Goal: Task Accomplishment & Management: Manage account settings

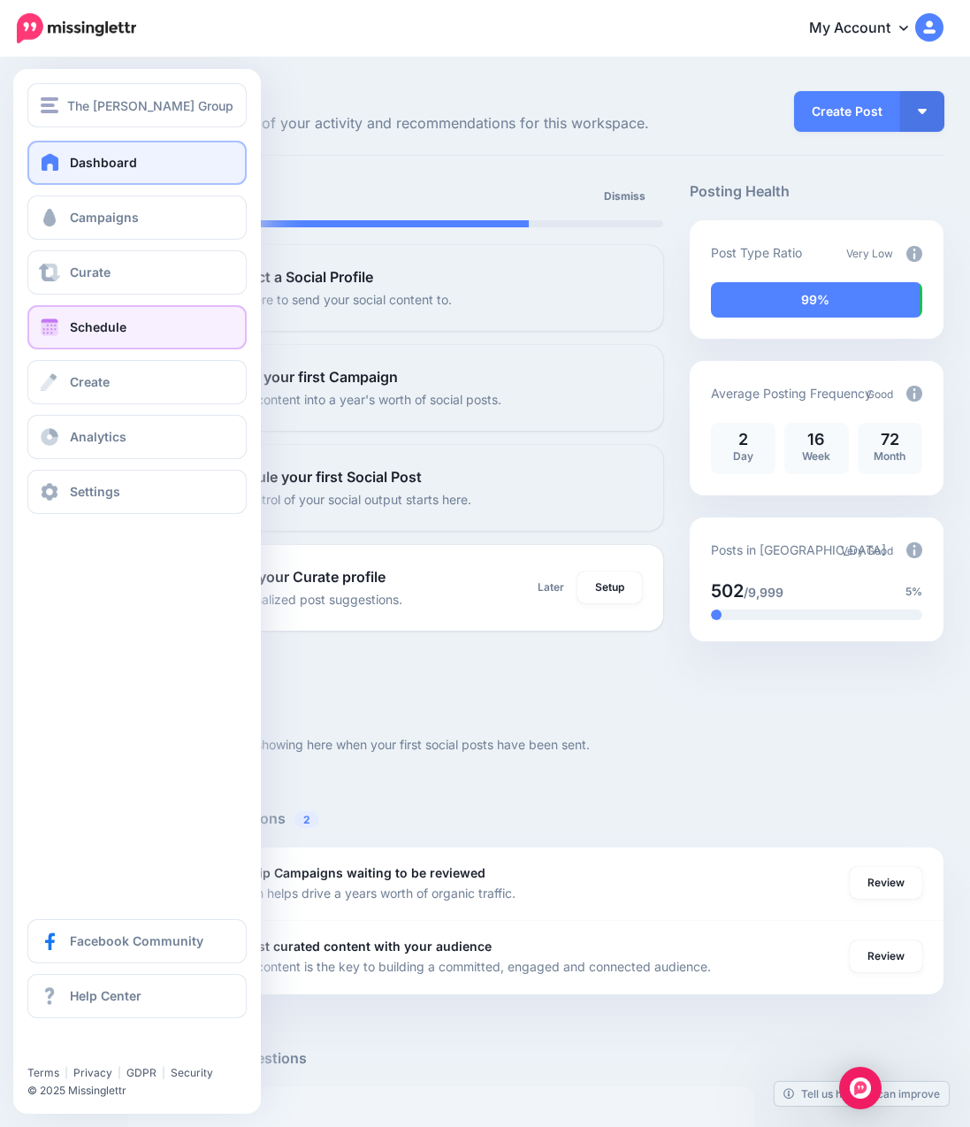
click at [50, 330] on span at bounding box center [49, 327] width 23 height 18
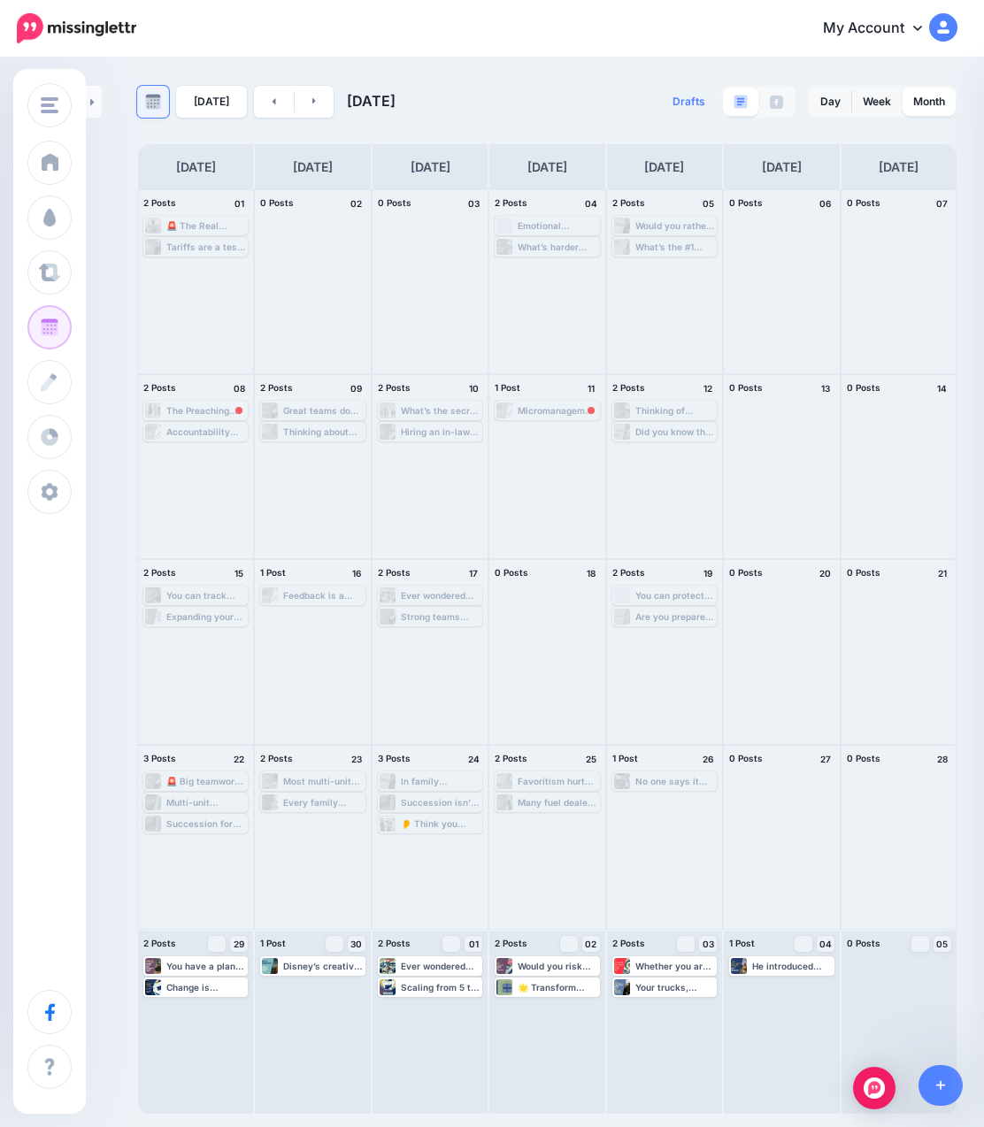
click at [153, 91] on link at bounding box center [153, 102] width 32 height 32
click at [364, 102] on span "[DATE]" at bounding box center [371, 101] width 49 height 18
click at [106, 98] on div "[DATE] [DATE] Drafts 0 Day Week Month" at bounding box center [492, 586] width 984 height 1055
click at [96, 98] on link at bounding box center [94, 102] width 16 height 32
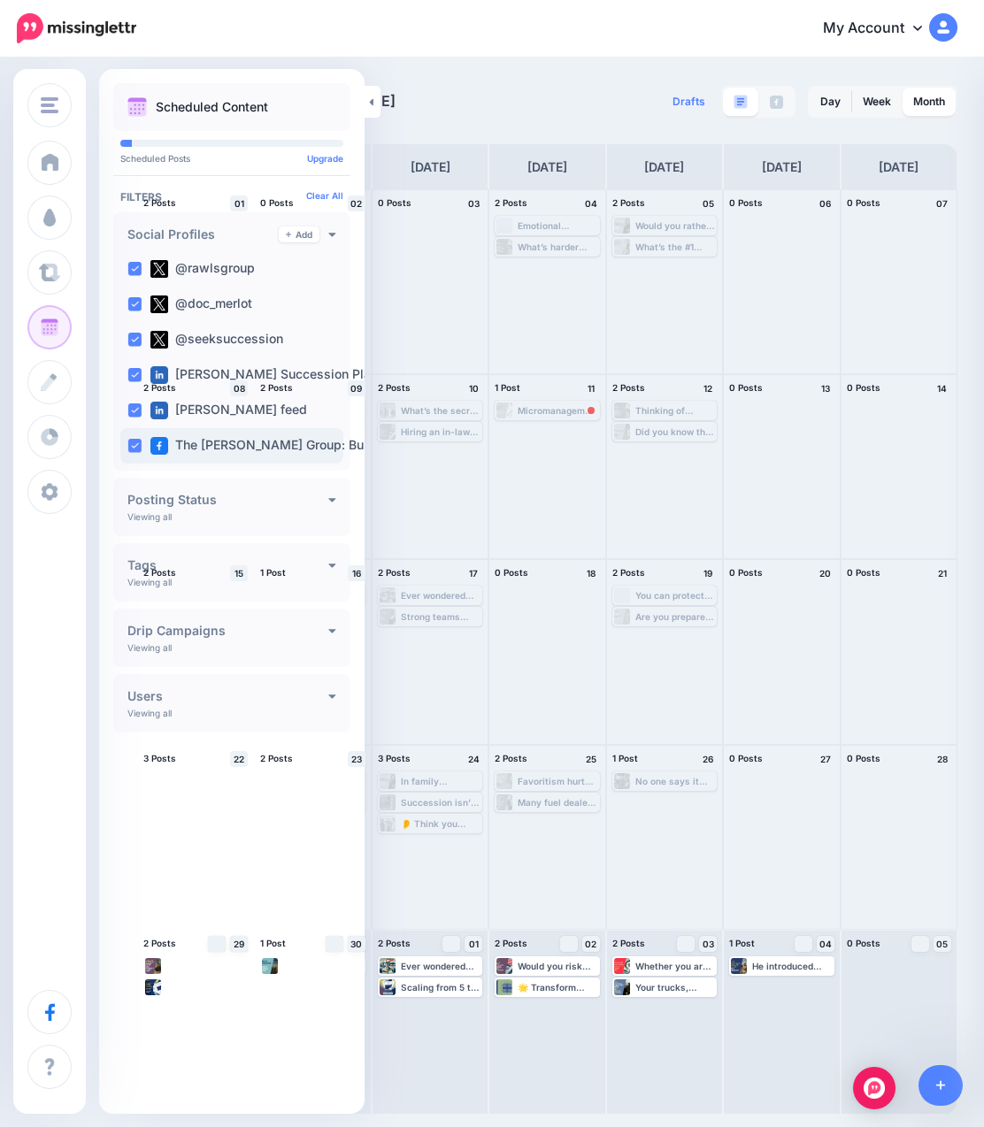
click at [134, 440] on ins at bounding box center [134, 446] width 14 height 14
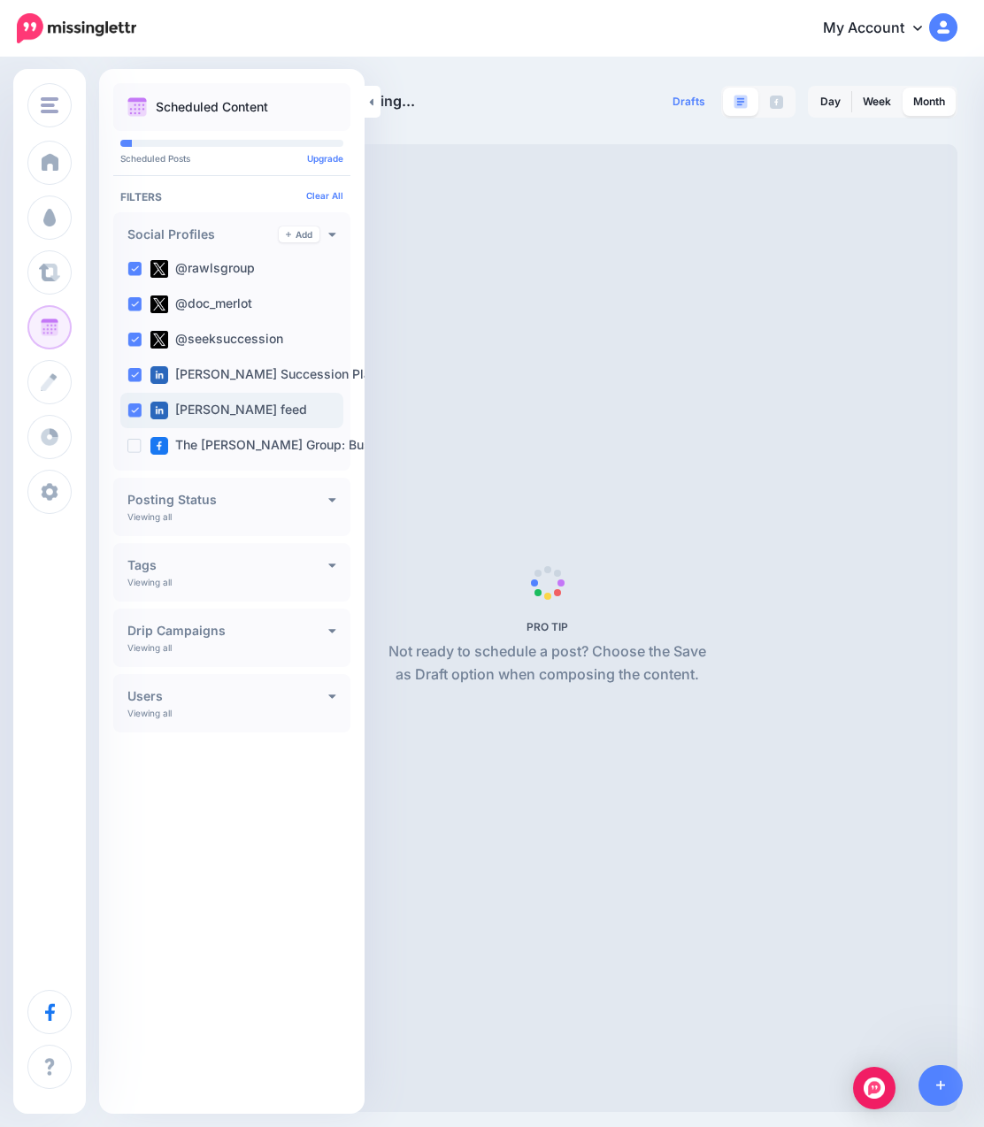
click at [134, 410] on ins at bounding box center [134, 410] width 14 height 14
click at [134, 373] on ins at bounding box center [134, 375] width 14 height 14
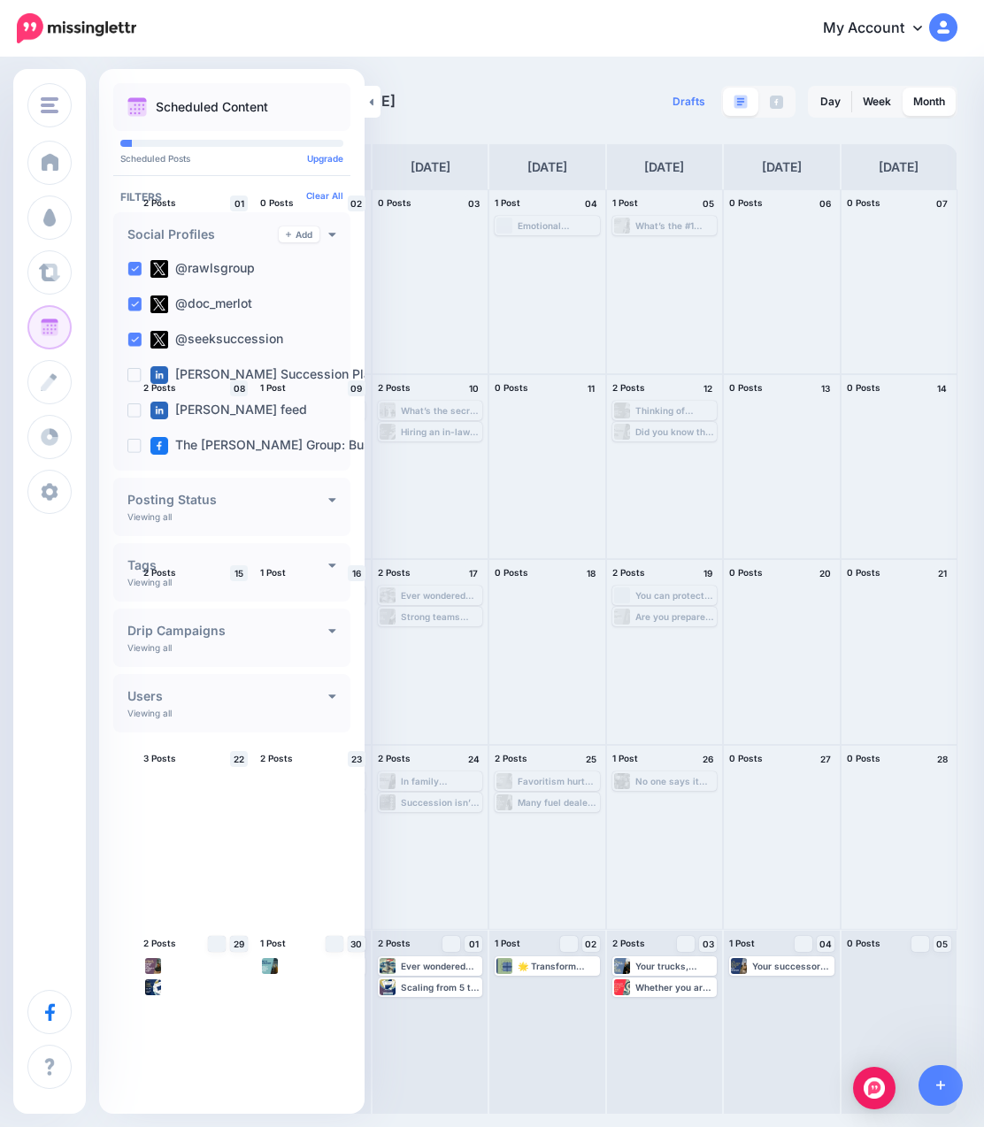
click at [983, 558] on html "My Account Dashboard My Account Billing Logout" at bounding box center [492, 563] width 984 height 1127
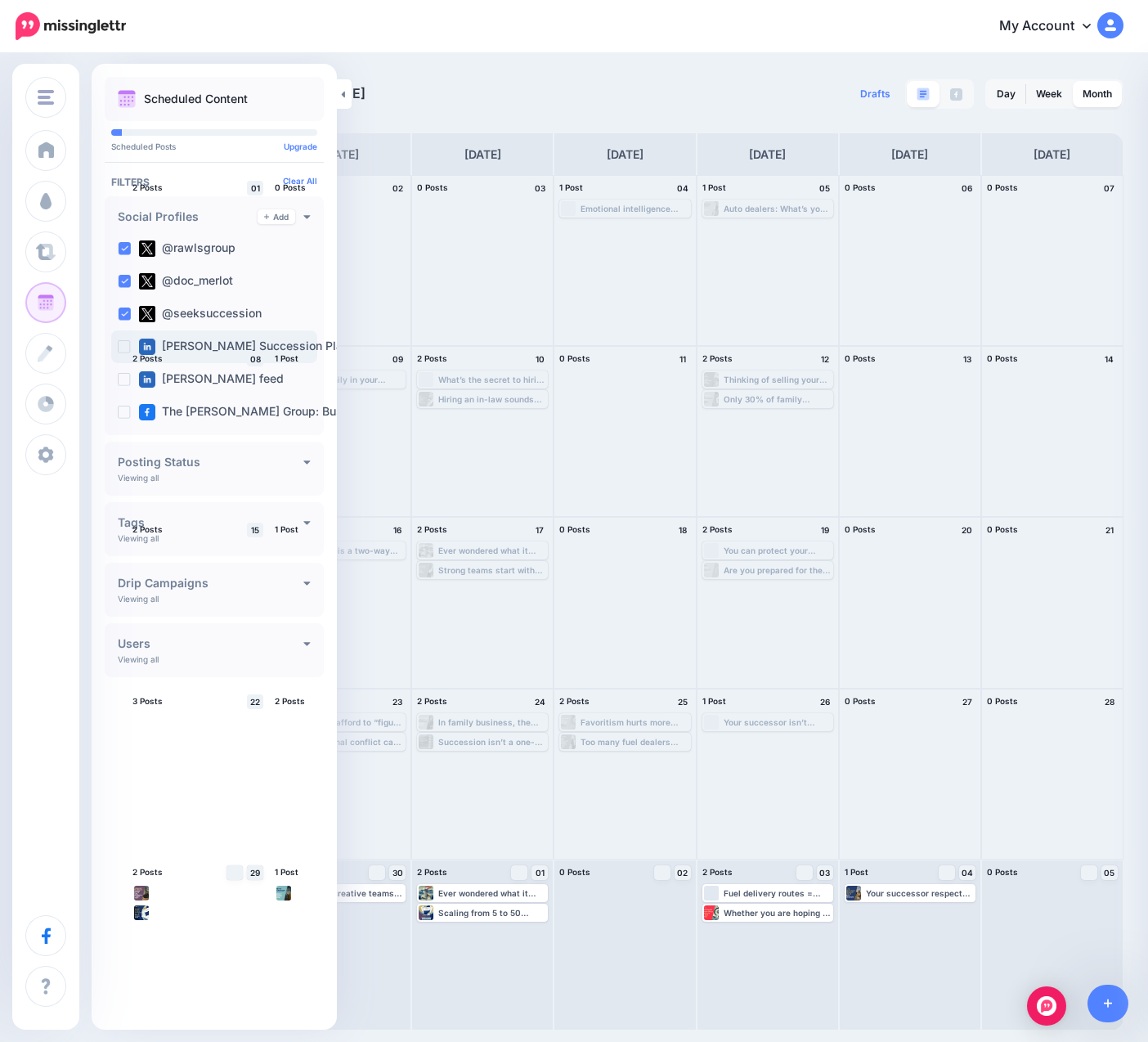
click at [127, 343] on ins at bounding box center [124, 347] width 13 height 13
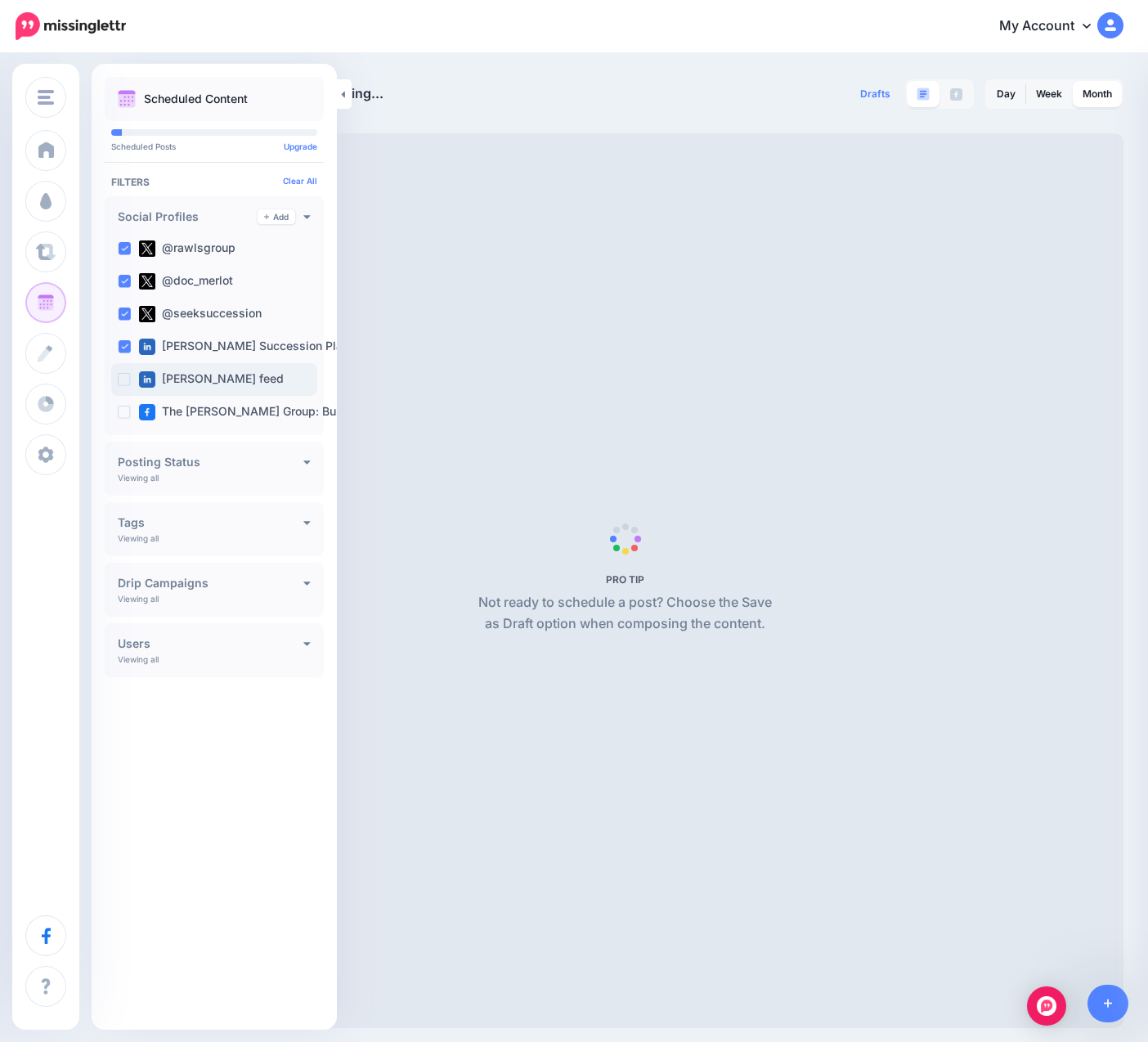
click at [126, 376] on ins at bounding box center [124, 379] width 13 height 13
click at [127, 413] on ins at bounding box center [124, 412] width 13 height 13
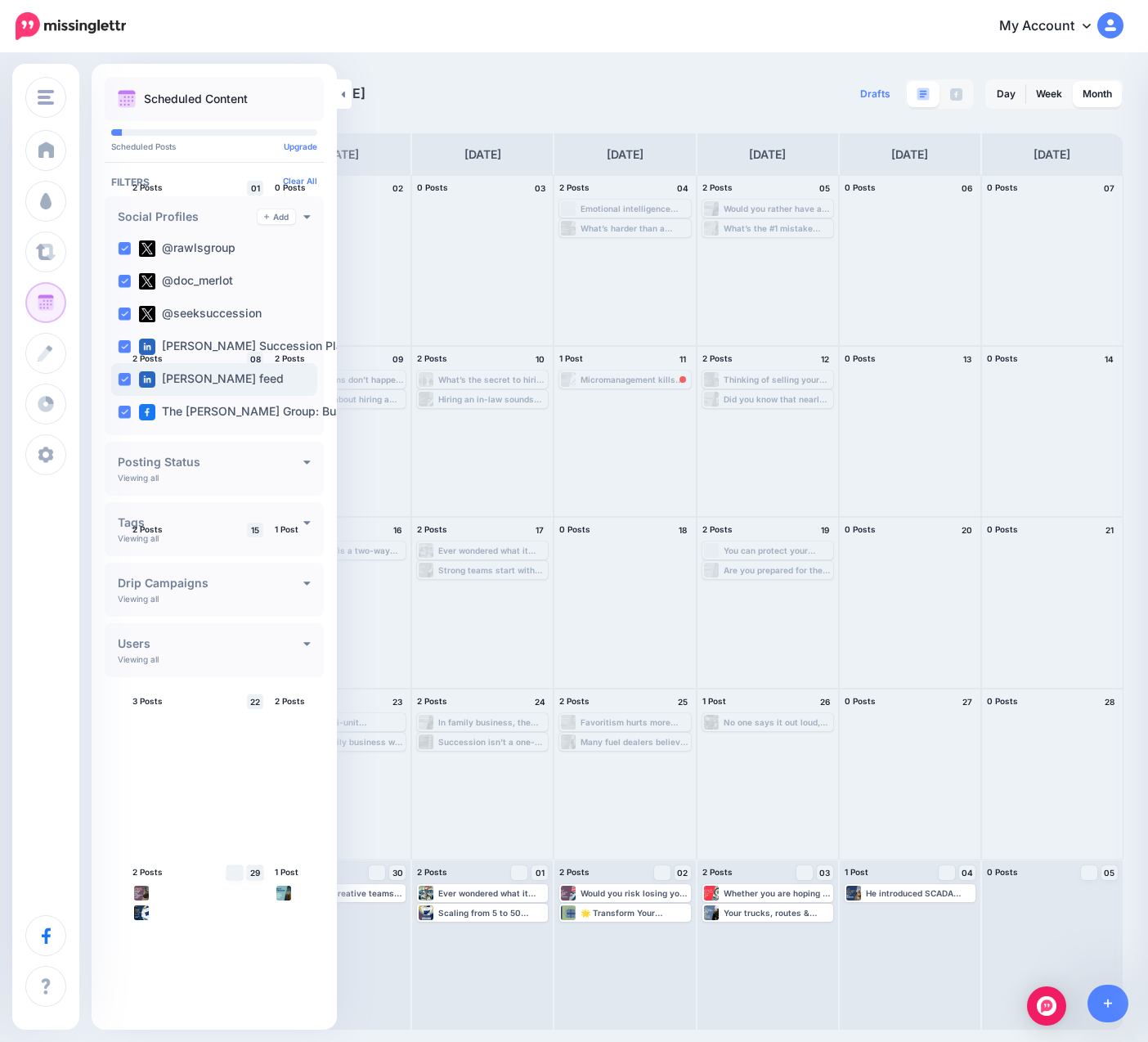
click at [121, 378] on ins at bounding box center [124, 379] width 13 height 13
click at [121, 277] on ins at bounding box center [124, 281] width 13 height 13
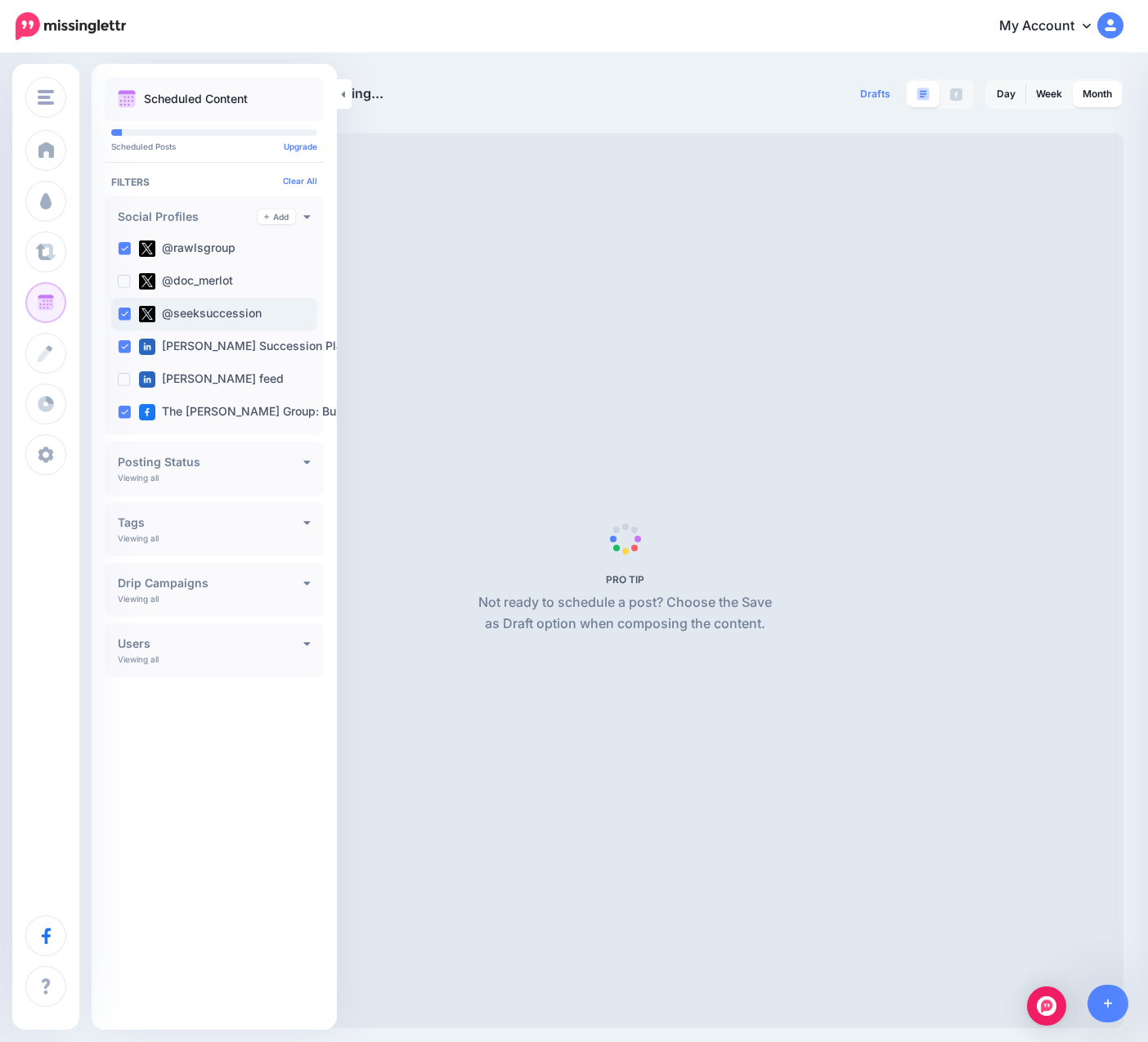
click at [125, 313] on ins at bounding box center [124, 314] width 13 height 13
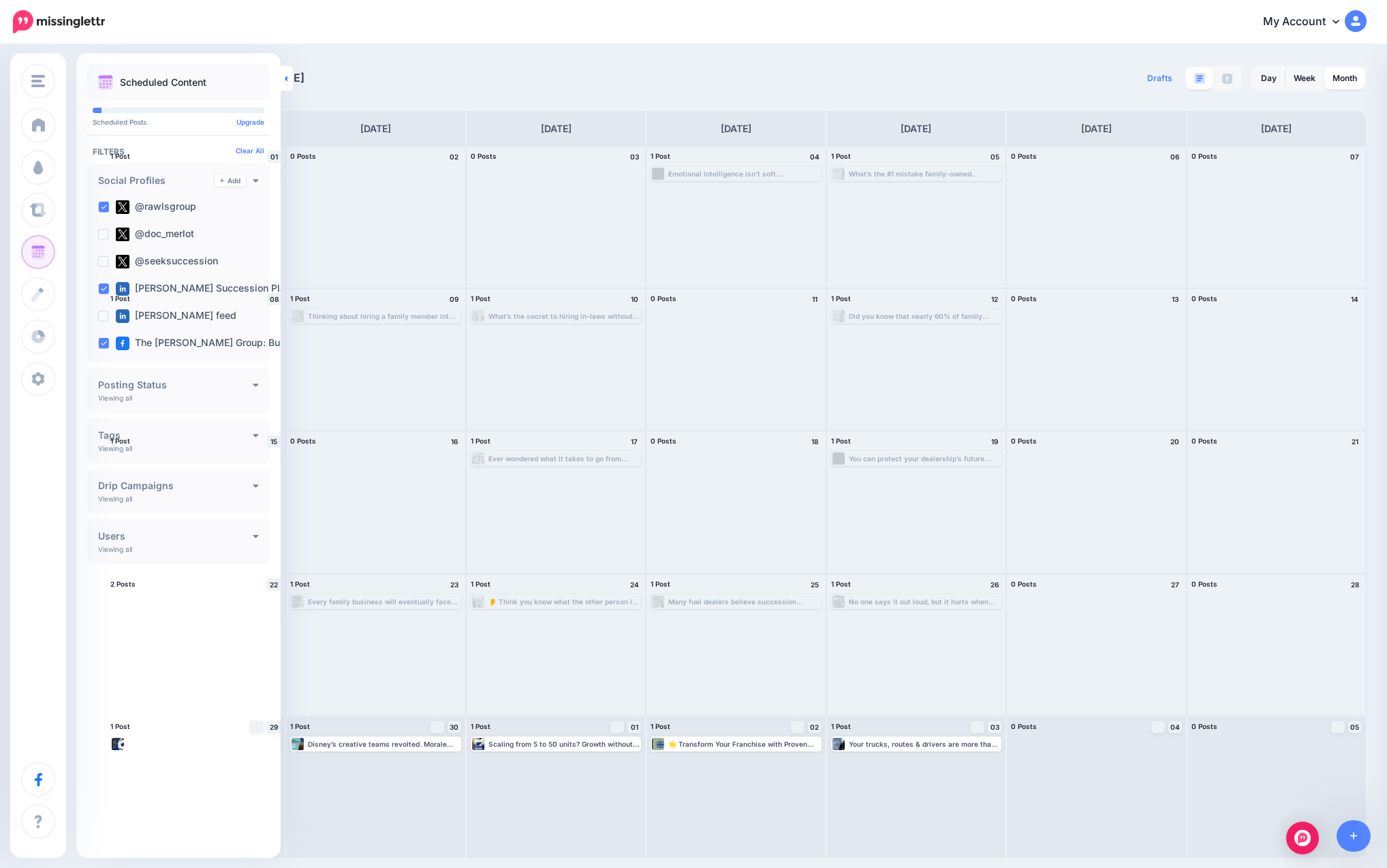
click at [286, 85] on link at bounding box center [286, 79] width 12 height 25
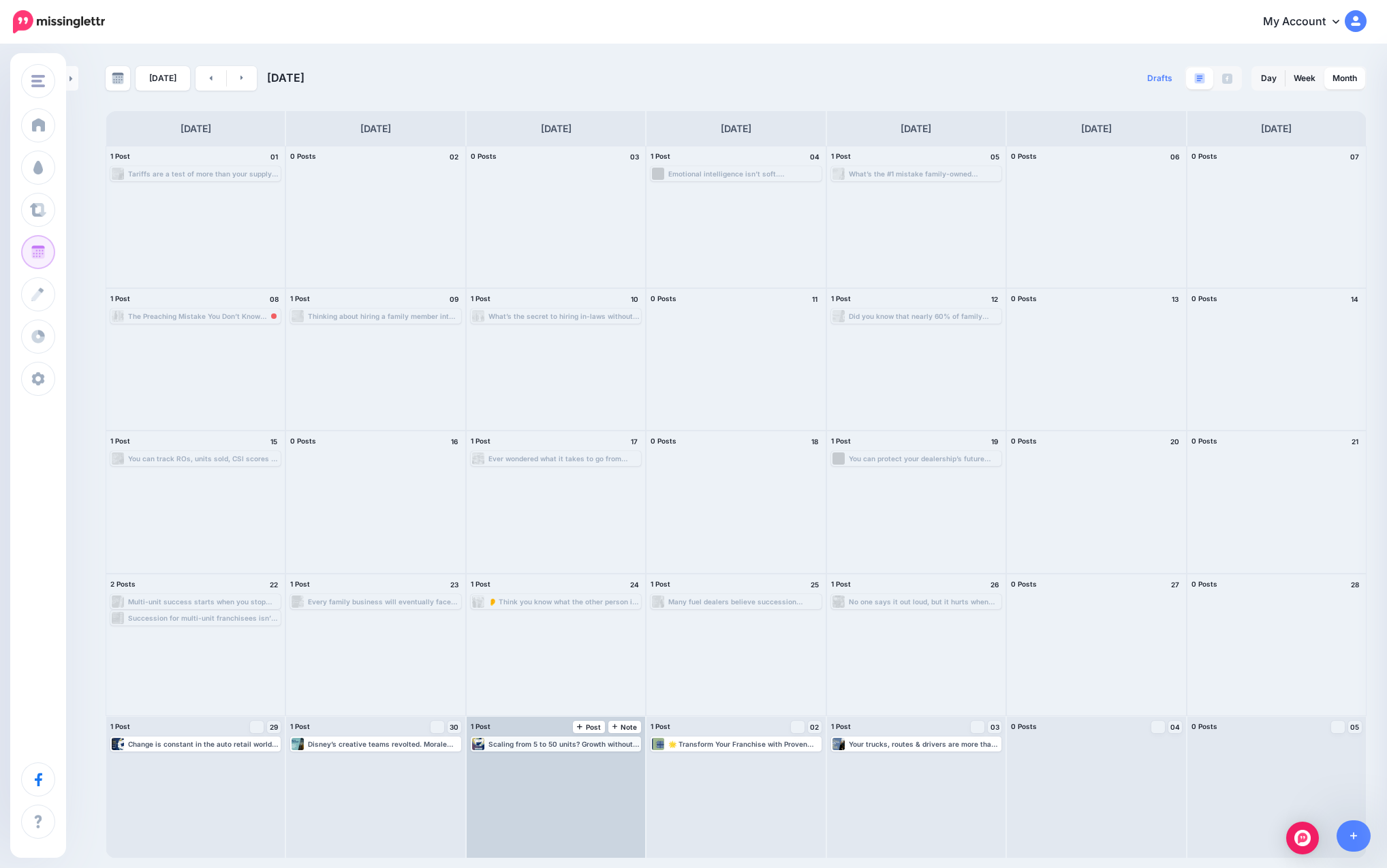
click at [543, 746] on div "Scaling from 5 to 50 units? Growth without a strategy leads to chaos. 📘 Downloa…" at bounding box center [564, 744] width 151 height 8
click at [548, 759] on link "Edit" at bounding box center [535, 760] width 126 height 12
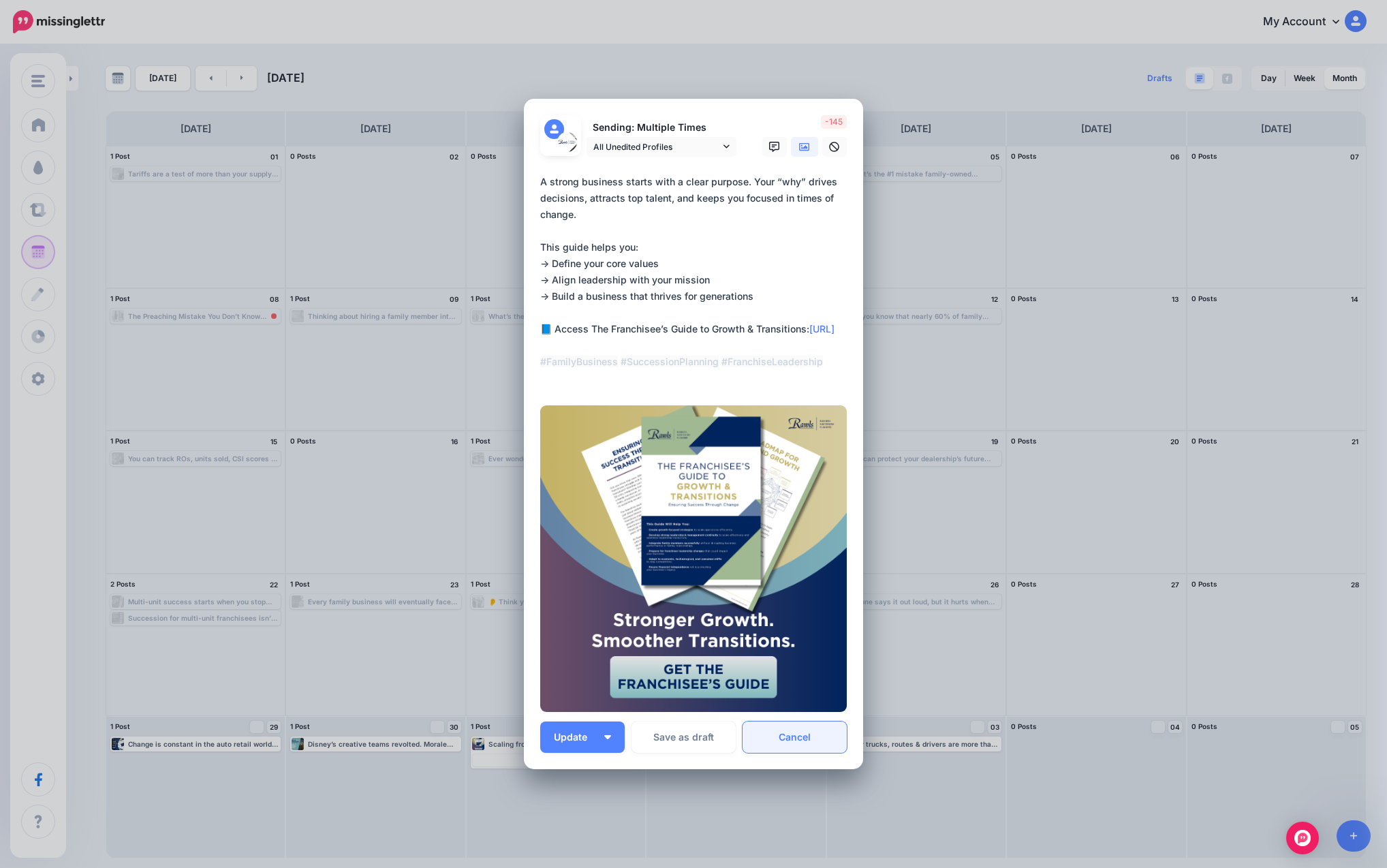
click at [757, 736] on link "Cancel" at bounding box center [794, 737] width 104 height 32
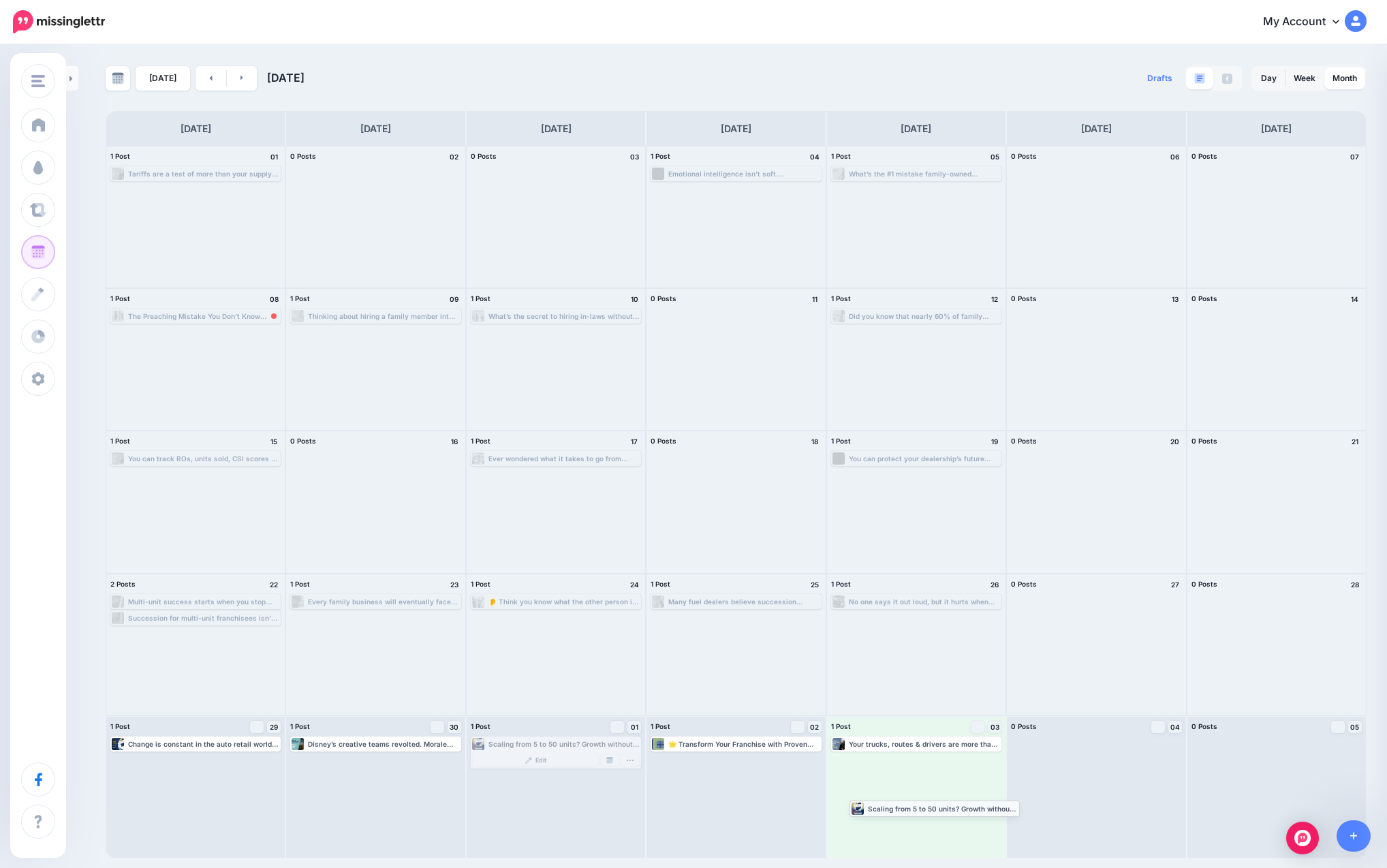
drag, startPoint x: 518, startPoint y: 740, endPoint x: 896, endPoint y: 805, distance: 383.5
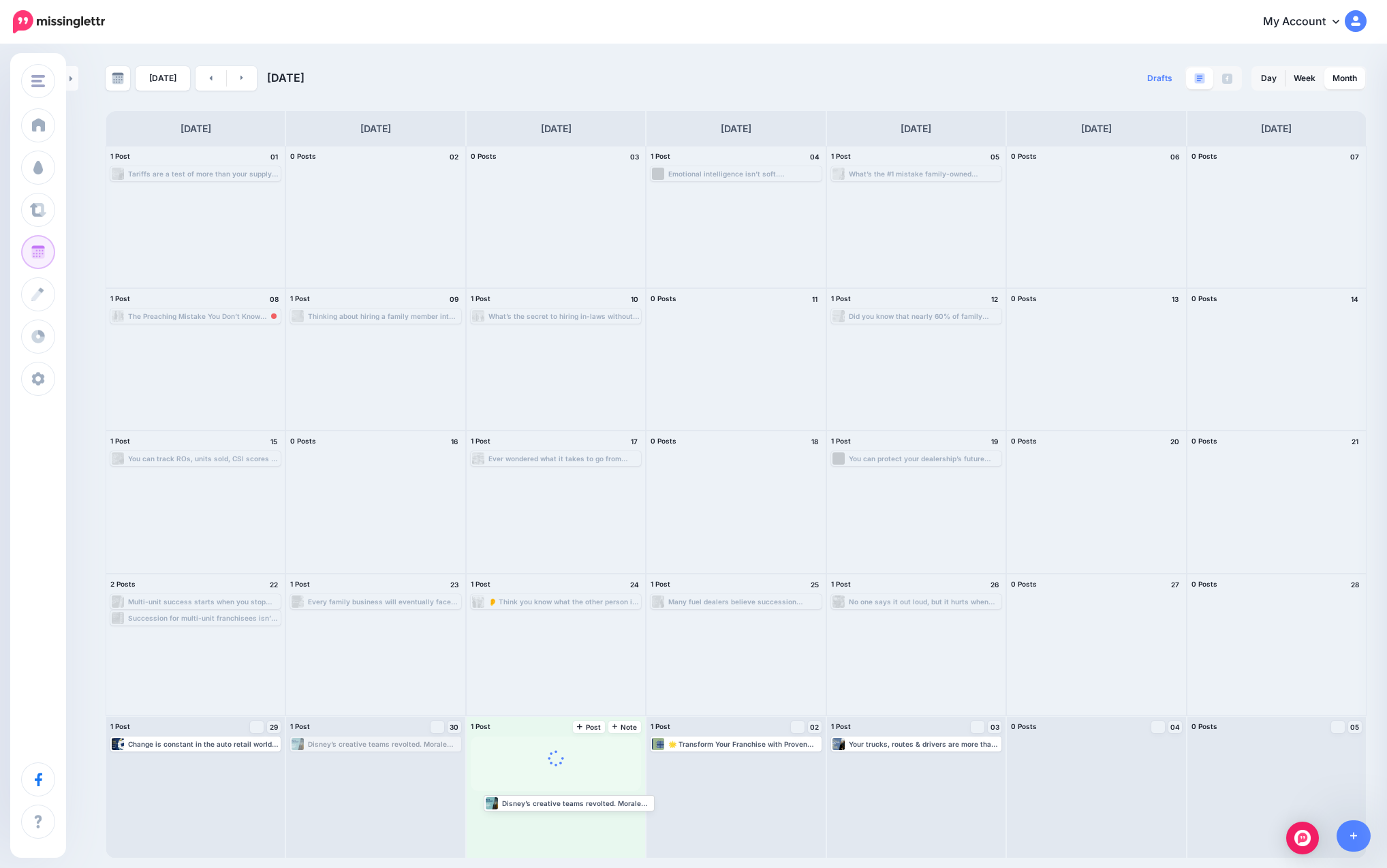
drag, startPoint x: 368, startPoint y: 746, endPoint x: 561, endPoint y: 803, distance: 201.2
click at [243, 72] on link at bounding box center [243, 79] width 31 height 25
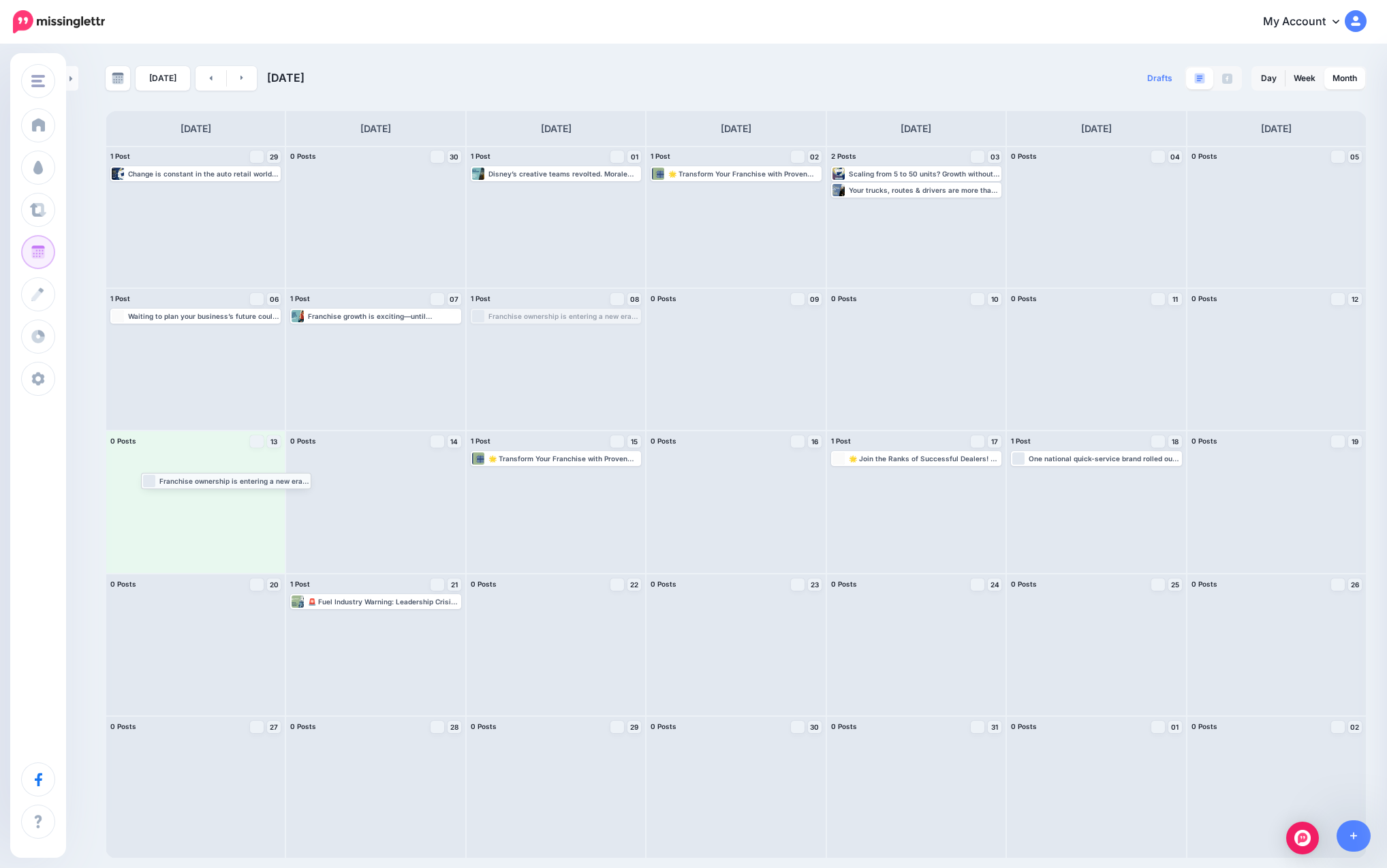
drag, startPoint x: 530, startPoint y: 314, endPoint x: 200, endPoint y: 478, distance: 368.5
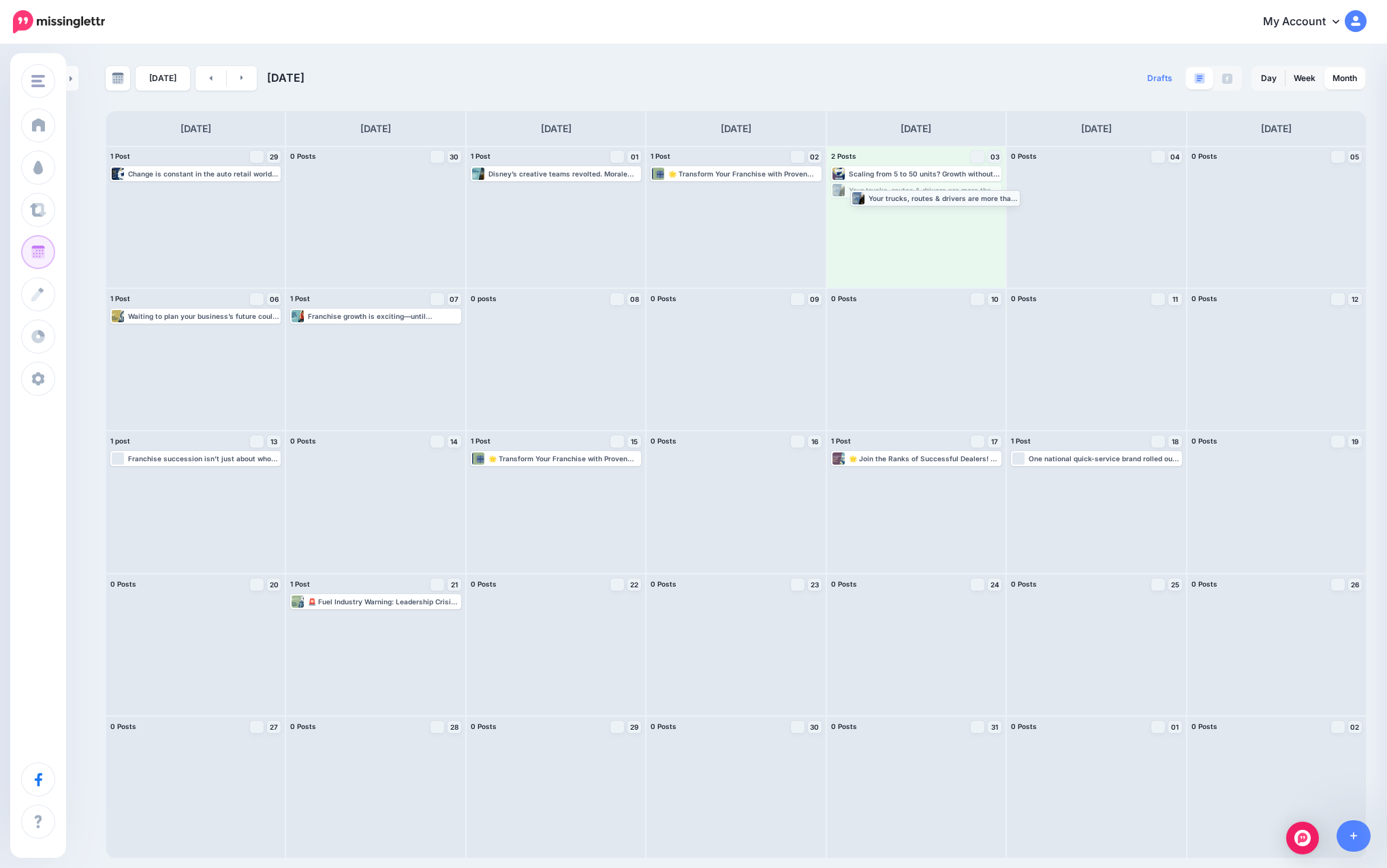
drag, startPoint x: 906, startPoint y: 192, endPoint x: 926, endPoint y: 199, distance: 21.2
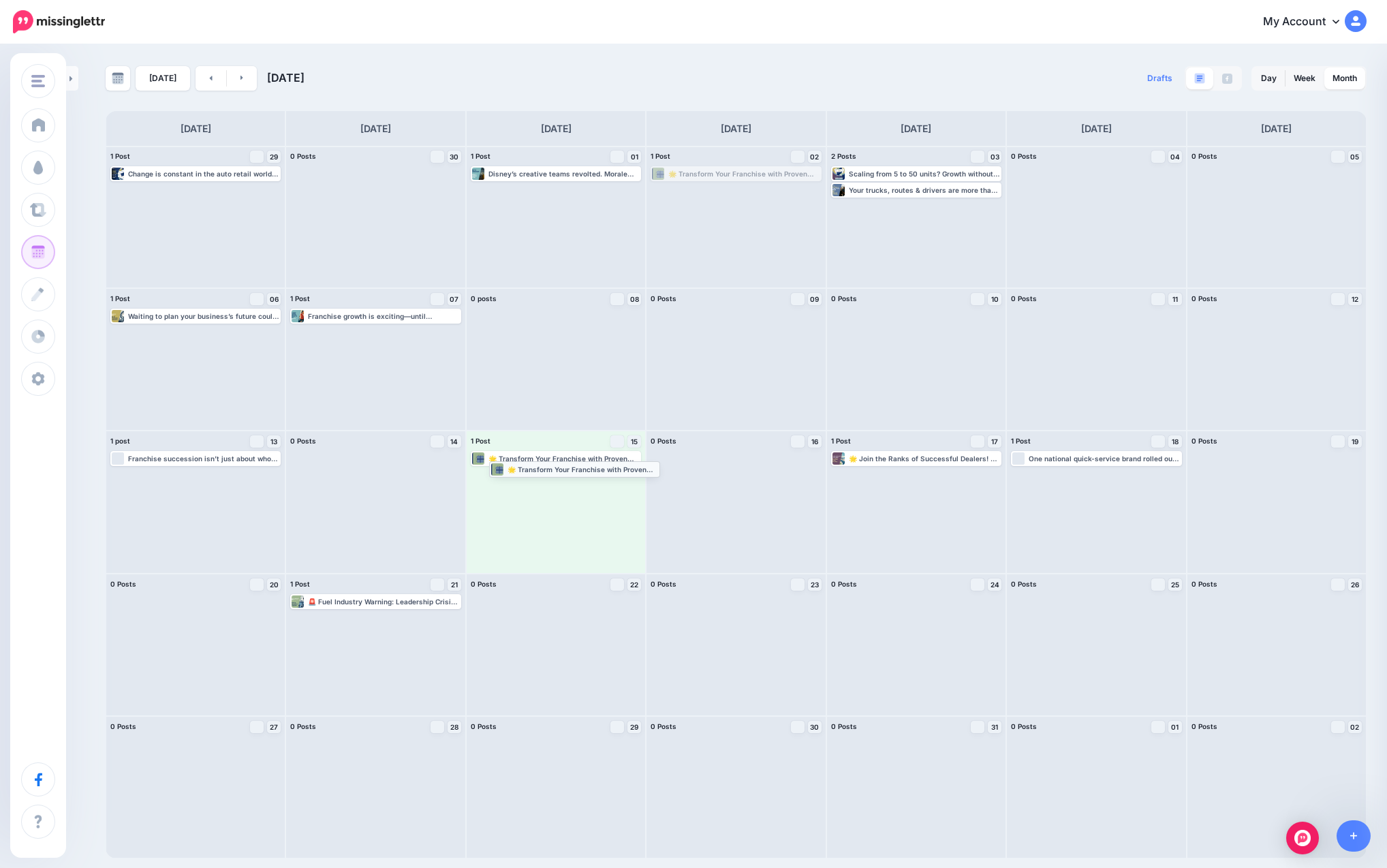
drag, startPoint x: 733, startPoint y: 178, endPoint x: 571, endPoint y: 473, distance: 336.6
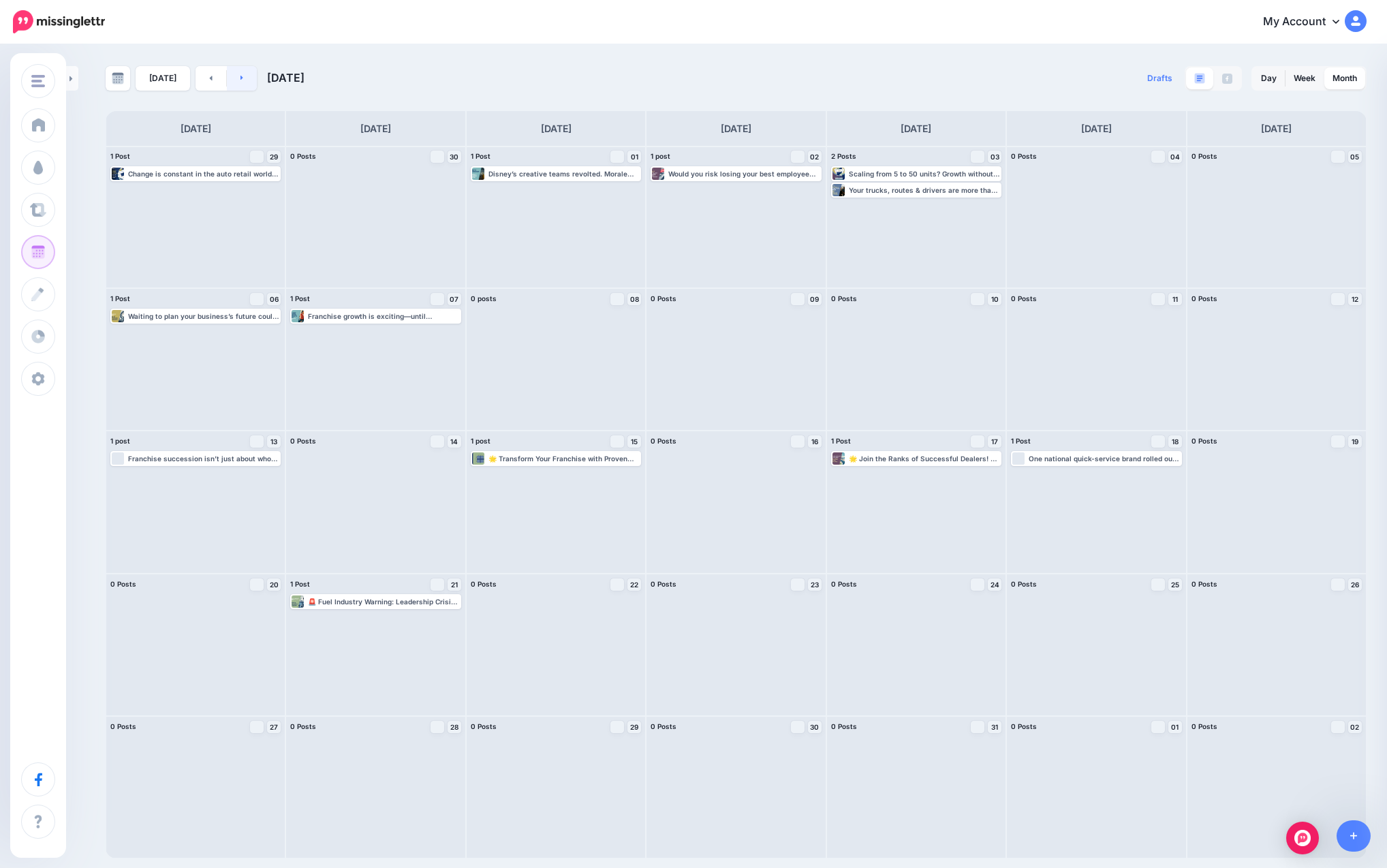
click at [240, 76] on link at bounding box center [243, 79] width 31 height 25
click at [209, 79] on link at bounding box center [211, 79] width 31 height 25
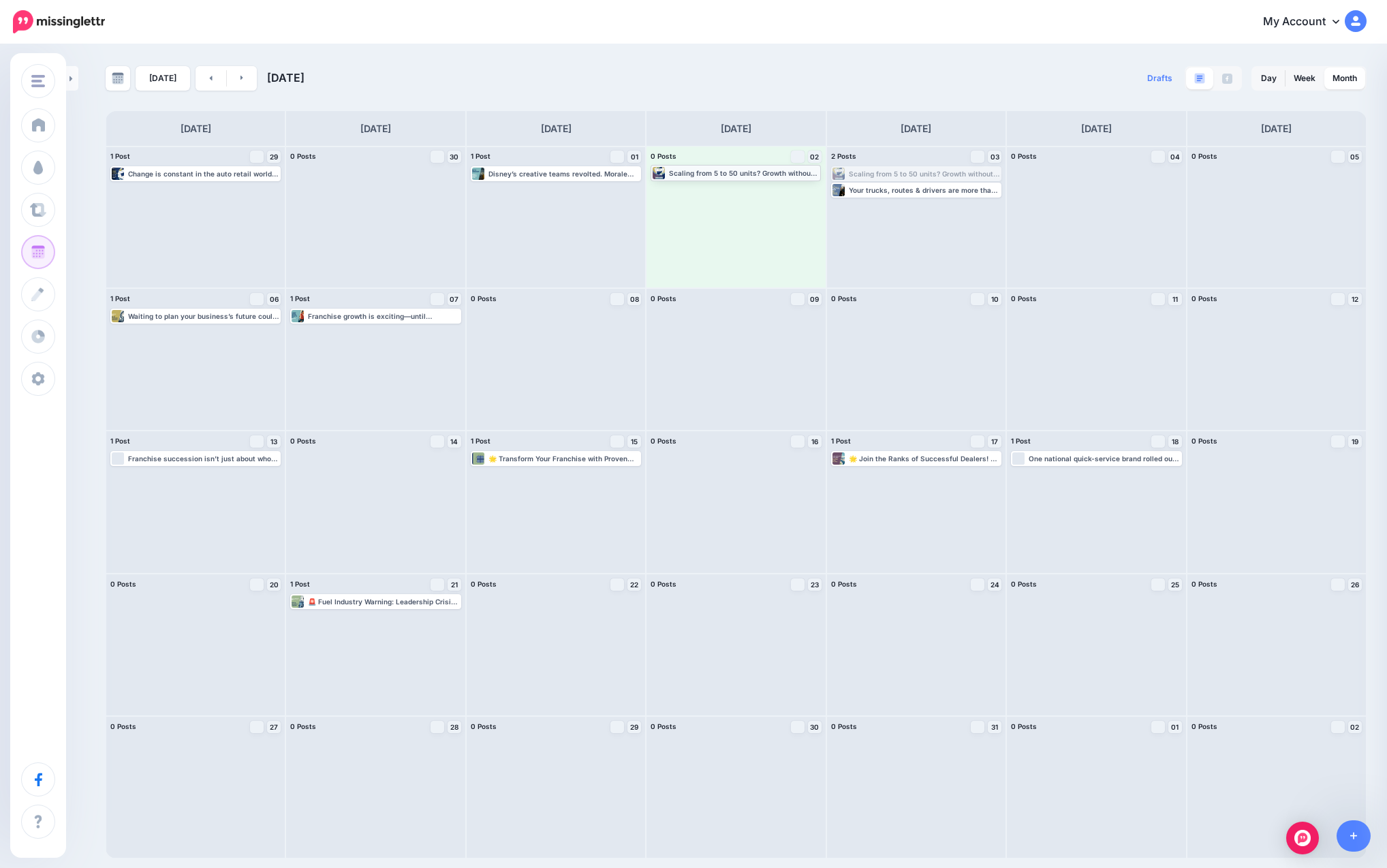
drag, startPoint x: 879, startPoint y: 174, endPoint x: 699, endPoint y: 173, distance: 180.0
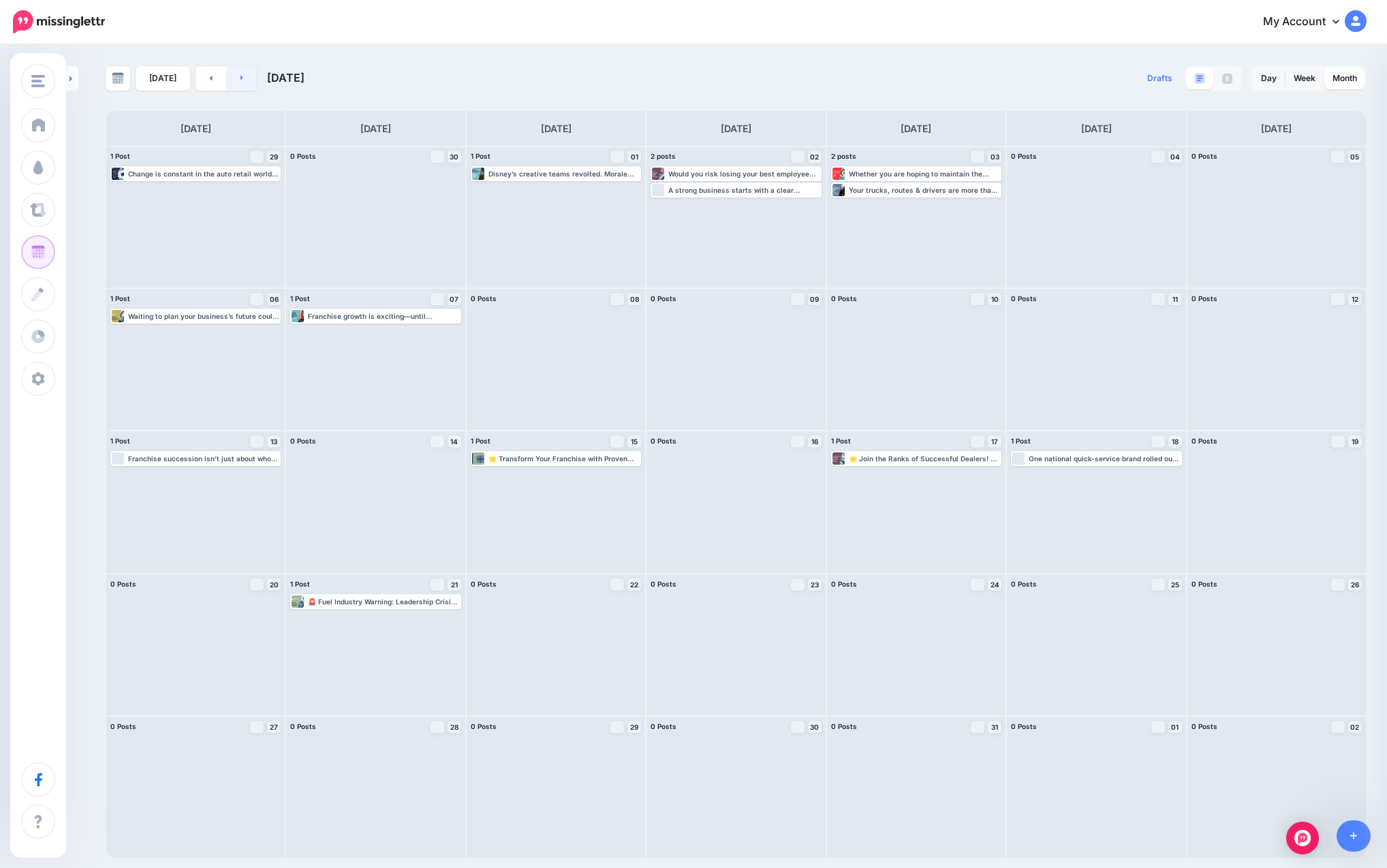
click at [234, 75] on link at bounding box center [243, 79] width 31 height 25
click at [203, 80] on link at bounding box center [211, 79] width 31 height 25
click at [757, 829] on link at bounding box center [1353, 836] width 35 height 32
click at [757, 763] on link "Post" at bounding box center [1342, 765] width 59 height 32
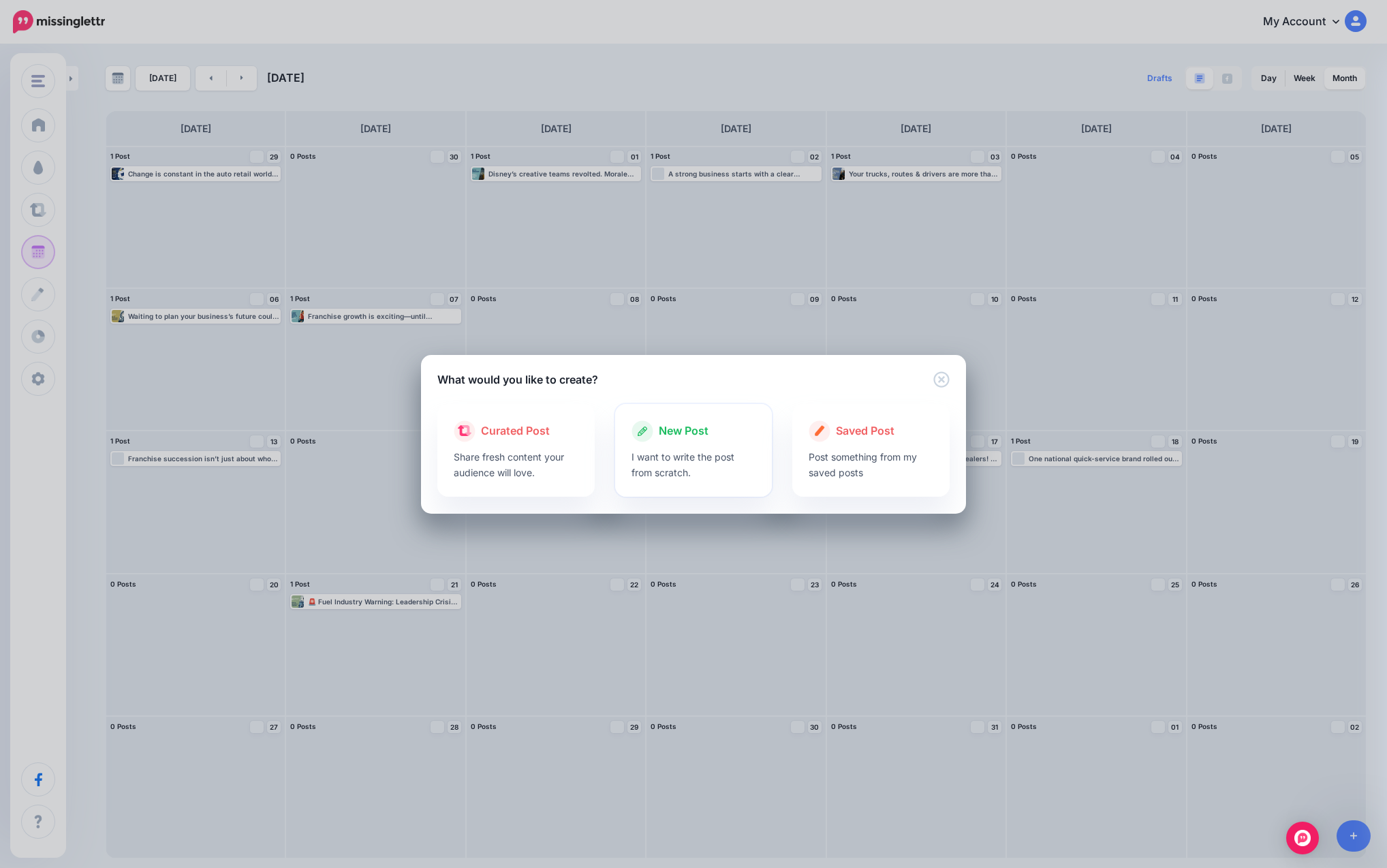
click at [681, 451] on p "I want to write the post from scratch." at bounding box center [694, 464] width 125 height 32
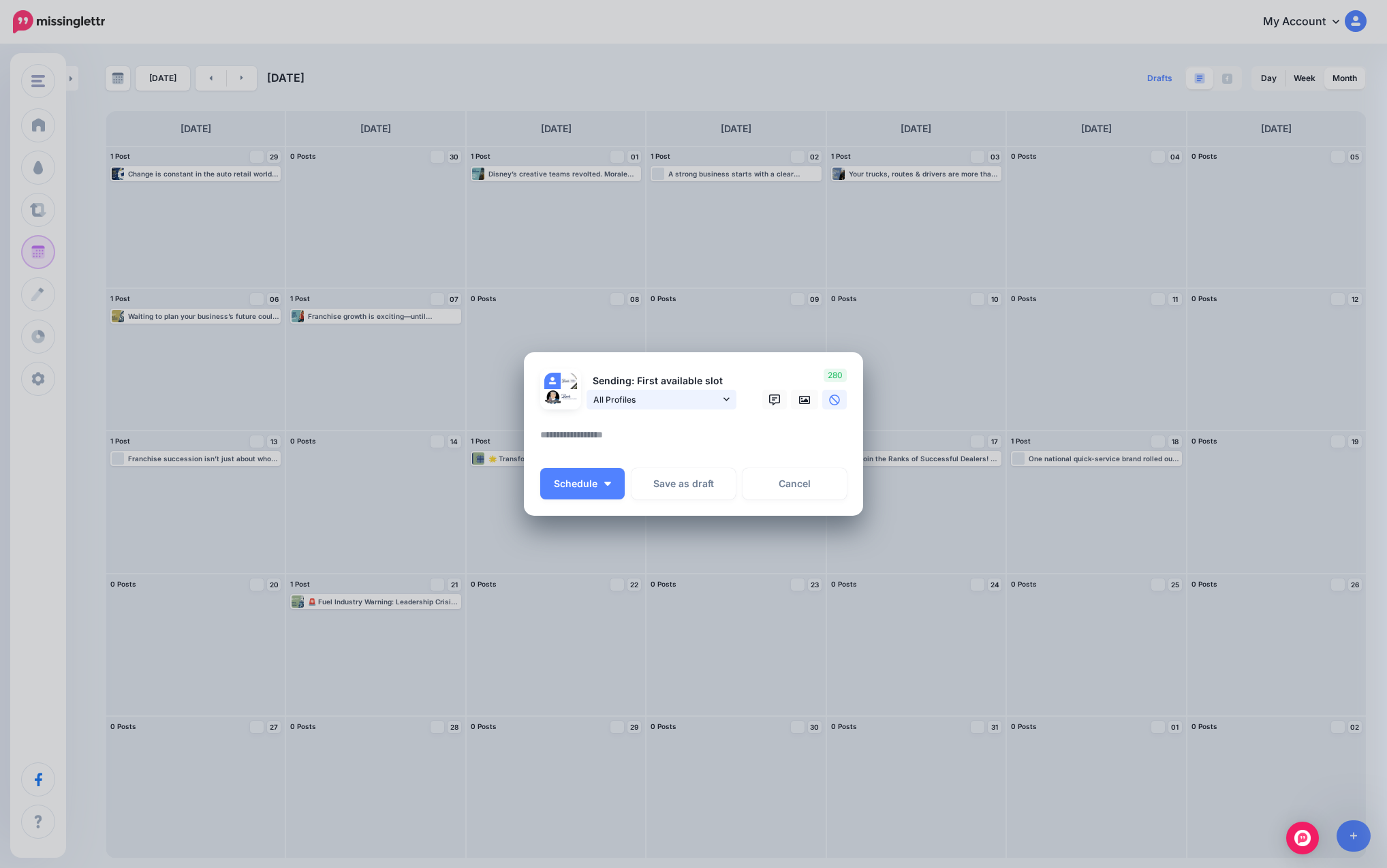
click at [672, 404] on span "All Profiles" at bounding box center [656, 399] width 127 height 15
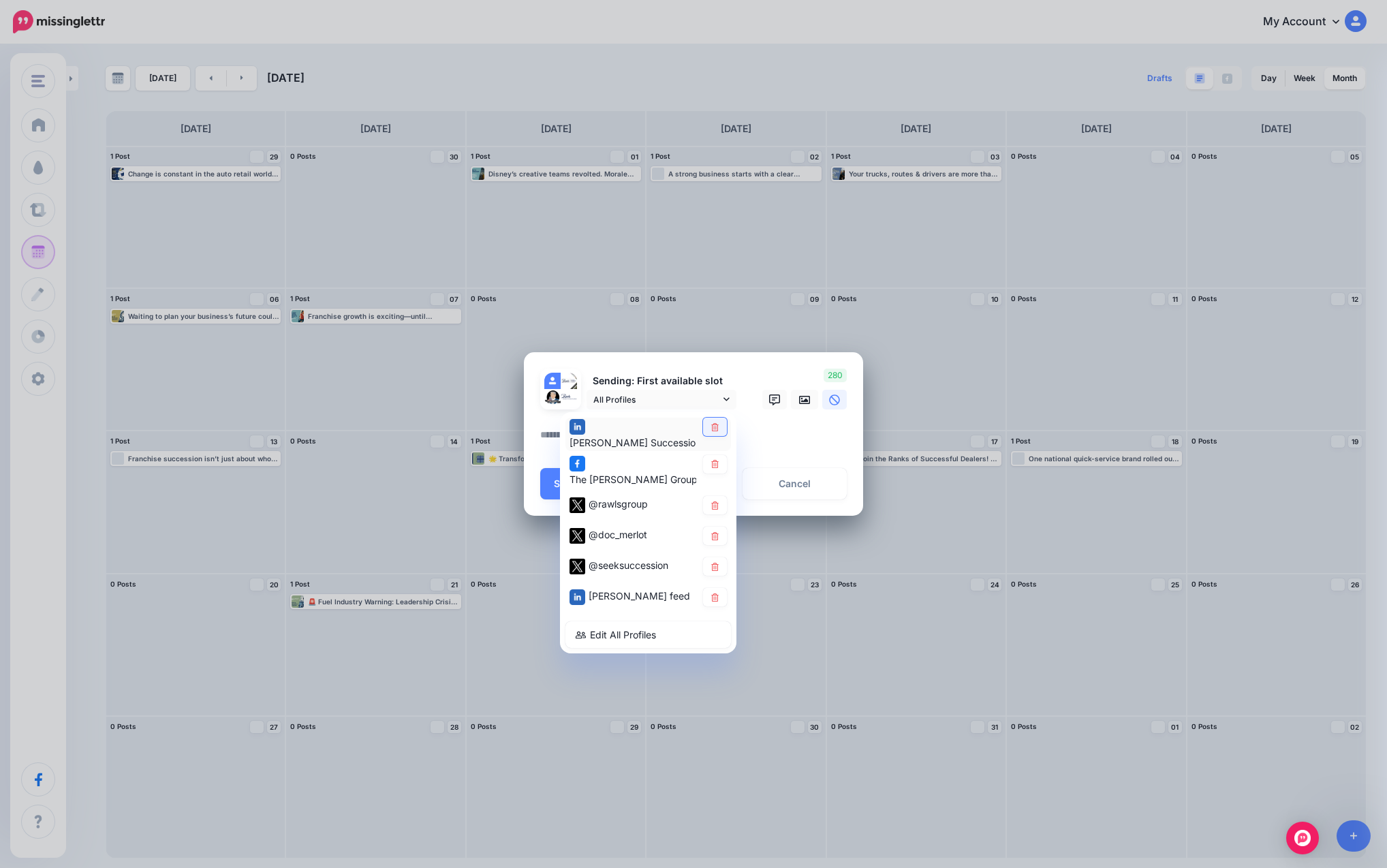
click at [714, 424] on icon at bounding box center [715, 427] width 8 height 8
click at [717, 504] on icon at bounding box center [715, 505] width 8 height 8
click at [717, 541] on link at bounding box center [715, 537] width 24 height 18
click at [717, 566] on icon at bounding box center [715, 567] width 10 height 8
click at [715, 596] on icon at bounding box center [715, 597] width 10 height 8
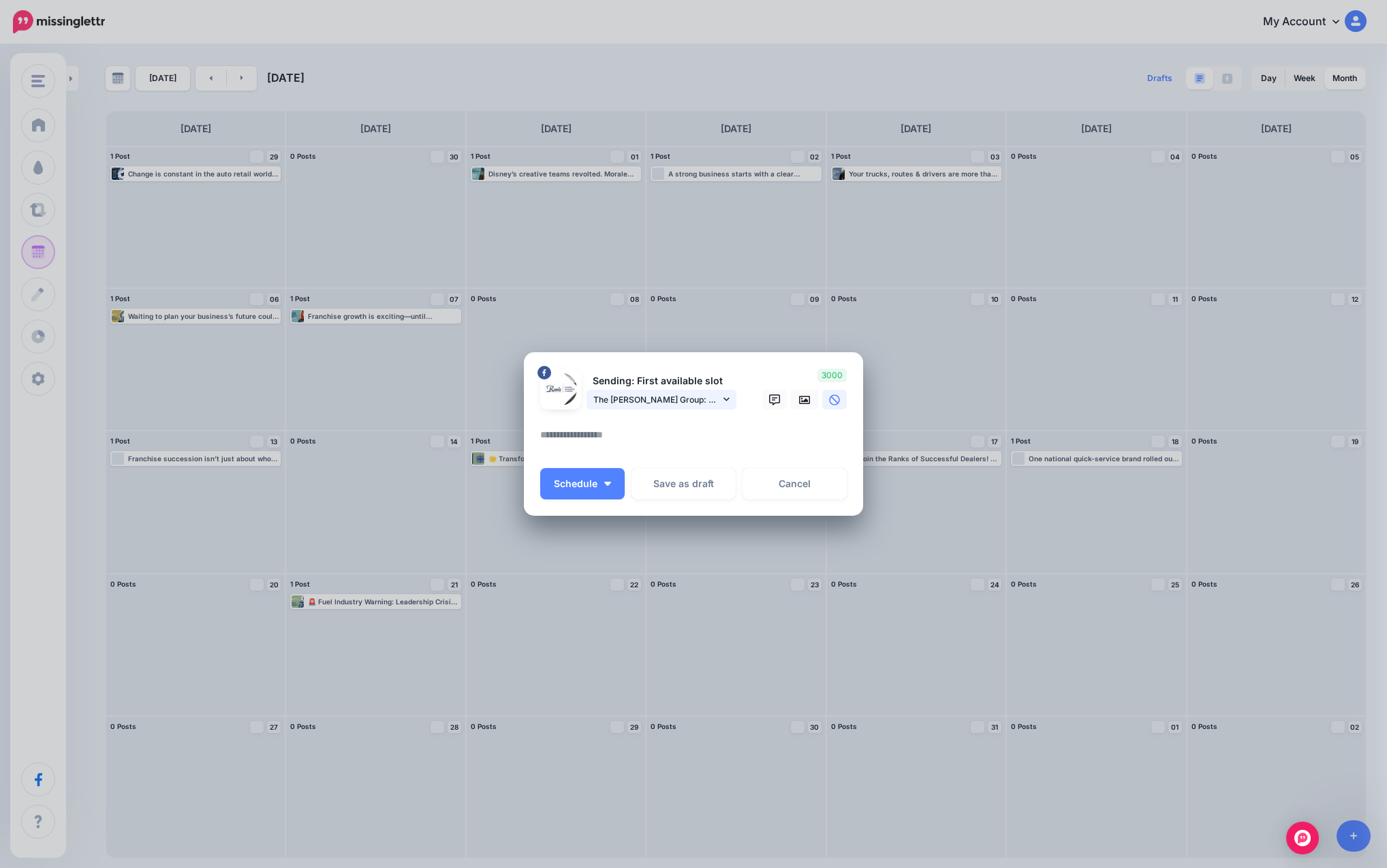
click at [715, 398] on span "The [PERSON_NAME] Group: Business Succession Planners page" at bounding box center [656, 399] width 127 height 15
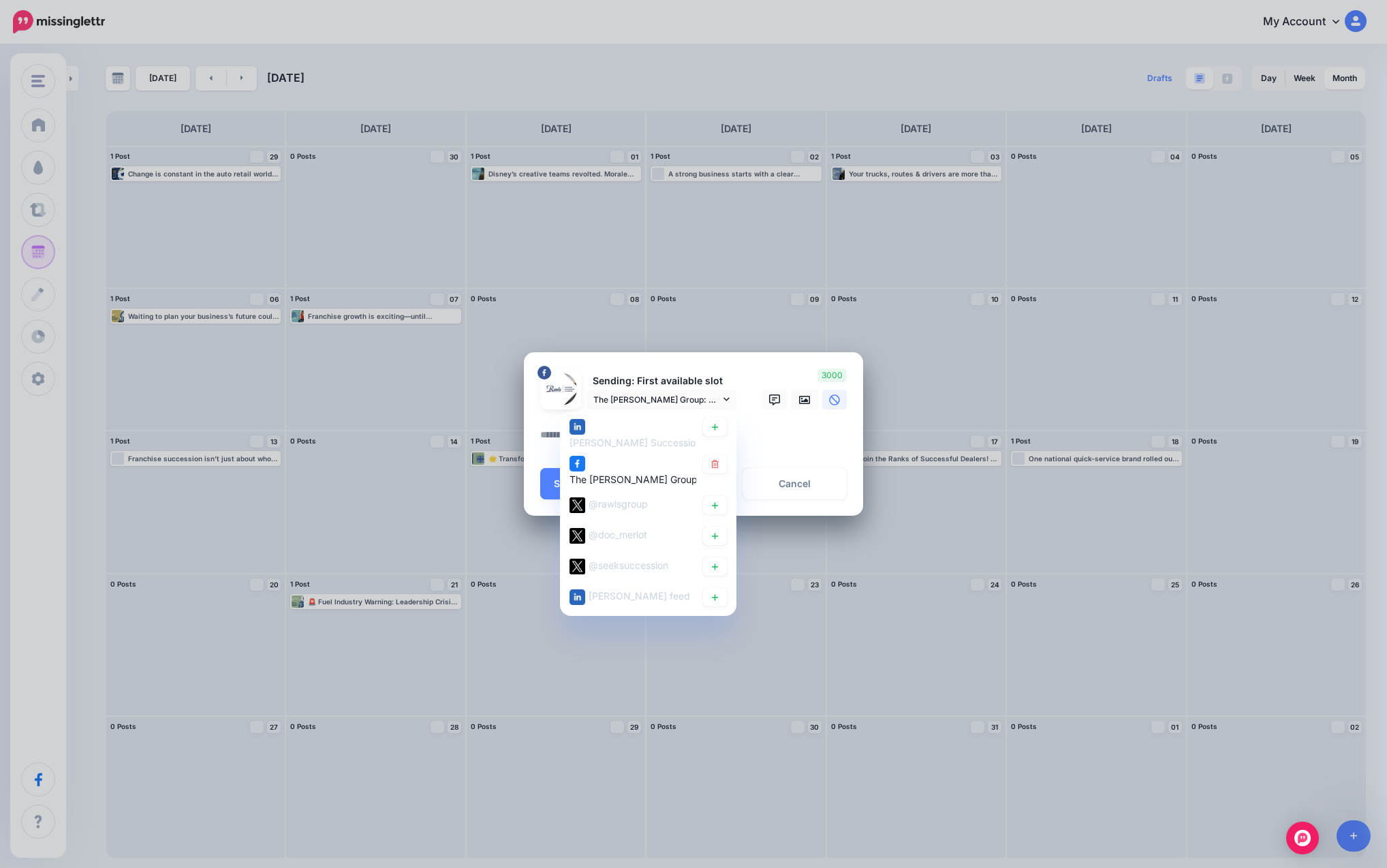
click at [757, 439] on textarea at bounding box center [696, 440] width 313 height 26
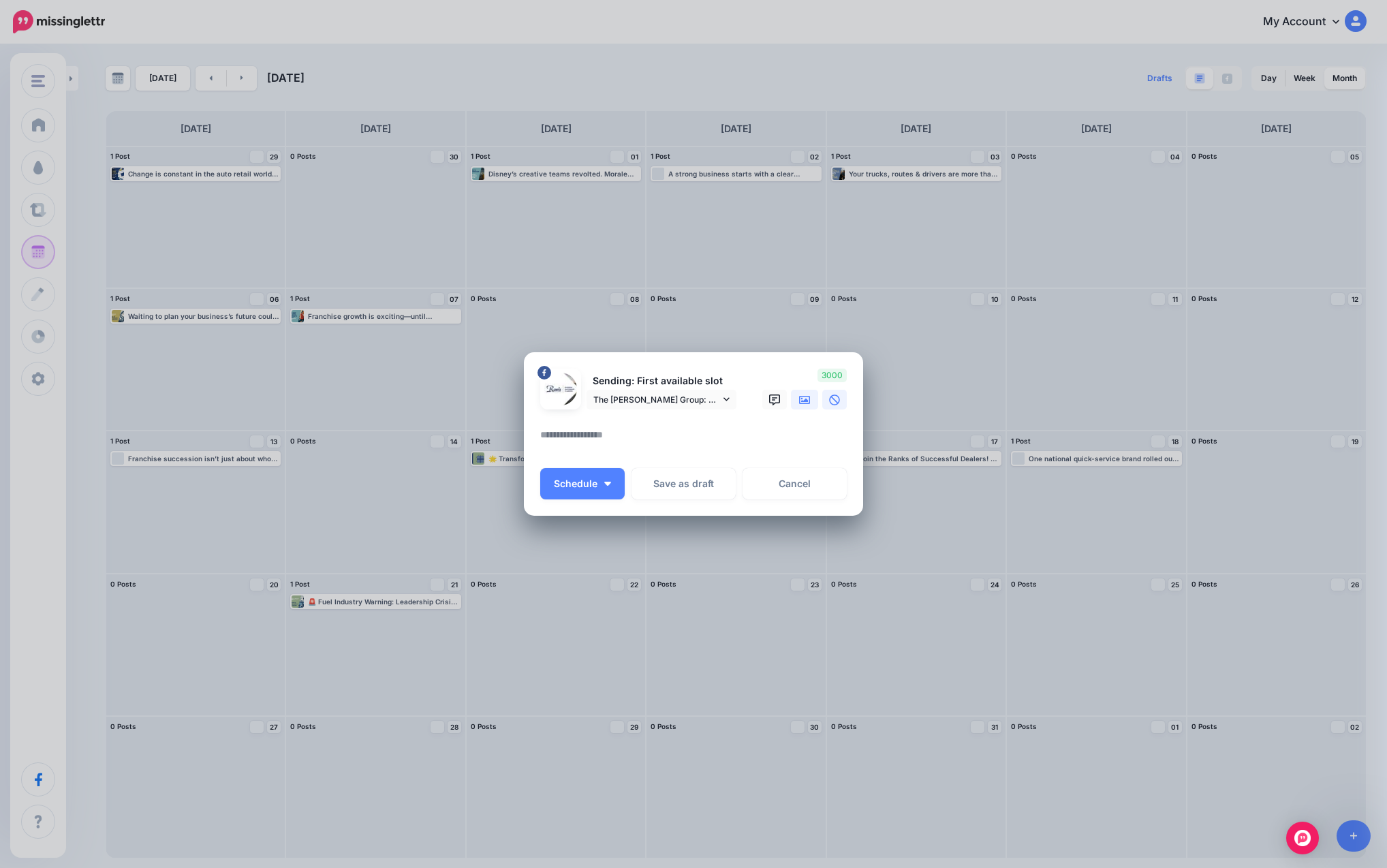
click at [757, 397] on icon at bounding box center [805, 400] width 11 height 11
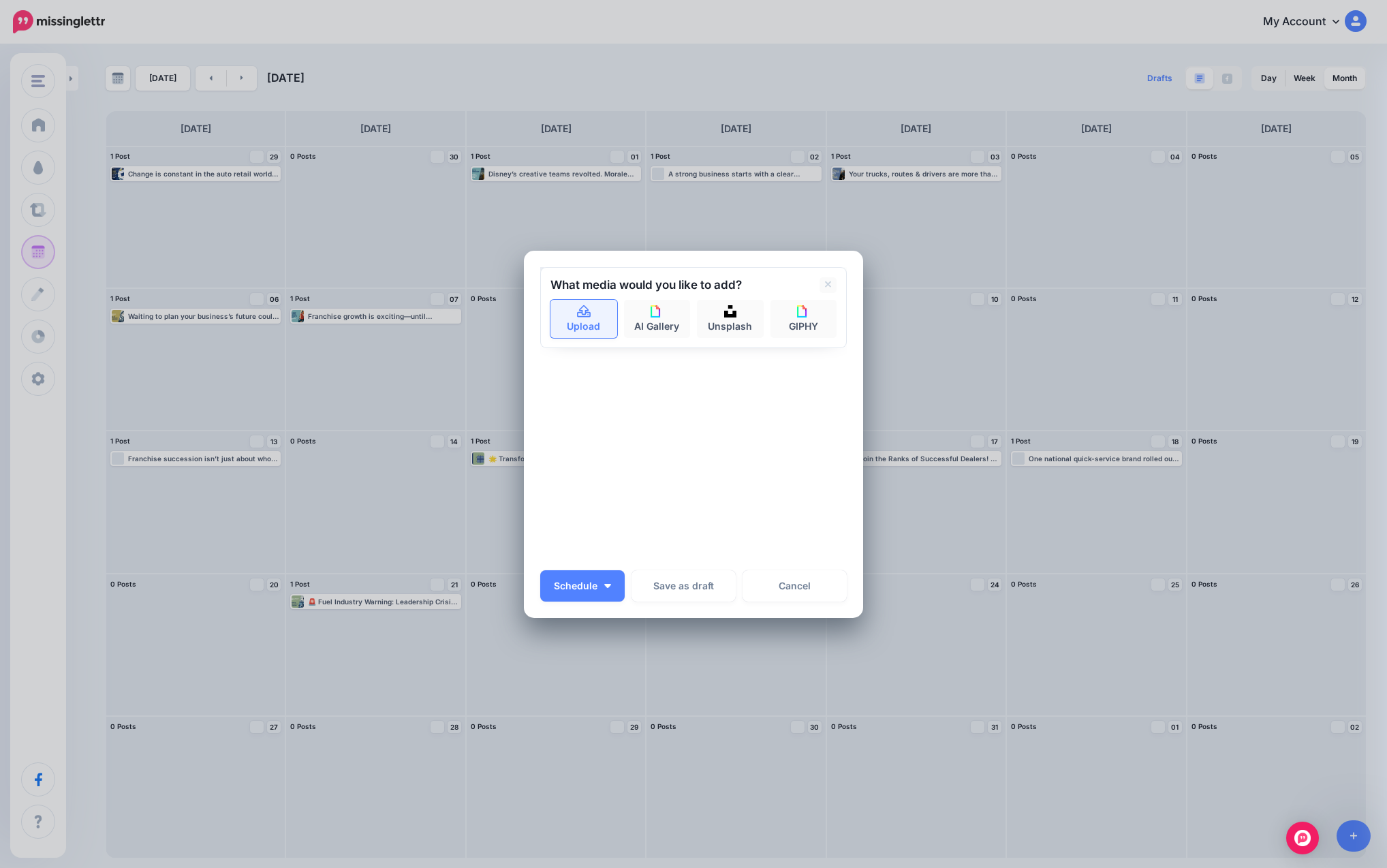
click at [604, 324] on link "Upload" at bounding box center [584, 319] width 67 height 39
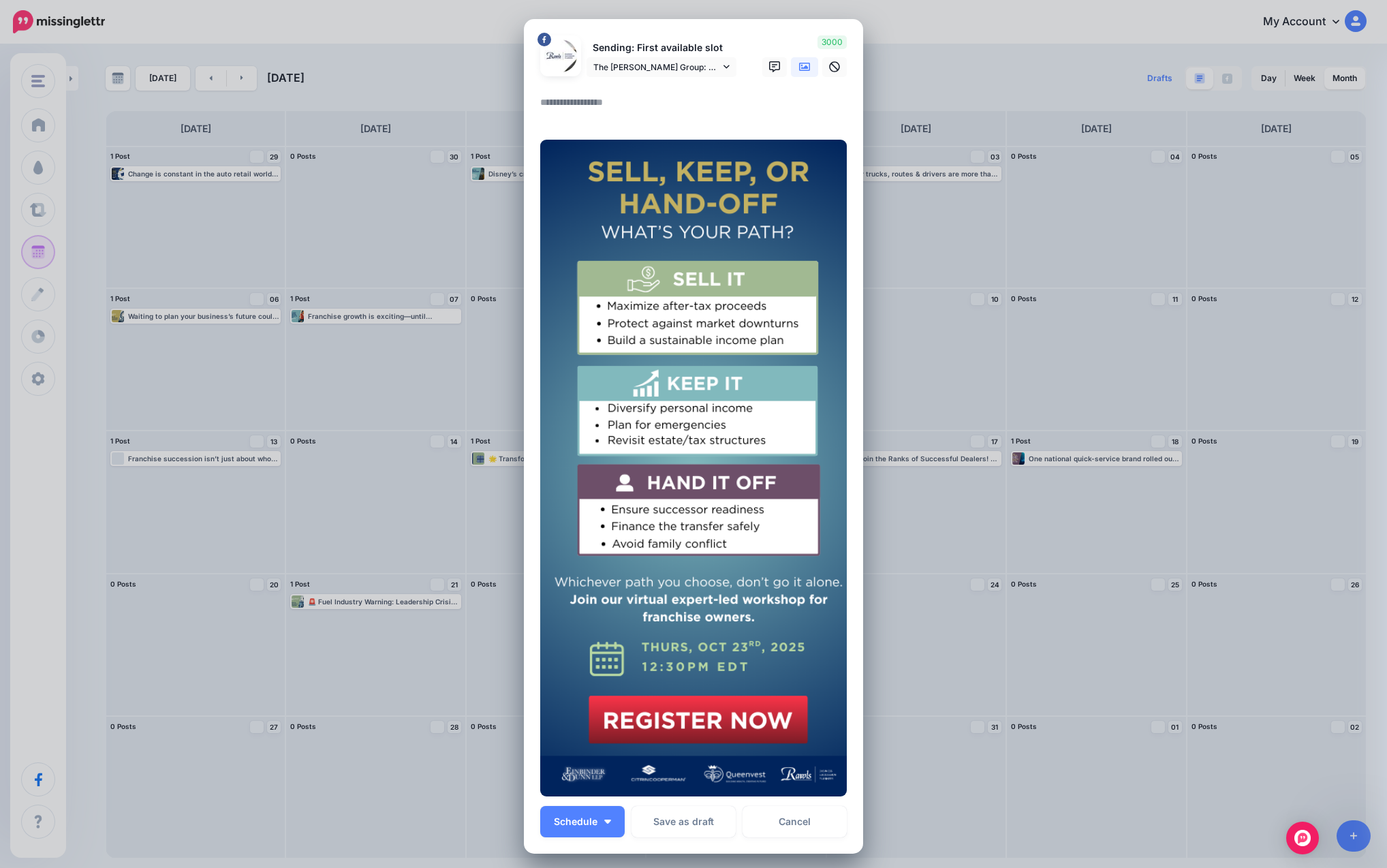
click at [603, 96] on textarea at bounding box center [696, 107] width 313 height 26
paste textarea "**********"
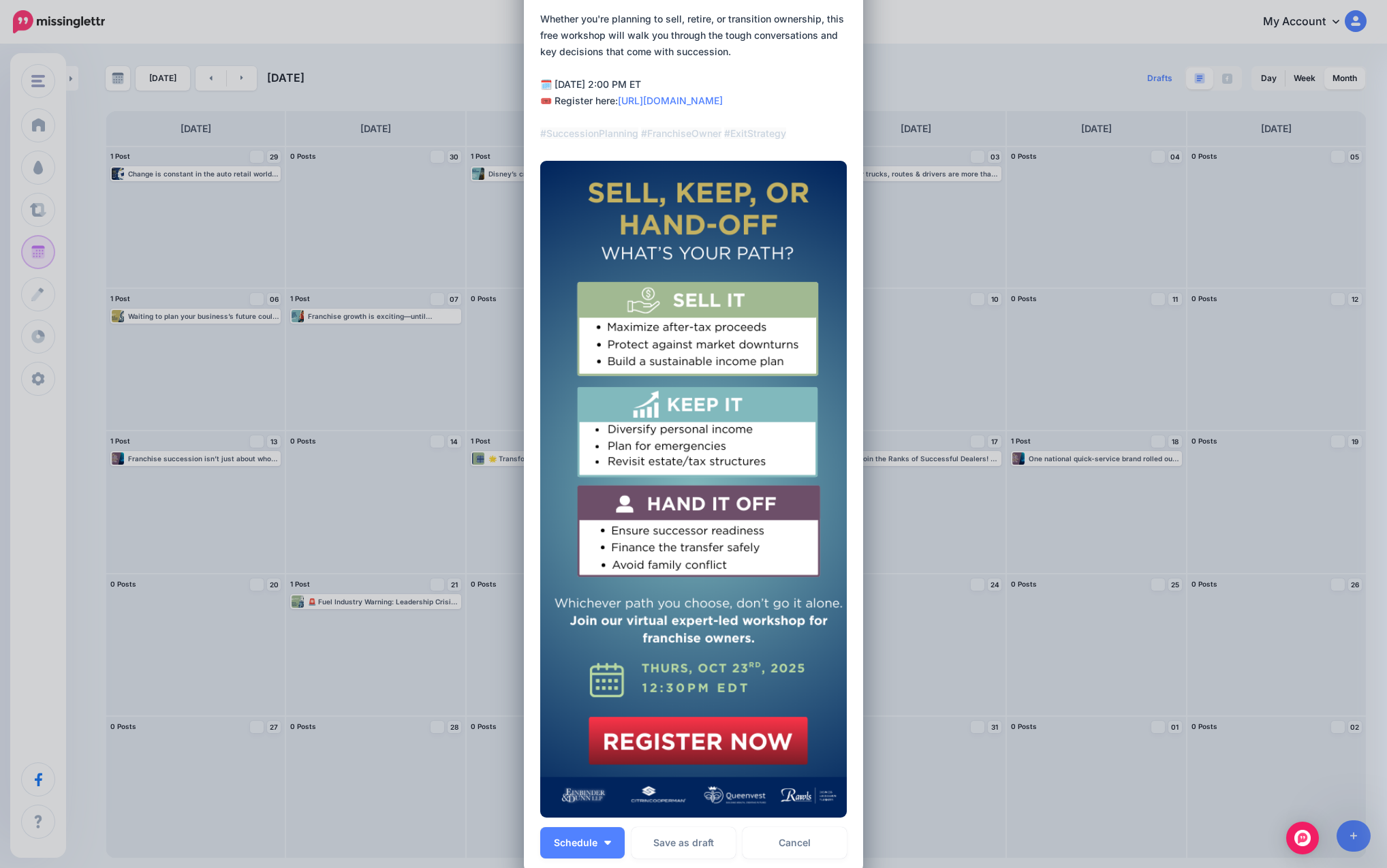
scroll to position [270, 0]
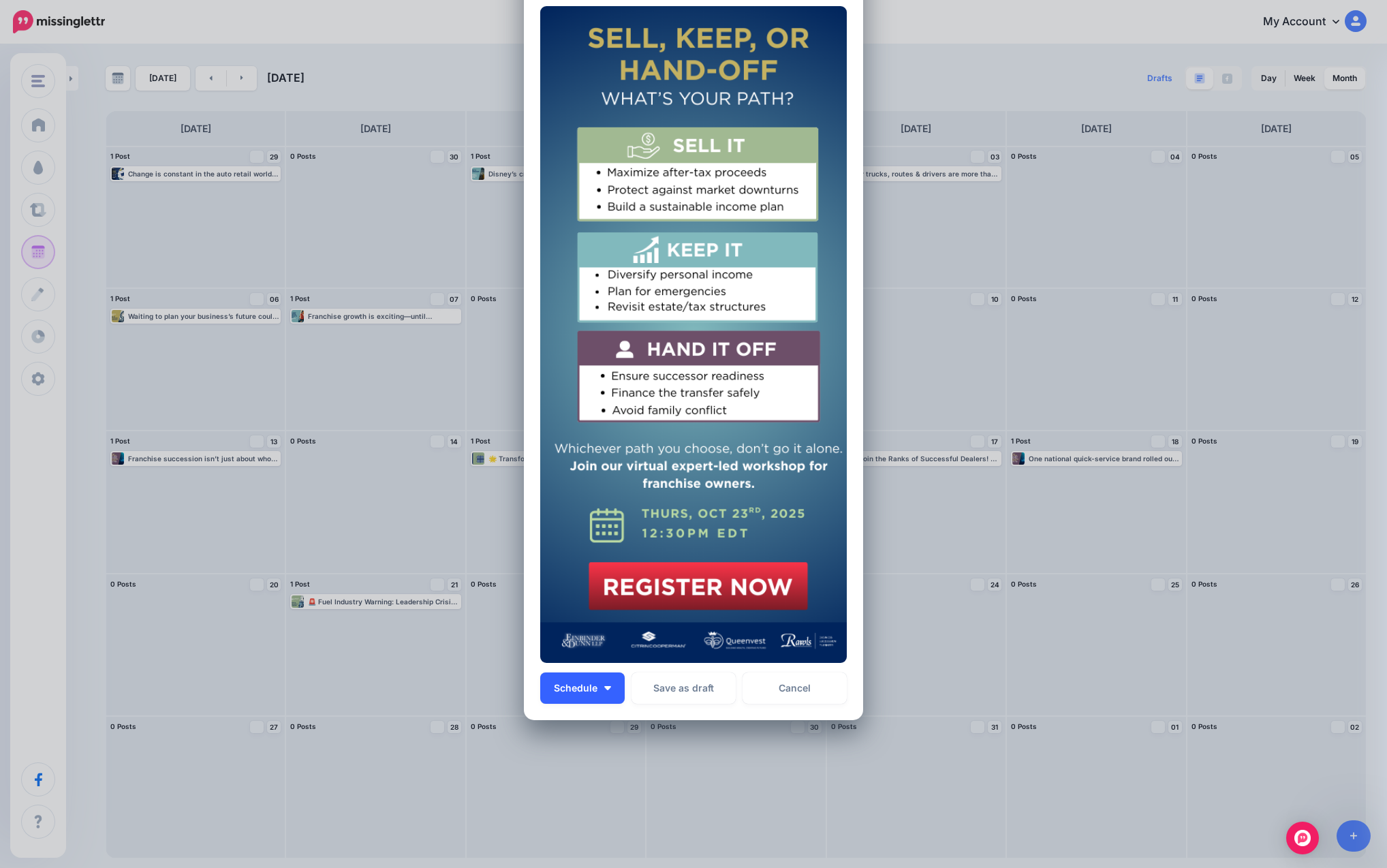
type textarea "**********"
click at [591, 689] on span "Schedule" at bounding box center [575, 688] width 44 height 9
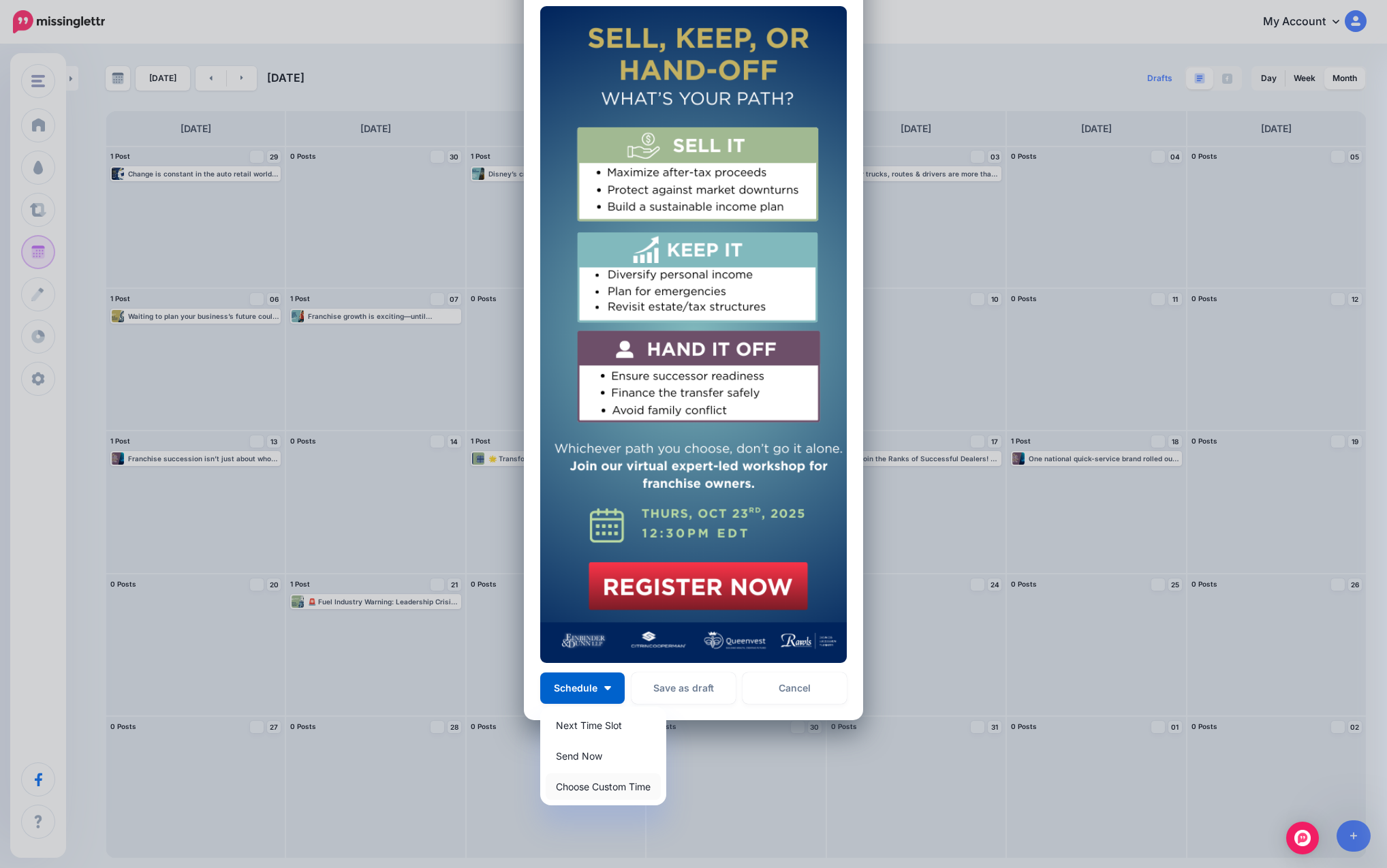
click at [590, 779] on link "Choose Custom Time" at bounding box center [602, 786] width 115 height 26
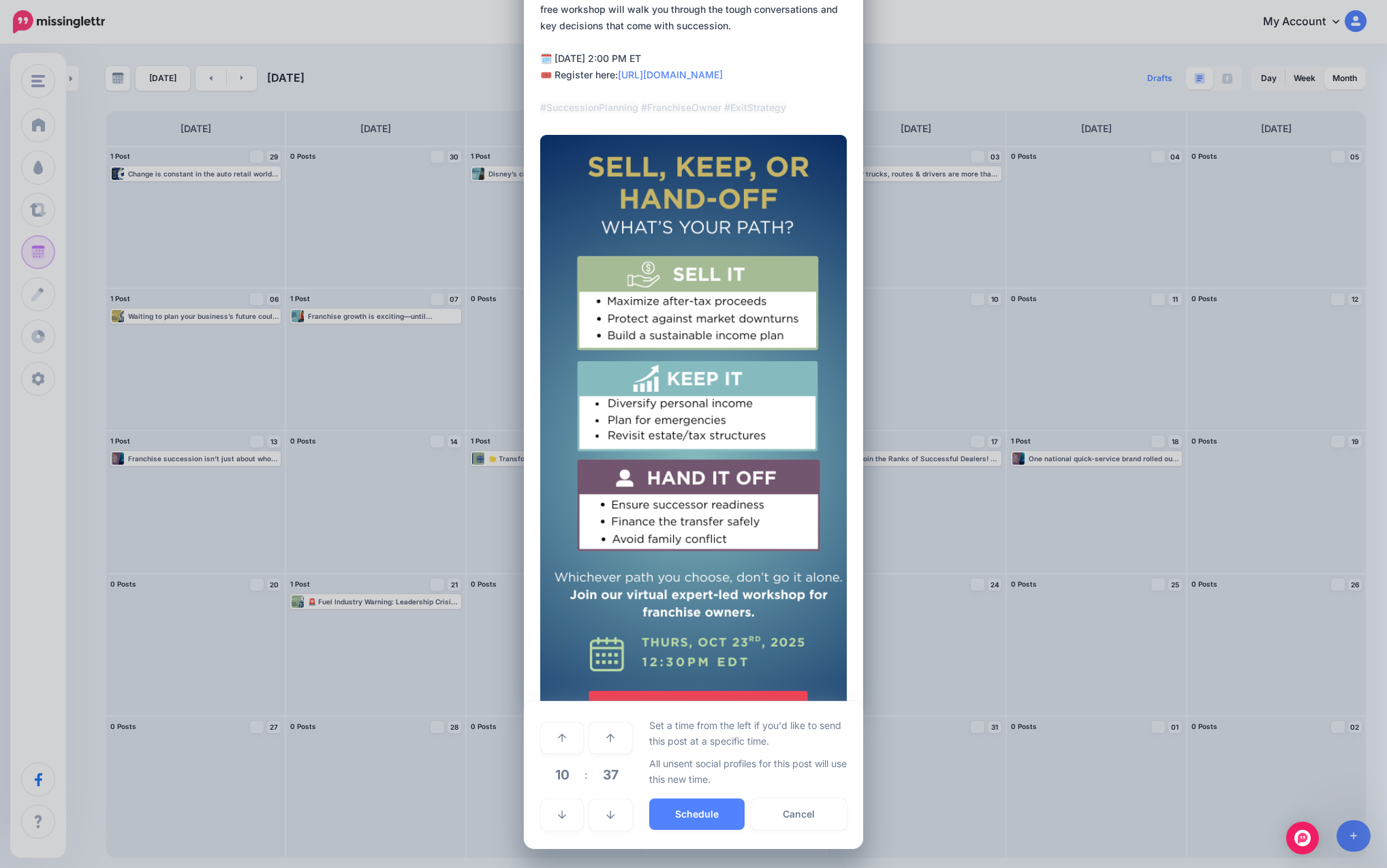
scroll to position [142, 0]
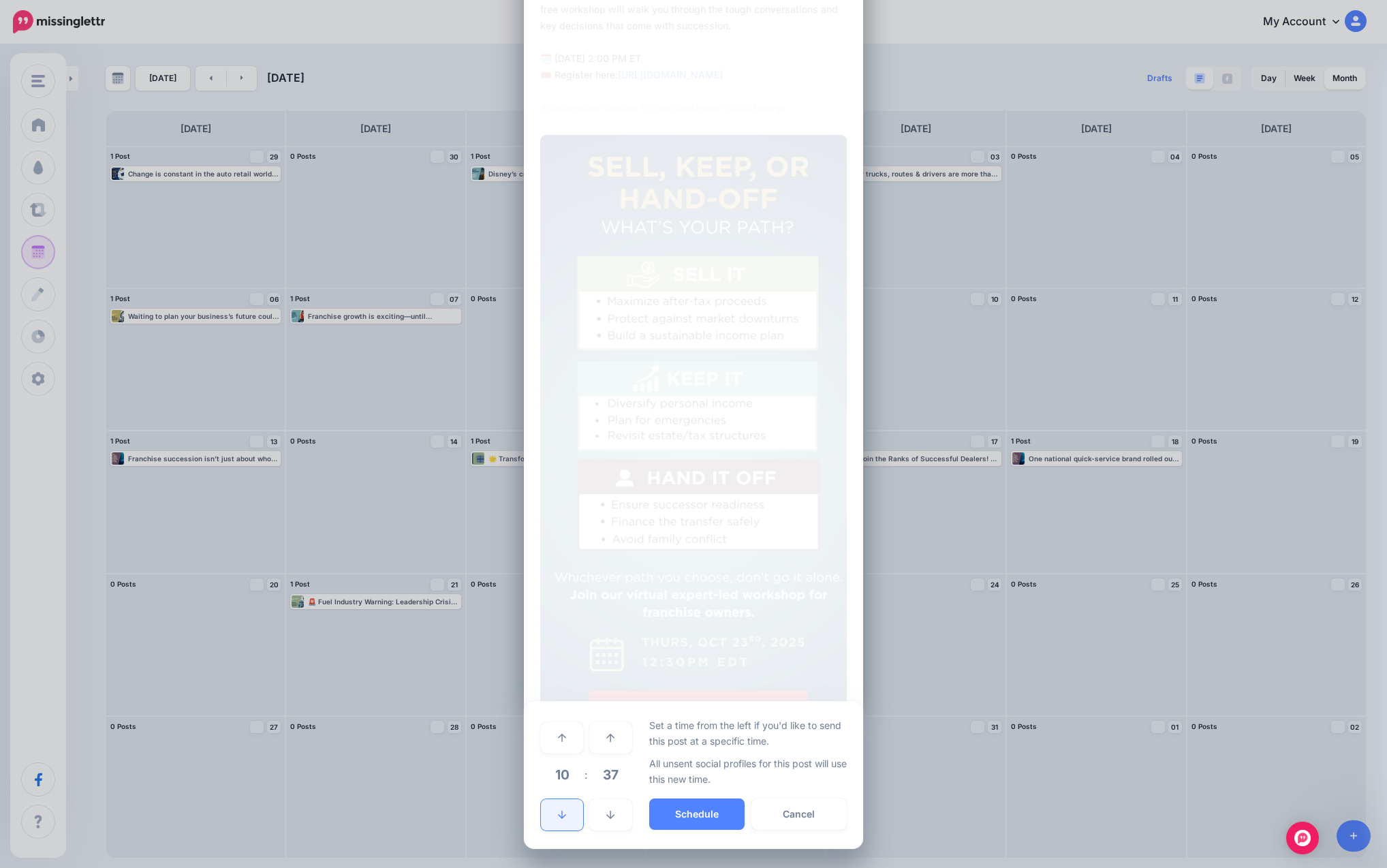
click at [559, 806] on link at bounding box center [561, 815] width 42 height 32
click at [573, 754] on td at bounding box center [561, 736] width 44 height 39
click at [571, 749] on link at bounding box center [561, 738] width 42 height 32
click at [692, 811] on button "Schedule" at bounding box center [697, 814] width 95 height 32
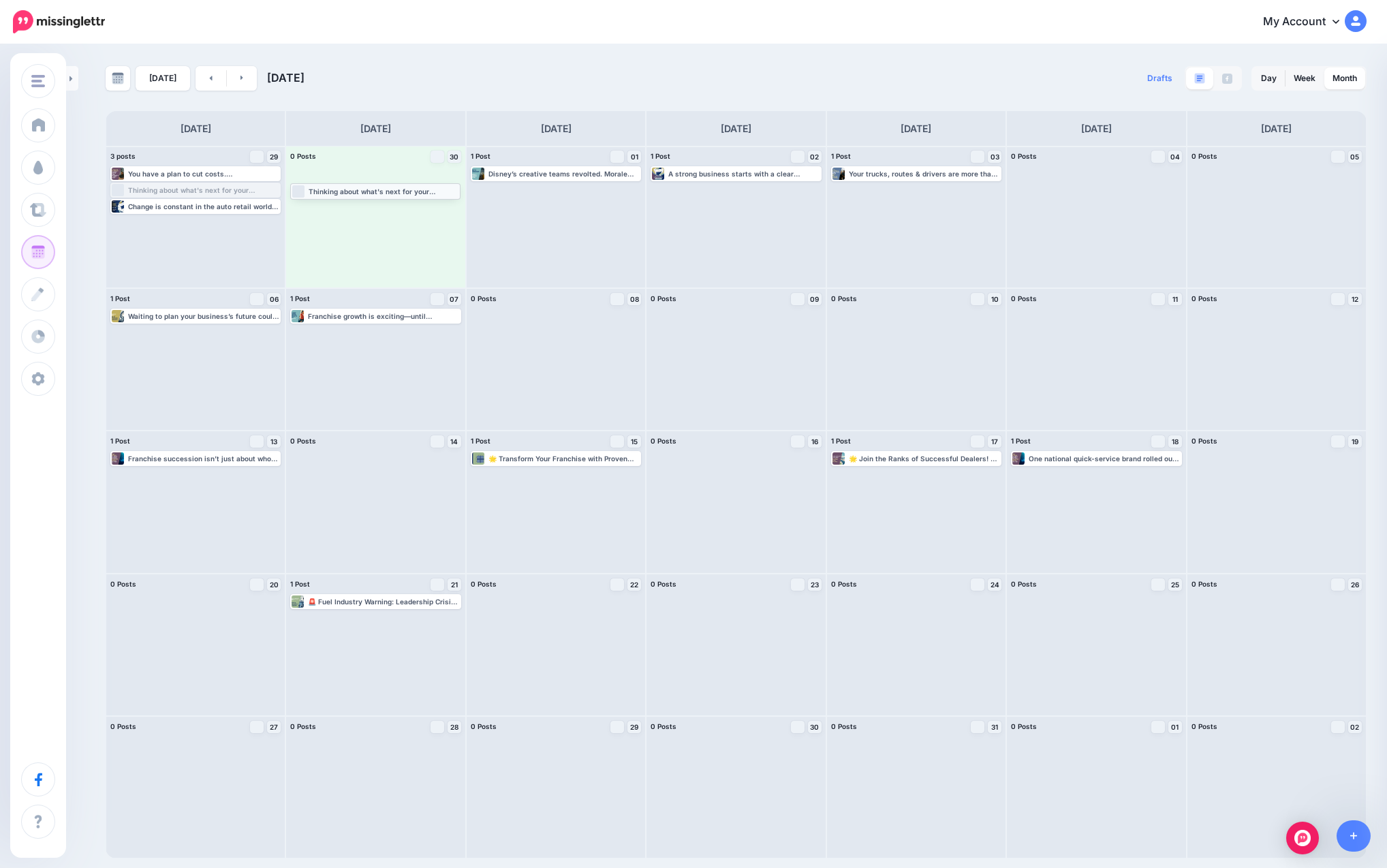
drag, startPoint x: 192, startPoint y: 189, endPoint x: 371, endPoint y: 190, distance: 179.0
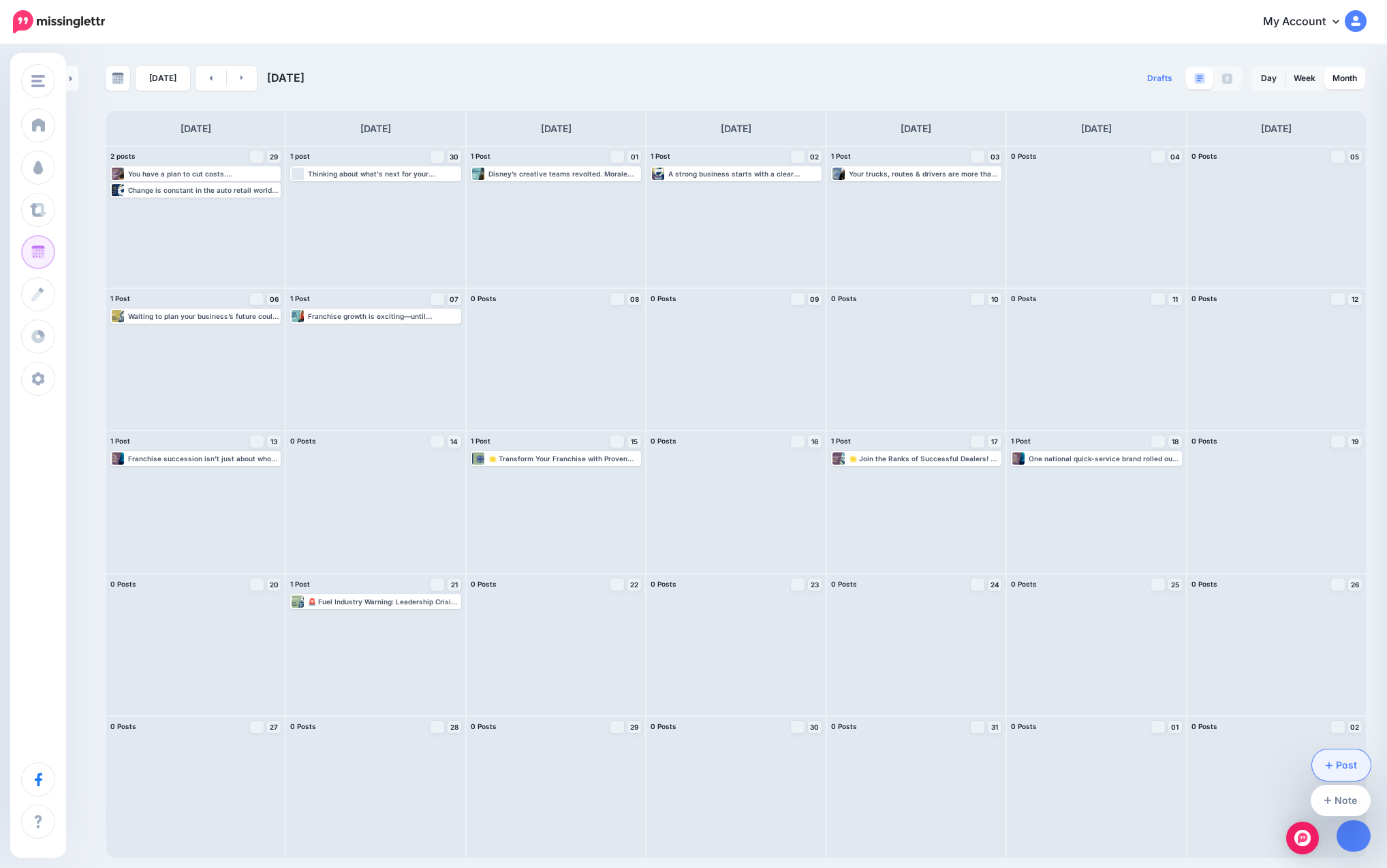
click at [757, 776] on link "Post" at bounding box center [1342, 765] width 59 height 32
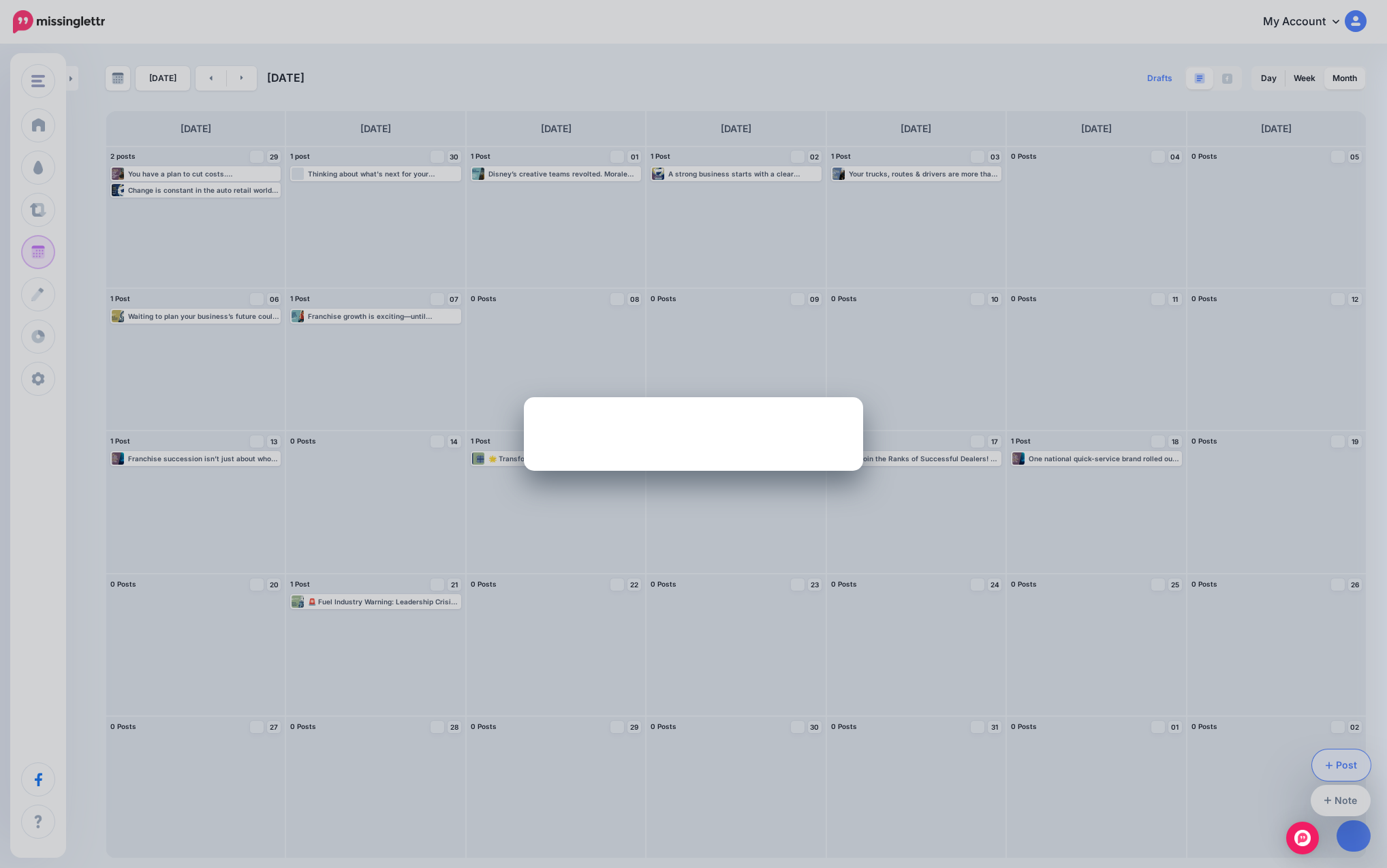
scroll to position [0, 0]
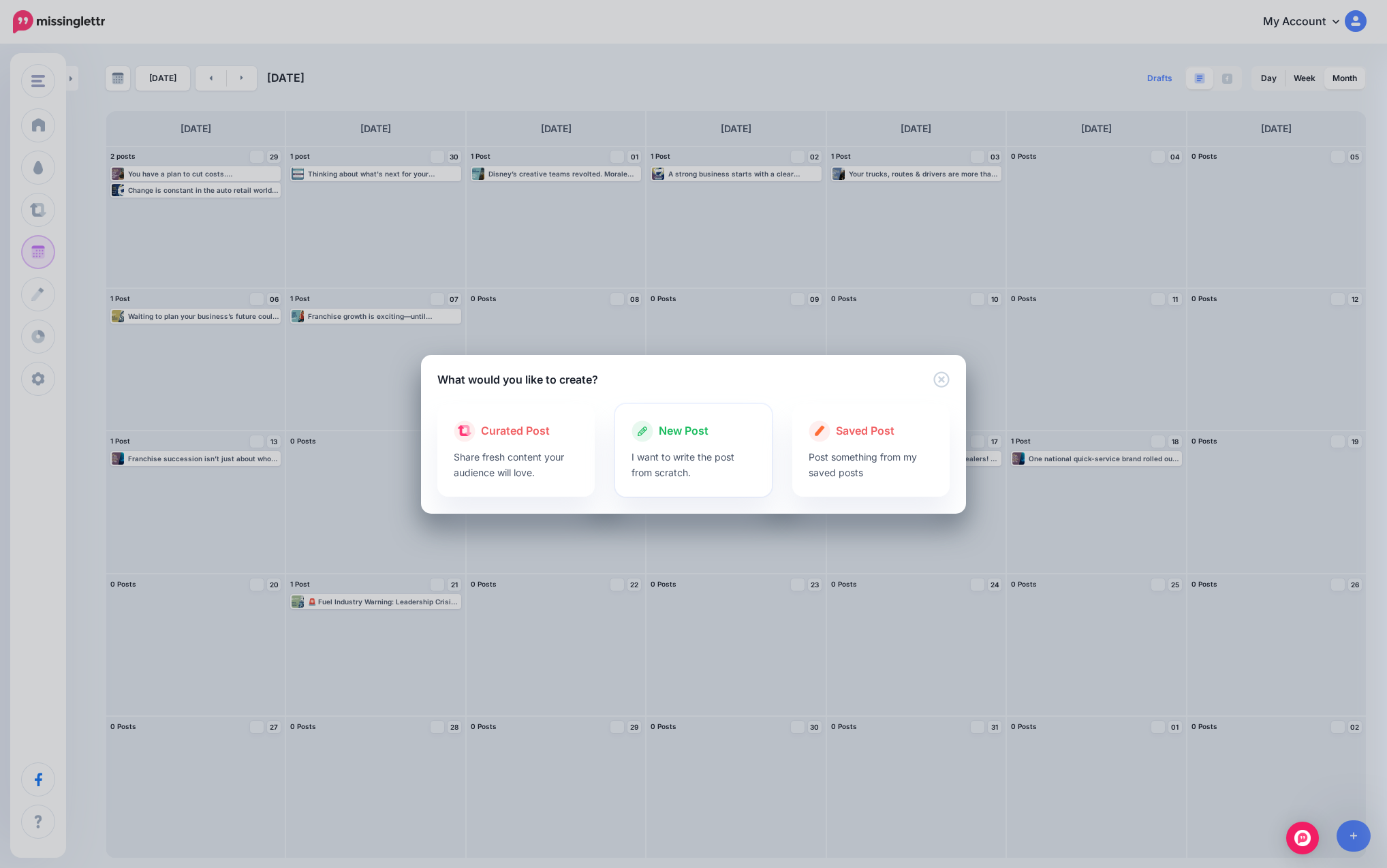
click at [694, 469] on p "I want to write the post from scratch." at bounding box center [694, 464] width 125 height 32
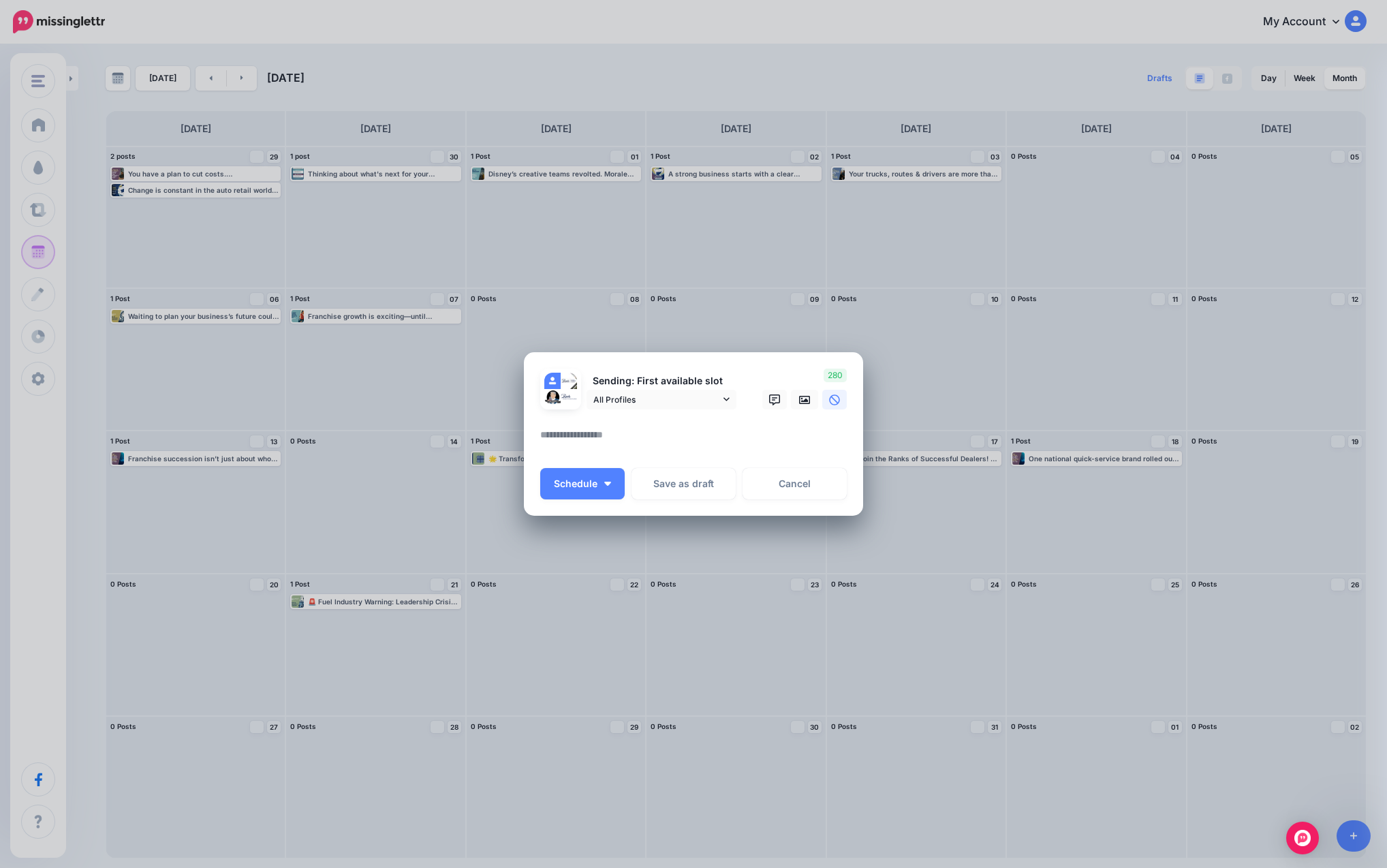
click at [655, 428] on textarea at bounding box center [696, 440] width 313 height 26
paste textarea "**********"
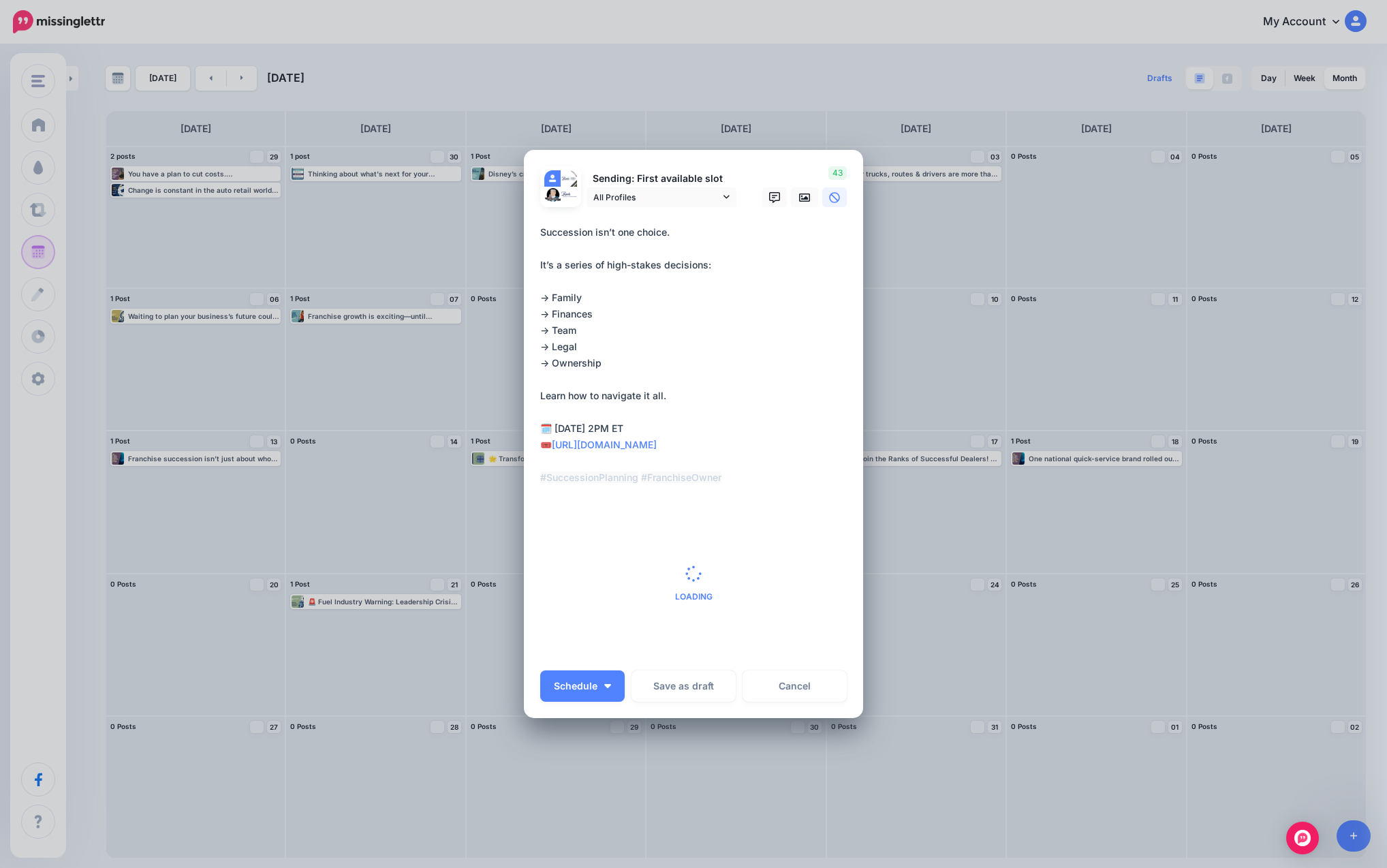
type textarea "**********"
click at [682, 186] on p "Sending: First available slot" at bounding box center [662, 179] width 150 height 15
click at [681, 196] on span "All Profiles" at bounding box center [656, 197] width 127 height 15
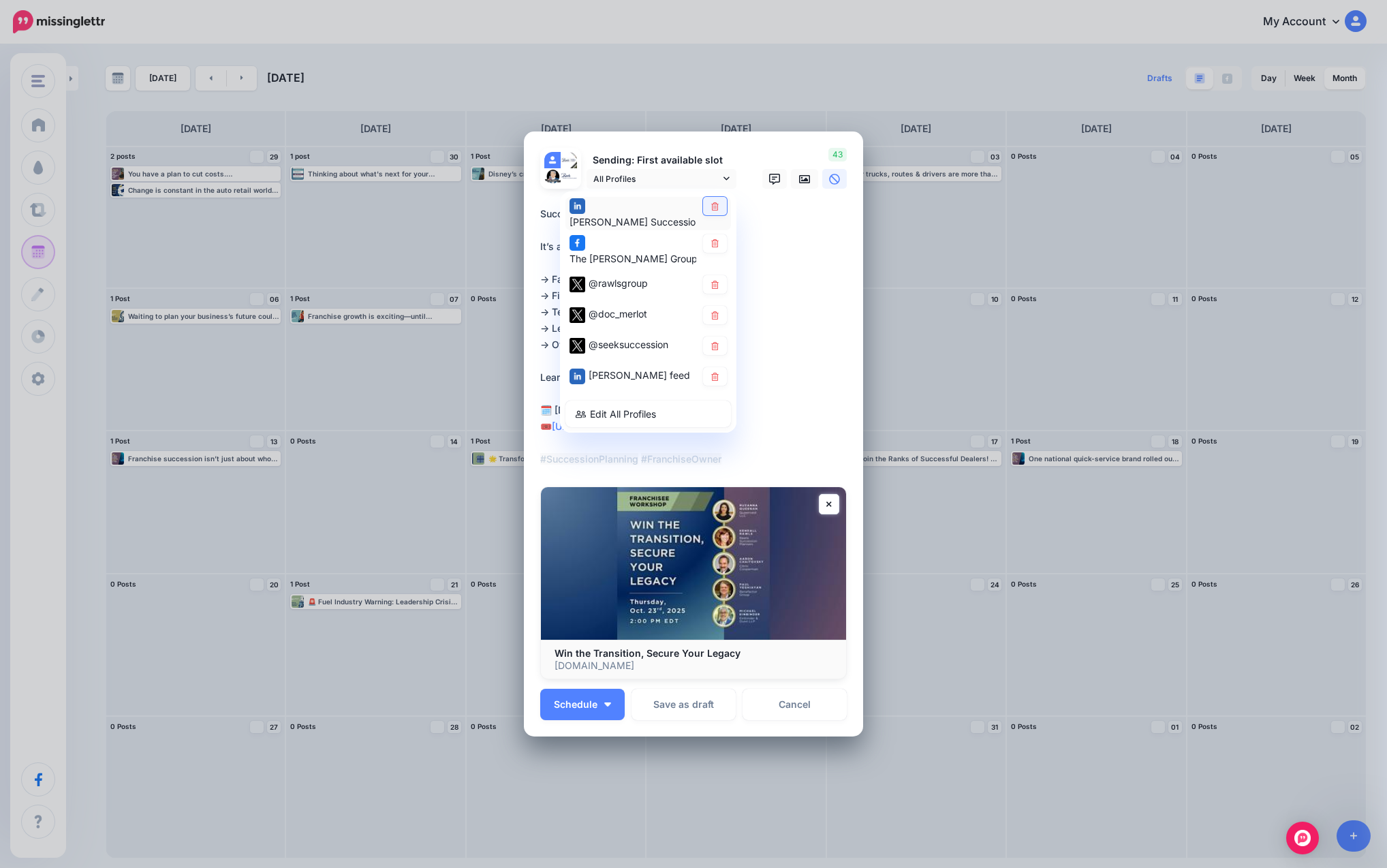
click at [711, 209] on icon at bounding box center [715, 206] width 10 height 8
click at [710, 246] on icon at bounding box center [715, 243] width 10 height 8
click at [715, 313] on icon at bounding box center [715, 315] width 10 height 8
click at [710, 345] on icon at bounding box center [715, 346] width 10 height 8
click at [712, 379] on icon at bounding box center [715, 377] width 10 height 8
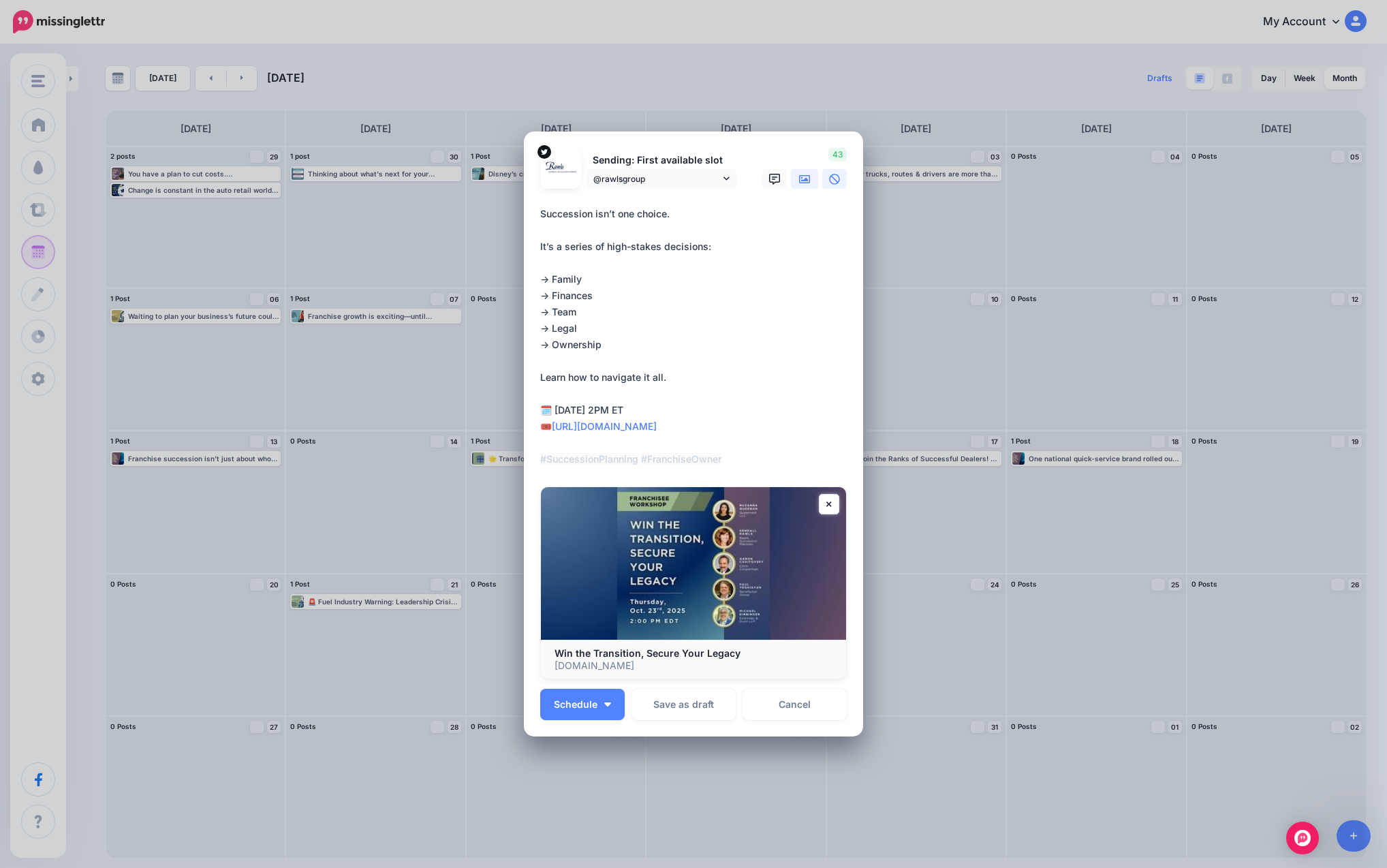
click at [757, 182] on icon at bounding box center [805, 179] width 11 height 11
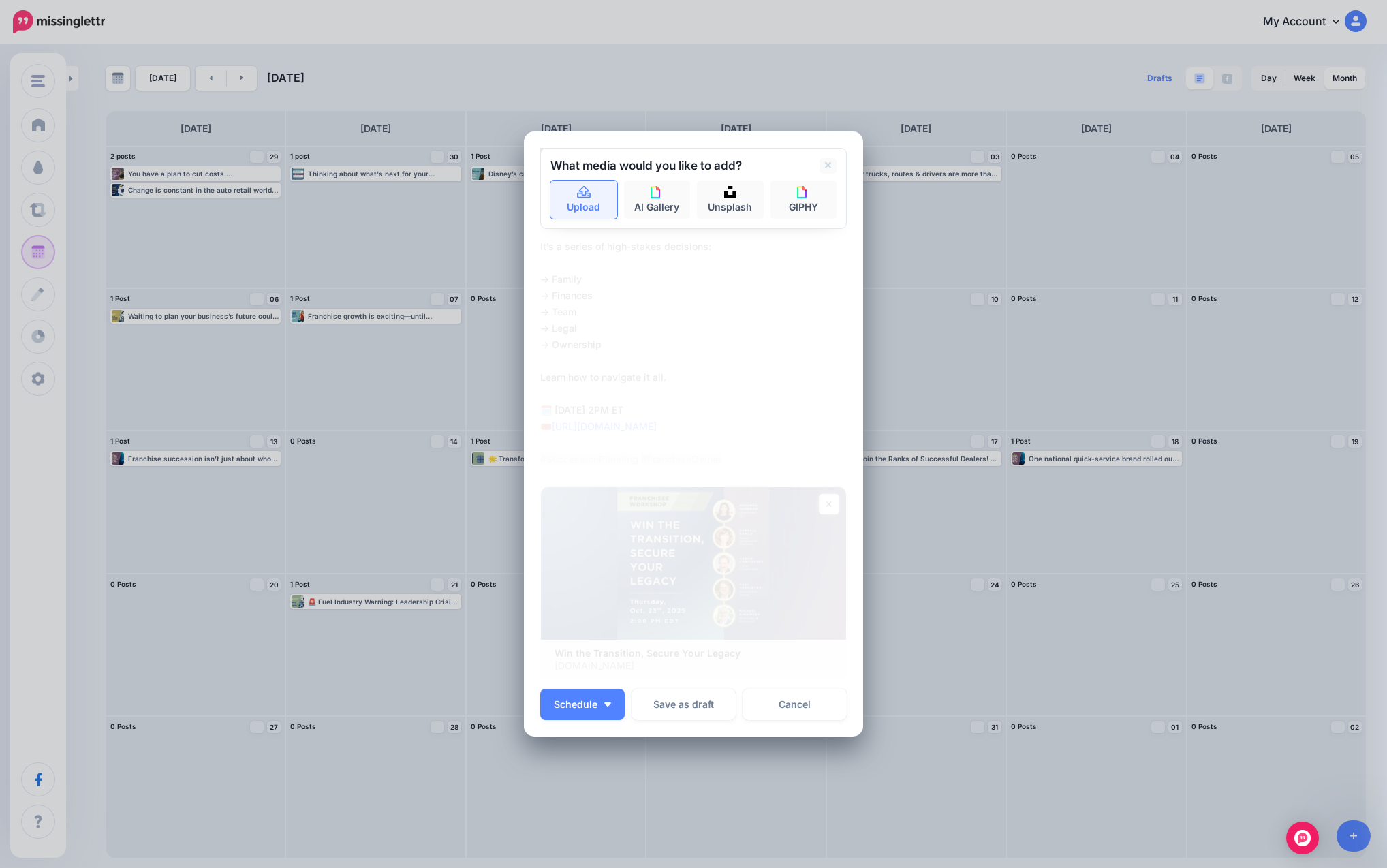
click at [577, 190] on icon at bounding box center [584, 193] width 15 height 12
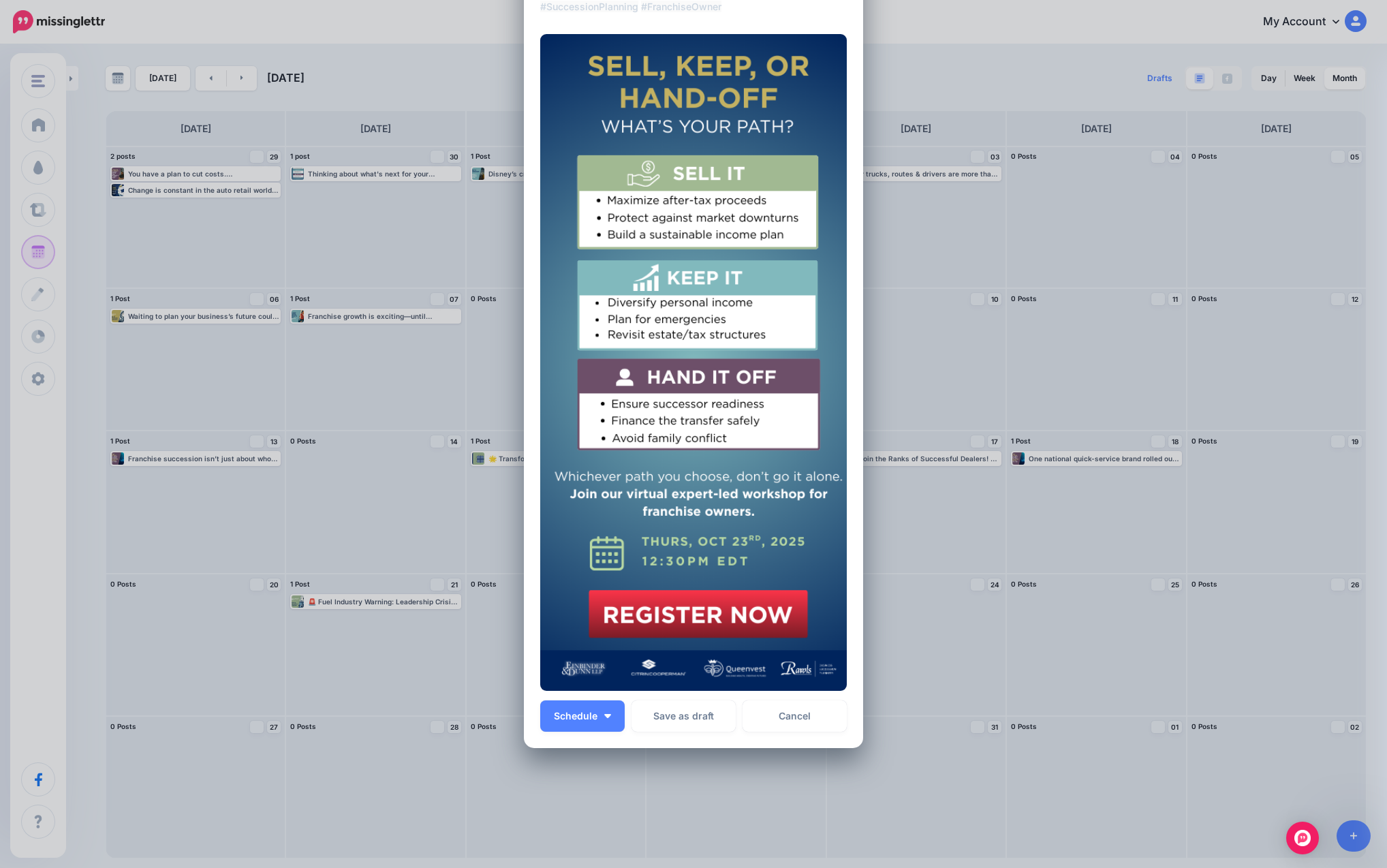
scroll to position [369, 0]
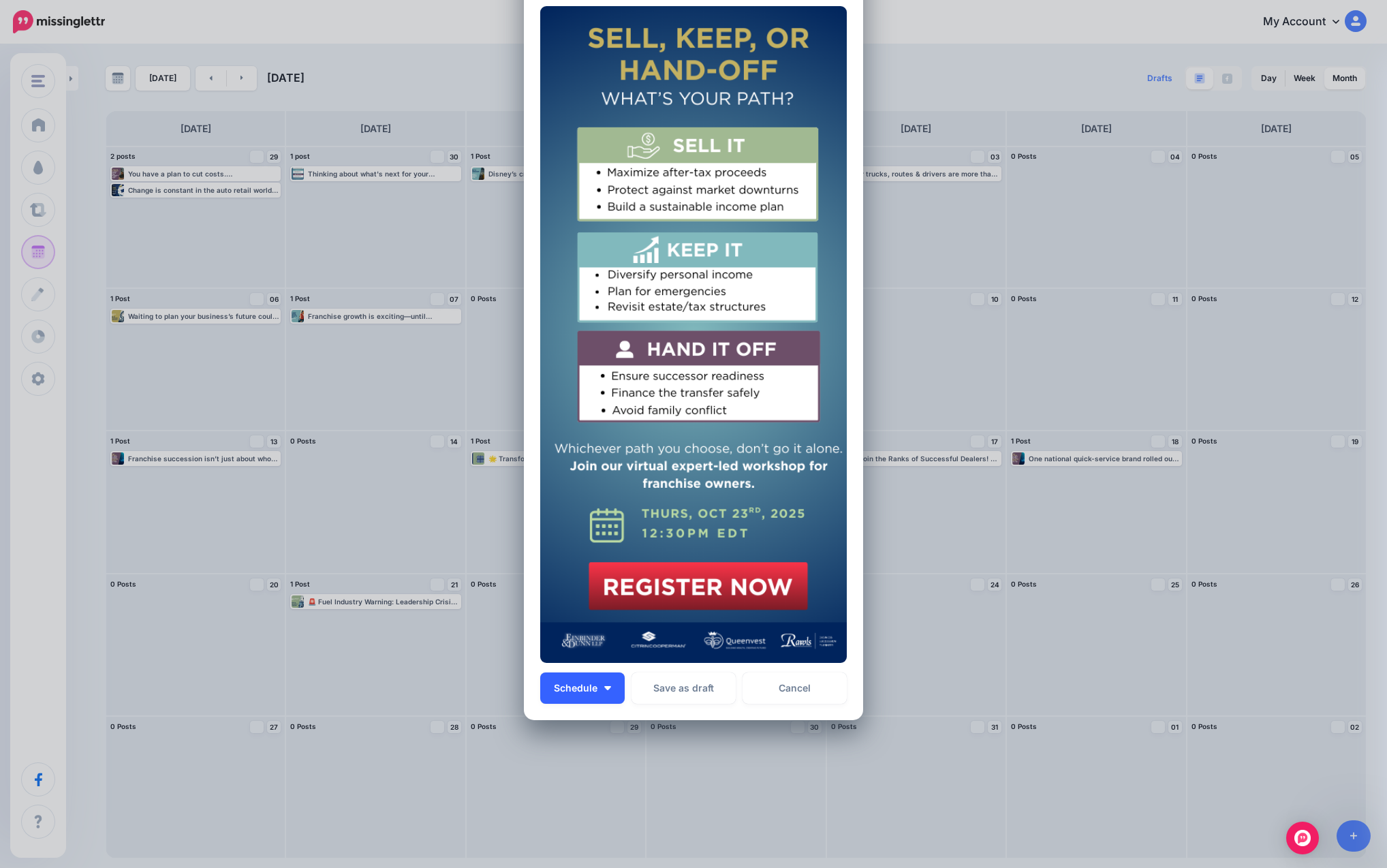
click at [588, 683] on span "Schedule" at bounding box center [575, 688] width 44 height 9
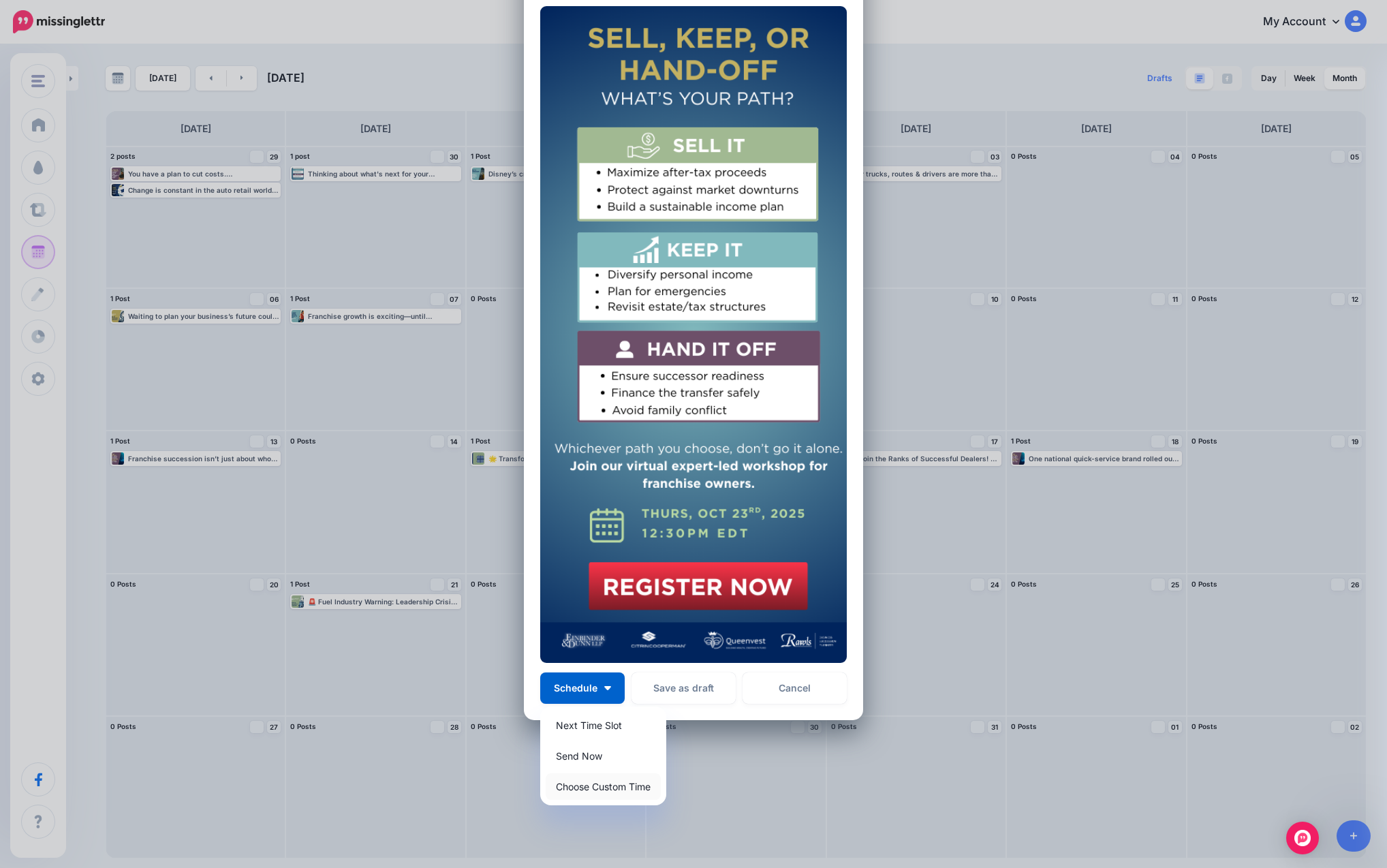
click at [583, 791] on link "Choose Custom Time" at bounding box center [602, 786] width 115 height 26
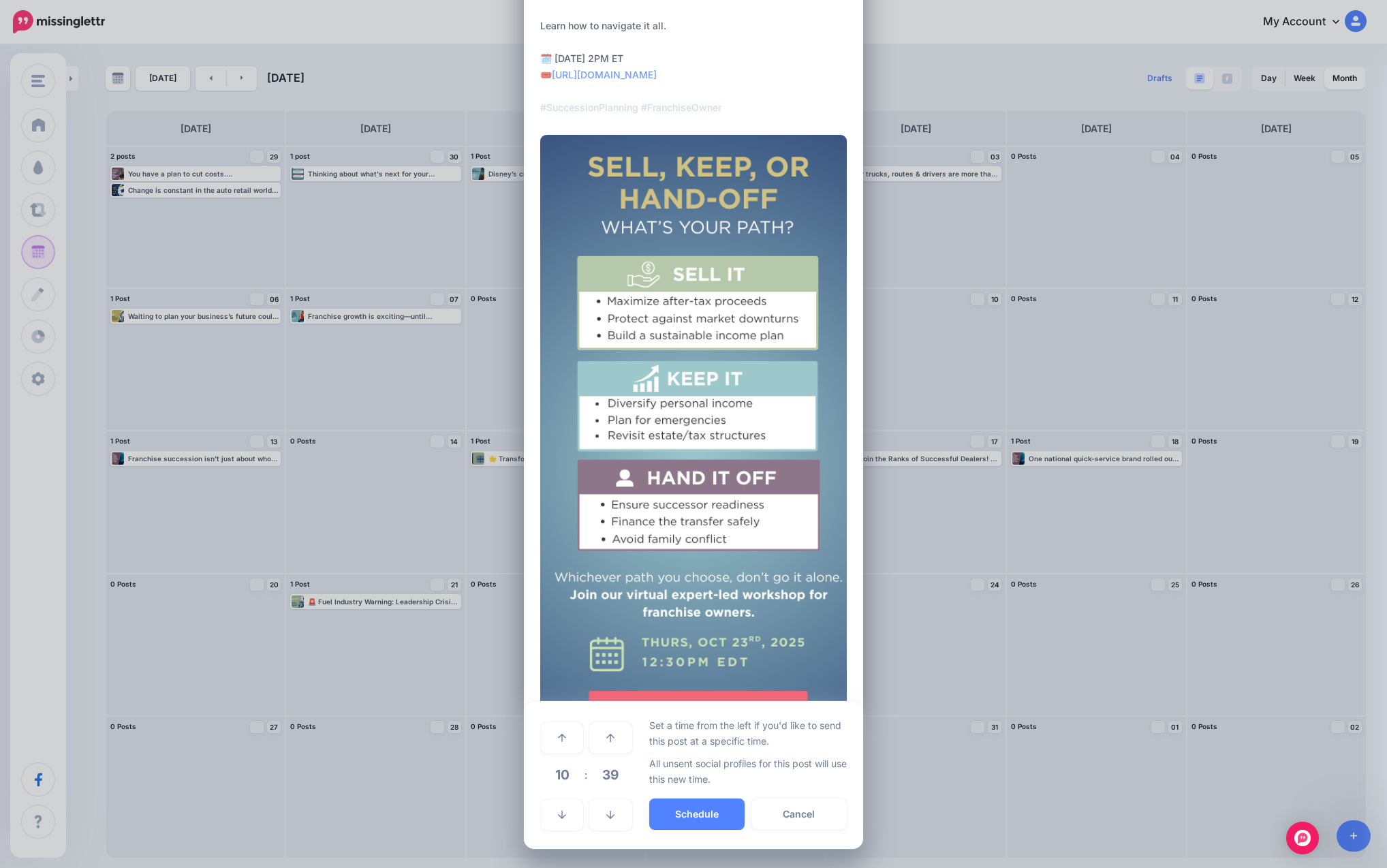
scroll to position [240, 0]
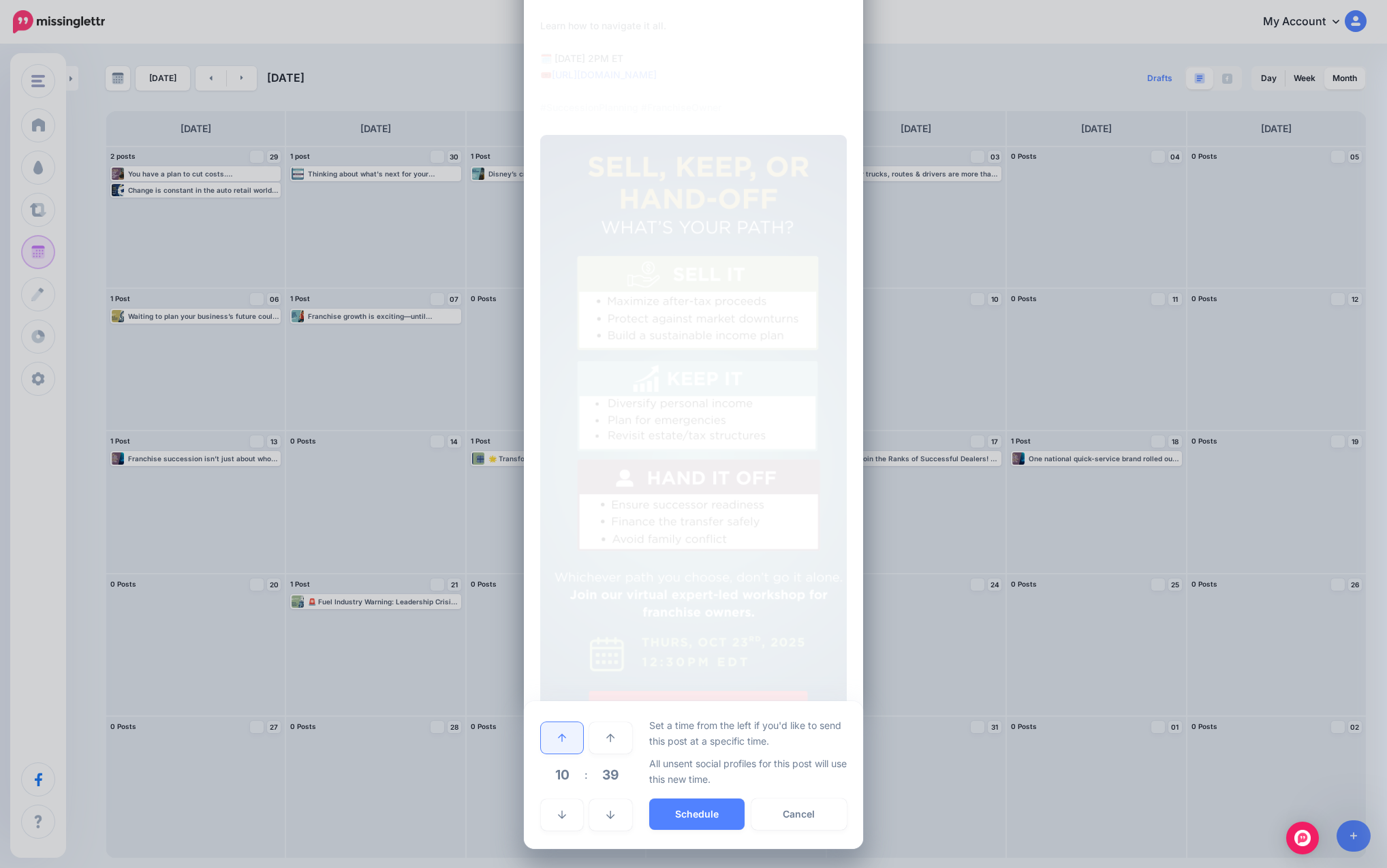
click at [562, 743] on link at bounding box center [561, 738] width 42 height 32
click at [697, 806] on button "Schedule" at bounding box center [697, 814] width 95 height 32
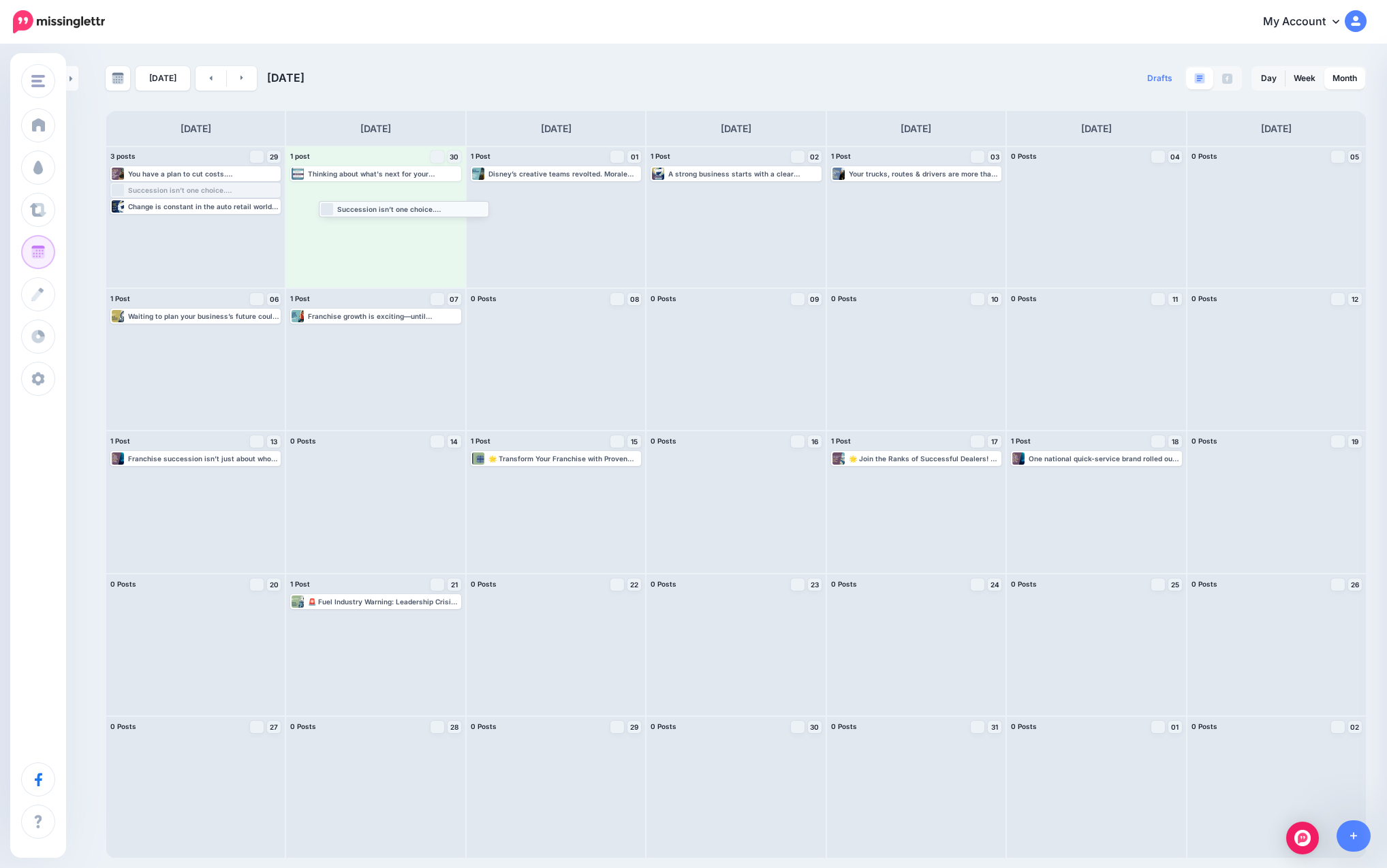
drag, startPoint x: 193, startPoint y: 190, endPoint x: 401, endPoint y: 209, distance: 208.9
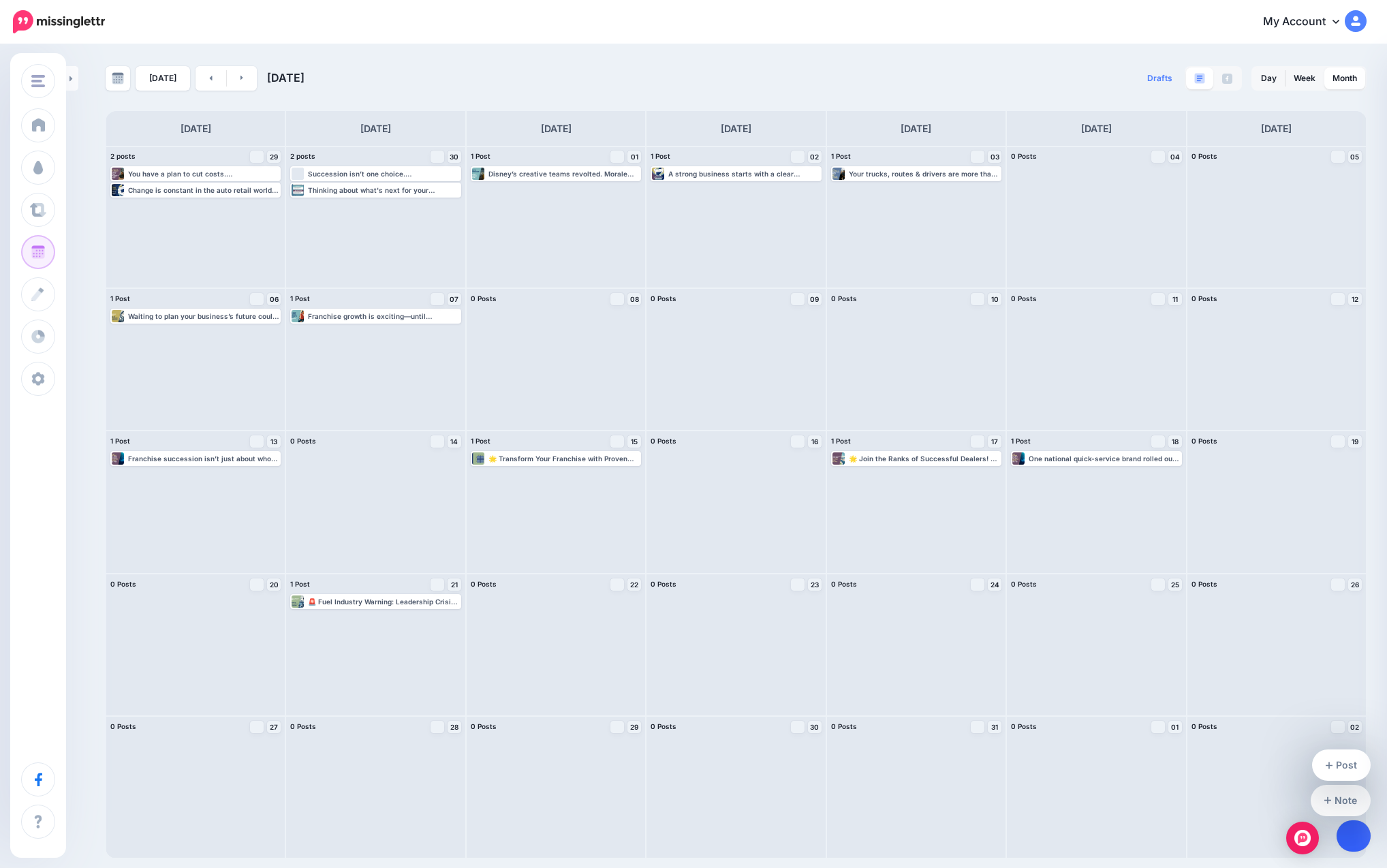
click at [757, 833] on link at bounding box center [1353, 836] width 35 height 32
click at [757, 769] on link "Post" at bounding box center [1342, 765] width 59 height 32
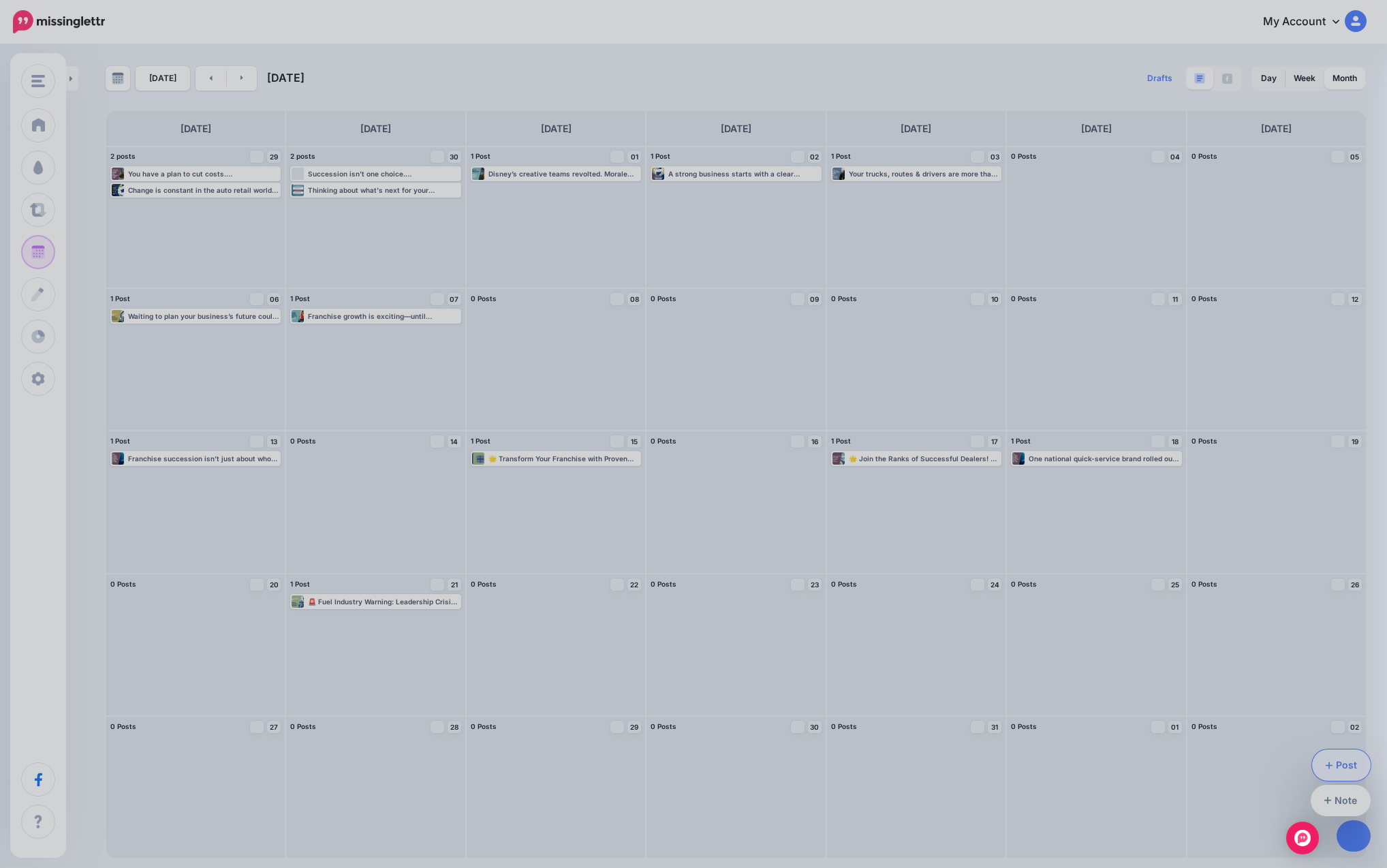
scroll to position [0, 0]
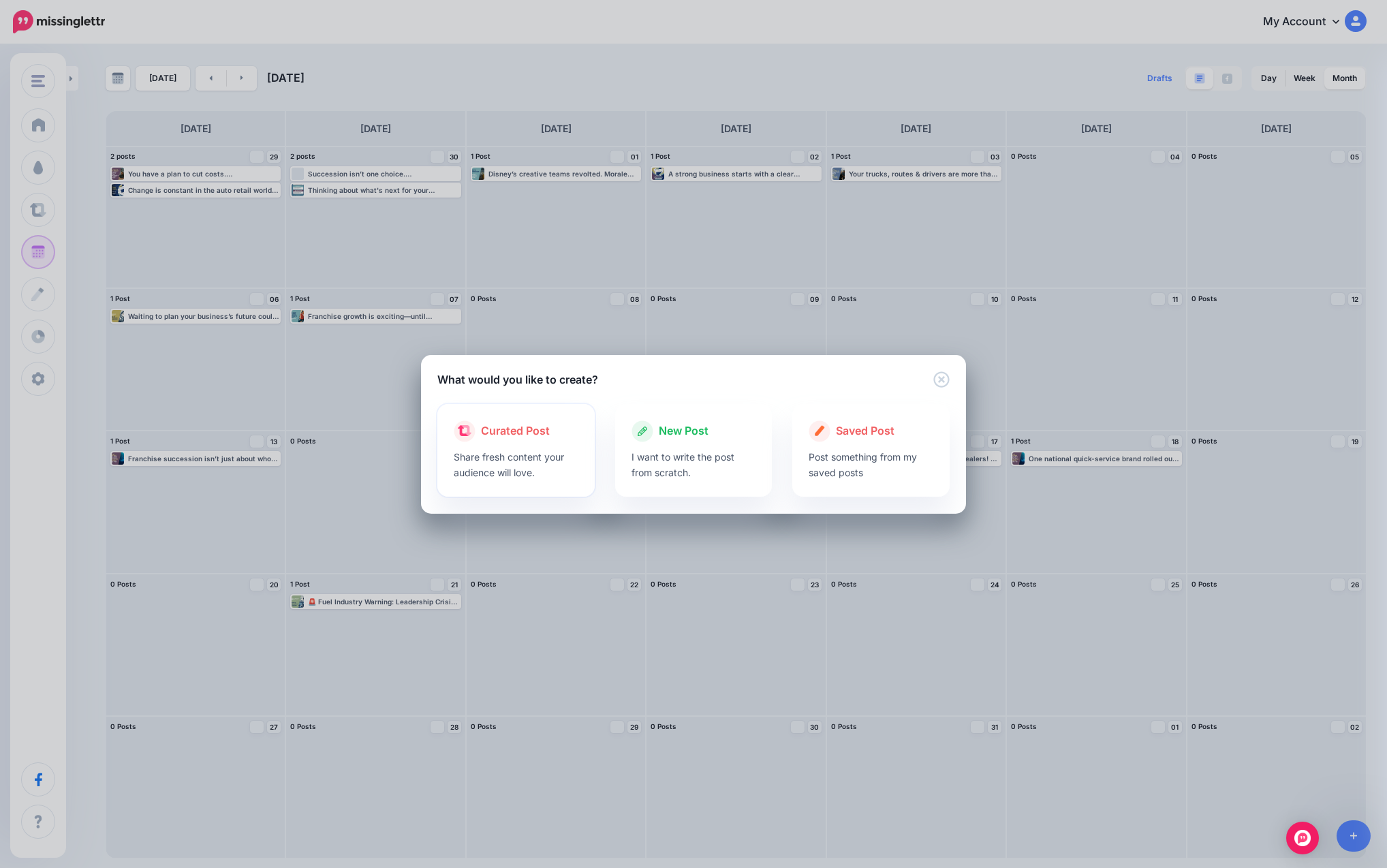
click at [545, 444] on div at bounding box center [516, 445] width 125 height 7
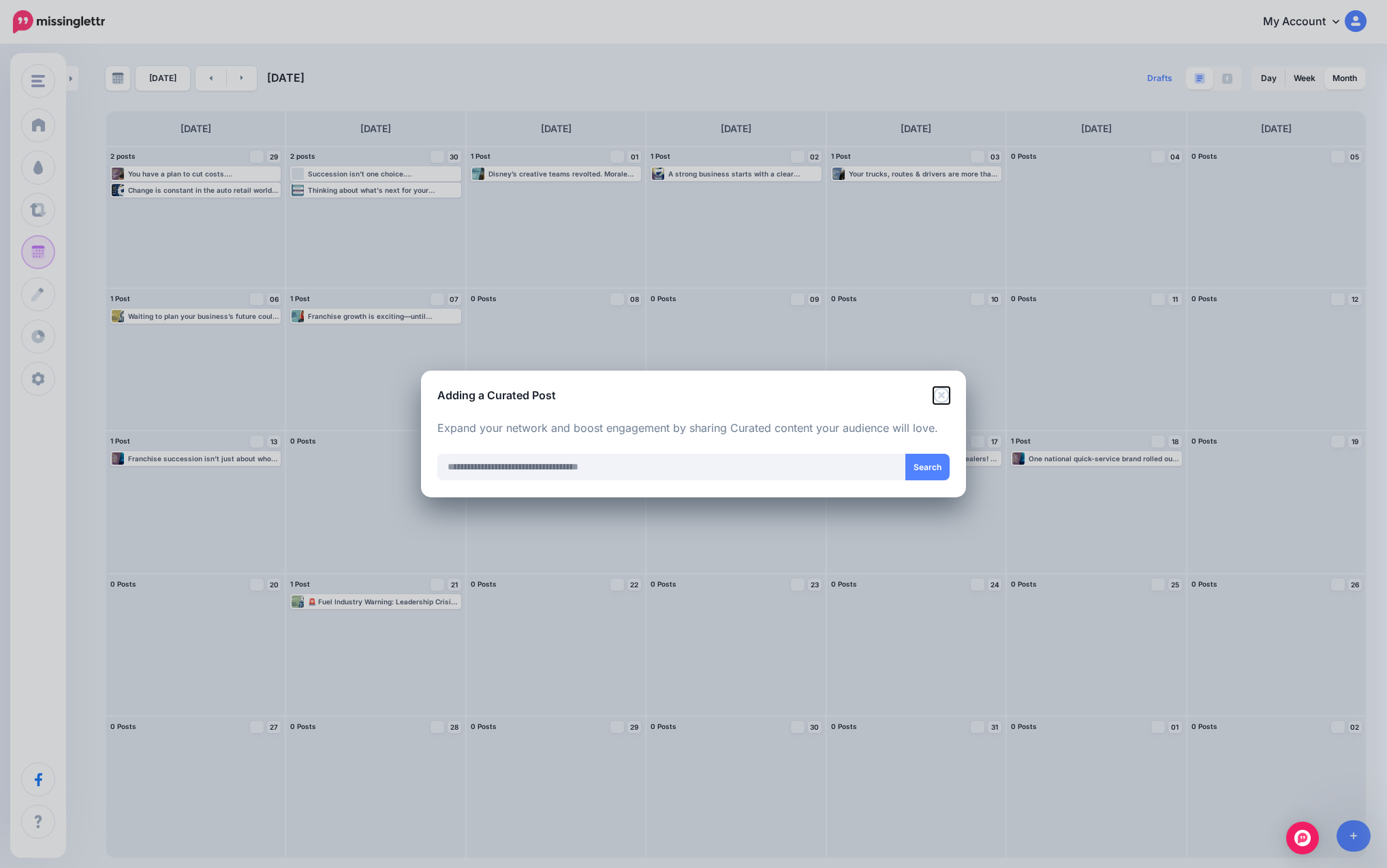
click at [757, 392] on icon "Close" at bounding box center [941, 394] width 15 height 15
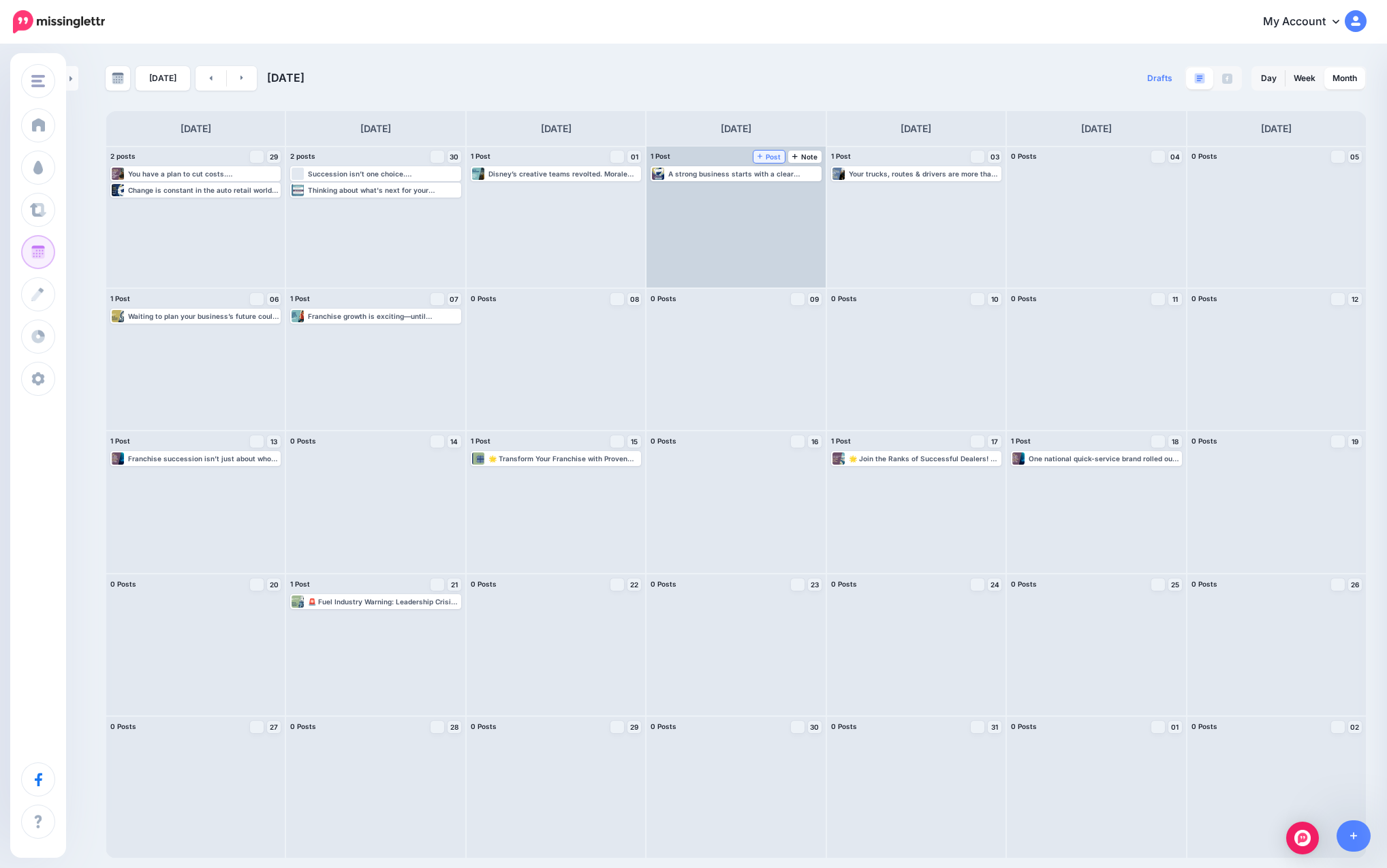
click at [757, 155] on span "Post" at bounding box center [769, 156] width 24 height 7
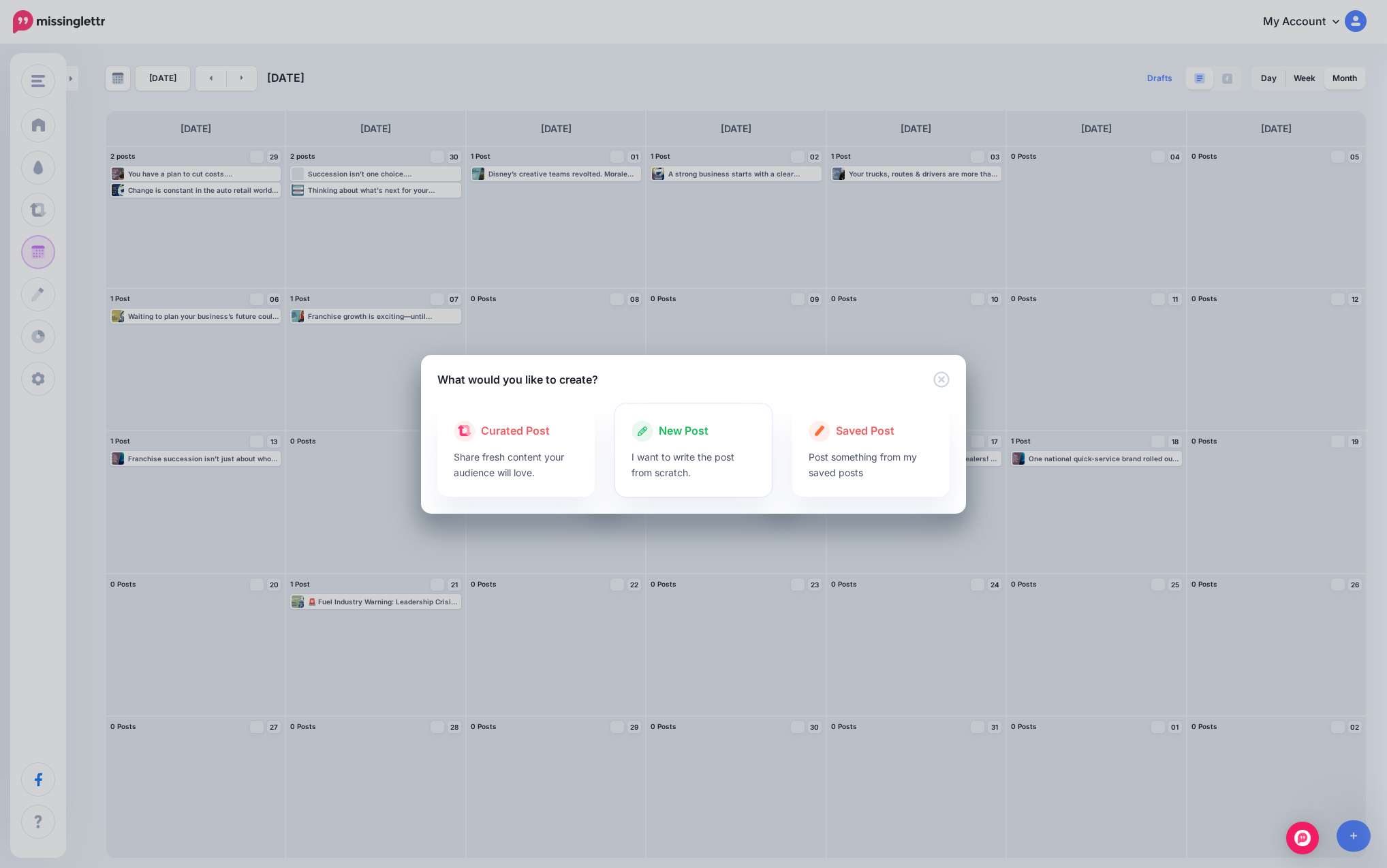
click at [722, 460] on p "I want to write the post from scratch." at bounding box center [694, 464] width 125 height 32
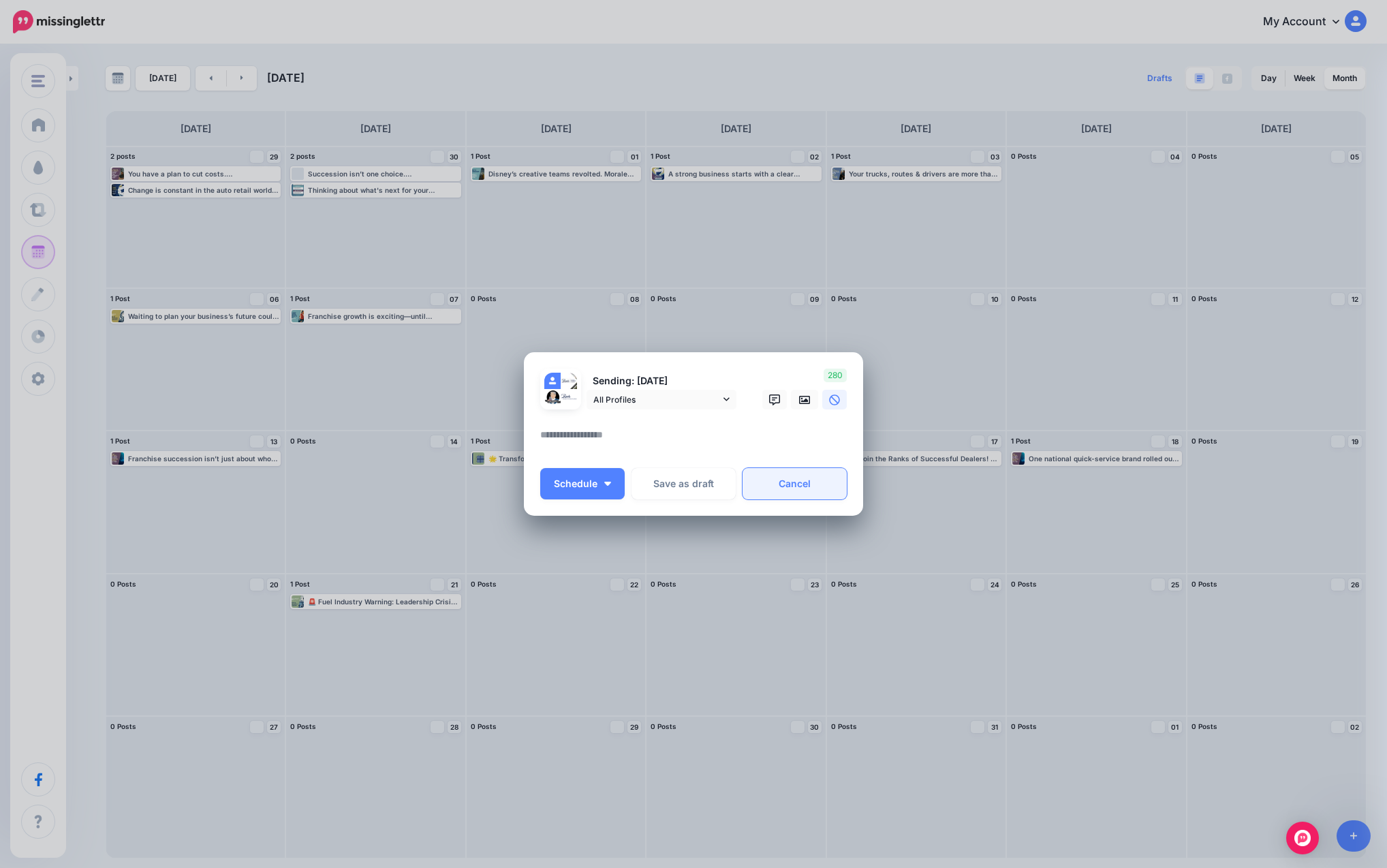
click at [757, 494] on link "Cancel" at bounding box center [794, 484] width 104 height 32
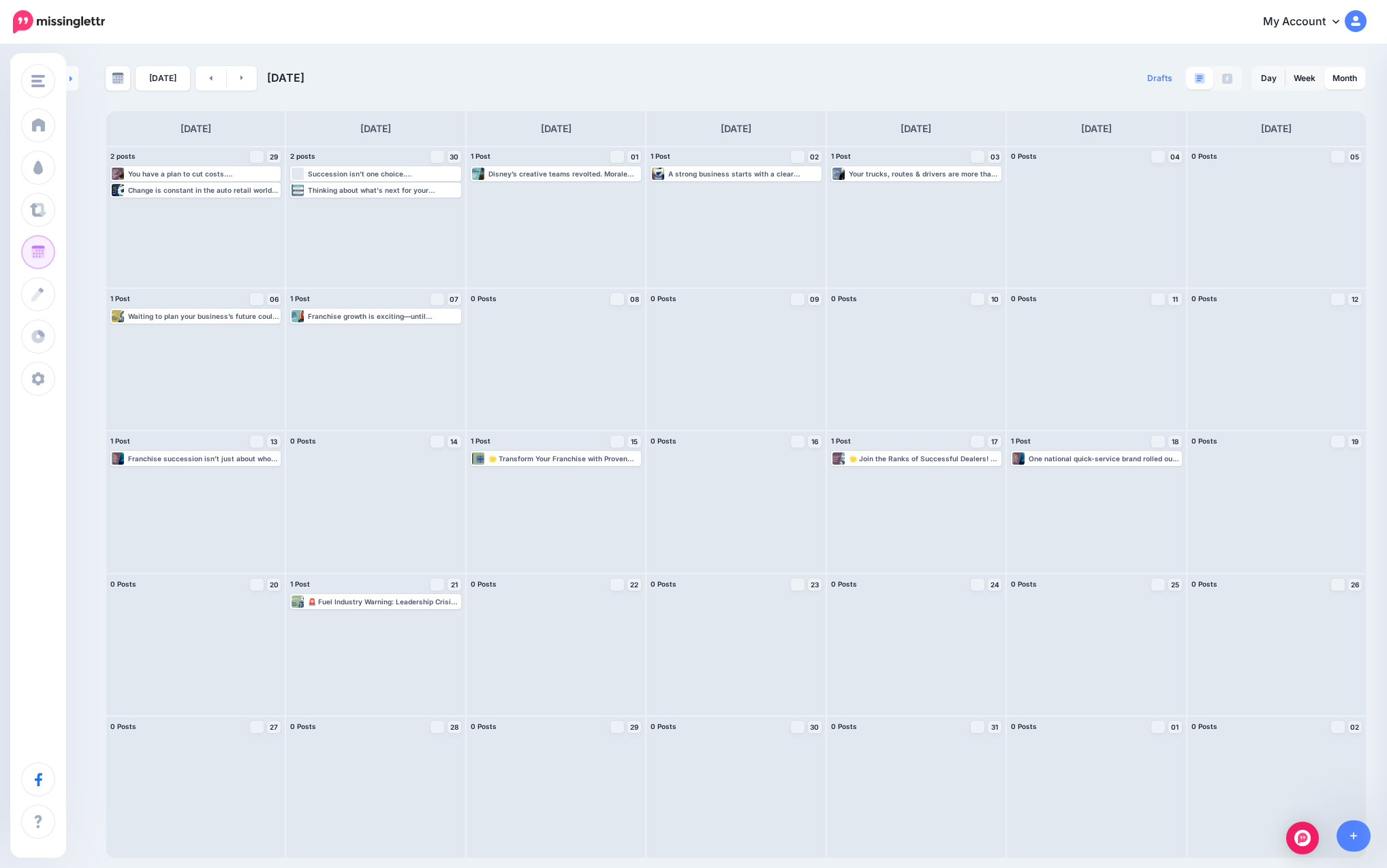
click at [74, 75] on link at bounding box center [72, 79] width 12 height 25
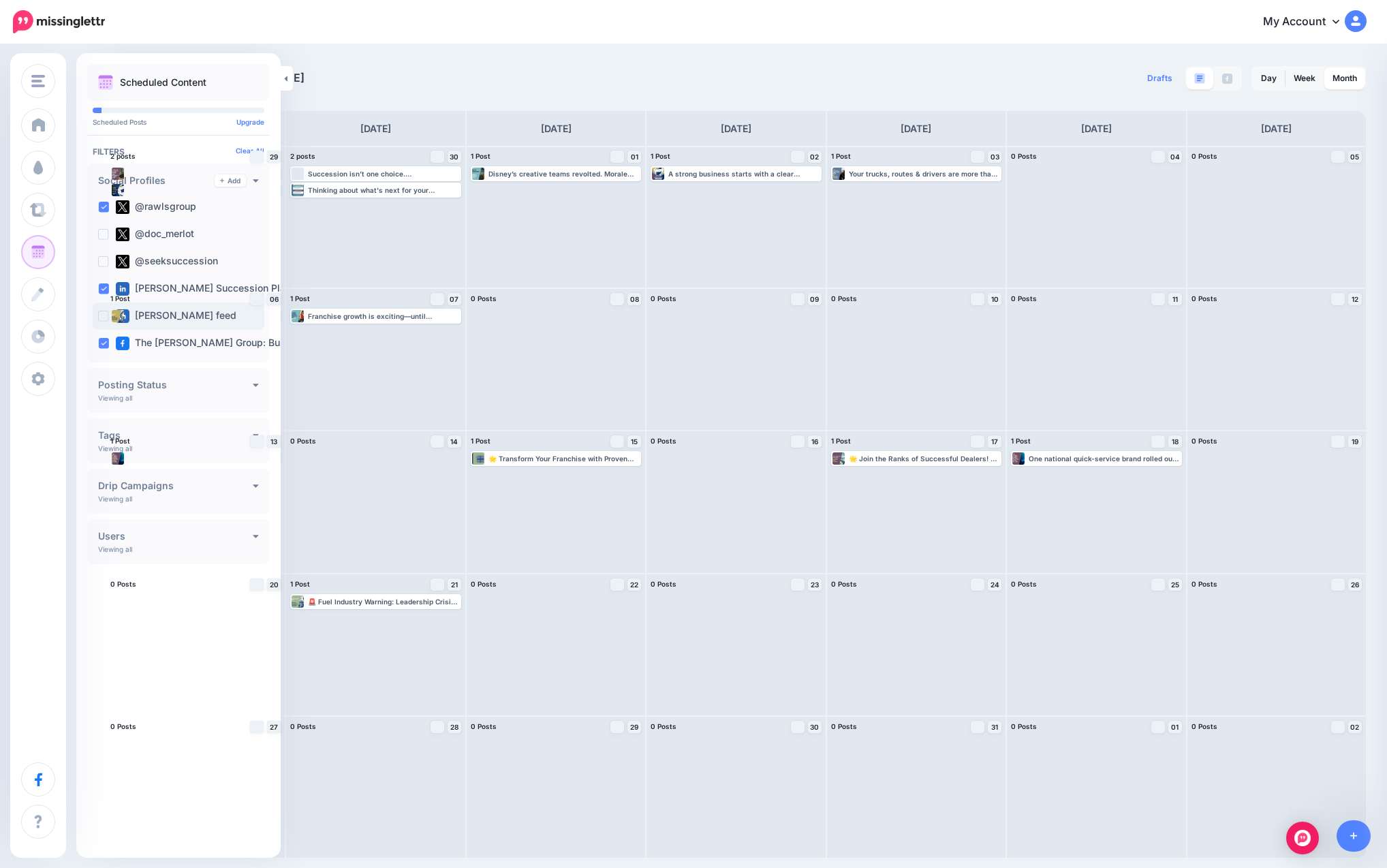
click at [103, 312] on ins at bounding box center [103, 316] width 11 height 11
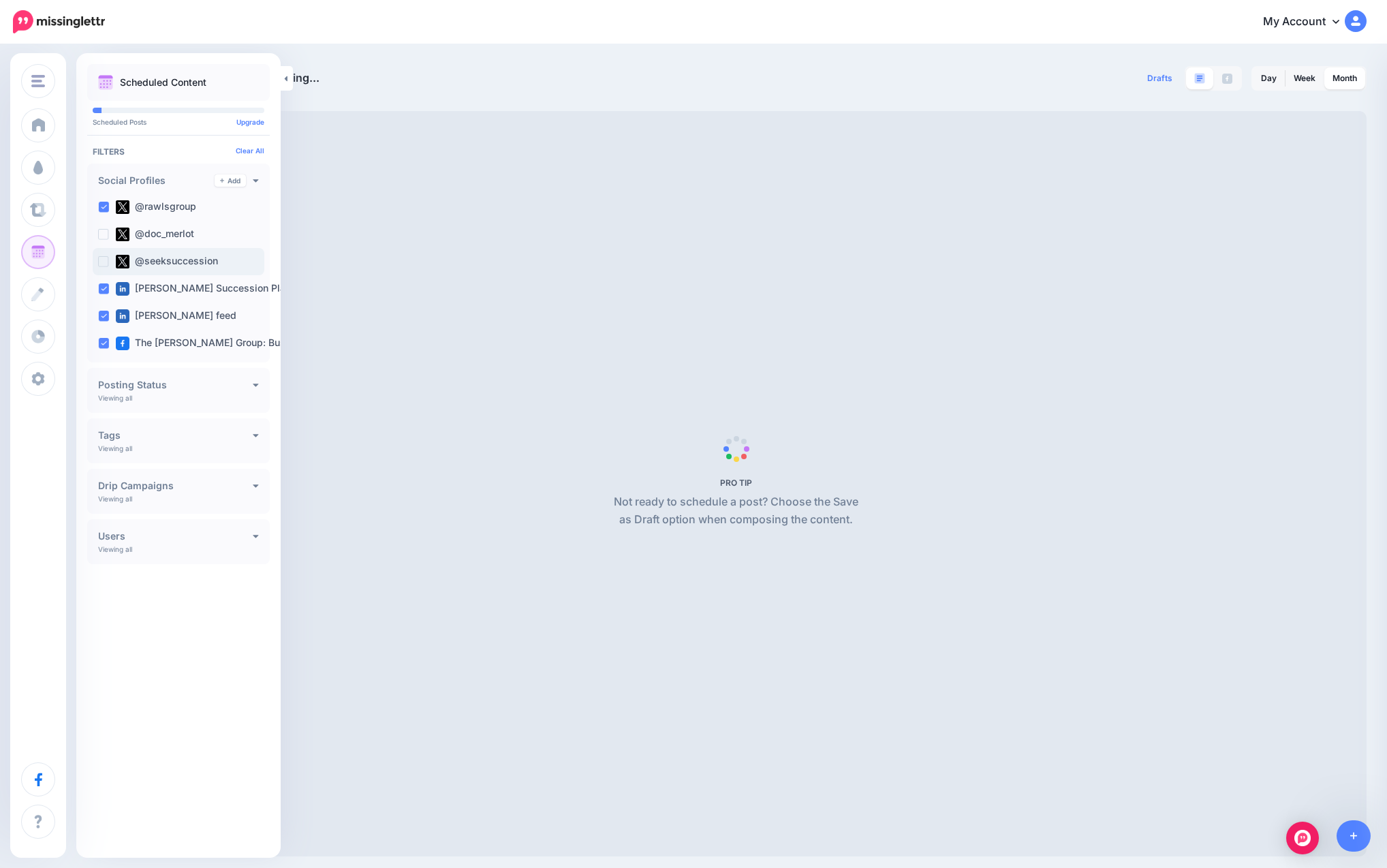
click at [104, 265] on ins at bounding box center [103, 262] width 11 height 11
click at [107, 234] on ins at bounding box center [103, 234] width 11 height 11
click at [104, 204] on ins at bounding box center [103, 207] width 11 height 11
click at [103, 341] on ins at bounding box center [103, 344] width 11 height 11
click at [103, 288] on ins at bounding box center [103, 289] width 11 height 11
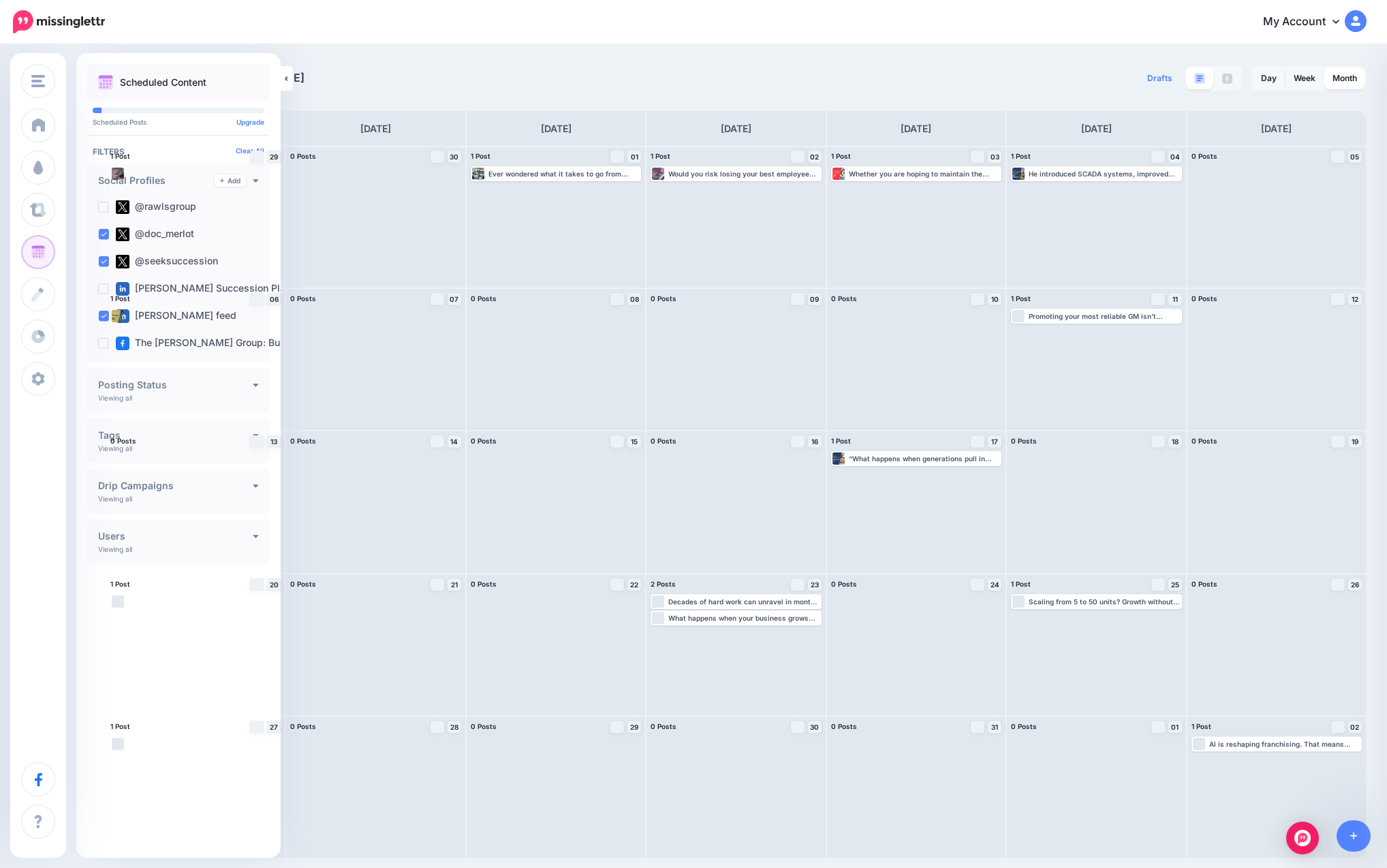
click at [757, 65] on div "[DATE] [DATE] Drafts 0 Day Week Month" at bounding box center [693, 451] width 1387 height 813
click at [461, 61] on div "[DATE] [DATE] Drafts 0 Day Week Month" at bounding box center [693, 451] width 1387 height 813
click at [287, 79] on link at bounding box center [286, 79] width 12 height 25
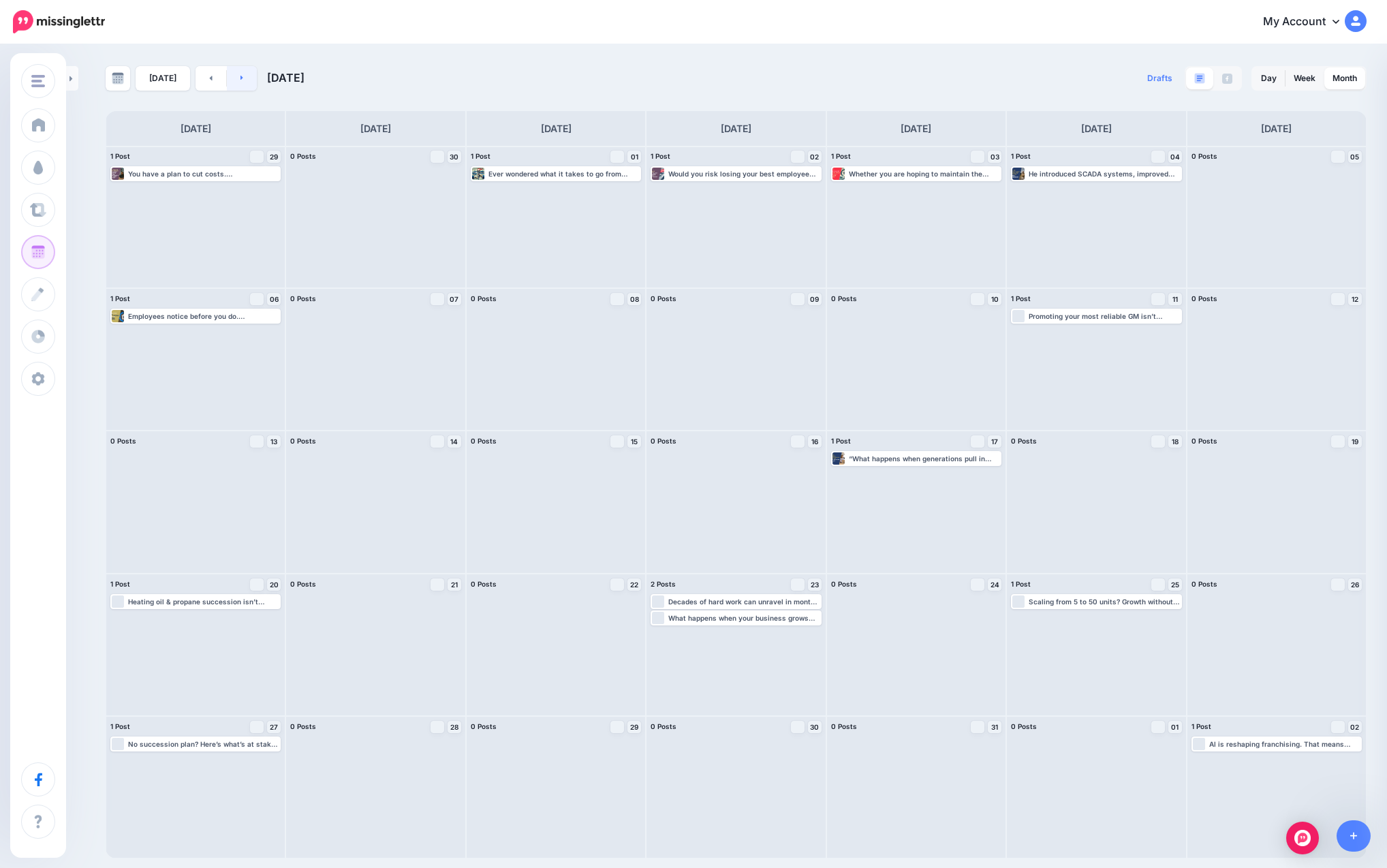
click at [236, 82] on link at bounding box center [243, 79] width 31 height 25
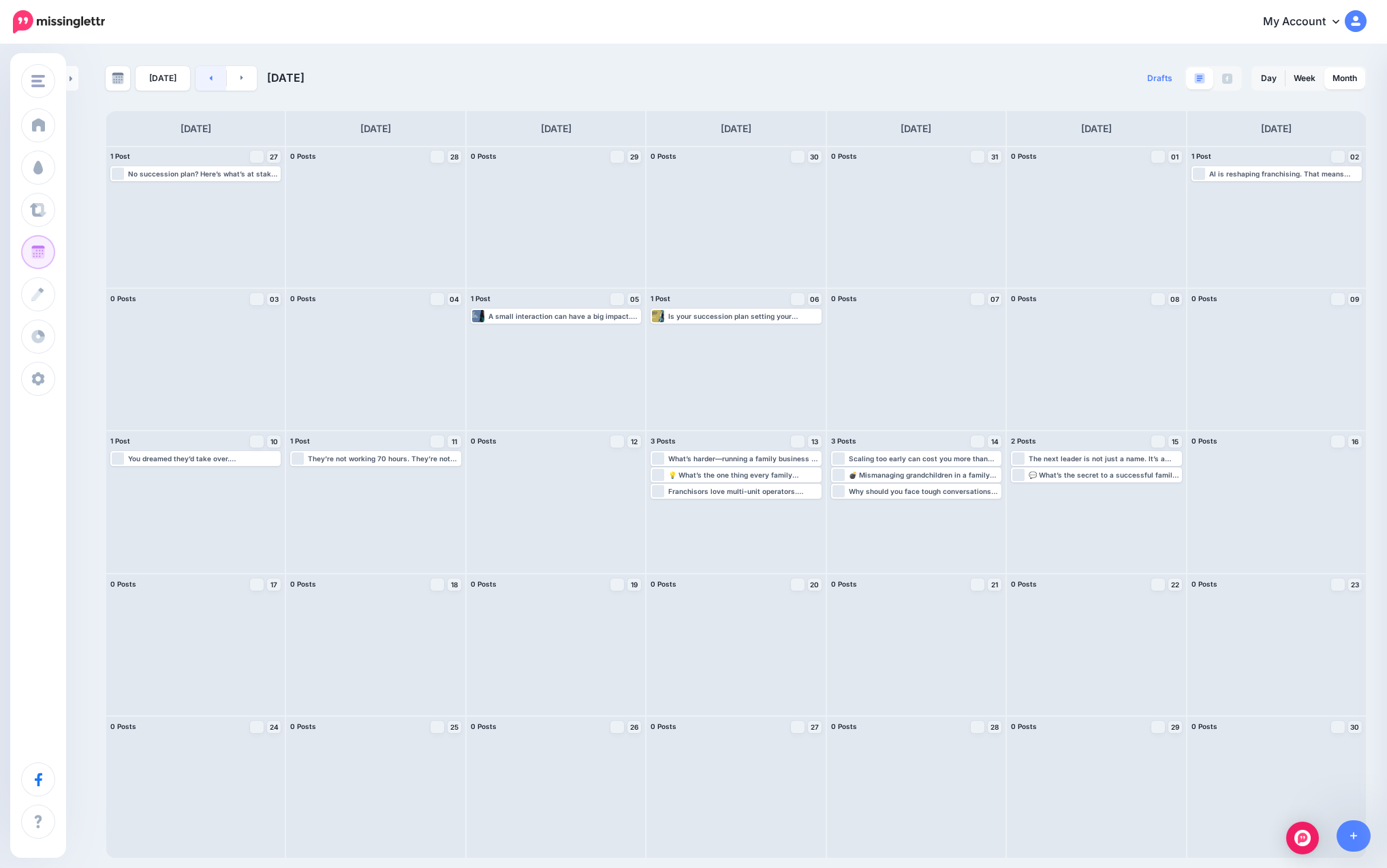
click at [206, 82] on link at bounding box center [211, 79] width 31 height 25
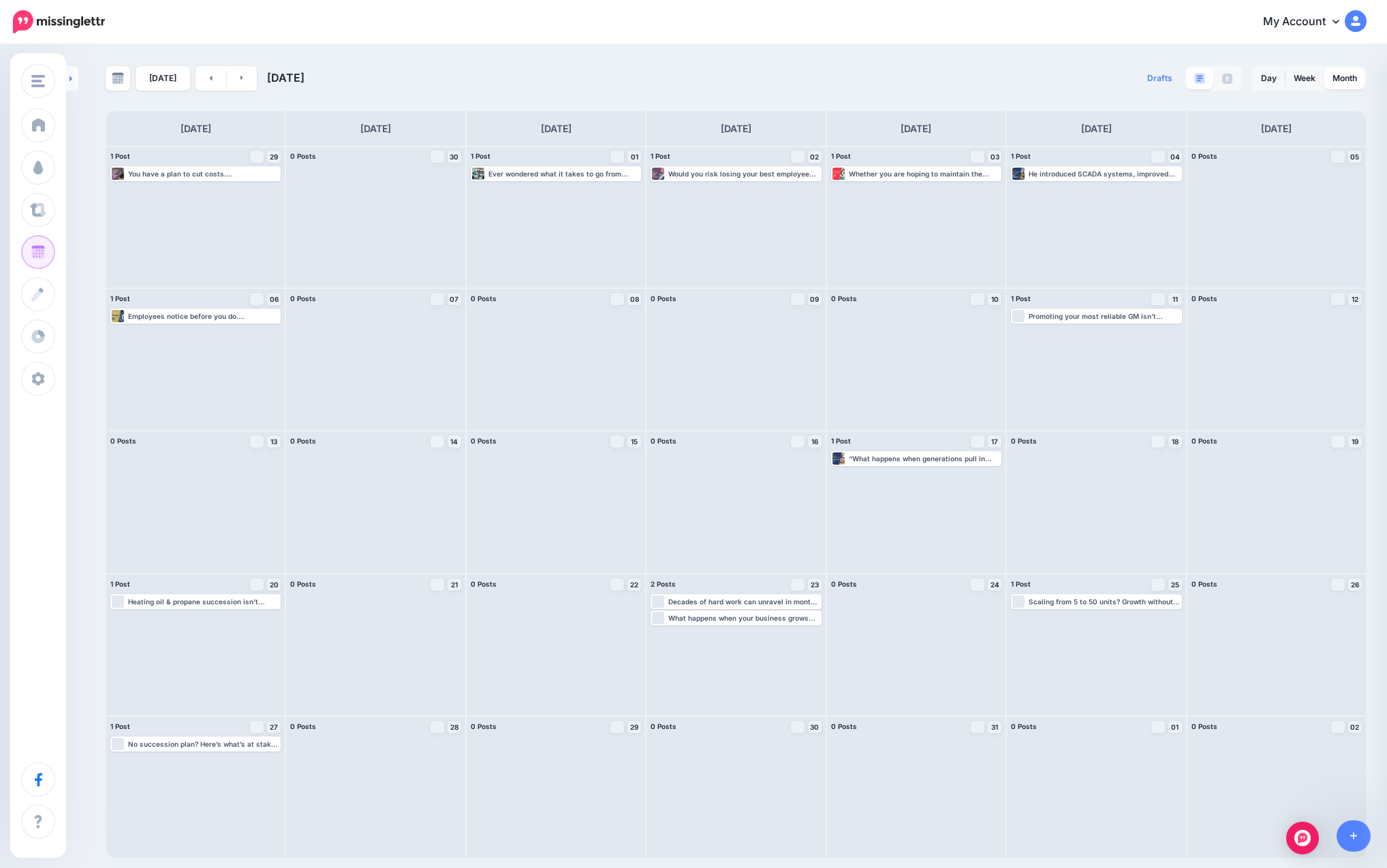
click at [75, 84] on link at bounding box center [72, 79] width 12 height 25
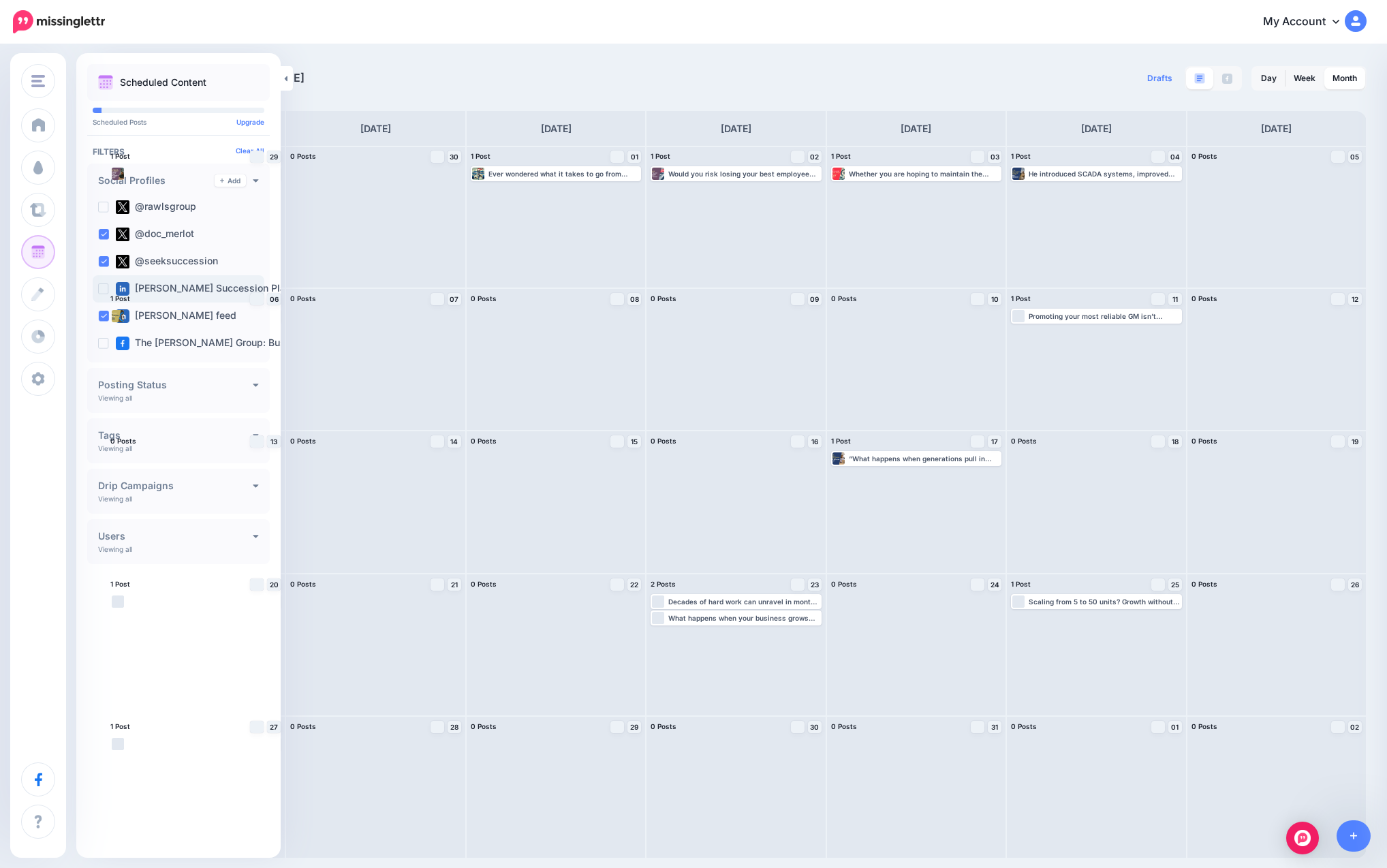
click at [102, 292] on ins at bounding box center [103, 289] width 11 height 11
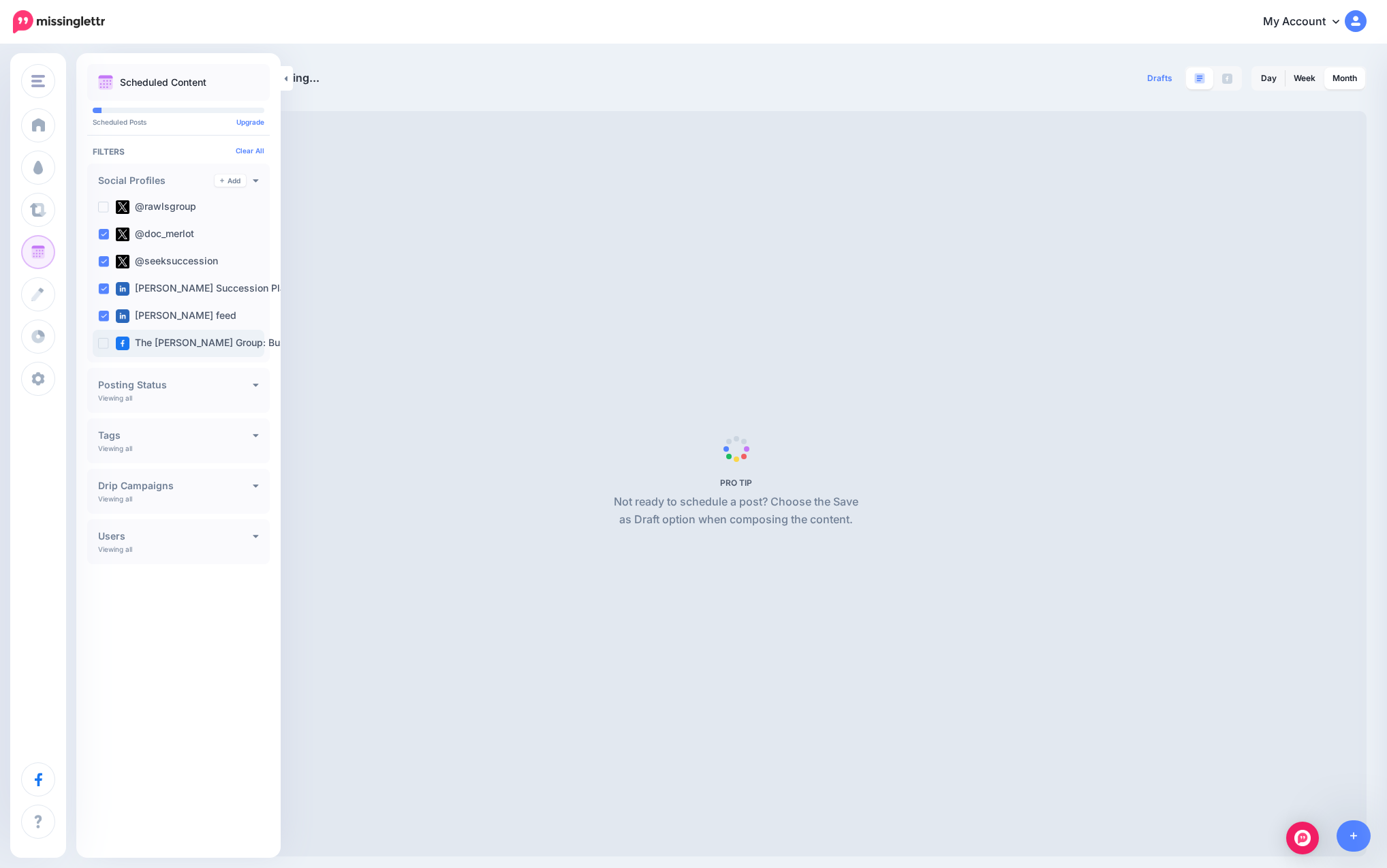
click at [107, 346] on ins at bounding box center [103, 344] width 11 height 11
click at [106, 206] on ins at bounding box center [103, 207] width 11 height 11
click at [106, 232] on ins at bounding box center [103, 234] width 11 height 11
click at [103, 260] on ins at bounding box center [103, 262] width 11 height 11
click at [101, 313] on ins at bounding box center [103, 316] width 11 height 11
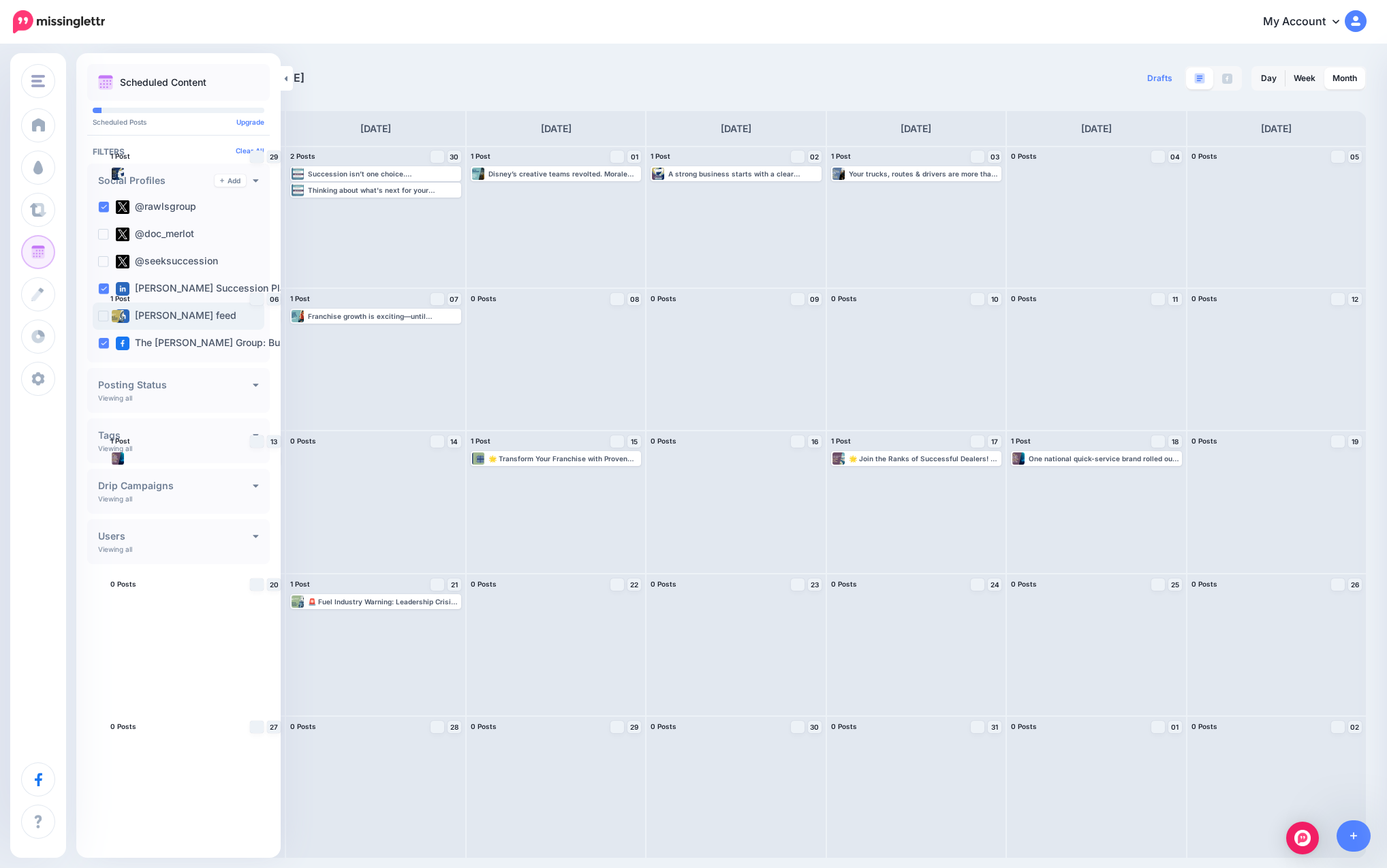
click at [101, 313] on ins at bounding box center [103, 316] width 11 height 11
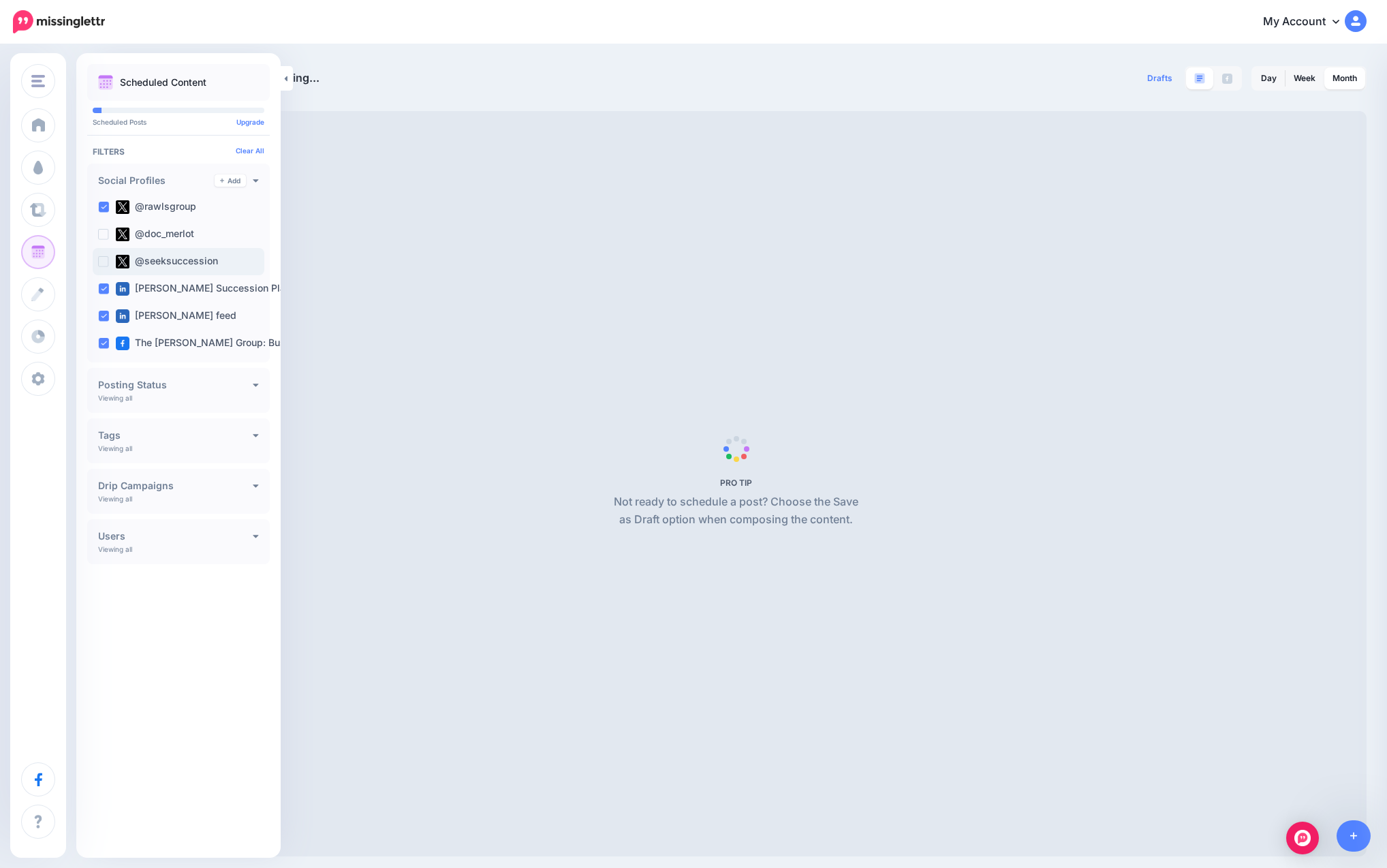
click at [103, 262] on ins at bounding box center [103, 262] width 11 height 11
click at [103, 229] on ins at bounding box center [103, 234] width 11 height 11
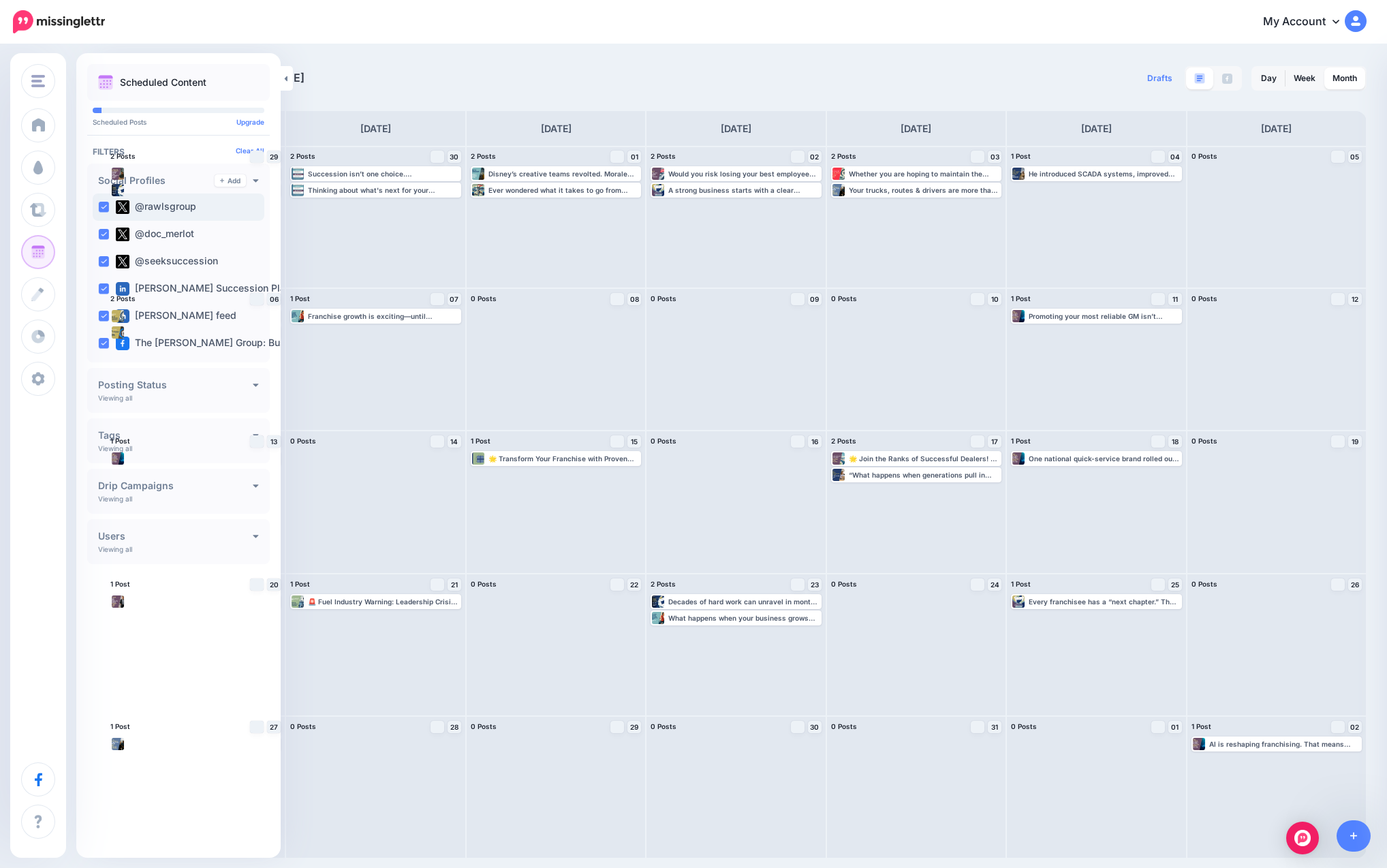
click at [102, 202] on ins at bounding box center [103, 207] width 11 height 11
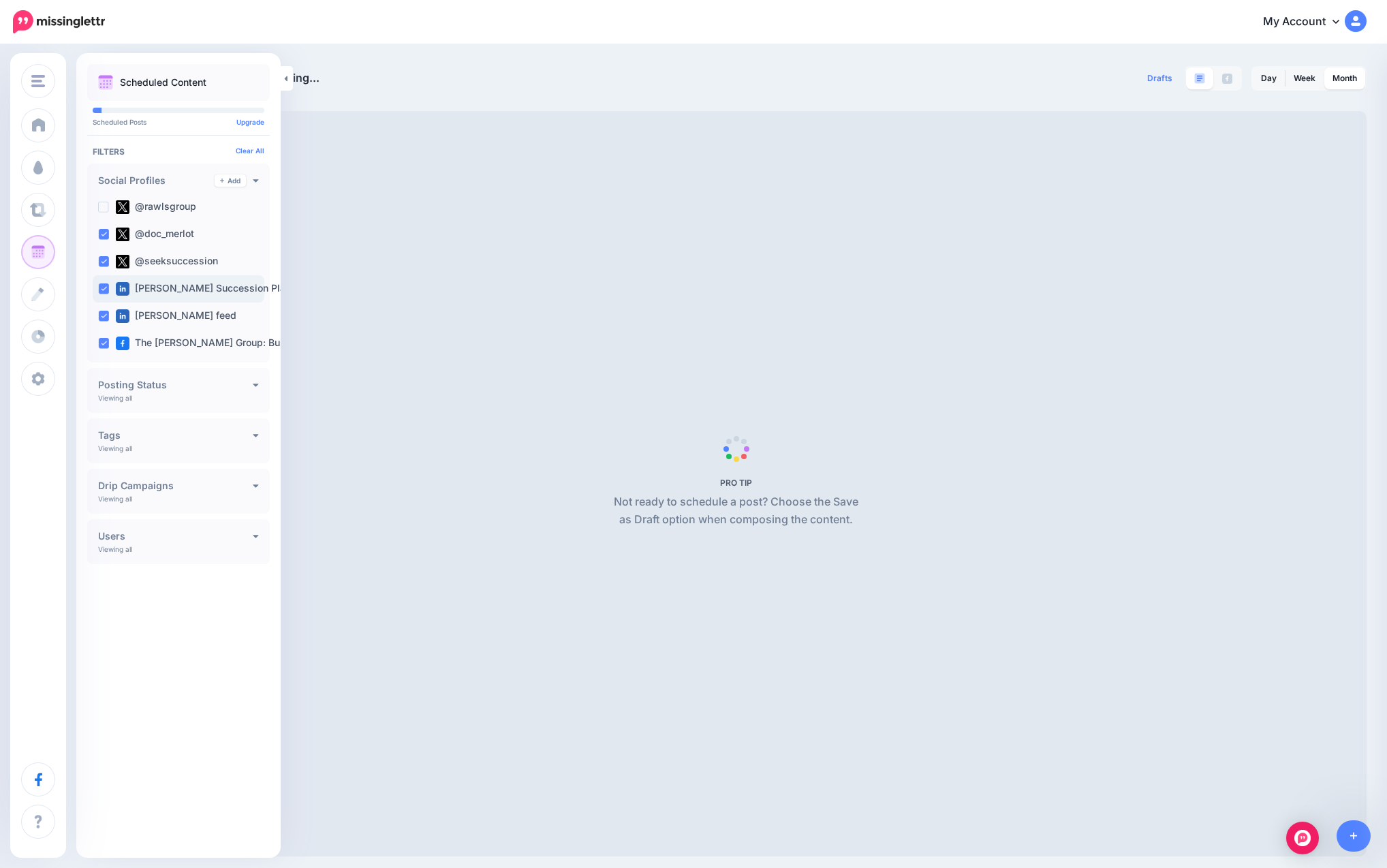
click at [106, 287] on ins at bounding box center [103, 289] width 11 height 11
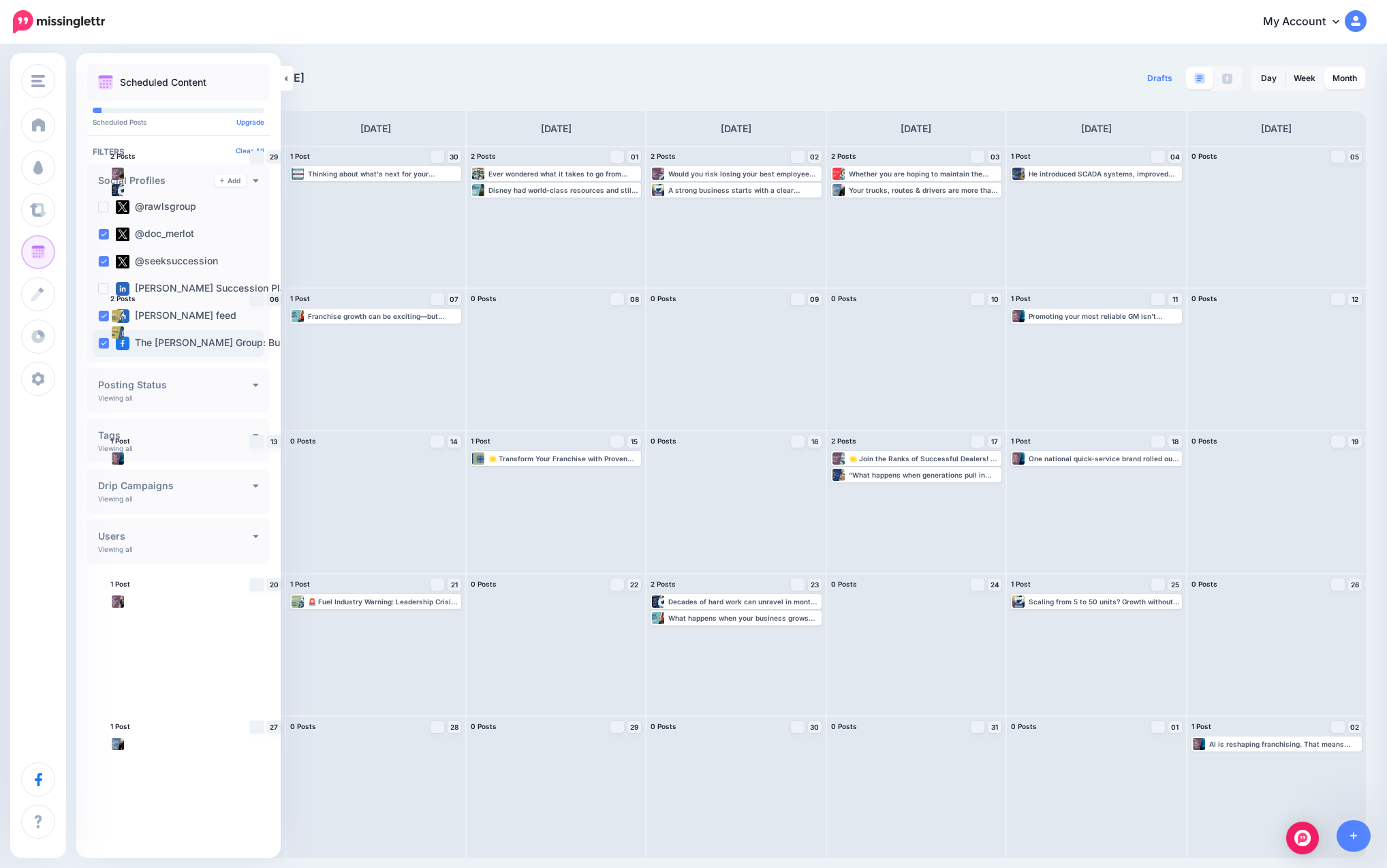
click at [102, 344] on ins at bounding box center [103, 344] width 11 height 11
click at [458, 22] on div "My Account Dashboard My Account Billing Facebook Community Help Center Logout" at bounding box center [744, 22] width 1245 height 33
click at [461, 55] on div "[DATE] [DATE] Drafts 0 Day Week Month" at bounding box center [693, 451] width 1387 height 813
click at [289, 78] on link at bounding box center [286, 79] width 12 height 25
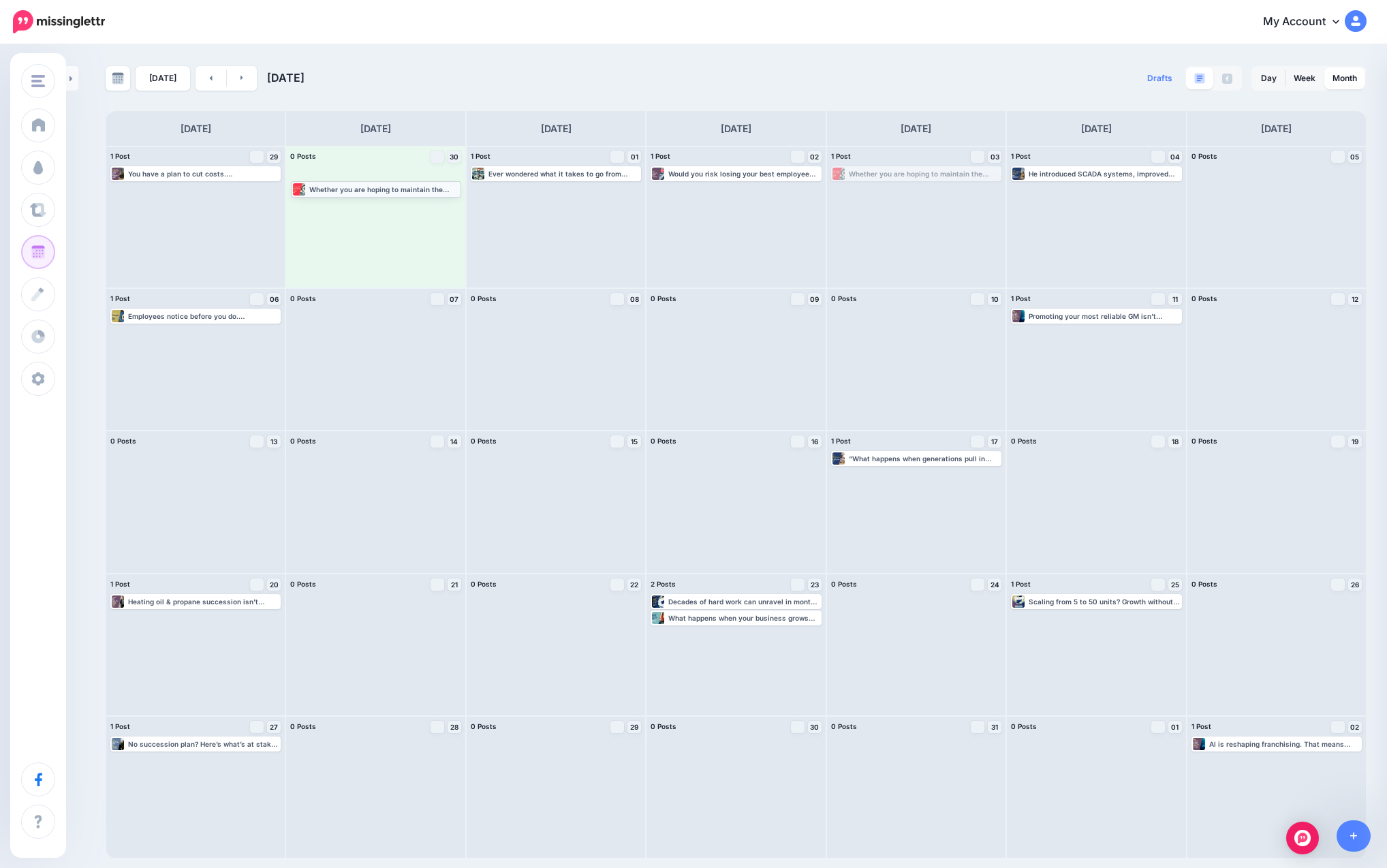
drag, startPoint x: 879, startPoint y: 175, endPoint x: 339, endPoint y: 190, distance: 540.2
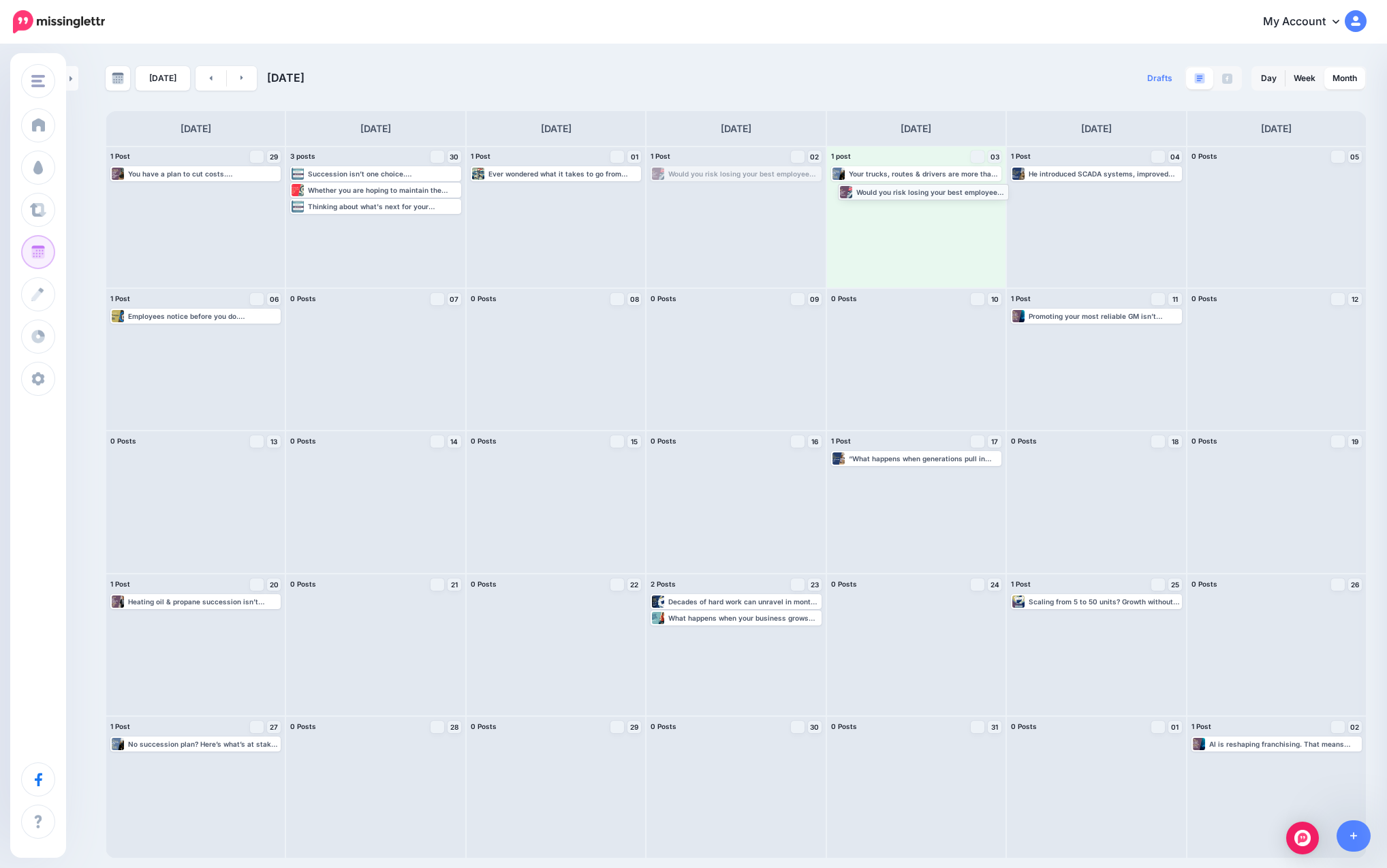
drag, startPoint x: 703, startPoint y: 173, endPoint x: 890, endPoint y: 191, distance: 187.9
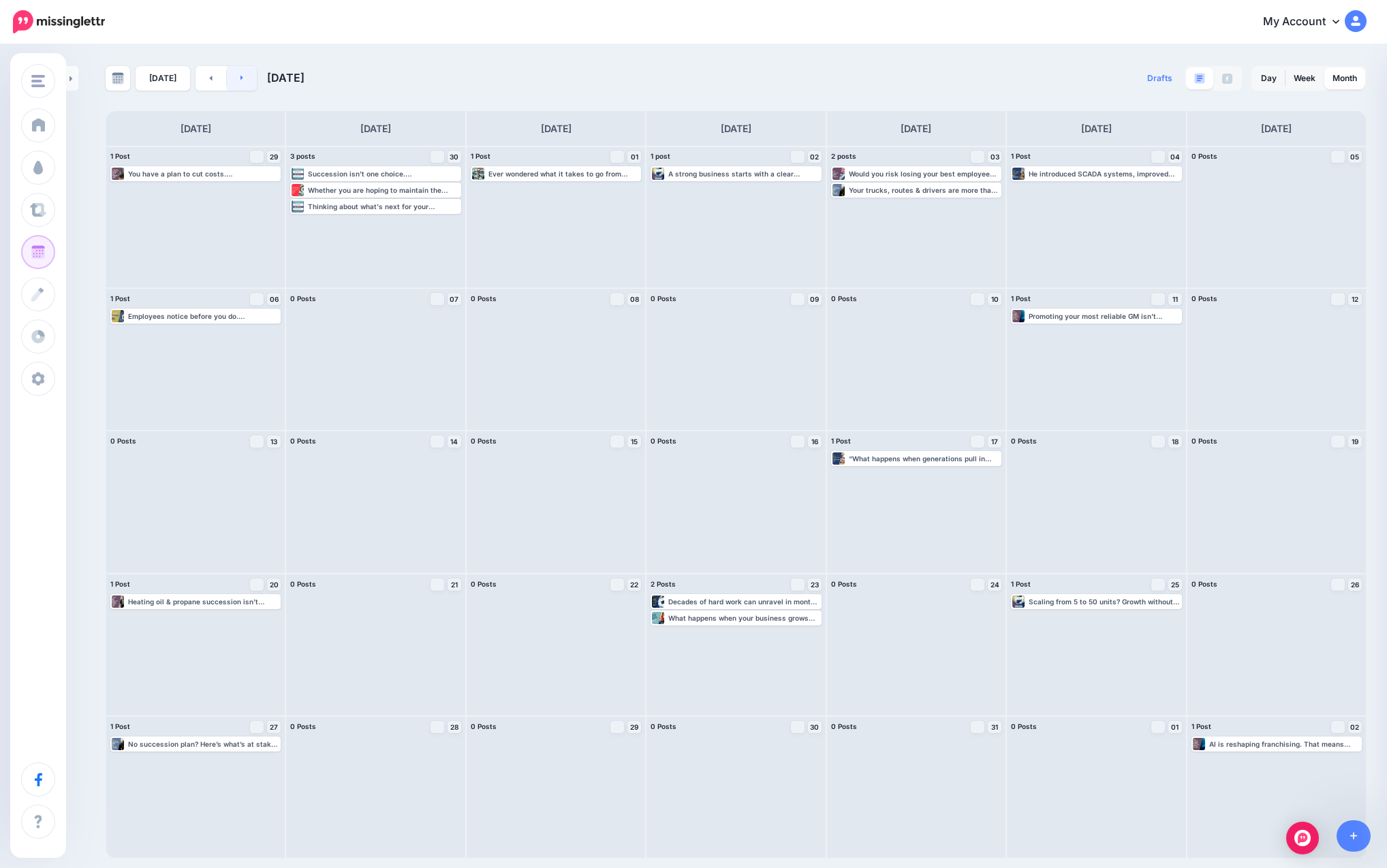
click at [243, 78] on link at bounding box center [243, 79] width 31 height 25
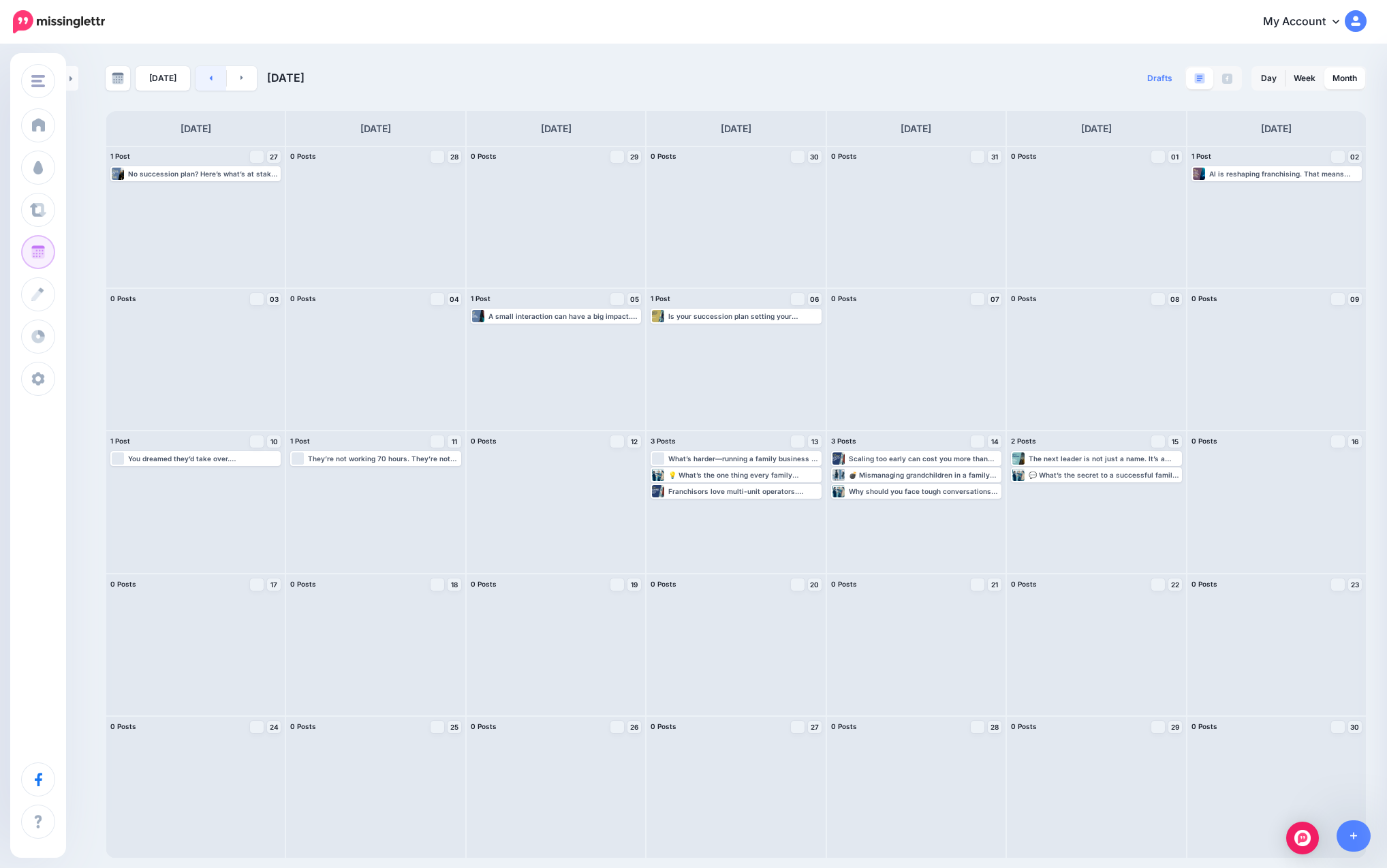
click at [198, 79] on link at bounding box center [211, 79] width 31 height 25
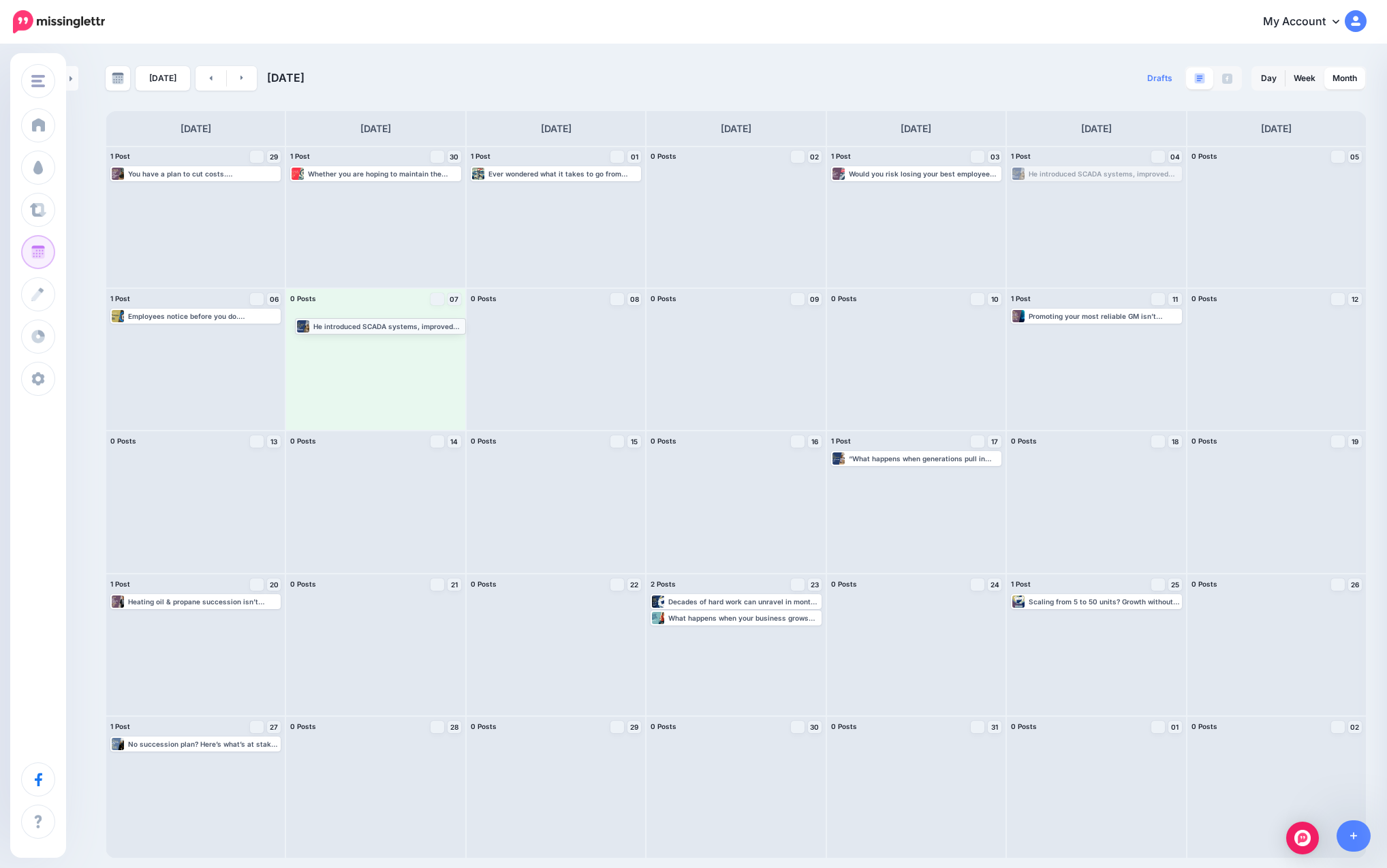
drag, startPoint x: 1059, startPoint y: 177, endPoint x: 343, endPoint y: 329, distance: 732.0
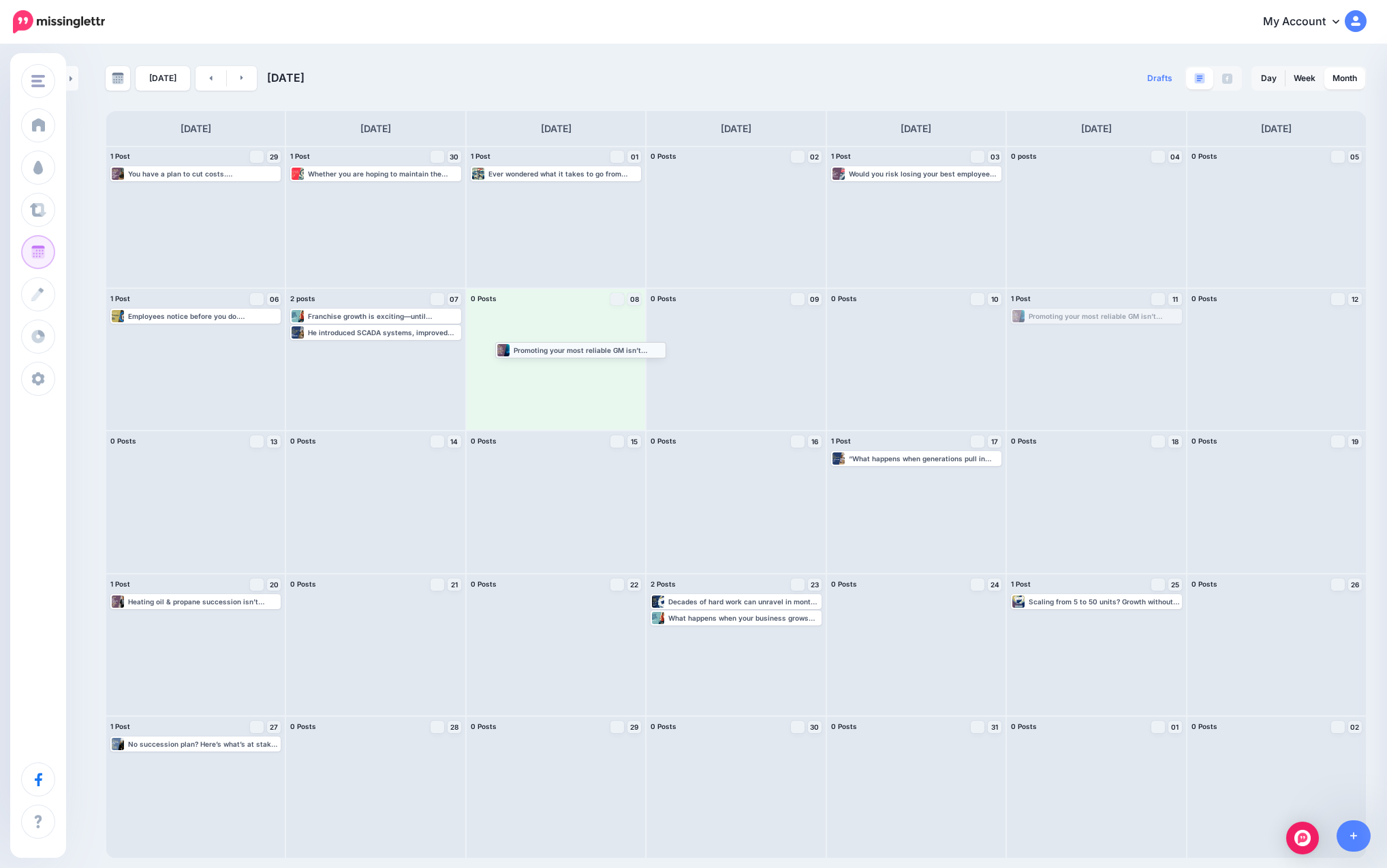
drag, startPoint x: 1057, startPoint y: 317, endPoint x: 539, endPoint y: 350, distance: 519.1
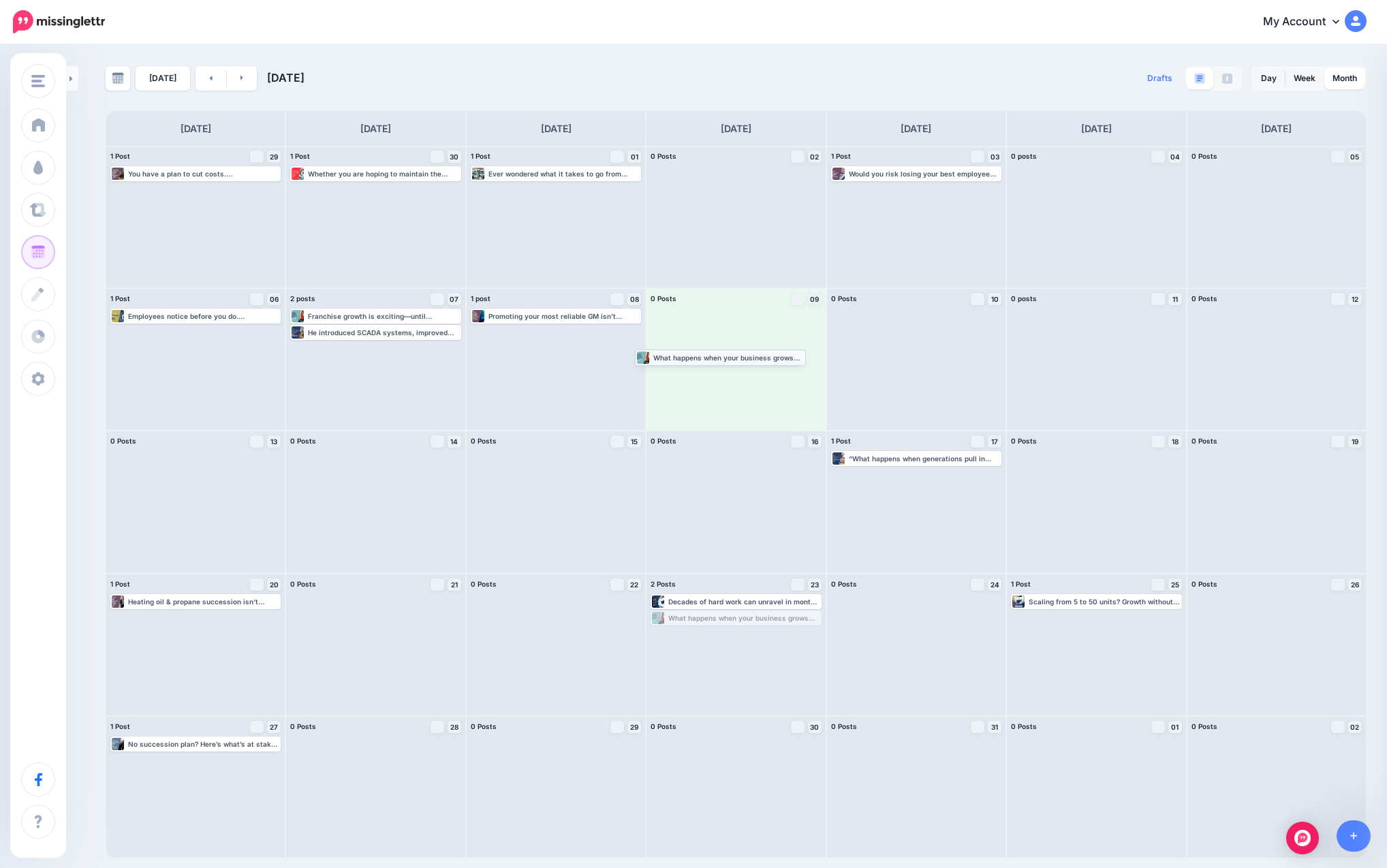
drag, startPoint x: 757, startPoint y: 622, endPoint x: 741, endPoint y: 360, distance: 262.5
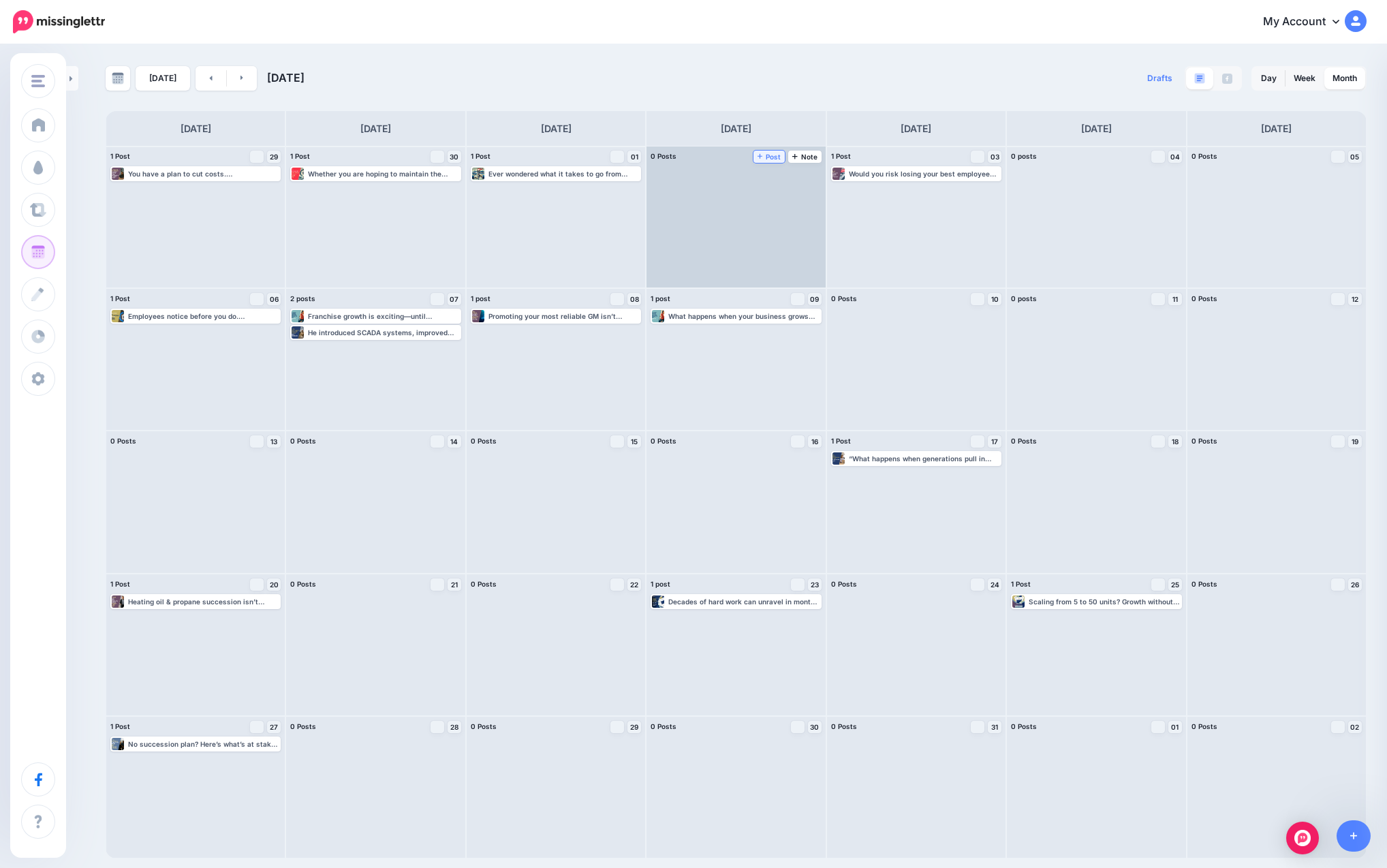
click at [757, 157] on span "Post" at bounding box center [769, 156] width 24 height 7
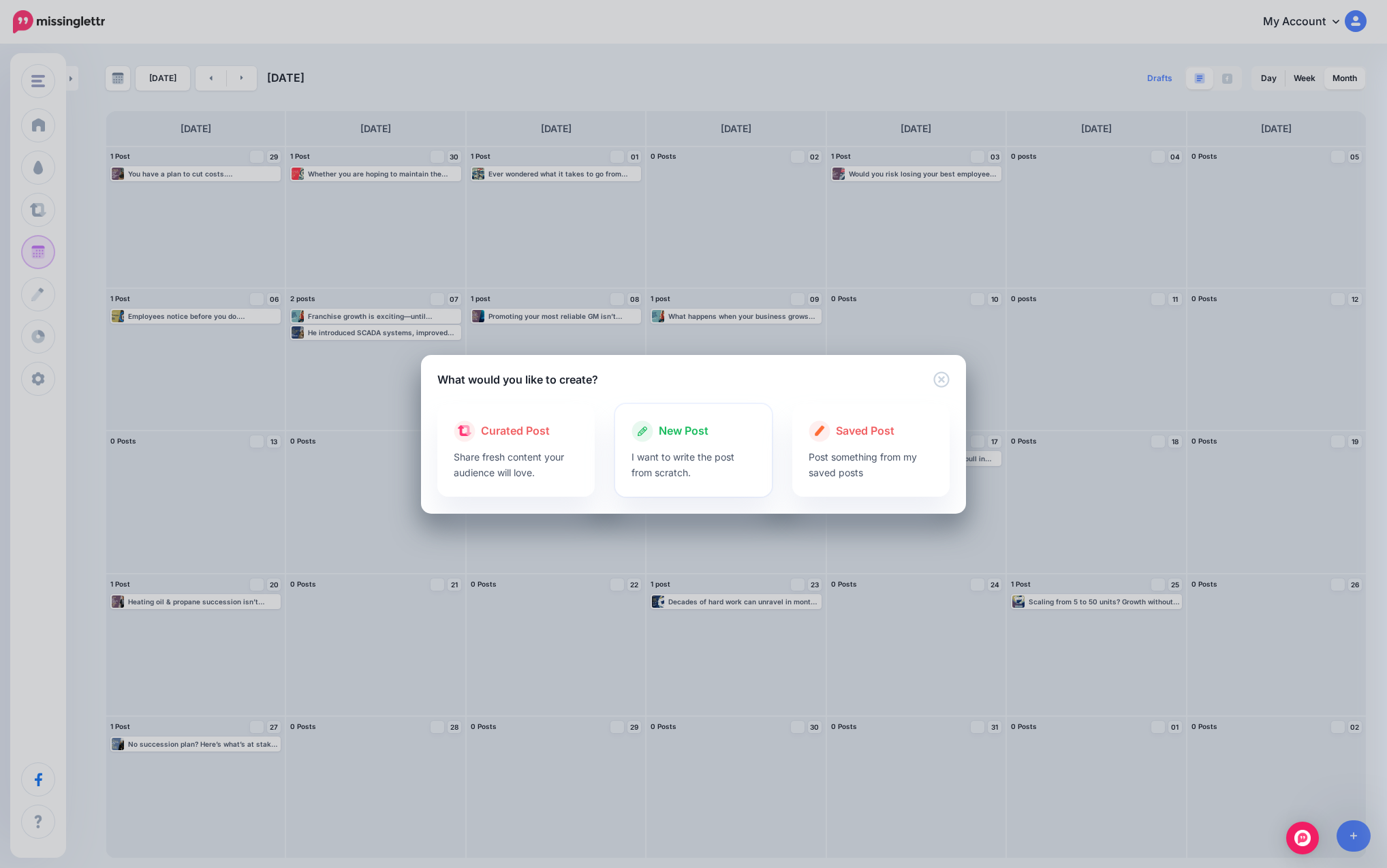
click at [669, 438] on span "New Post" at bounding box center [683, 431] width 50 height 18
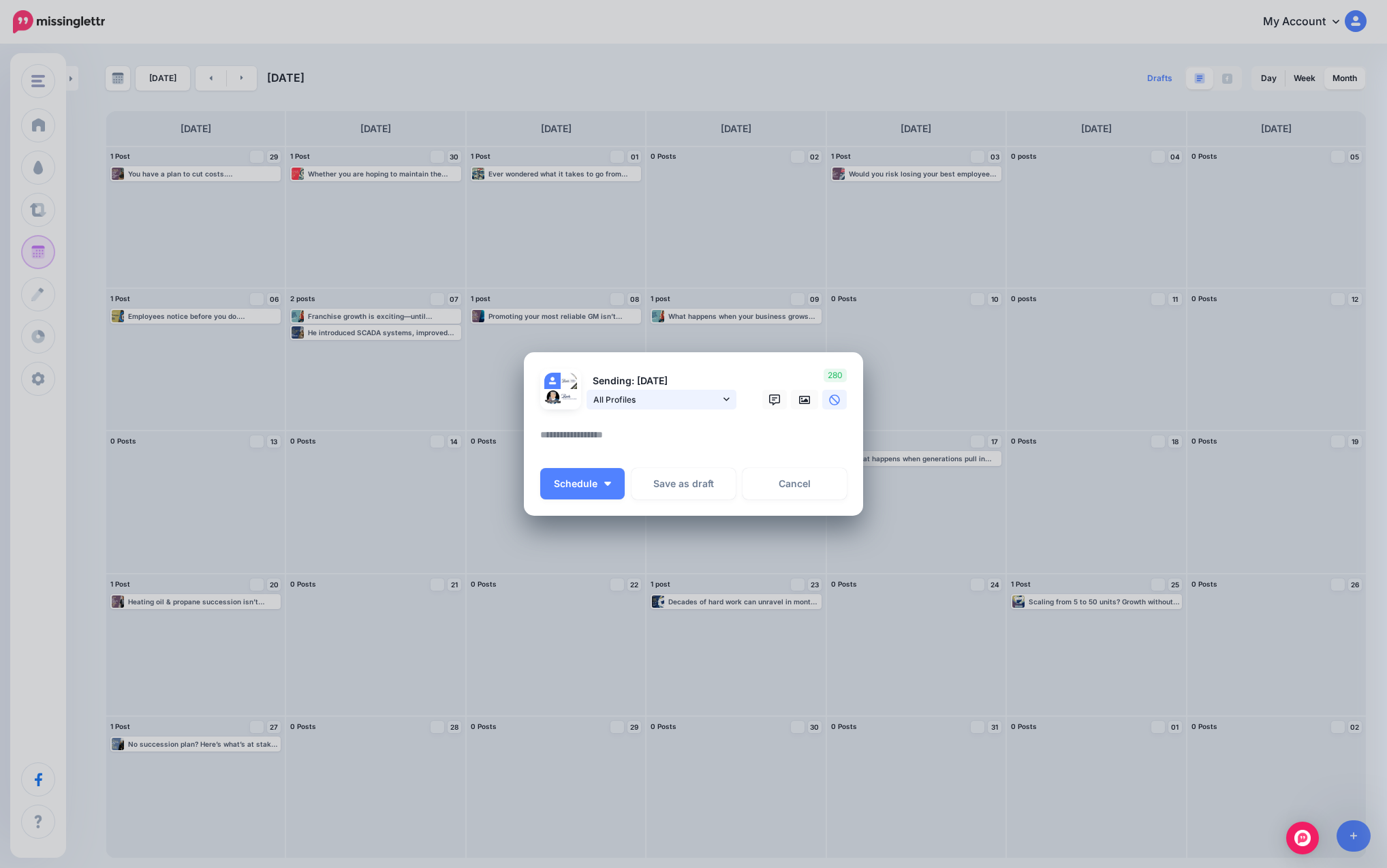
click at [698, 404] on span "All Profiles" at bounding box center [656, 399] width 127 height 15
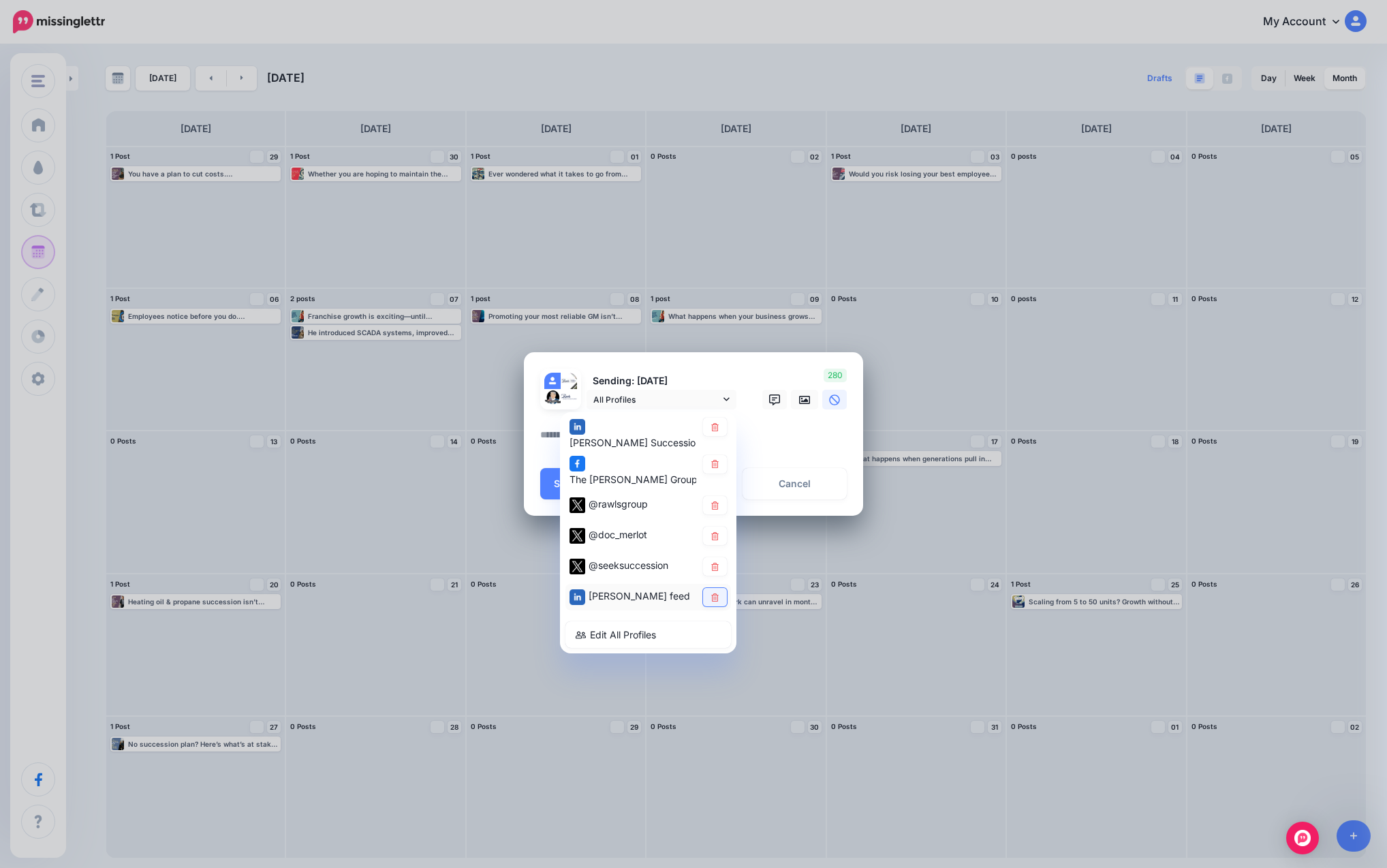
click at [713, 601] on icon at bounding box center [715, 597] width 8 height 8
click at [717, 561] on link at bounding box center [715, 567] width 24 height 18
click at [714, 566] on icon at bounding box center [715, 567] width 10 height 8
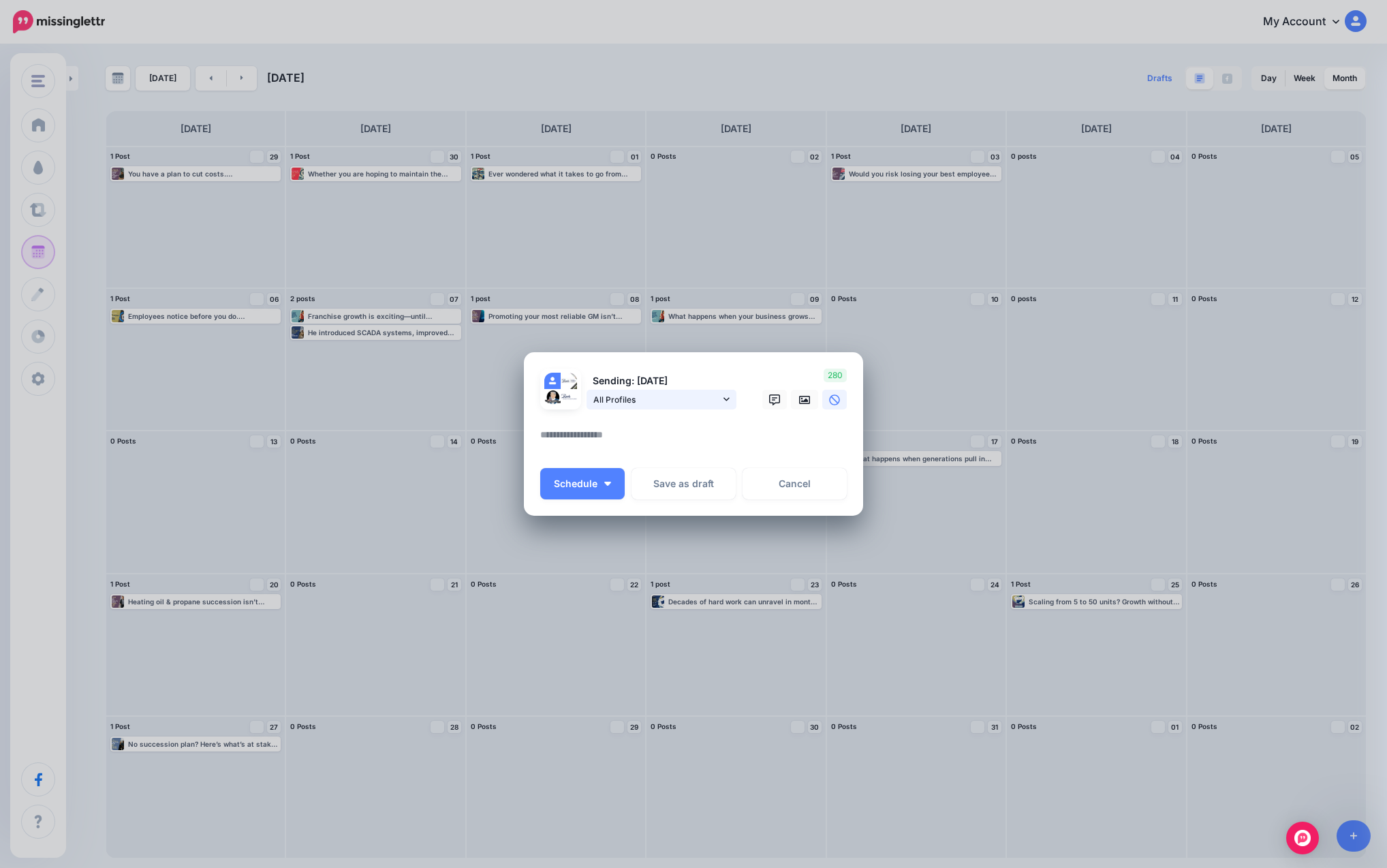
click at [691, 403] on span "All Profiles" at bounding box center [656, 399] width 127 height 15
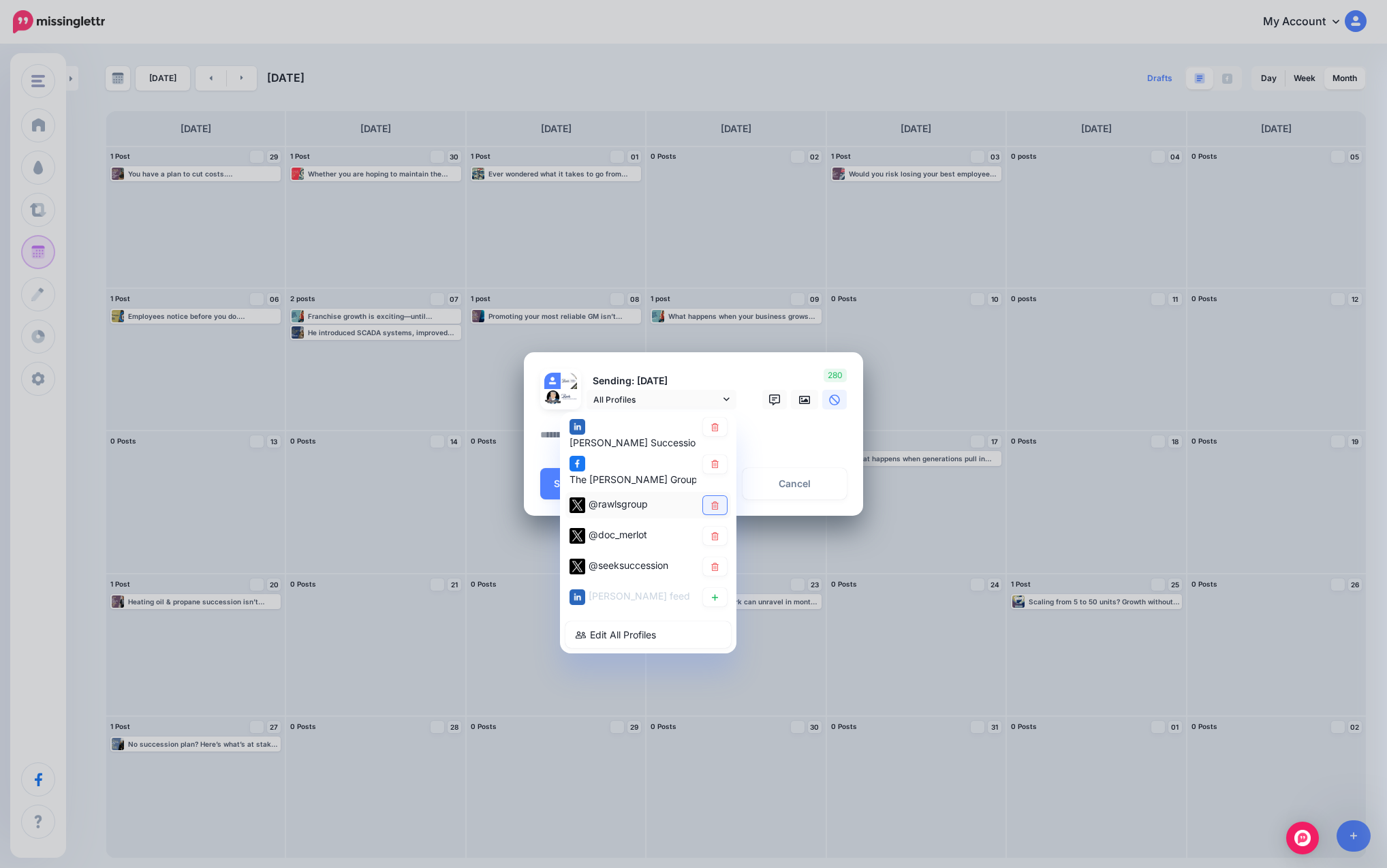
click at [720, 507] on link at bounding box center [715, 506] width 24 height 18
click at [719, 470] on link at bounding box center [715, 464] width 24 height 18
click at [711, 424] on icon at bounding box center [715, 427] width 10 height 8
click at [736, 357] on div "Loading Sending: [DATE] All Profiles" at bounding box center [693, 434] width 339 height 164
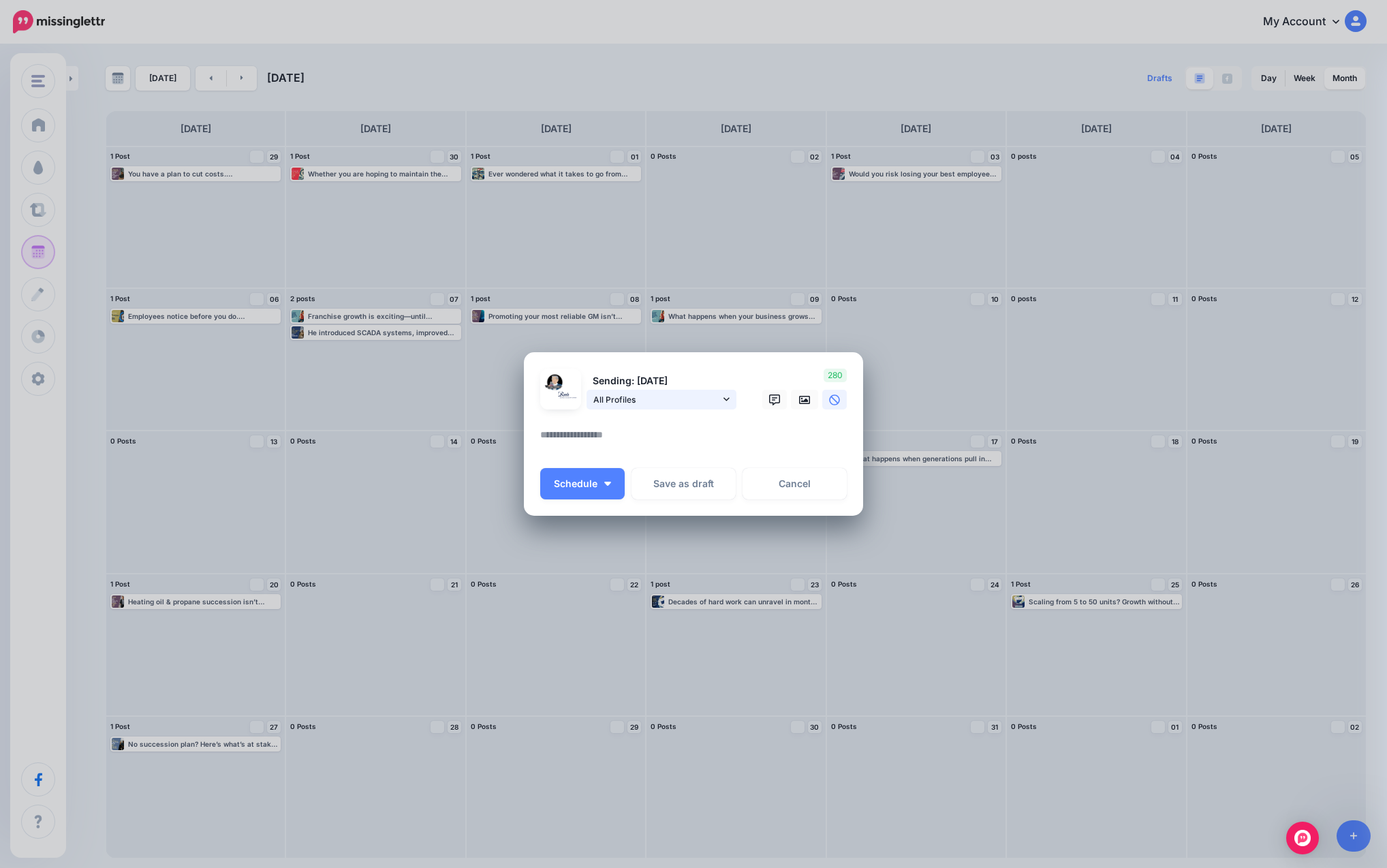
click at [712, 396] on span "All Profiles" at bounding box center [656, 399] width 127 height 15
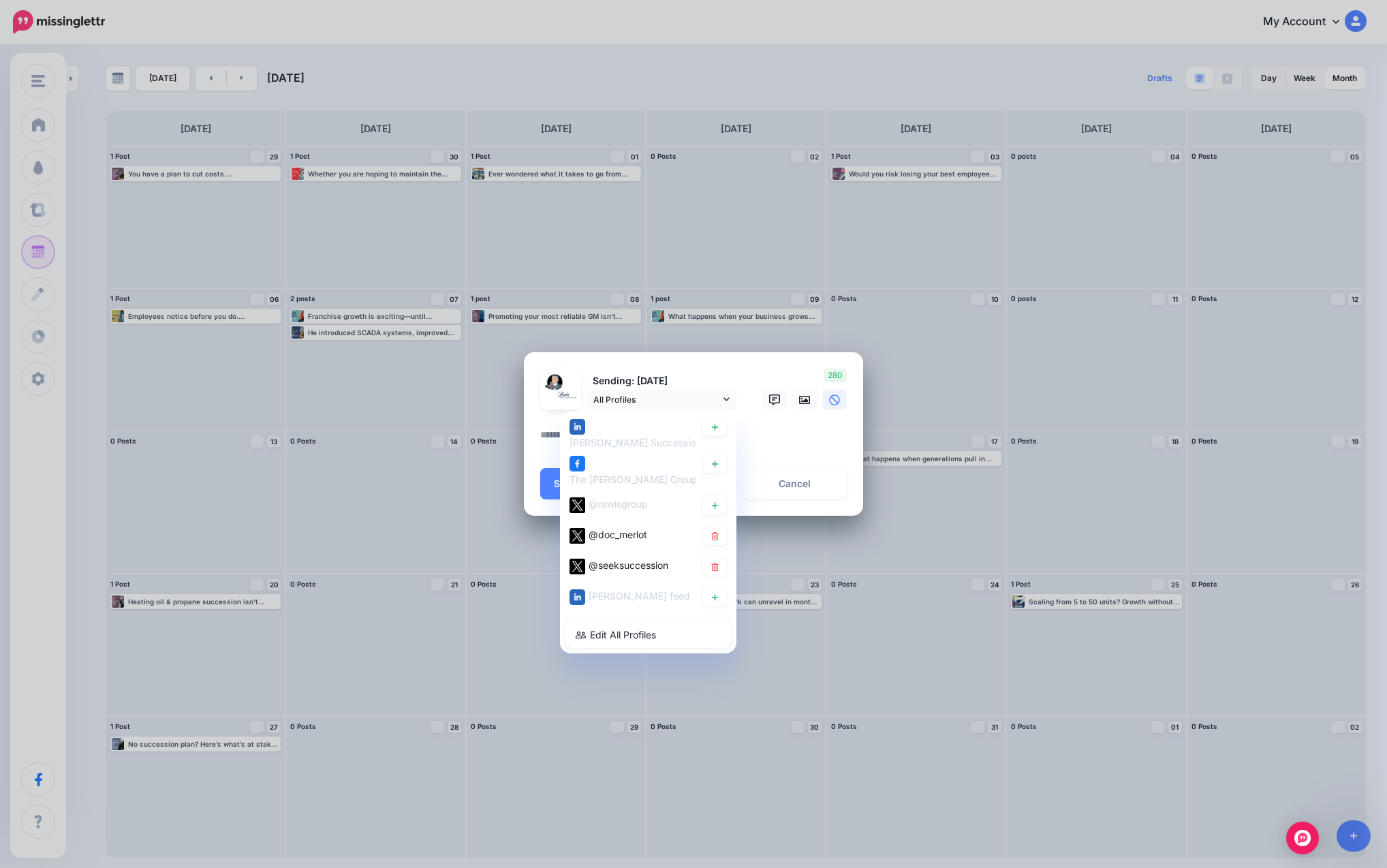
click at [714, 375] on p "Sending: [DATE]" at bounding box center [662, 381] width 150 height 15
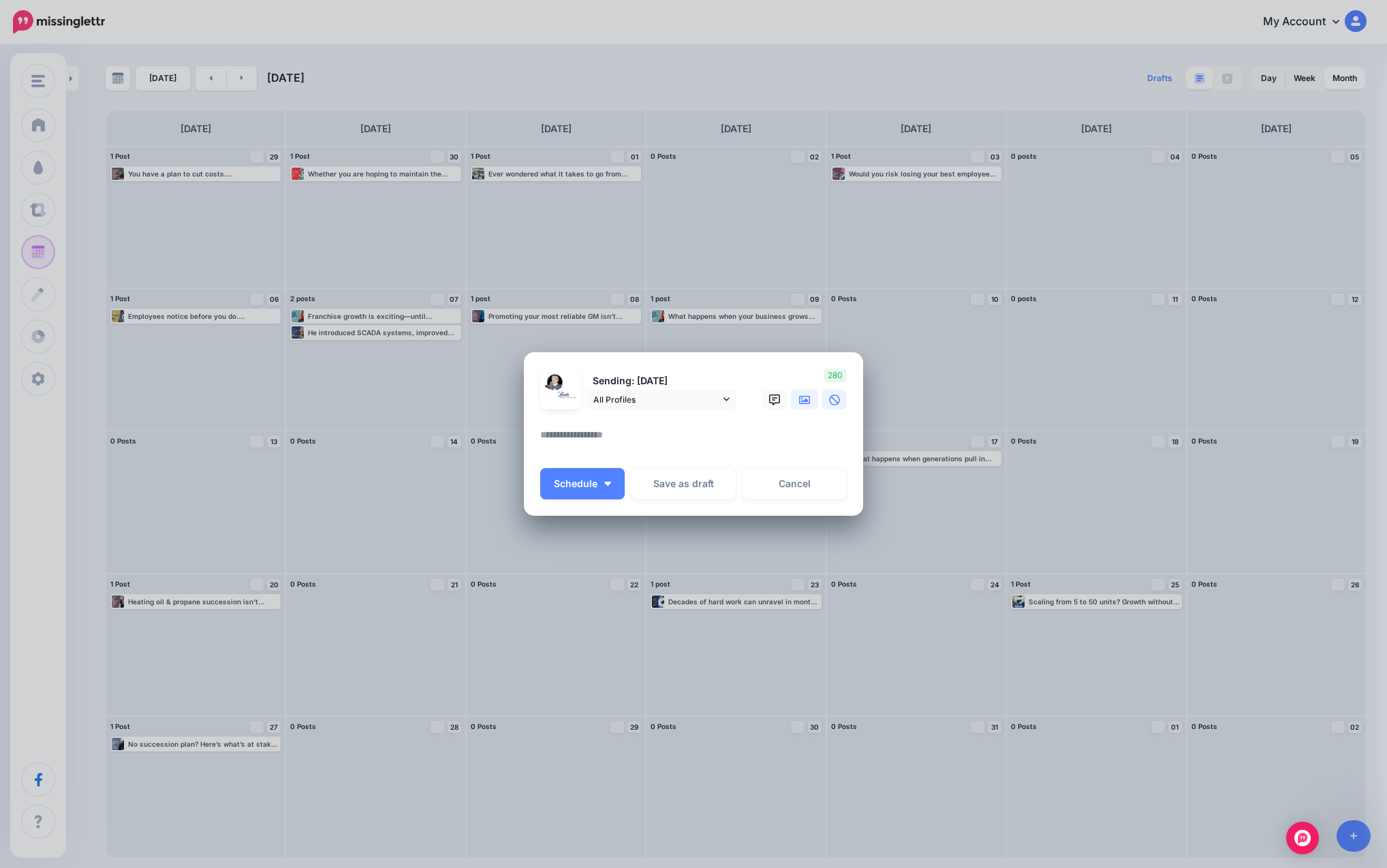
click at [757, 401] on icon at bounding box center [805, 400] width 11 height 8
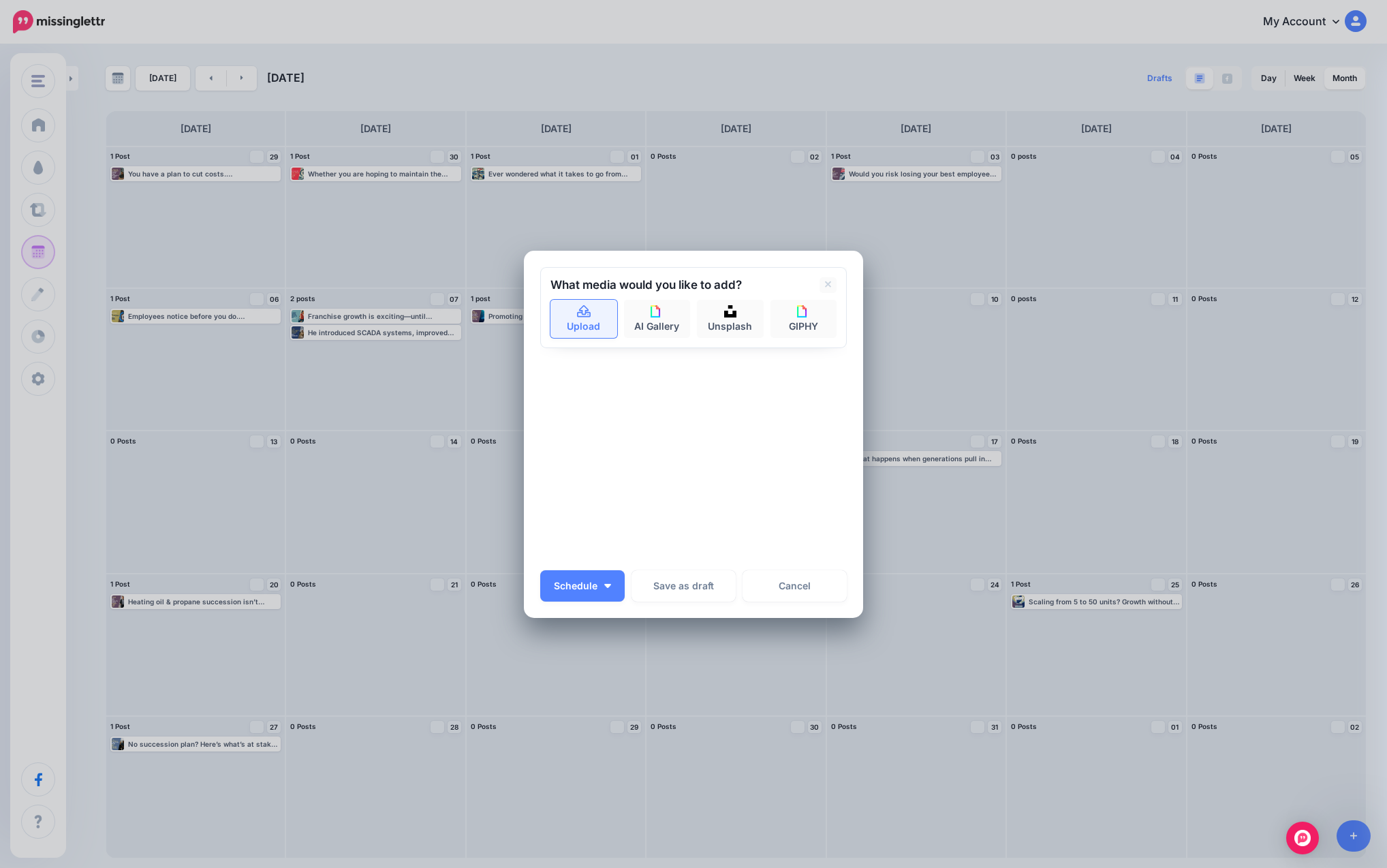
click at [601, 333] on link "Upload" at bounding box center [584, 319] width 67 height 39
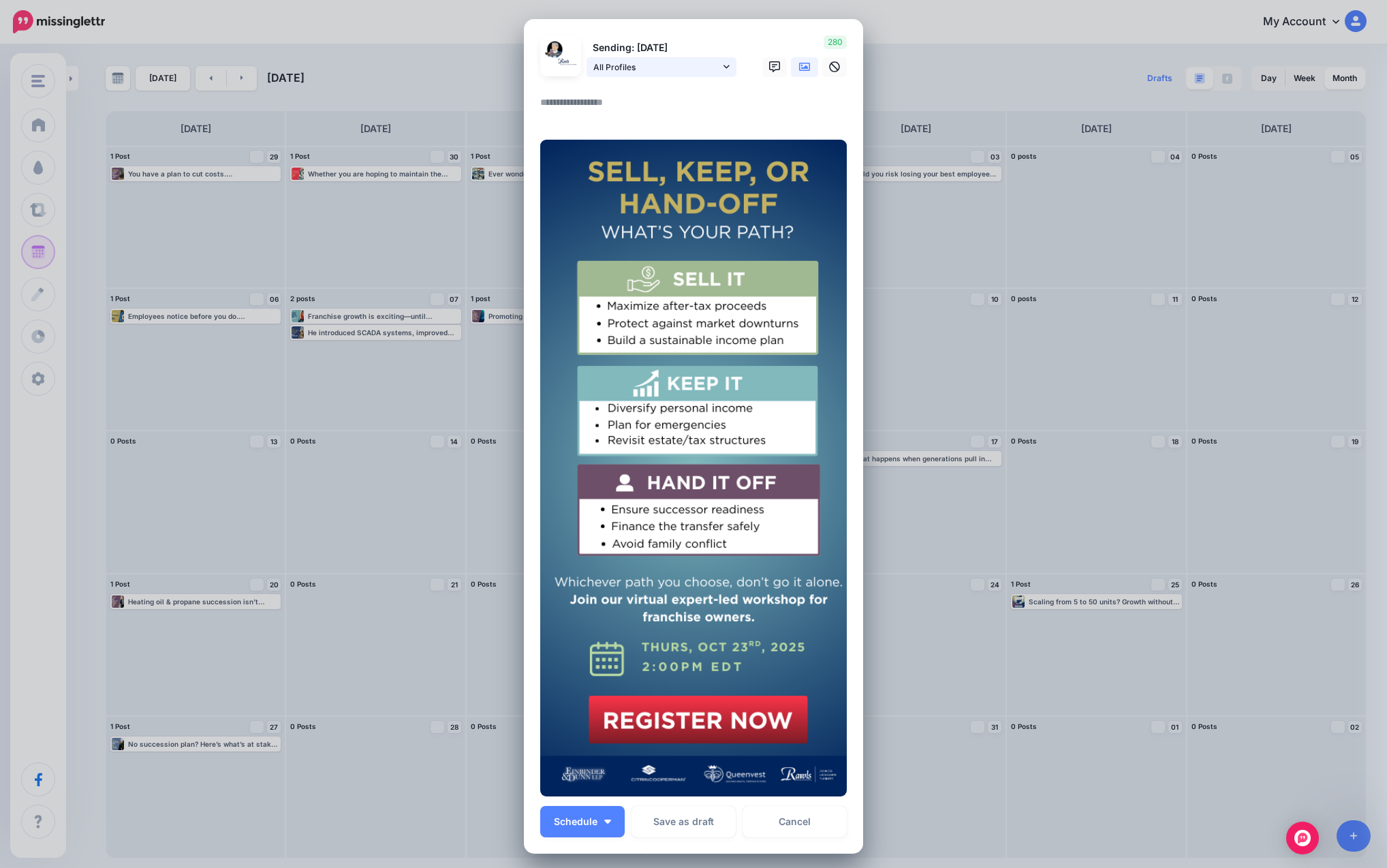
click at [699, 59] on link "All Profiles" at bounding box center [662, 67] width 150 height 20
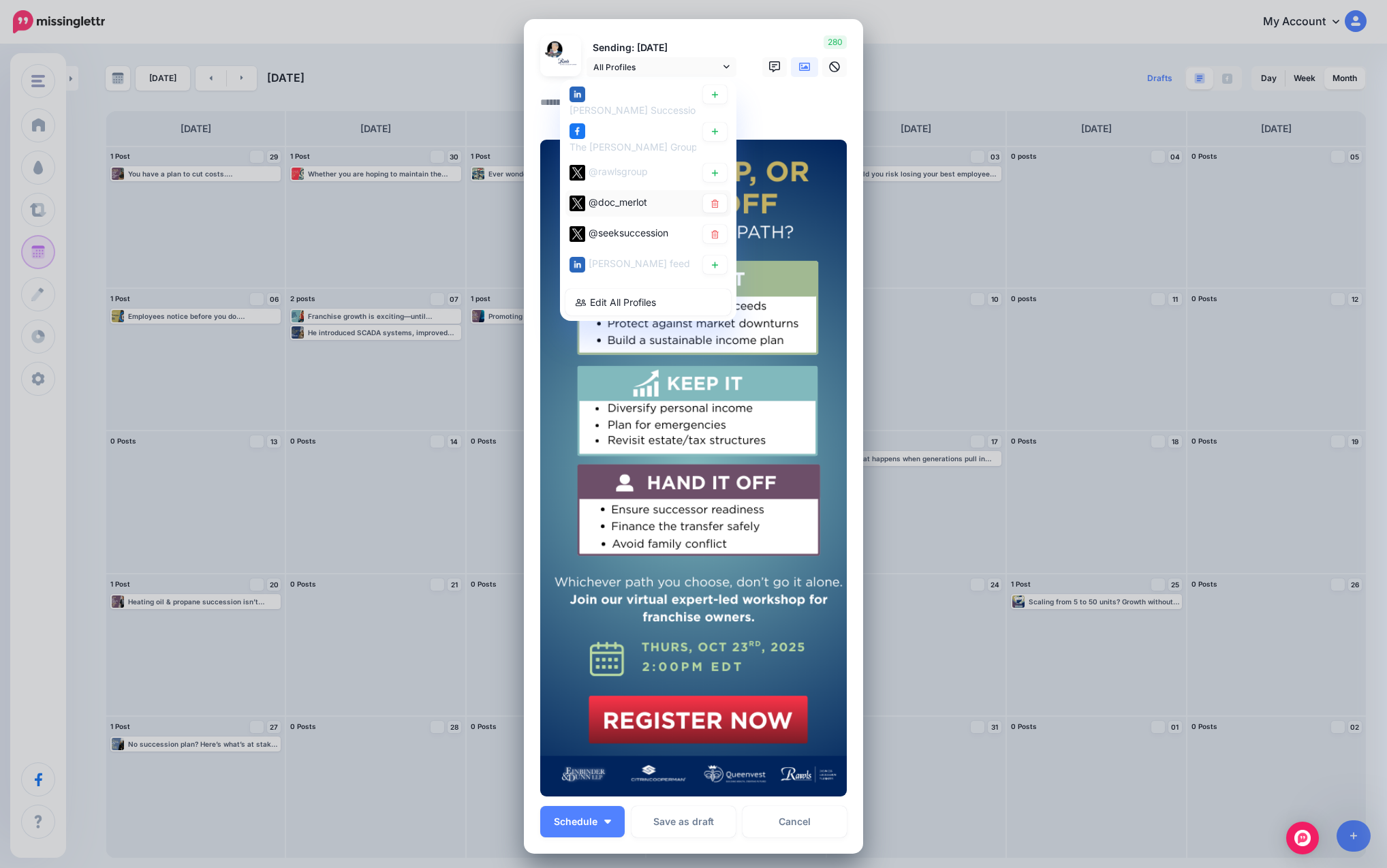
click at [616, 198] on span "@doc_merlot" at bounding box center [618, 202] width 59 height 12
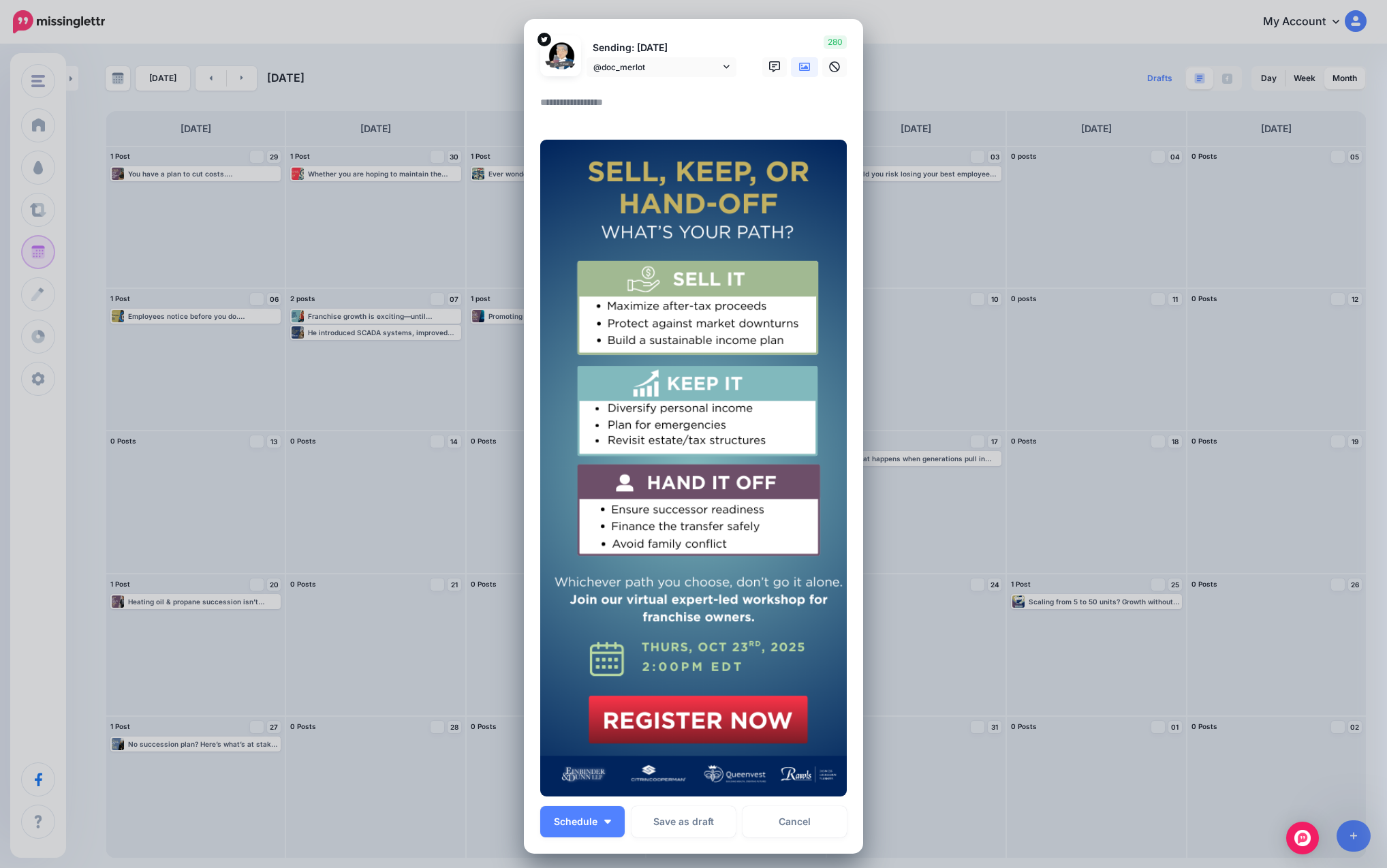
click at [575, 99] on textarea at bounding box center [696, 107] width 313 height 26
paste textarea "**********"
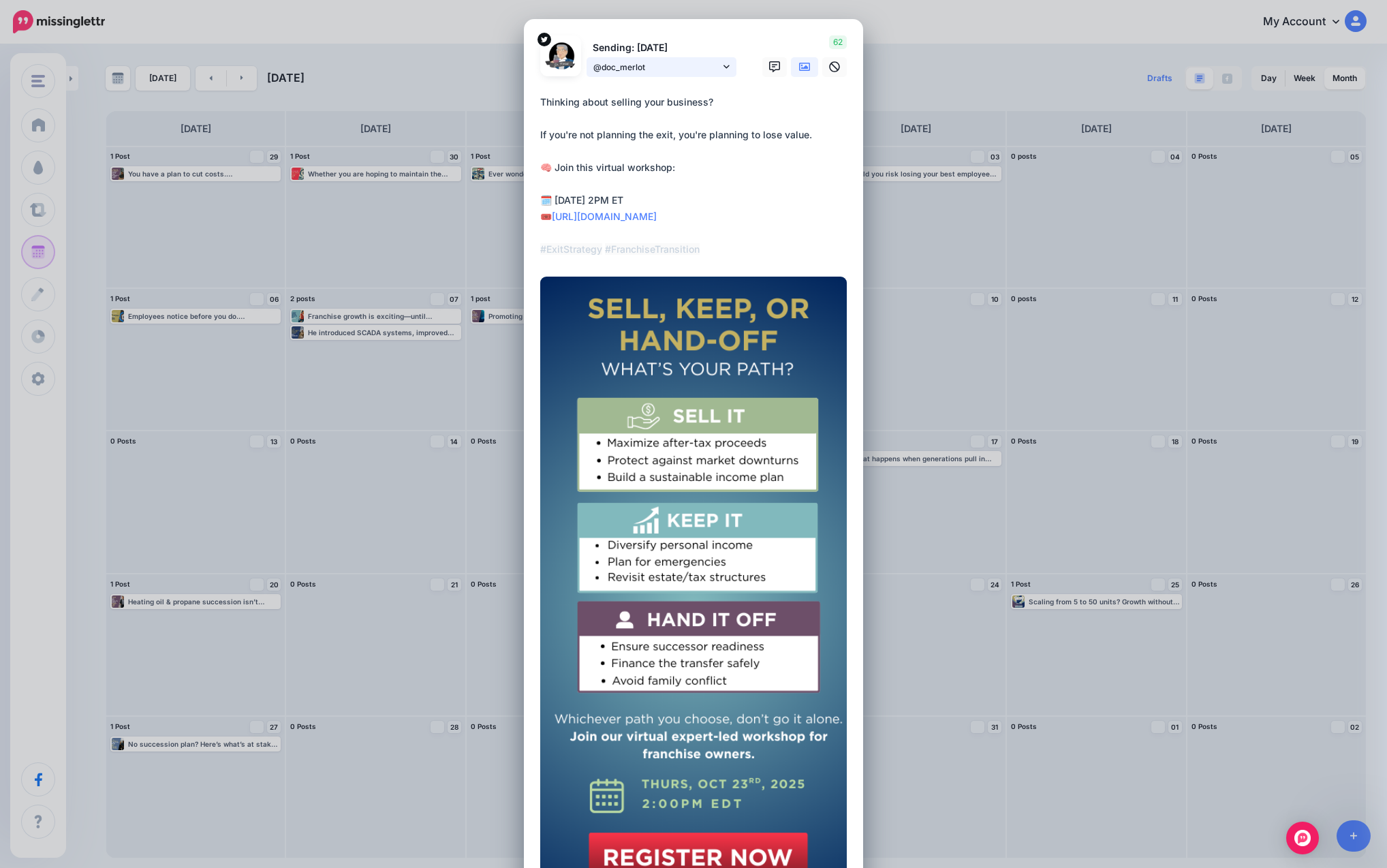
click at [713, 65] on span "@doc_merlot" at bounding box center [656, 67] width 127 height 15
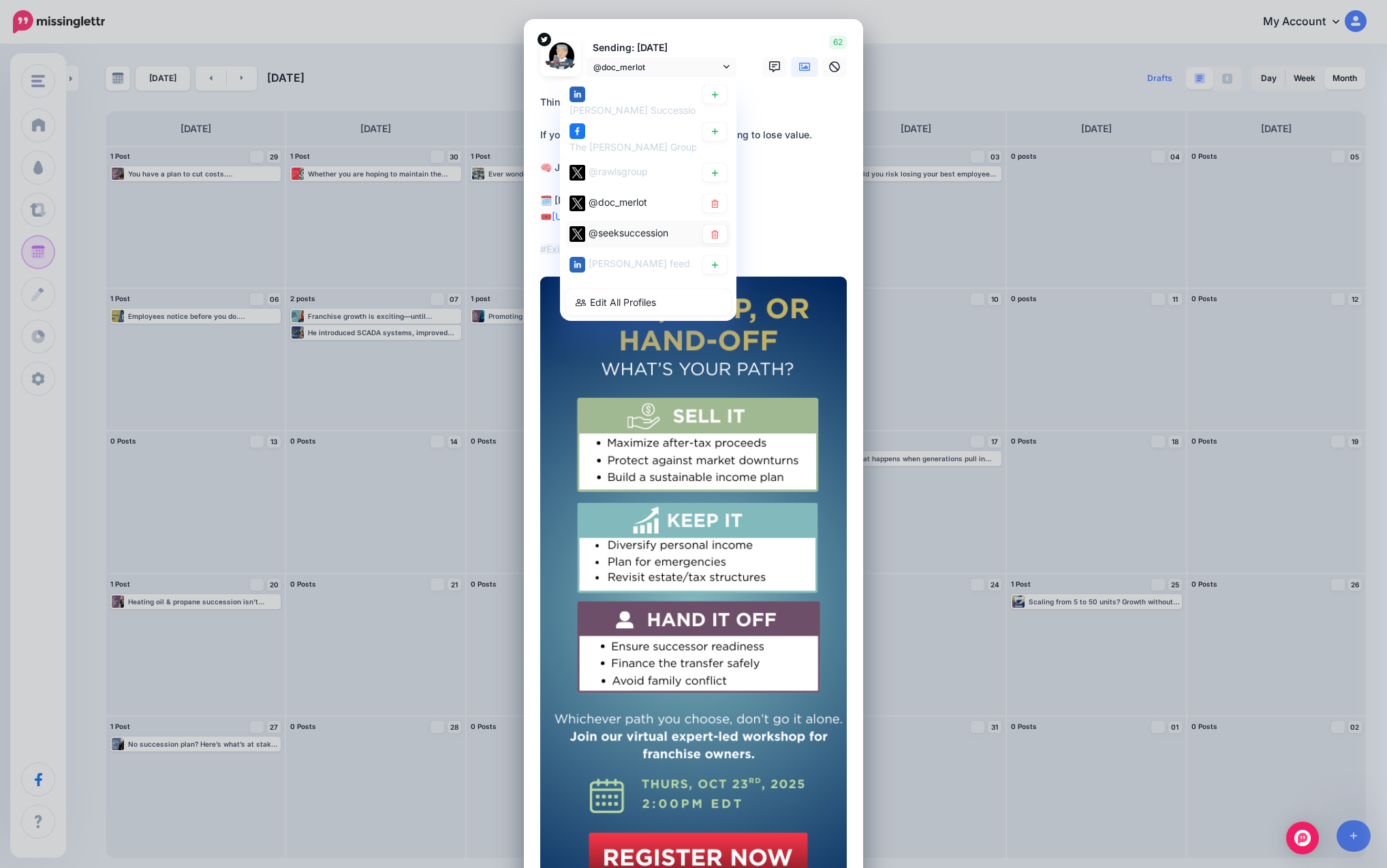
click at [628, 226] on div "@seeksuccession" at bounding box center [628, 233] width 79 height 16
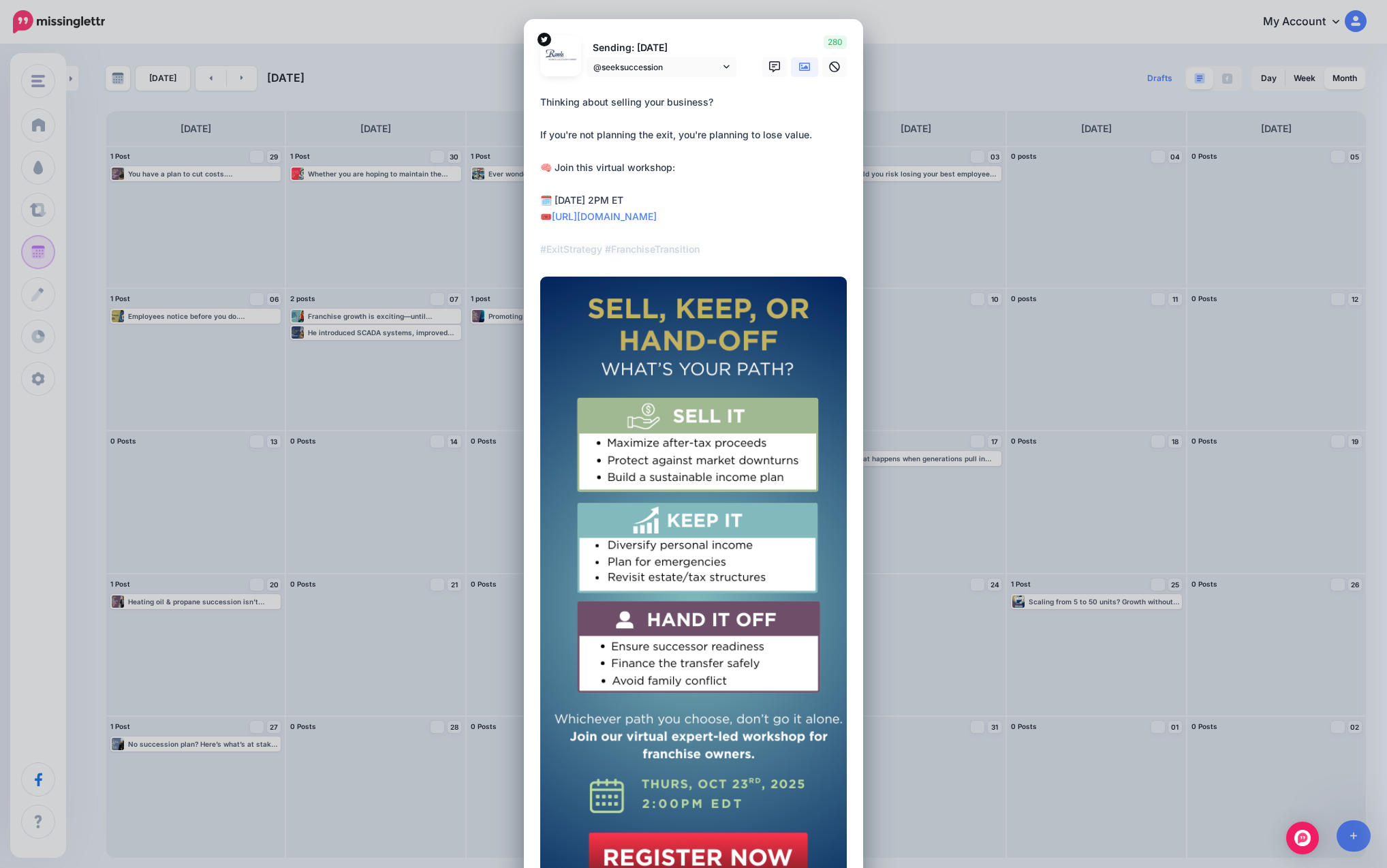
drag, startPoint x: 691, startPoint y: 216, endPoint x: 543, endPoint y: 159, distance: 158.6
click at [543, 159] on textarea "**********" at bounding box center [696, 176] width 313 height 163
click at [724, 237] on textarea "**********" at bounding box center [696, 176] width 313 height 163
drag, startPoint x: 722, startPoint y: 257, endPoint x: 716, endPoint y: 252, distance: 7.8
click at [720, 256] on div "**********" at bounding box center [693, 178] width 307 height 169
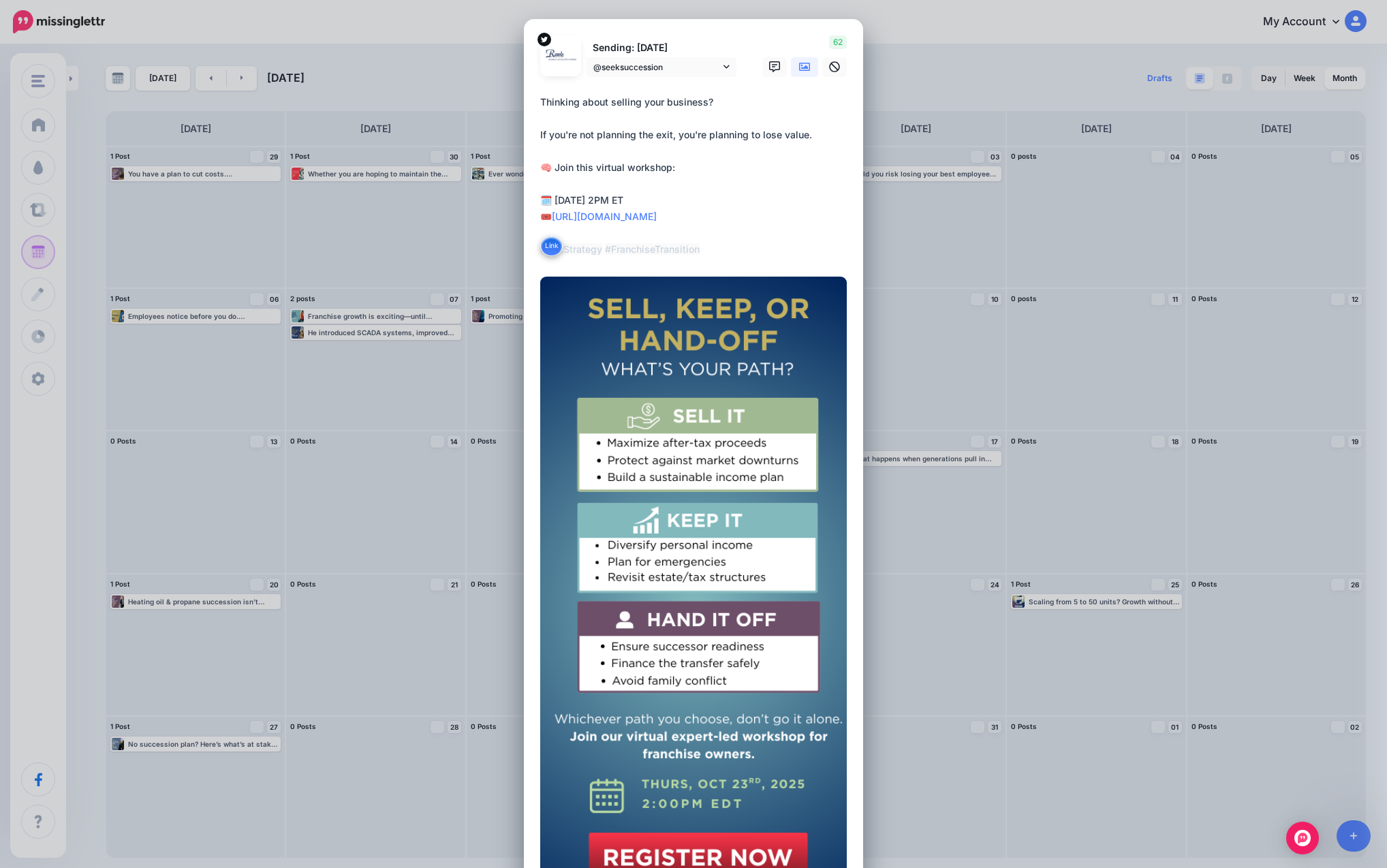
drag, startPoint x: 715, startPoint y: 251, endPoint x: 522, endPoint y: 98, distance: 246.3
click at [524, 98] on div "Loading Sending: [DATE] @seeksuccession" at bounding box center [693, 504] width 339 height 971
paste textarea "**********"
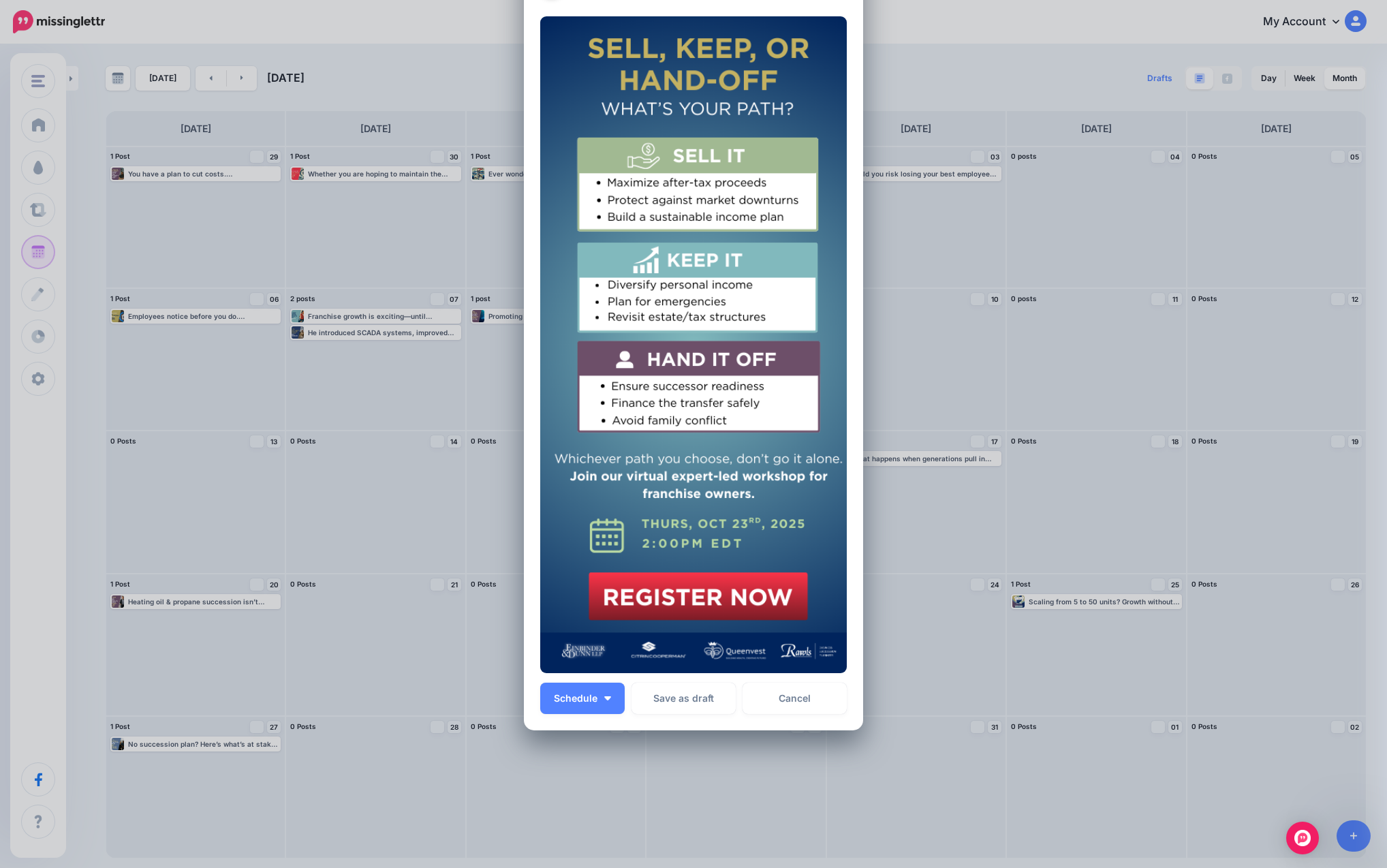
scroll to position [270, 0]
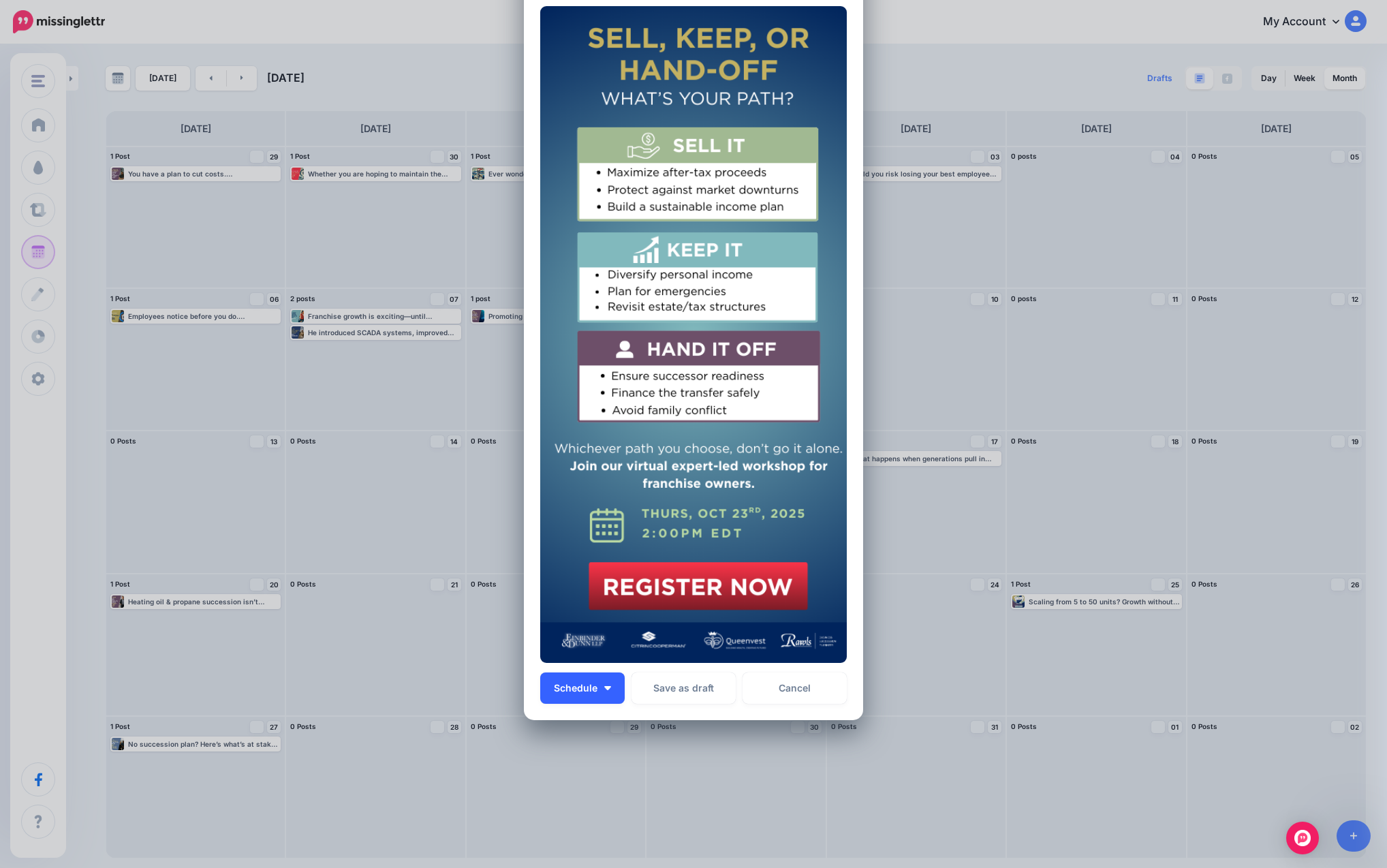
type textarea "**********"
click at [581, 689] on span "Schedule" at bounding box center [575, 688] width 44 height 9
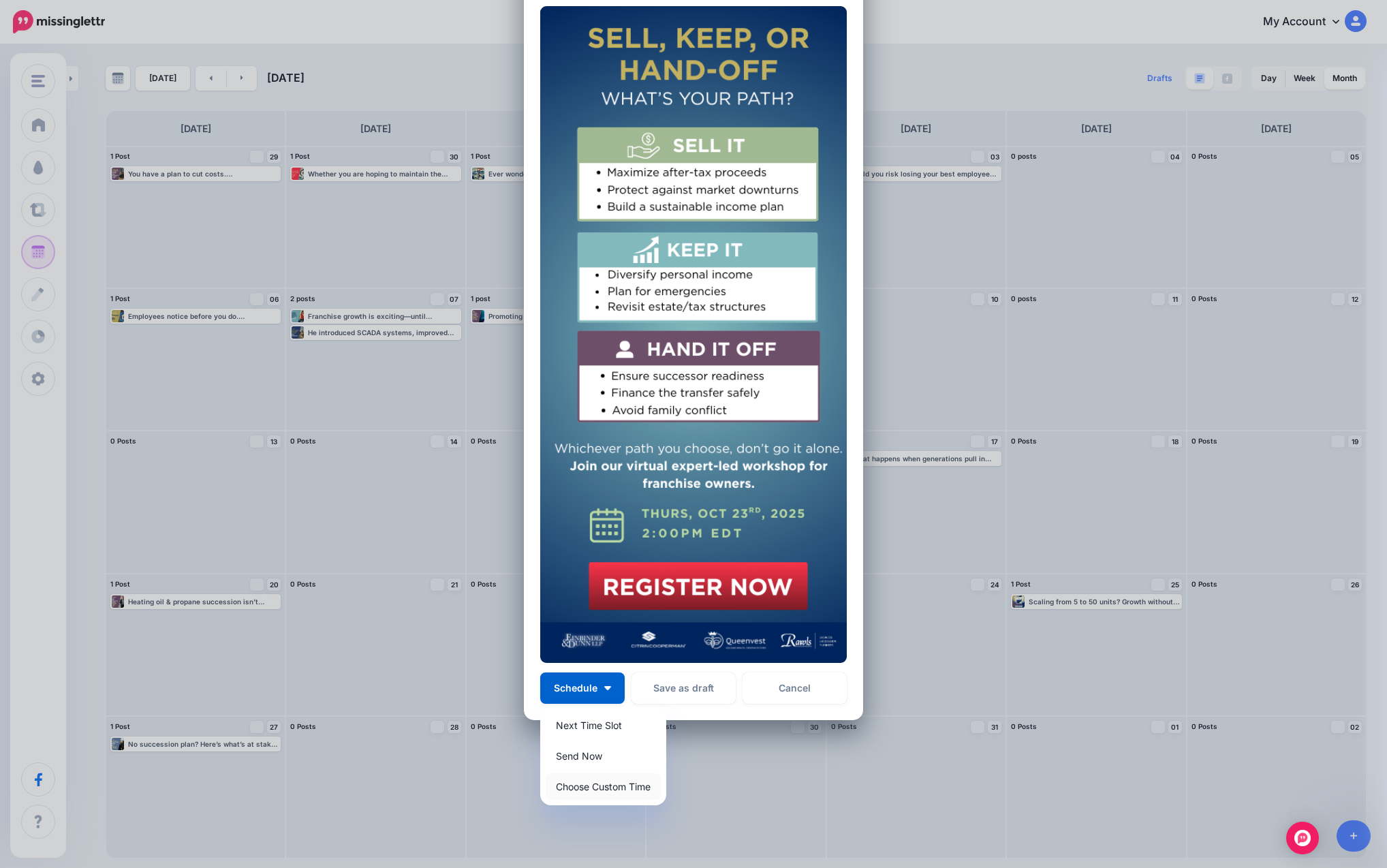
click at [600, 792] on link "Choose Custom Time" at bounding box center [602, 786] width 115 height 26
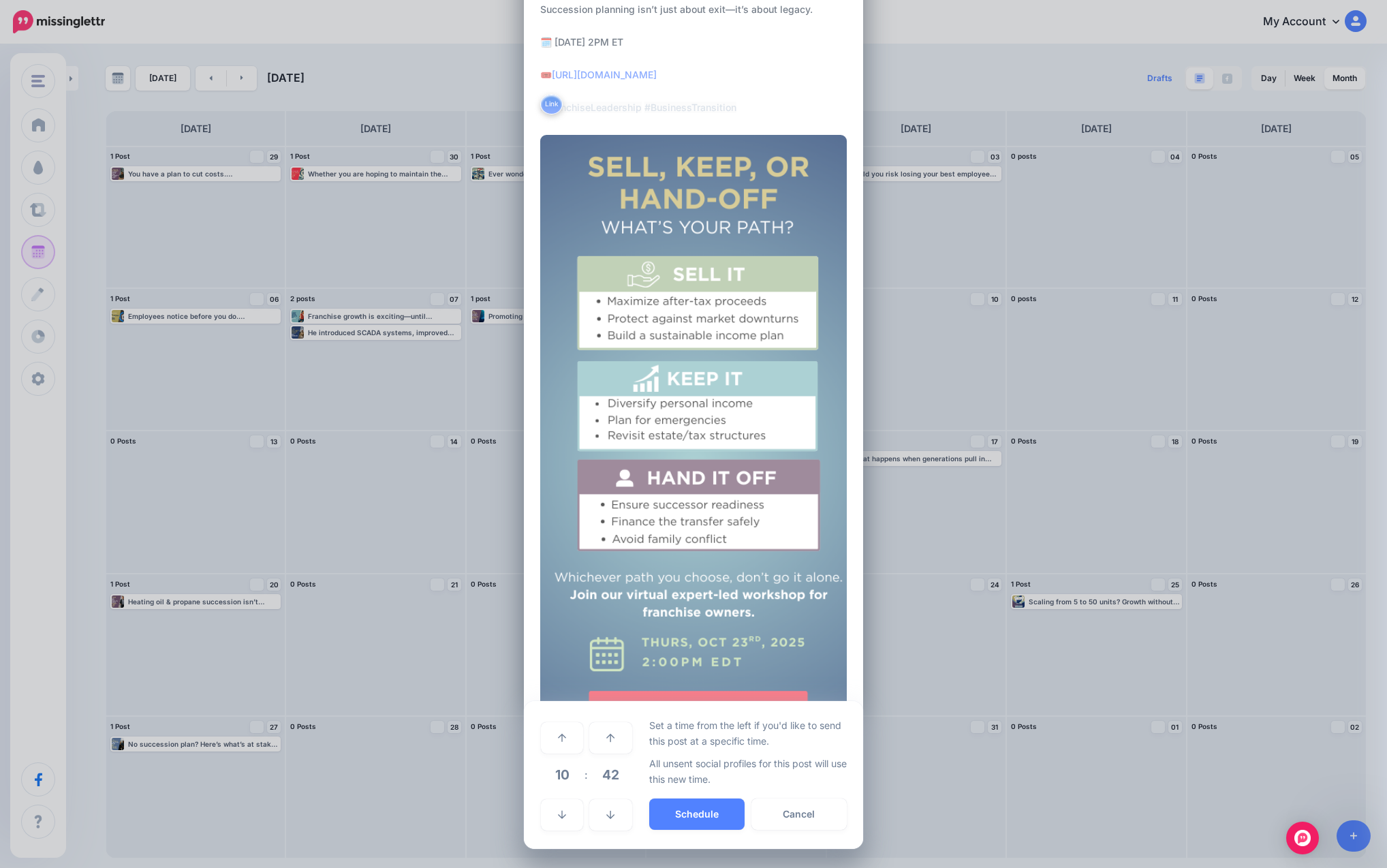
scroll to position [142, 0]
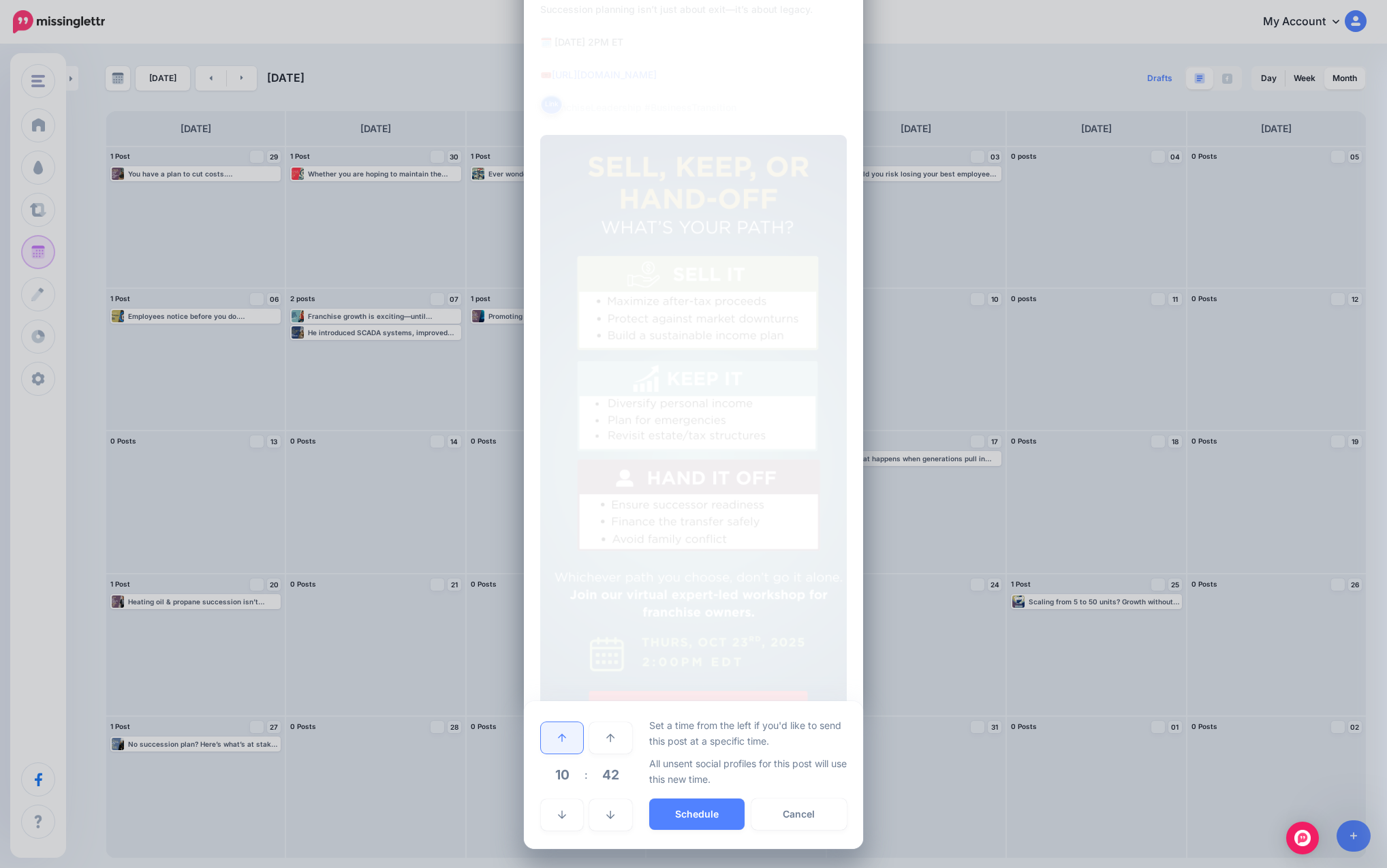
click at [568, 745] on link at bounding box center [561, 738] width 42 height 32
click at [692, 817] on button "Schedule" at bounding box center [697, 814] width 95 height 32
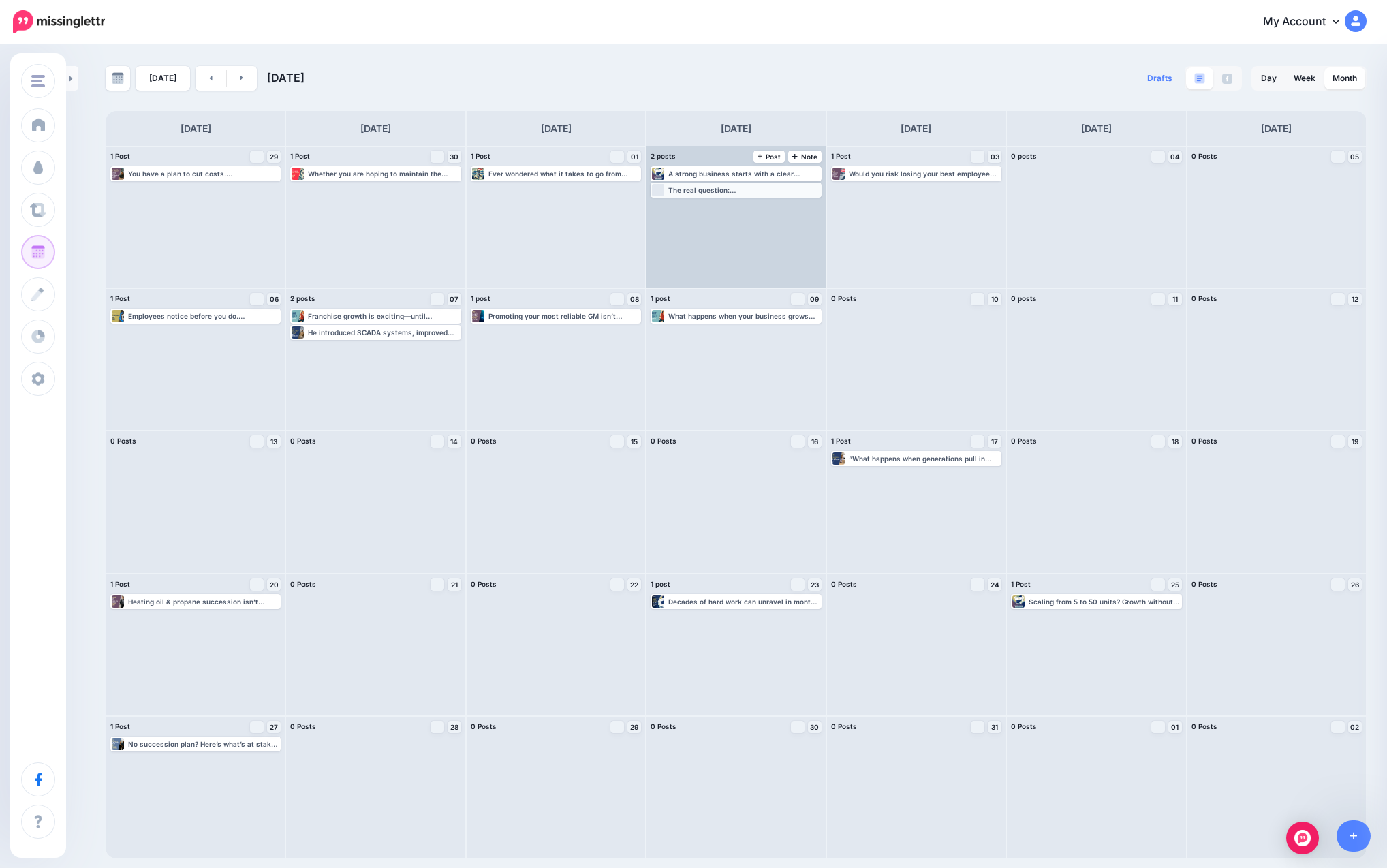
click at [717, 195] on div "Loading The real question: Can your team thrive without you? Succession plannin…" at bounding box center [735, 190] width 168 height 12
click at [727, 205] on link "Edit" at bounding box center [715, 206] width 126 height 12
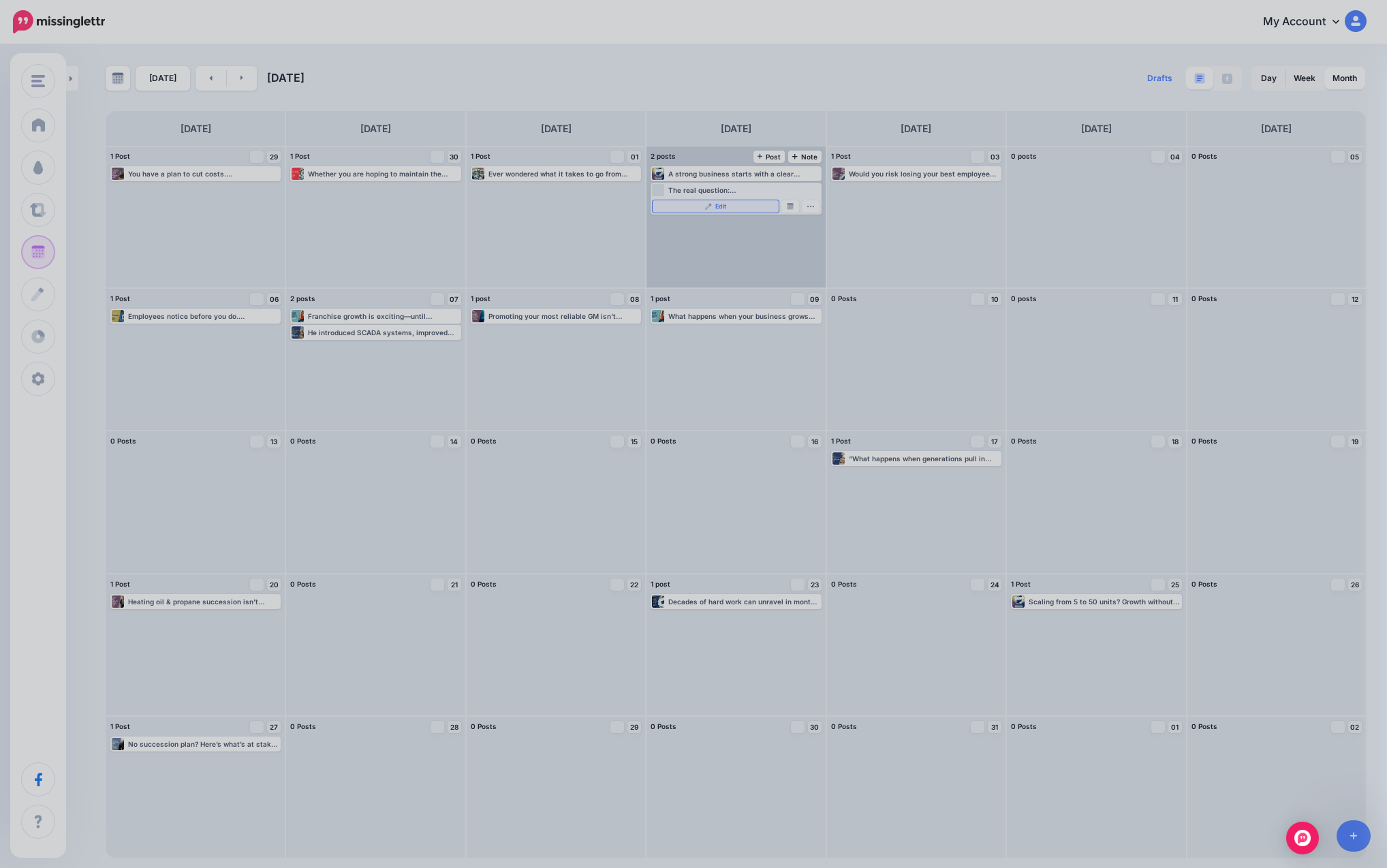
scroll to position [0, 0]
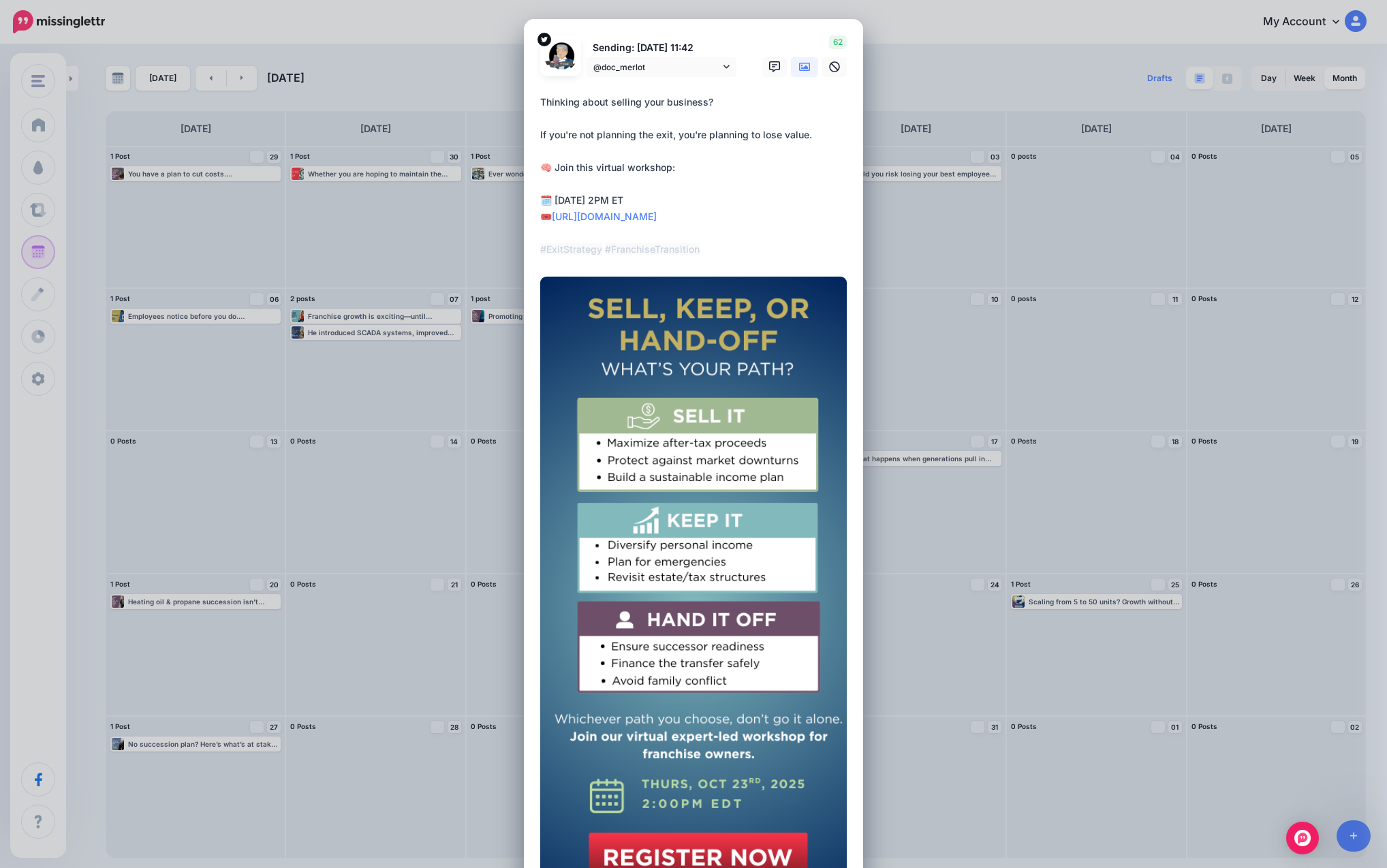
click at [675, 80] on div at bounding box center [693, 85] width 307 height 17
click at [675, 73] on span "@doc_merlot" at bounding box center [656, 67] width 127 height 15
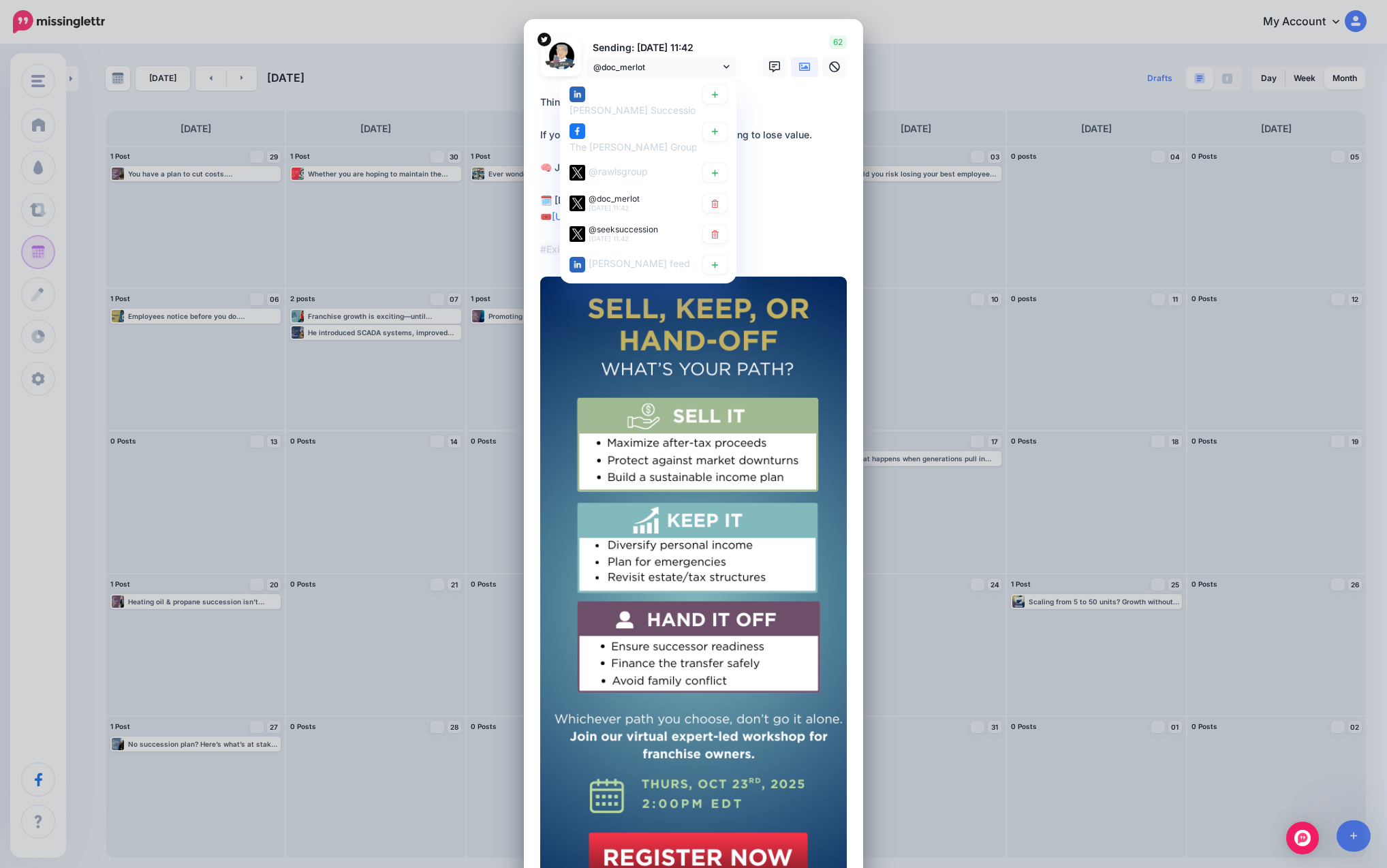
click at [757, 26] on div "Edit Post Loading Sending: [DATE] 11:42 @doc_merlot" at bounding box center [693, 434] width 1387 height 868
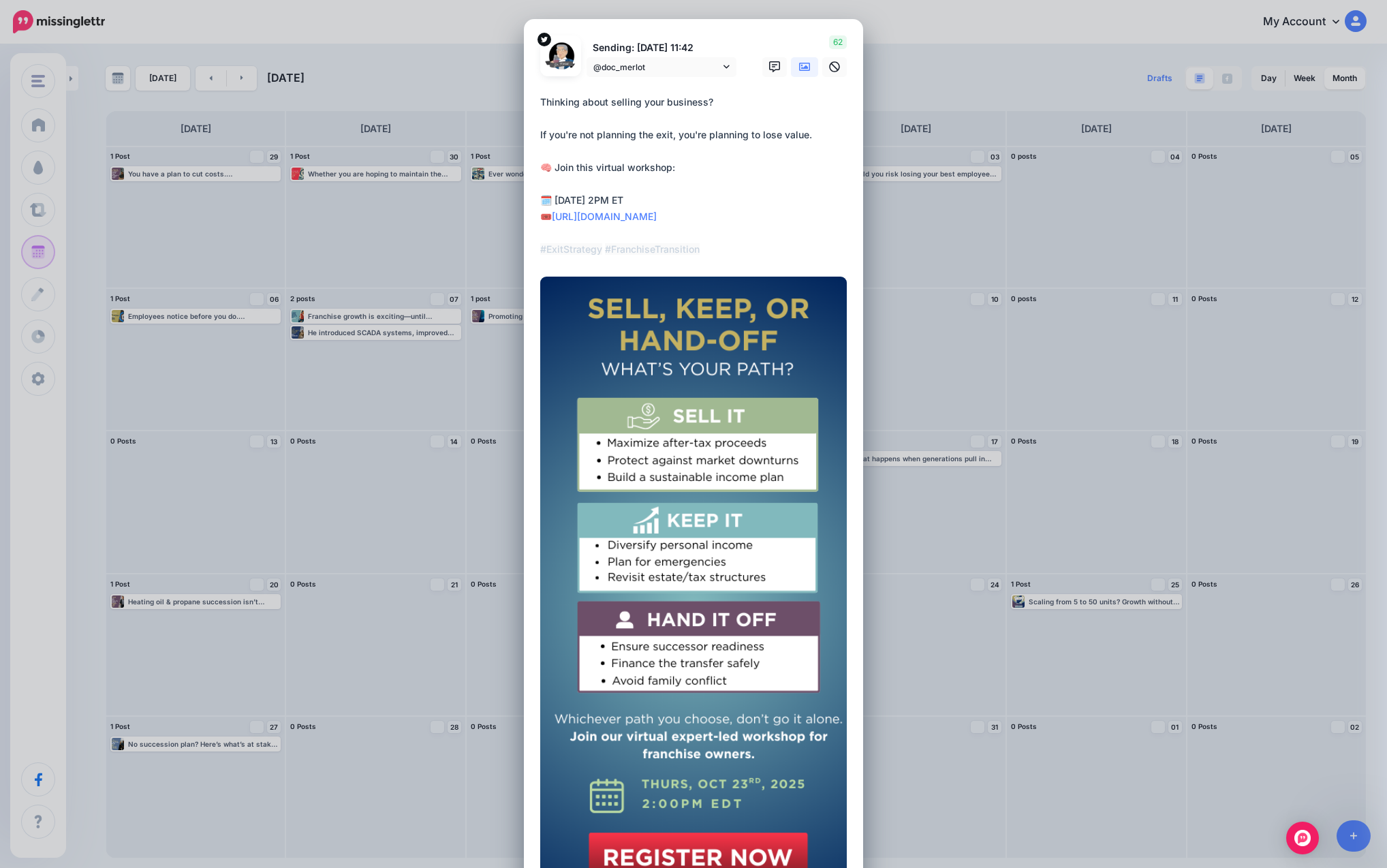
click at [757, 26] on div "Edit Post Loading Sending: [DATE] 11:42 @doc_merlot" at bounding box center [693, 434] width 1387 height 868
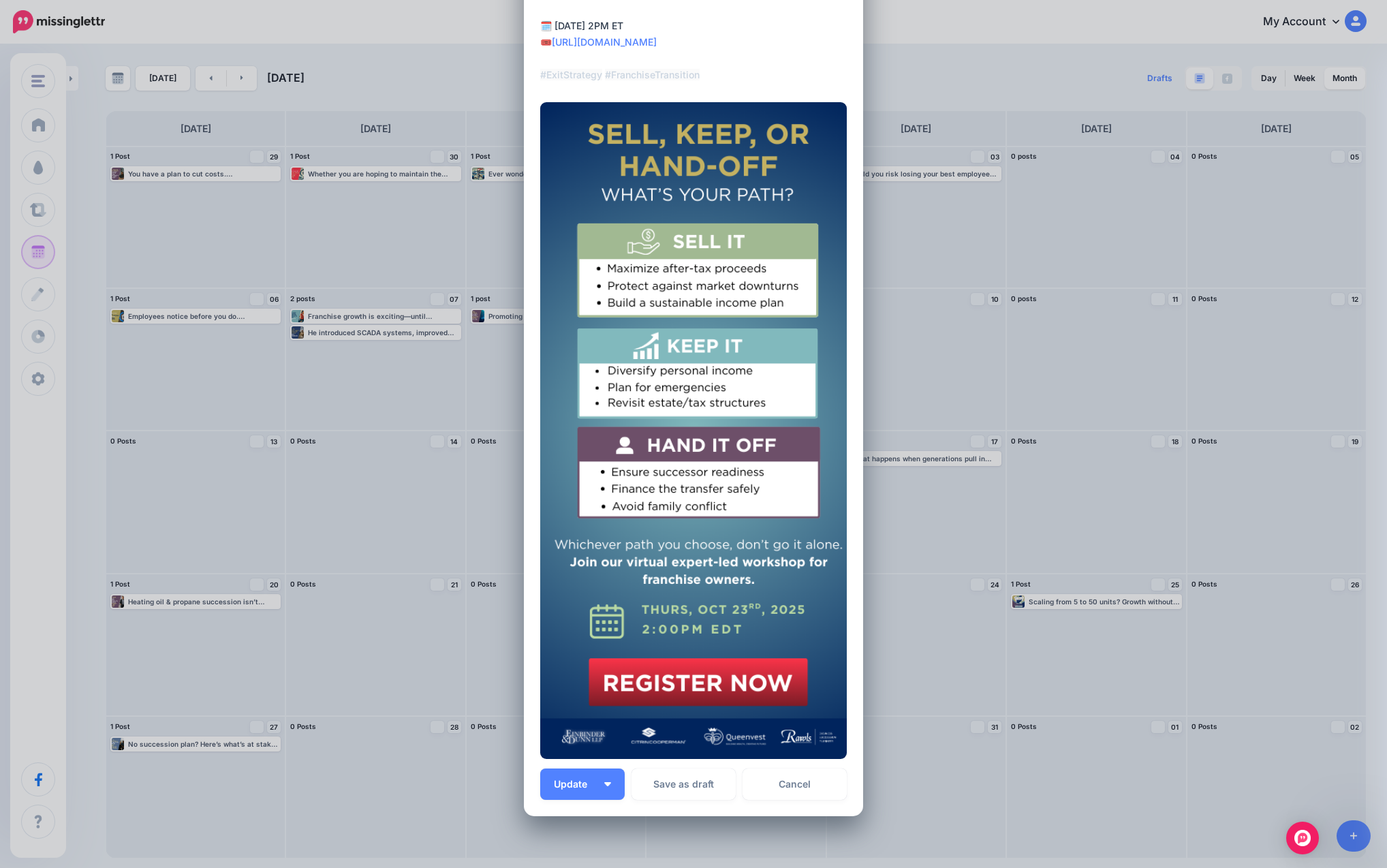
scroll to position [270, 0]
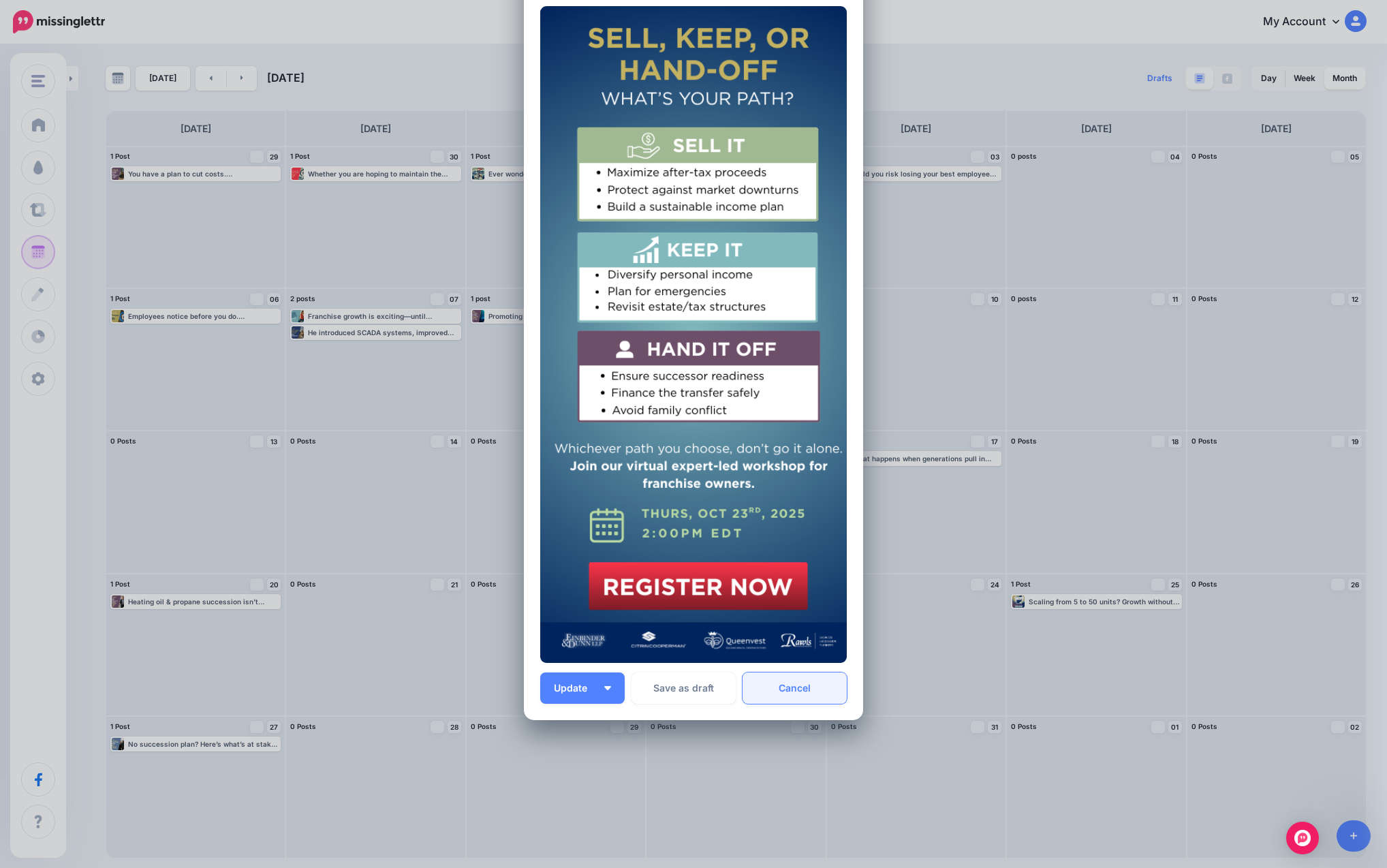
click at [757, 693] on link "Cancel" at bounding box center [794, 688] width 104 height 32
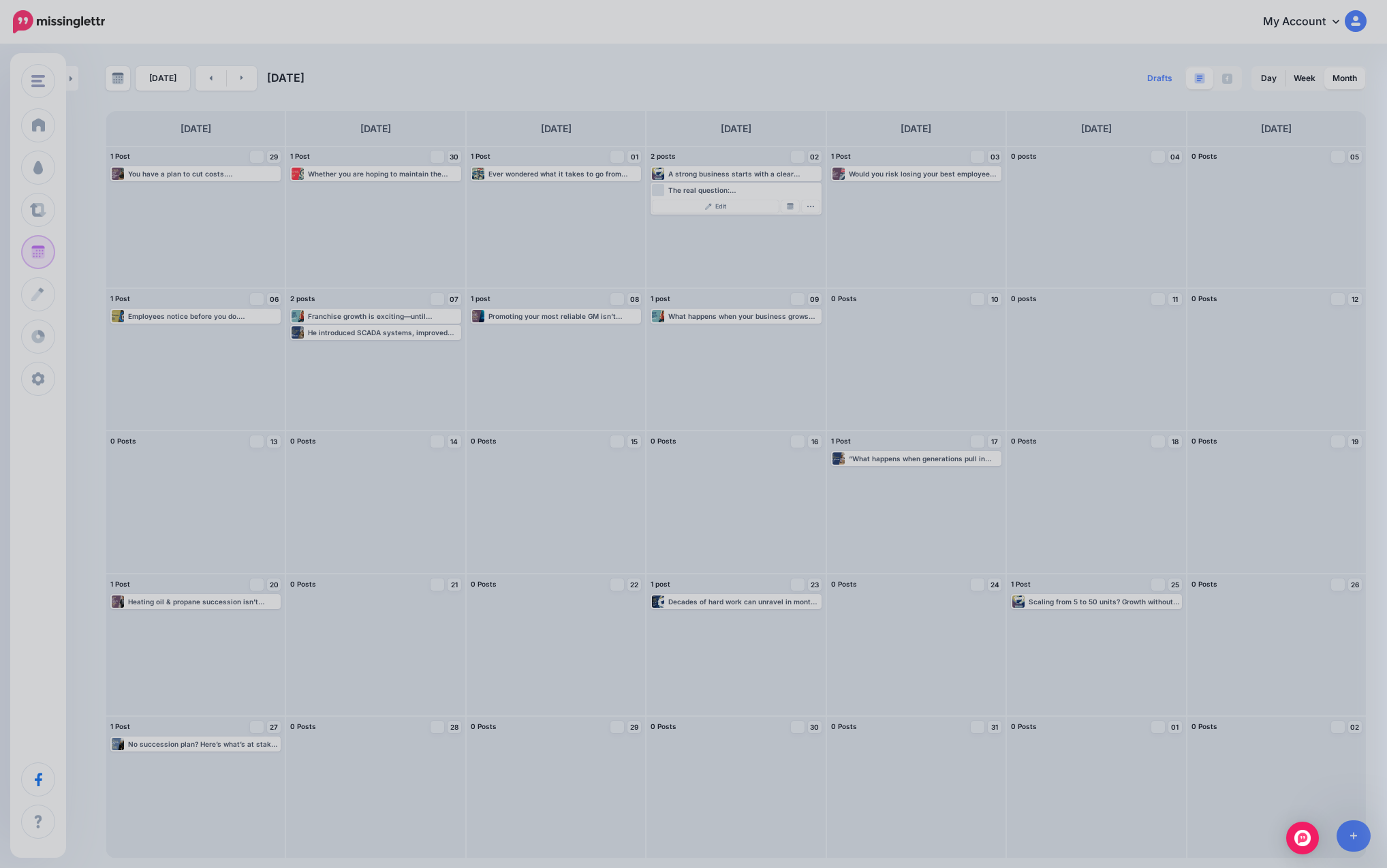
scroll to position [142, 0]
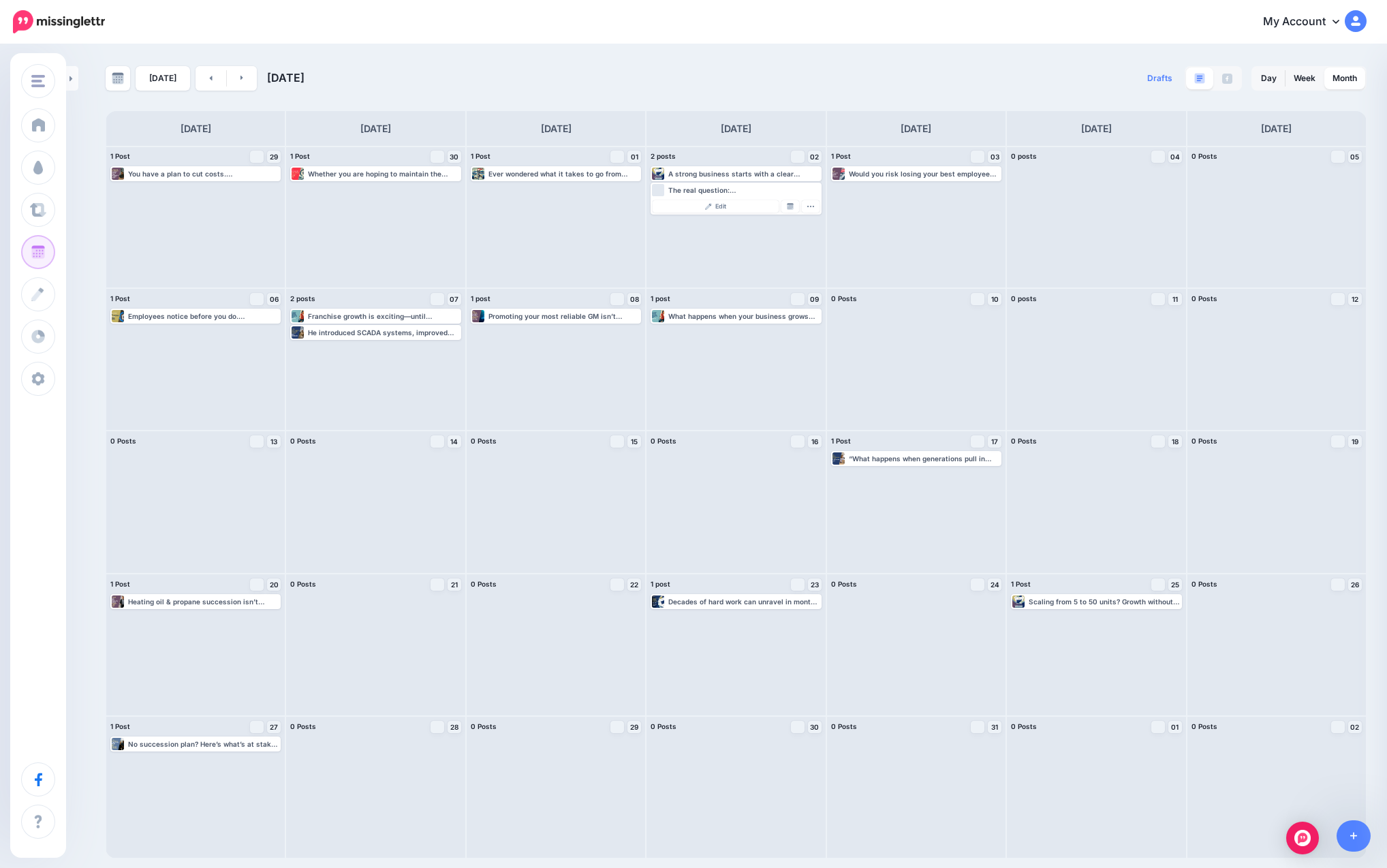
click at [757, 53] on div "[DATE] [DATE] Drafts 0 Day Week Month" at bounding box center [693, 451] width 1387 height 813
click at [240, 79] on icon at bounding box center [242, 78] width 3 height 8
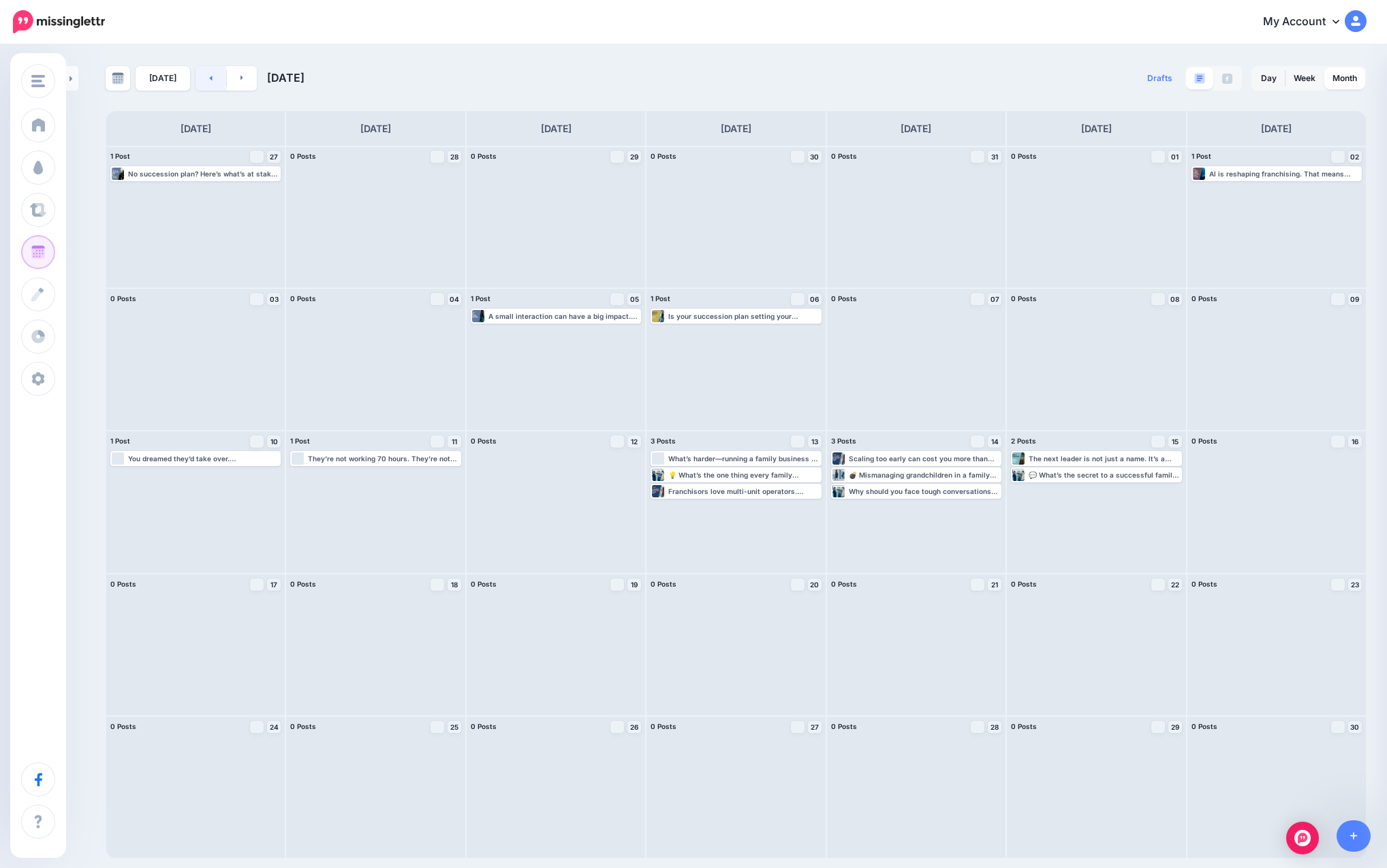
click at [212, 79] on link at bounding box center [211, 79] width 31 height 25
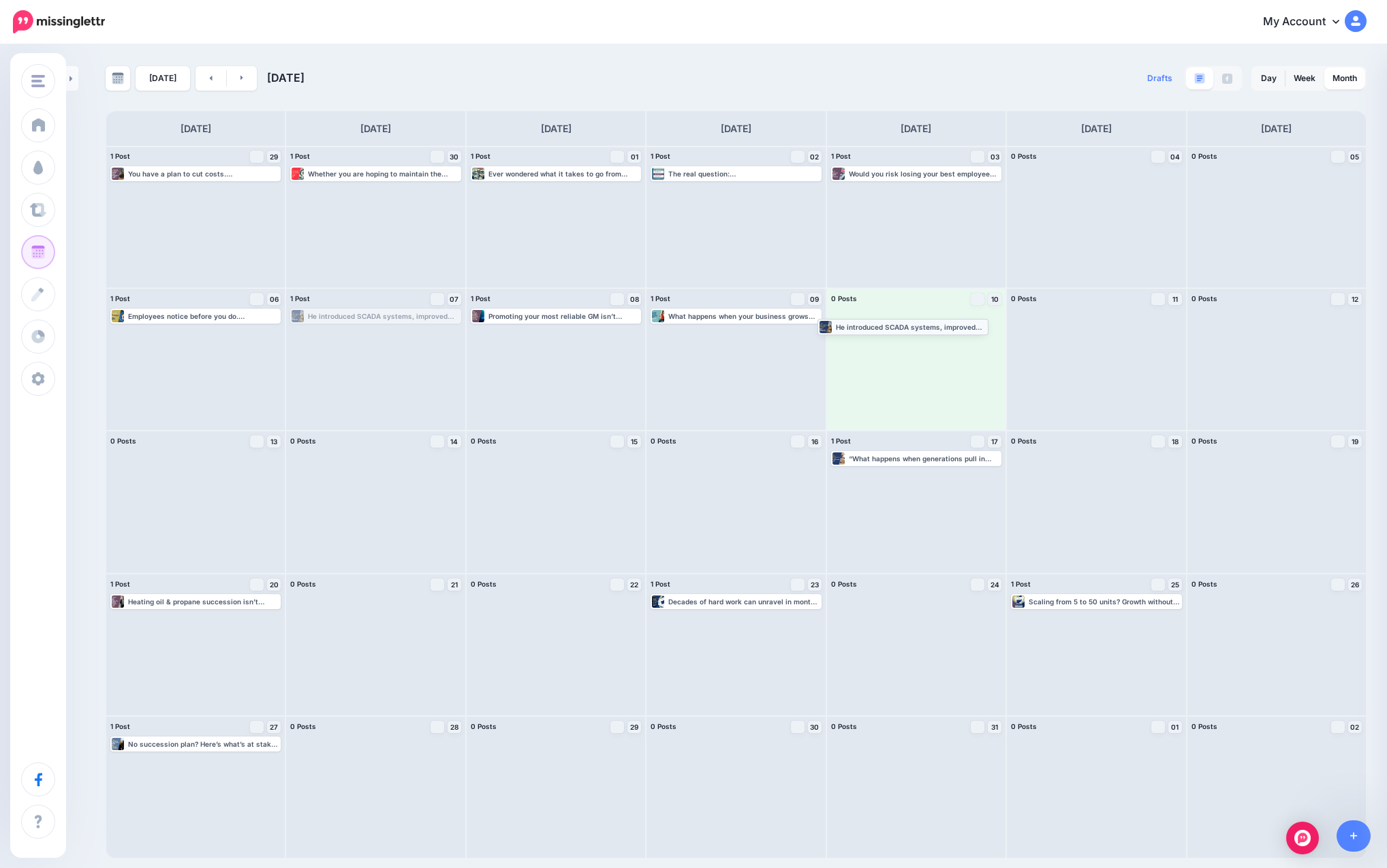
drag, startPoint x: 353, startPoint y: 315, endPoint x: 880, endPoint y: 325, distance: 527.1
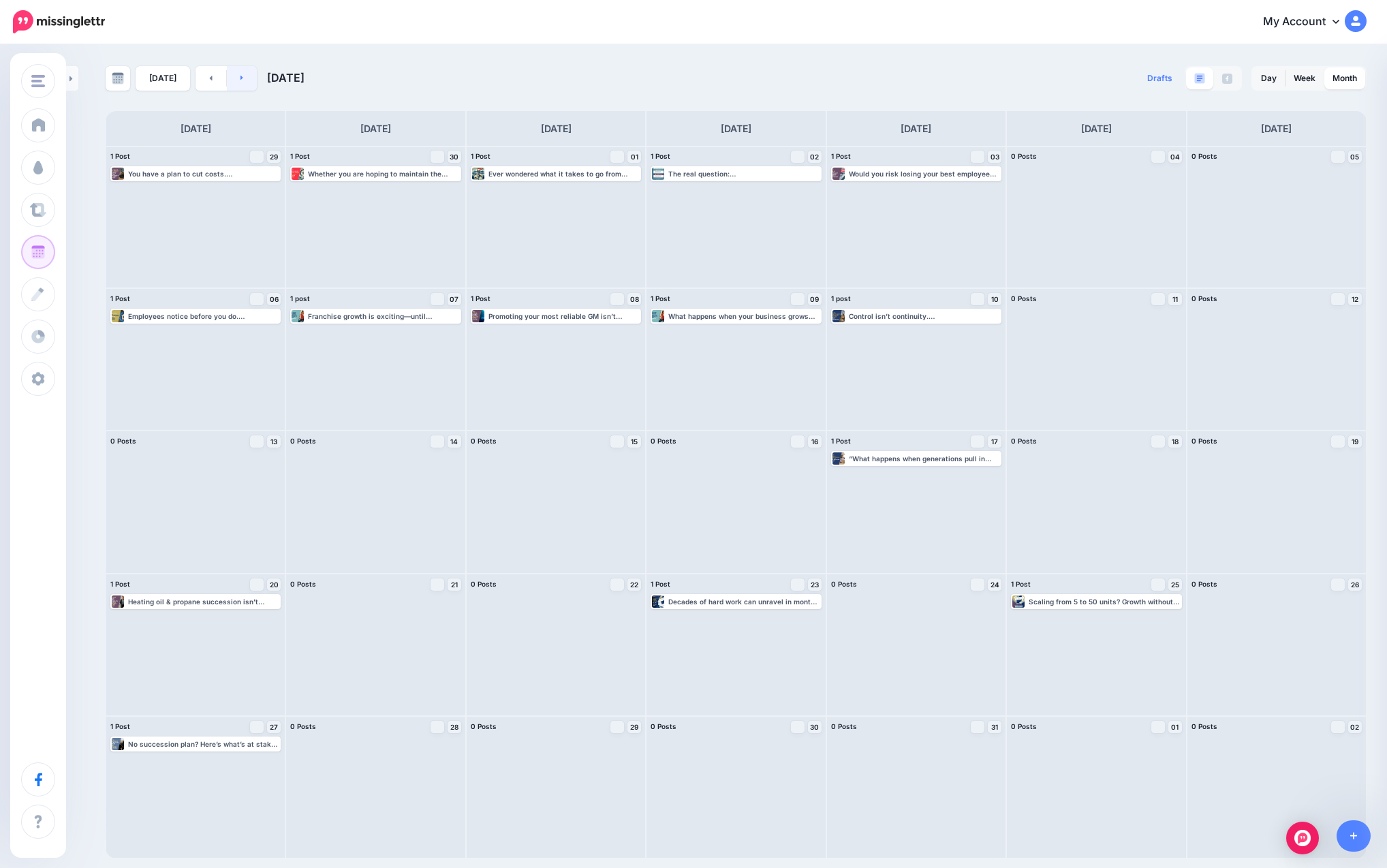
click at [246, 72] on link at bounding box center [243, 79] width 31 height 25
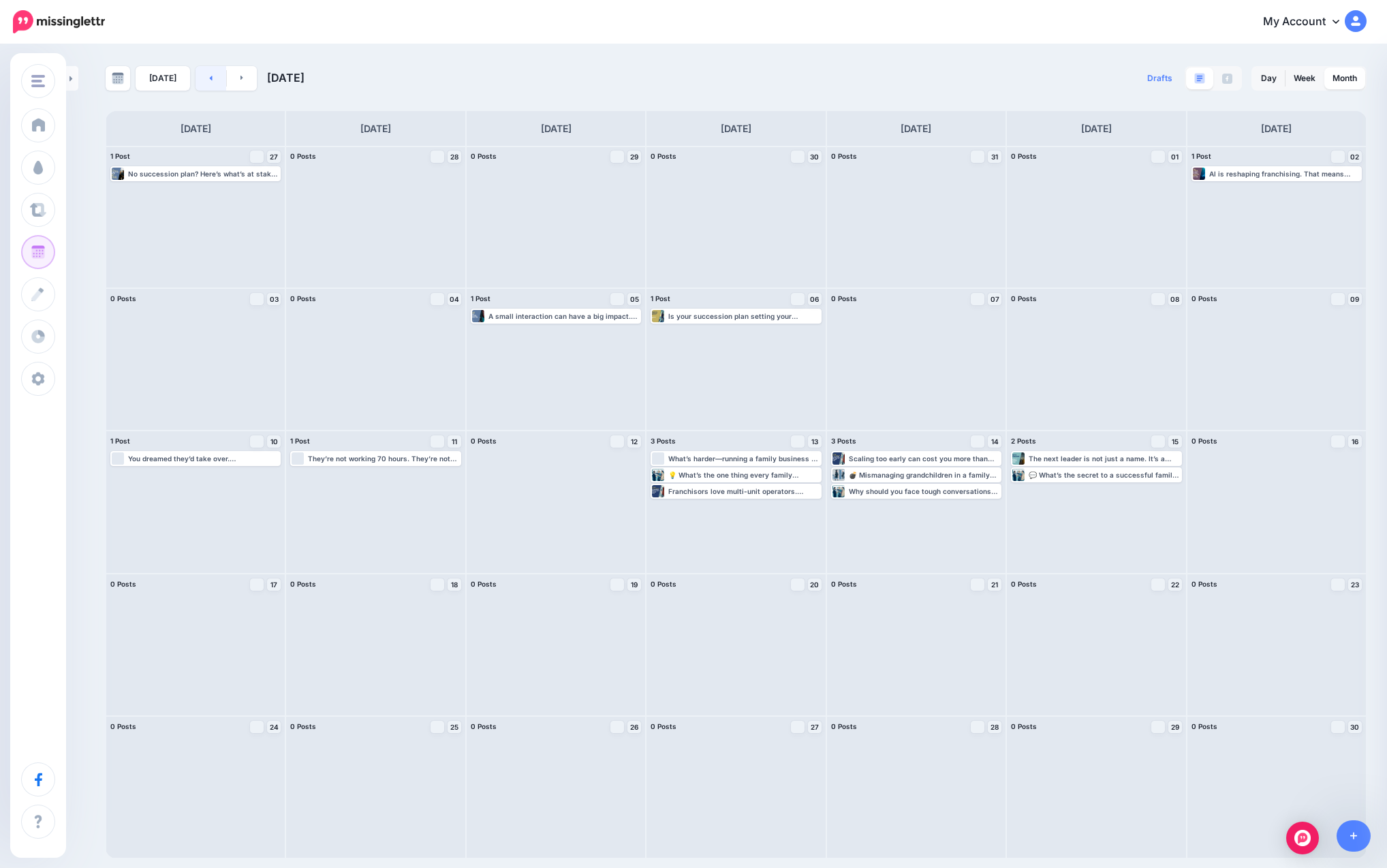
click at [199, 80] on link at bounding box center [211, 79] width 31 height 25
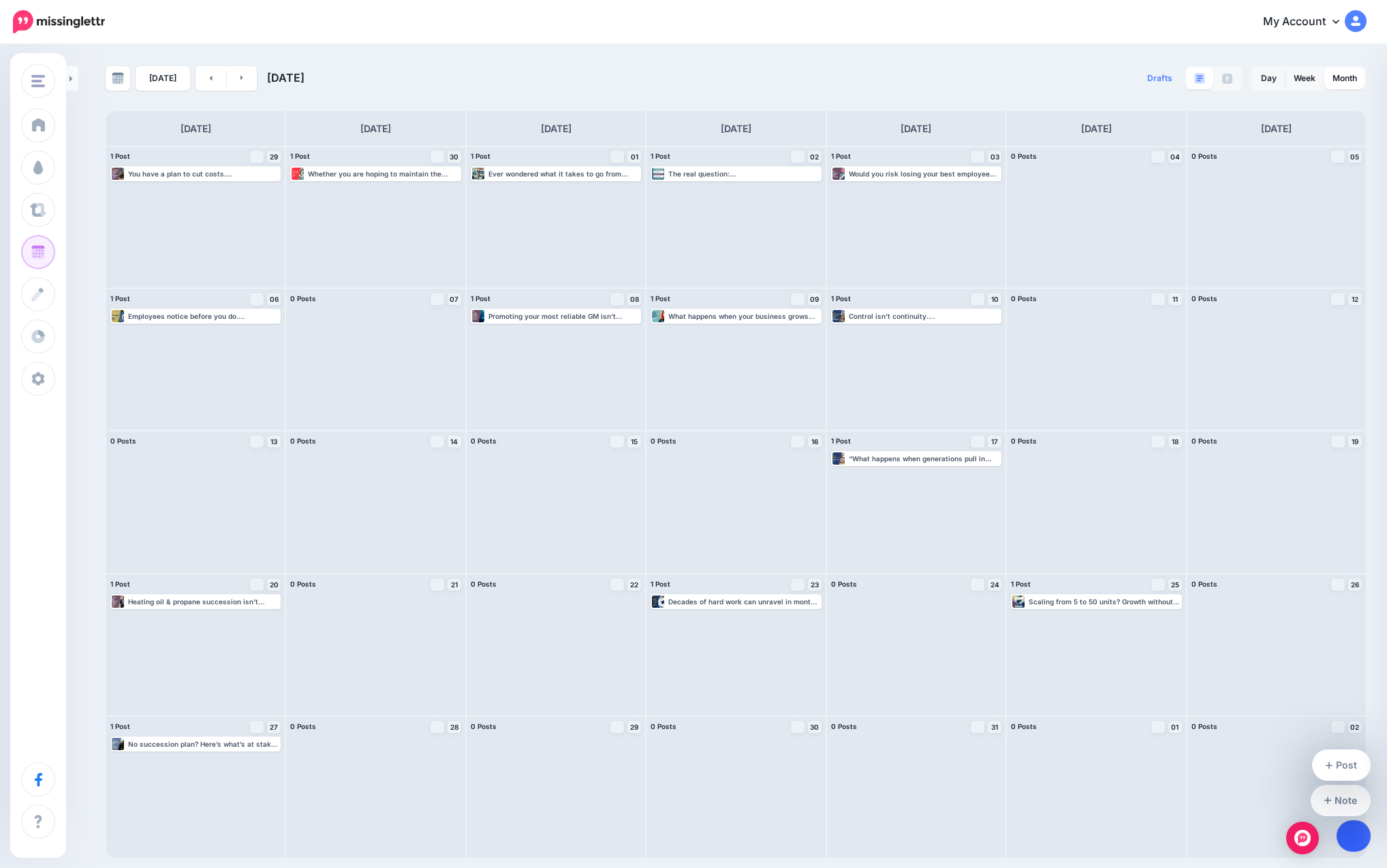
click at [757, 837] on link at bounding box center [1353, 836] width 35 height 32
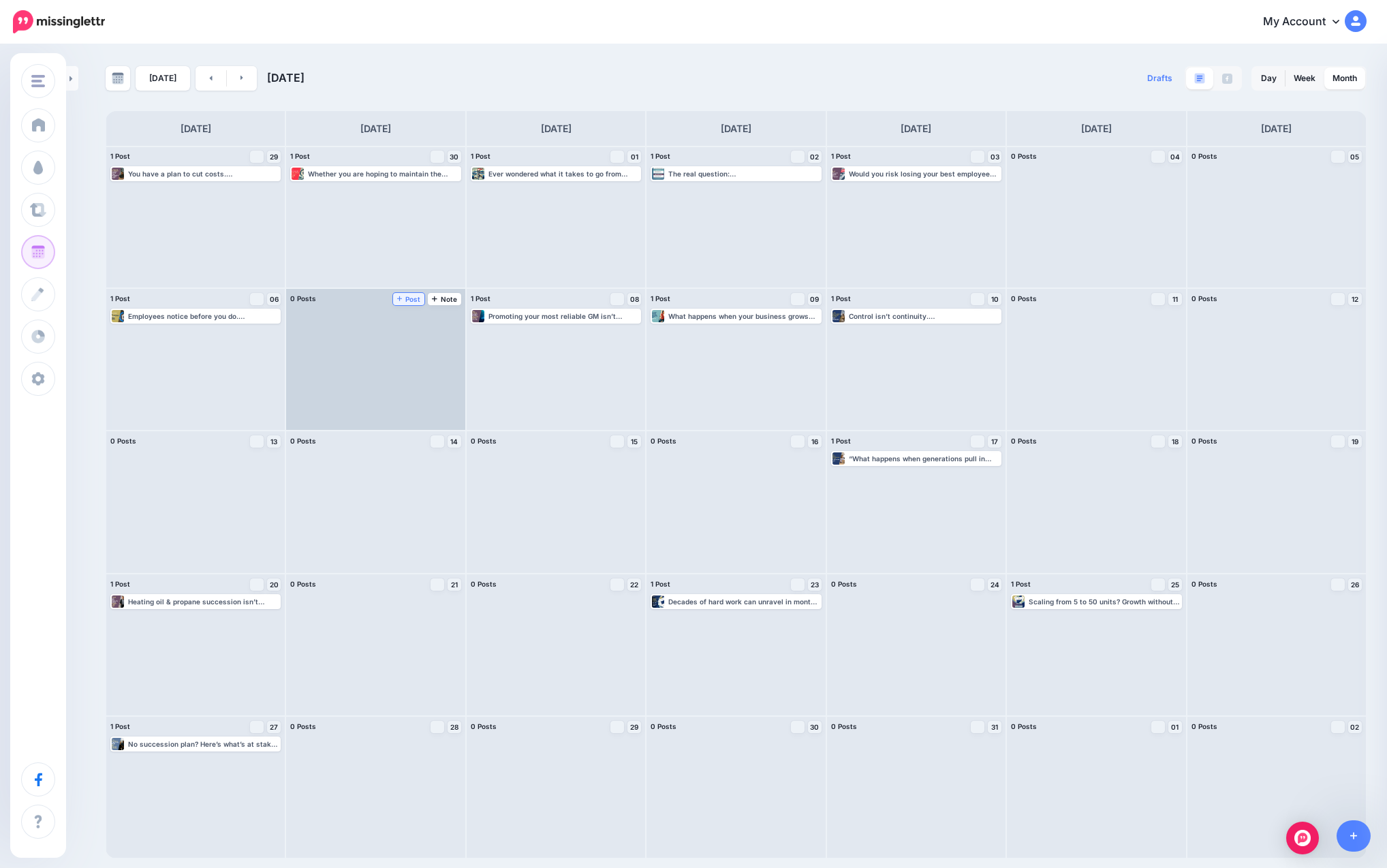
click at [409, 300] on span "Post" at bounding box center [409, 299] width 24 height 7
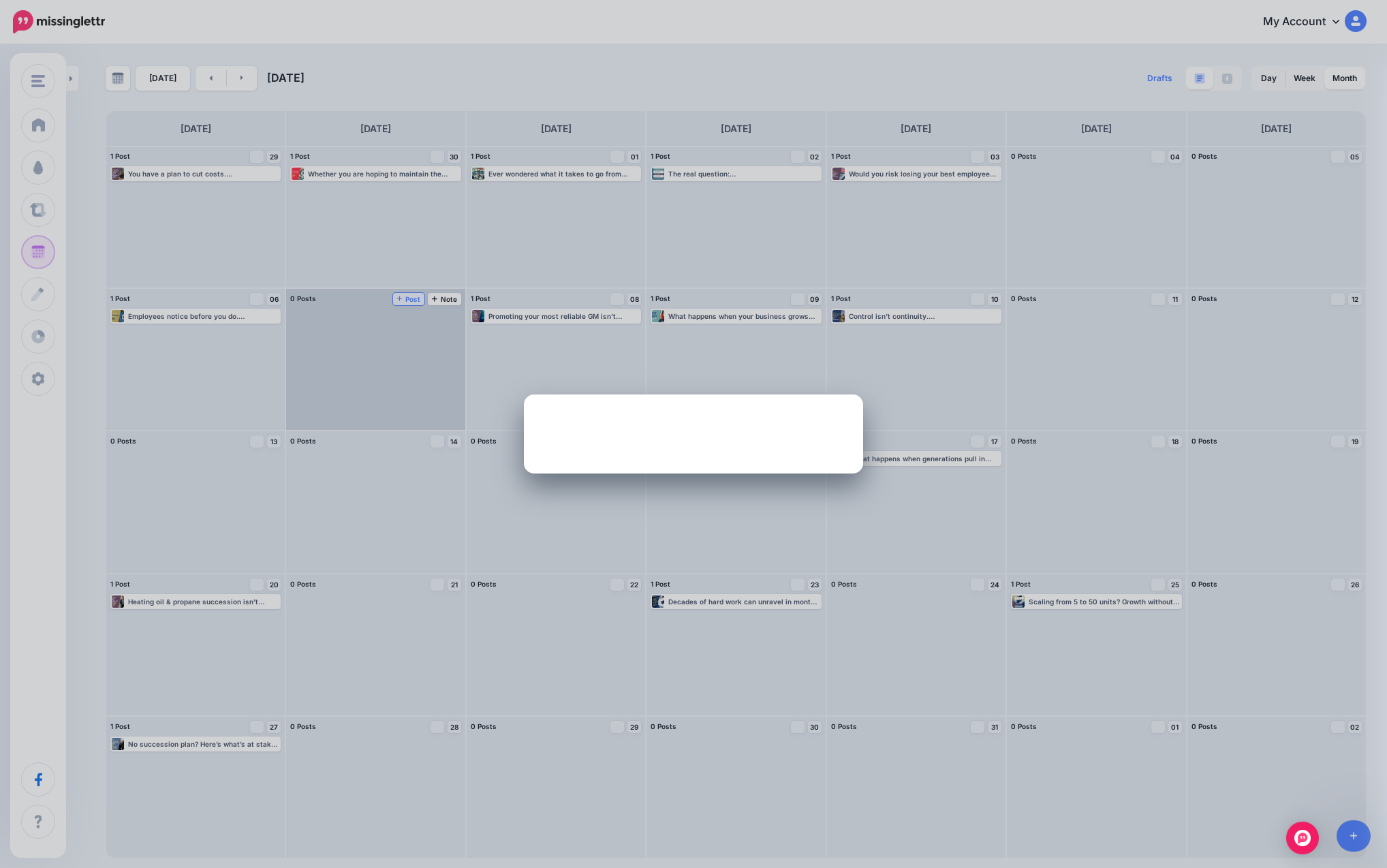
scroll to position [0, 0]
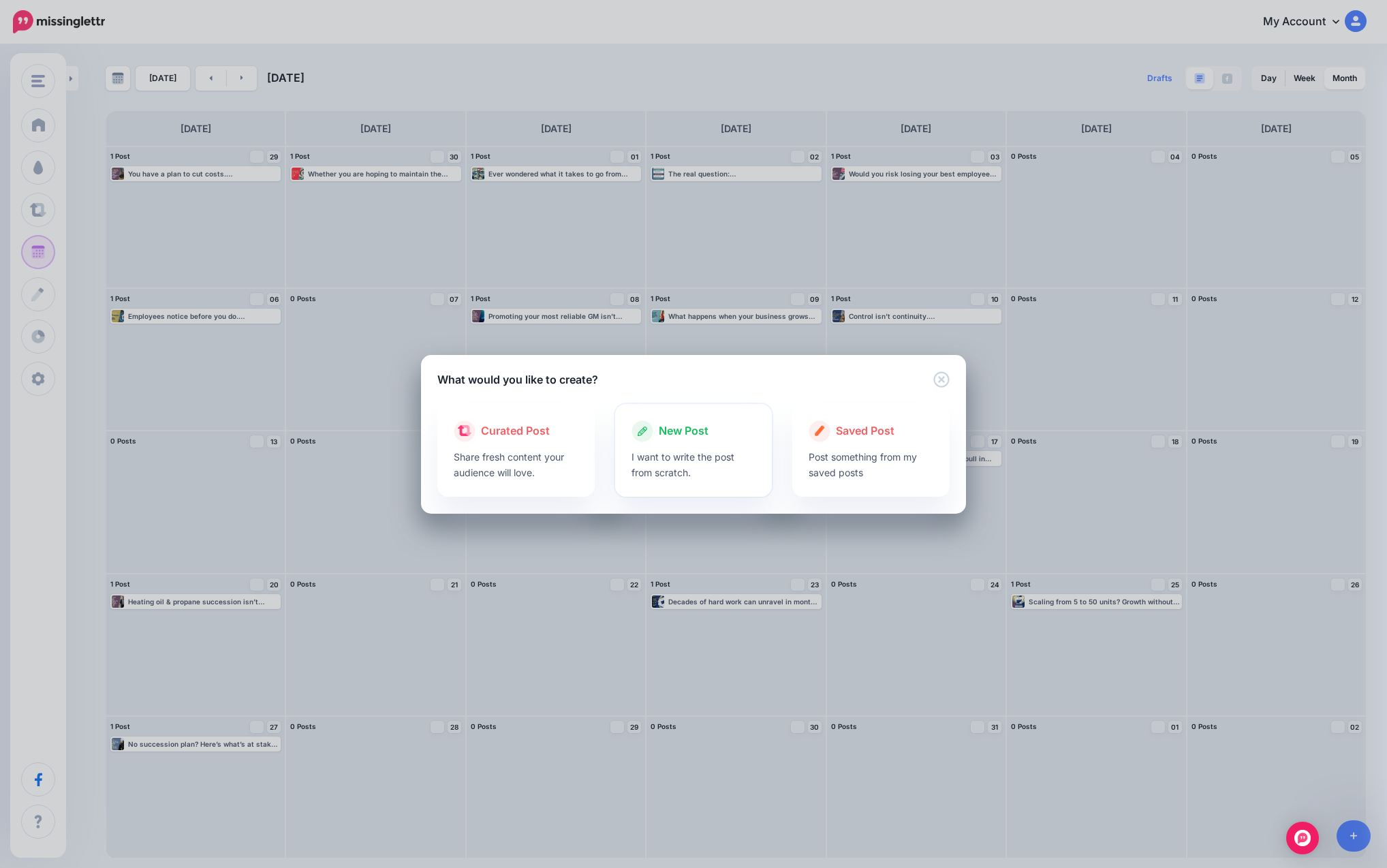
click at [668, 436] on span "New Post" at bounding box center [683, 431] width 50 height 18
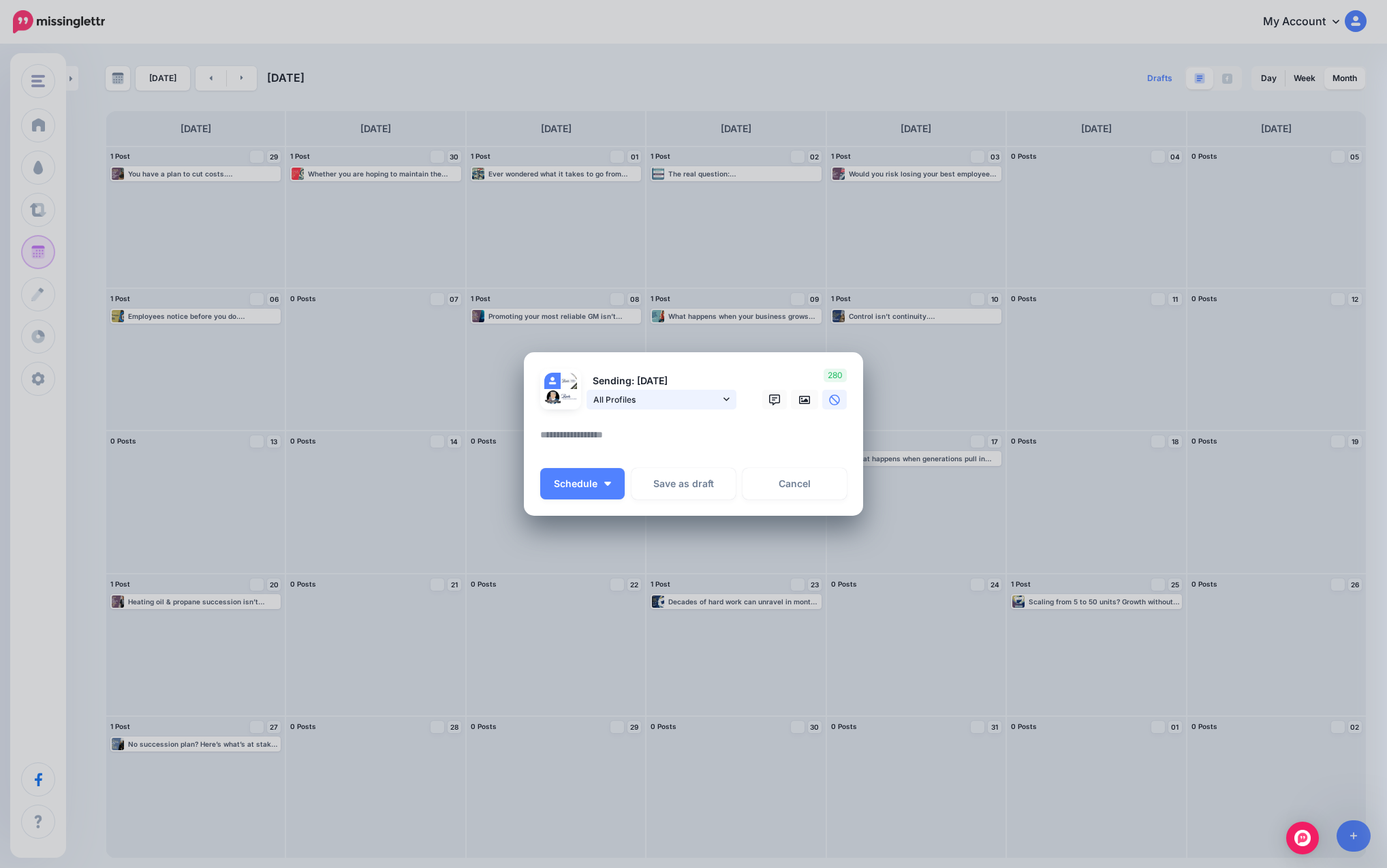
click at [681, 407] on span "All Profiles" at bounding box center [656, 399] width 127 height 15
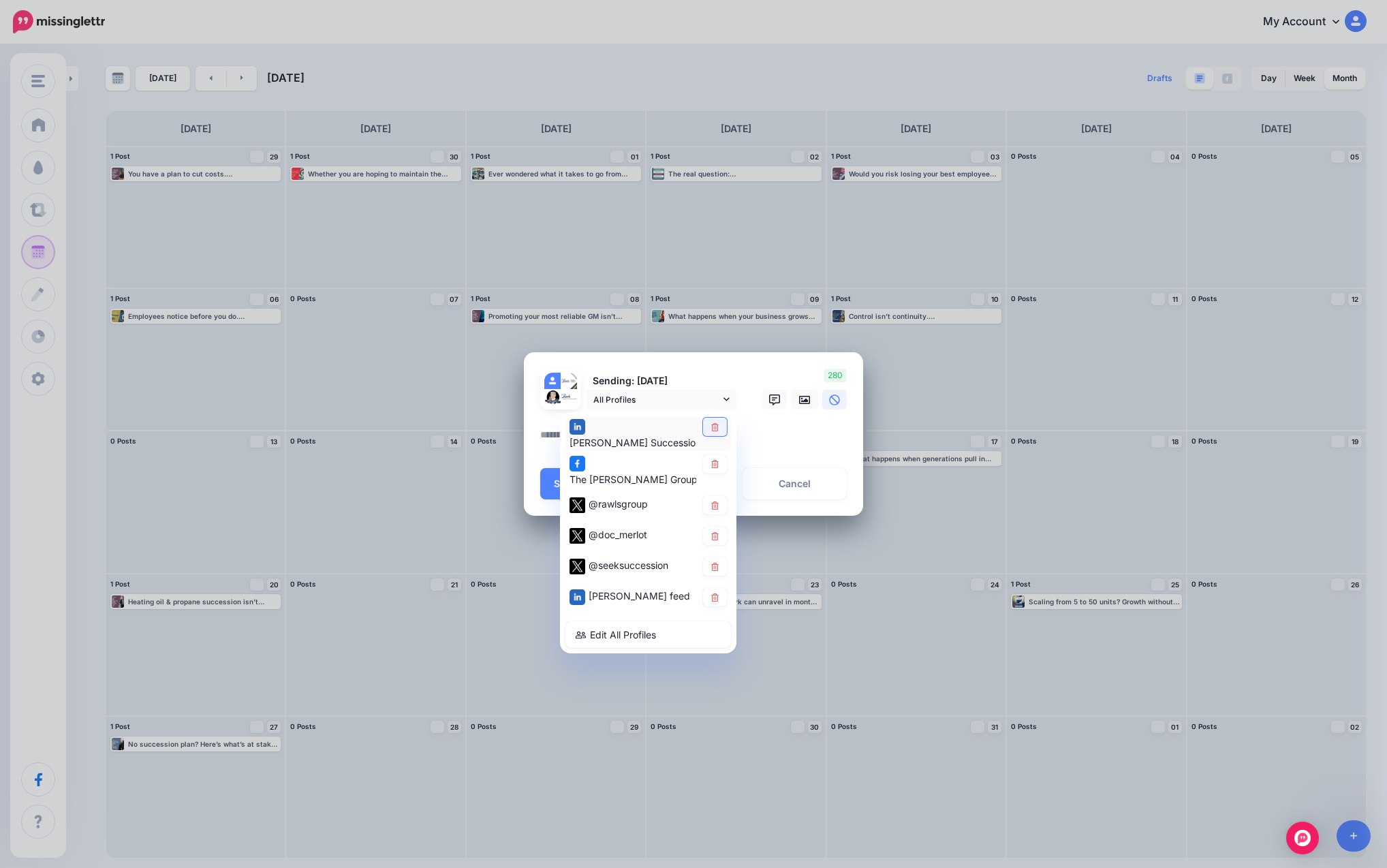
click at [713, 429] on icon at bounding box center [715, 427] width 10 height 8
click at [717, 469] on link at bounding box center [715, 464] width 24 height 18
click at [717, 504] on icon at bounding box center [715, 505] width 8 height 8
click at [717, 593] on icon at bounding box center [715, 597] width 10 height 8
click at [757, 400] on link at bounding box center [804, 400] width 27 height 20
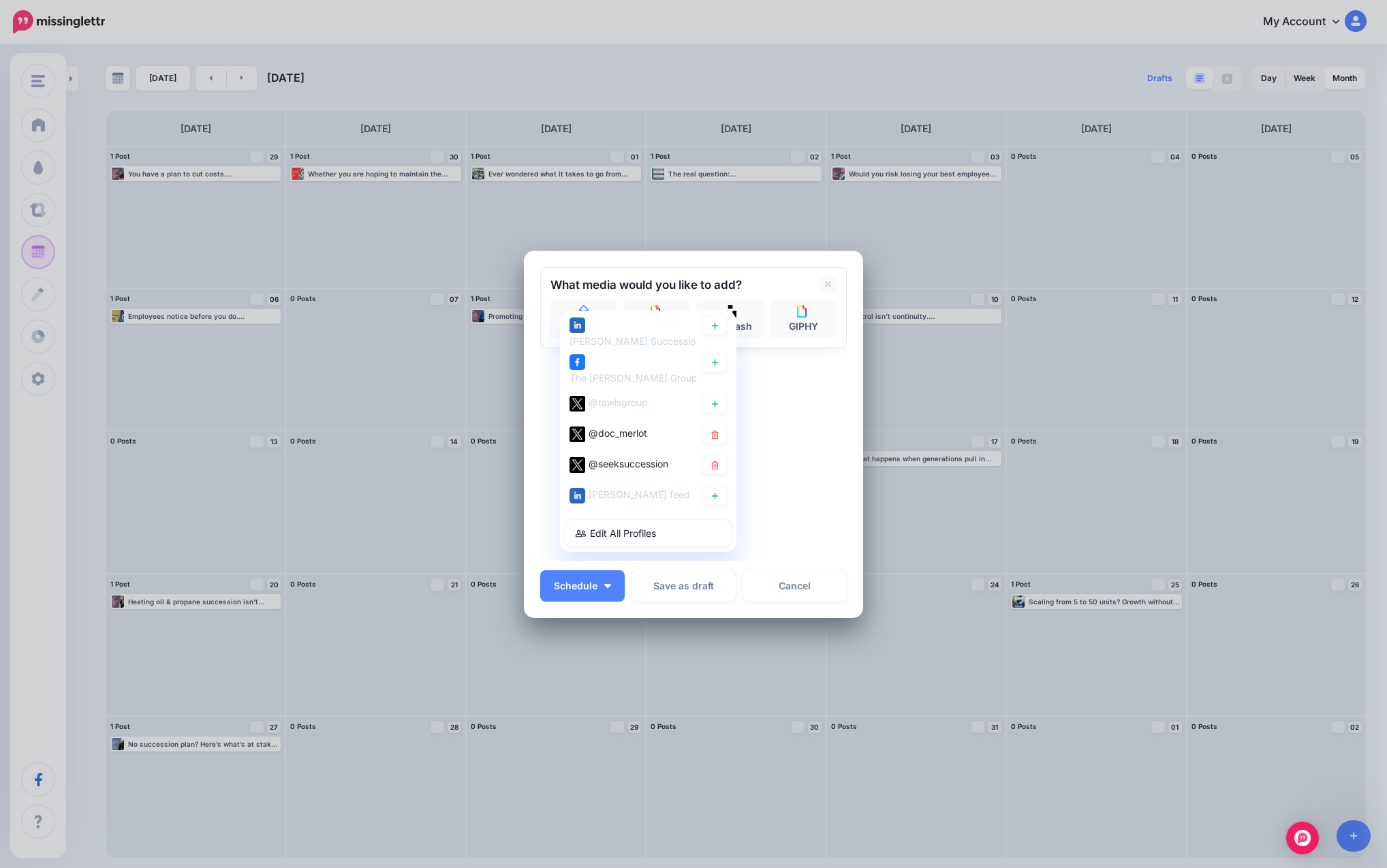
click at [757, 473] on div "Sending: [DATE] All Profiles" at bounding box center [693, 414] width 307 height 293
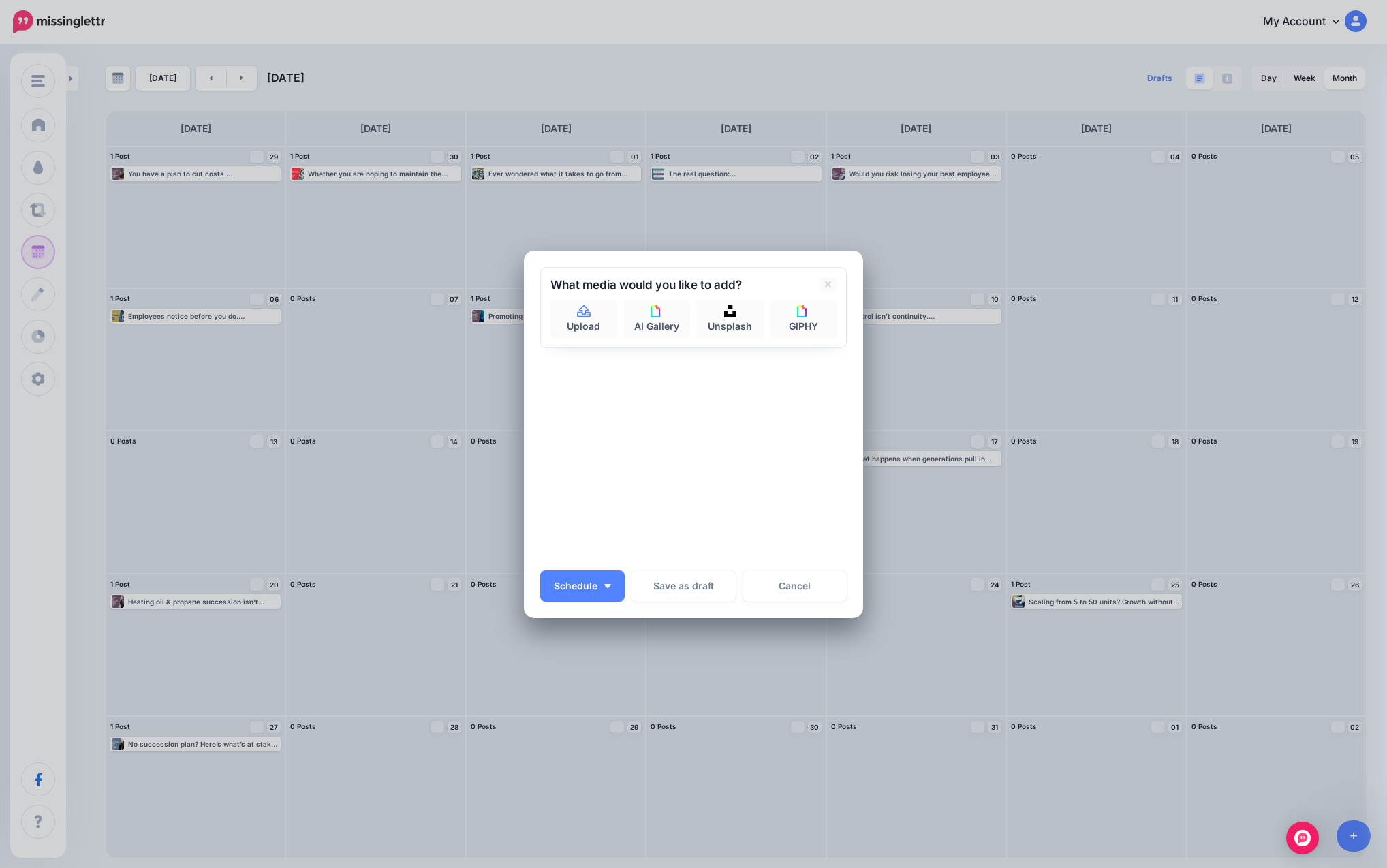
click at [757, 379] on div "Sending: [DATE] All Profiles" at bounding box center [693, 414] width 307 height 293
click at [757, 286] on icon at bounding box center [828, 285] width 7 height 11
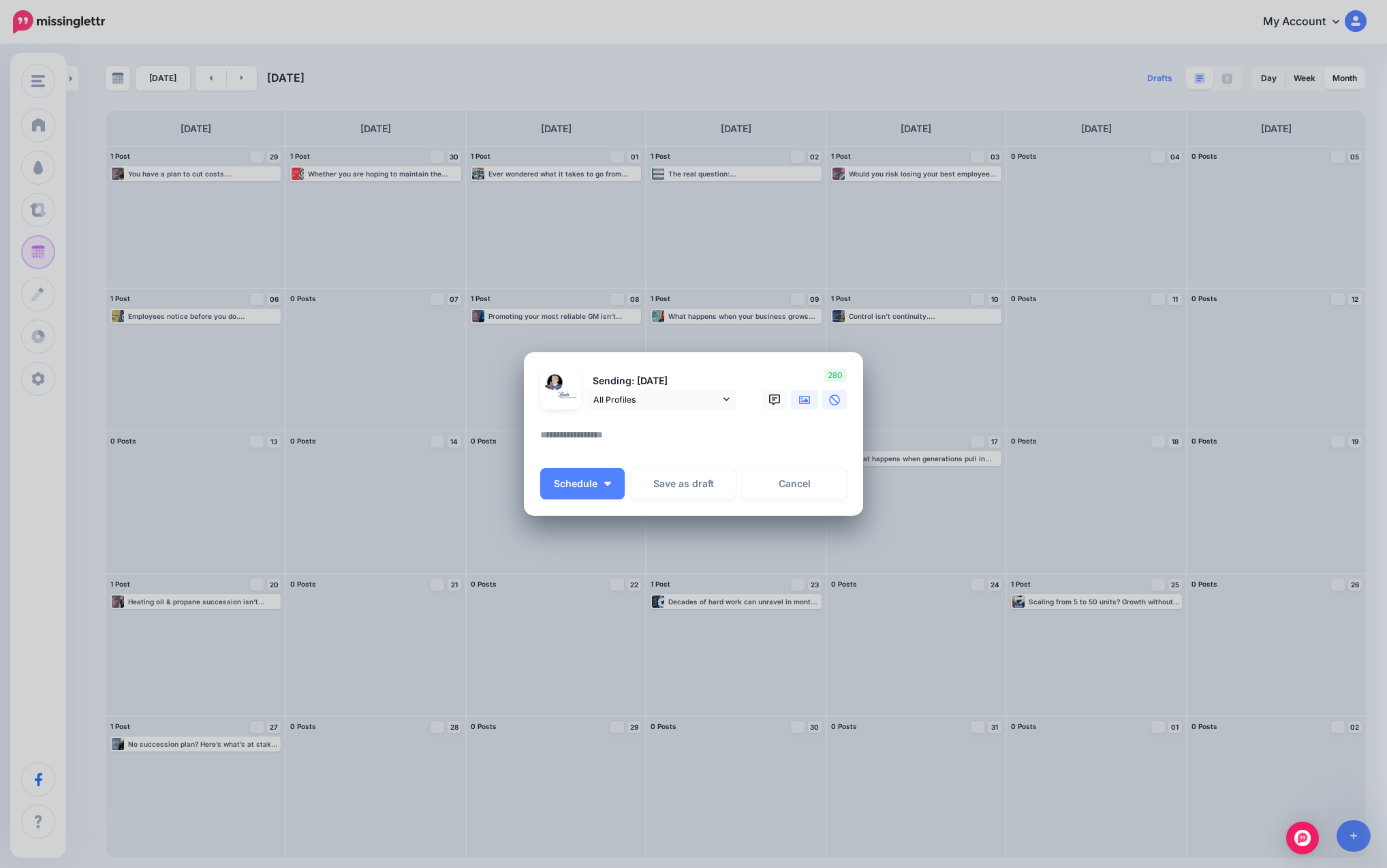
click at [757, 394] on link at bounding box center [804, 400] width 27 height 20
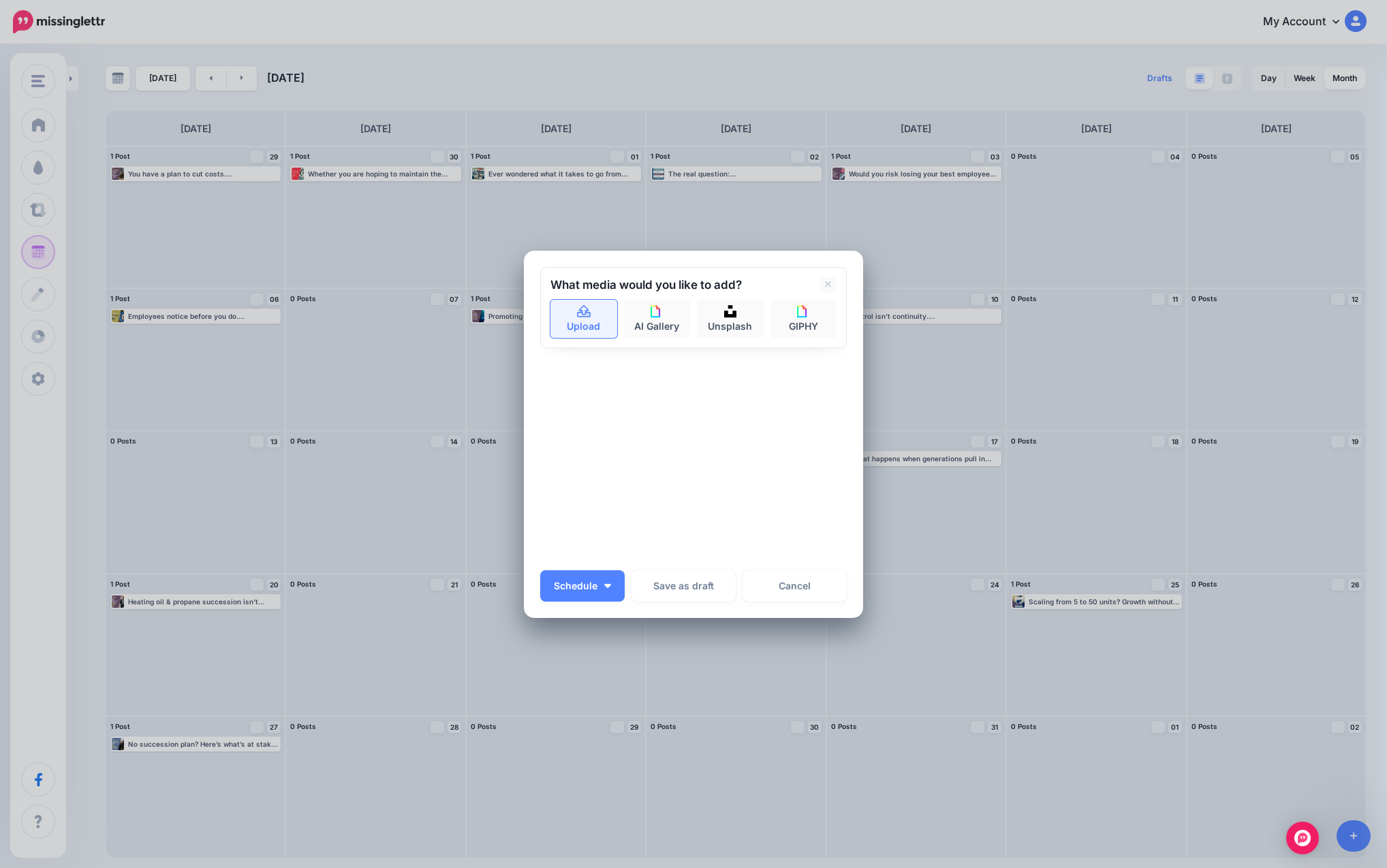
click at [587, 324] on link "Upload" at bounding box center [584, 319] width 67 height 39
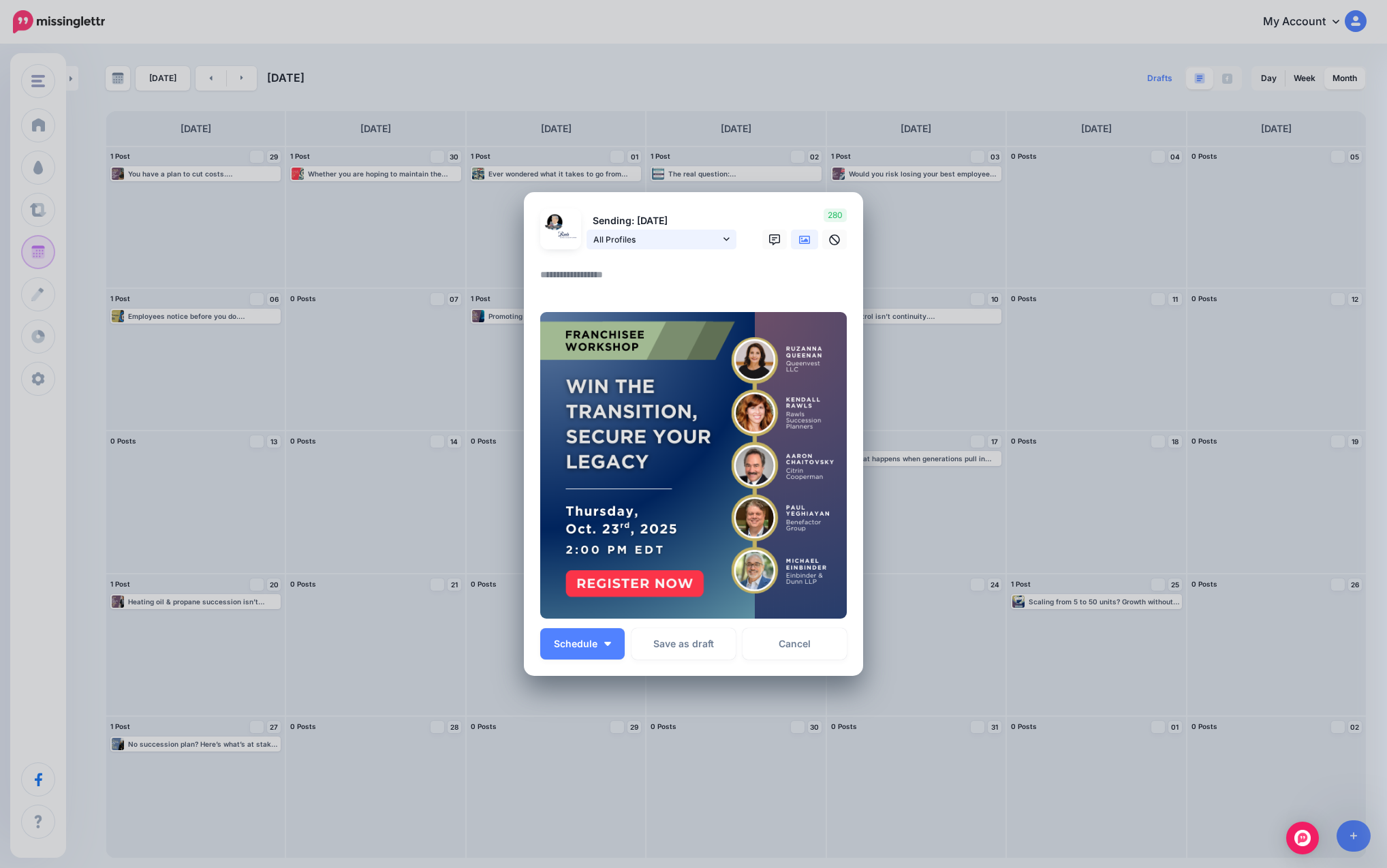
click at [660, 245] on span "All Profiles" at bounding box center [656, 240] width 127 height 15
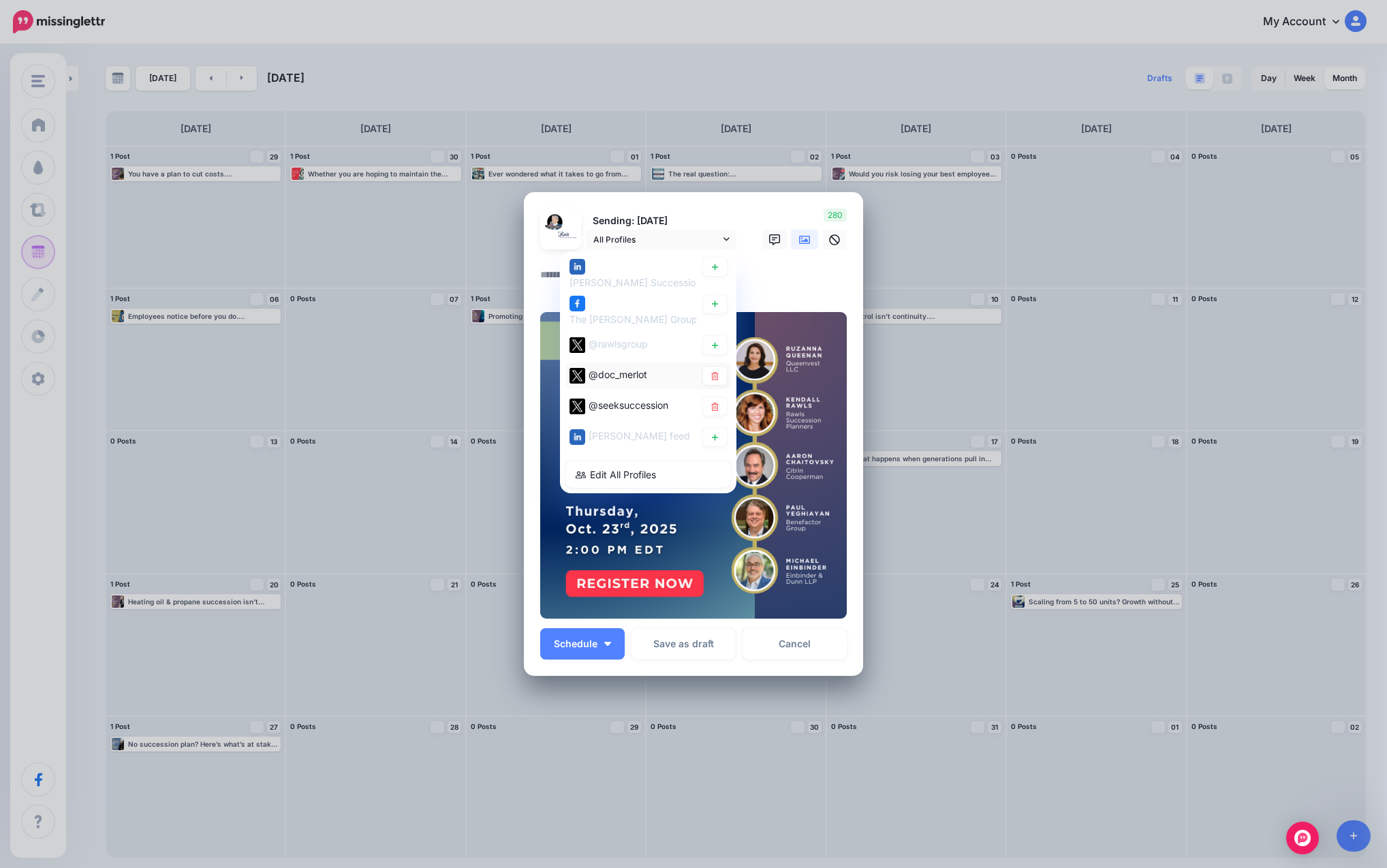
click at [643, 376] on span "@doc_merlot" at bounding box center [618, 374] width 59 height 12
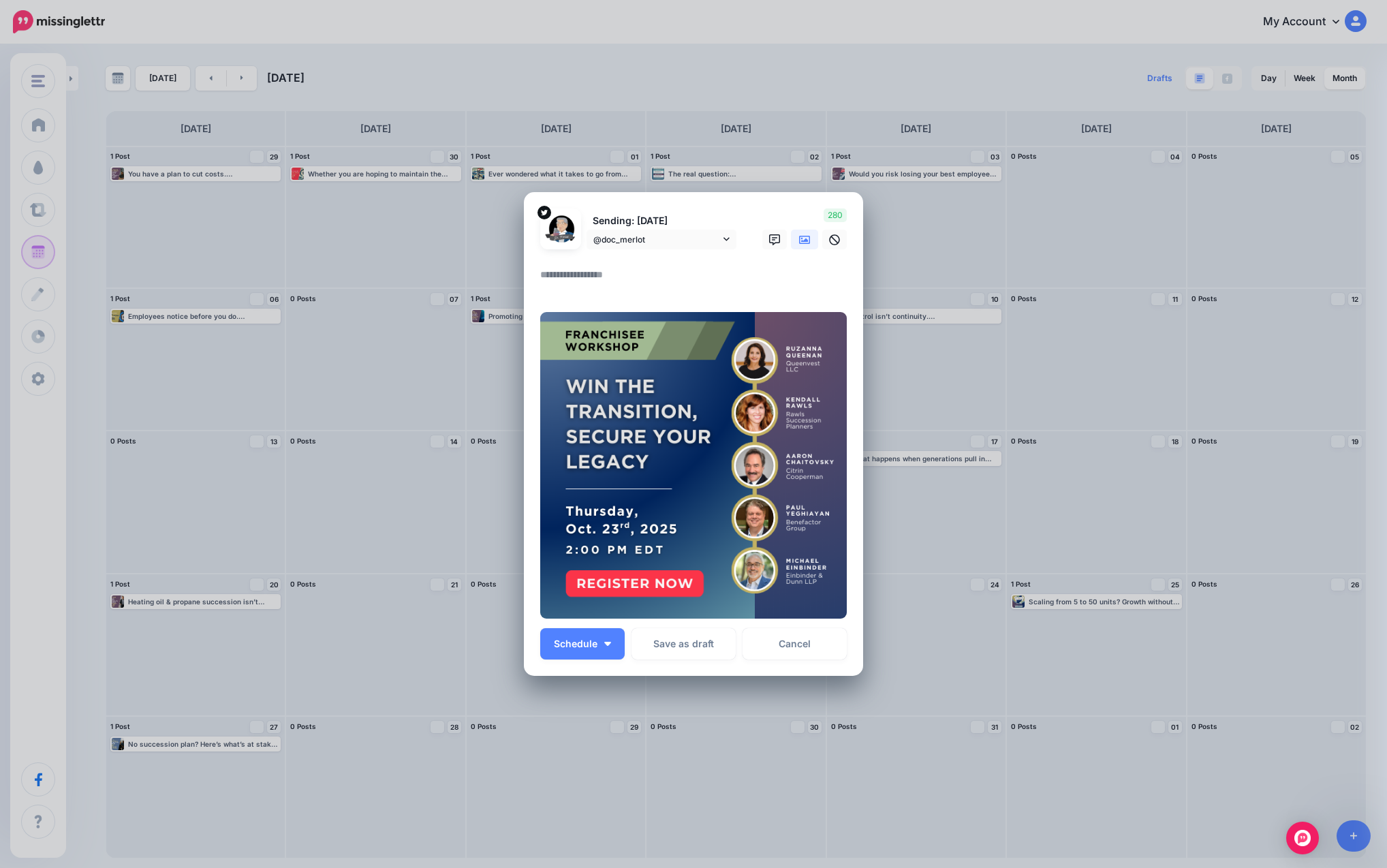
click at [652, 272] on textarea at bounding box center [696, 280] width 313 height 26
paste textarea "**********"
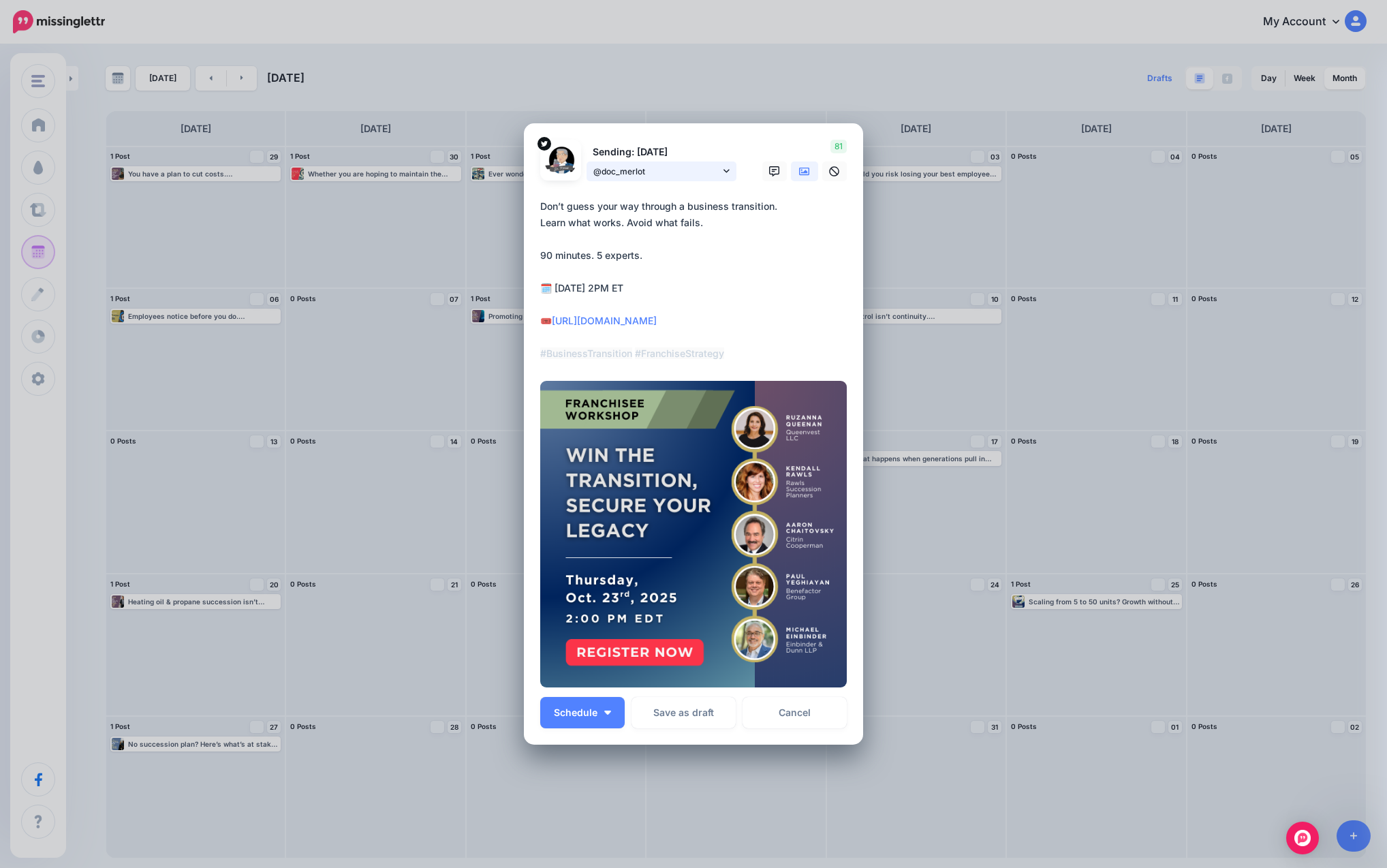
click at [668, 166] on span "@doc_merlot" at bounding box center [656, 171] width 127 height 15
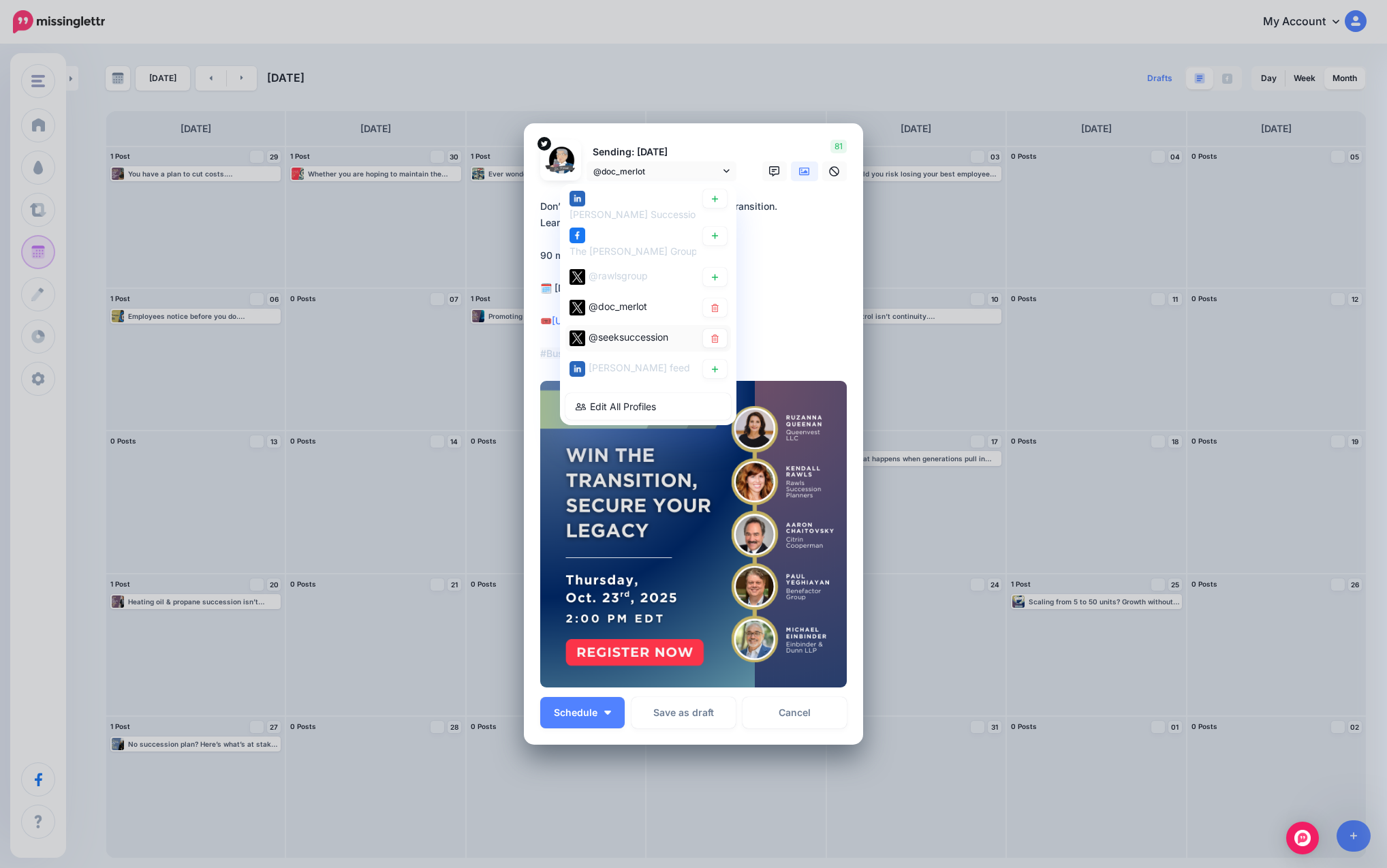
click at [639, 335] on span "@seeksuccession" at bounding box center [628, 337] width 79 height 12
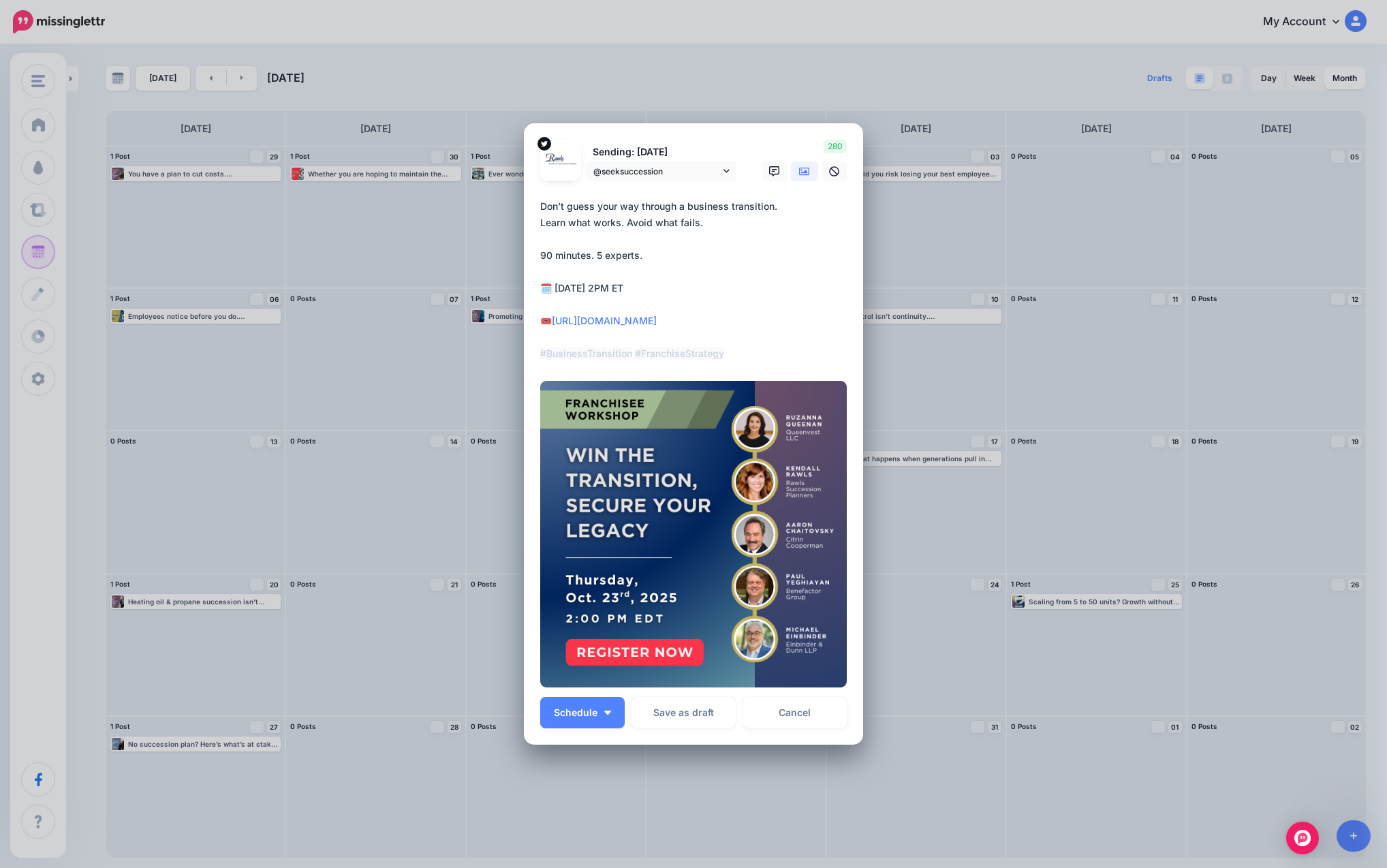
drag, startPoint x: 743, startPoint y: 360, endPoint x: 511, endPoint y: 204, distance: 279.6
click at [511, 204] on div "Create Post Loading Sending: [DATE] @seeksuccession" at bounding box center [693, 434] width 1387 height 868
paste textarea "**********"
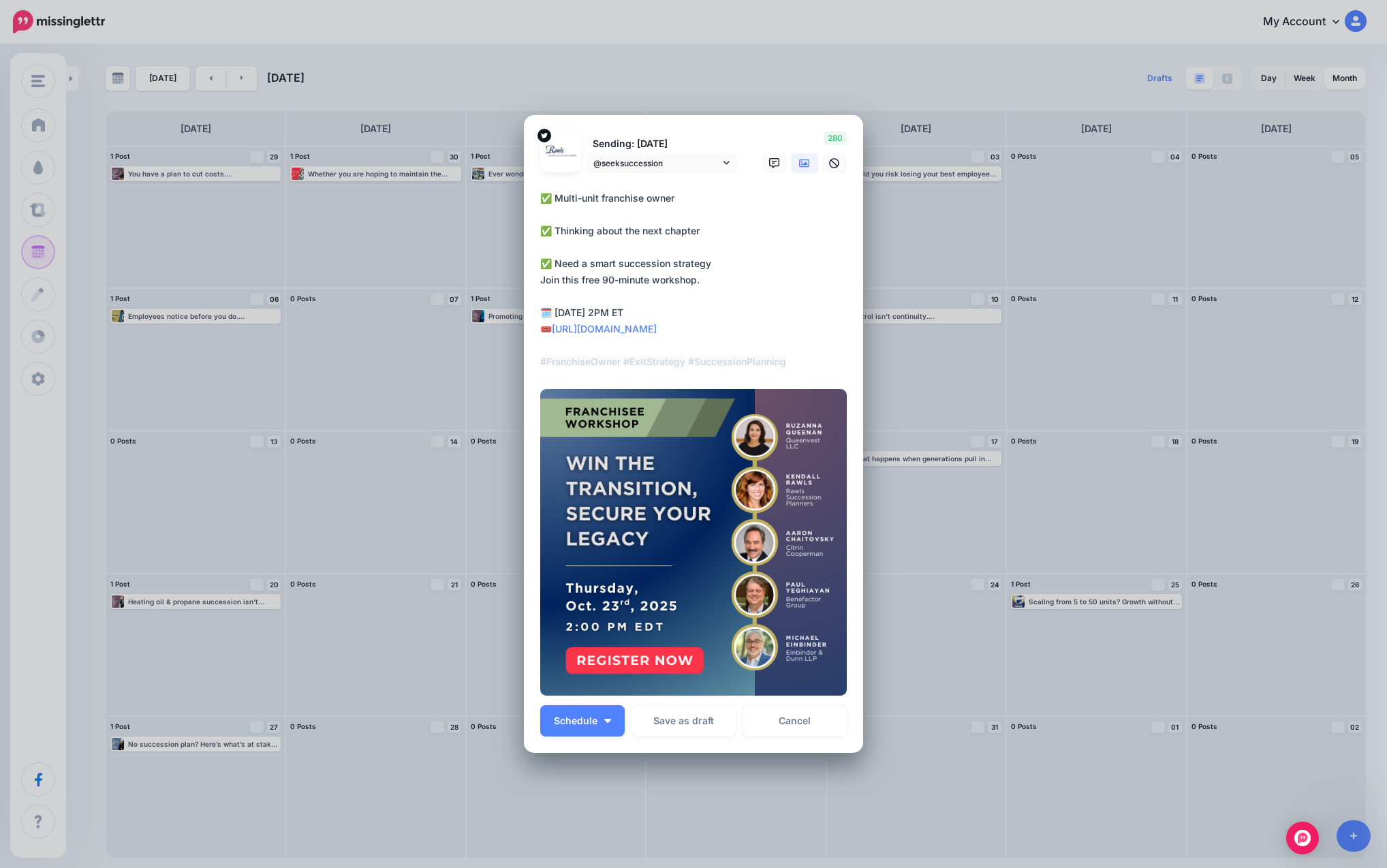
click at [757, 303] on textarea "**********" at bounding box center [696, 280] width 313 height 180
click at [540, 279] on textarea "**********" at bounding box center [696, 280] width 313 height 180
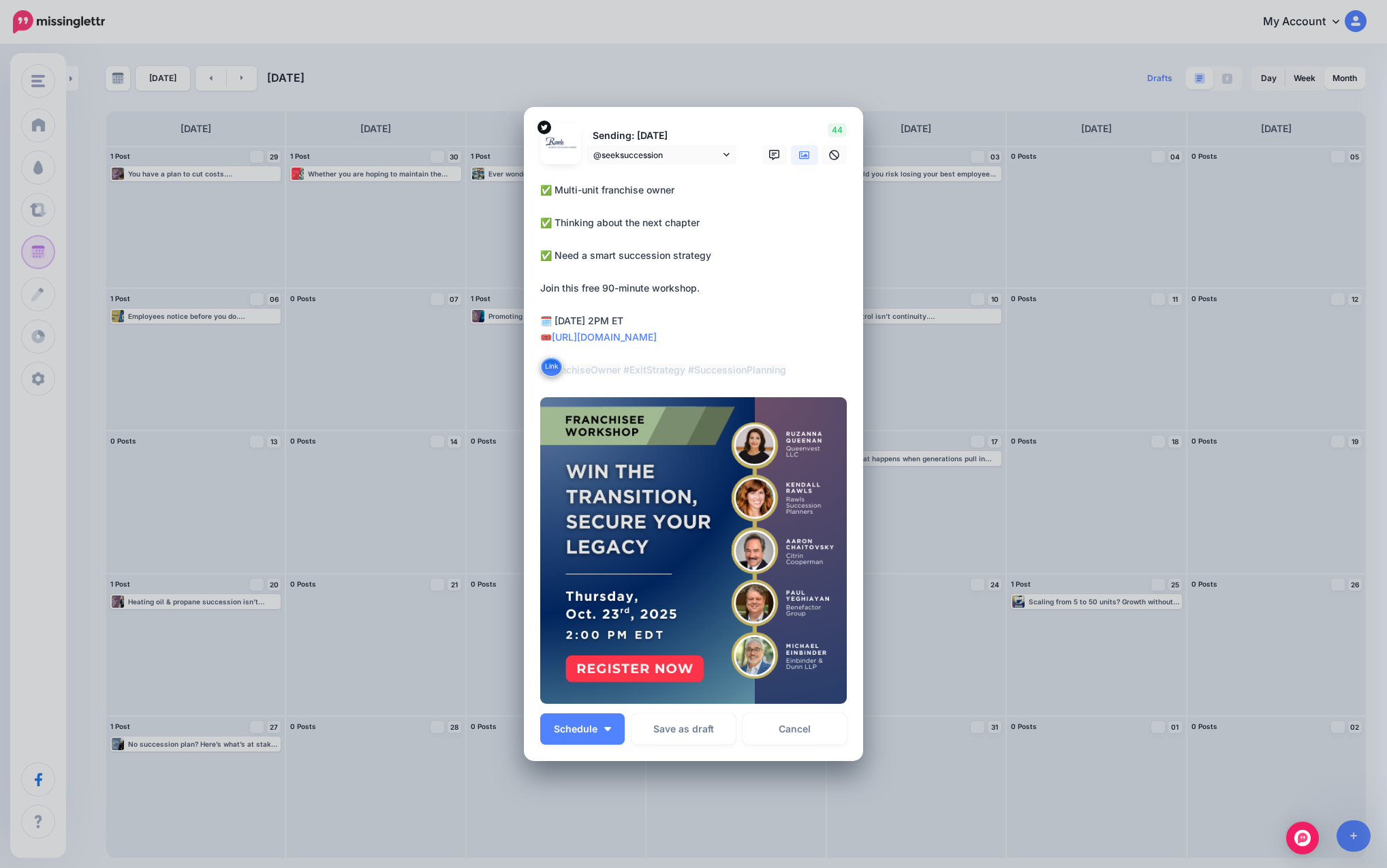
click at [575, 200] on textarea "**********" at bounding box center [696, 280] width 313 height 196
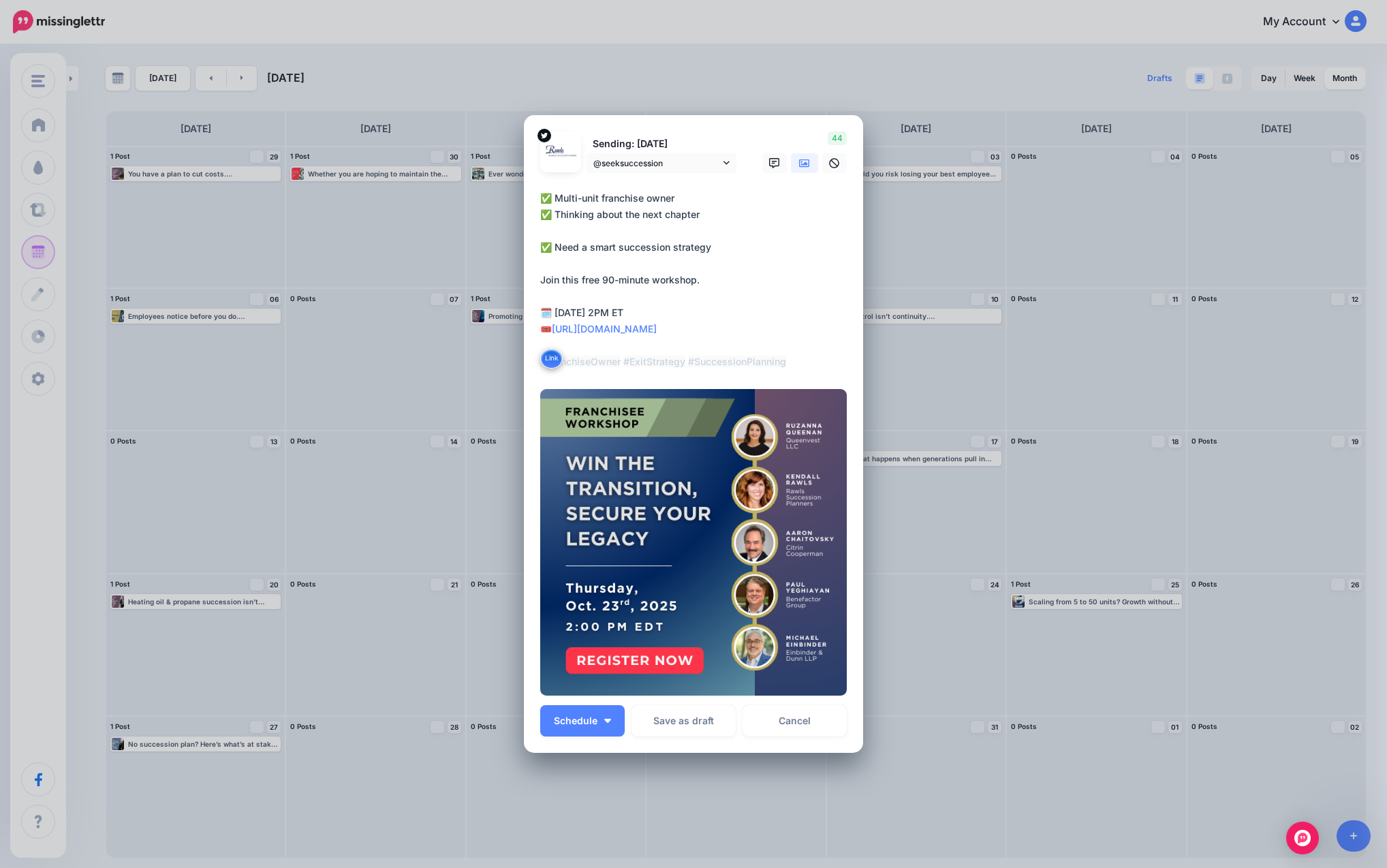
click at [589, 234] on textarea "**********" at bounding box center [696, 280] width 313 height 180
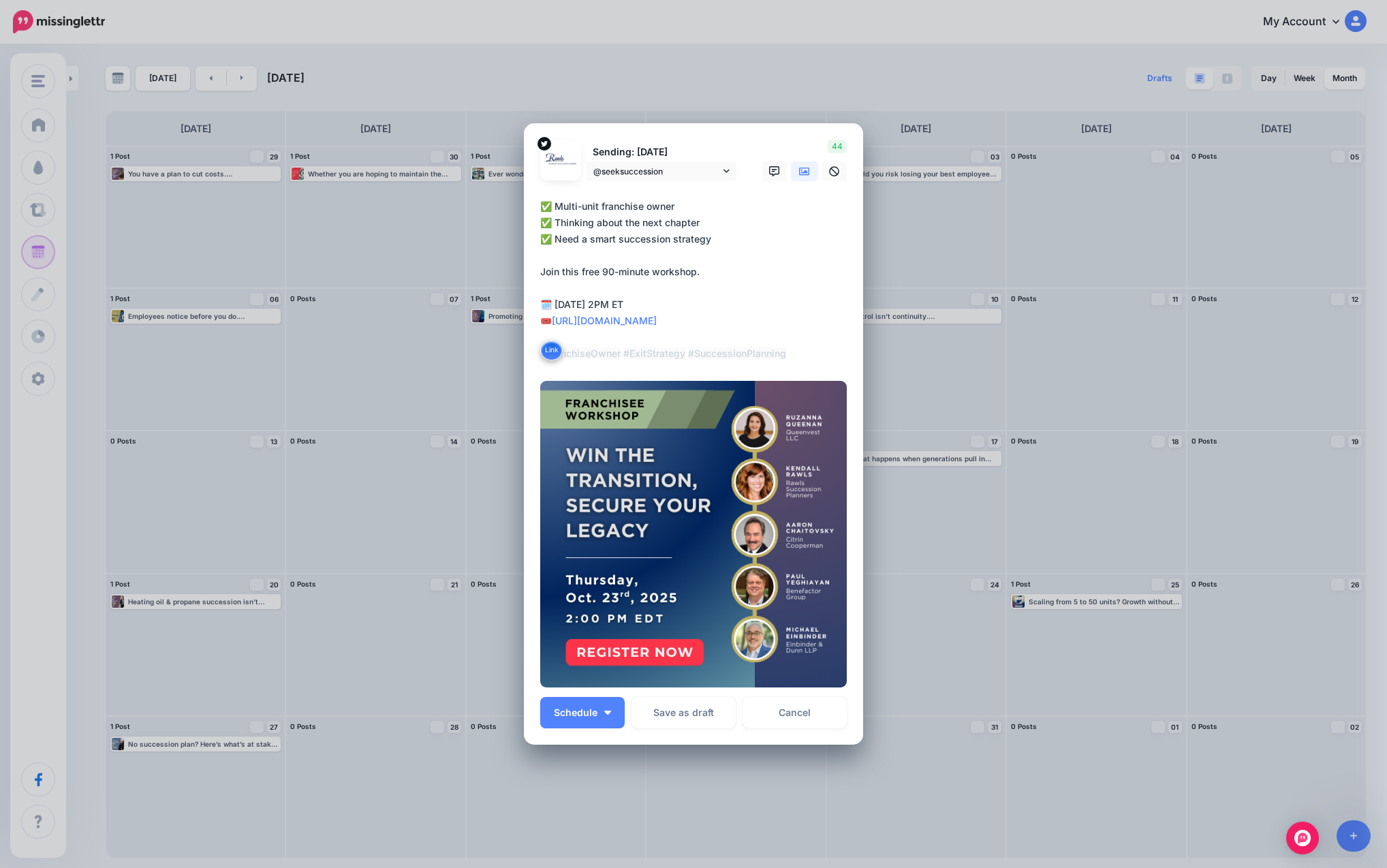
click at [736, 286] on textarea "**********" at bounding box center [696, 280] width 313 height 163
type textarea "**********"
click at [581, 717] on span "Schedule" at bounding box center [575, 712] width 44 height 9
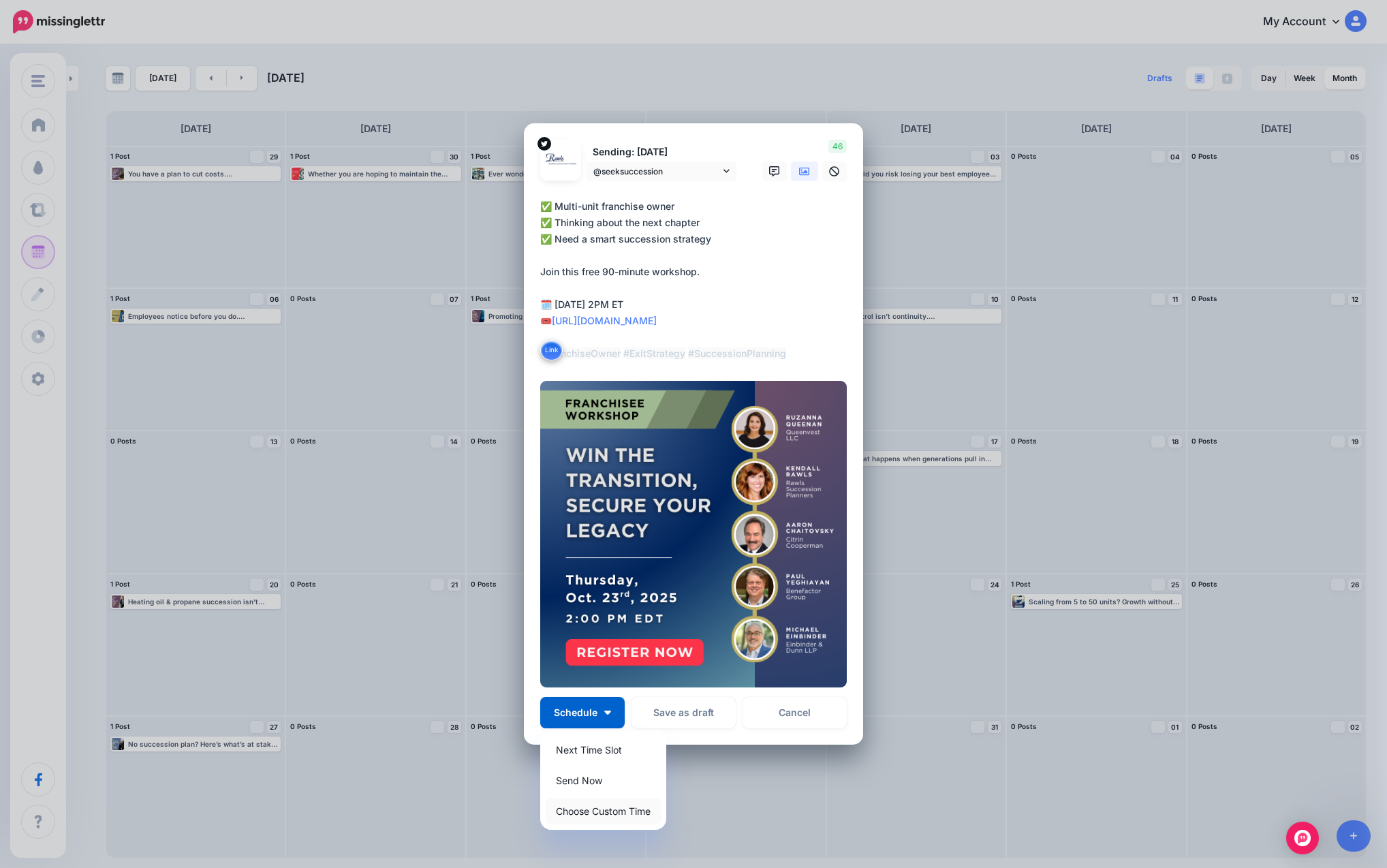
click at [584, 814] on link "Choose Custom Time" at bounding box center [602, 811] width 115 height 26
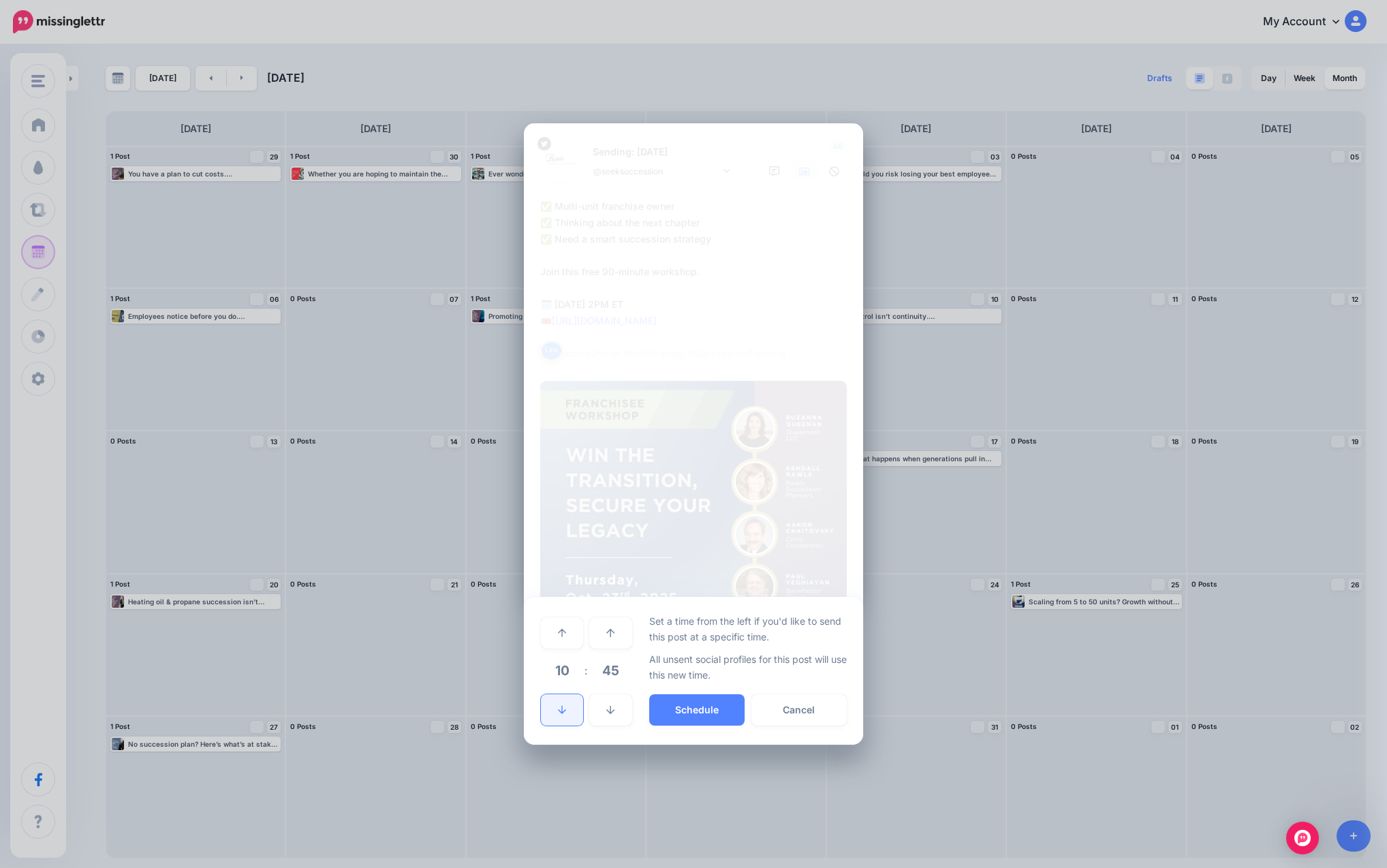
click at [563, 712] on icon at bounding box center [561, 709] width 8 height 8
click at [560, 635] on icon at bounding box center [561, 633] width 8 height 9
click at [562, 642] on link at bounding box center [561, 632] width 42 height 32
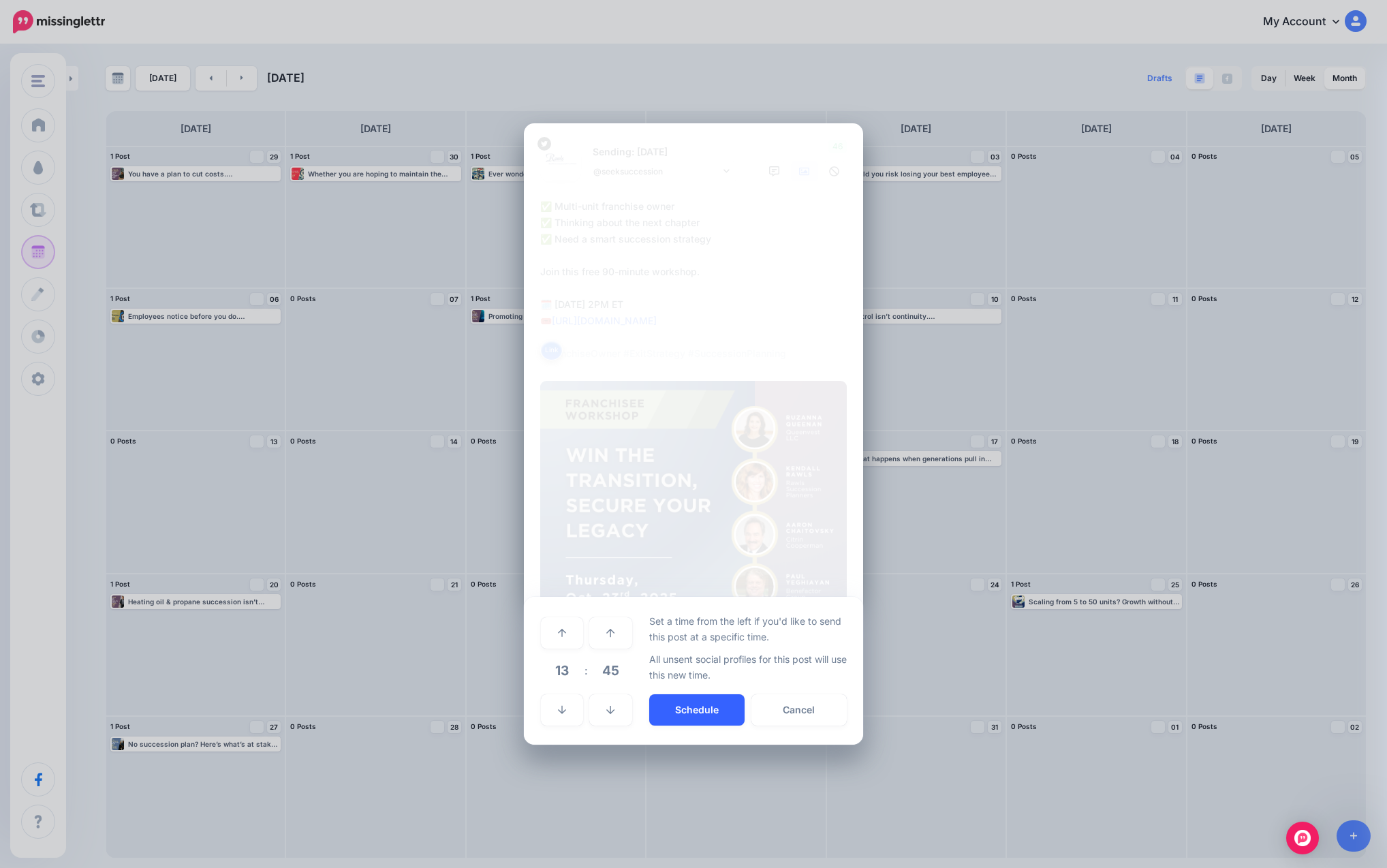
click at [705, 712] on button "Schedule" at bounding box center [697, 709] width 95 height 32
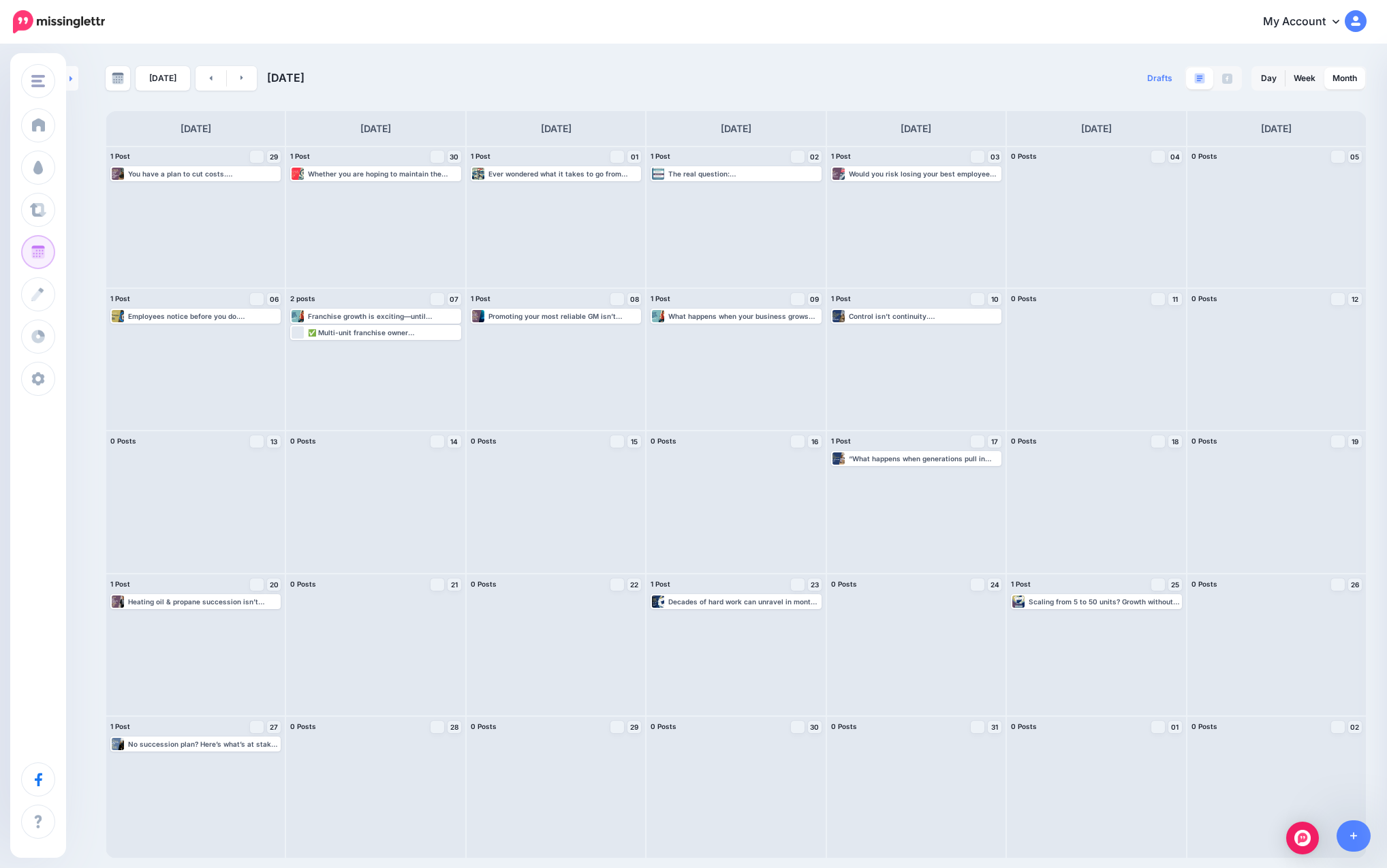
click at [78, 76] on link at bounding box center [72, 79] width 12 height 25
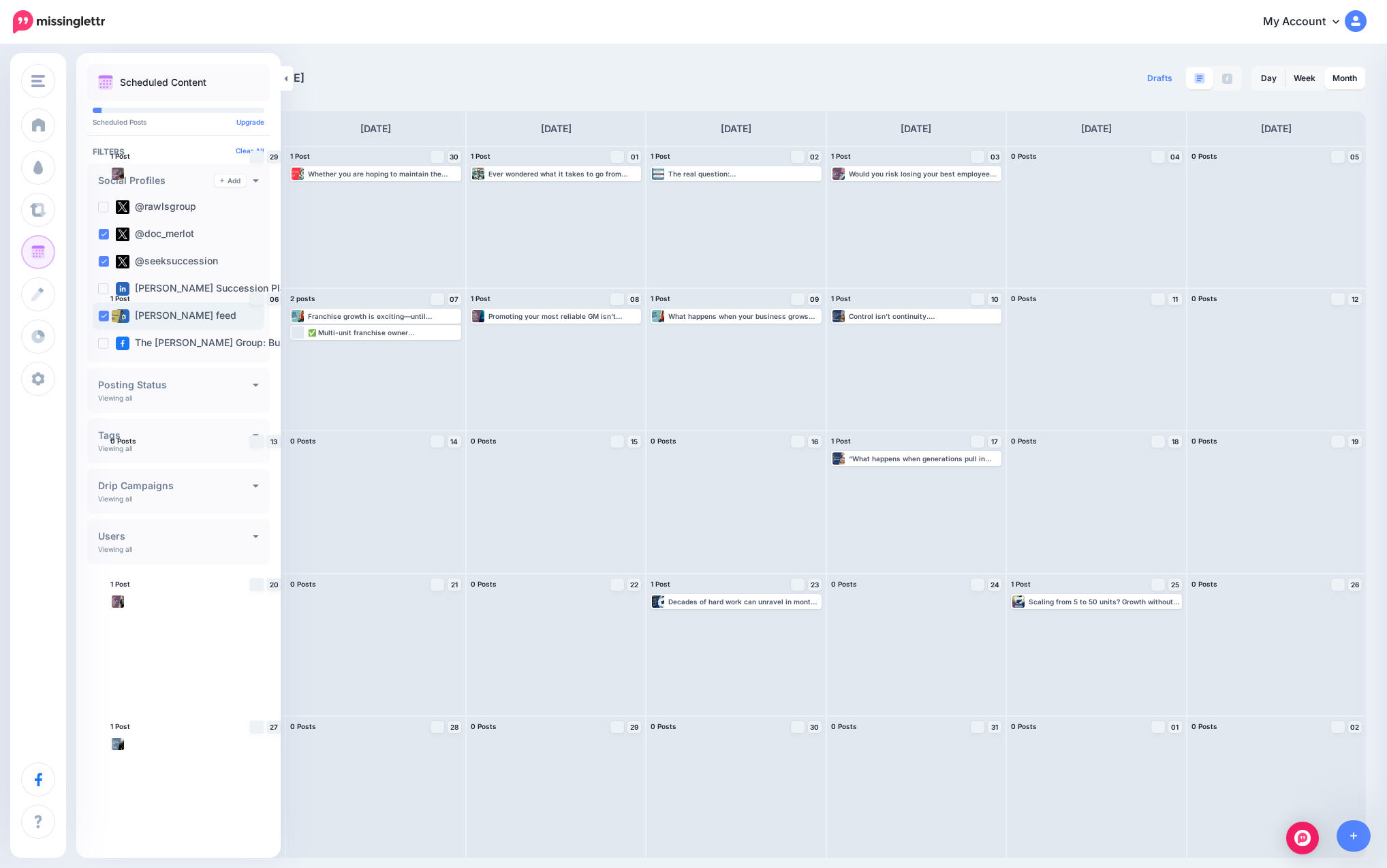
click at [99, 314] on ins at bounding box center [103, 316] width 11 height 11
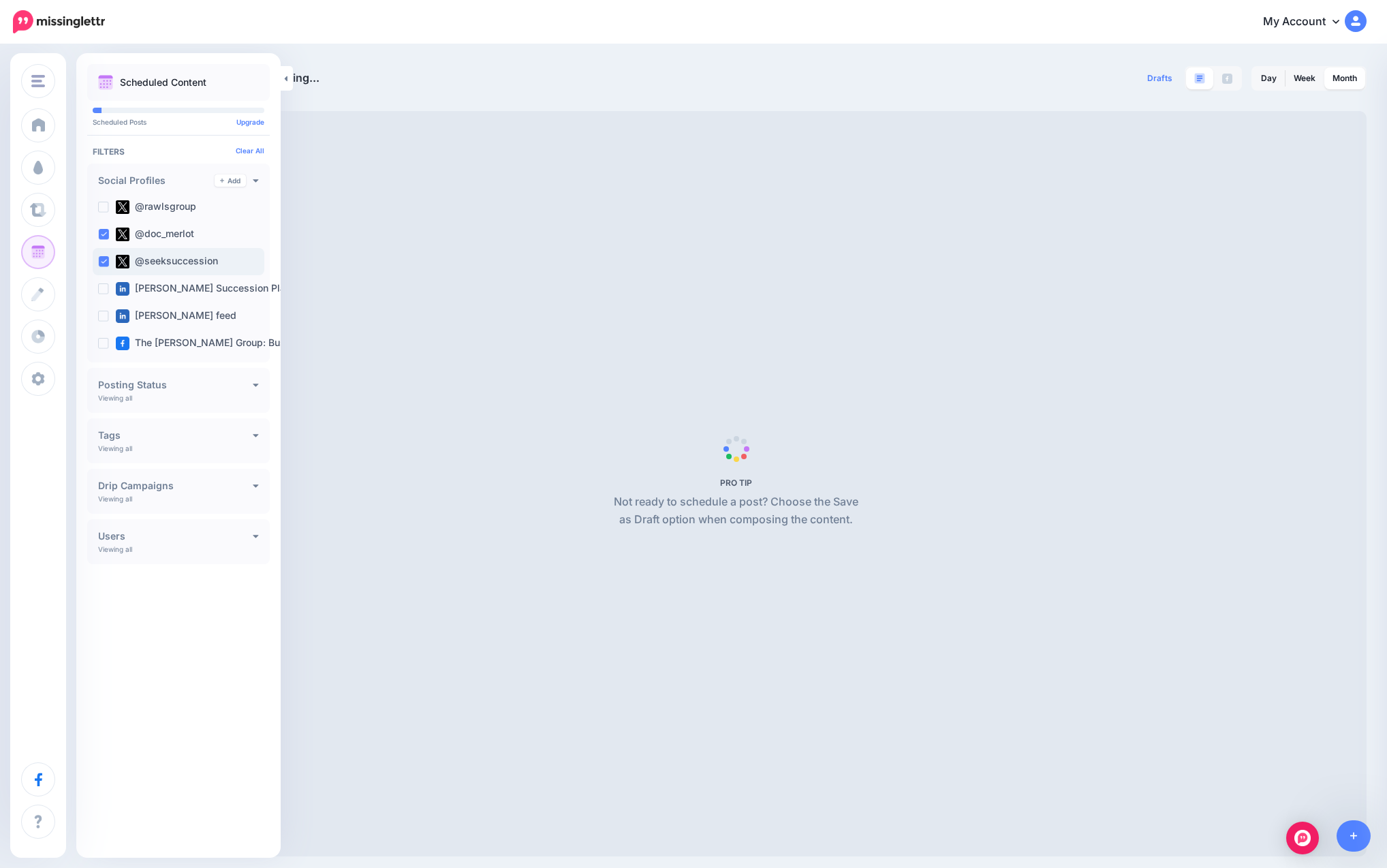
click at [107, 260] on ins at bounding box center [103, 262] width 11 height 11
click at [106, 231] on ins at bounding box center [103, 234] width 11 height 11
click at [106, 286] on ins at bounding box center [103, 289] width 11 height 11
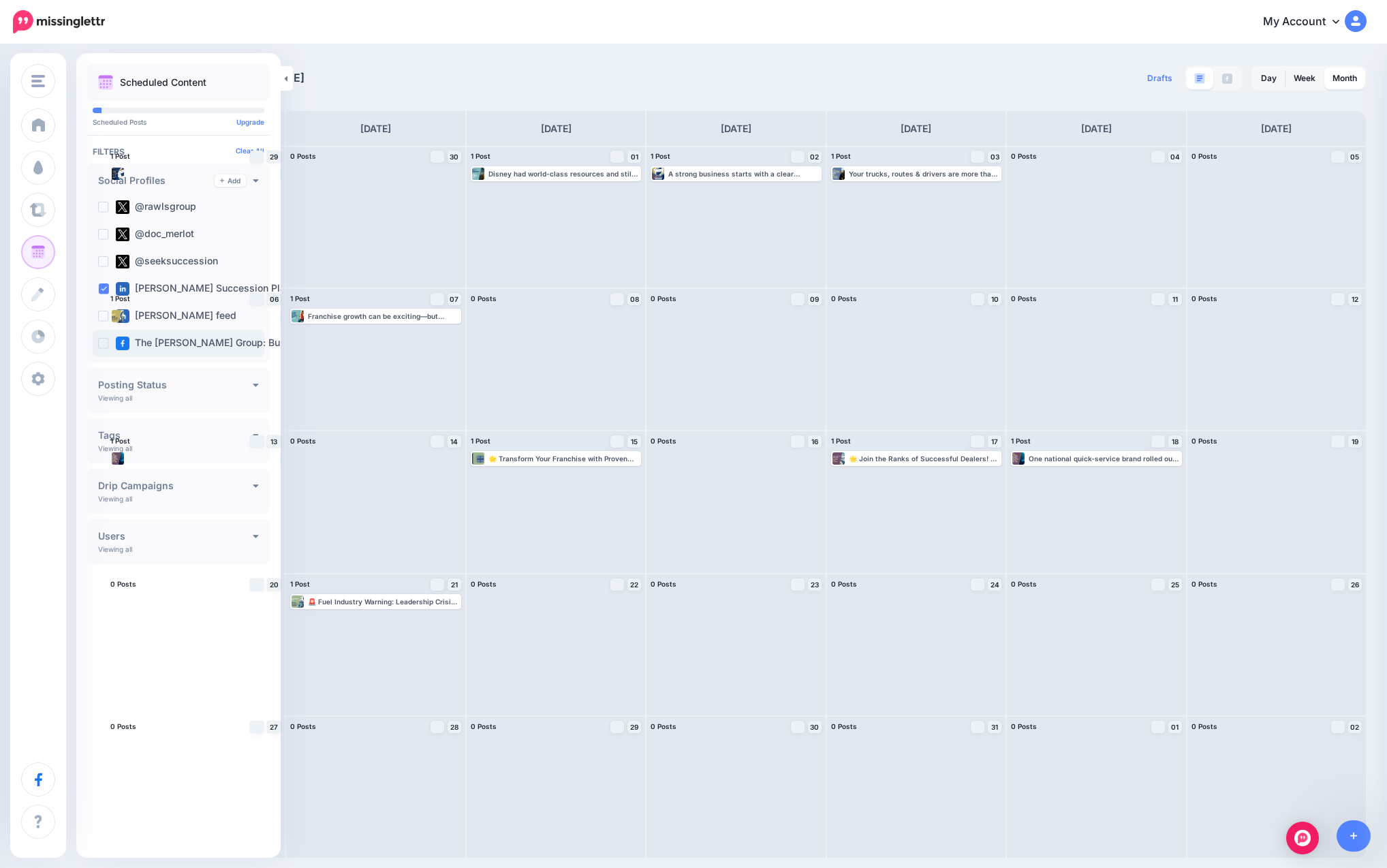
click at [103, 344] on ins at bounding box center [103, 344] width 11 height 11
click at [98, 206] on ins at bounding box center [103, 207] width 11 height 11
click at [757, 41] on nav "My Account Dashboard My Account Billing Facebook Community Help Center" at bounding box center [693, 22] width 1366 height 44
click at [283, 83] on link at bounding box center [286, 79] width 12 height 25
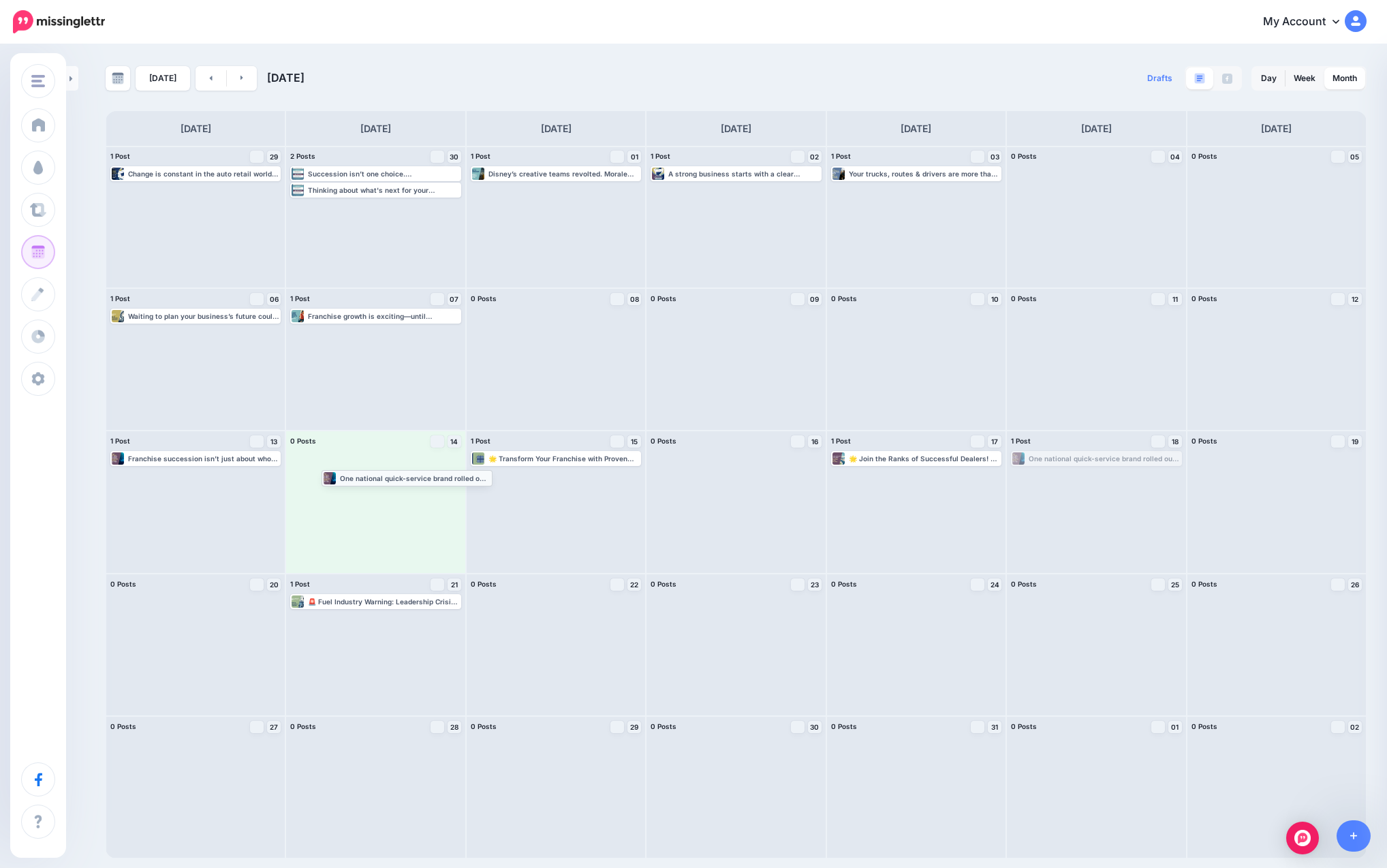
drag, startPoint x: 1087, startPoint y: 458, endPoint x: 397, endPoint y: 478, distance: 690.3
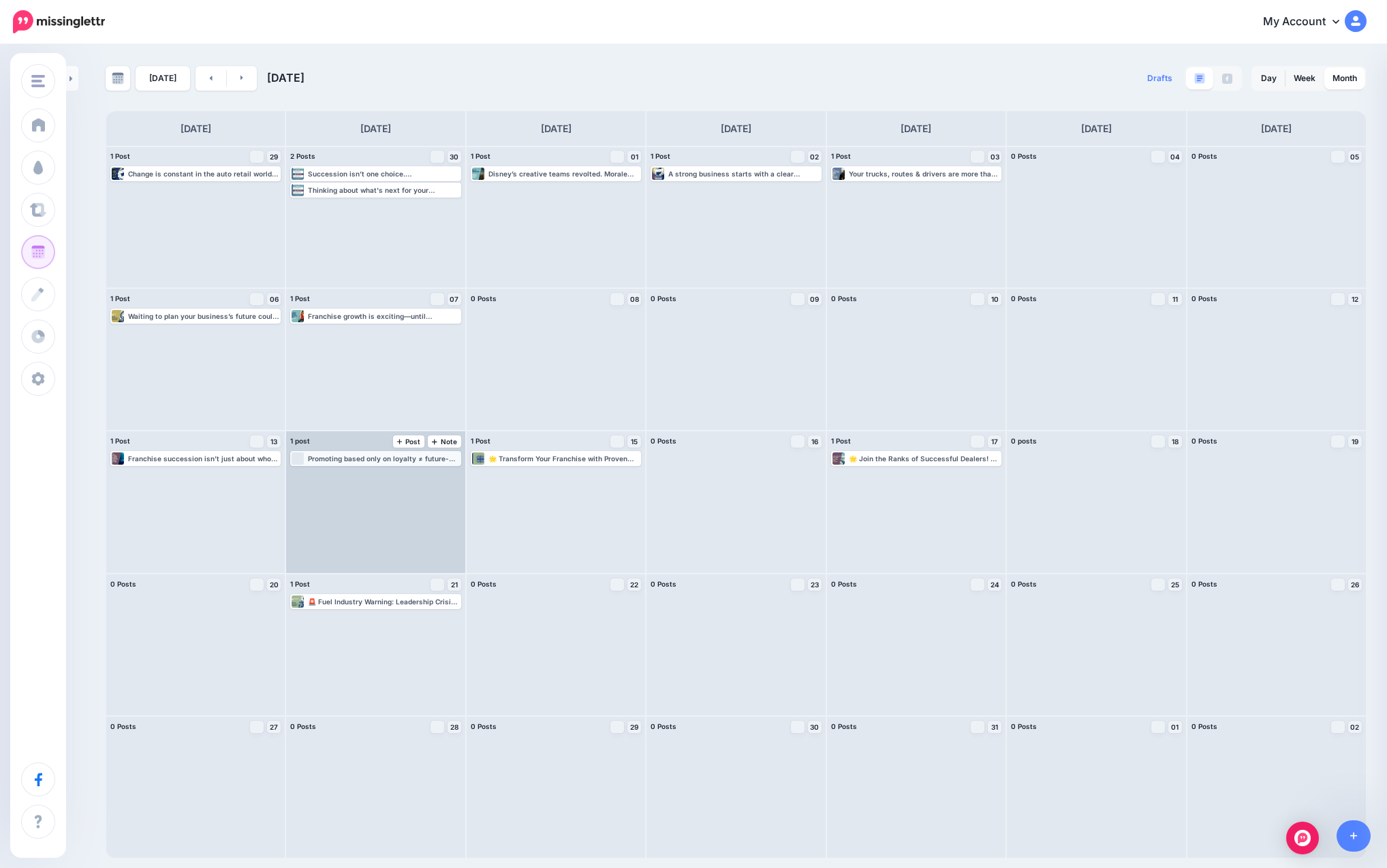
click at [408, 463] on div "Promoting based only on loyalty ≠ future-proofing. [DATE] leaders must: → Read …" at bounding box center [384, 458] width 151 height 8
click at [374, 467] on div "Edit Manage Dates Assign to User Delete Post" at bounding box center [376, 473] width 168 height 17
click at [379, 478] on link "Edit" at bounding box center [354, 475] width 126 height 12
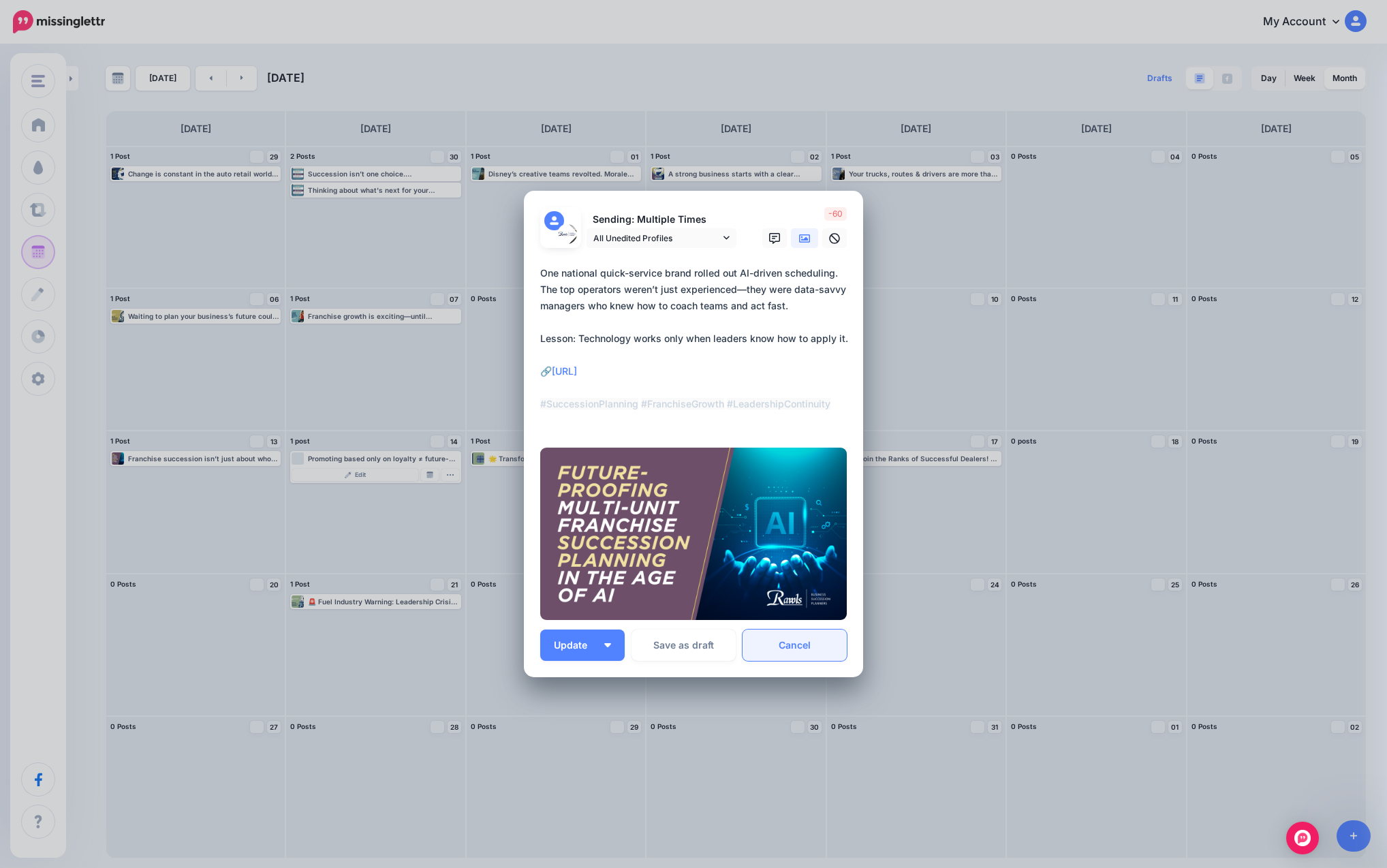
click at [757, 642] on link "Cancel" at bounding box center [794, 645] width 104 height 32
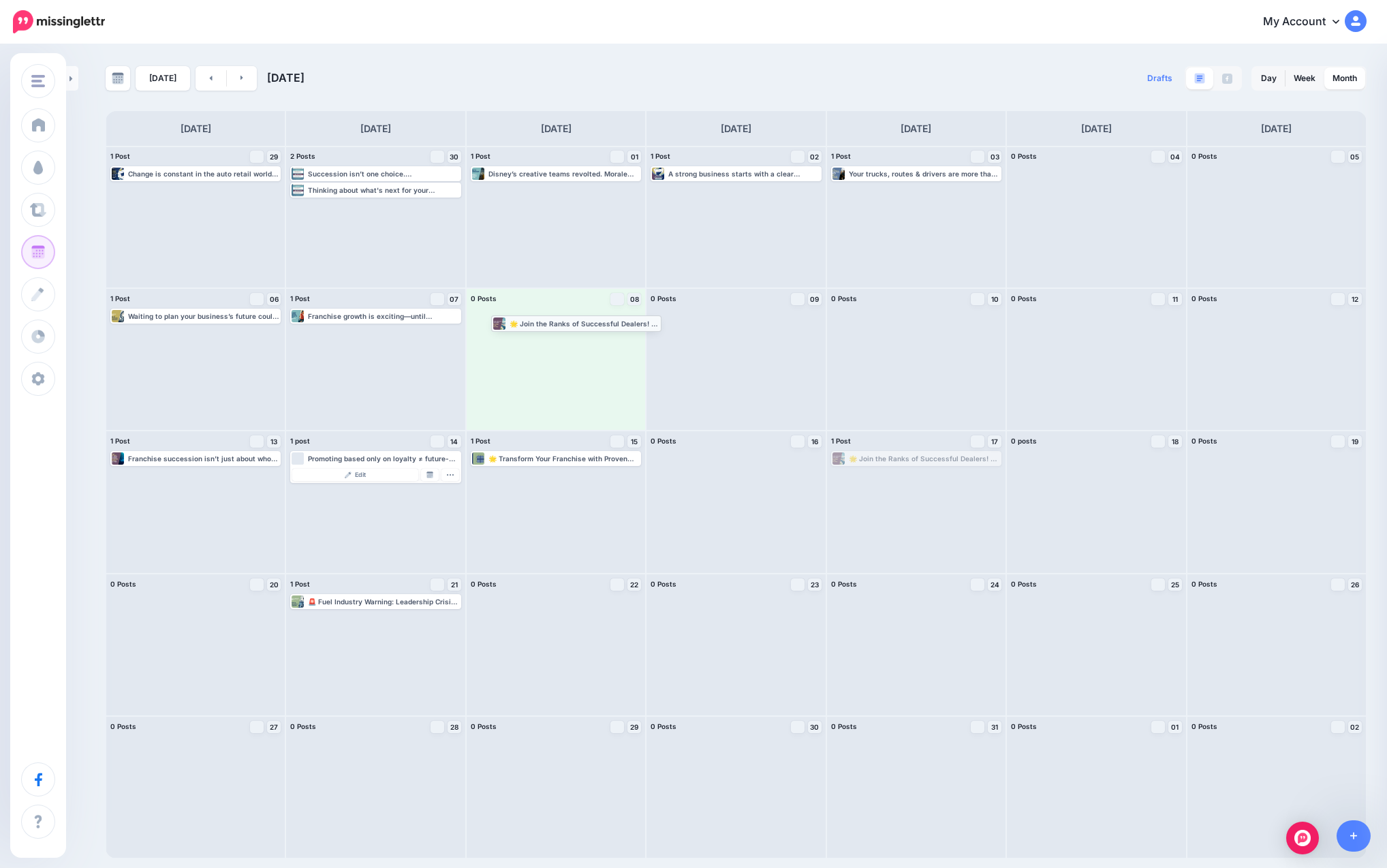
drag, startPoint x: 859, startPoint y: 458, endPoint x: 520, endPoint y: 323, distance: 364.9
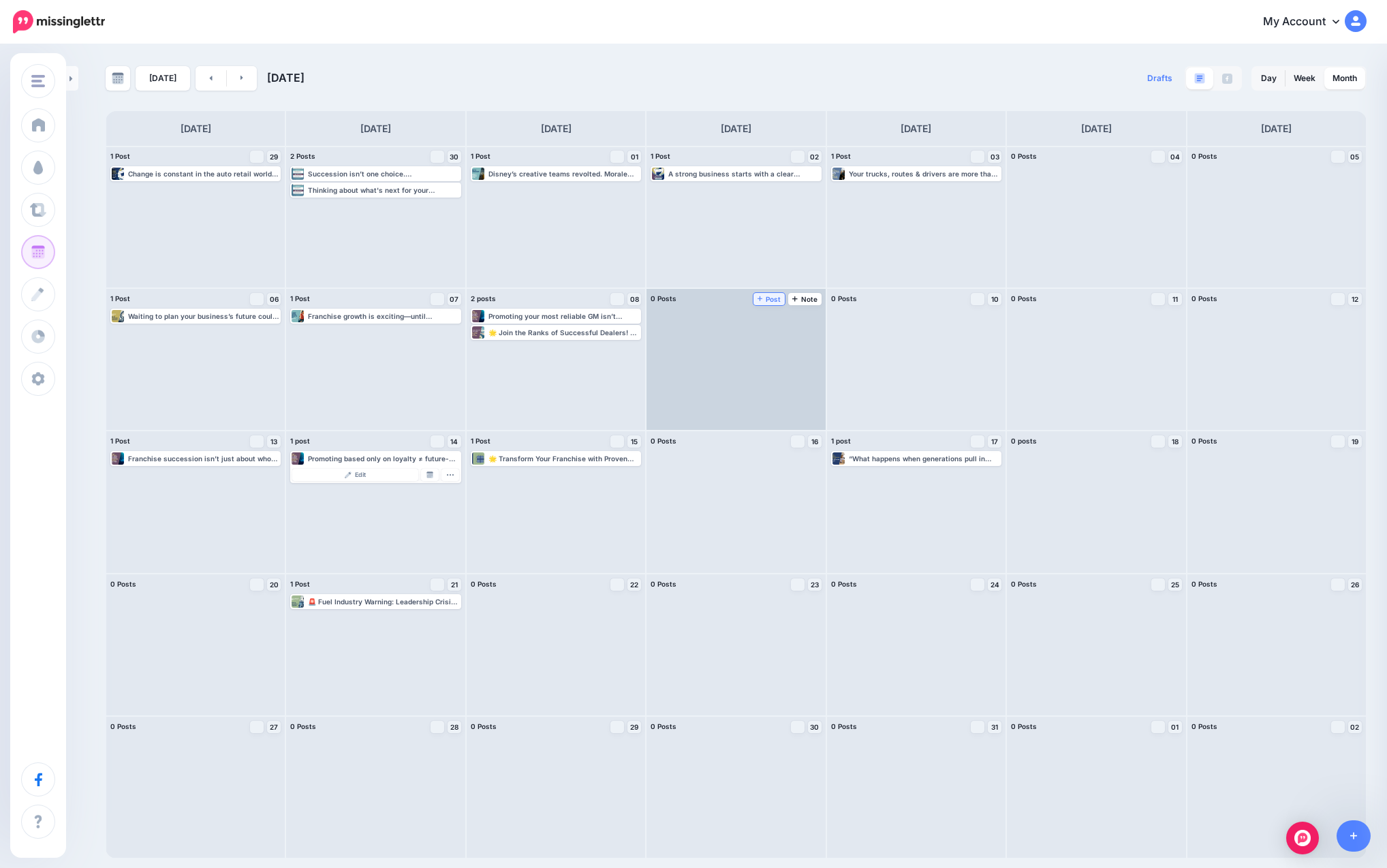
click at [757, 300] on span "Post" at bounding box center [769, 299] width 24 height 7
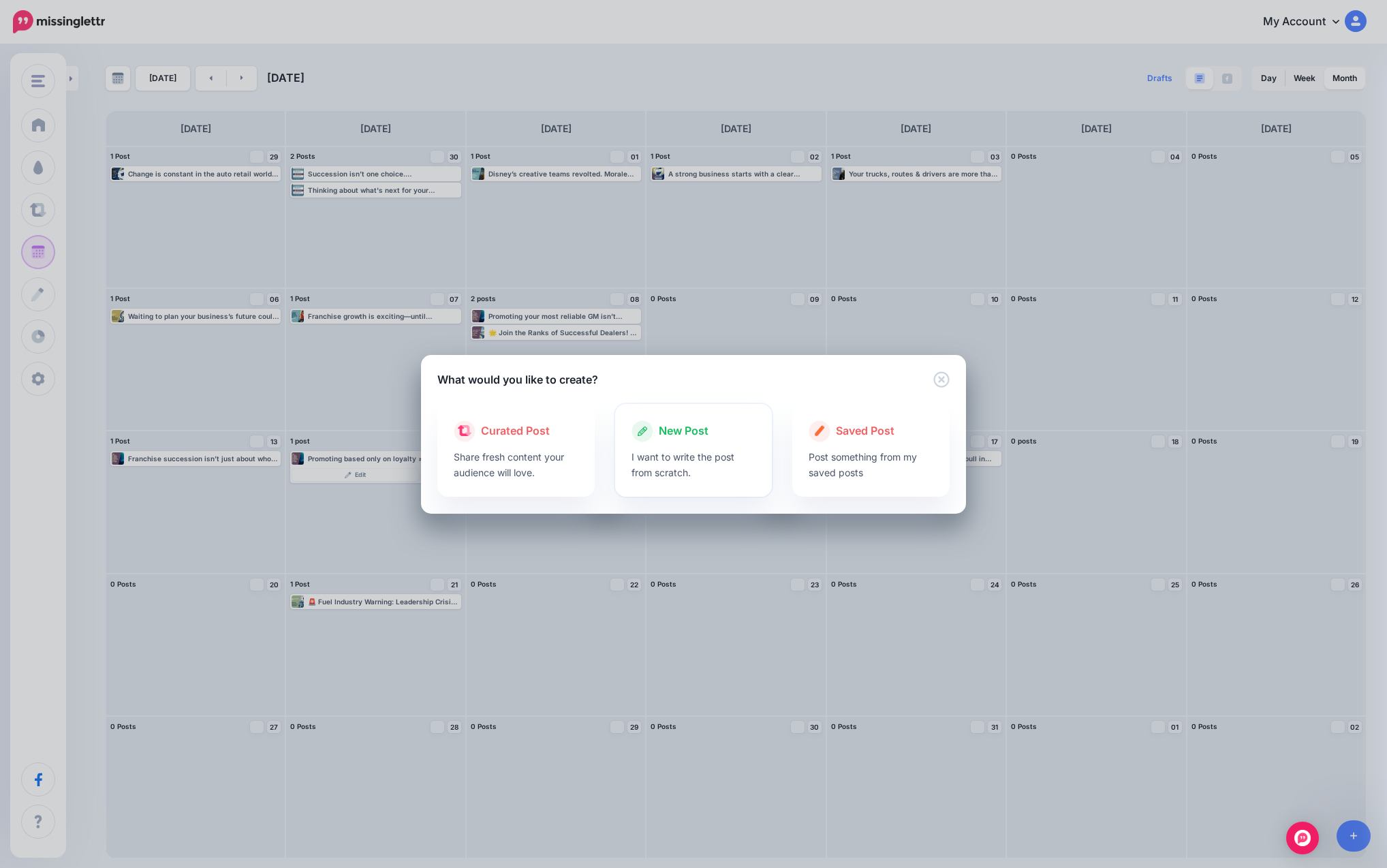
click at [671, 445] on div at bounding box center [694, 445] width 125 height 7
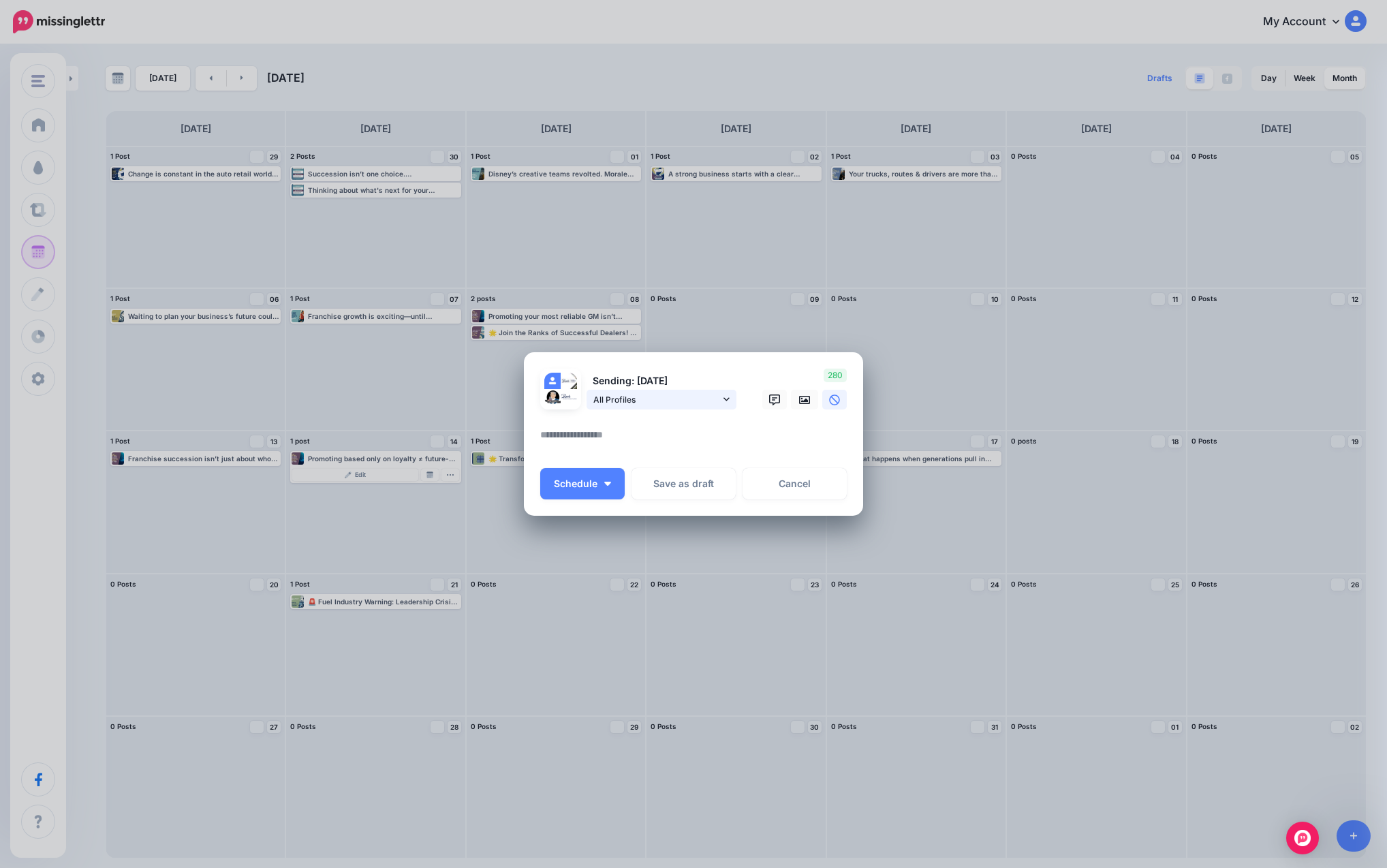
click at [682, 401] on span "All Profiles" at bounding box center [656, 399] width 127 height 15
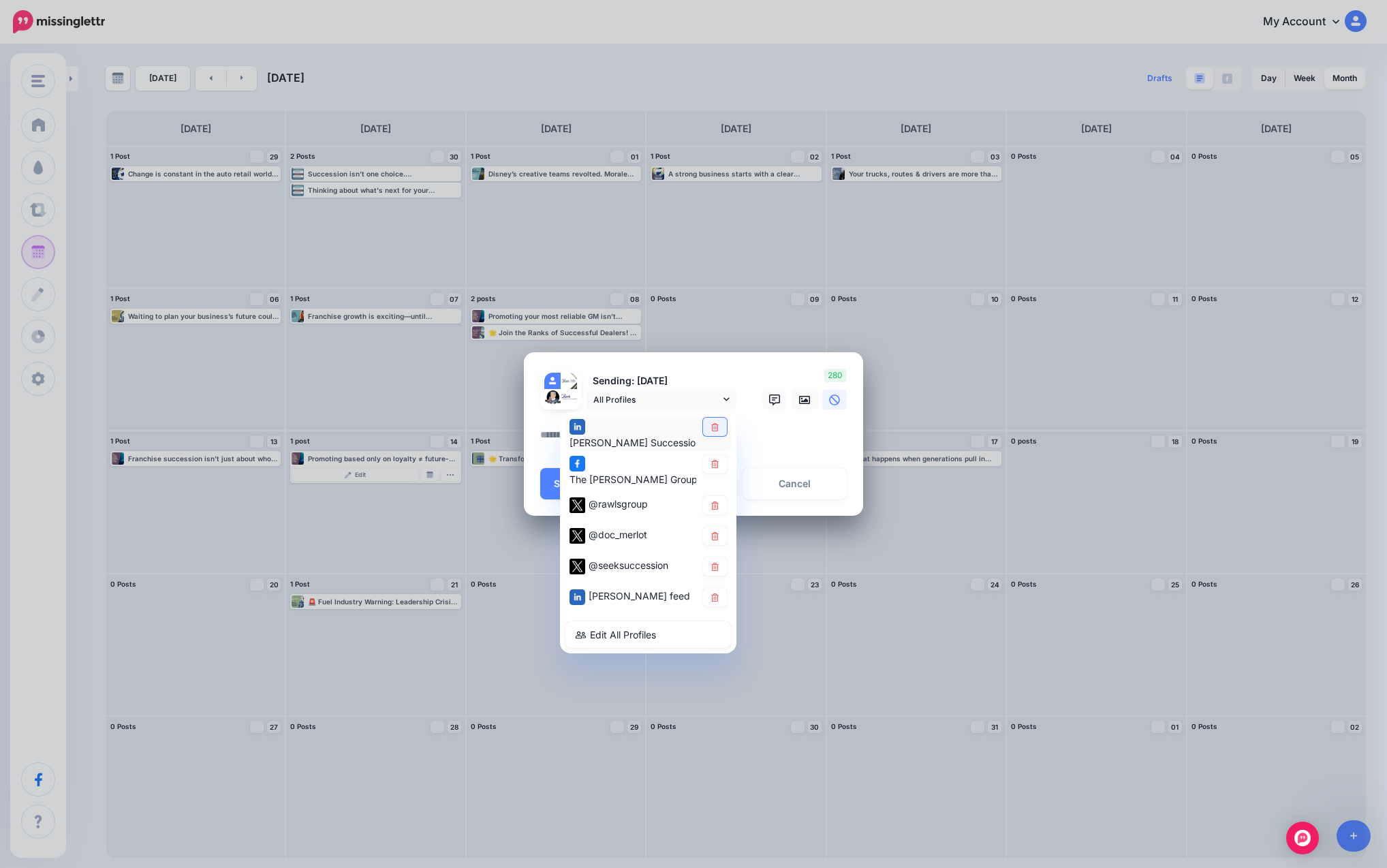
click at [716, 431] on link at bounding box center [715, 427] width 24 height 18
click at [714, 540] on icon at bounding box center [715, 536] width 8 height 8
click at [711, 569] on icon at bounding box center [715, 567] width 10 height 8
click at [715, 604] on link at bounding box center [715, 598] width 24 height 18
click at [757, 397] on link at bounding box center [804, 400] width 27 height 20
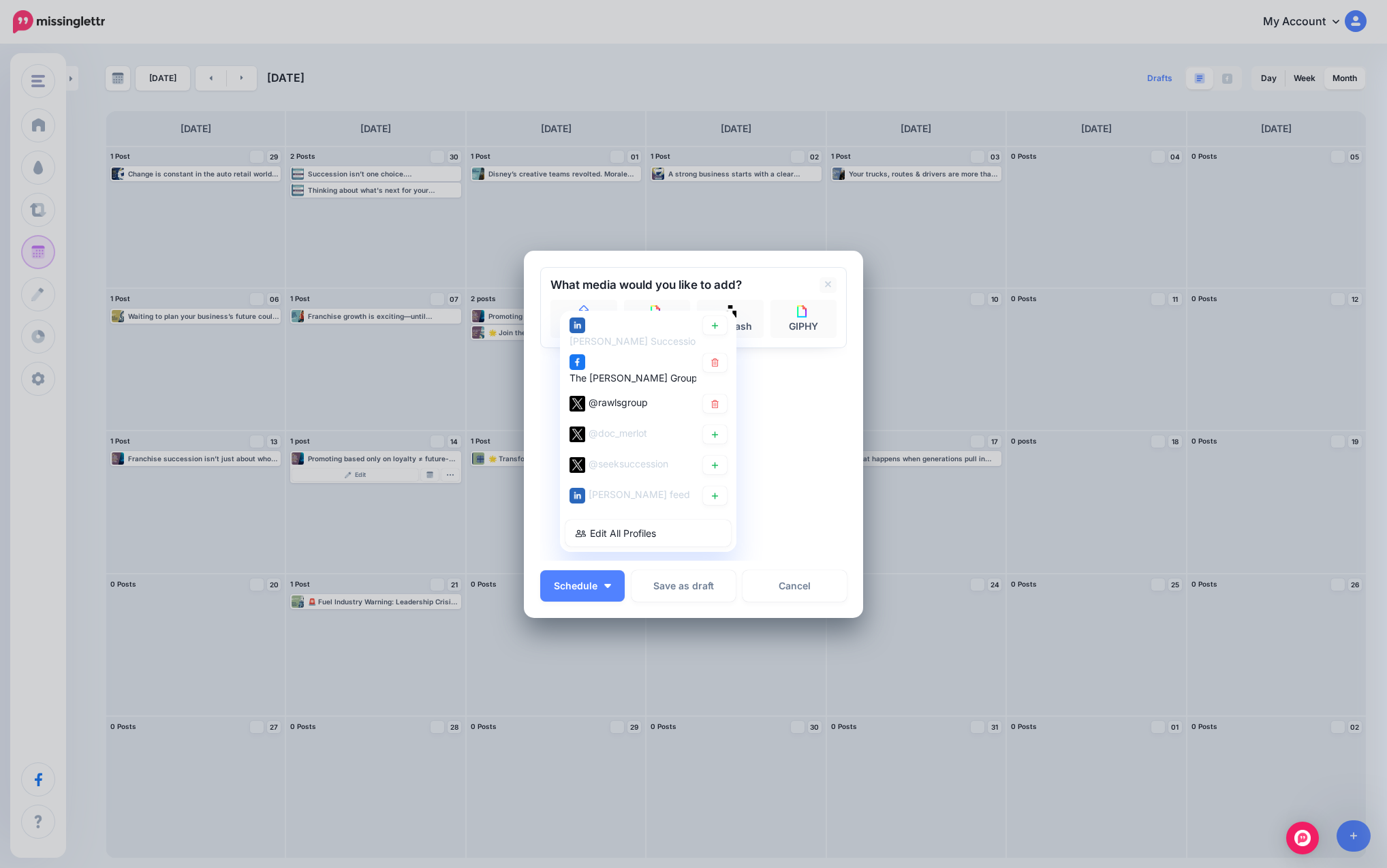
click at [757, 422] on div "Sending: [DATE] All Profiles" at bounding box center [693, 414] width 307 height 293
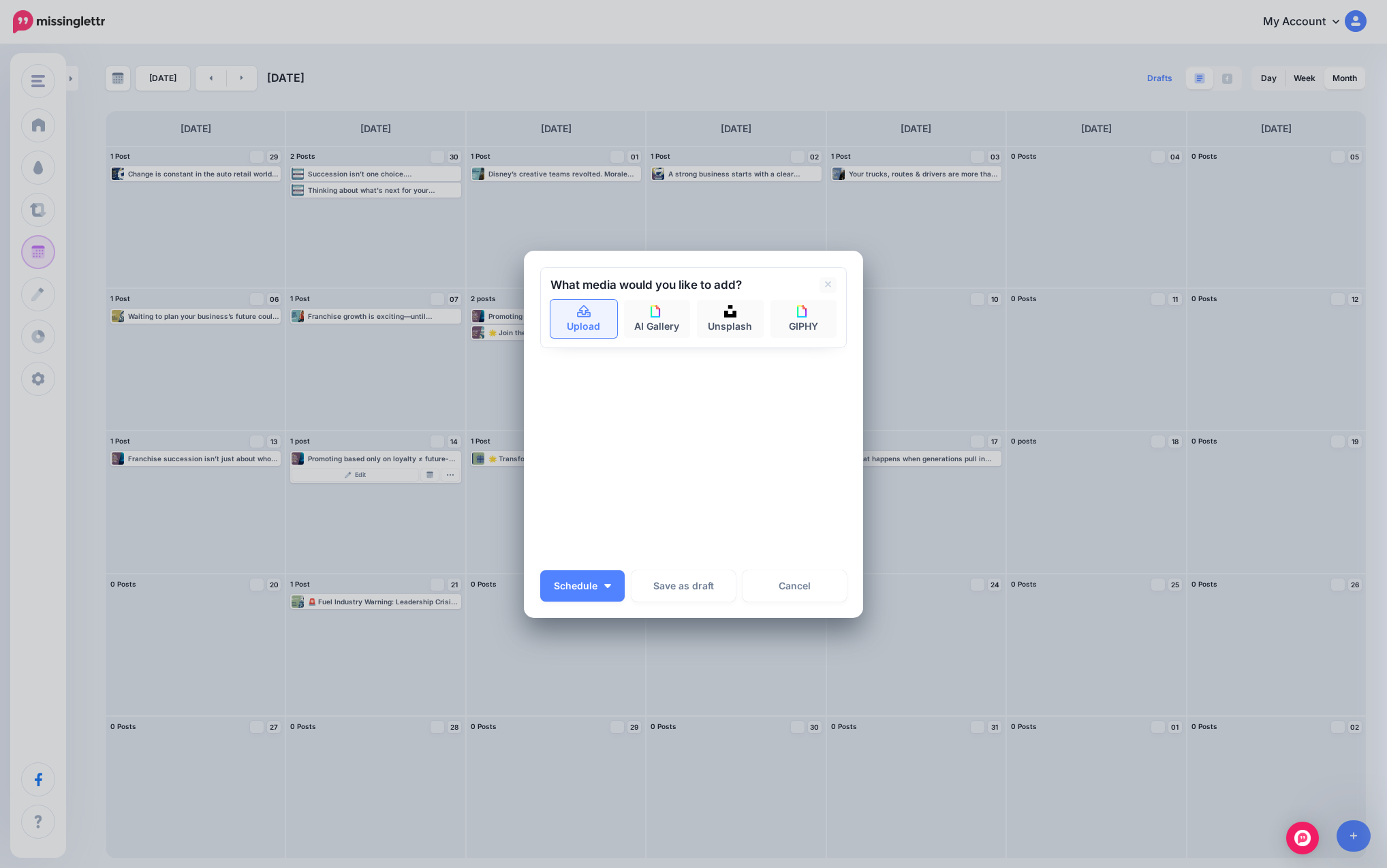
click at [594, 313] on link "Upload" at bounding box center [584, 319] width 67 height 39
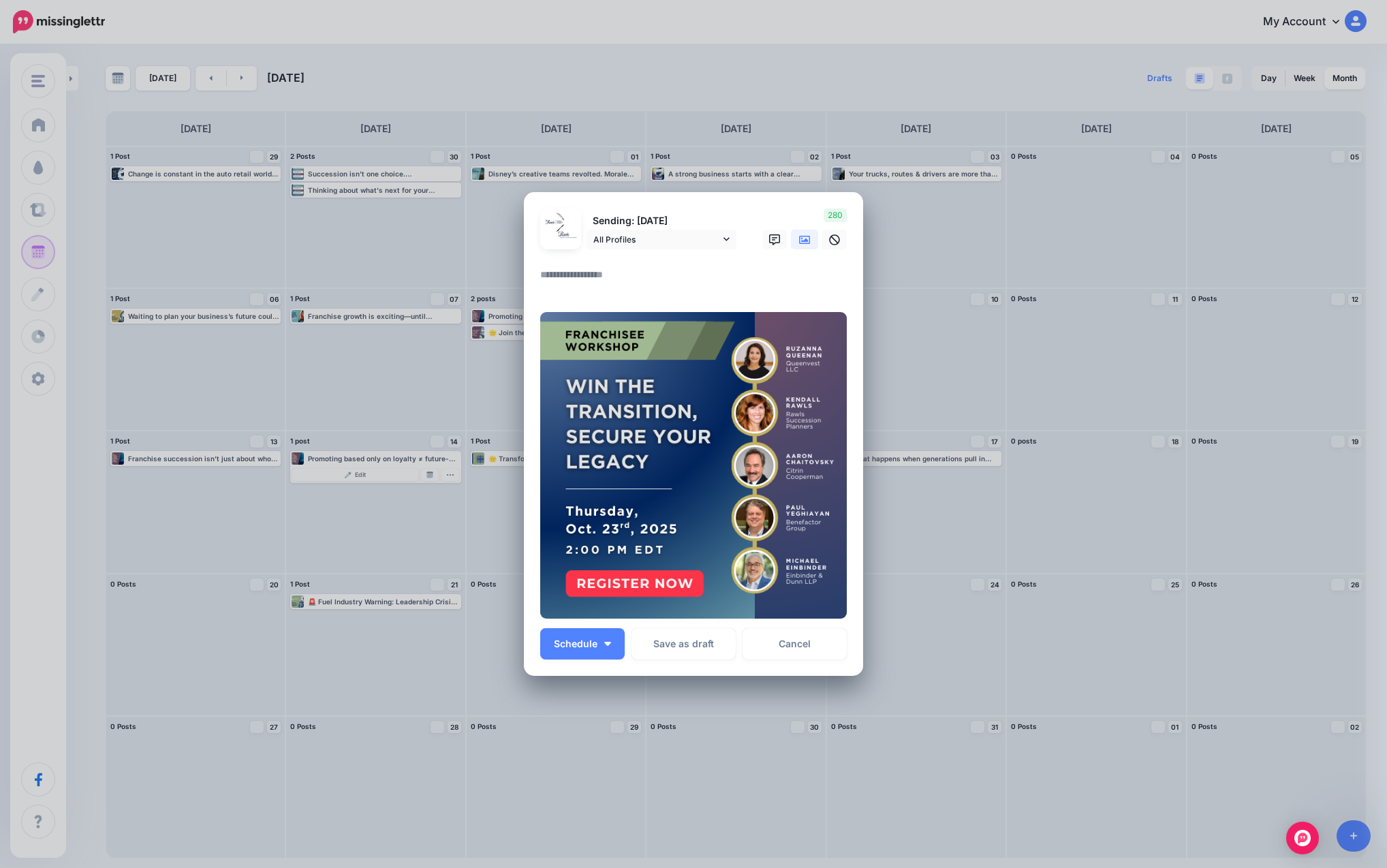
click at [629, 283] on textarea at bounding box center [696, 280] width 313 height 26
click at [699, 230] on link "All Profiles" at bounding box center [662, 240] width 150 height 20
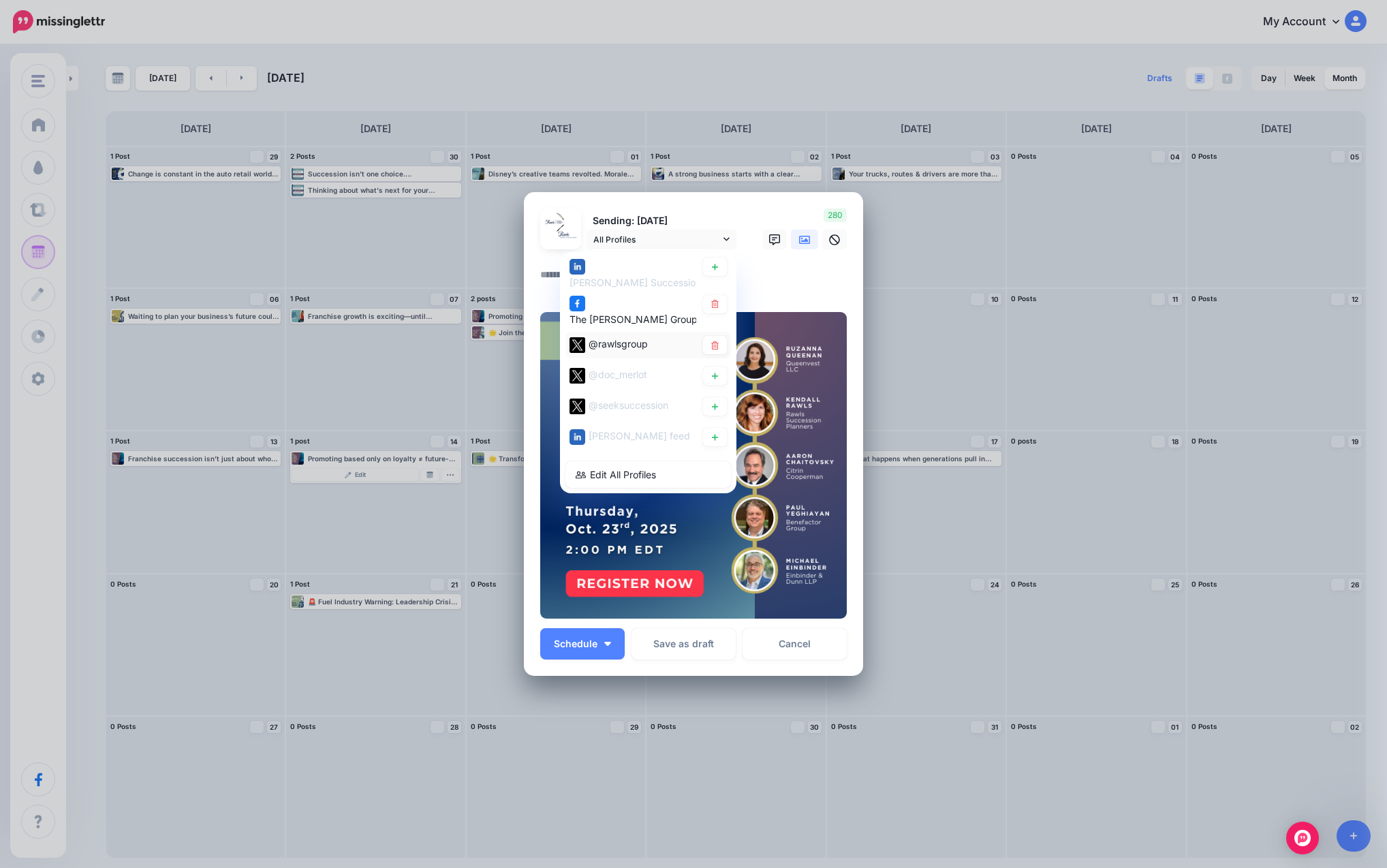
click at [625, 340] on span "@rawlsgroup" at bounding box center [618, 344] width 59 height 12
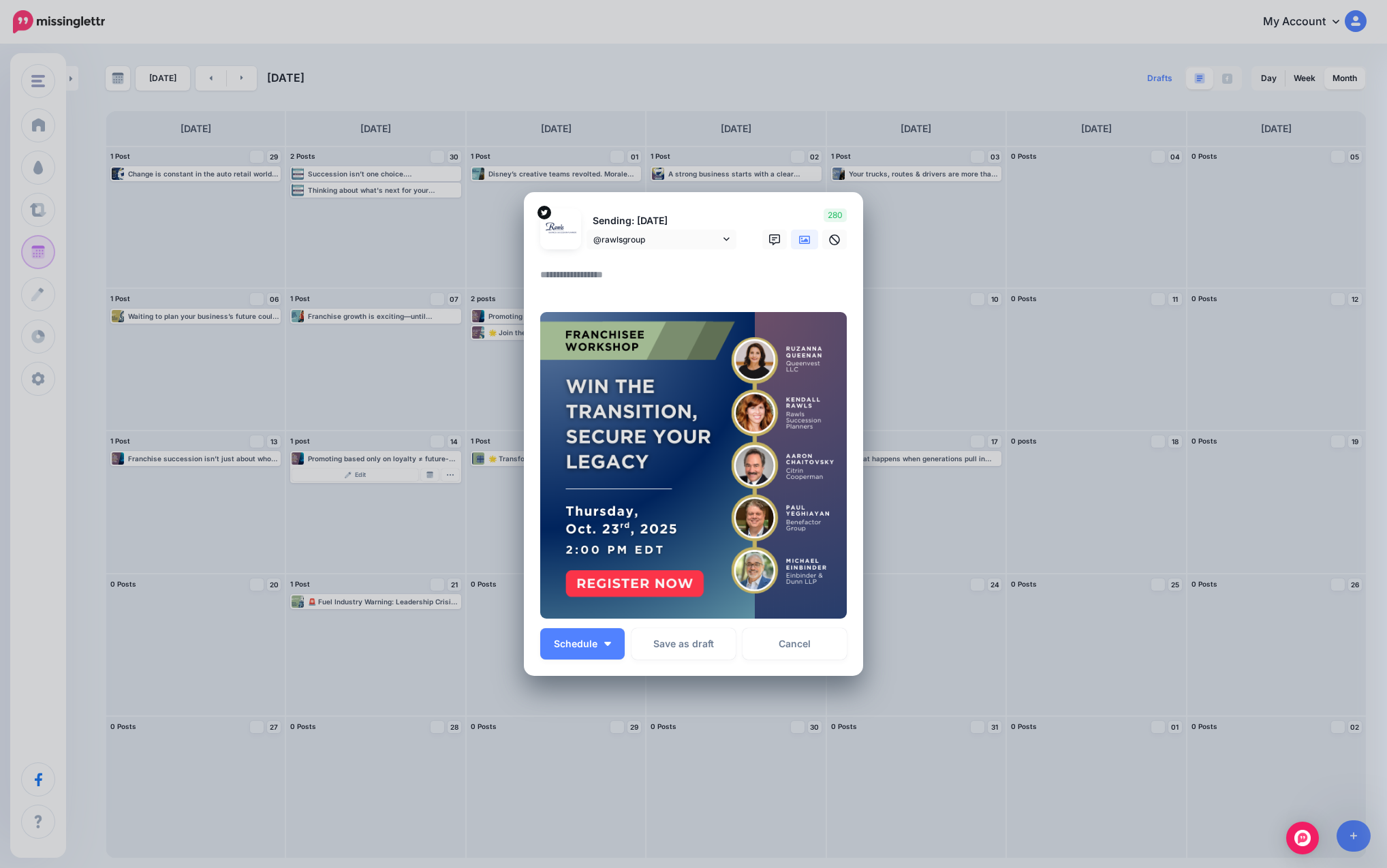
click at [610, 280] on textarea at bounding box center [696, 280] width 313 height 26
paste textarea "**********"
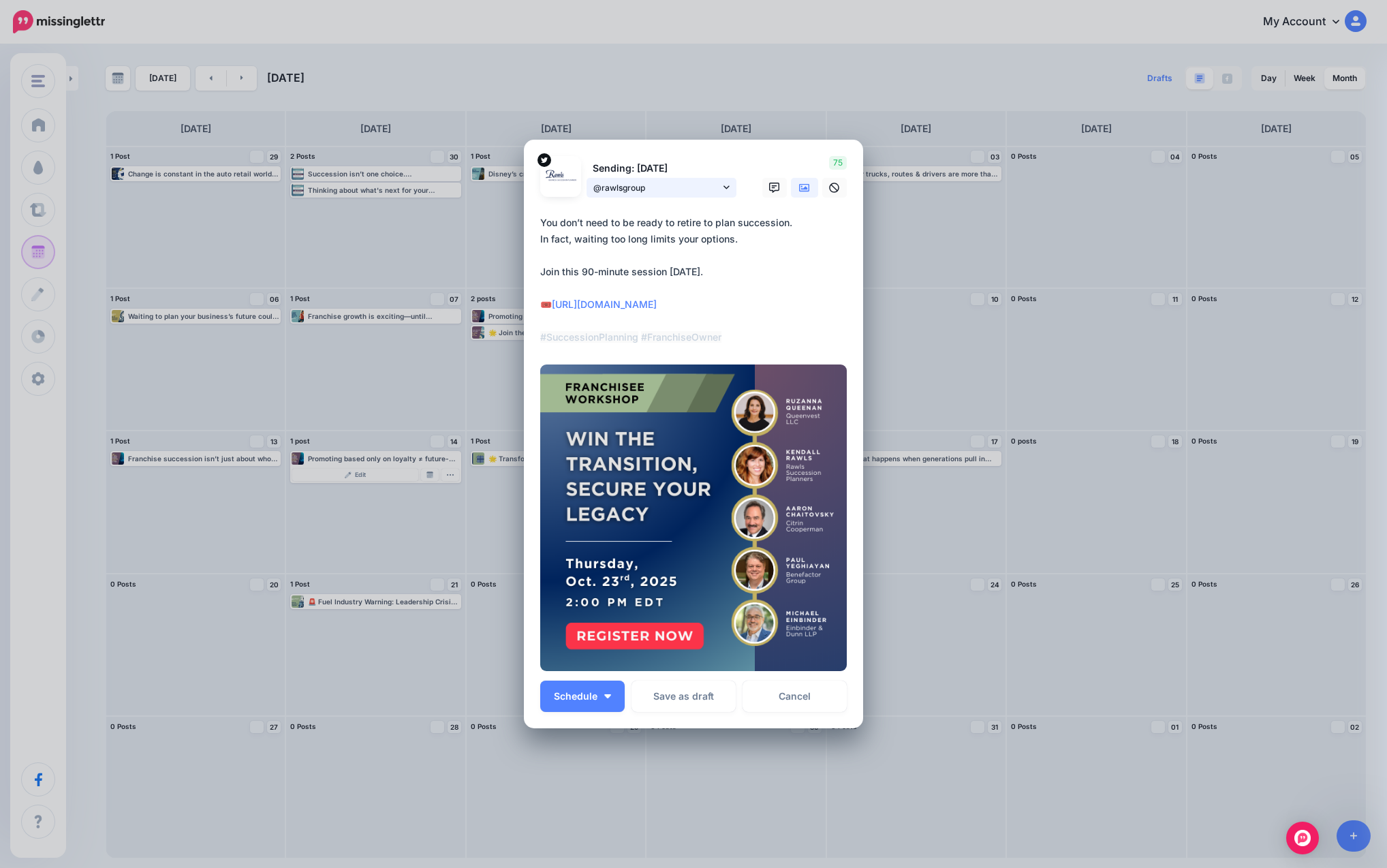
click at [693, 189] on span "@rawlsgroup" at bounding box center [656, 187] width 127 height 15
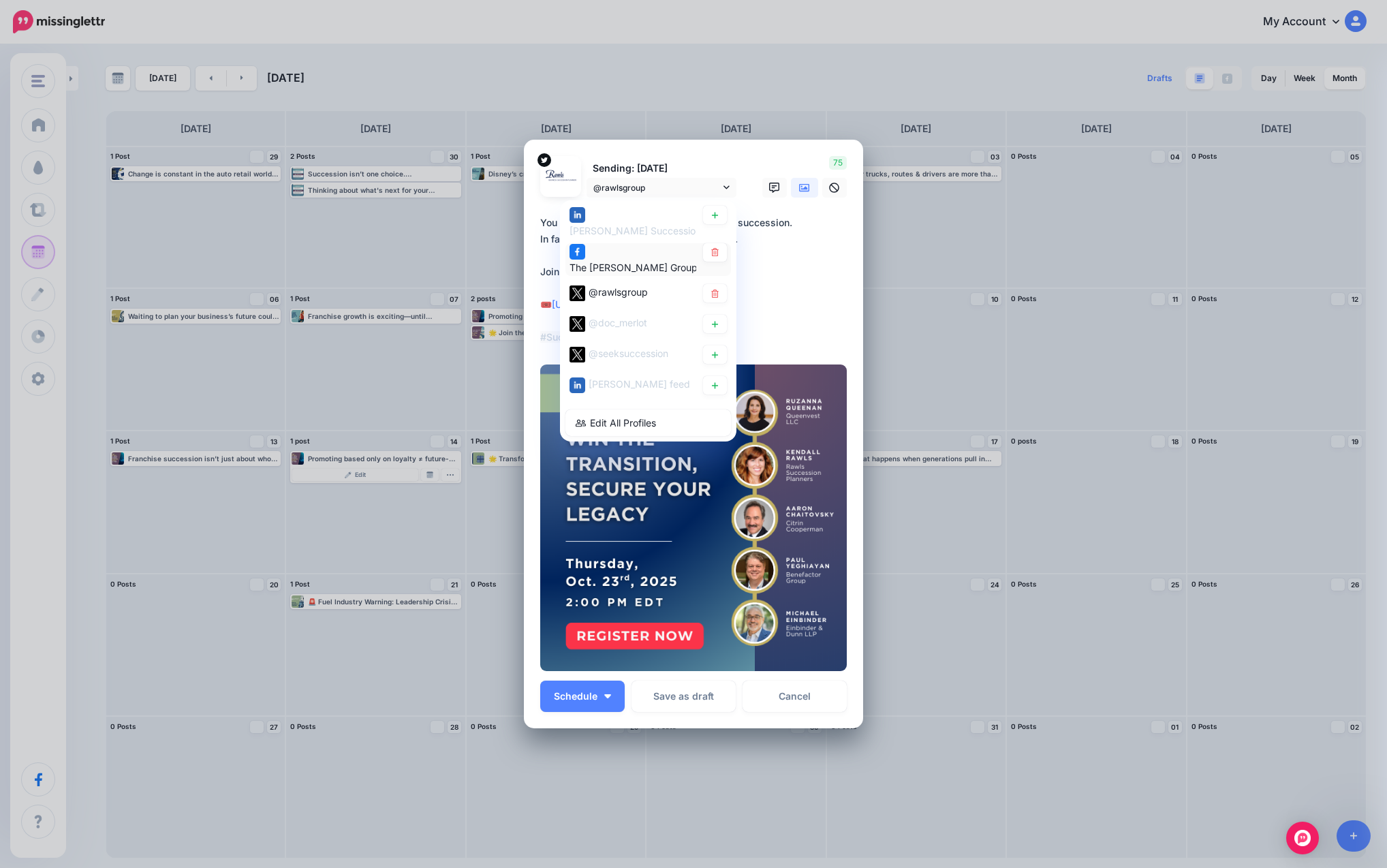
click at [645, 274] on div "The [PERSON_NAME] Group: Business Succession Planners page" at bounding box center [715, 267] width 292 height 16
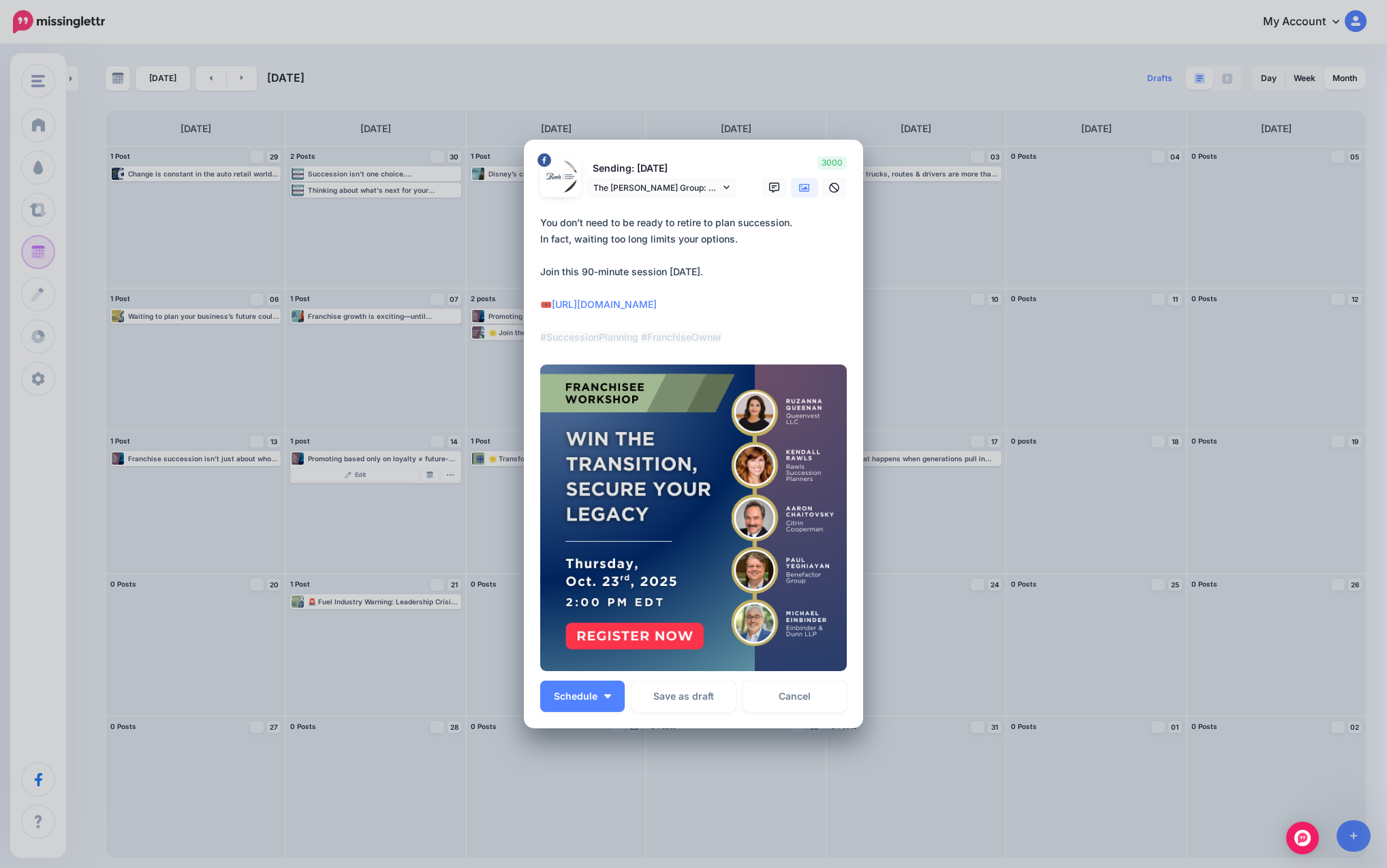
drag, startPoint x: 735, startPoint y: 333, endPoint x: 522, endPoint y: 213, distance: 244.5
click at [524, 213] on div "Loading Sending: [DATE] The [PERSON_NAME] Group: Business Succession Planners p…" at bounding box center [693, 434] width 339 height 588
paste textarea "**********"
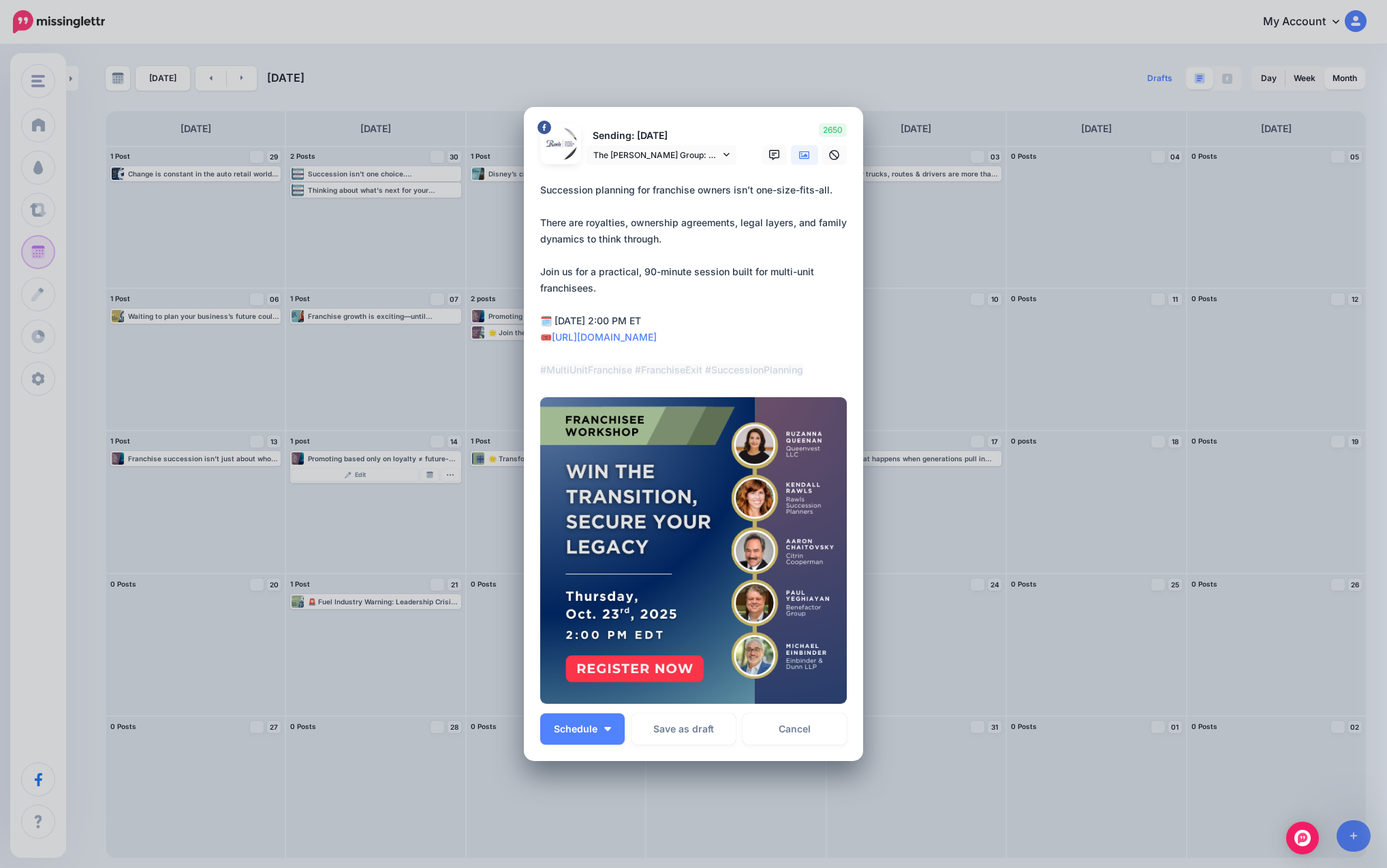
click at [715, 300] on textarea "**********" at bounding box center [696, 280] width 313 height 196
type textarea "**********"
click at [582, 732] on span "Schedule" at bounding box center [575, 729] width 44 height 9
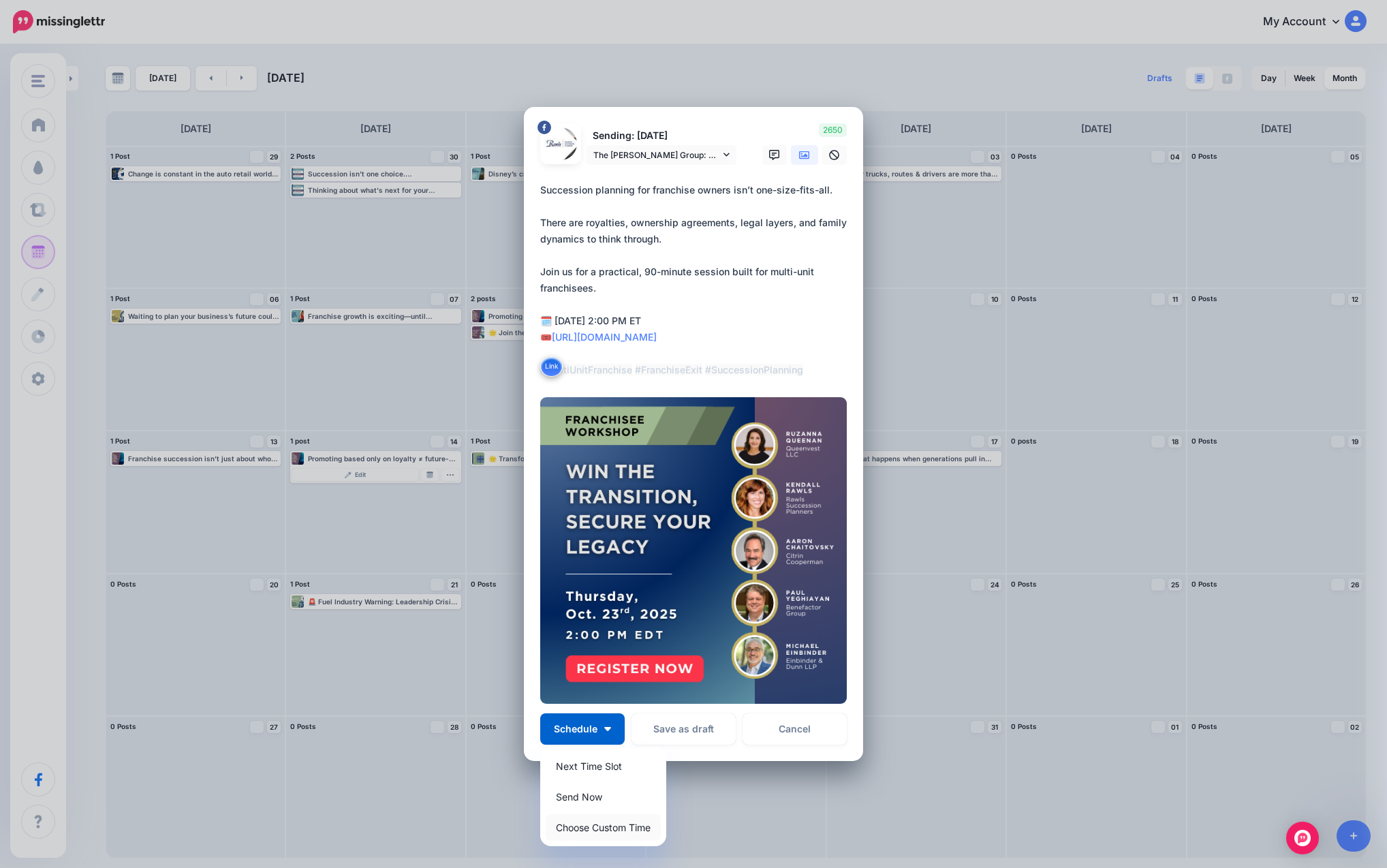
click at [622, 835] on link "Choose Custom Time" at bounding box center [602, 827] width 115 height 26
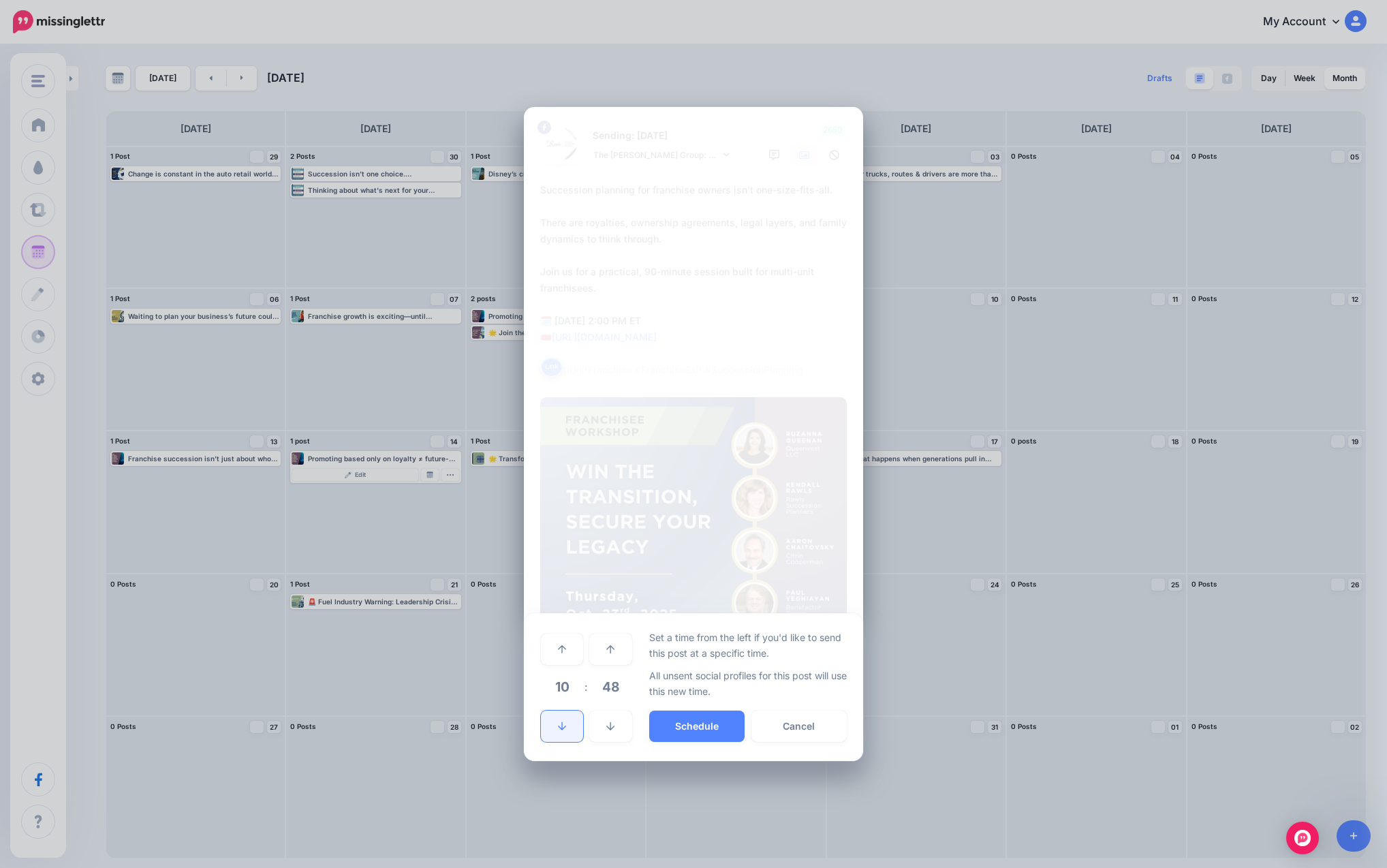
click at [562, 725] on icon at bounding box center [561, 726] width 8 height 8
click at [568, 659] on link at bounding box center [561, 649] width 42 height 32
click at [569, 725] on link at bounding box center [561, 726] width 42 height 32
click at [678, 717] on button "Schedule" at bounding box center [697, 726] width 95 height 32
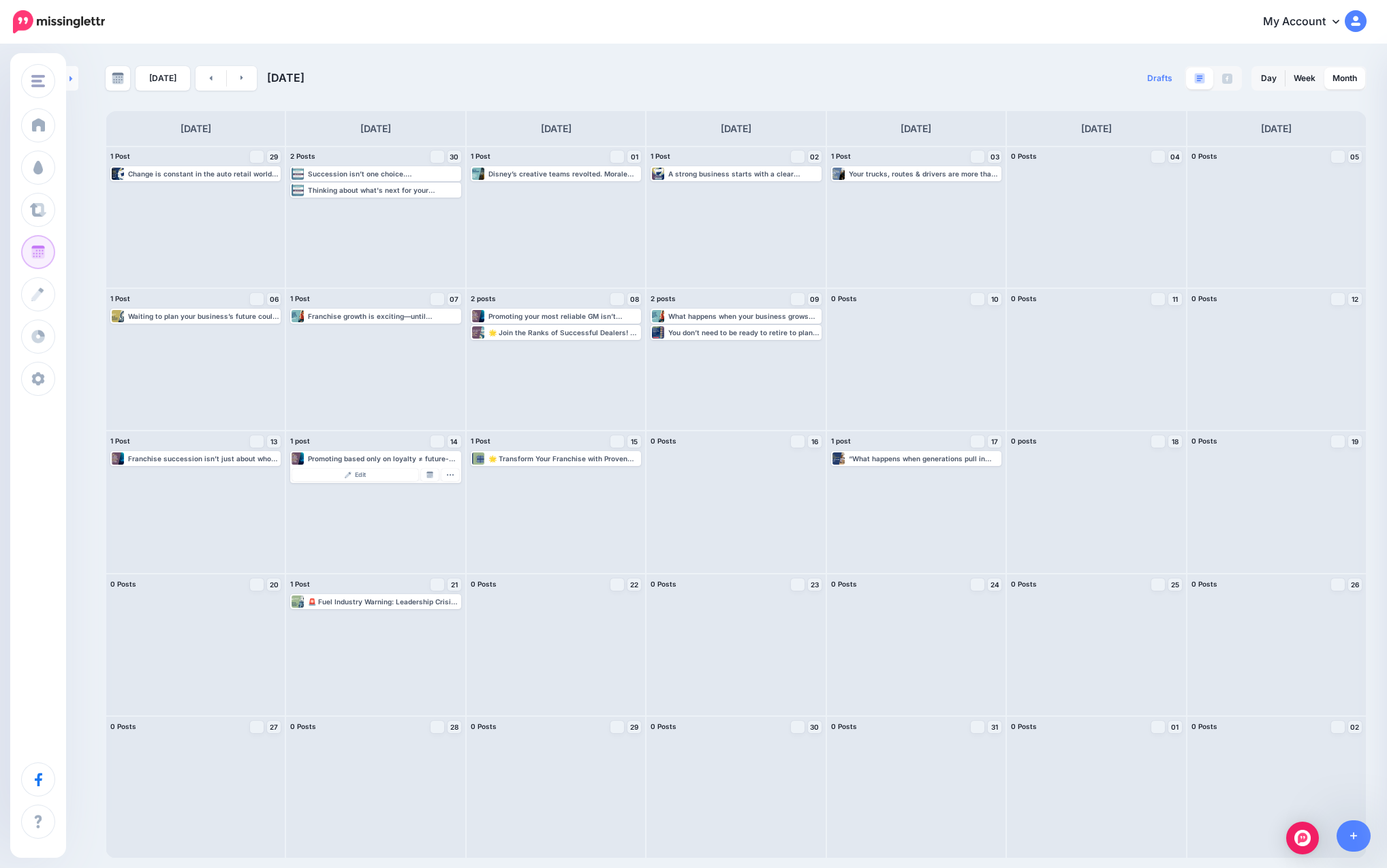
click at [69, 89] on link at bounding box center [72, 79] width 12 height 25
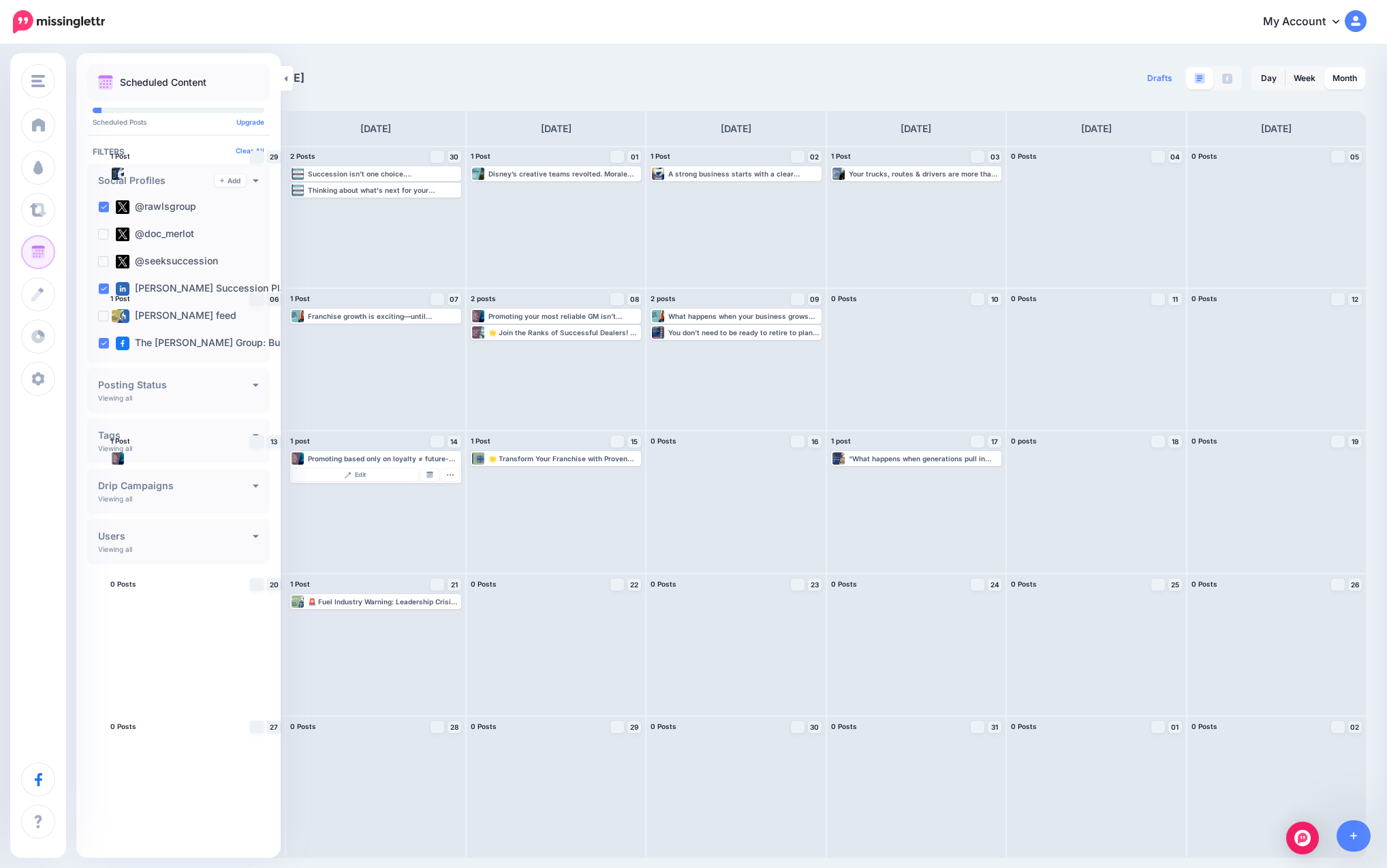
click at [474, 22] on div "My Account Dashboard My Account Billing Facebook Community Help Center Logout" at bounding box center [744, 22] width 1245 height 33
click at [476, 38] on div "My Account Dashboard My Account Billing Facebook Community Help Center Logout" at bounding box center [744, 22] width 1245 height 33
click at [327, 67] on div "[DATE] [DATE]" at bounding box center [420, 79] width 631 height 25
click at [286, 85] on link at bounding box center [286, 79] width 12 height 25
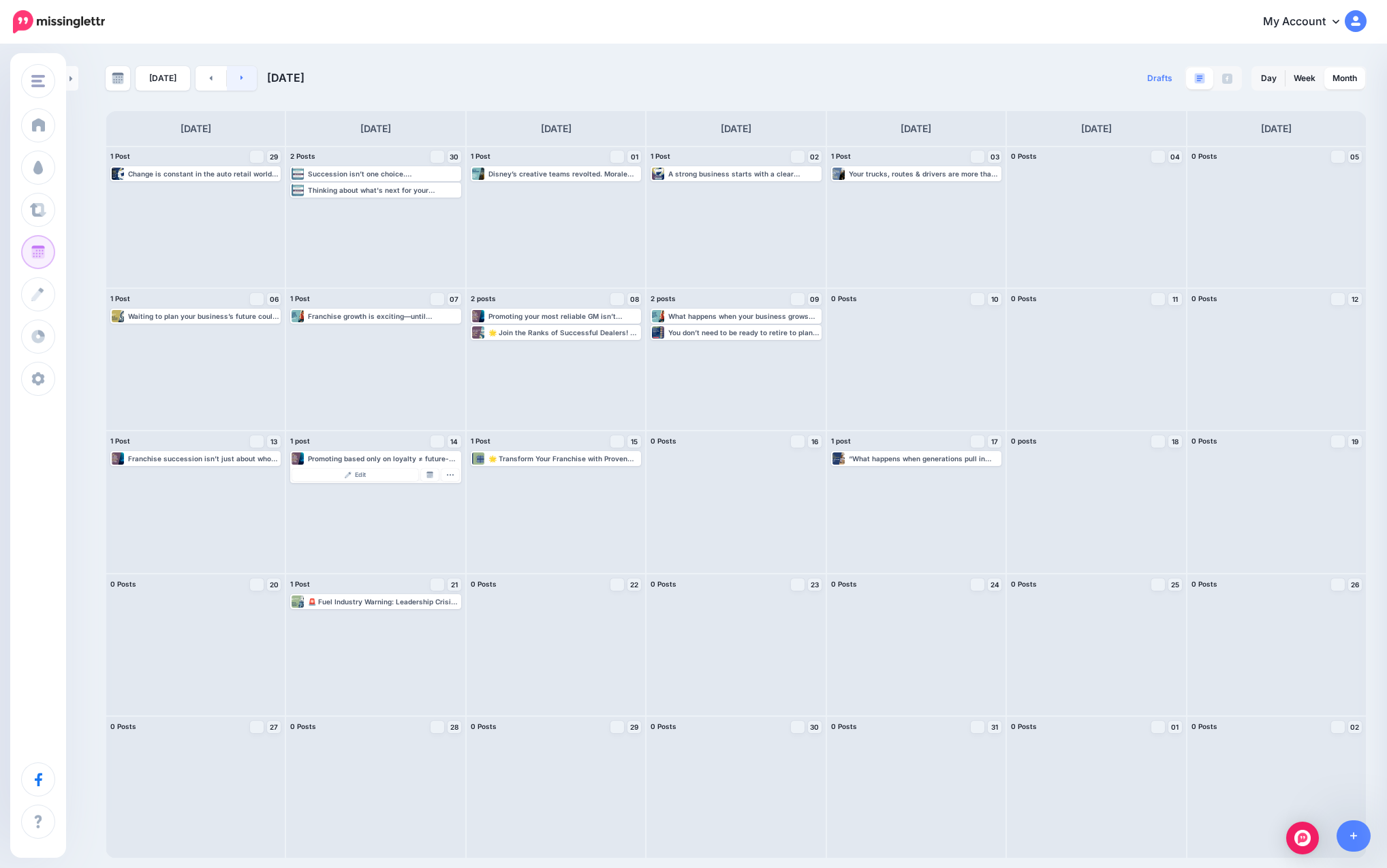
click at [239, 82] on link at bounding box center [243, 79] width 31 height 25
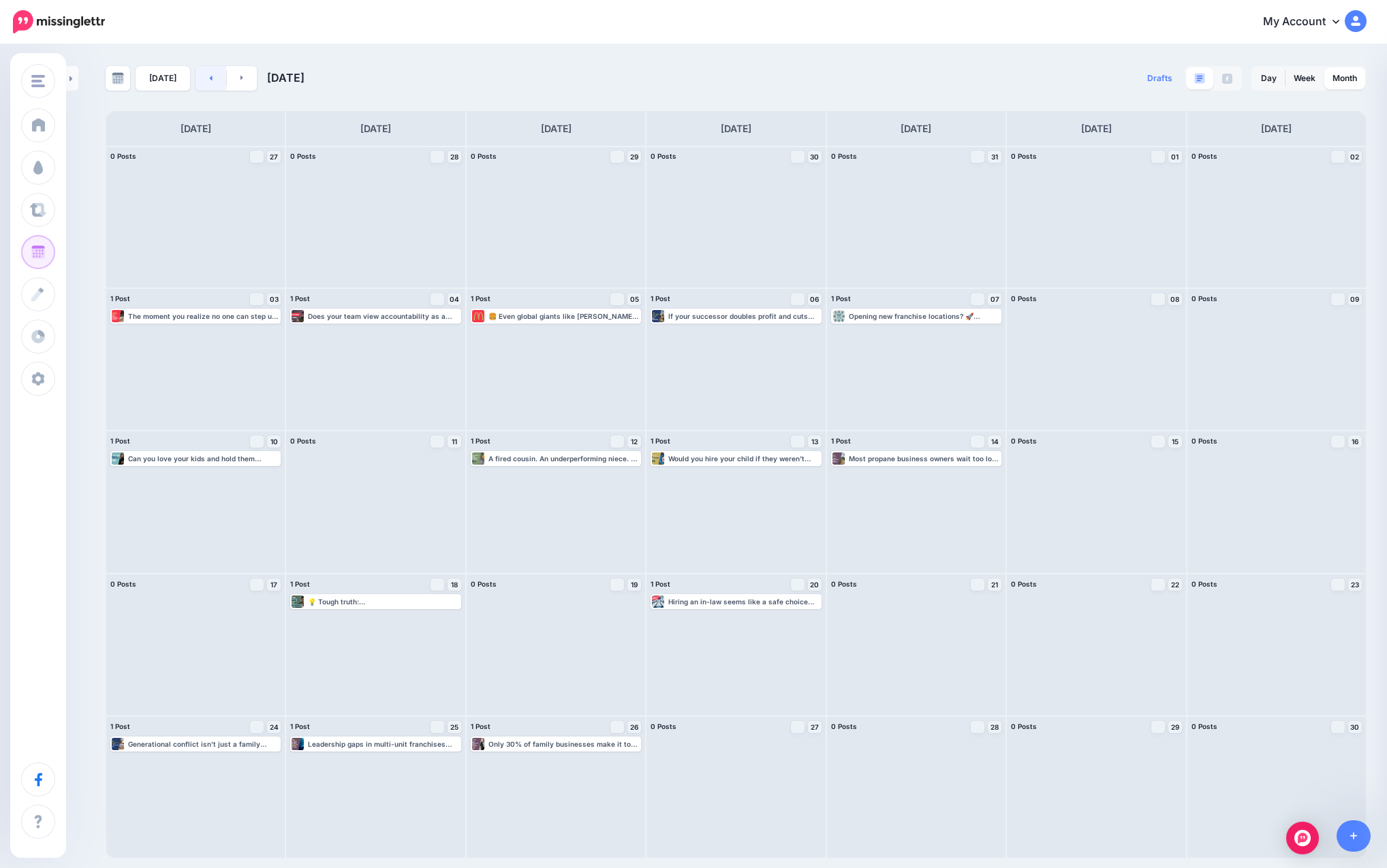
click at [215, 79] on link at bounding box center [211, 79] width 31 height 25
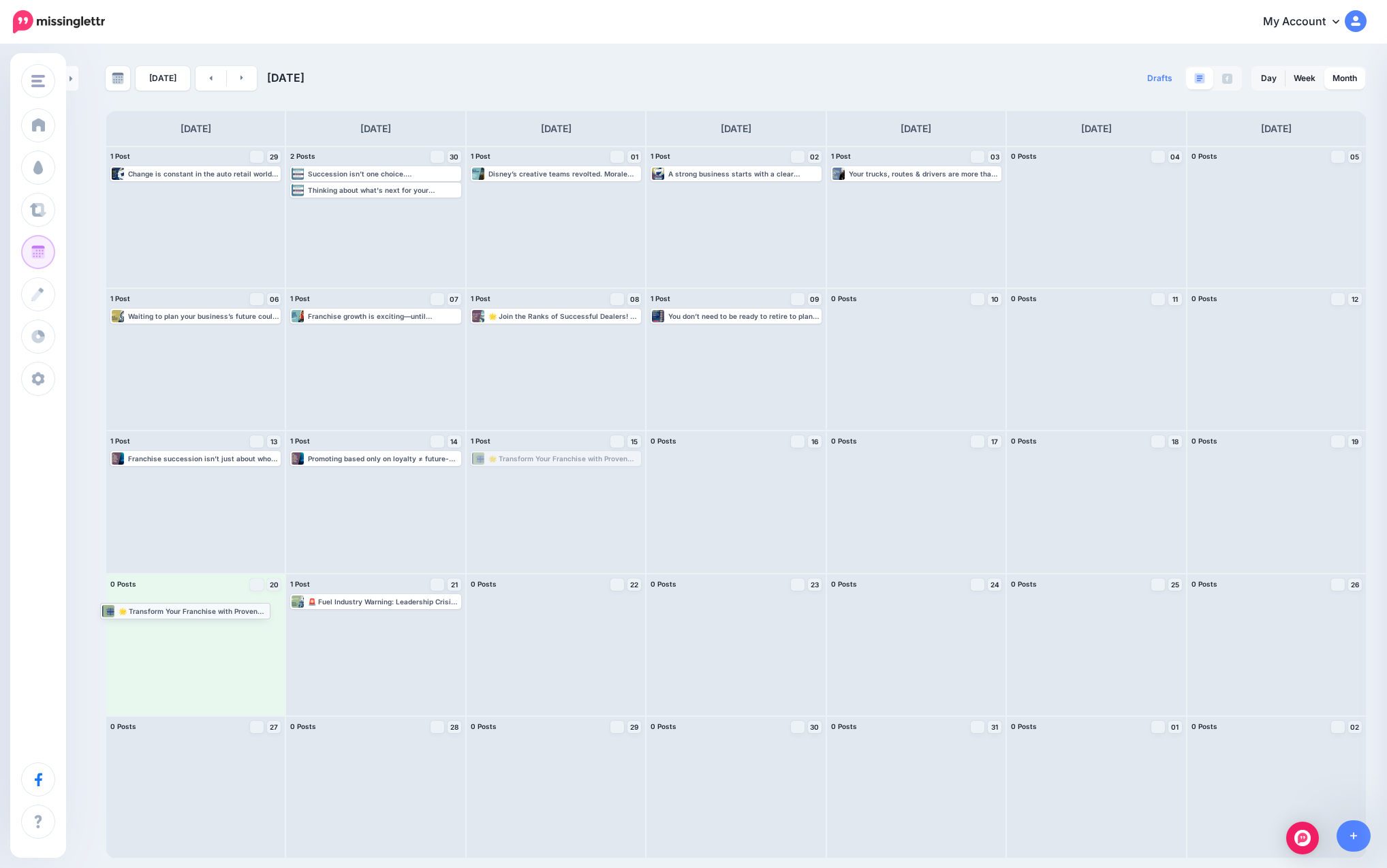
drag, startPoint x: 558, startPoint y: 460, endPoint x: 186, endPoint y: 612, distance: 401.9
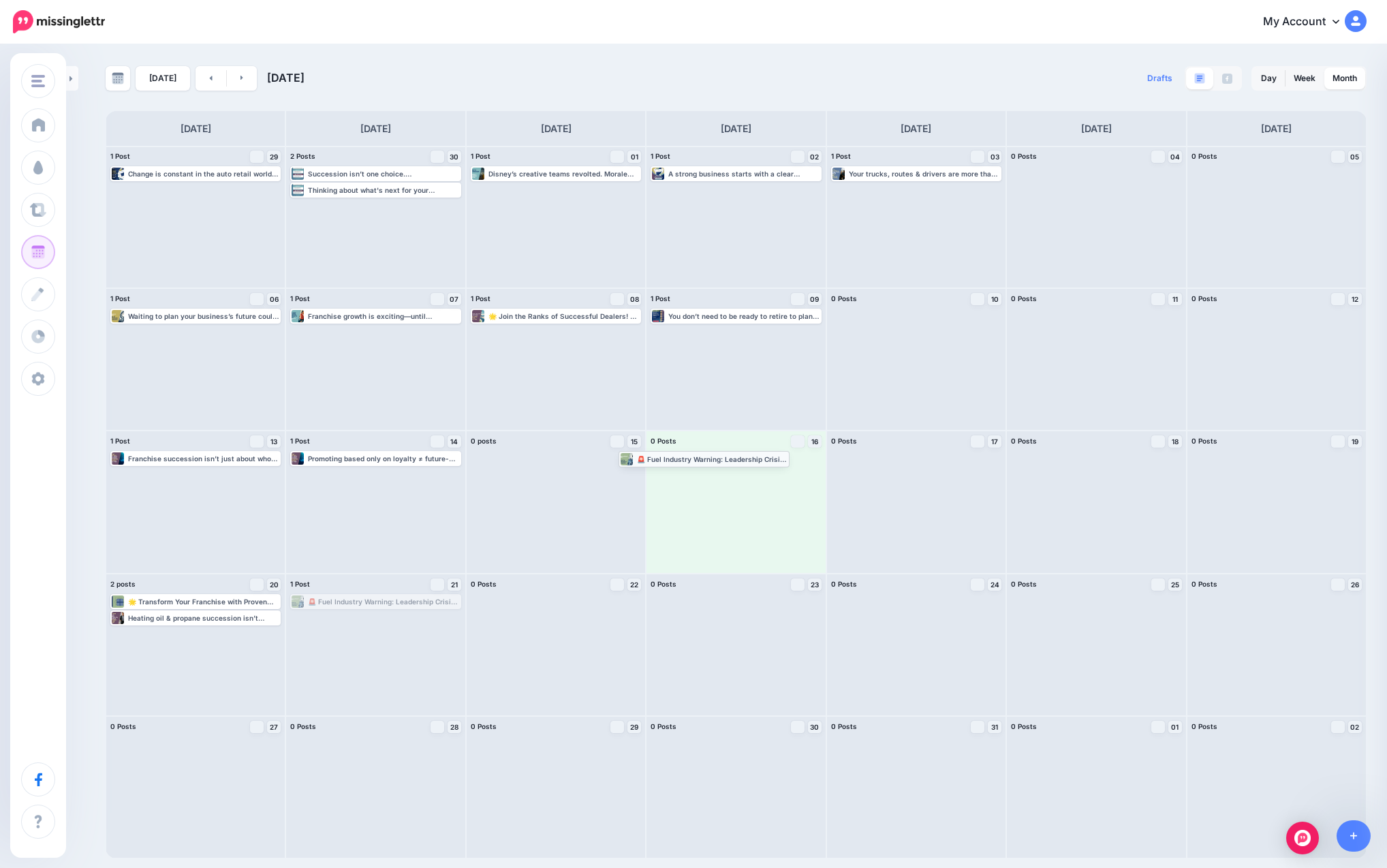
drag, startPoint x: 336, startPoint y: 602, endPoint x: 664, endPoint y: 459, distance: 357.8
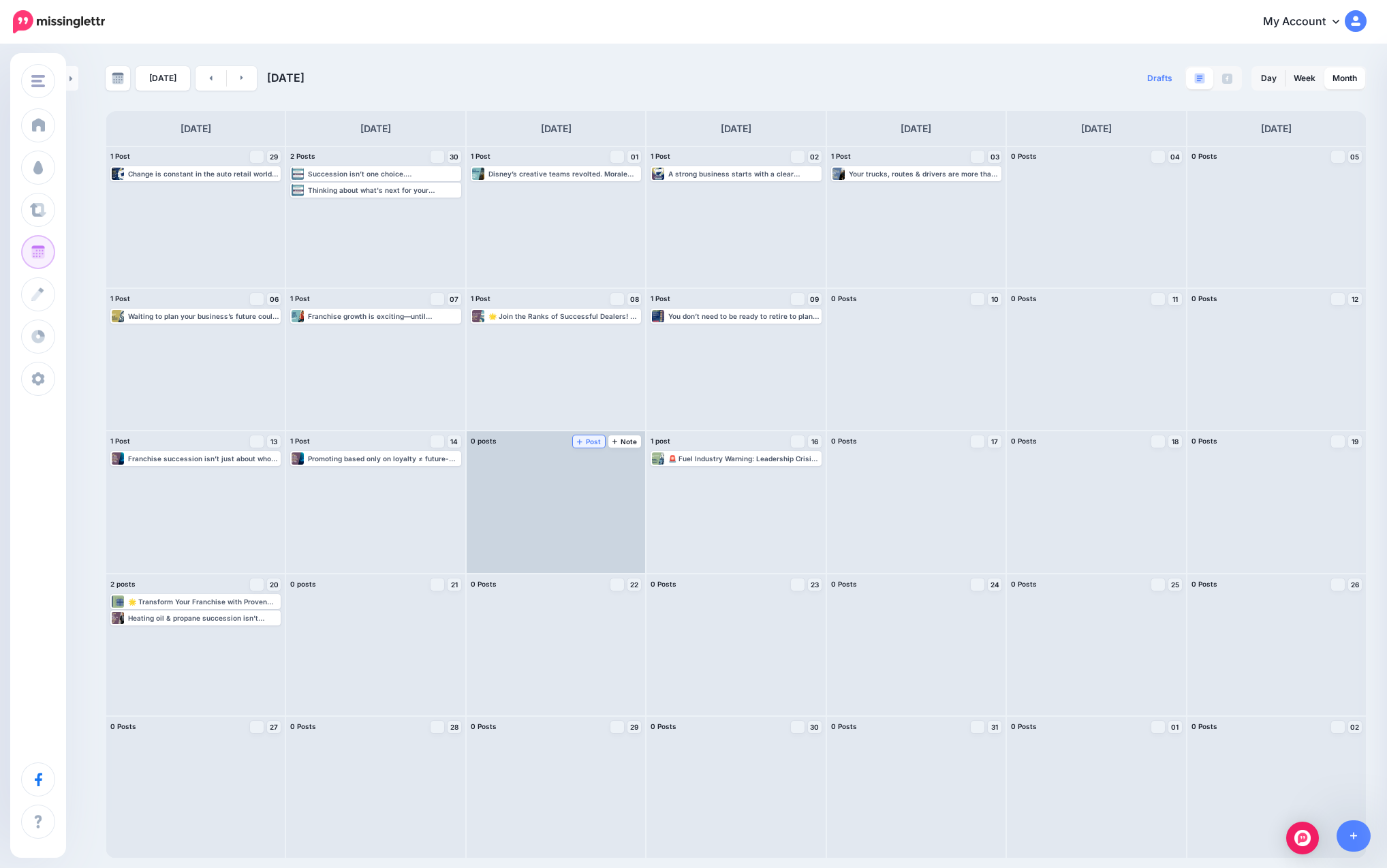
click at [592, 441] on span "Post" at bounding box center [588, 441] width 24 height 7
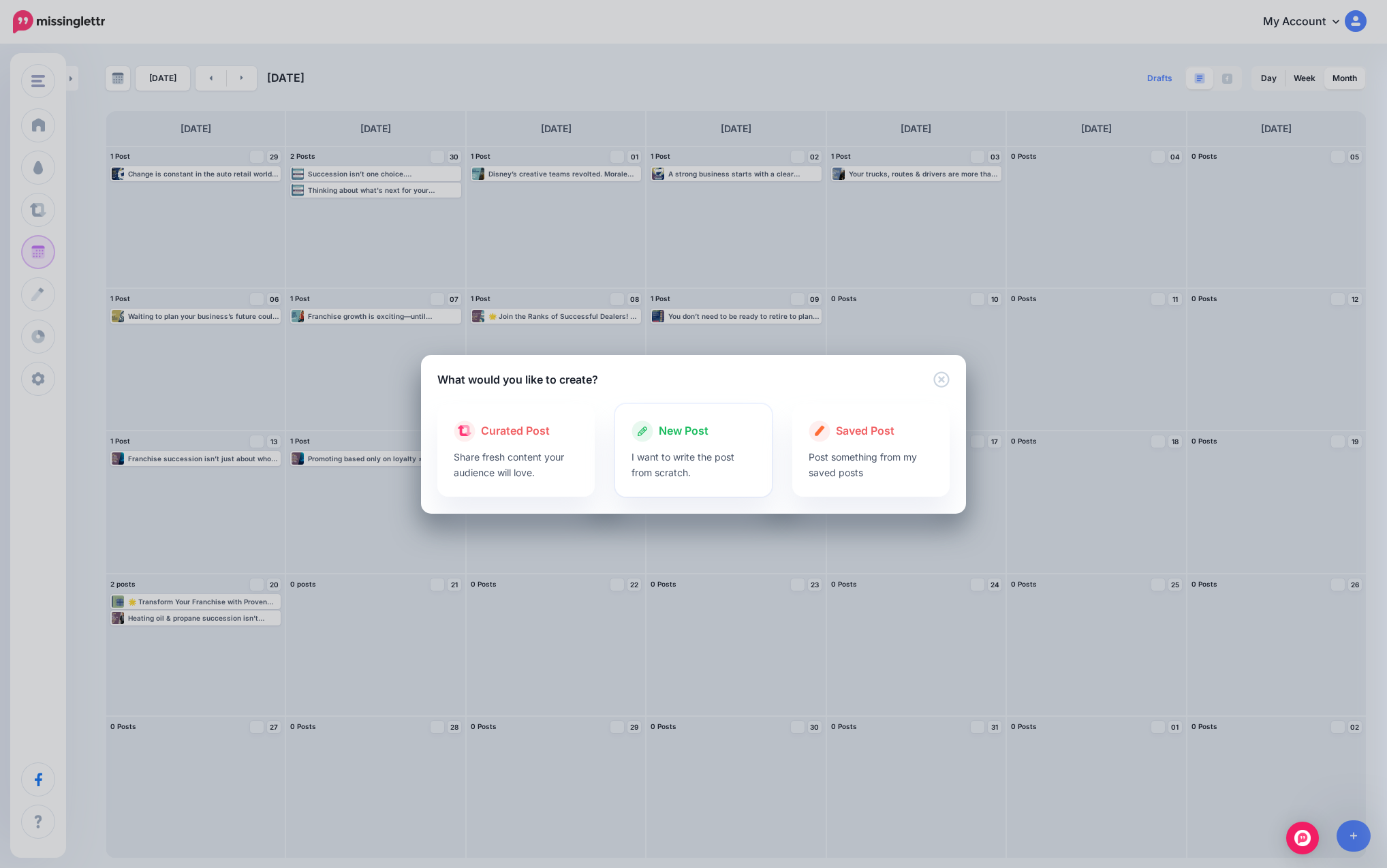
click at [680, 451] on p "I want to write the post from scratch." at bounding box center [694, 464] width 125 height 32
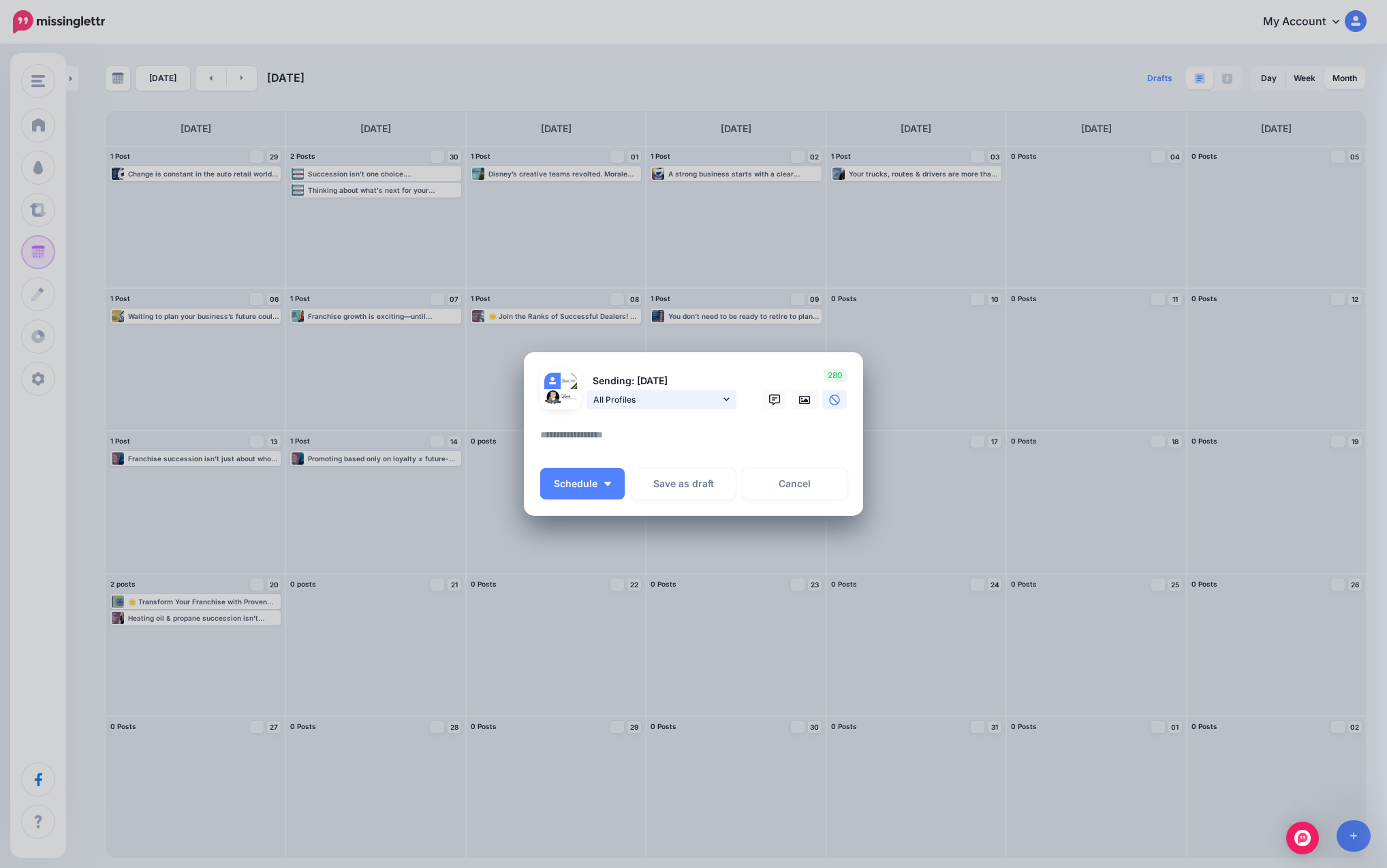
click at [689, 400] on span "All Profiles" at bounding box center [656, 399] width 127 height 15
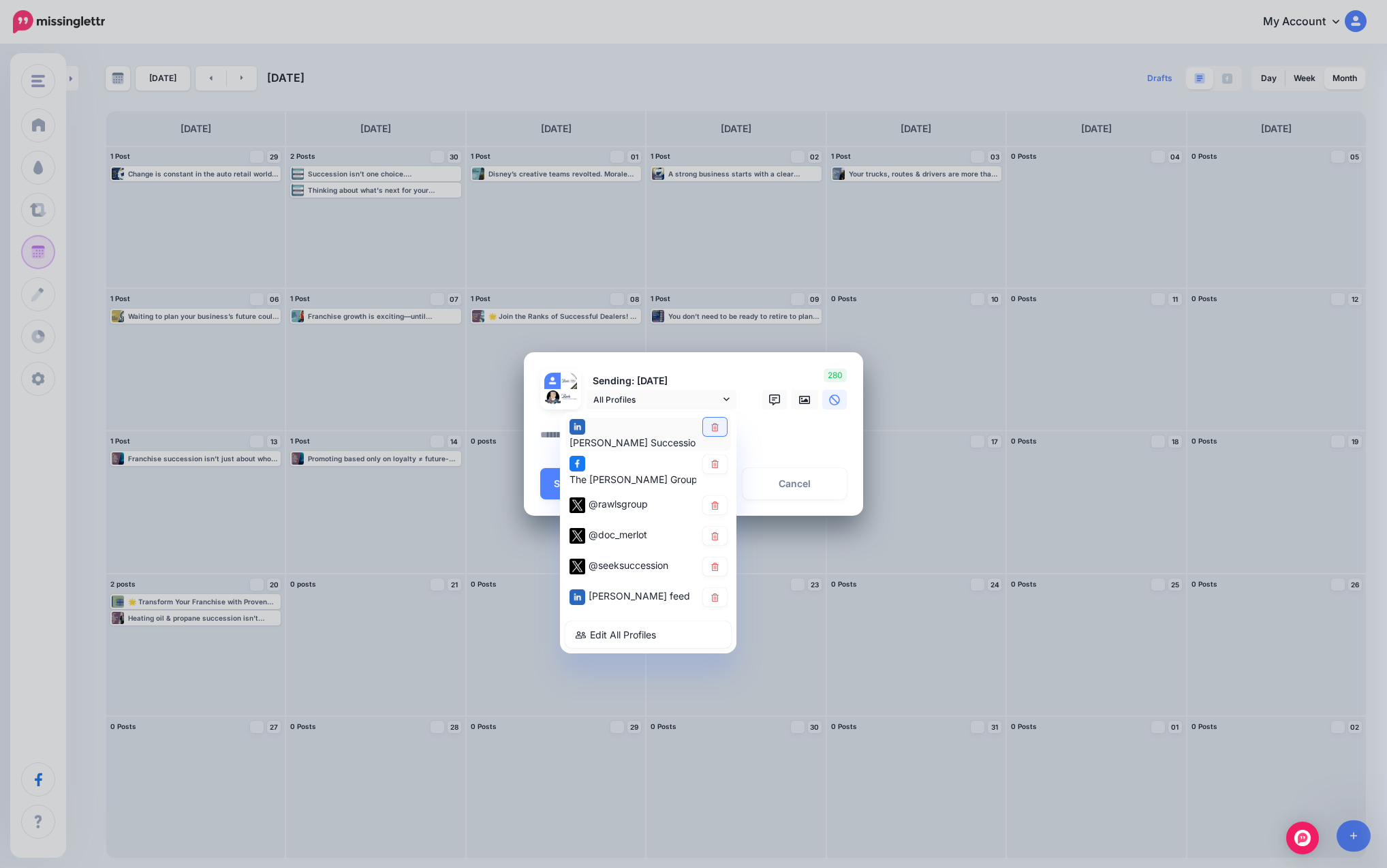
click at [719, 427] on icon at bounding box center [715, 427] width 10 height 8
click at [719, 533] on icon at bounding box center [715, 536] width 10 height 8
click at [715, 567] on icon at bounding box center [715, 567] width 10 height 8
click at [714, 599] on icon at bounding box center [715, 597] width 8 height 8
click at [757, 403] on link at bounding box center [804, 400] width 27 height 20
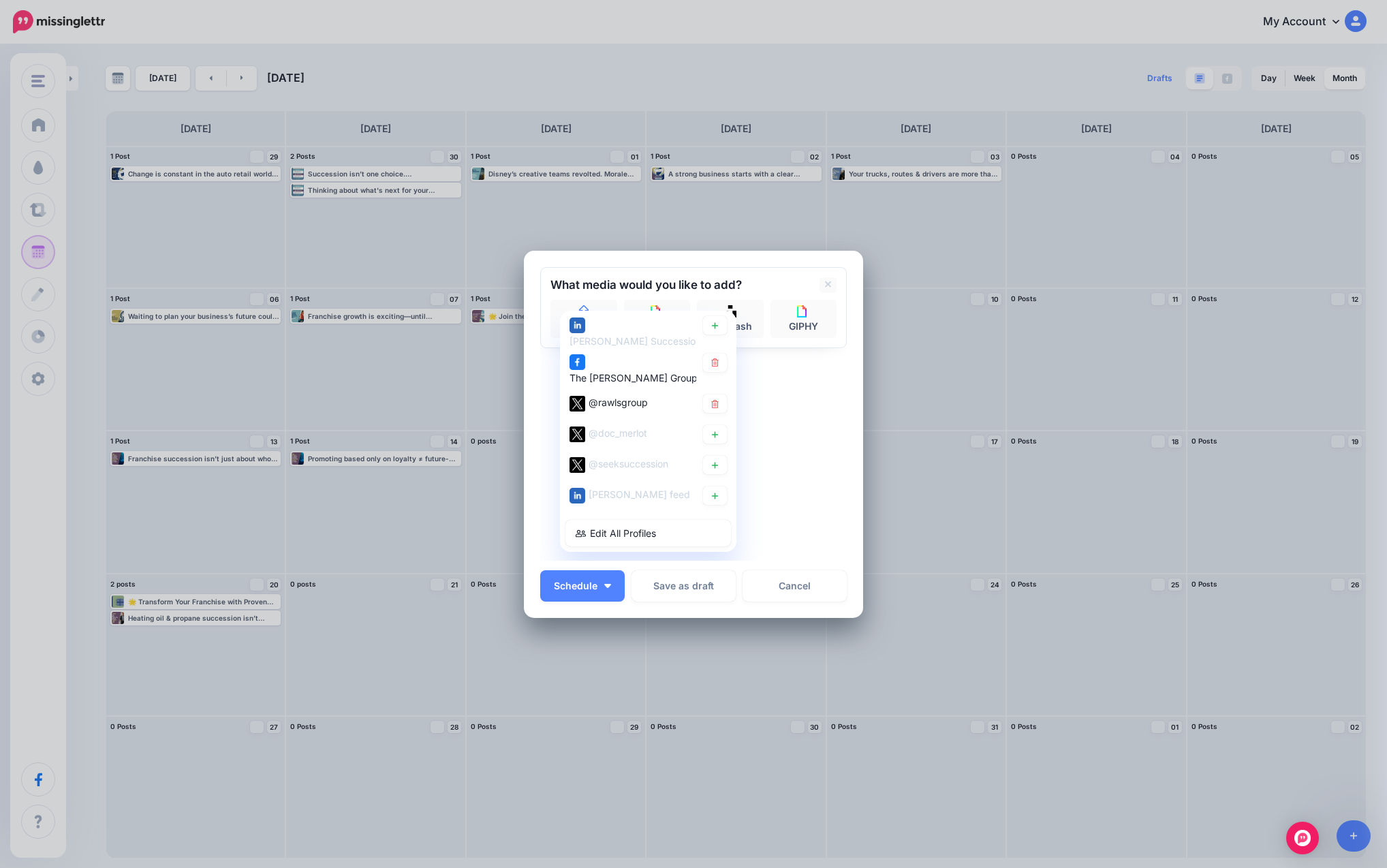
click at [757, 422] on div "Sending: [DATE] All Profiles" at bounding box center [693, 414] width 307 height 293
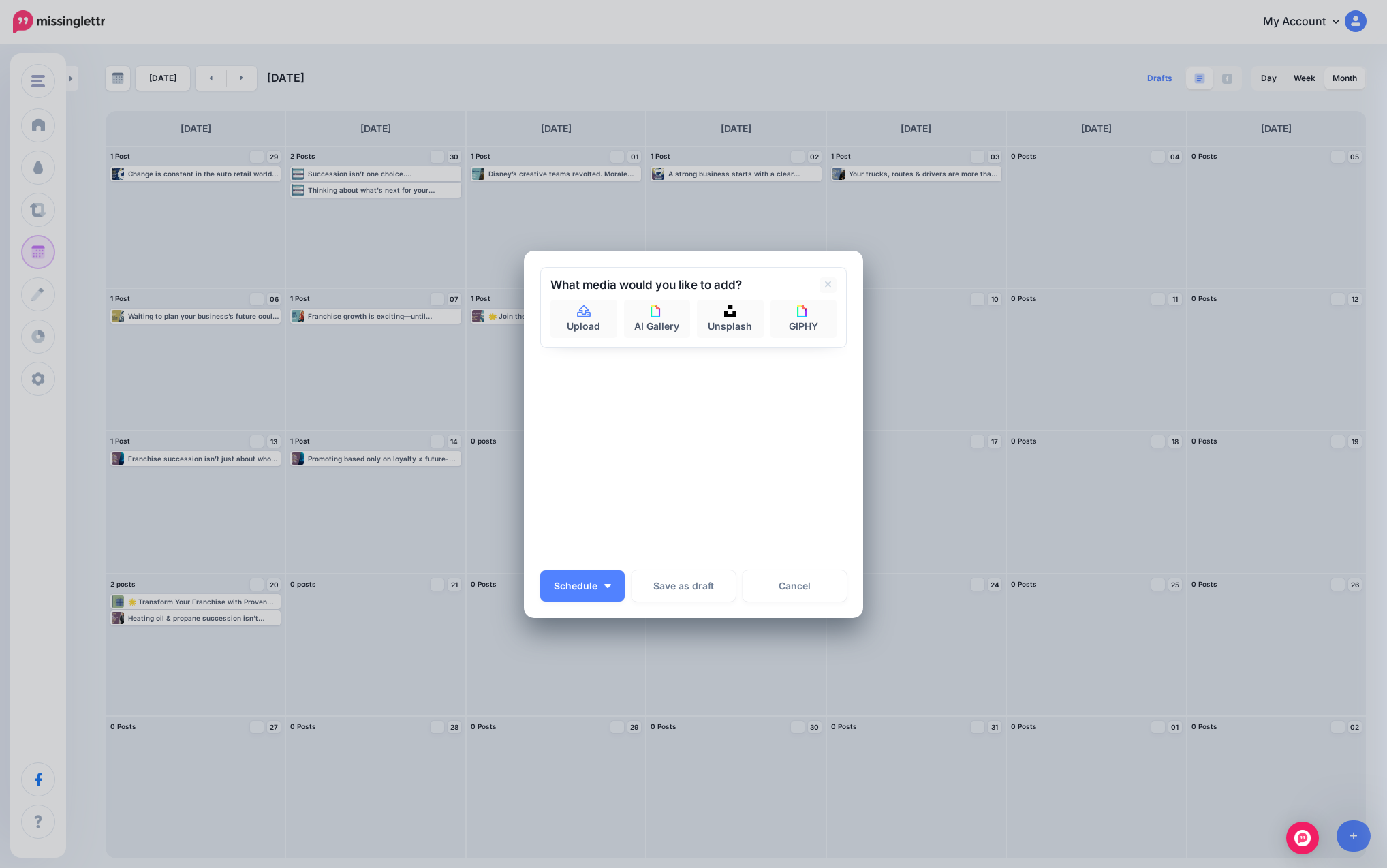
click at [755, 376] on div "Sending: [DATE] All Profiles" at bounding box center [693, 414] width 307 height 293
click at [561, 316] on link "Upload" at bounding box center [584, 319] width 67 height 39
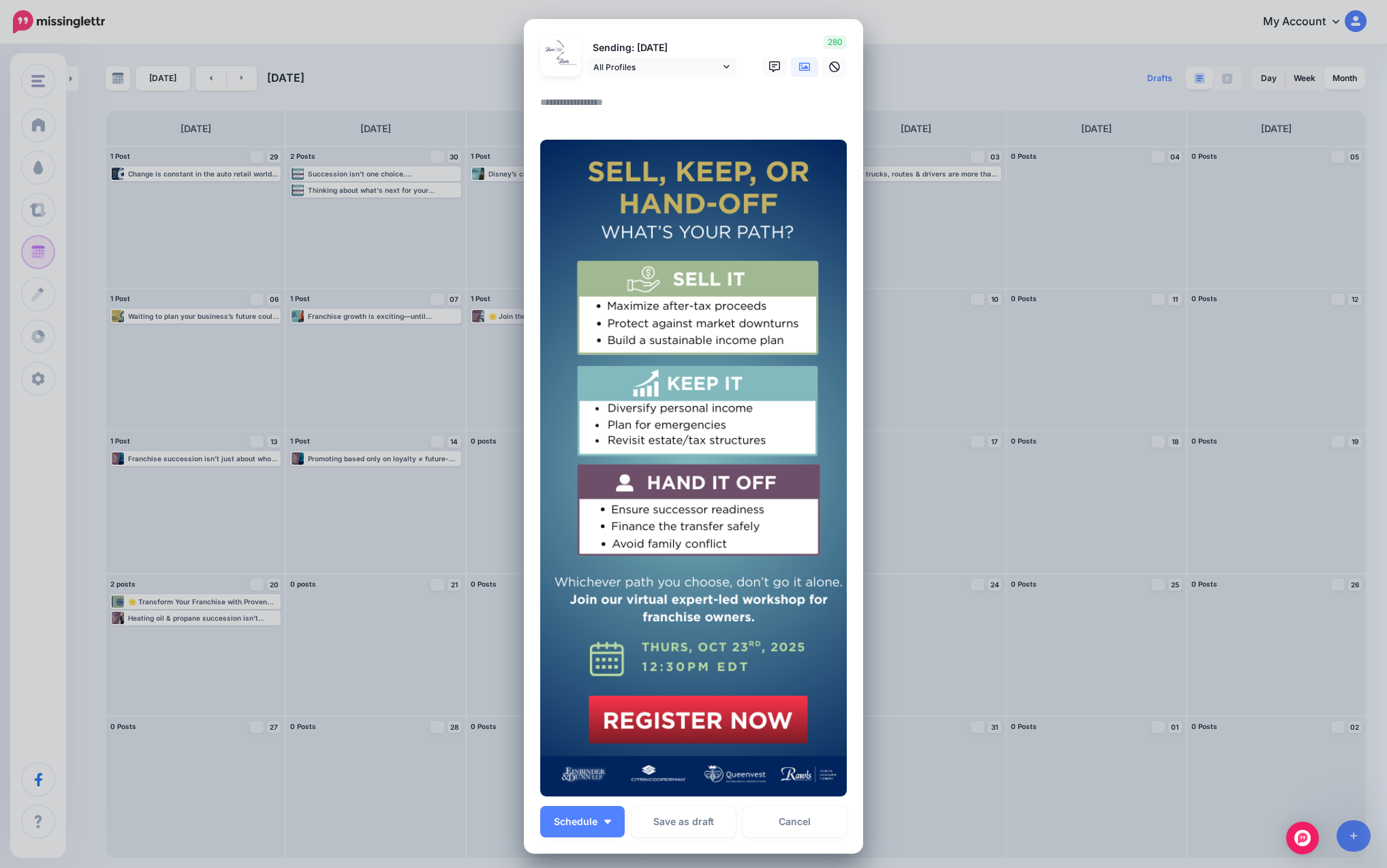
click at [614, 106] on textarea at bounding box center [696, 107] width 313 height 26
click at [674, 103] on textarea at bounding box center [696, 107] width 313 height 26
click at [669, 60] on span "All Profiles" at bounding box center [656, 67] width 127 height 15
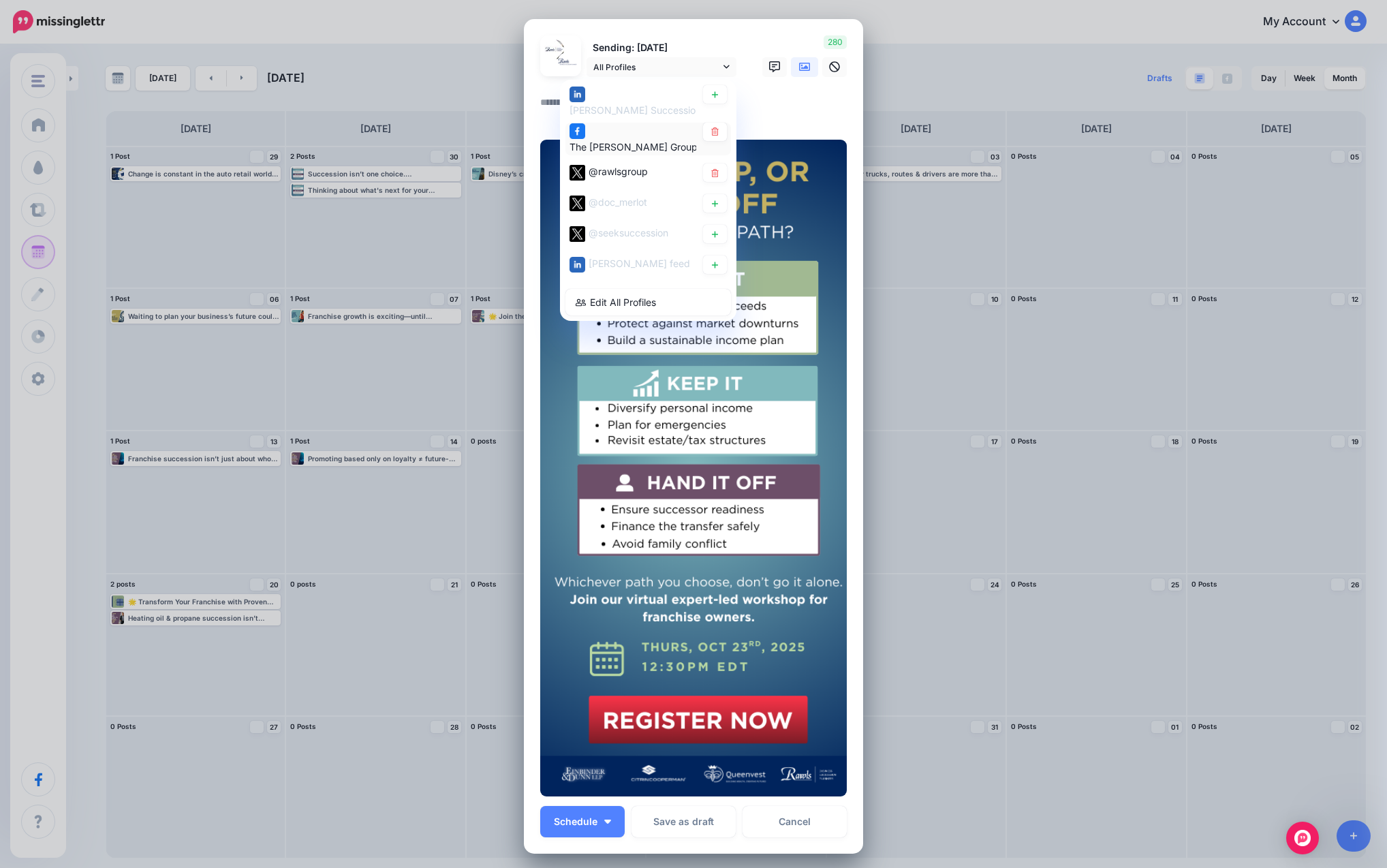
click at [638, 145] on span "The [PERSON_NAME] Group: Business Succession Planners page" at bounding box center [715, 146] width 292 height 12
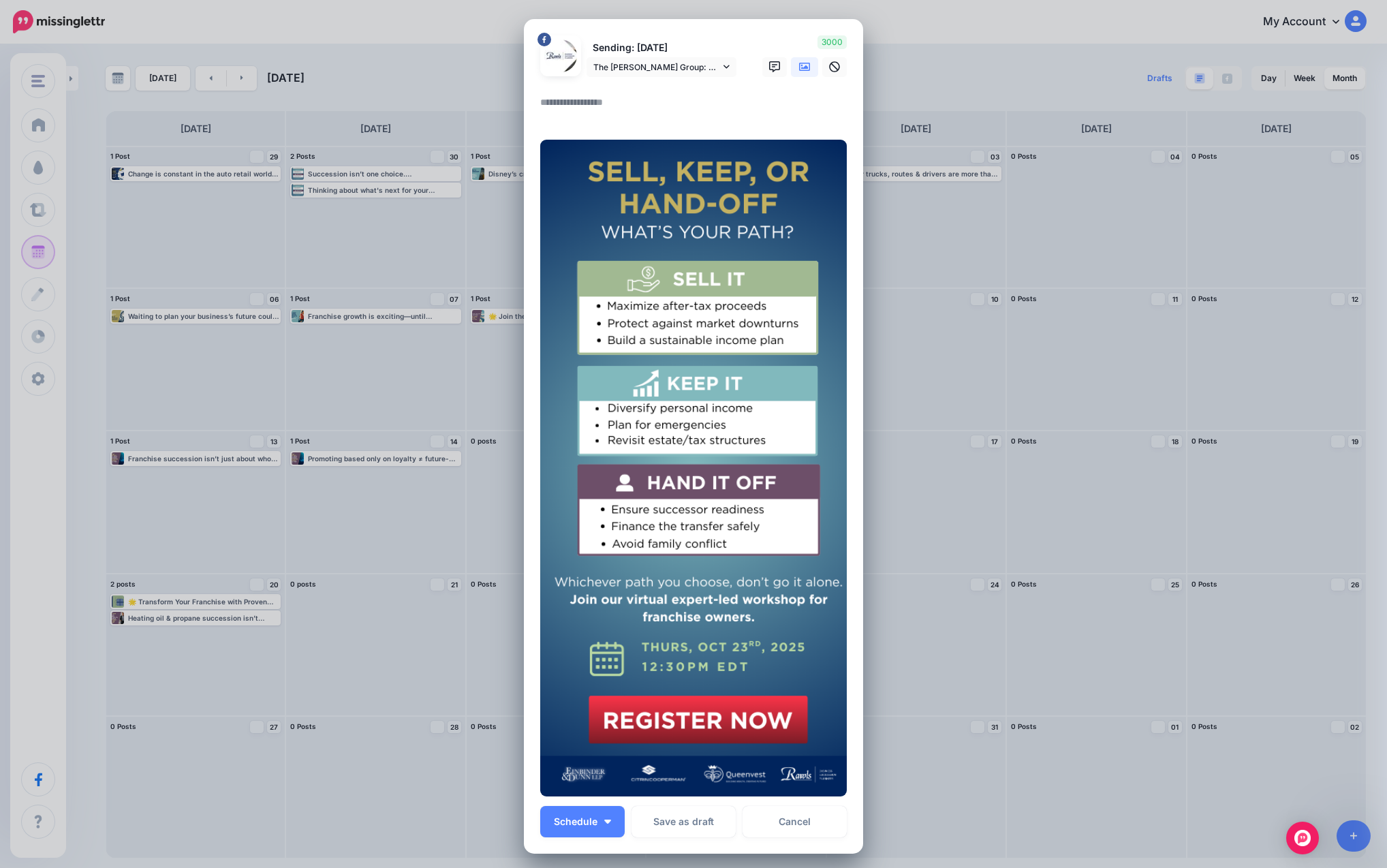
click at [629, 104] on textarea at bounding box center [696, 107] width 313 height 26
paste textarea "**********"
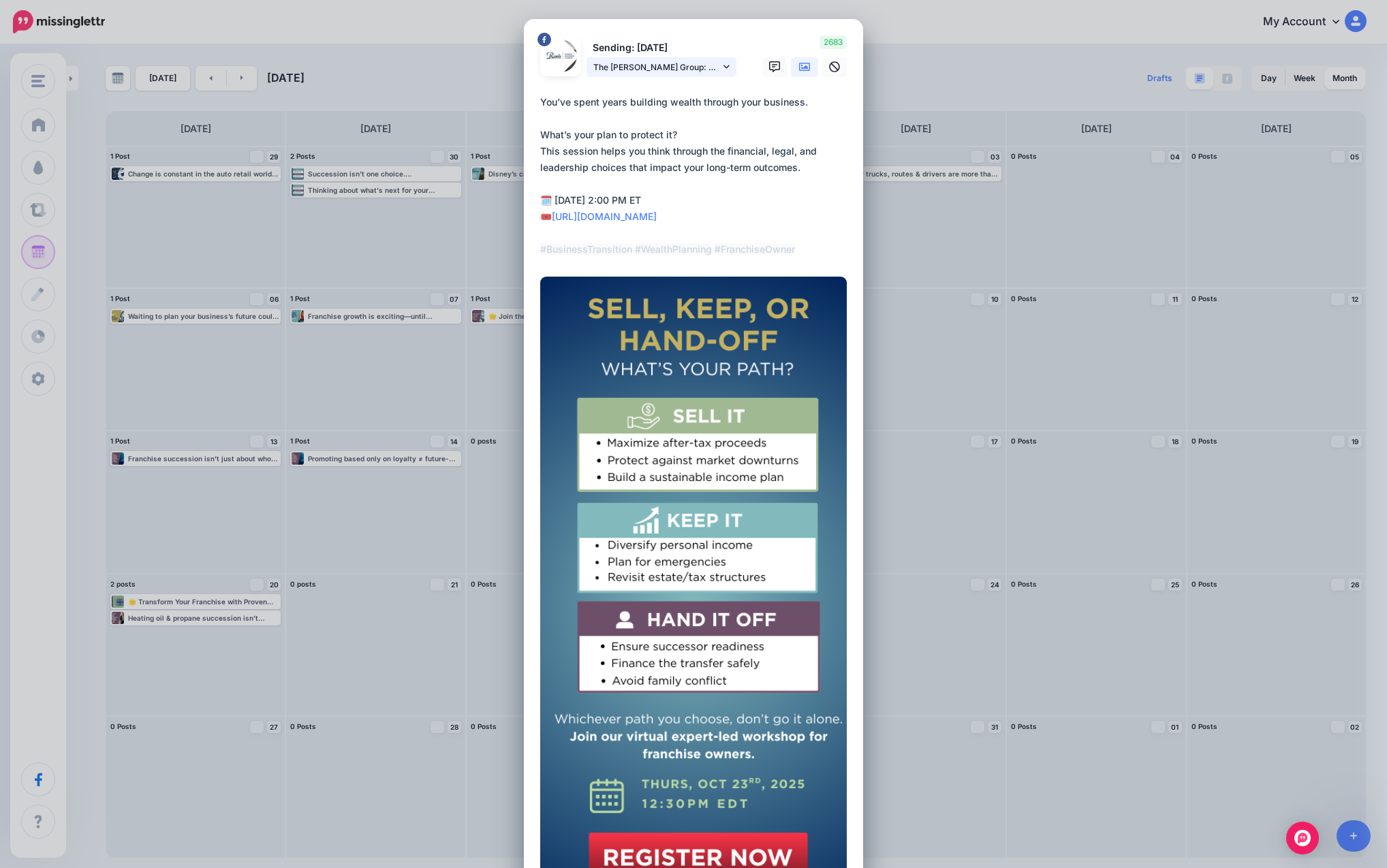
click at [666, 60] on span "The [PERSON_NAME] Group: Business Succession Planners page" at bounding box center [656, 67] width 127 height 15
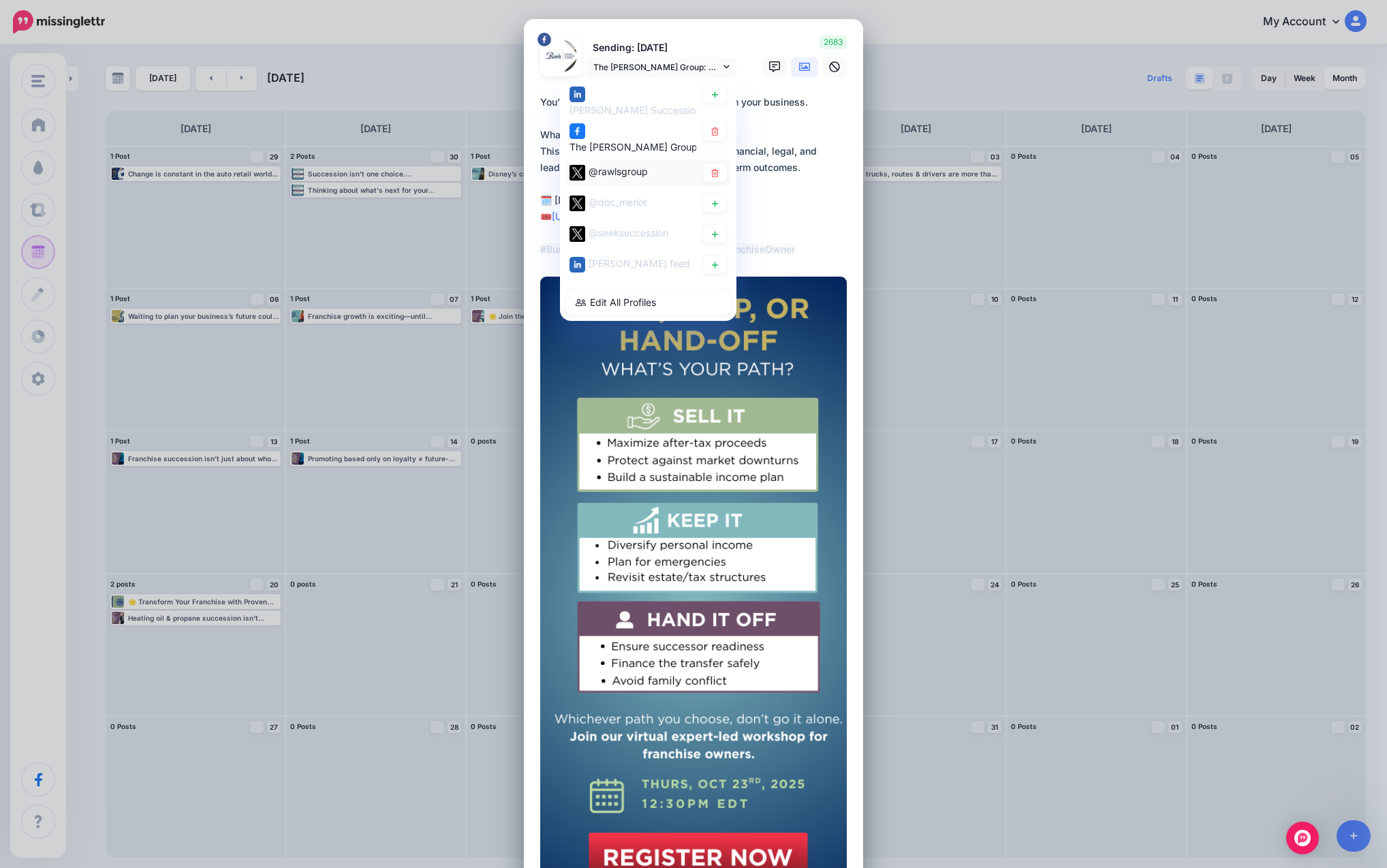
click at [644, 168] on div "@rawlsgroup" at bounding box center [632, 172] width 127 height 17
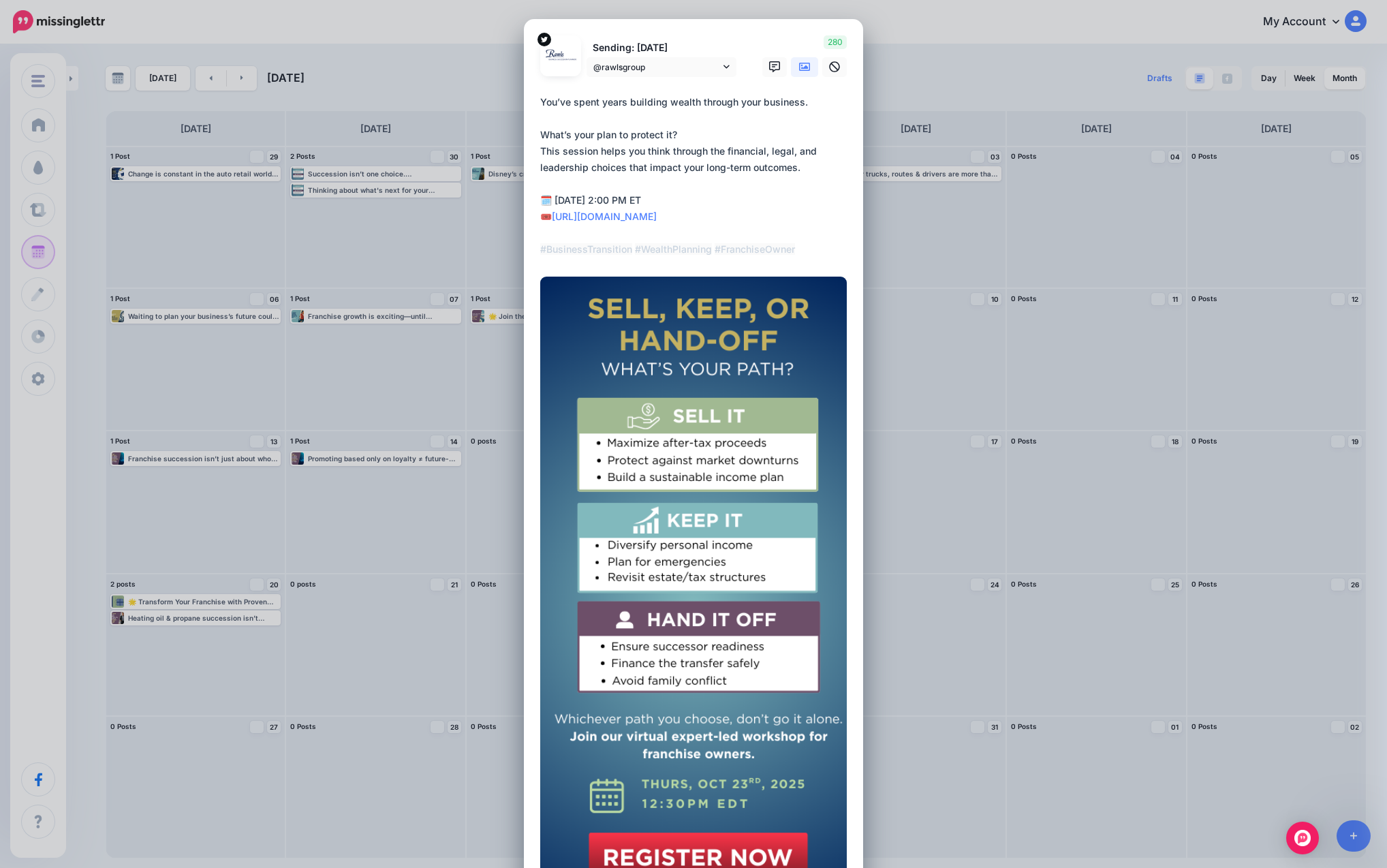
click at [689, 229] on textarea "**********" at bounding box center [696, 176] width 313 height 163
drag, startPoint x: 822, startPoint y: 251, endPoint x: 516, endPoint y: 99, distance: 341.7
click at [516, 99] on div "Create Post Loading Sending: [DATE] @rawlsgroup @rawlsgroup" at bounding box center [693, 434] width 1387 height 868
paste textarea "**********"
click at [749, 221] on textarea "**********" at bounding box center [696, 176] width 313 height 163
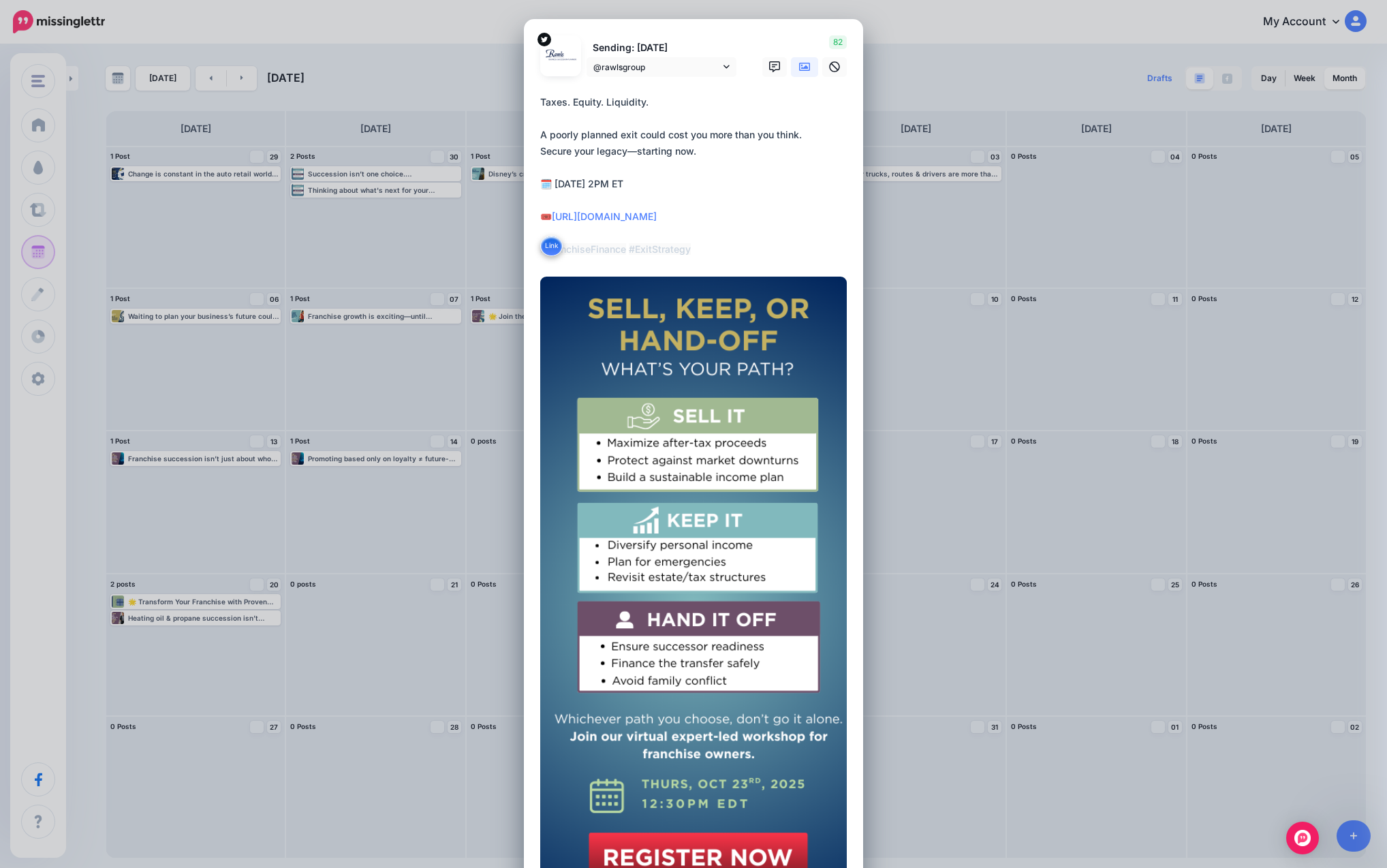
click at [627, 201] on textarea "**********" at bounding box center [696, 176] width 313 height 163
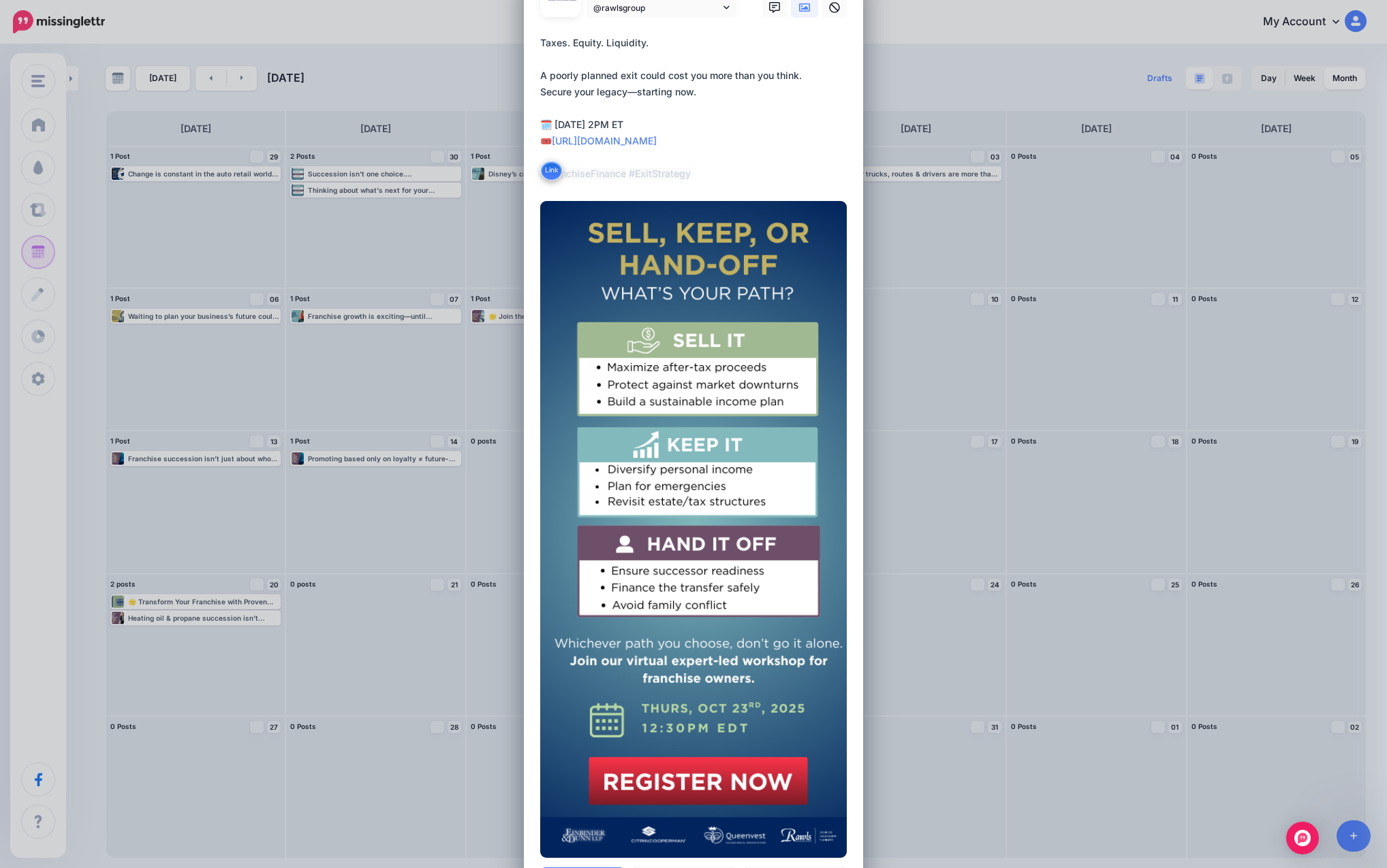
scroll to position [254, 0]
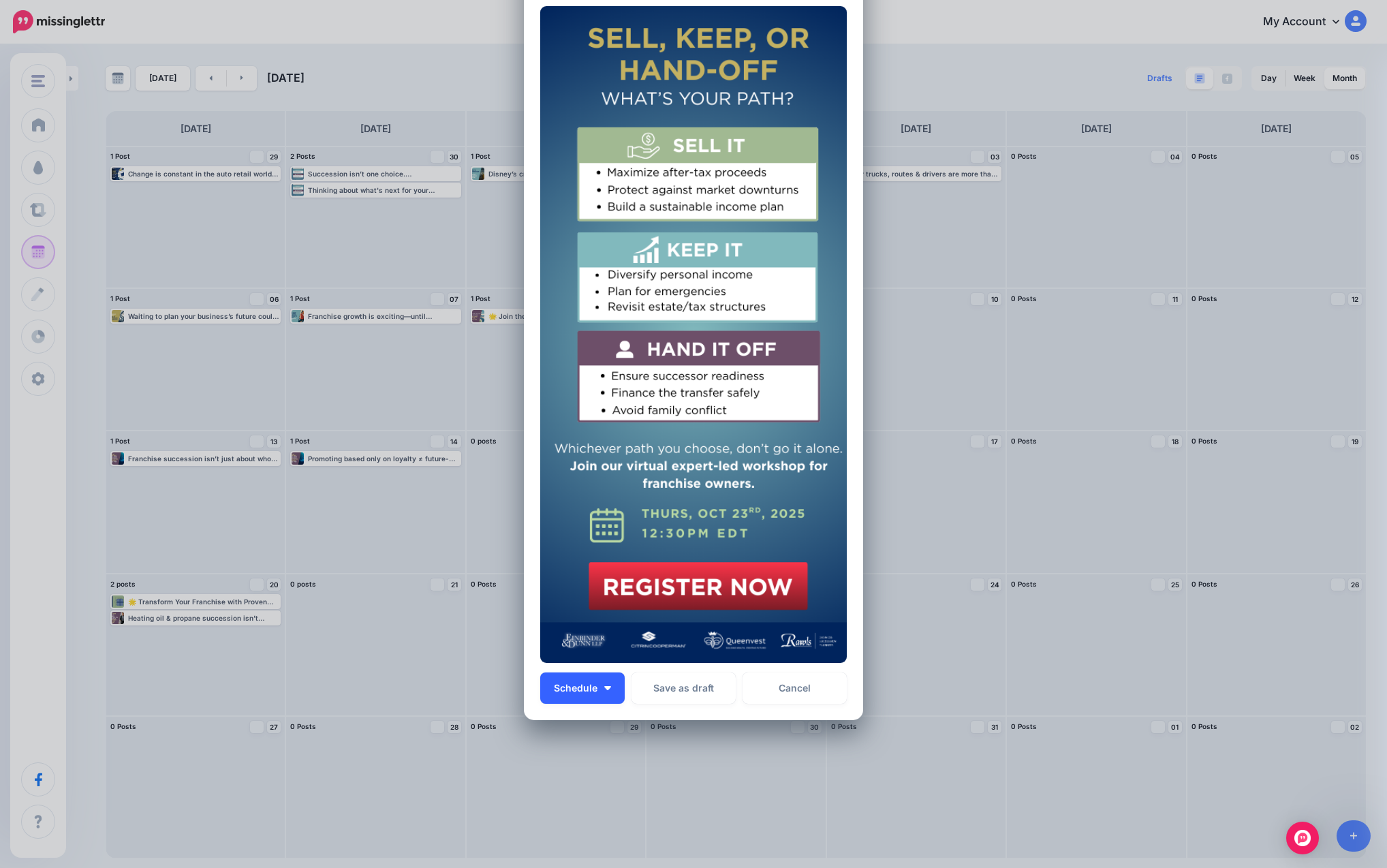
type textarea "**********"
click at [594, 691] on button "Schedule" at bounding box center [582, 688] width 85 height 32
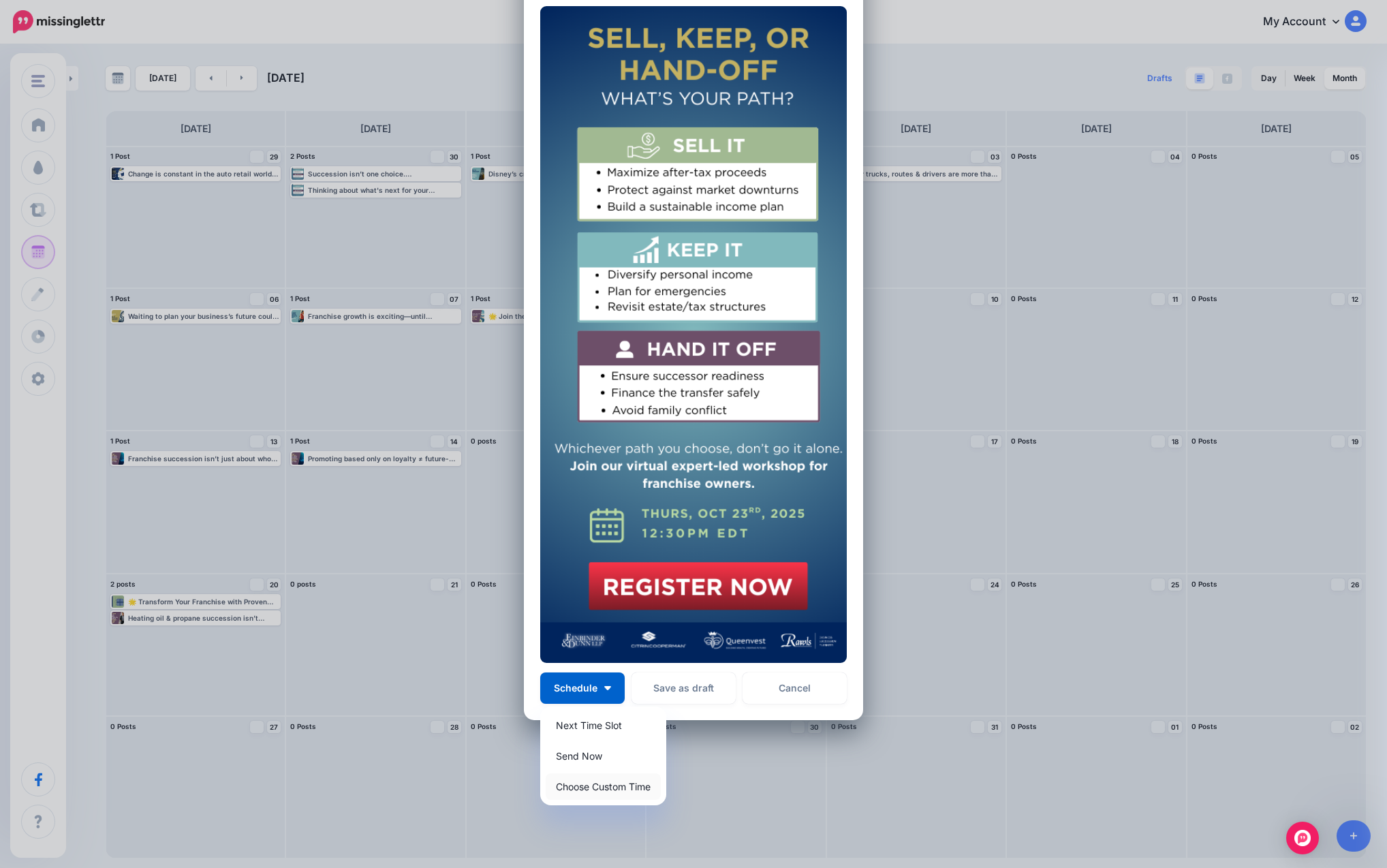
click at [595, 784] on link "Choose Custom Time" at bounding box center [602, 786] width 115 height 26
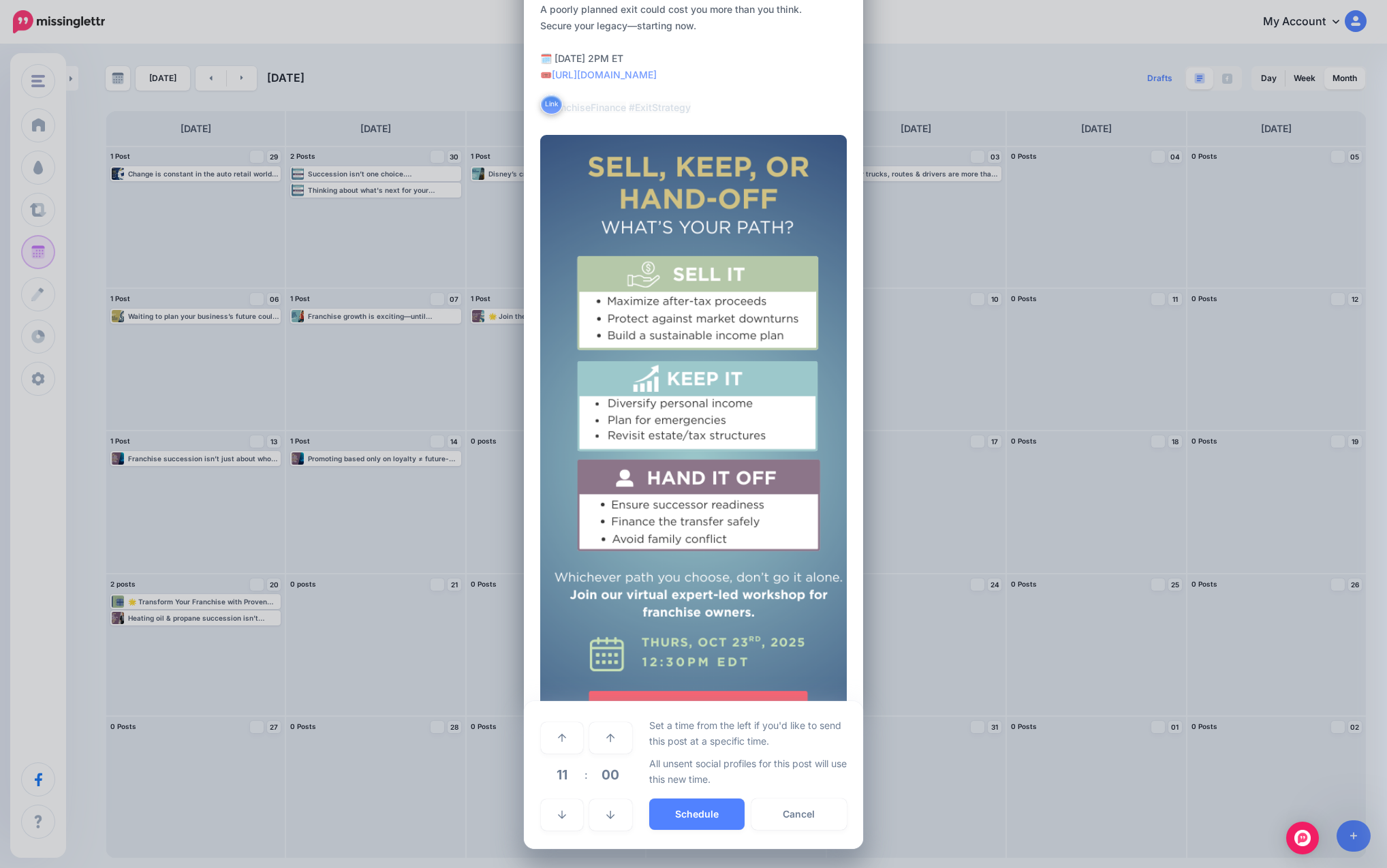
scroll to position [126, 0]
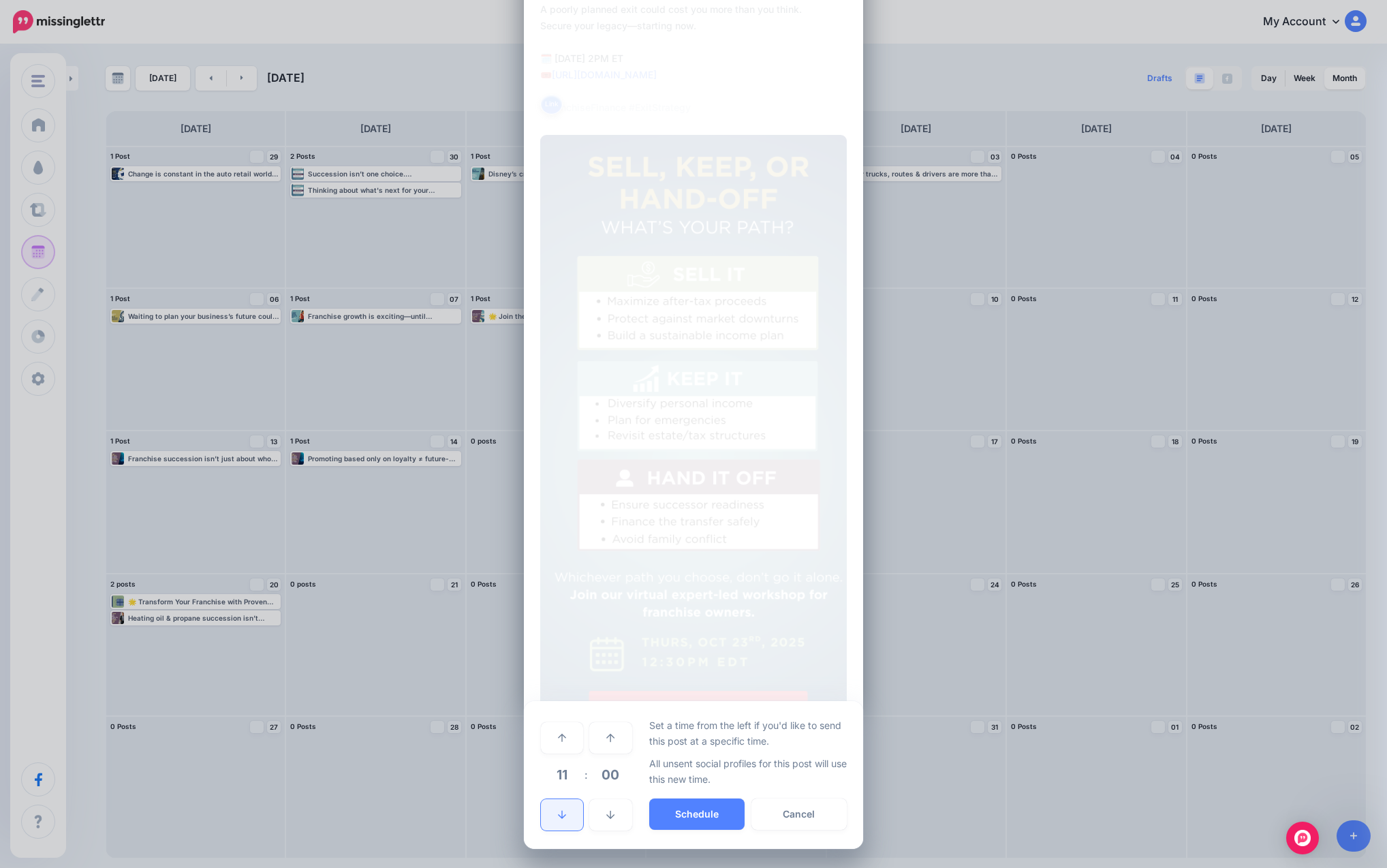
click at [551, 803] on link at bounding box center [561, 815] width 42 height 32
click at [558, 748] on link at bounding box center [561, 738] width 42 height 32
click at [686, 817] on button "Schedule" at bounding box center [697, 814] width 95 height 32
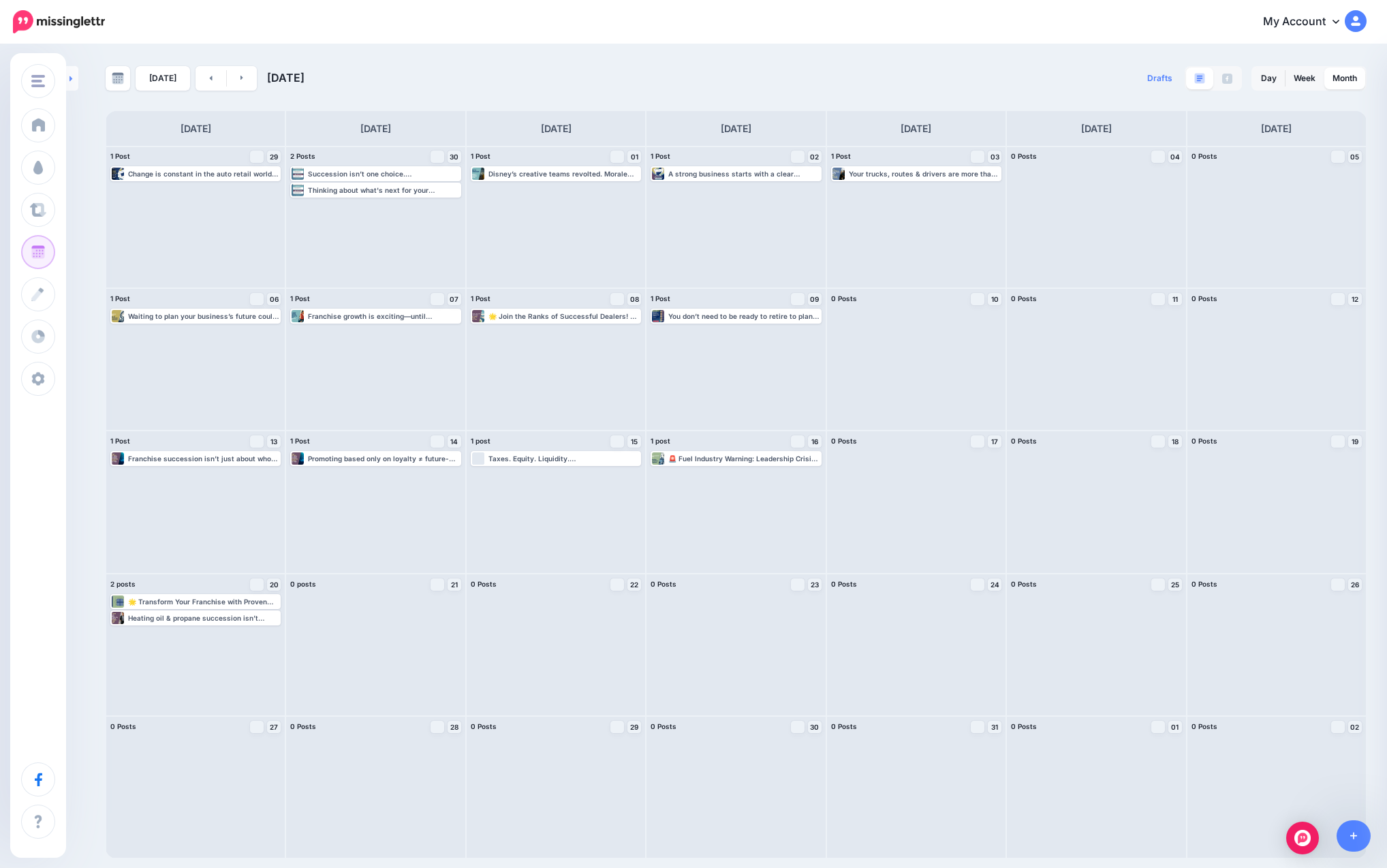
click at [71, 80] on icon at bounding box center [71, 78] width 3 height 8
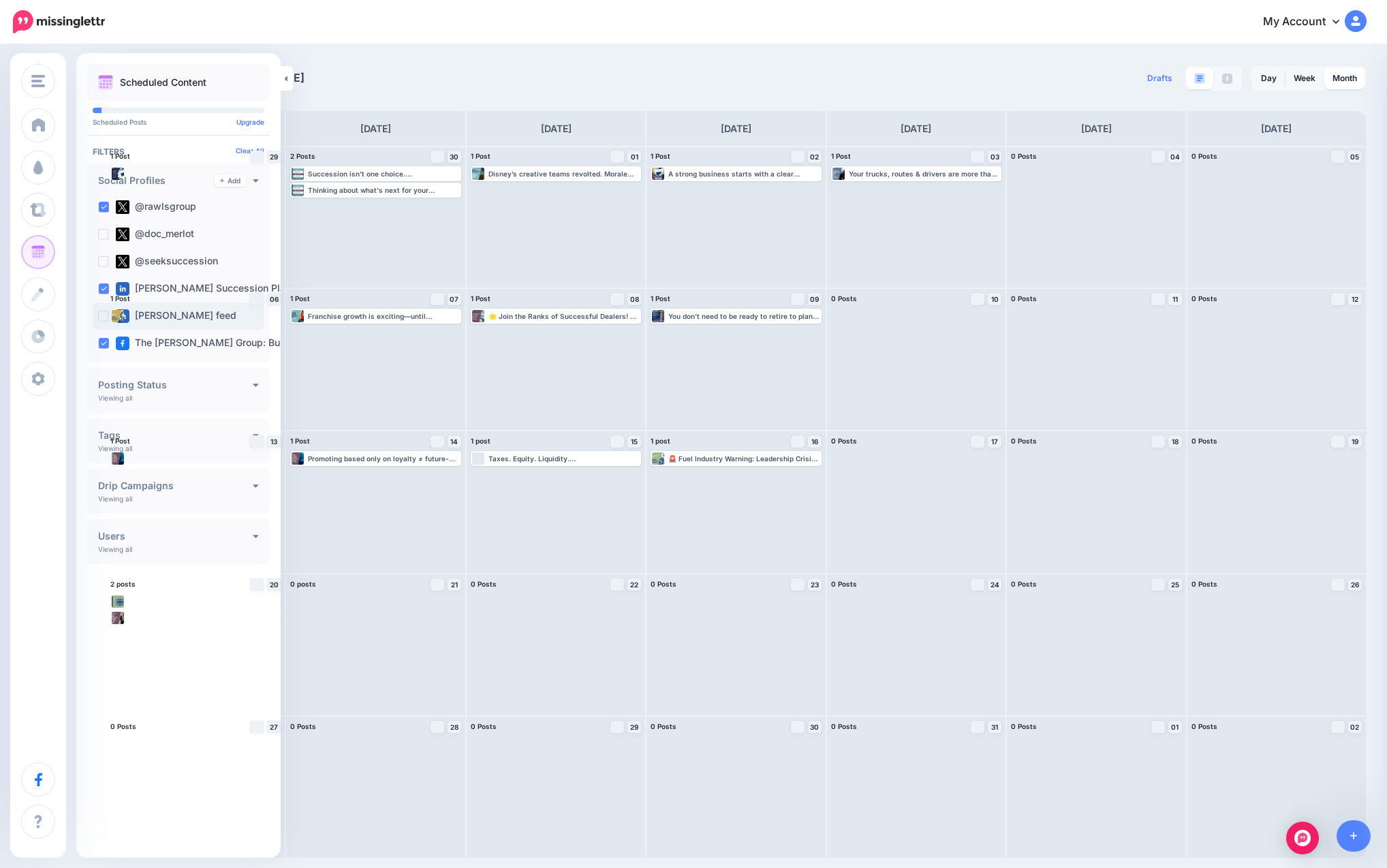
click at [102, 315] on ins at bounding box center [103, 316] width 11 height 11
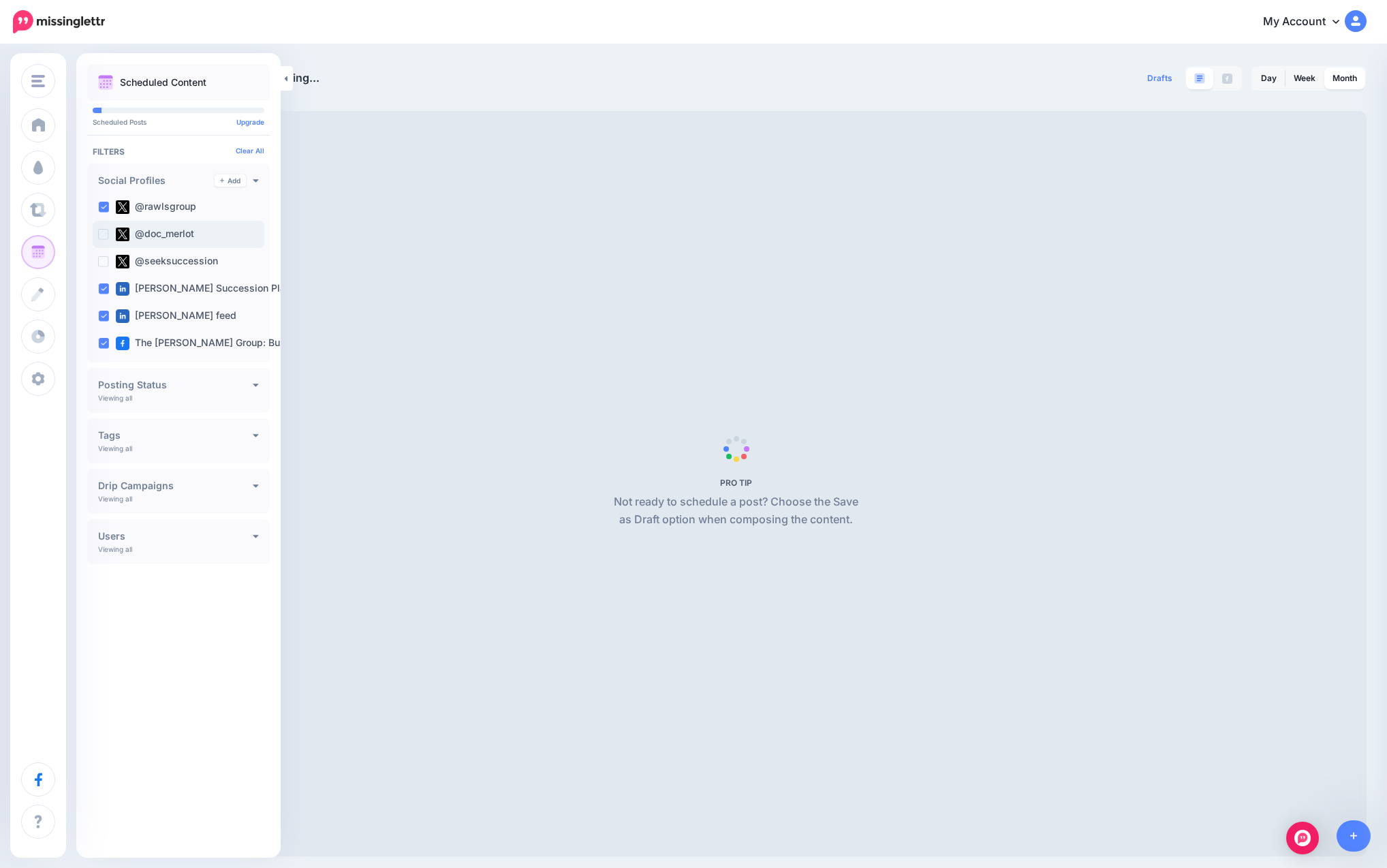
click at [104, 236] on ins at bounding box center [103, 234] width 11 height 11
click at [100, 260] on ins at bounding box center [103, 262] width 11 height 11
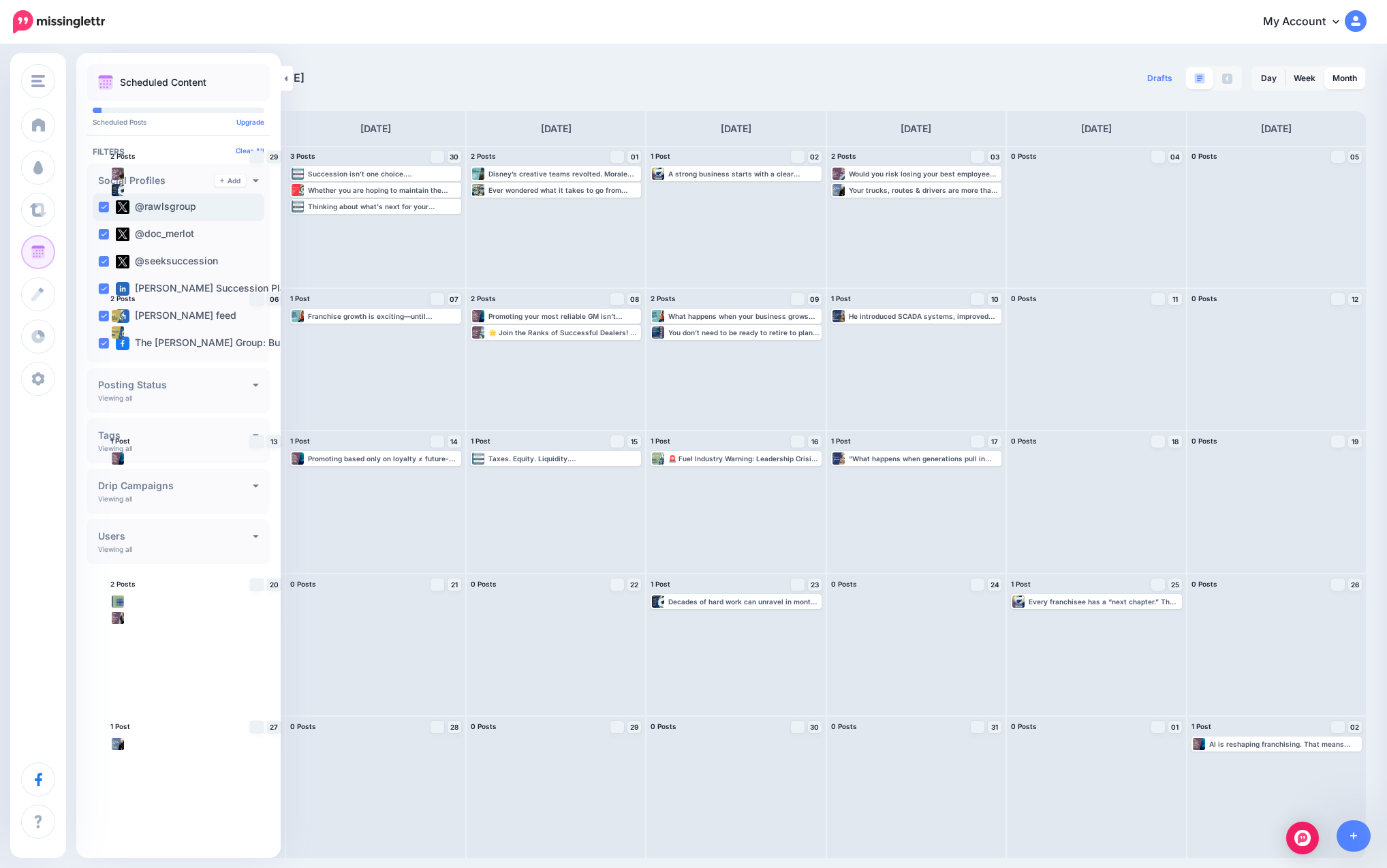
click at [102, 204] on ins at bounding box center [103, 207] width 11 height 11
click at [106, 289] on ins at bounding box center [103, 289] width 11 height 11
click at [101, 344] on ins at bounding box center [103, 344] width 11 height 11
click at [479, 64] on div "[DATE] [DATE] Drafts 0 Day Week Month" at bounding box center [693, 451] width 1387 height 813
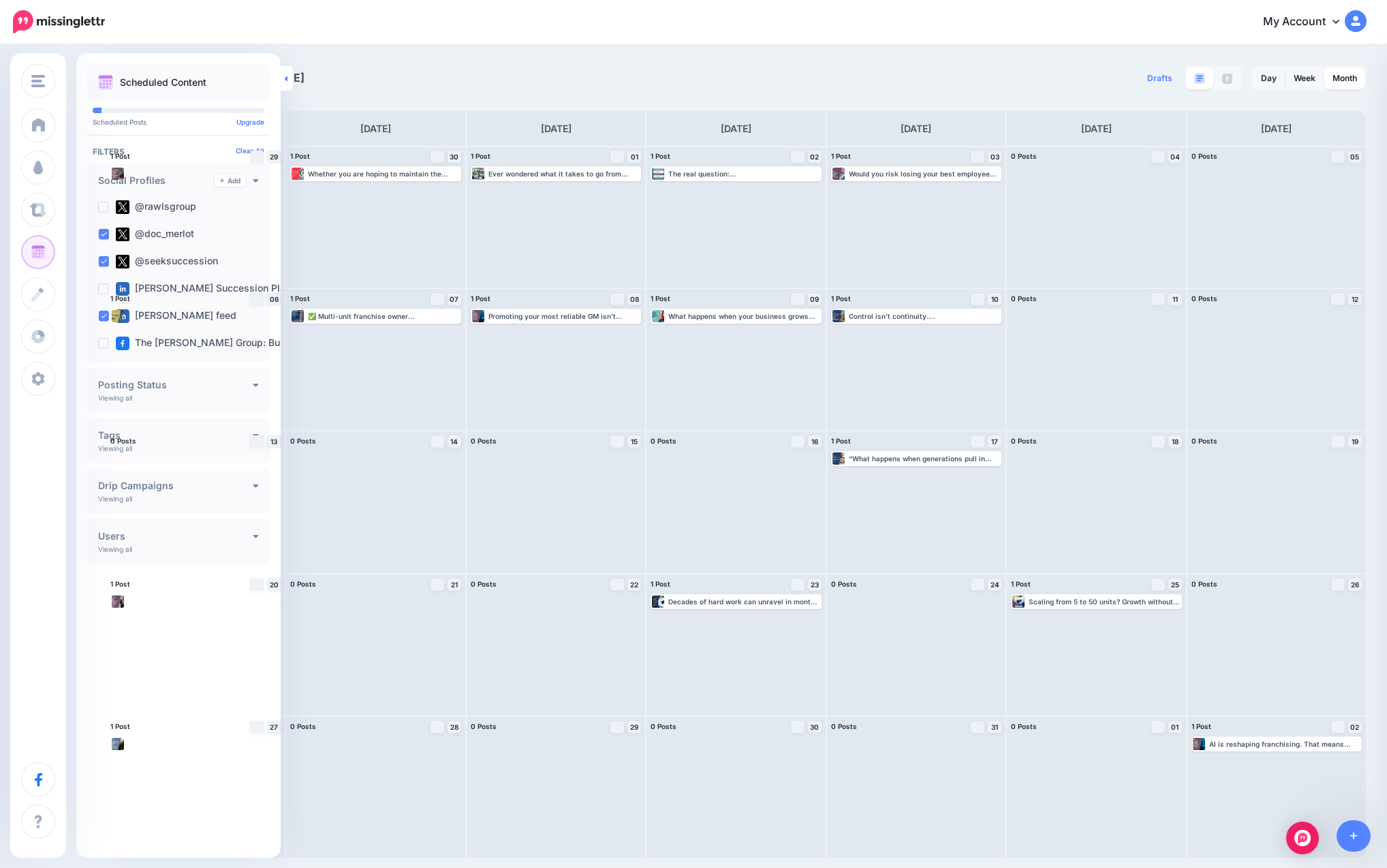
click at [286, 79] on icon at bounding box center [286, 78] width 3 height 5
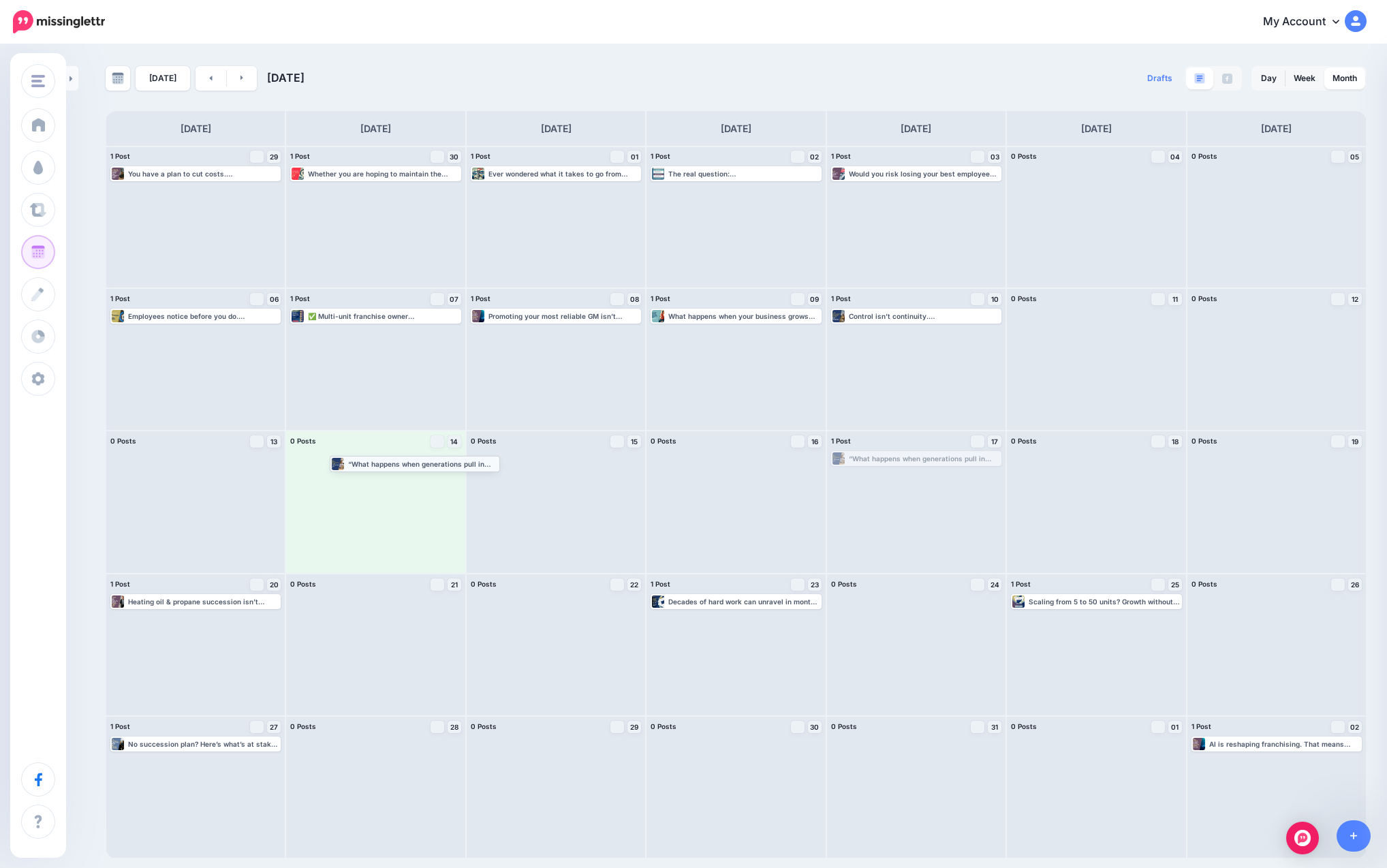
drag, startPoint x: 886, startPoint y: 457, endPoint x: 384, endPoint y: 463, distance: 502.0
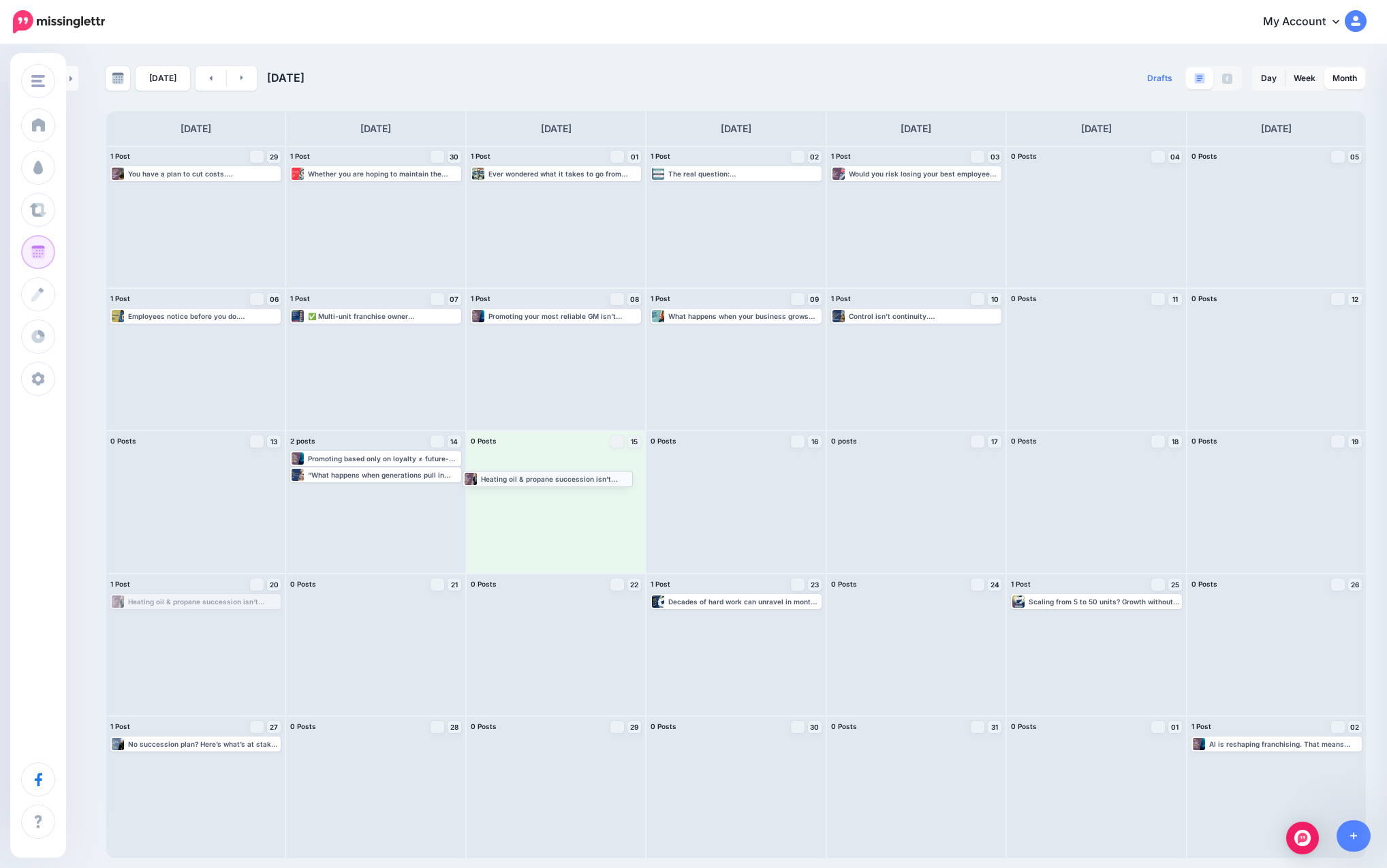
drag, startPoint x: 227, startPoint y: 603, endPoint x: 580, endPoint y: 479, distance: 374.1
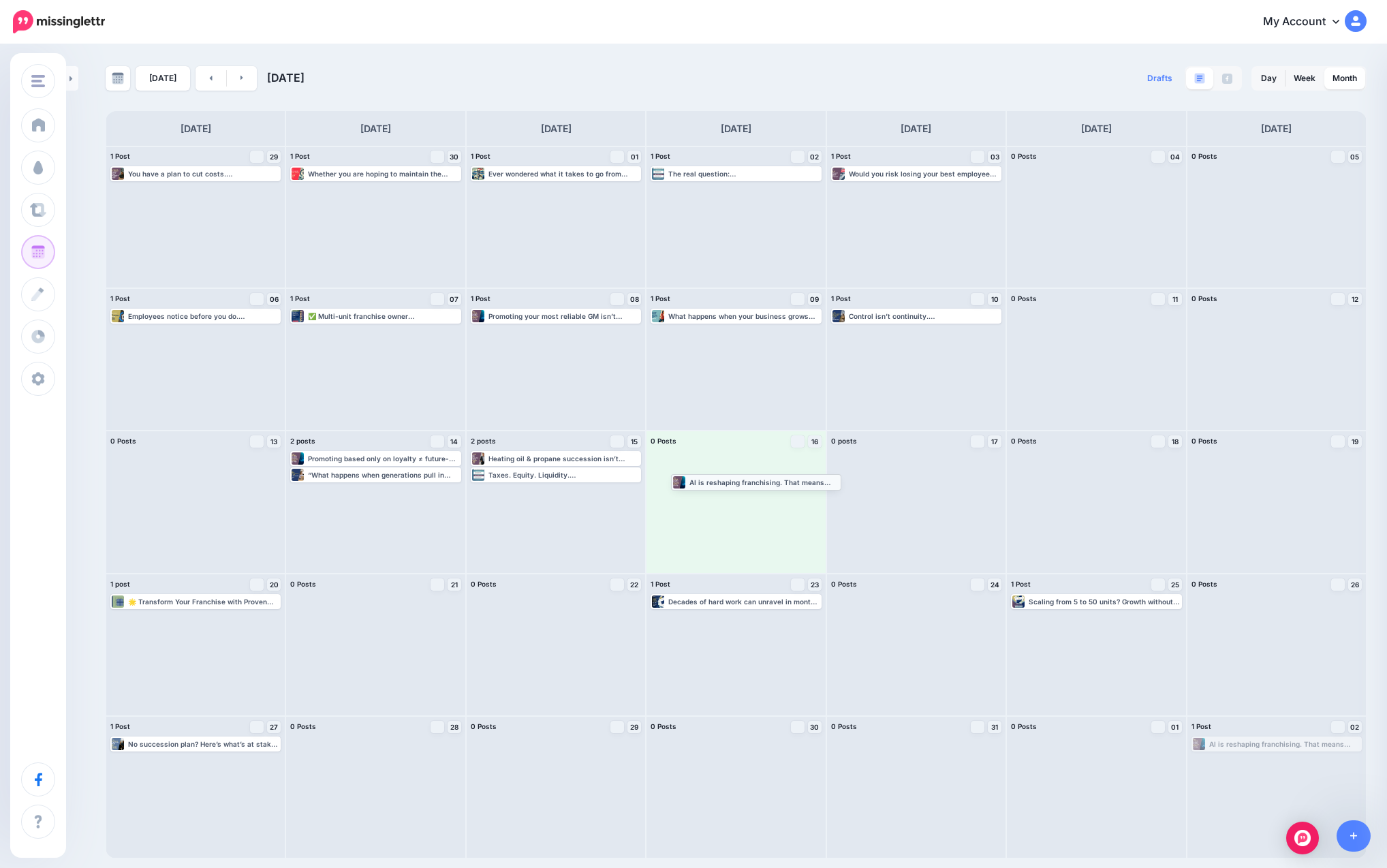
drag, startPoint x: 1255, startPoint y: 747, endPoint x: 734, endPoint y: 484, distance: 583.6
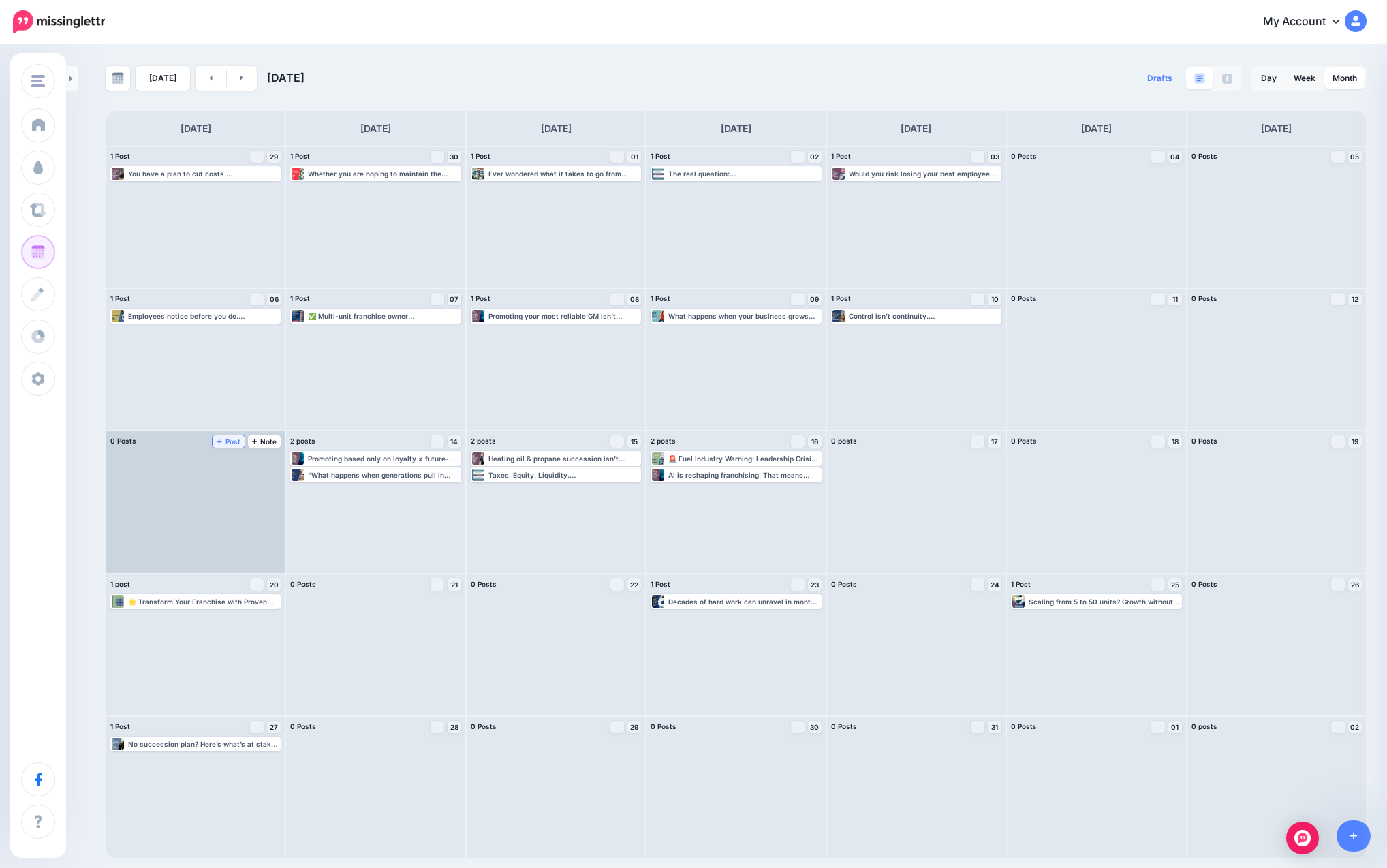
click at [226, 440] on span "Post" at bounding box center [228, 441] width 24 height 7
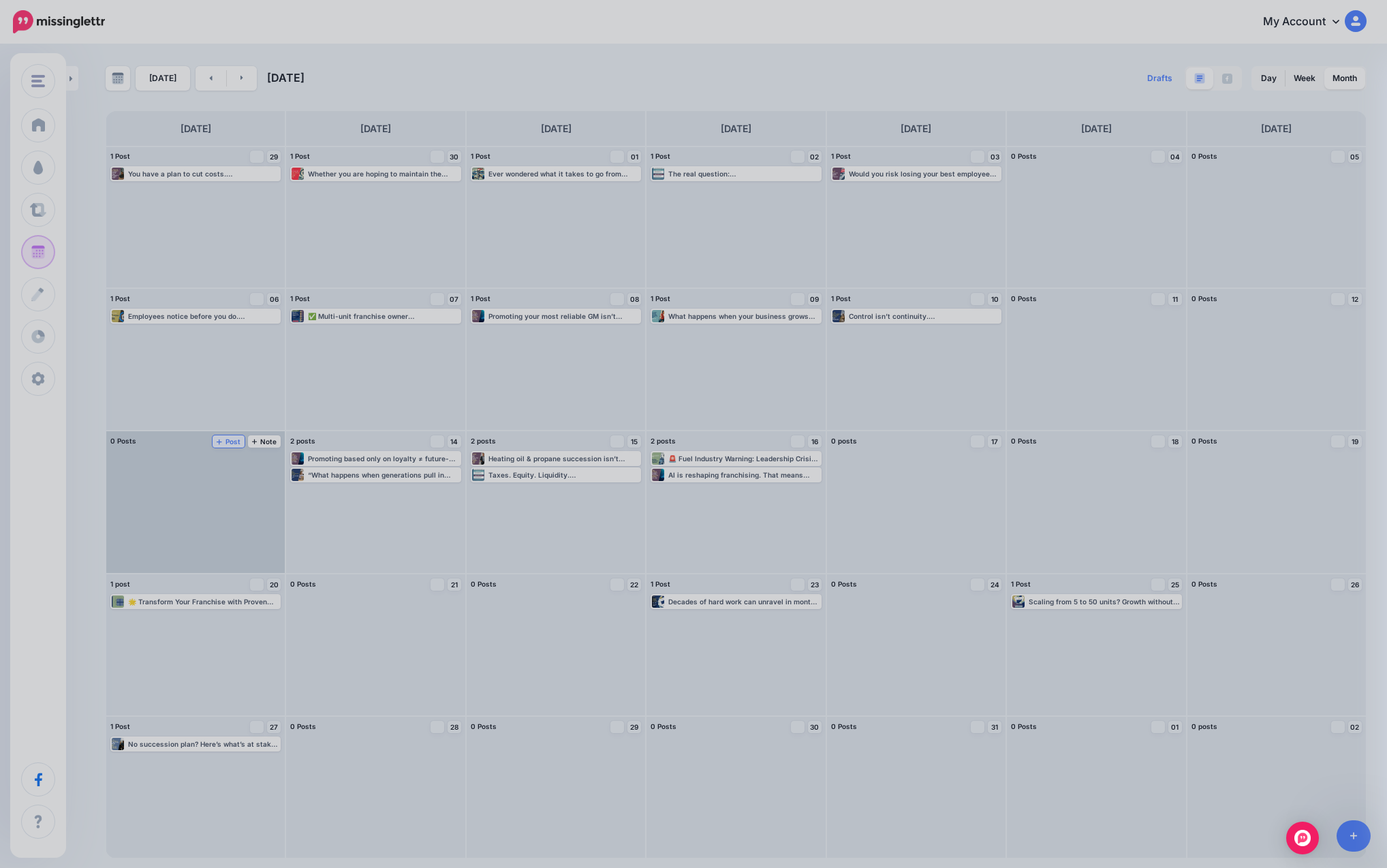
scroll to position [0, 0]
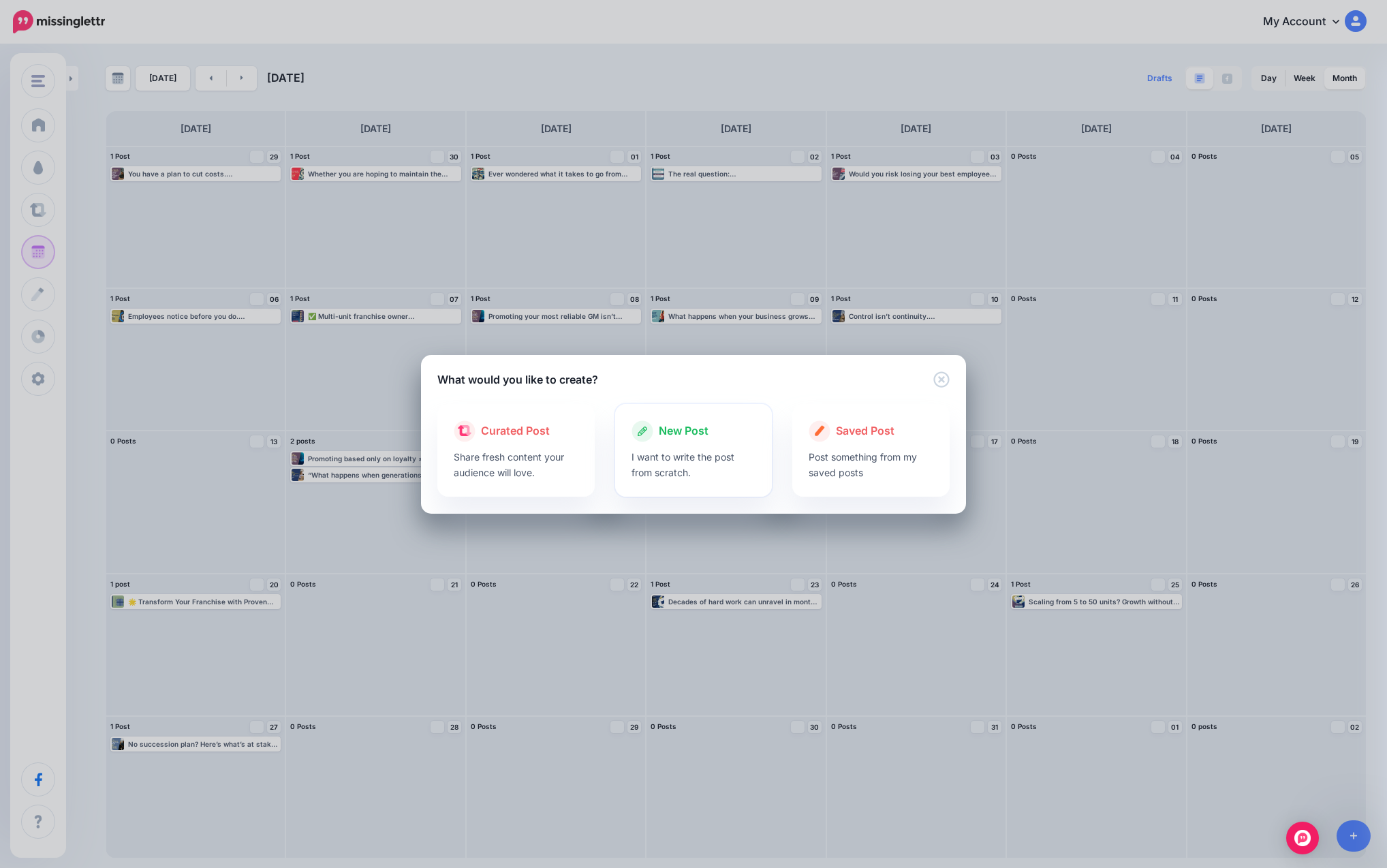
click at [688, 440] on span "New Post" at bounding box center [683, 431] width 50 height 18
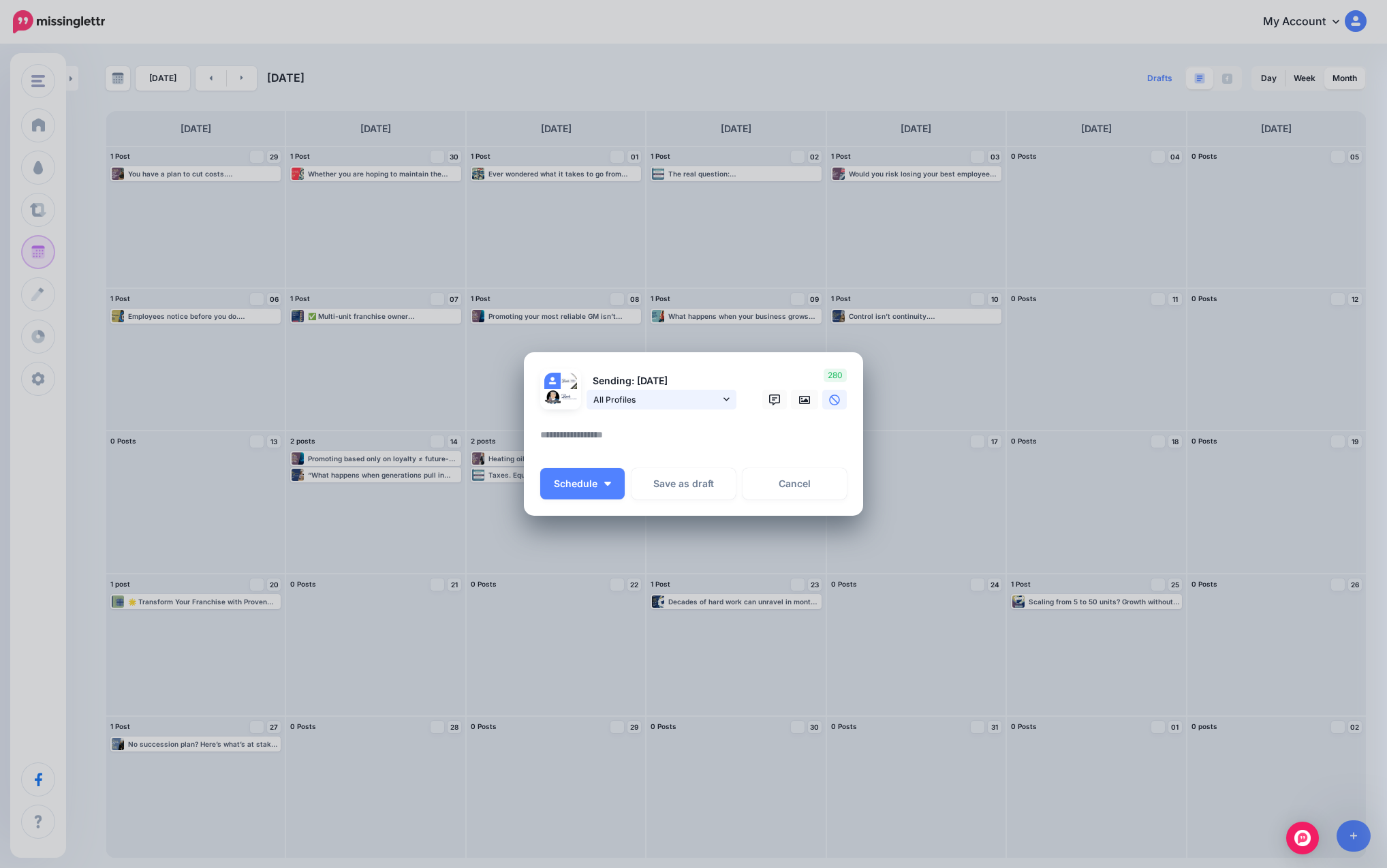
click at [654, 397] on span "All Profiles" at bounding box center [656, 399] width 127 height 15
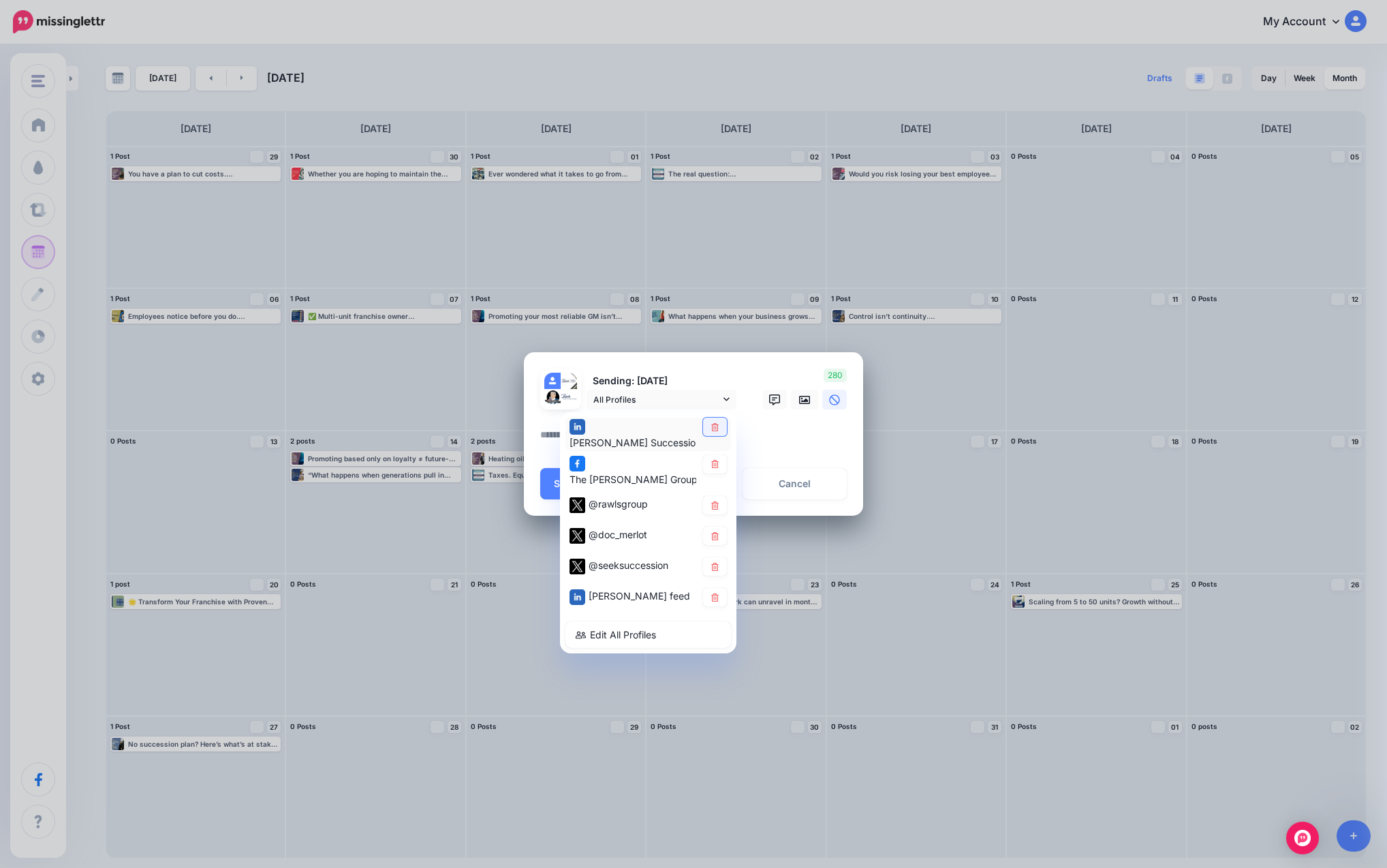
click at [720, 427] on link at bounding box center [715, 427] width 24 height 18
click at [722, 466] on link at bounding box center [715, 464] width 24 height 18
click at [716, 503] on icon at bounding box center [715, 505] width 8 height 8
click at [710, 593] on link at bounding box center [715, 598] width 24 height 18
click at [757, 451] on textarea at bounding box center [696, 440] width 313 height 26
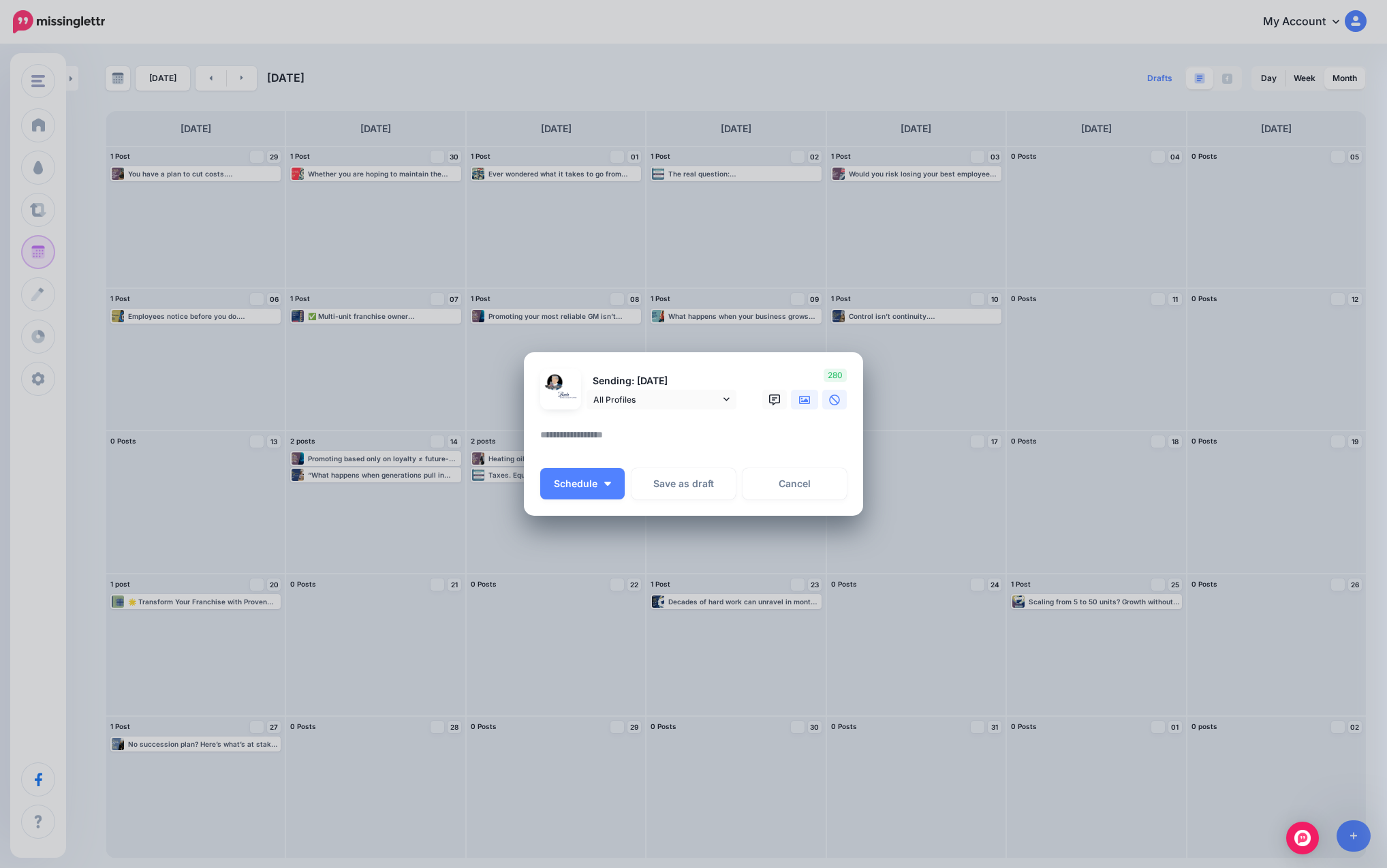
click at [757, 397] on icon at bounding box center [805, 400] width 11 height 11
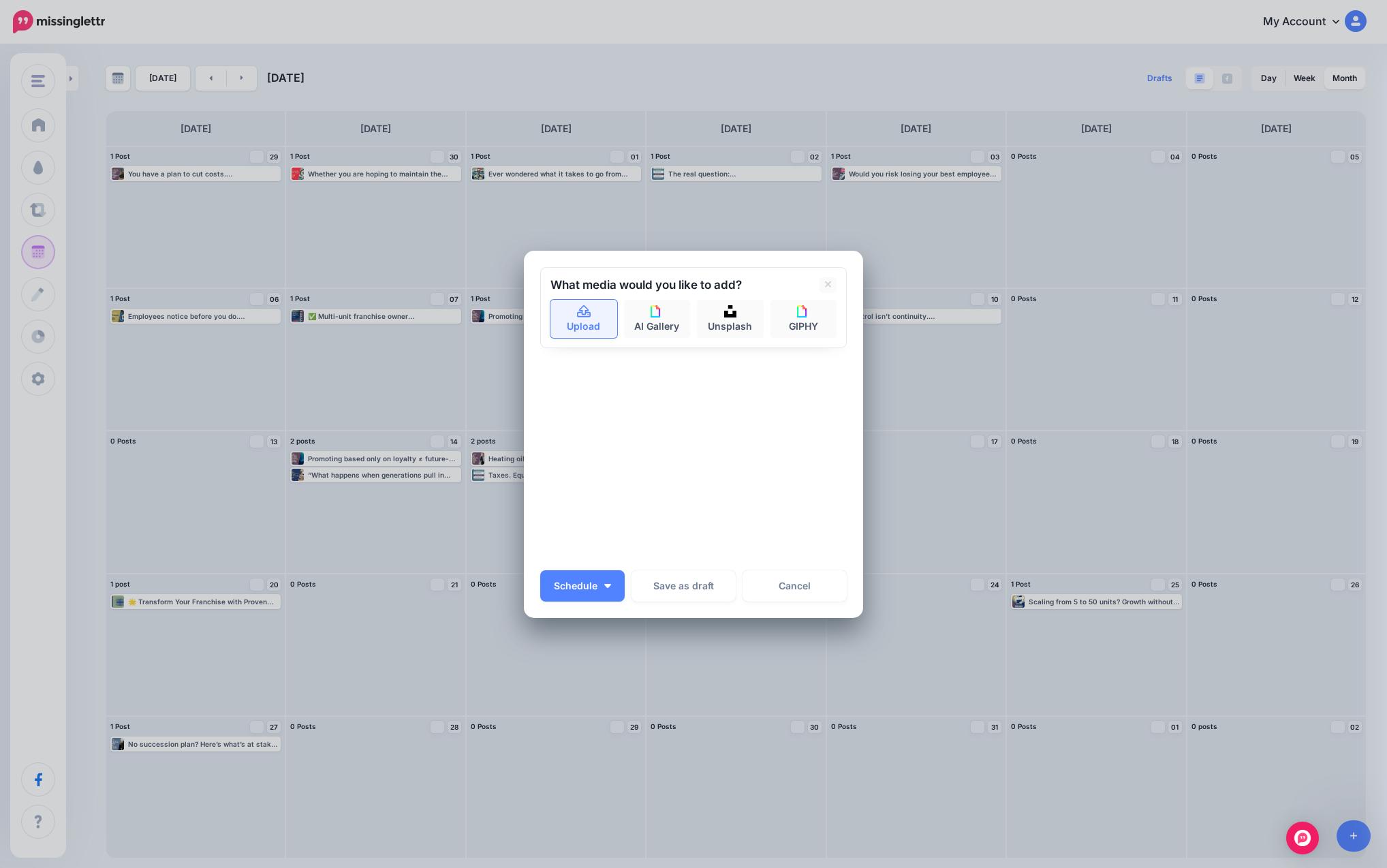
click at [594, 319] on link "Upload" at bounding box center [584, 319] width 67 height 39
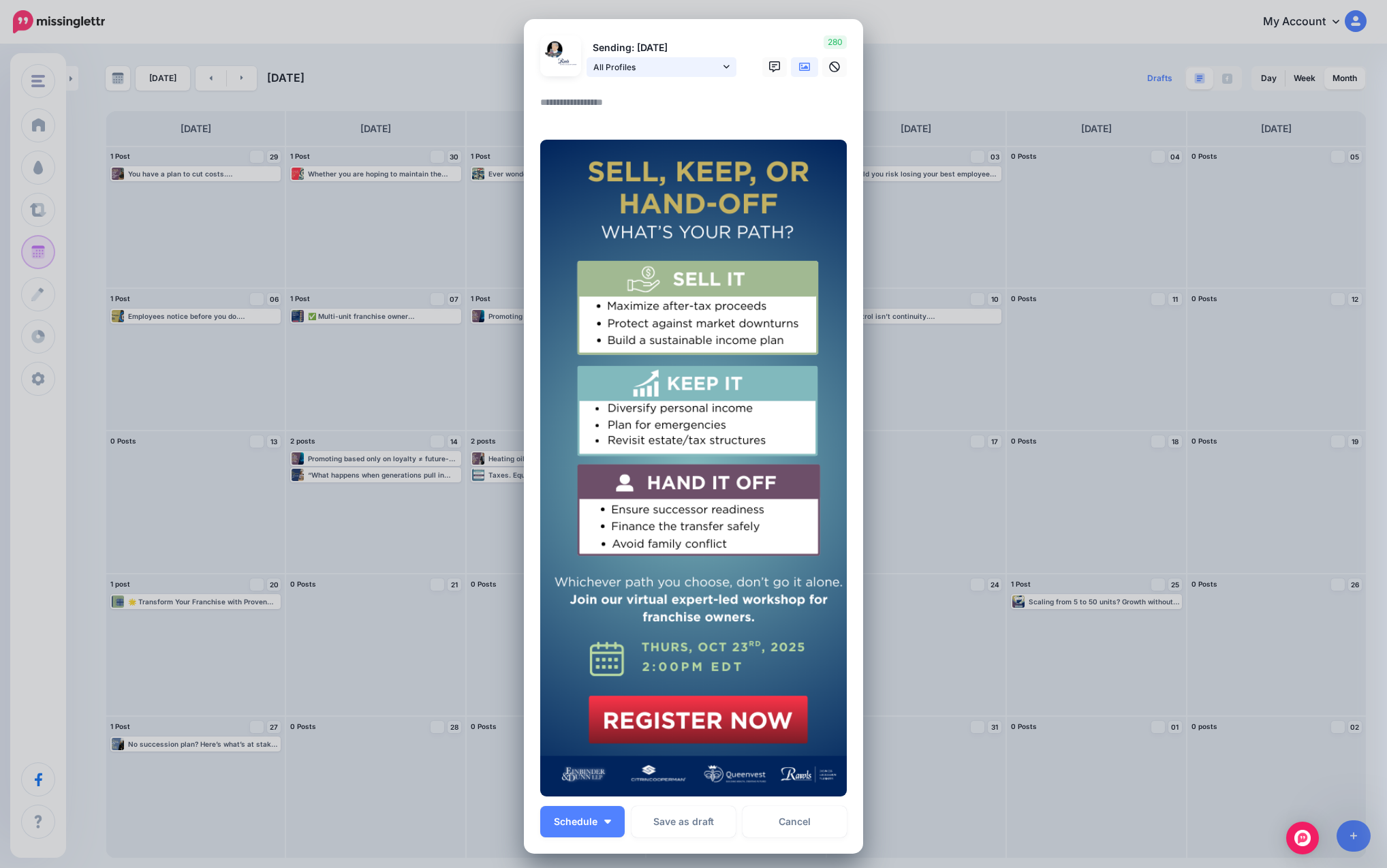
click at [616, 66] on span "All Profiles" at bounding box center [656, 67] width 127 height 15
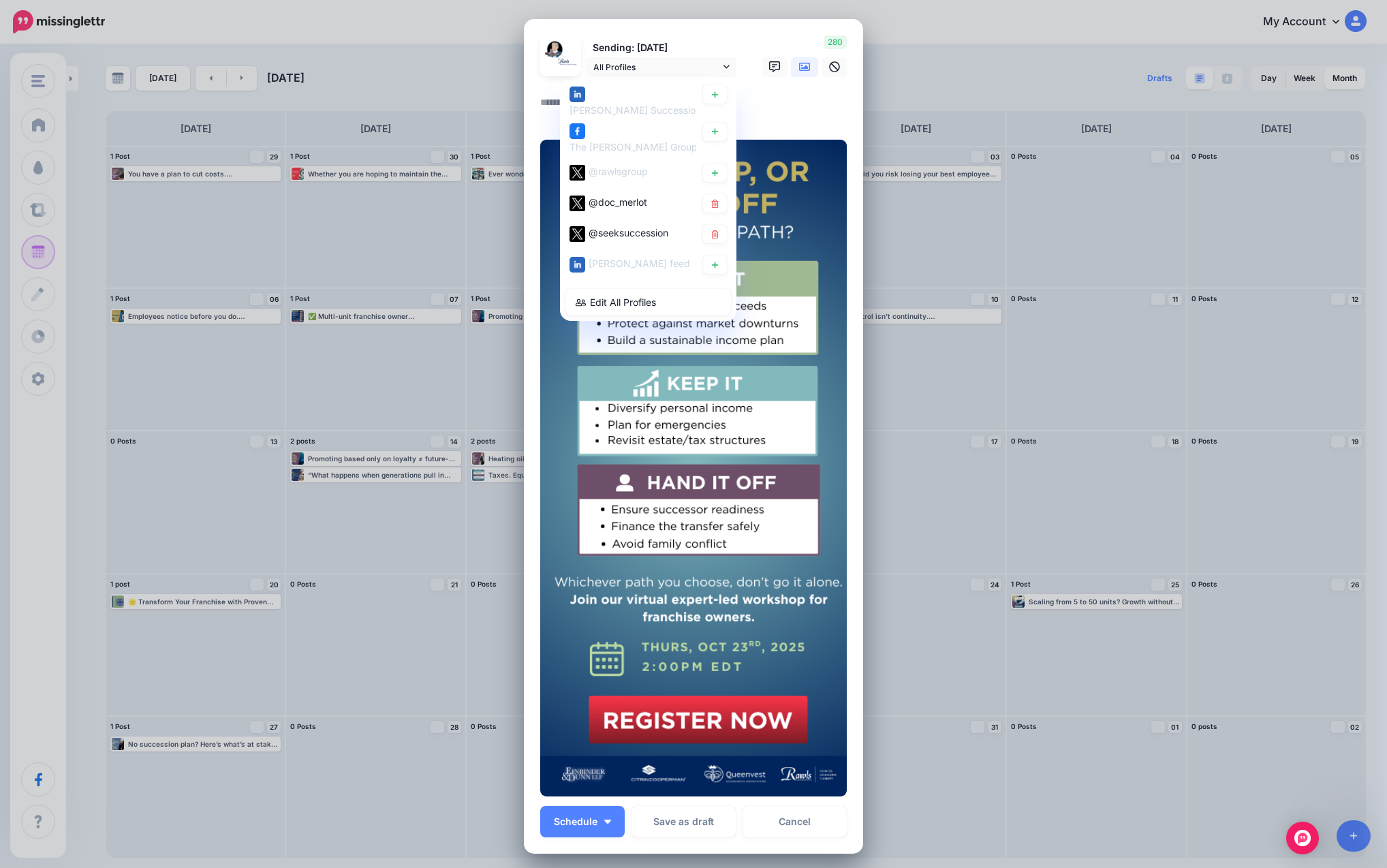
click at [612, 189] on div "[PERSON_NAME] Succession Planners page The [PERSON_NAME] Group: Business Succes…" at bounding box center [648, 199] width 176 height 241
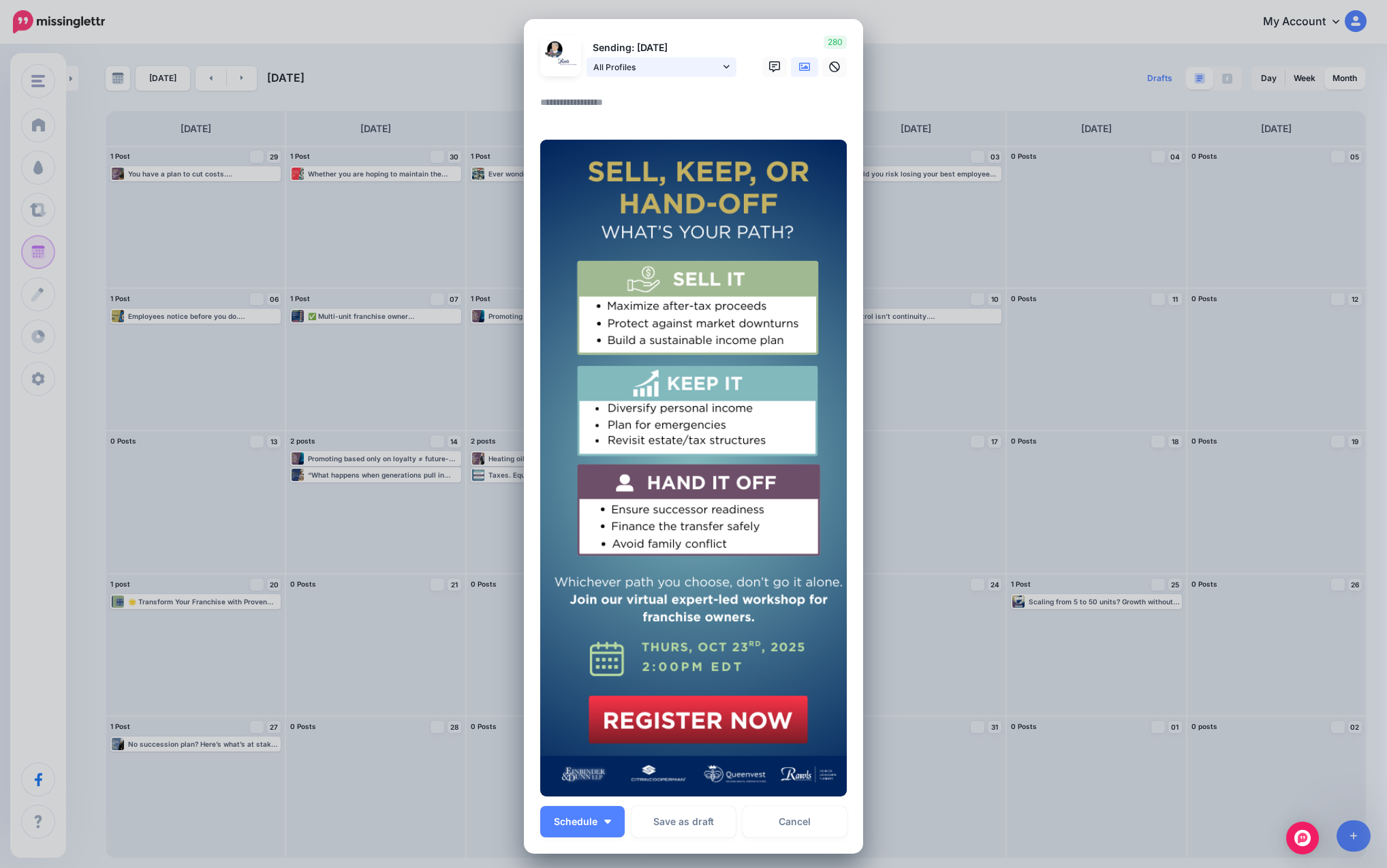
click at [621, 71] on span "All Profiles" at bounding box center [656, 67] width 127 height 15
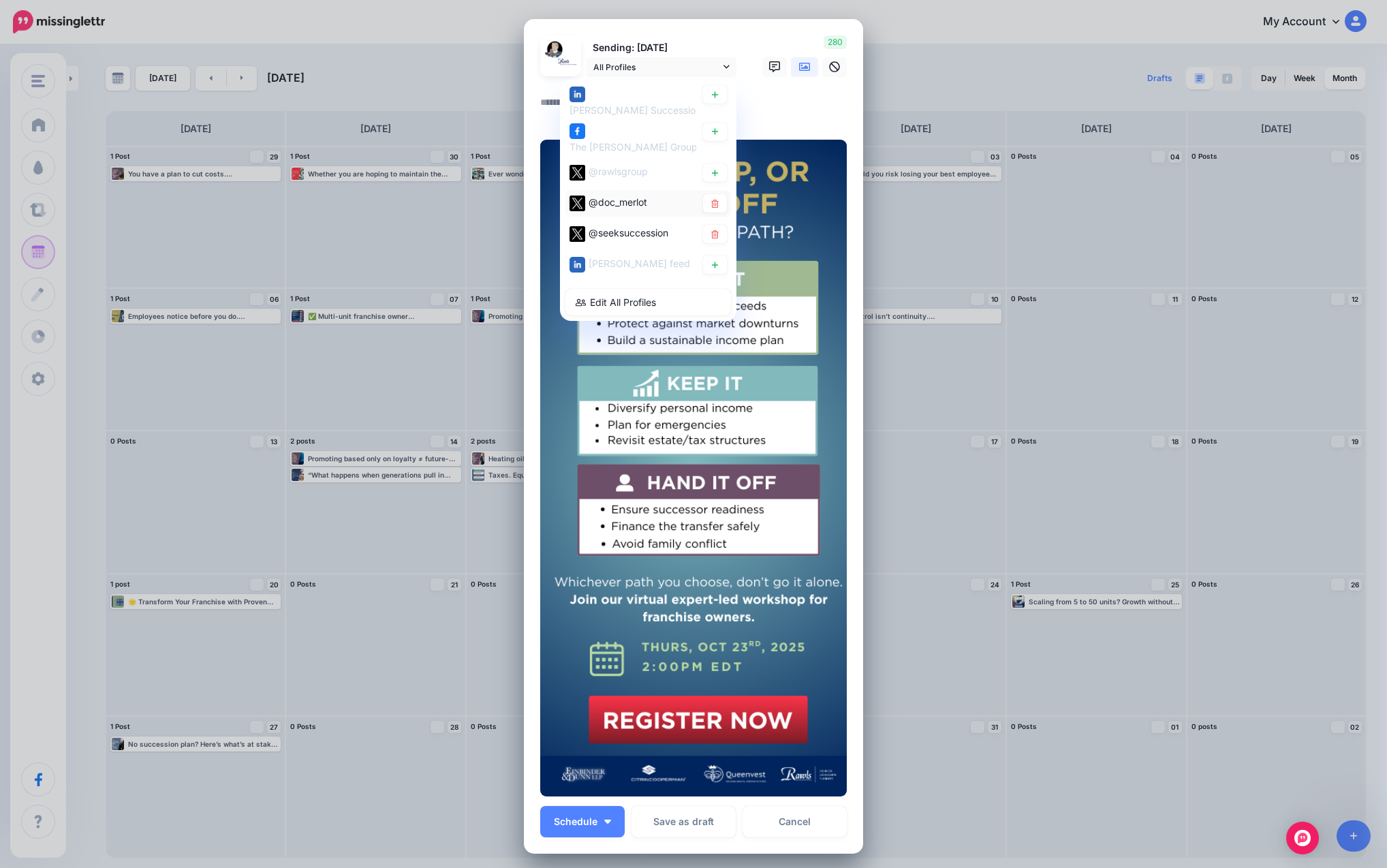
click at [621, 203] on span "@doc_merlot" at bounding box center [618, 202] width 59 height 12
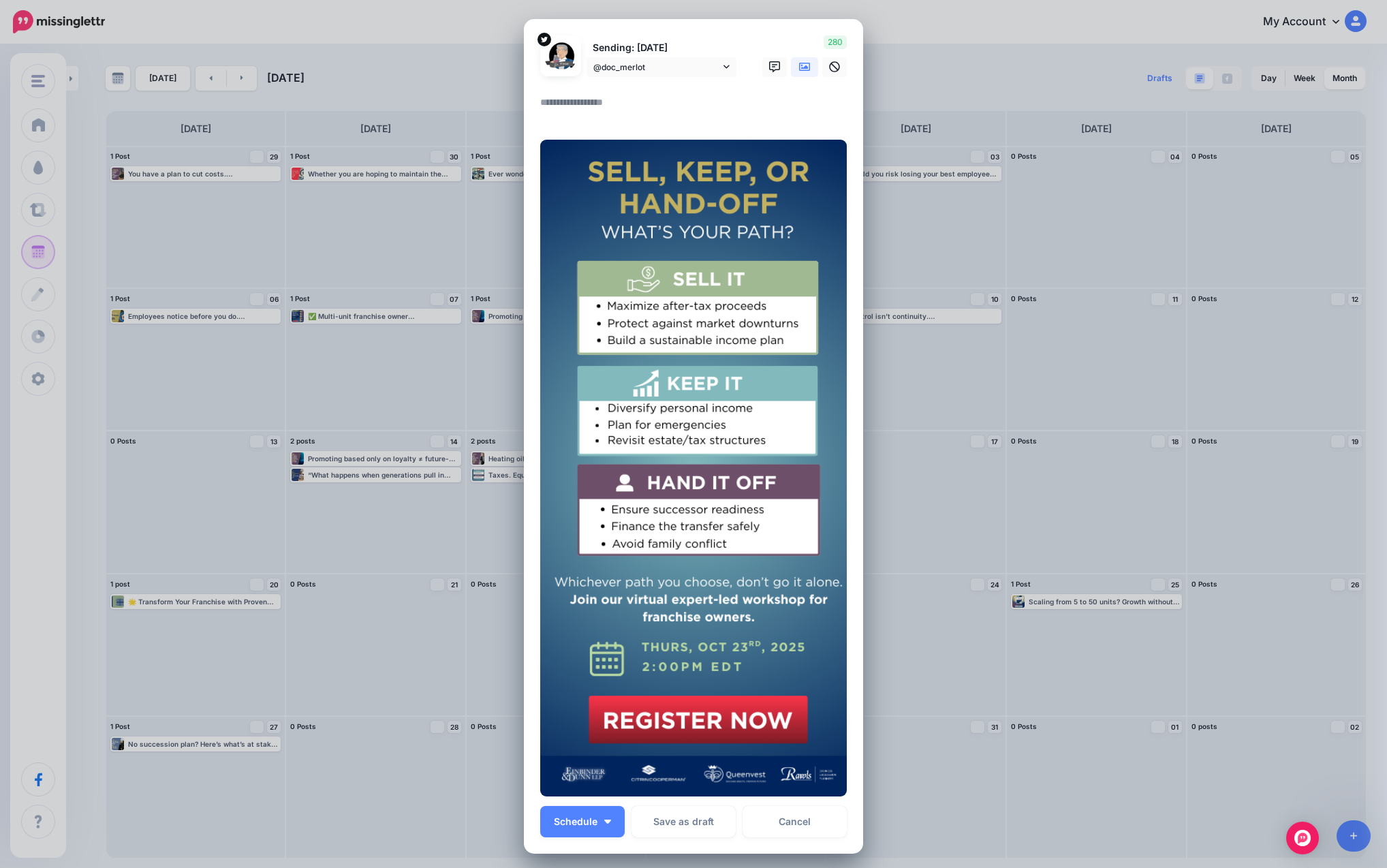
click at [612, 109] on textarea at bounding box center [696, 107] width 313 height 26
paste textarea "**********"
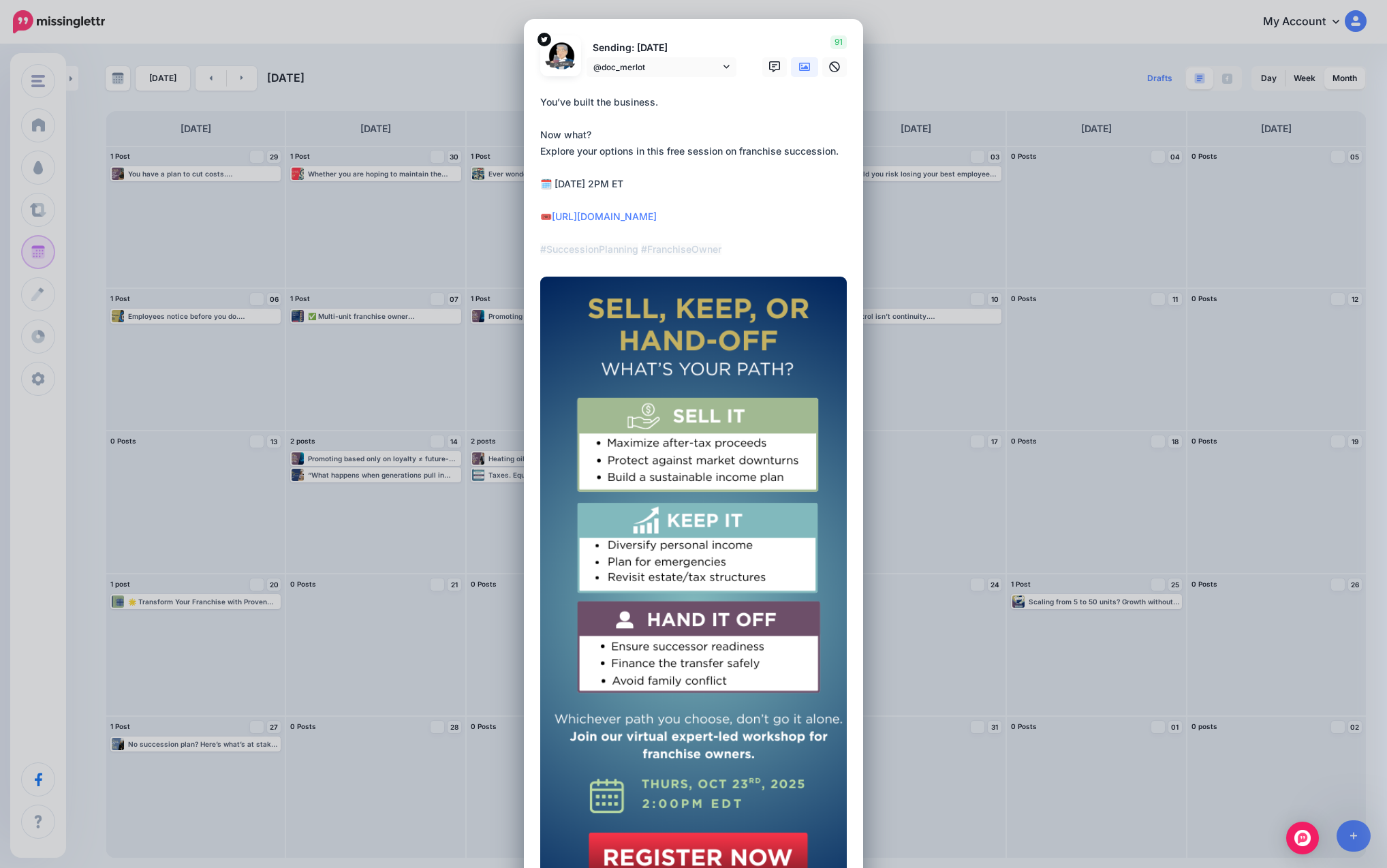
click at [586, 196] on textarea "**********" at bounding box center [696, 176] width 313 height 163
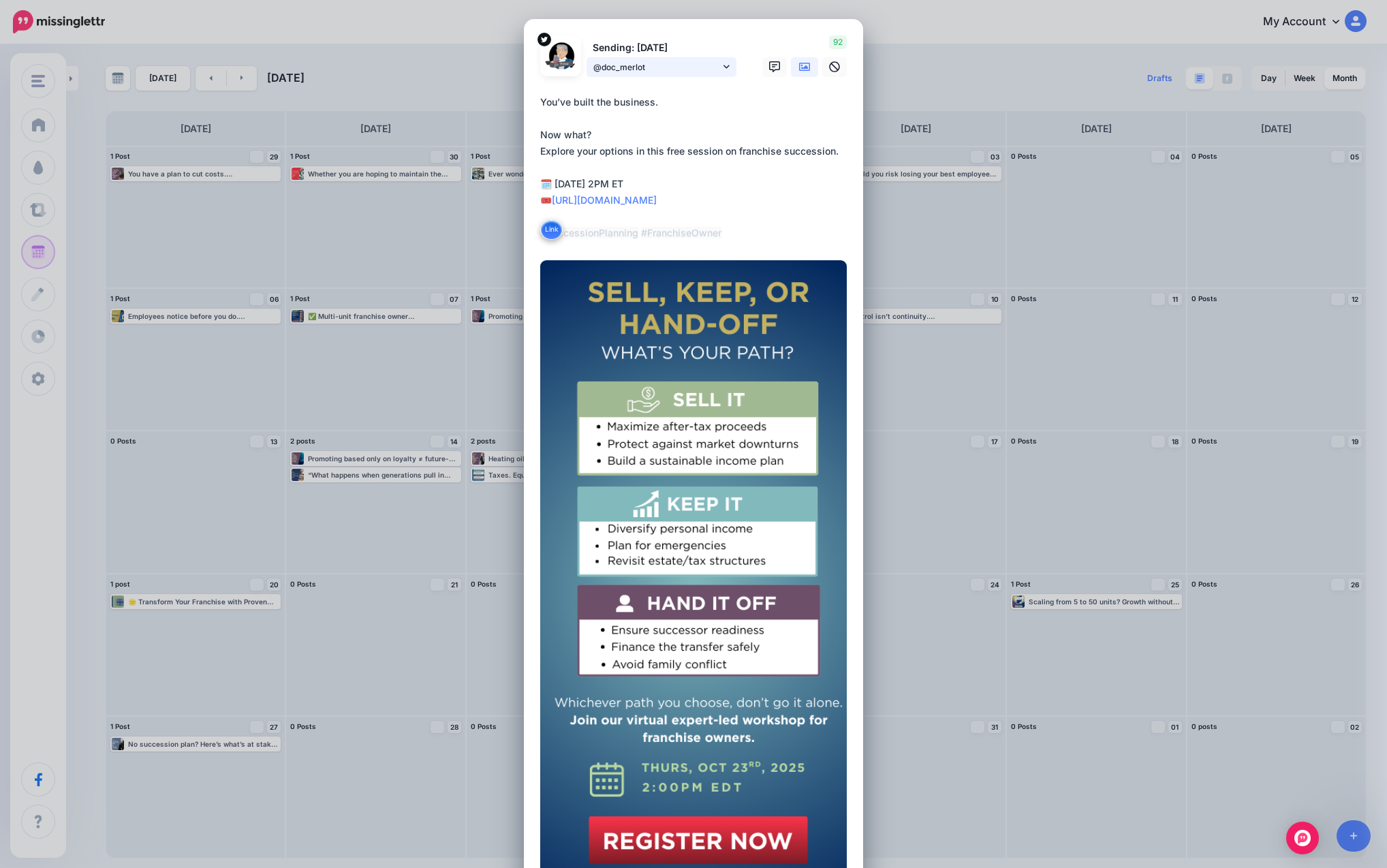
click at [627, 62] on span "@doc_merlot" at bounding box center [656, 67] width 127 height 15
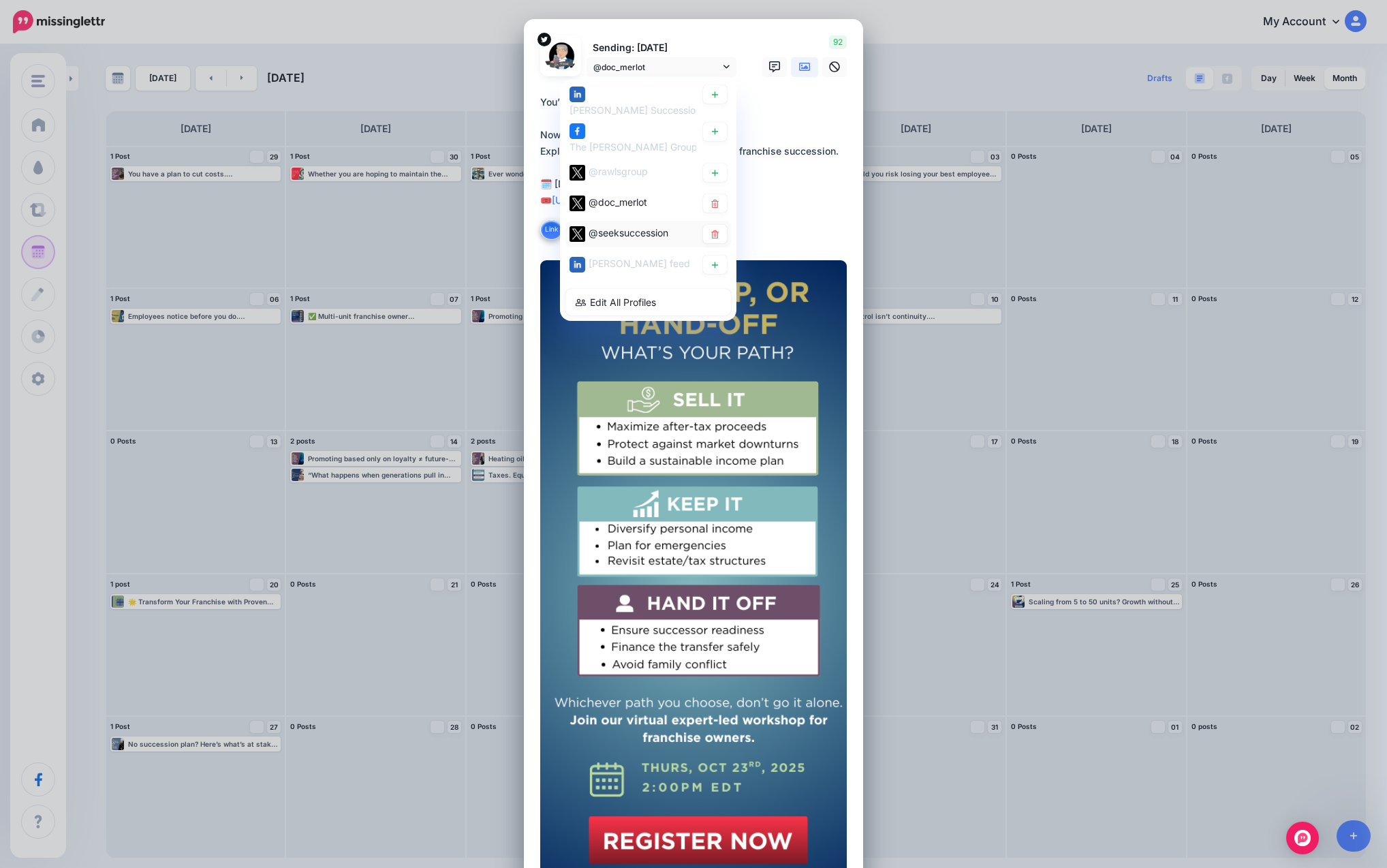
click at [627, 226] on div "@seeksuccession" at bounding box center [628, 233] width 79 height 16
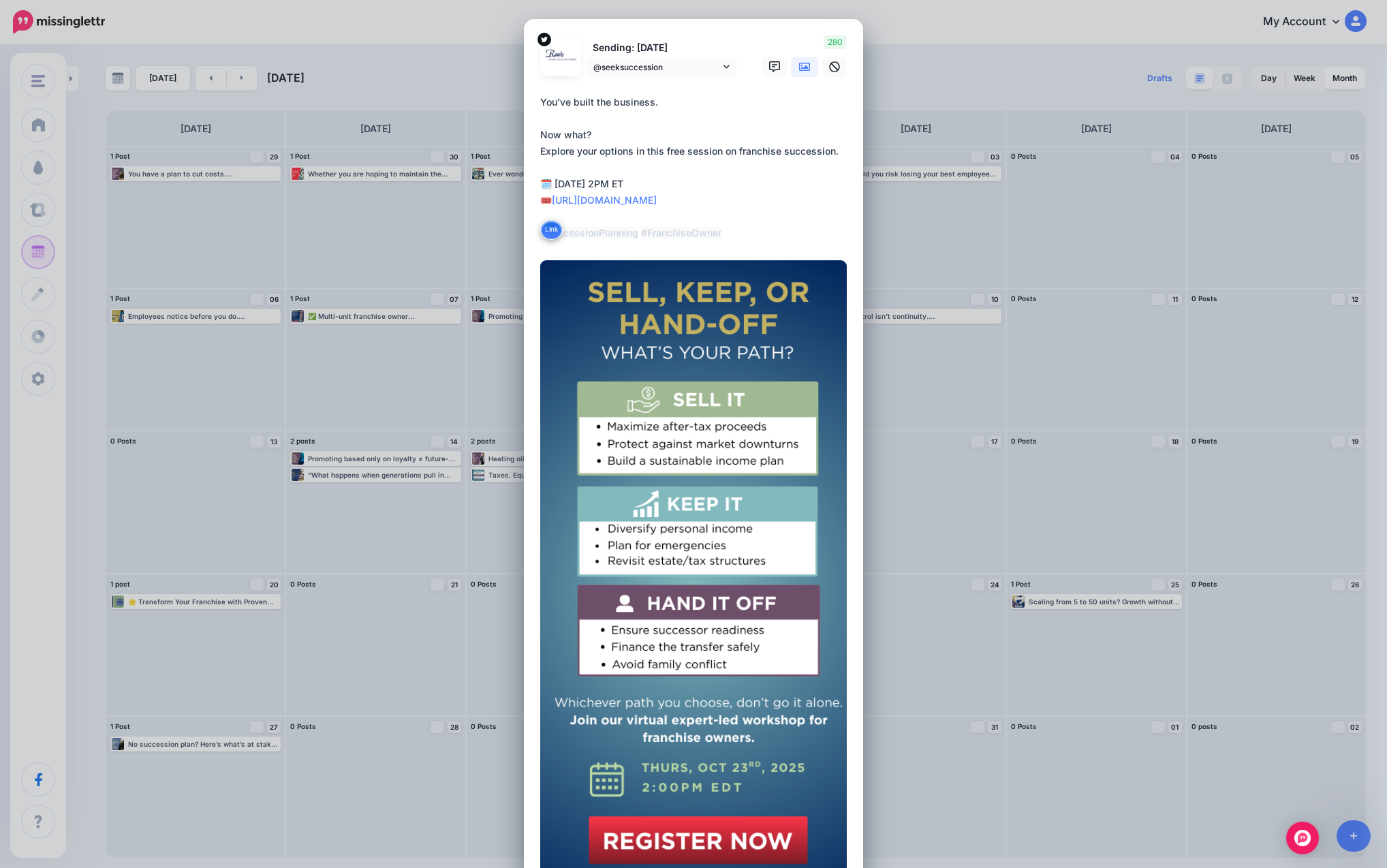
click at [626, 205] on textarea "**********" at bounding box center [696, 167] width 313 height 147
drag, startPoint x: 735, startPoint y: 233, endPoint x: 525, endPoint y: 96, distance: 250.7
click at [525, 96] on div "Loading Sending: [DATE] @seeksuccession" at bounding box center [693, 497] width 339 height 955
paste textarea "**********"
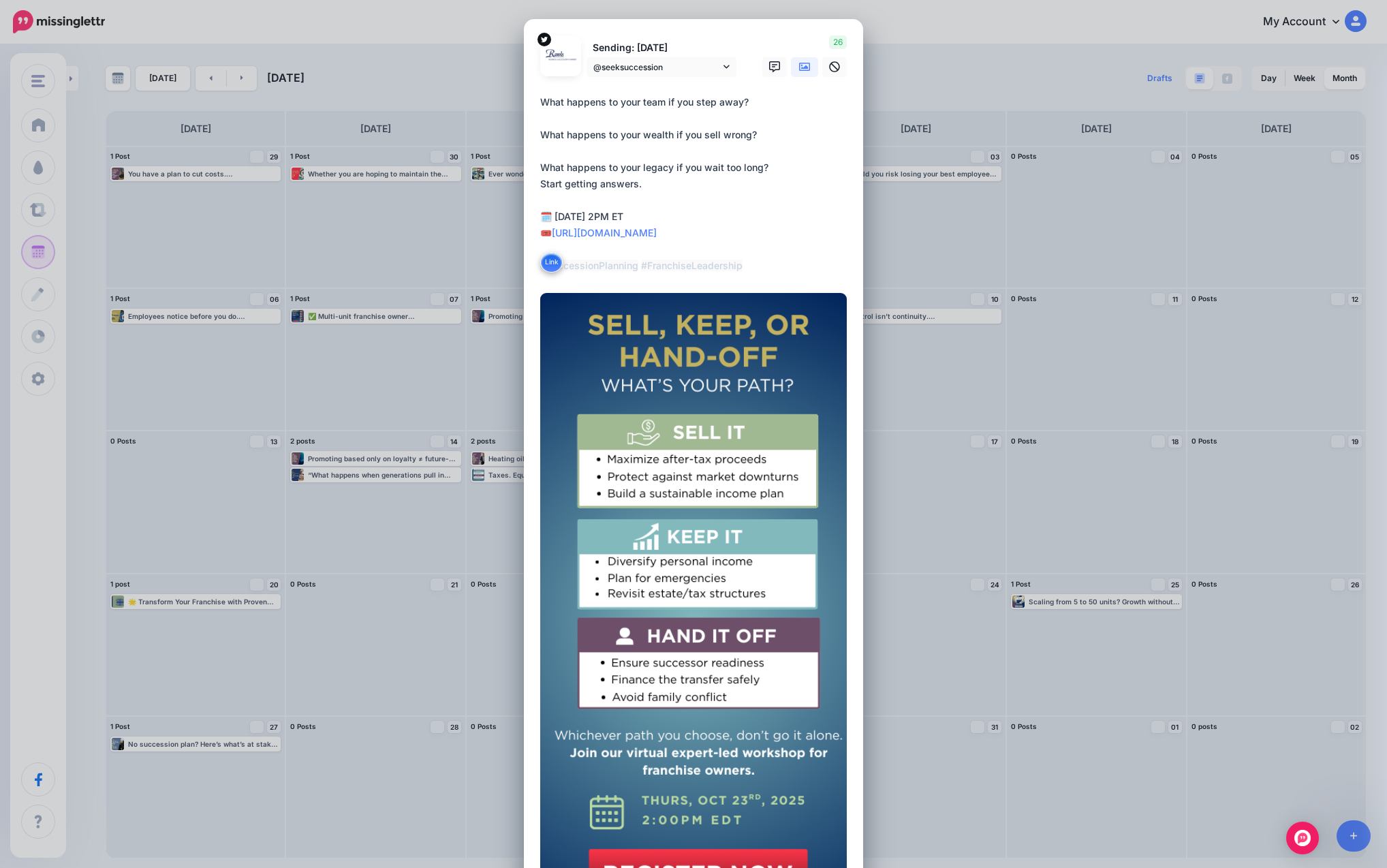
click at [725, 201] on textarea "**********" at bounding box center [696, 184] width 313 height 180
click at [540, 183] on textarea "**********" at bounding box center [696, 184] width 313 height 180
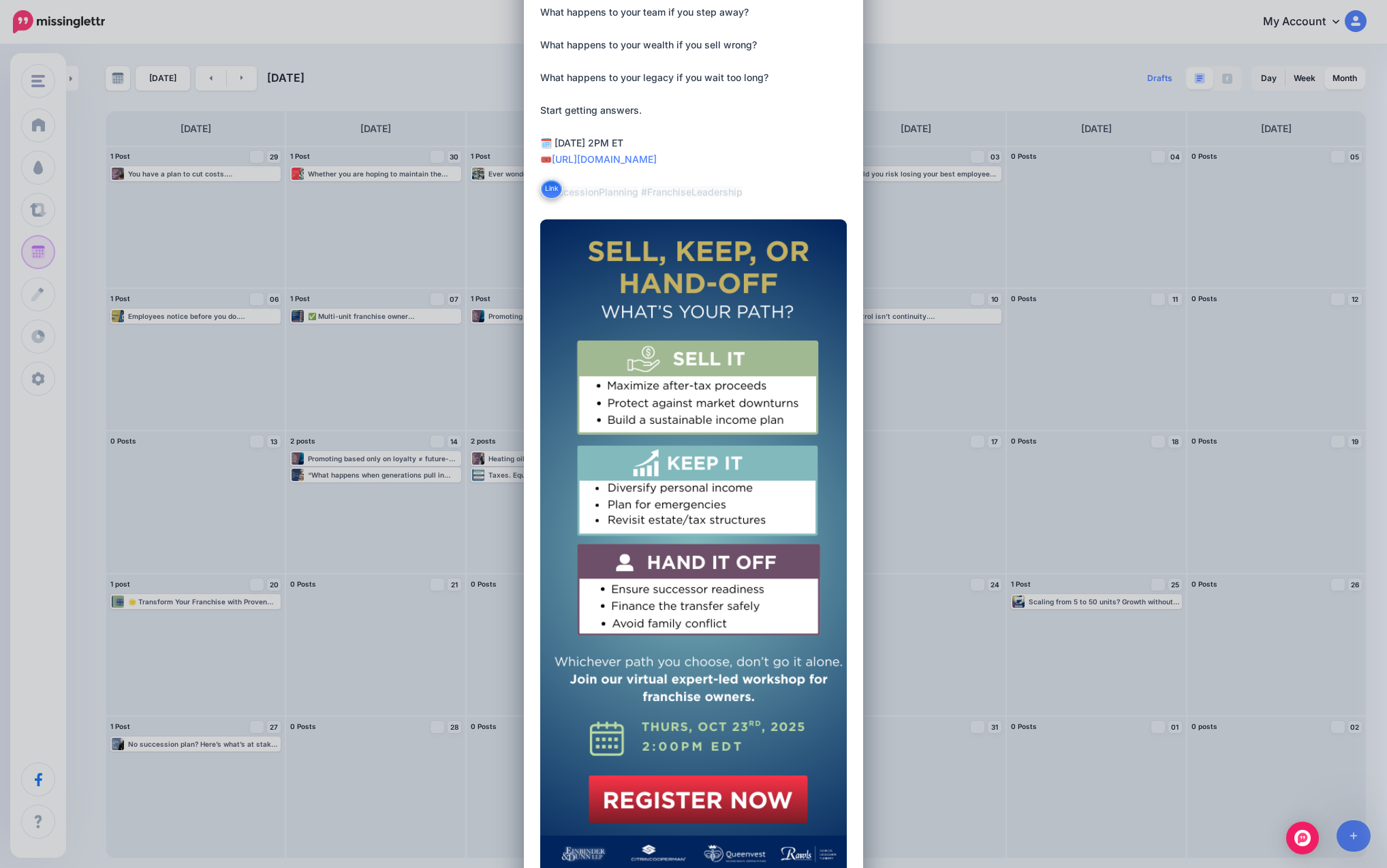
scroll to position [303, 0]
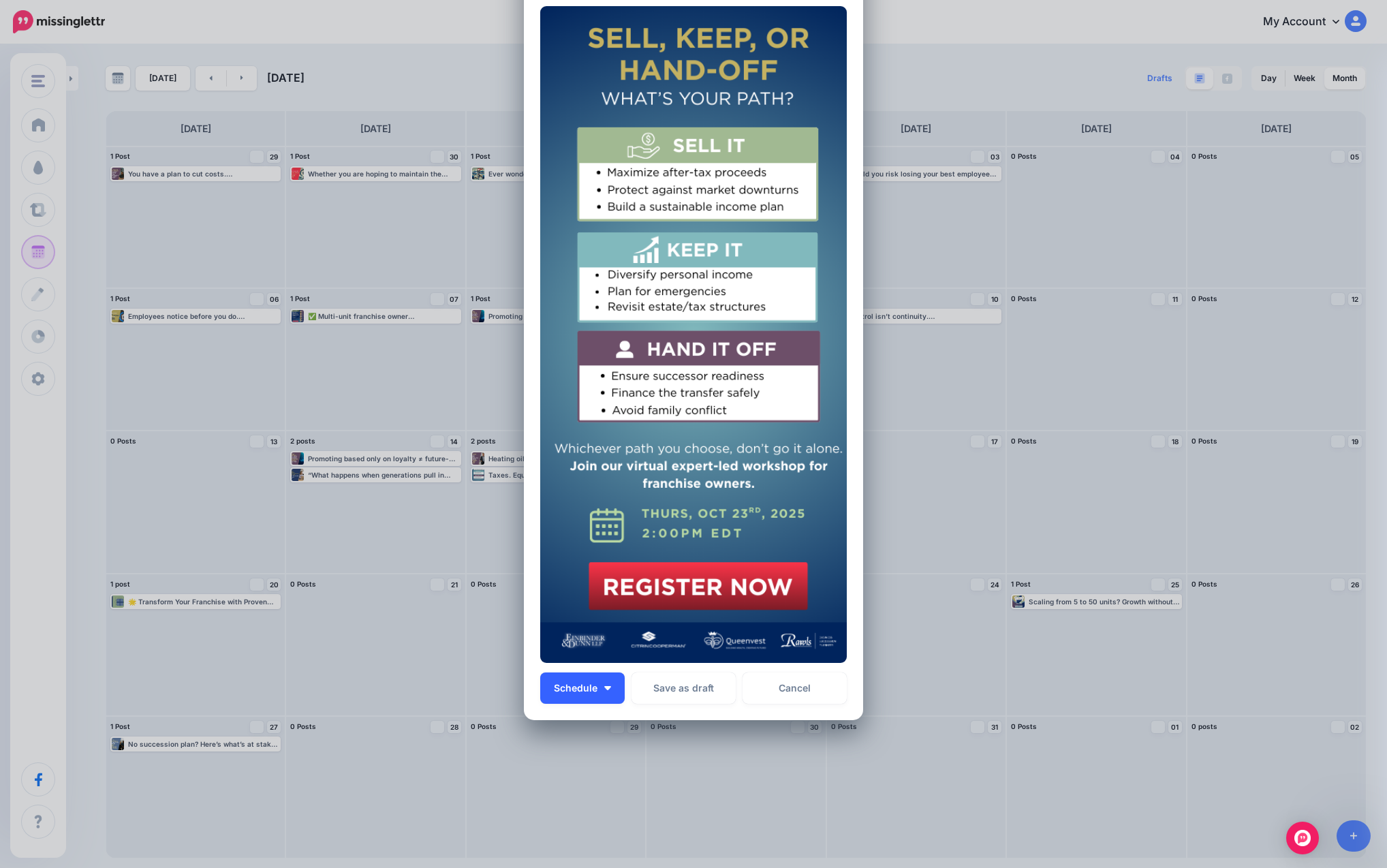
type textarea "**********"
click at [569, 689] on span "Schedule" at bounding box center [575, 688] width 44 height 9
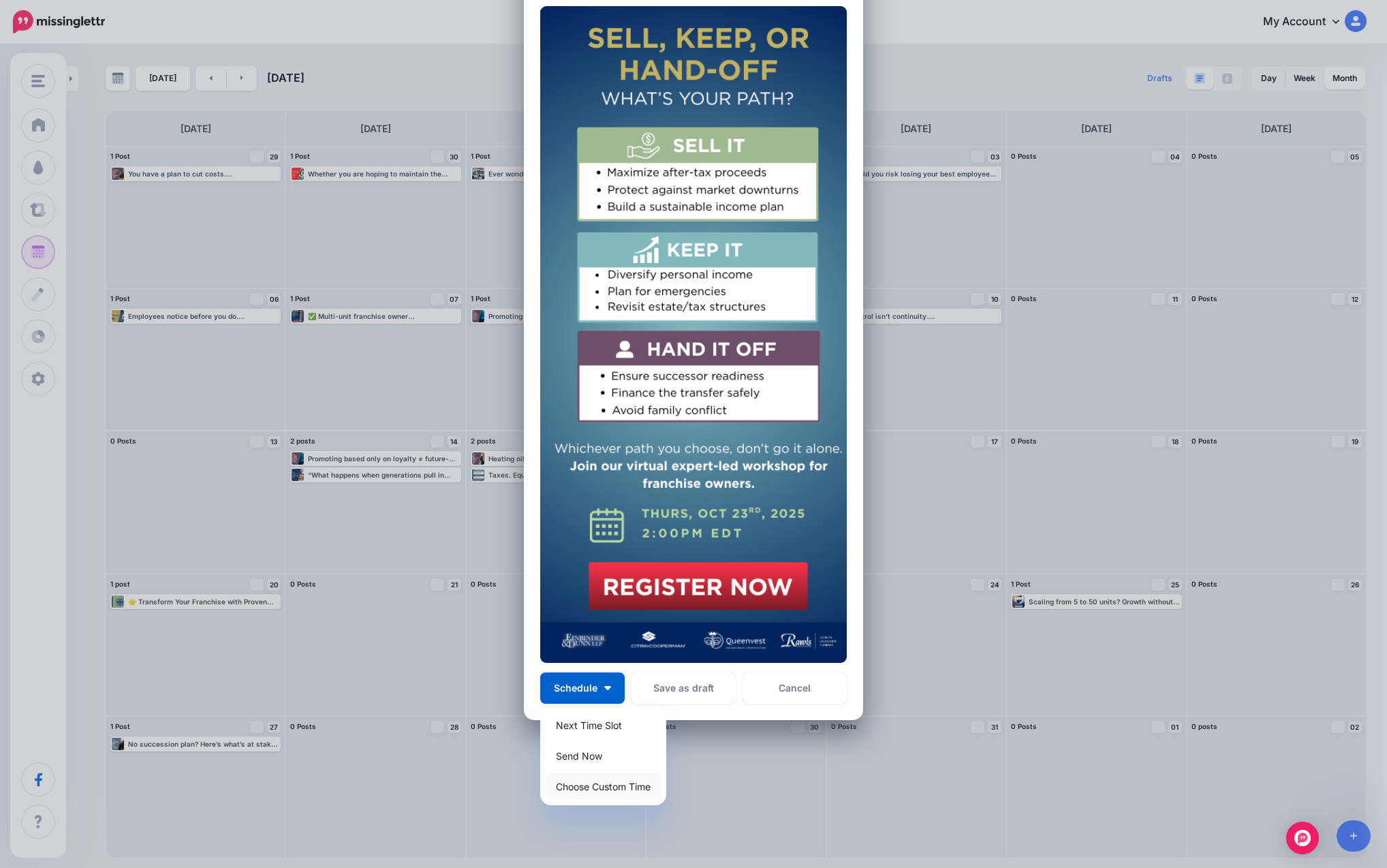
click at [594, 785] on link "Choose Custom Time" at bounding box center [602, 786] width 115 height 26
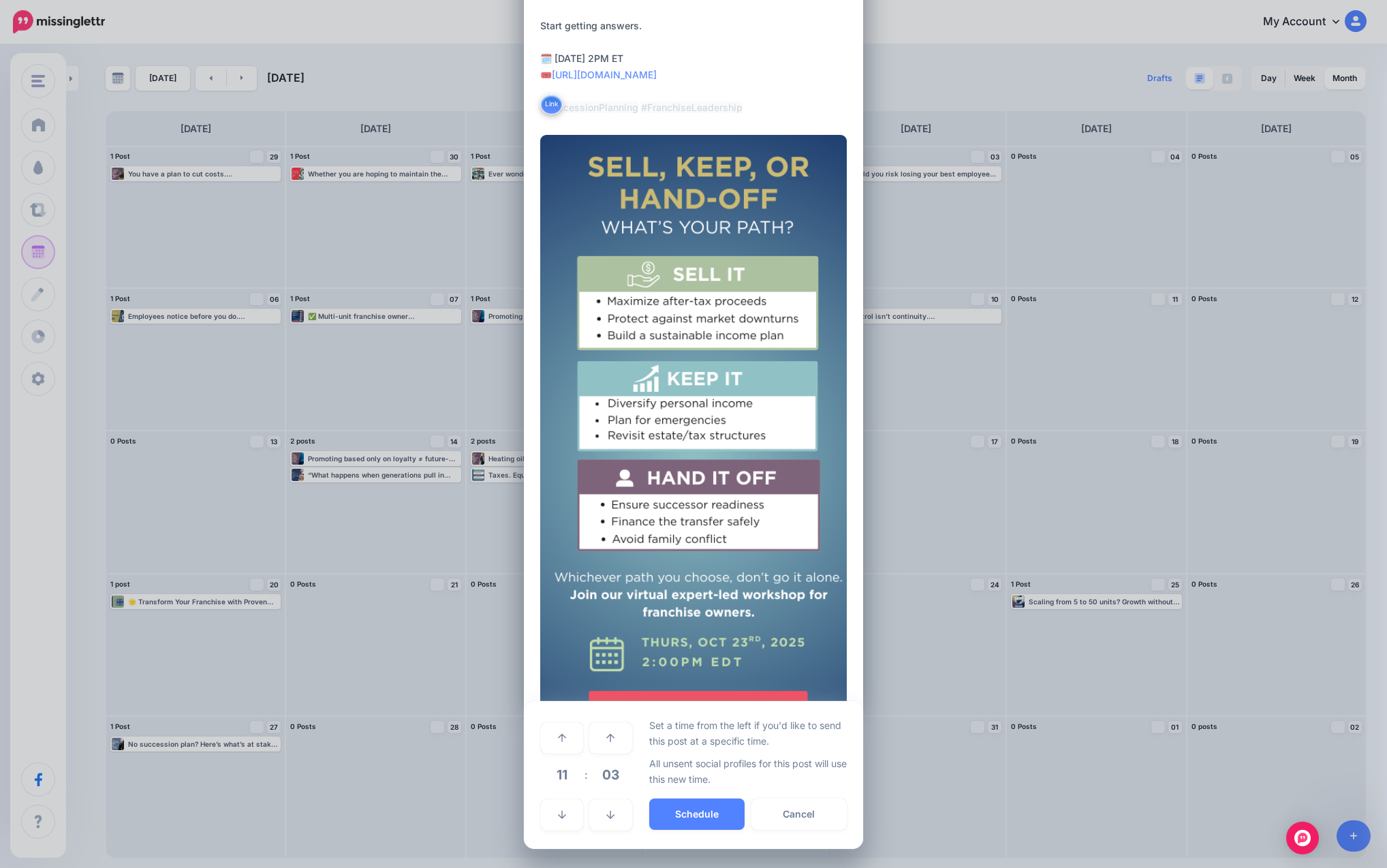
scroll to position [174, 0]
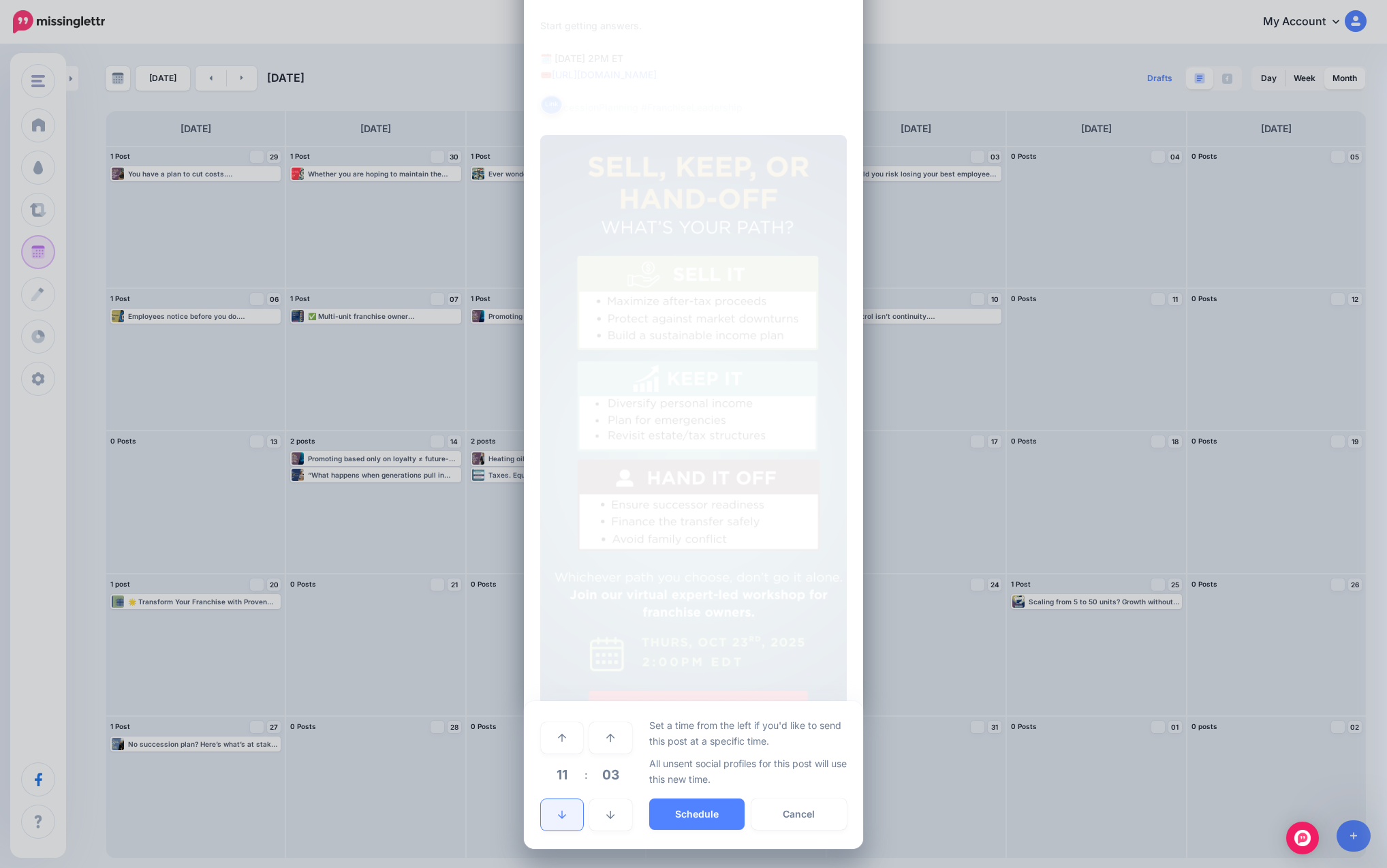
click at [564, 814] on link at bounding box center [561, 815] width 42 height 32
click at [565, 737] on link at bounding box center [561, 738] width 42 height 32
click at [701, 820] on button "Schedule" at bounding box center [697, 814] width 95 height 32
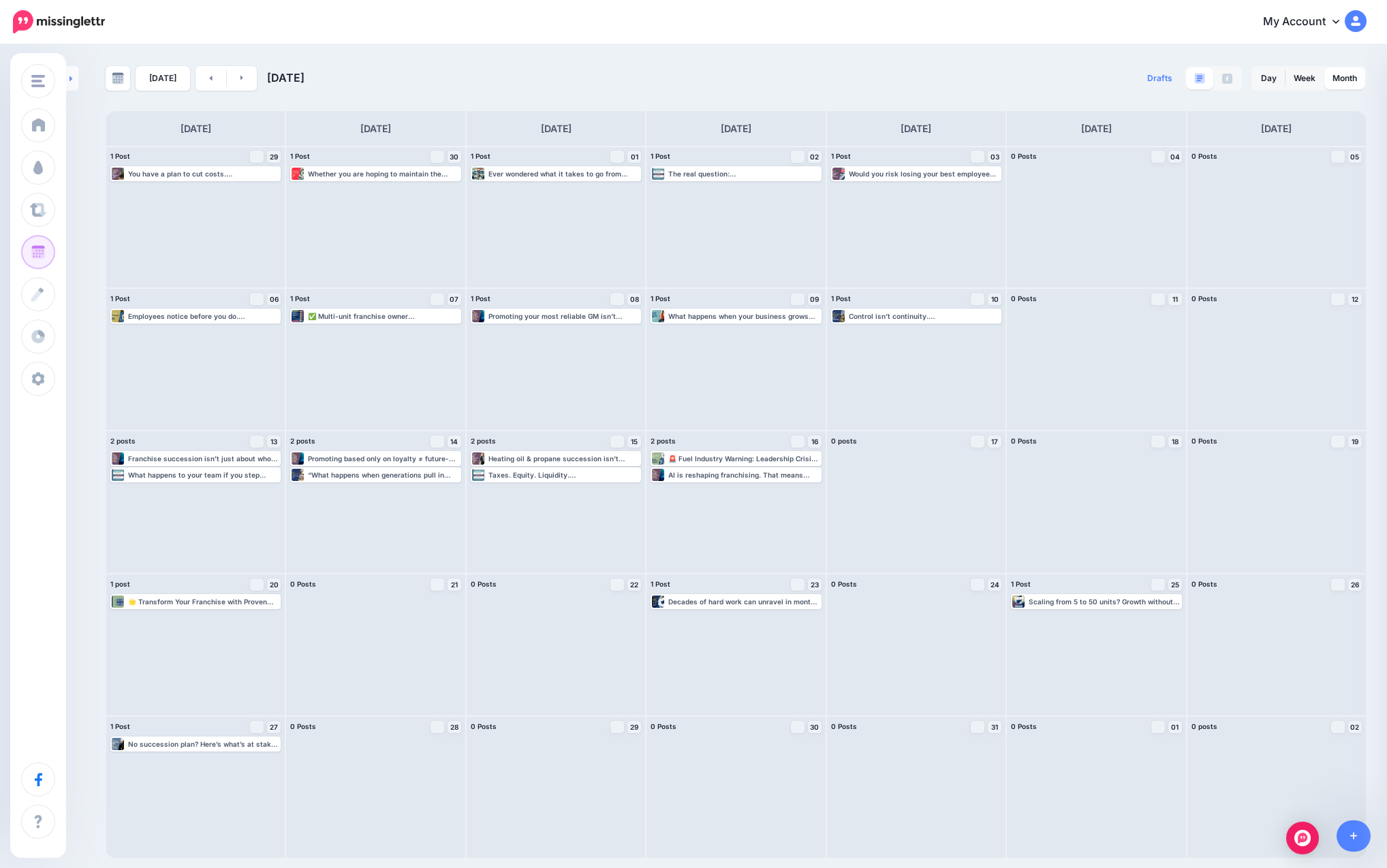
click at [76, 81] on link at bounding box center [72, 79] width 12 height 25
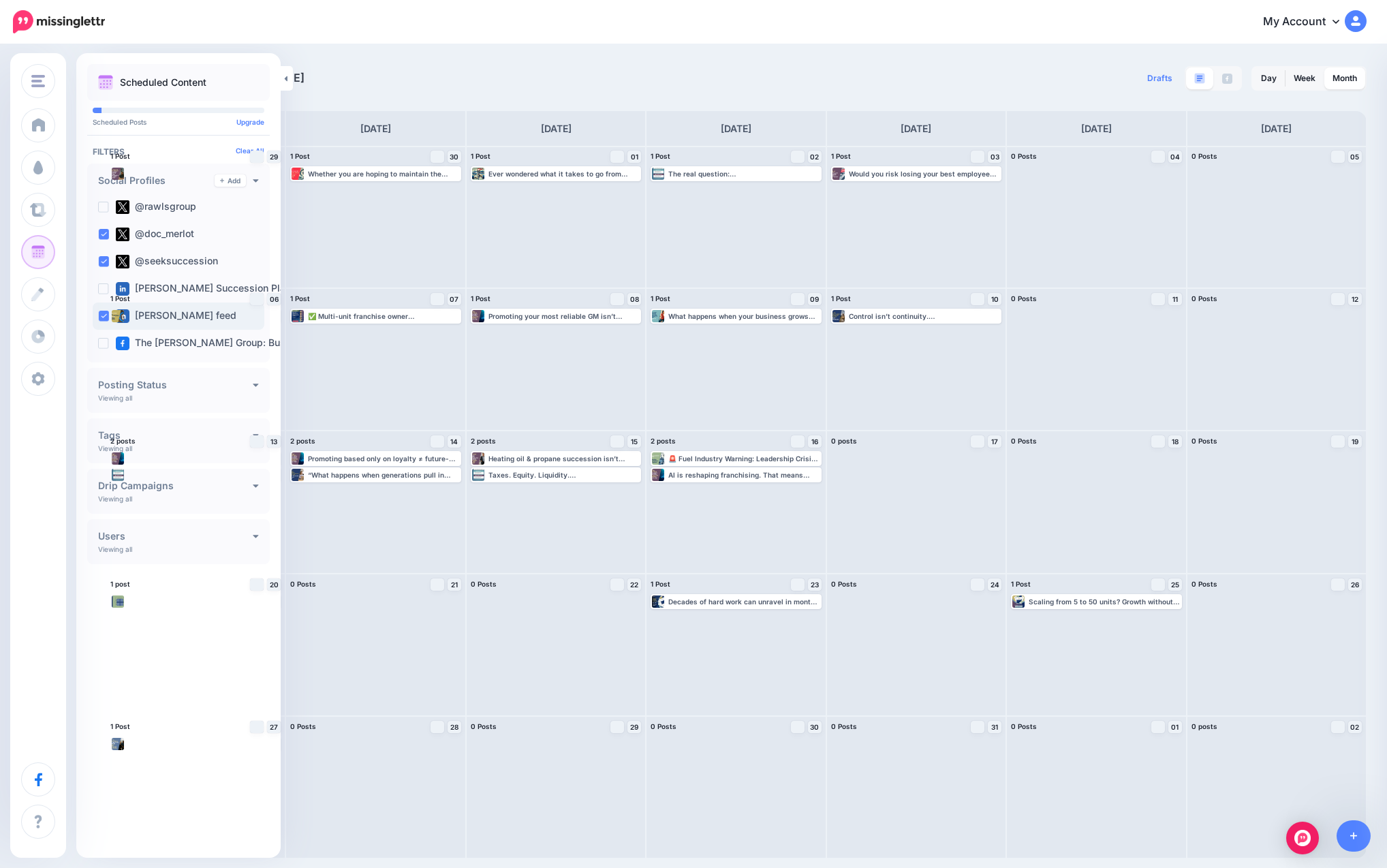
click at [103, 312] on ins at bounding box center [103, 316] width 11 height 11
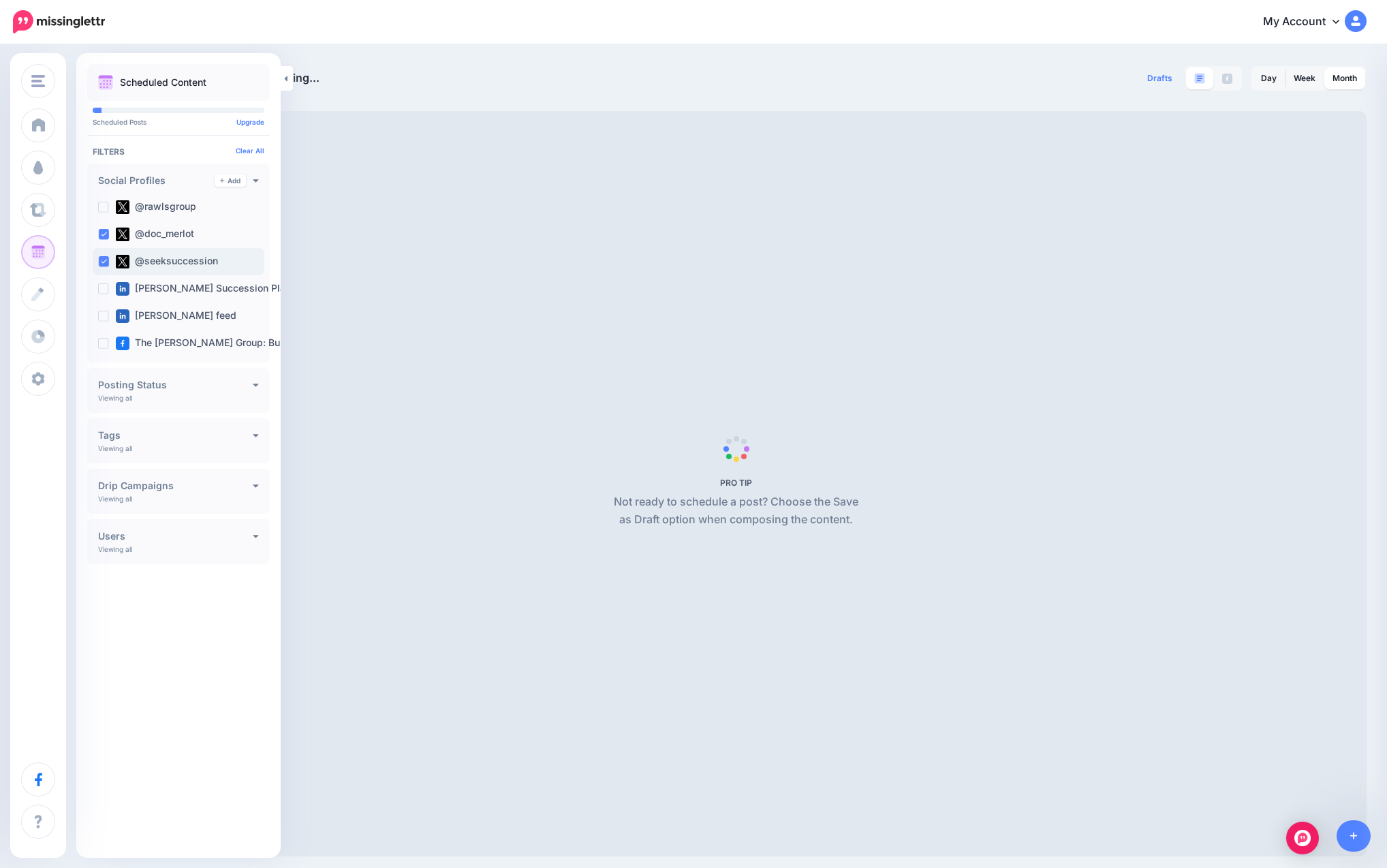
click at [106, 263] on ins at bounding box center [103, 262] width 11 height 11
click at [103, 235] on ins at bounding box center [103, 234] width 11 height 11
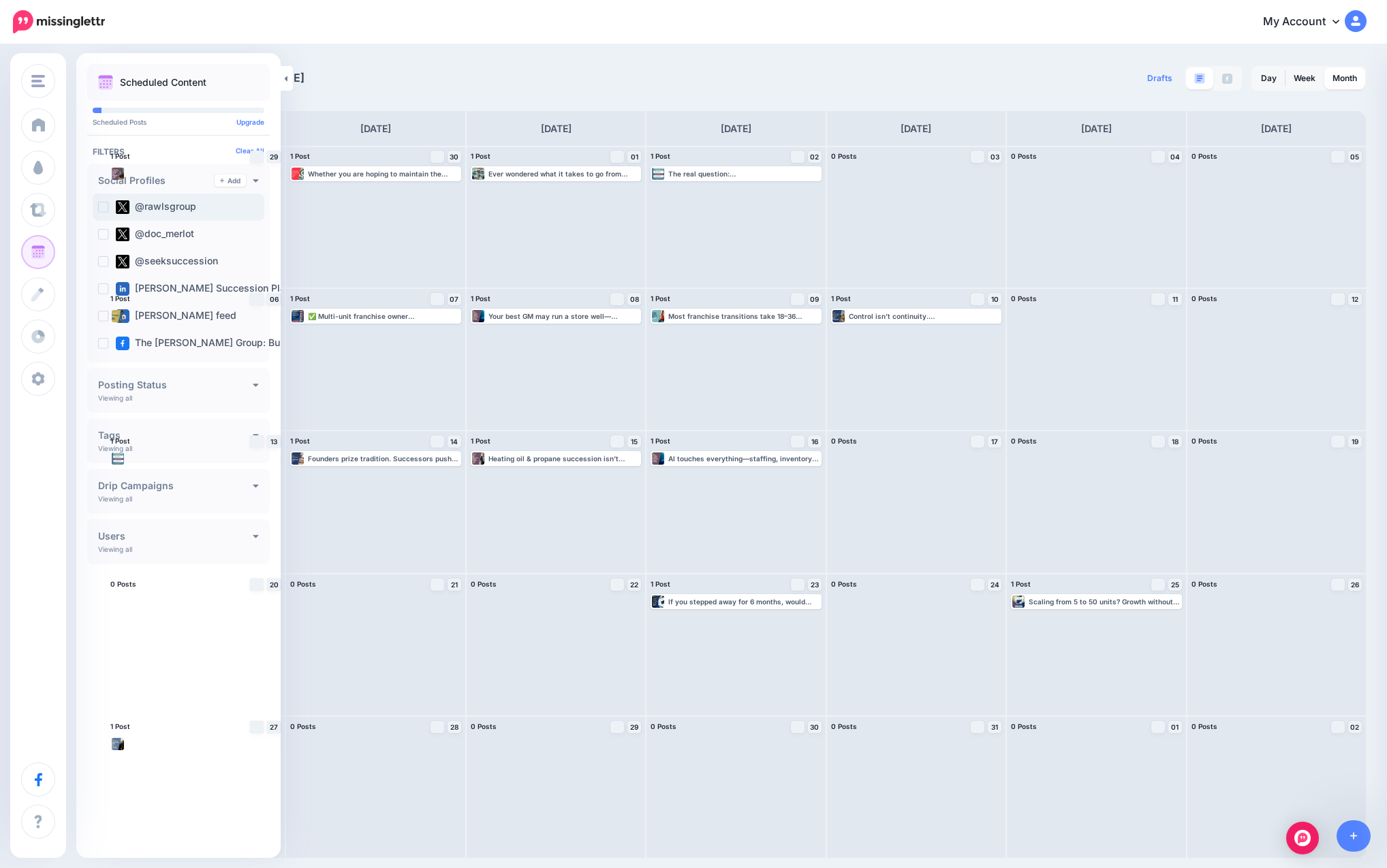
click at [103, 207] on ins at bounding box center [103, 207] width 11 height 11
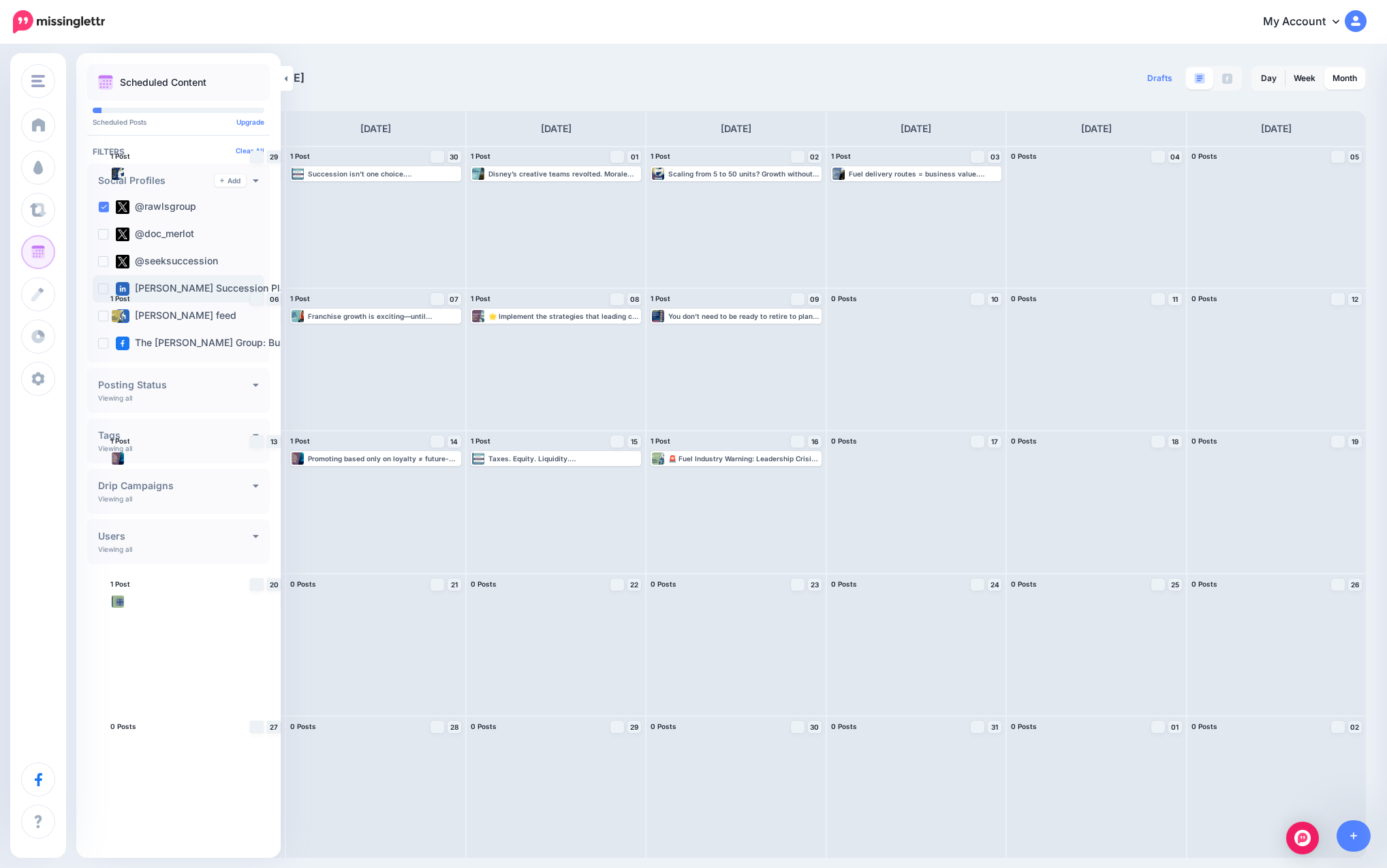
click at [103, 286] on ins at bounding box center [103, 289] width 11 height 11
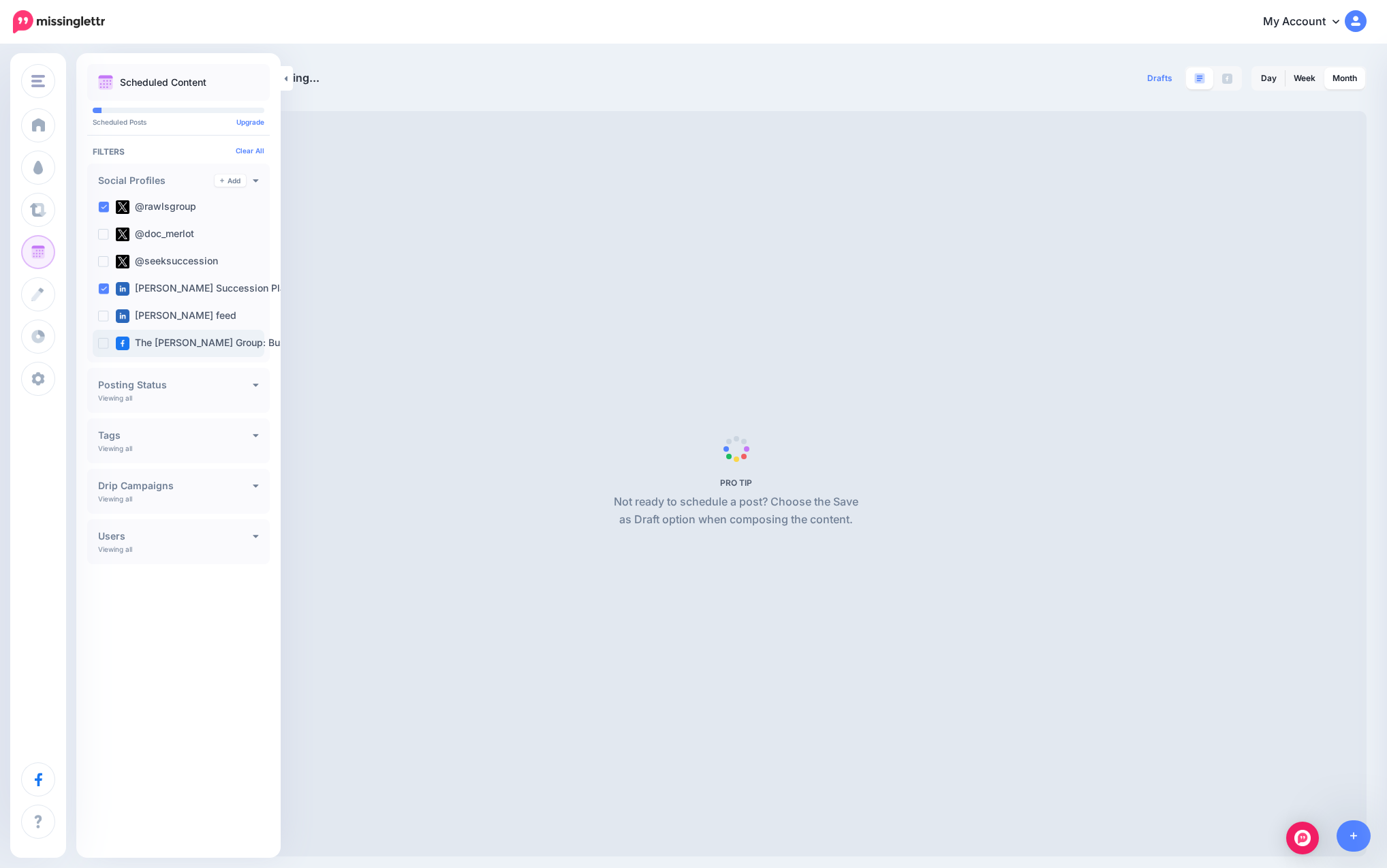
click at [103, 341] on ins at bounding box center [103, 344] width 11 height 11
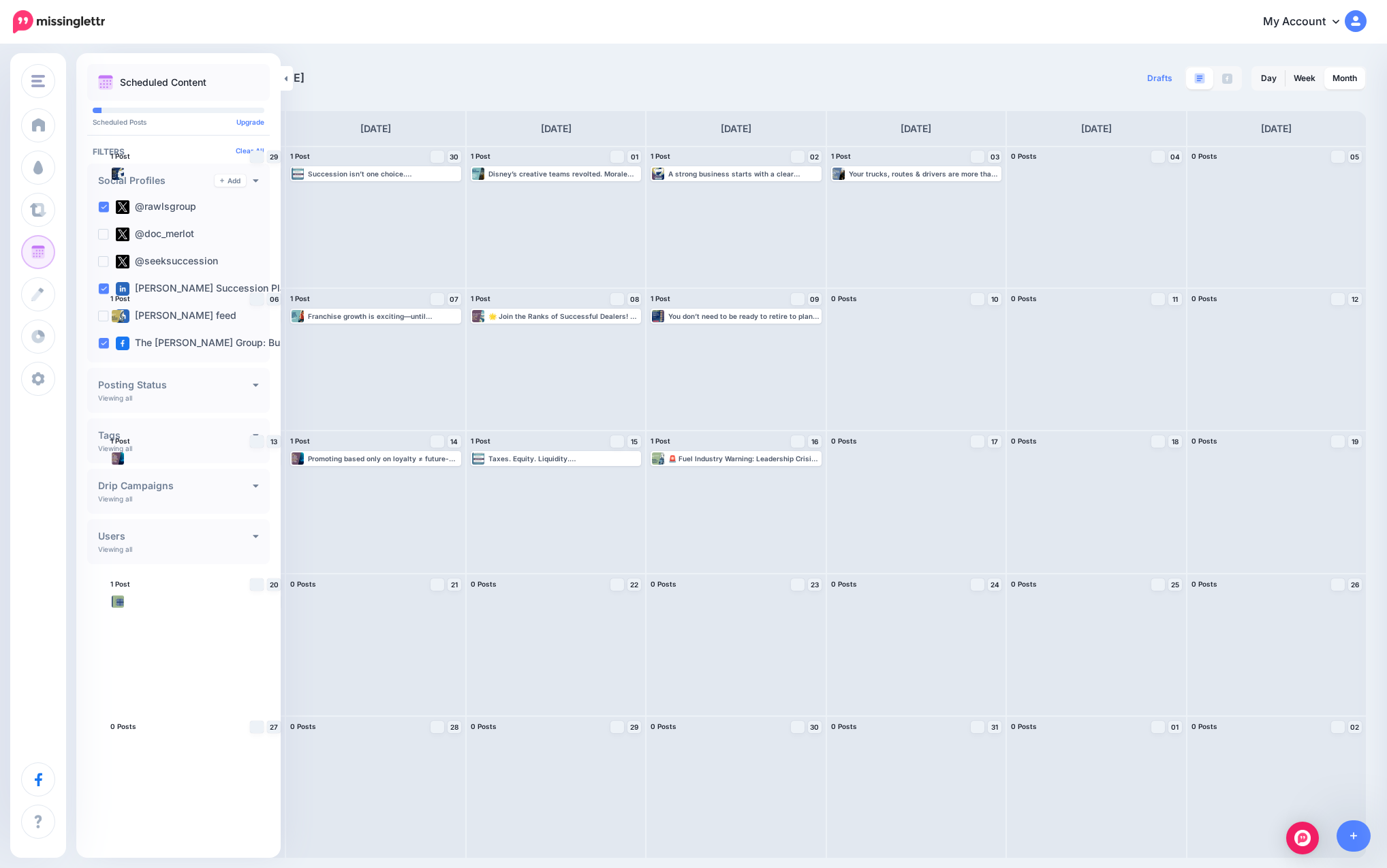
click at [484, 73] on div "[DATE] [DATE]" at bounding box center [420, 79] width 631 height 25
click at [471, 52] on div "[DATE] [DATE] Drafts 0 Day Week Month" at bounding box center [693, 451] width 1387 height 813
click at [284, 82] on icon at bounding box center [286, 78] width 3 height 8
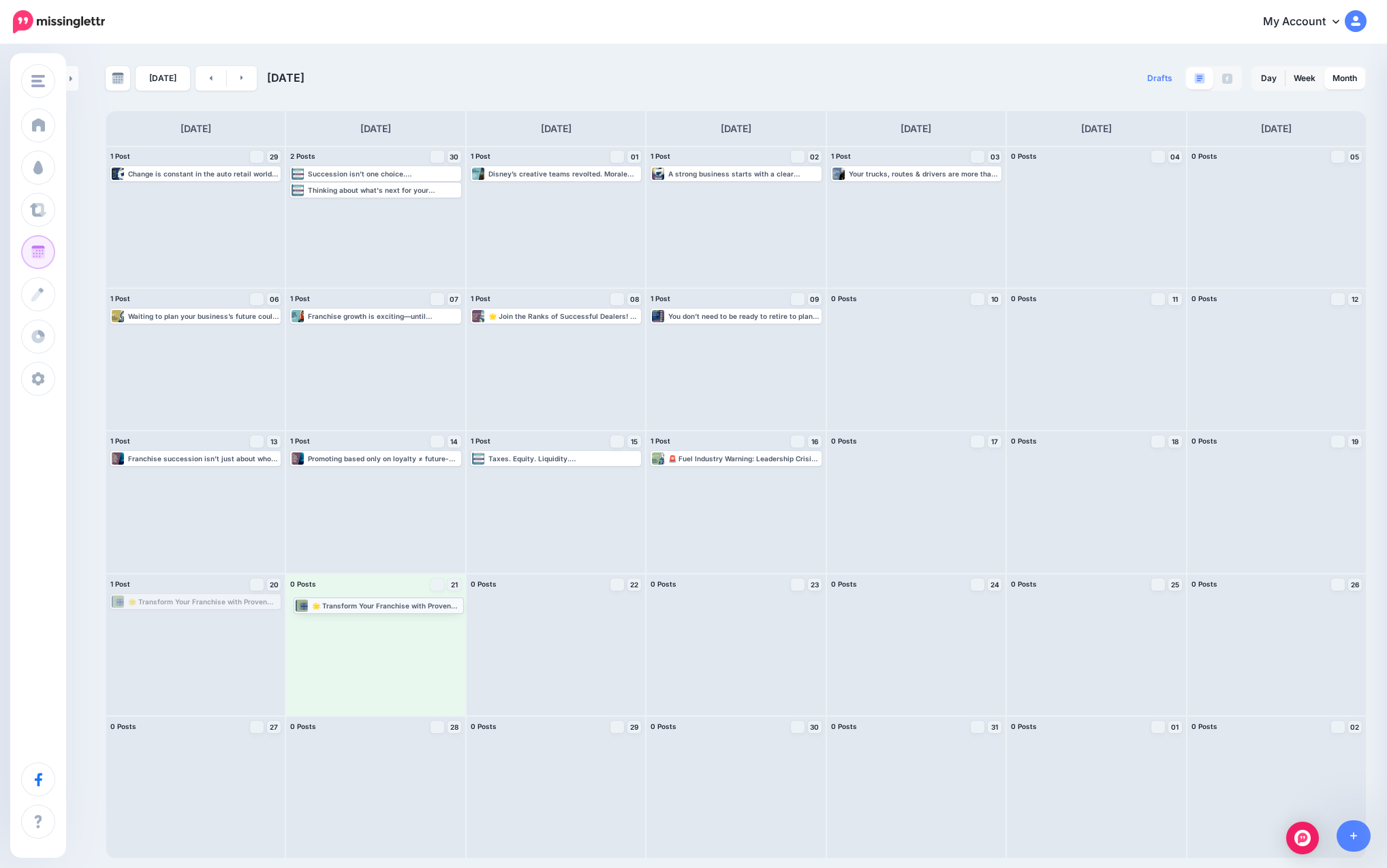
drag, startPoint x: 152, startPoint y: 601, endPoint x: 335, endPoint y: 605, distance: 183.0
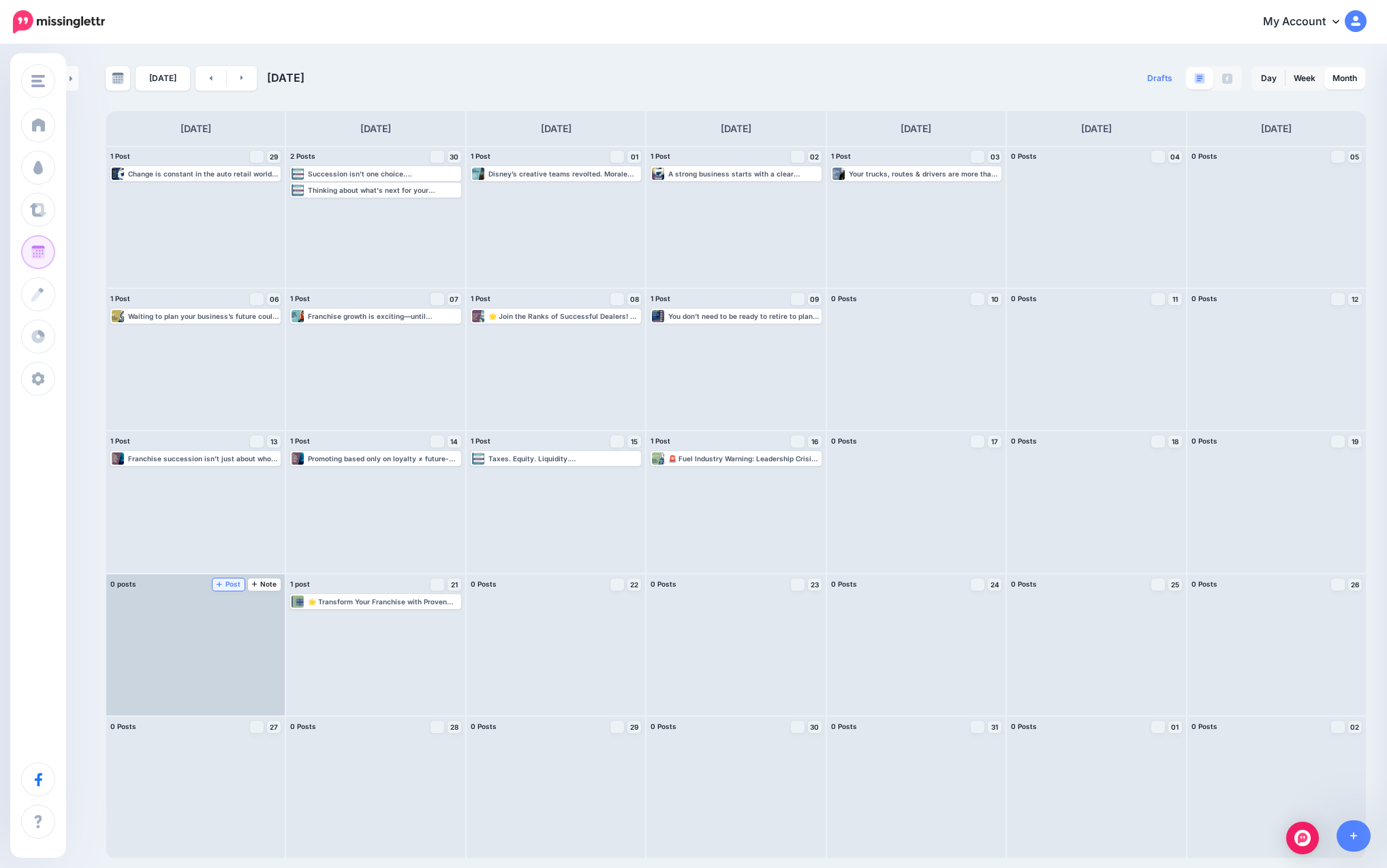
click at [230, 585] on span "Post" at bounding box center [228, 584] width 24 height 7
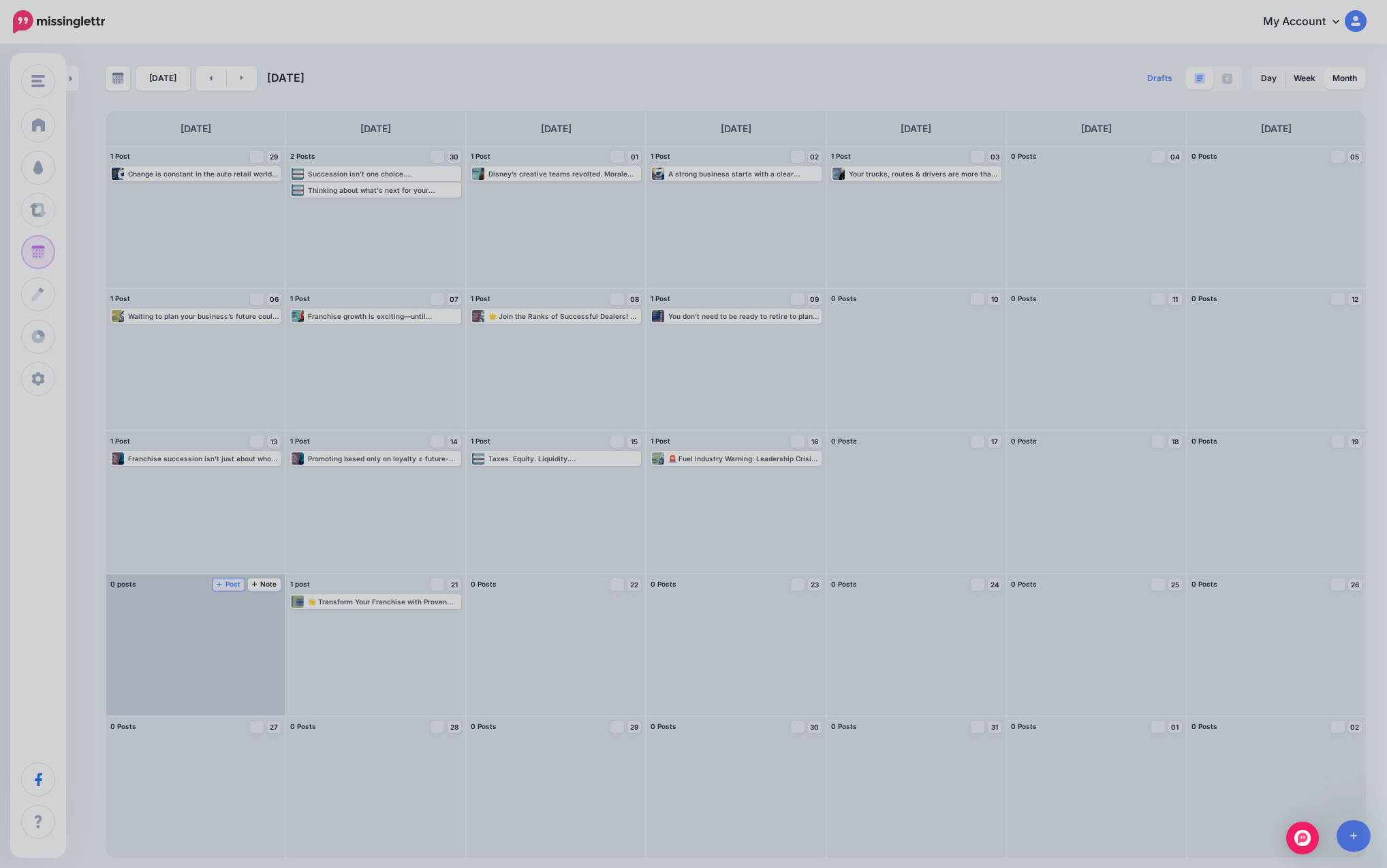
scroll to position [0, 0]
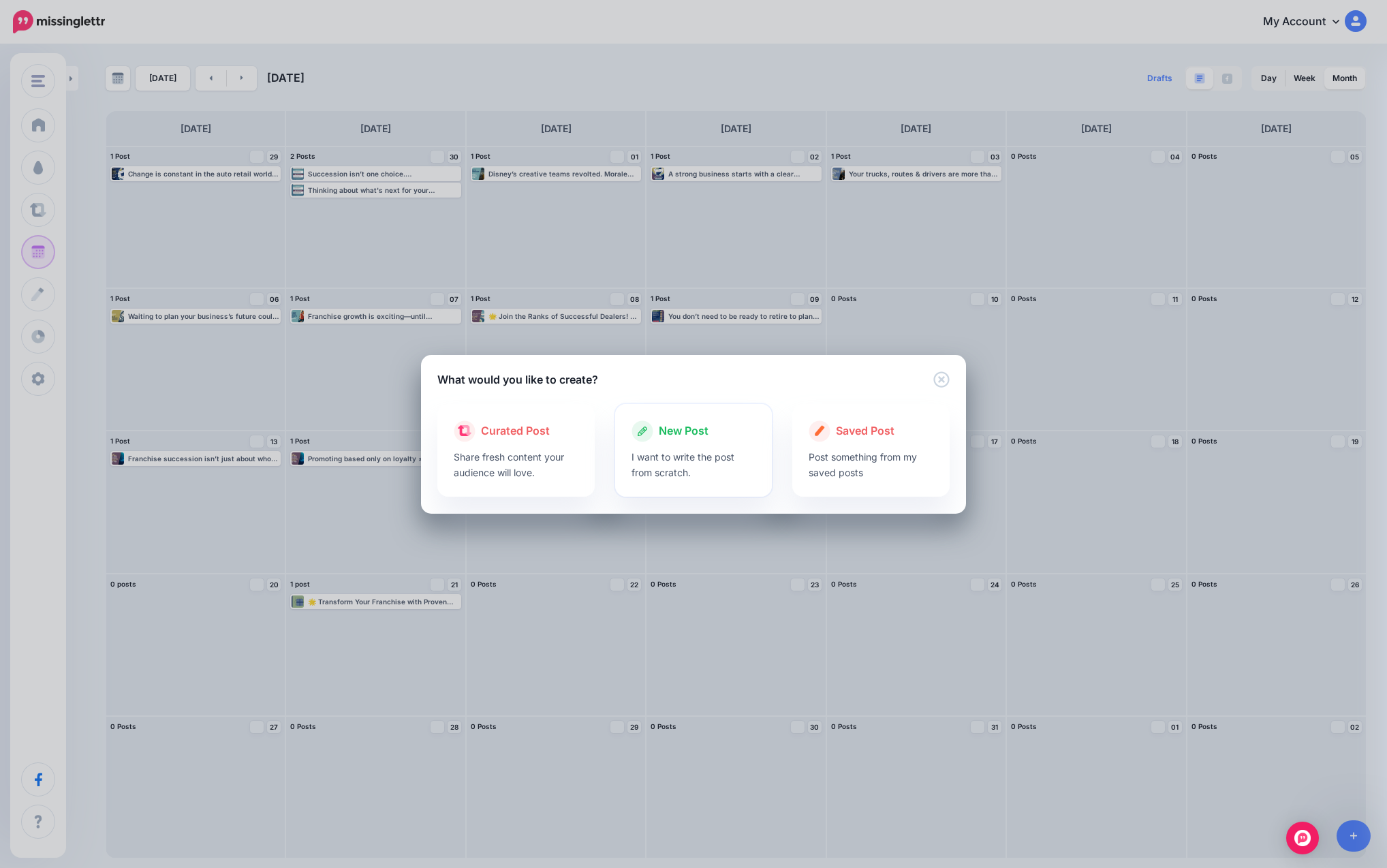
click at [651, 441] on icon at bounding box center [642, 431] width 22 height 22
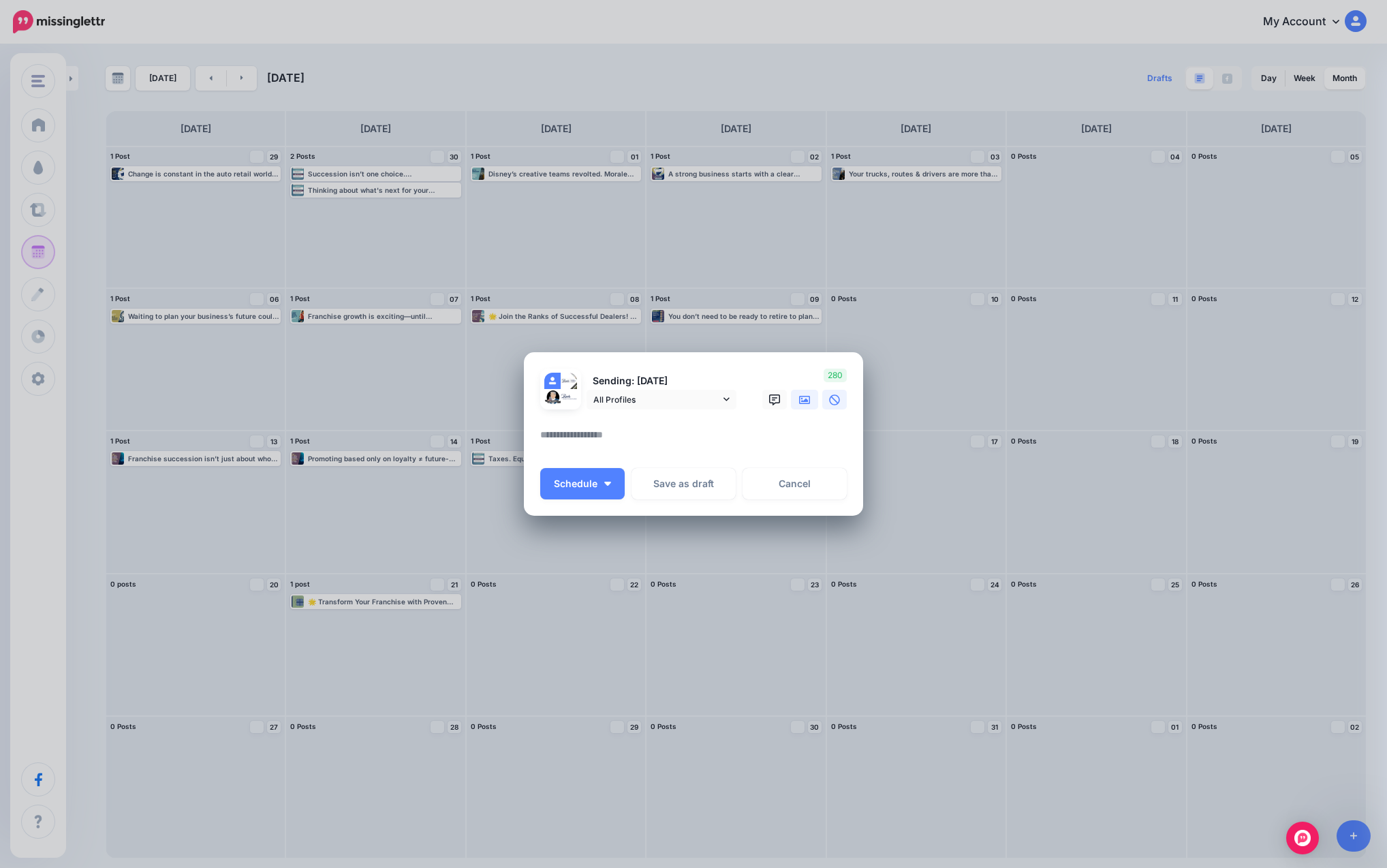
click at [757, 404] on icon at bounding box center [805, 400] width 11 height 8
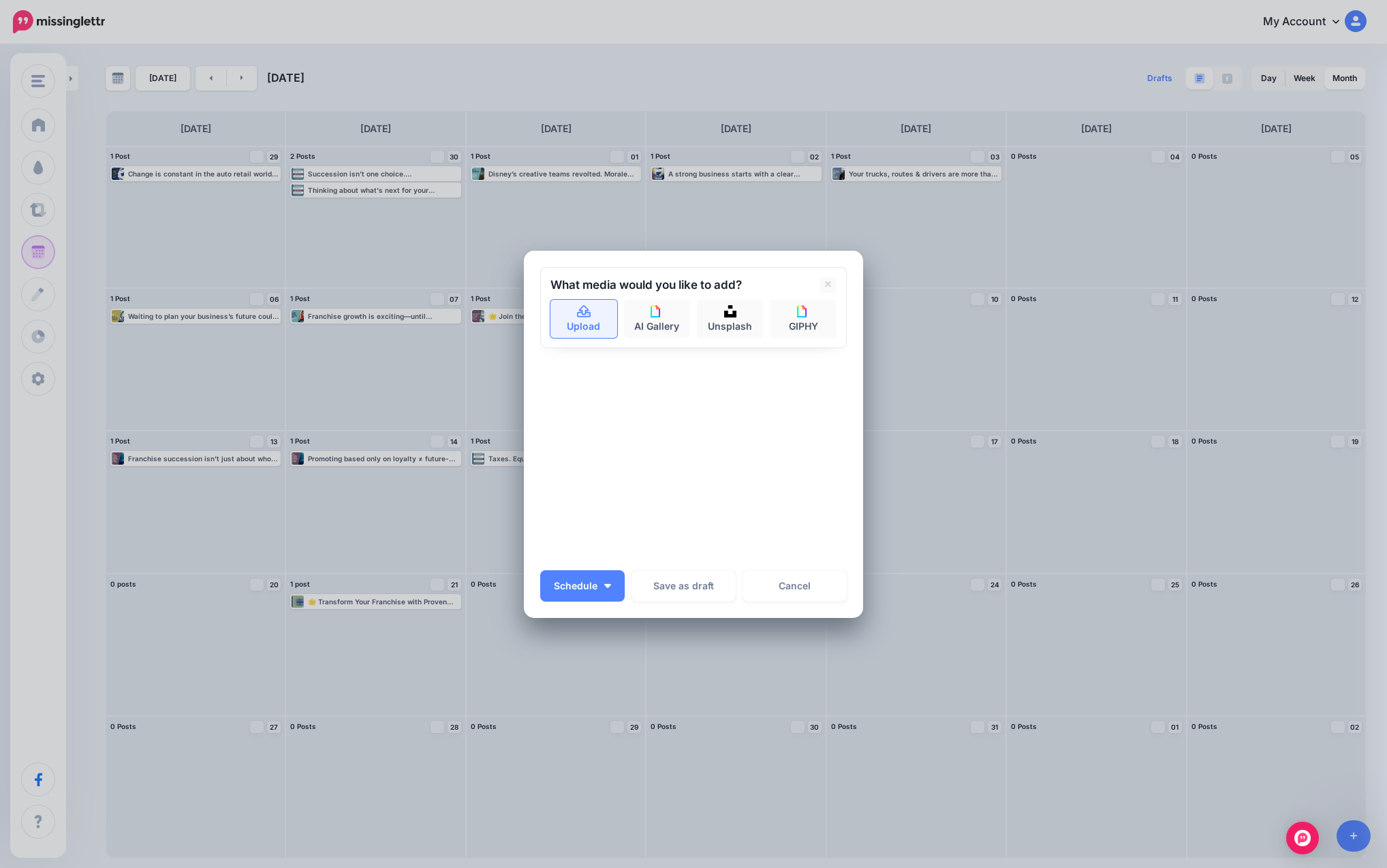
click at [584, 317] on icon at bounding box center [584, 312] width 15 height 12
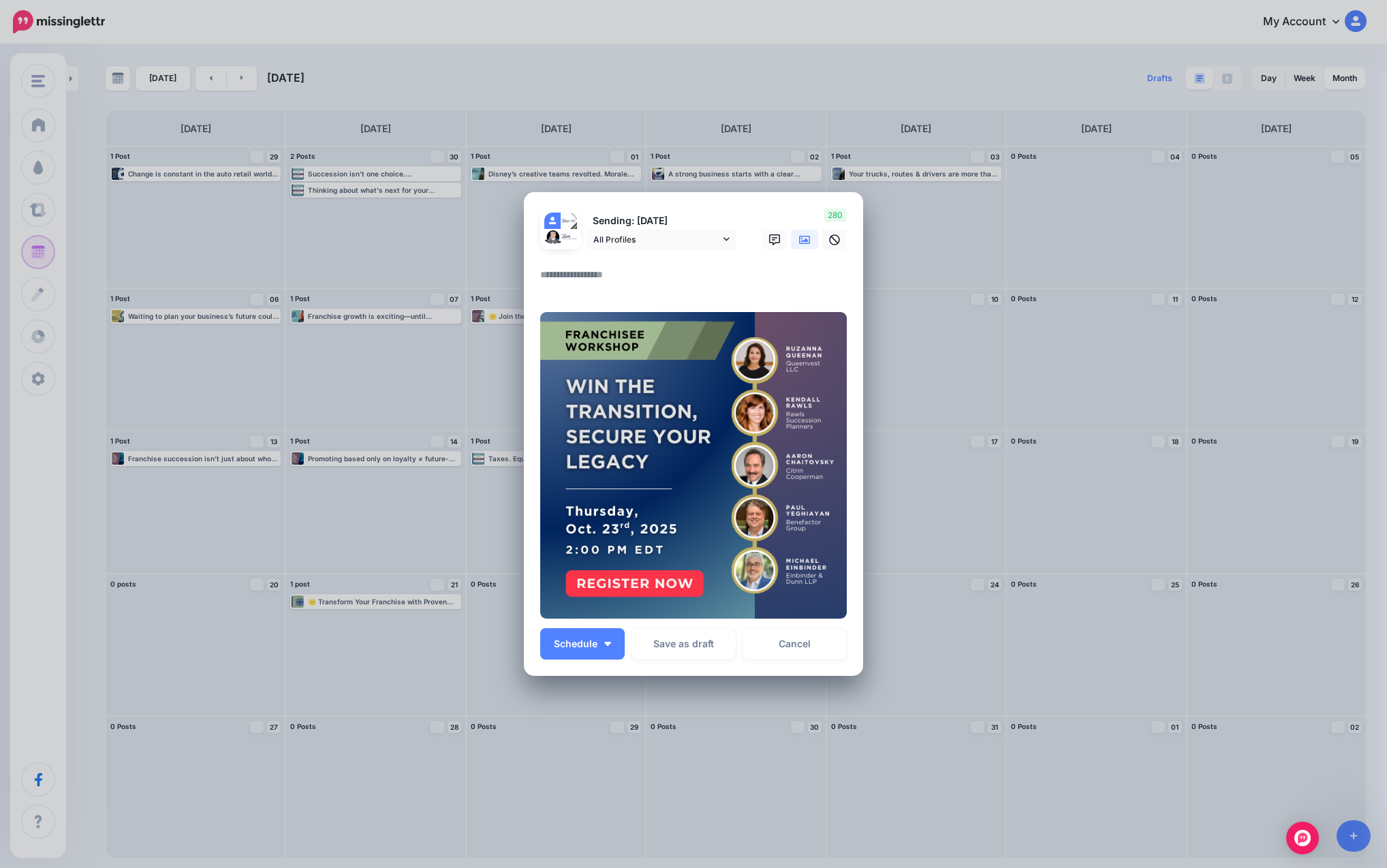
click at [642, 223] on p "Sending: [DATE]" at bounding box center [662, 221] width 150 height 15
click at [647, 230] on link "All Profiles" at bounding box center [662, 240] width 150 height 20
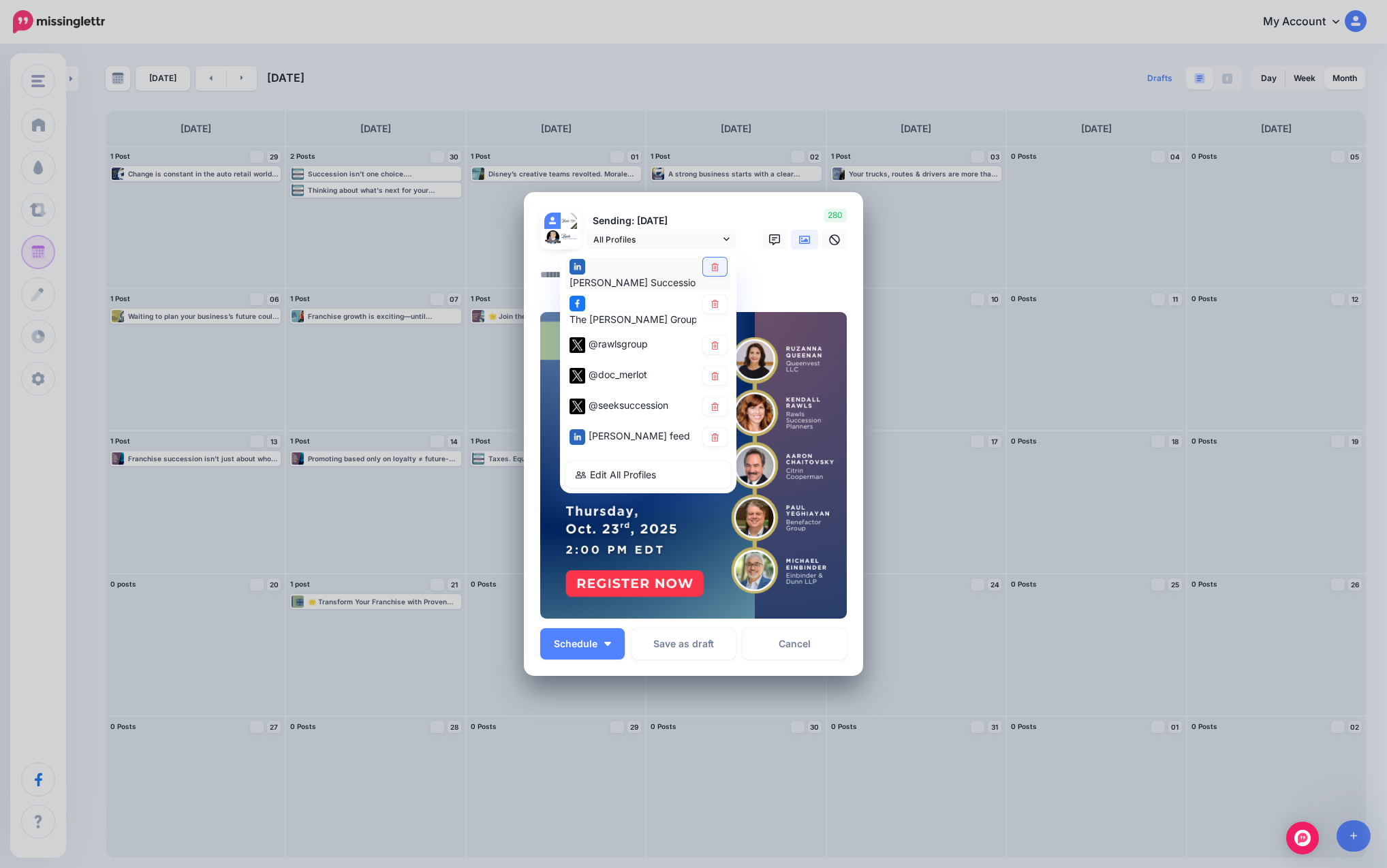
click at [713, 260] on link at bounding box center [715, 266] width 24 height 18
click at [715, 345] on icon at bounding box center [715, 345] width 10 height 8
click at [717, 353] on link at bounding box center [715, 346] width 24 height 18
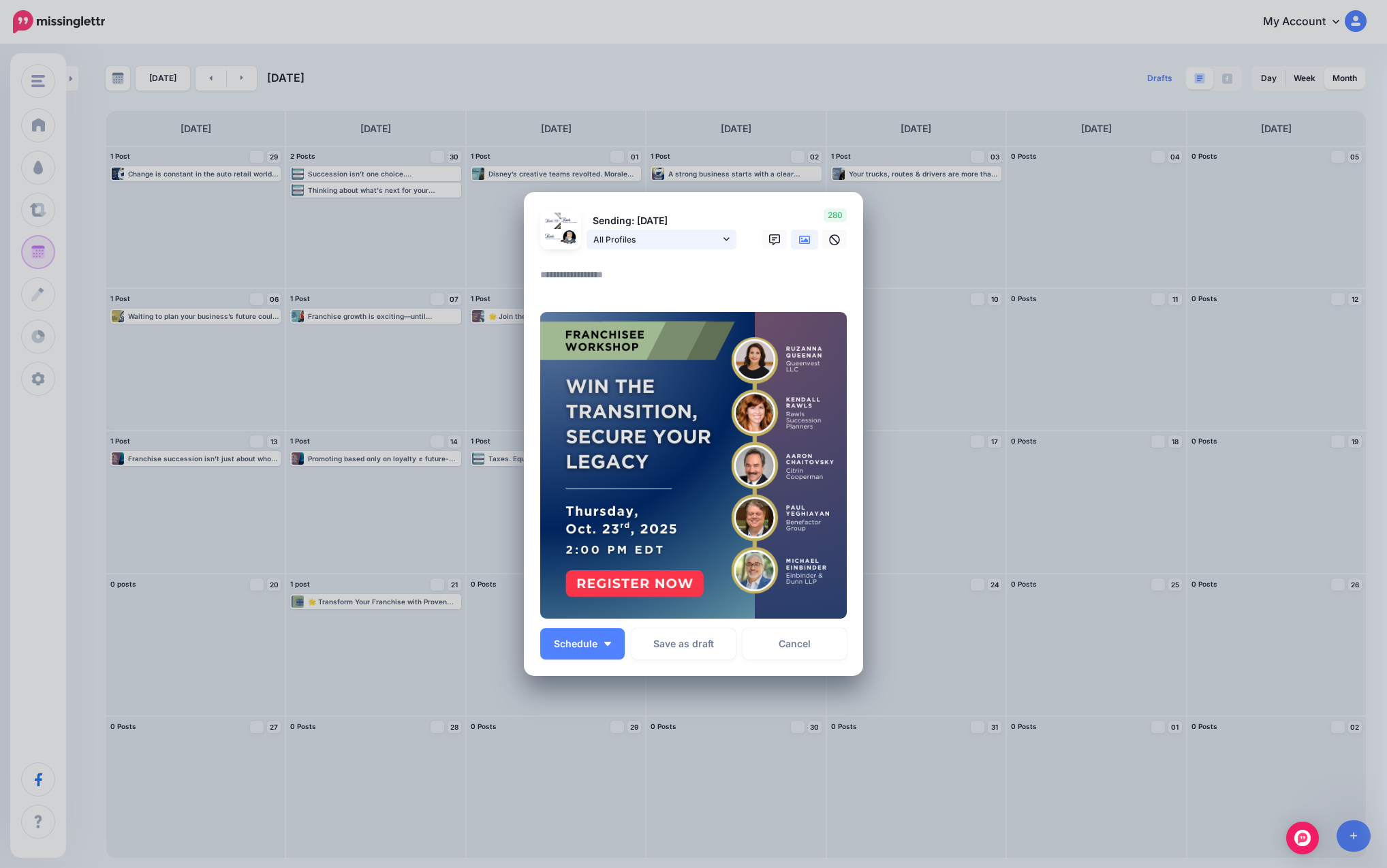
click at [732, 249] on link "All Profiles" at bounding box center [662, 240] width 150 height 20
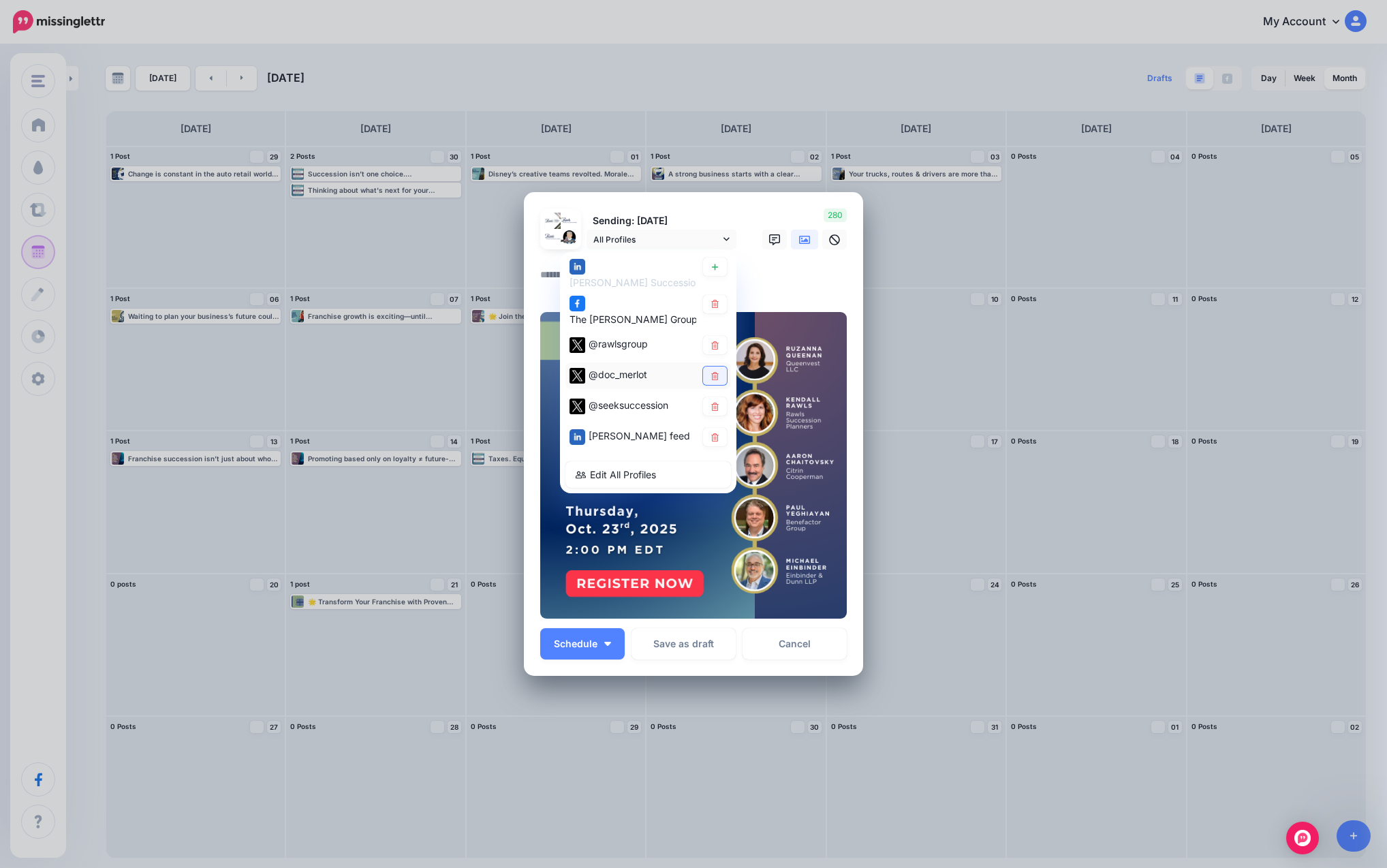
click at [722, 380] on link at bounding box center [715, 377] width 24 height 18
click at [719, 405] on icon at bounding box center [715, 407] width 10 height 8
click at [716, 432] on link at bounding box center [715, 437] width 24 height 18
click at [757, 287] on textarea at bounding box center [696, 280] width 313 height 26
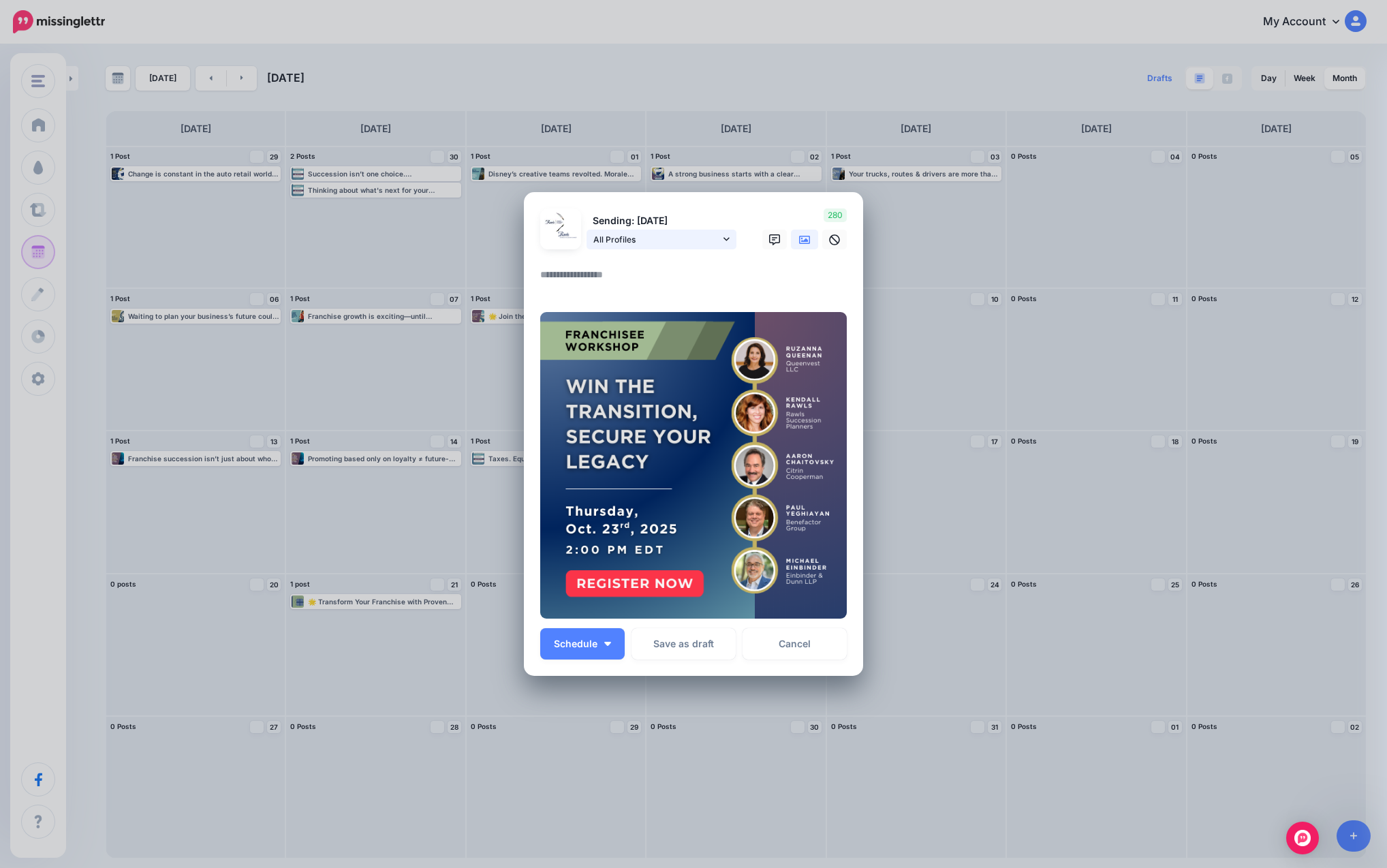
click at [710, 235] on span "All Profiles" at bounding box center [656, 240] width 127 height 15
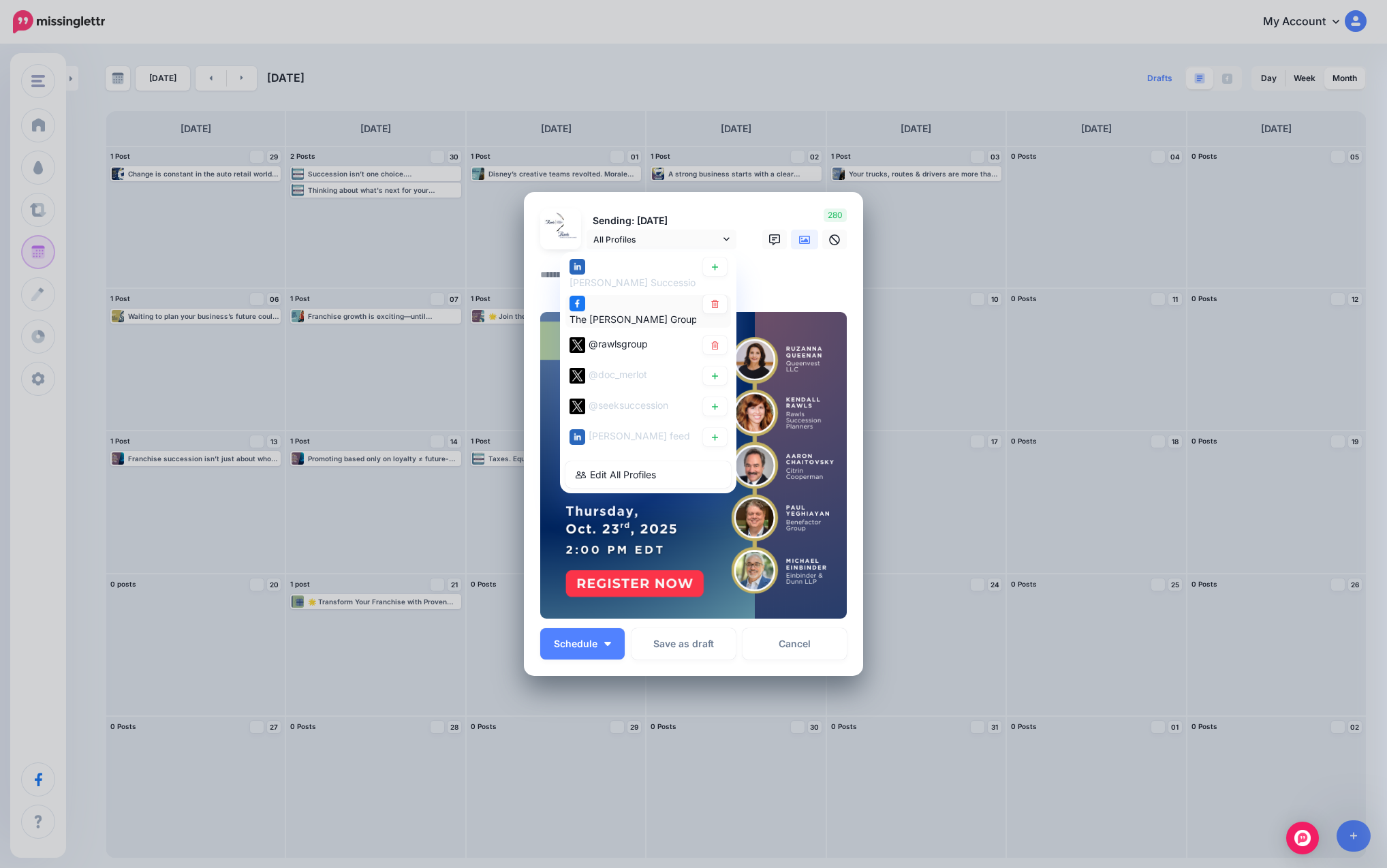
click at [665, 321] on span "The [PERSON_NAME] Group: Business Succession Planners page" at bounding box center [715, 320] width 292 height 12
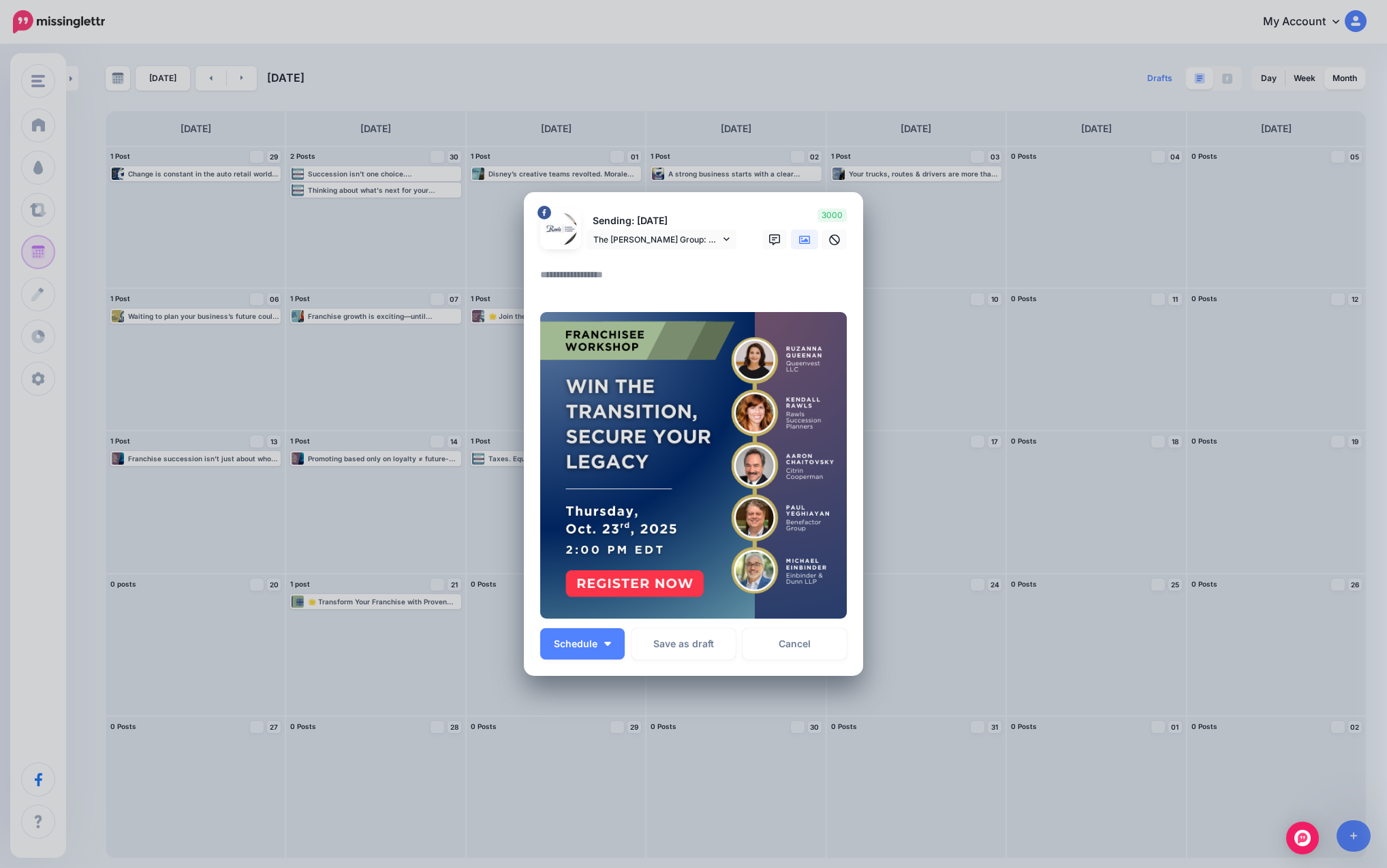
click at [664, 284] on textarea at bounding box center [696, 280] width 313 height 26
paste textarea "**********"
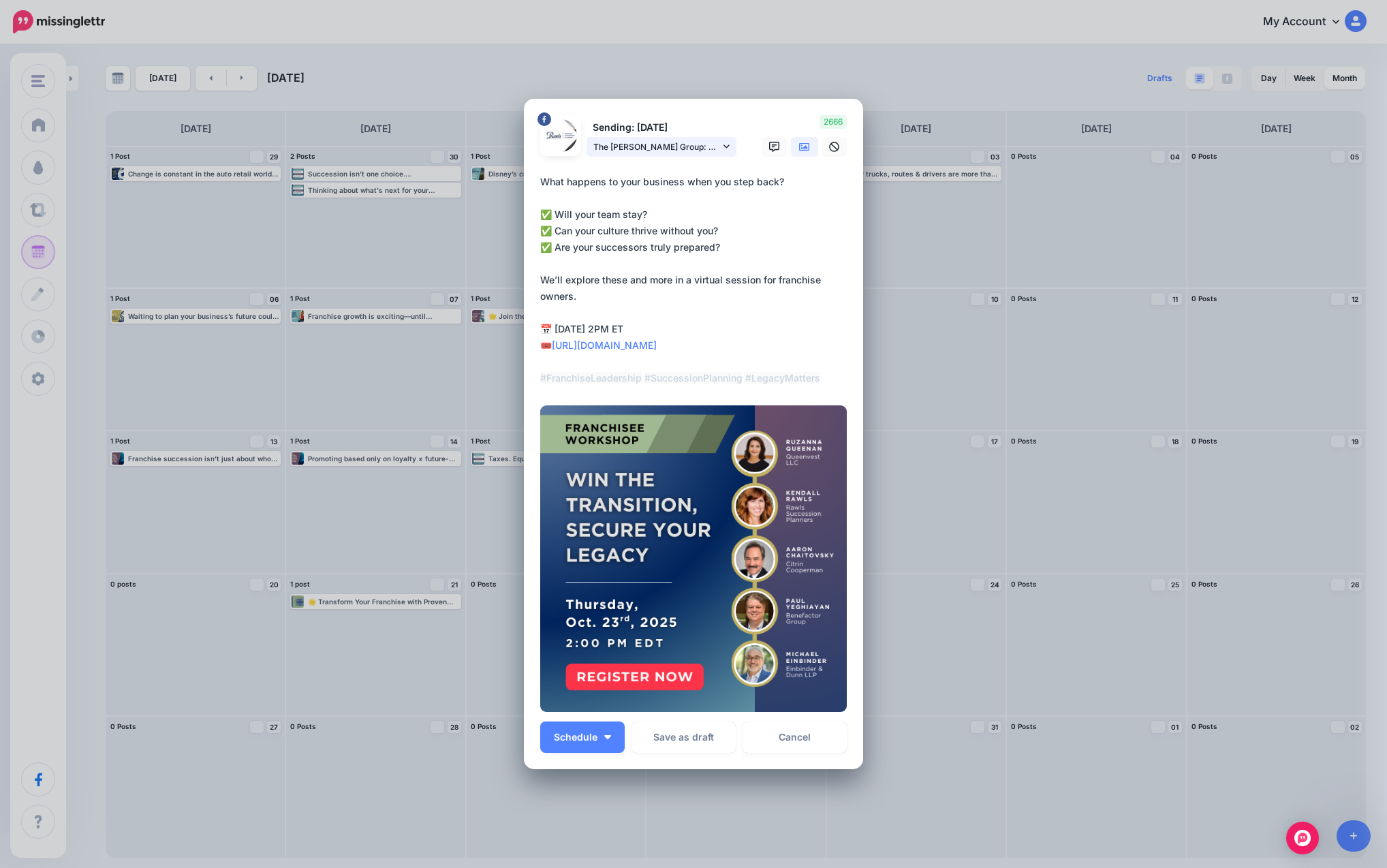
click at [669, 149] on span "The [PERSON_NAME] Group: Business Succession Planners page" at bounding box center [656, 146] width 127 height 15
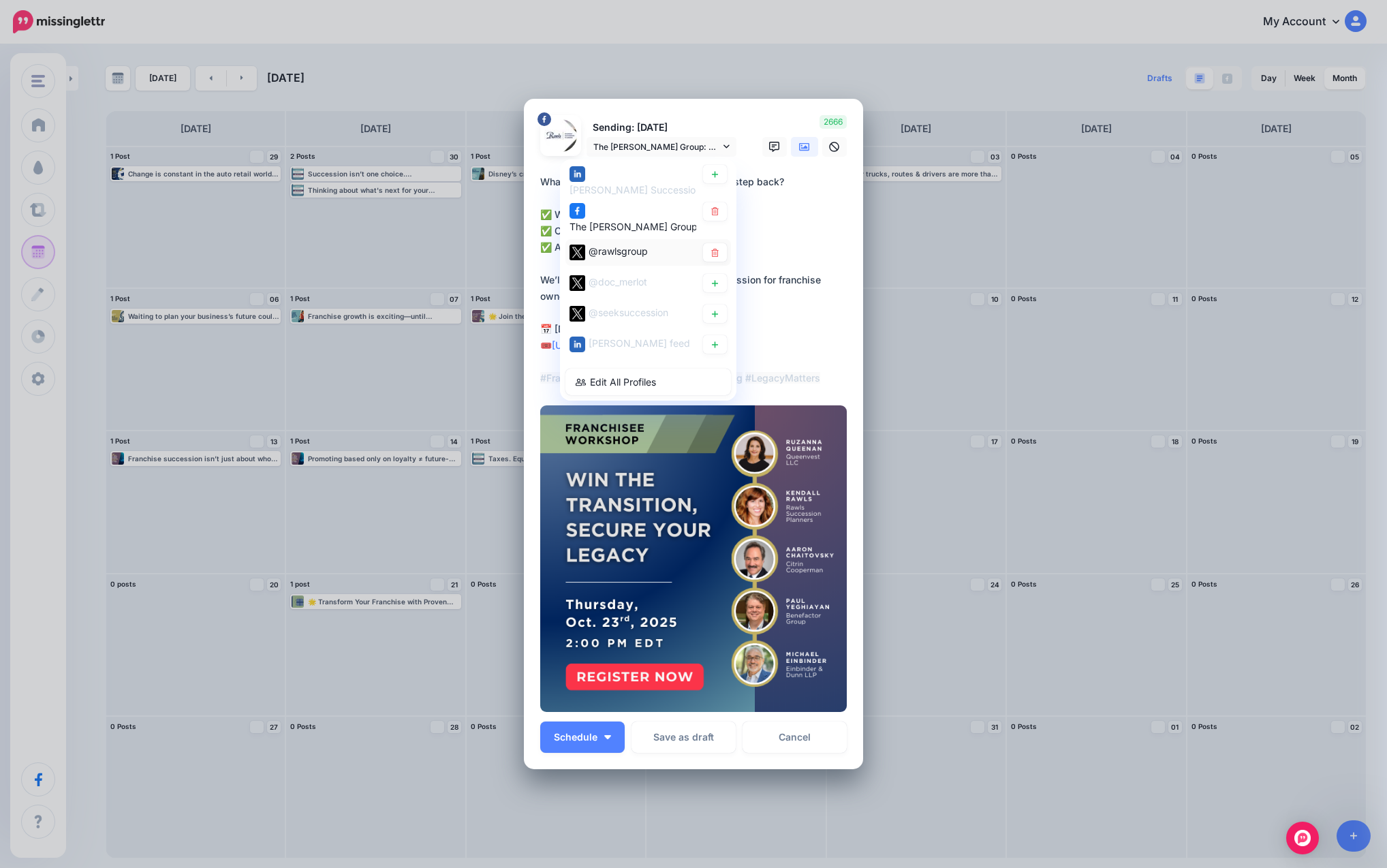
click at [655, 251] on div "@rawlsgroup" at bounding box center [632, 252] width 127 height 17
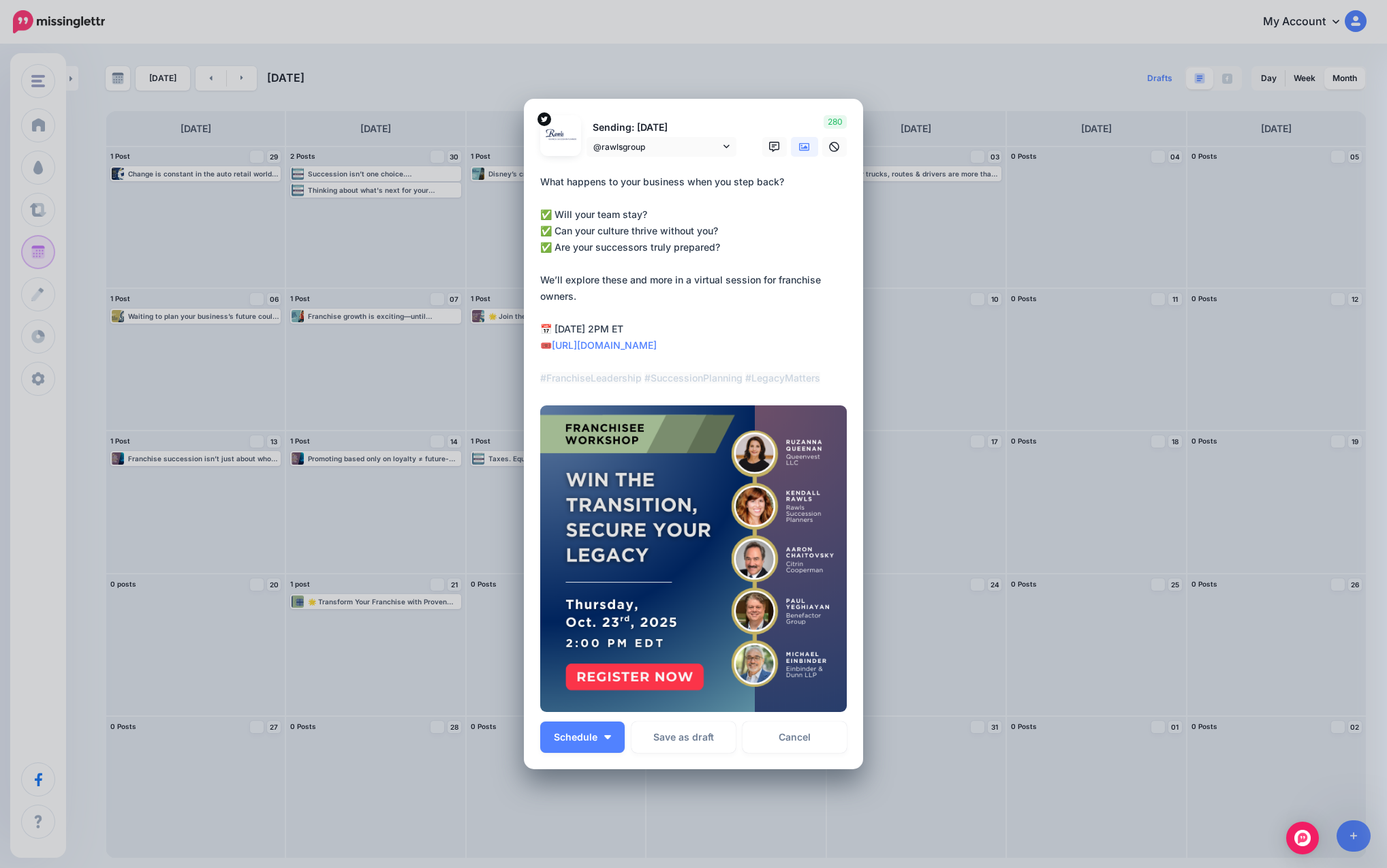
drag, startPoint x: 822, startPoint y: 380, endPoint x: 507, endPoint y: 167, distance: 380.3
click at [507, 167] on div "Create Post Loading Sending: [DATE] @rawlsgroup @rawlsgroup" at bounding box center [693, 434] width 1387 height 868
paste textarea "**********"
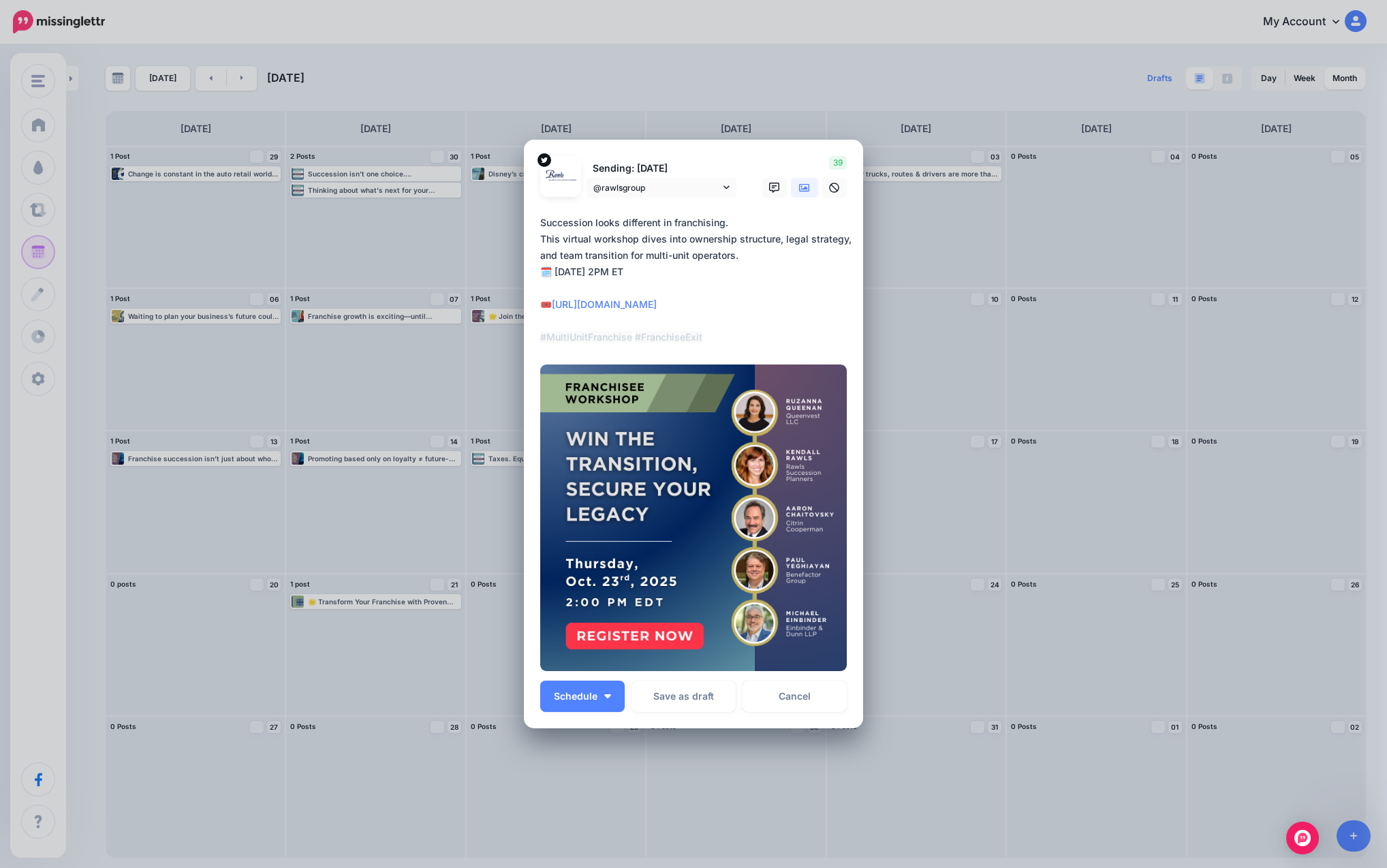
click at [737, 260] on textarea "**********" at bounding box center [696, 280] width 313 height 131
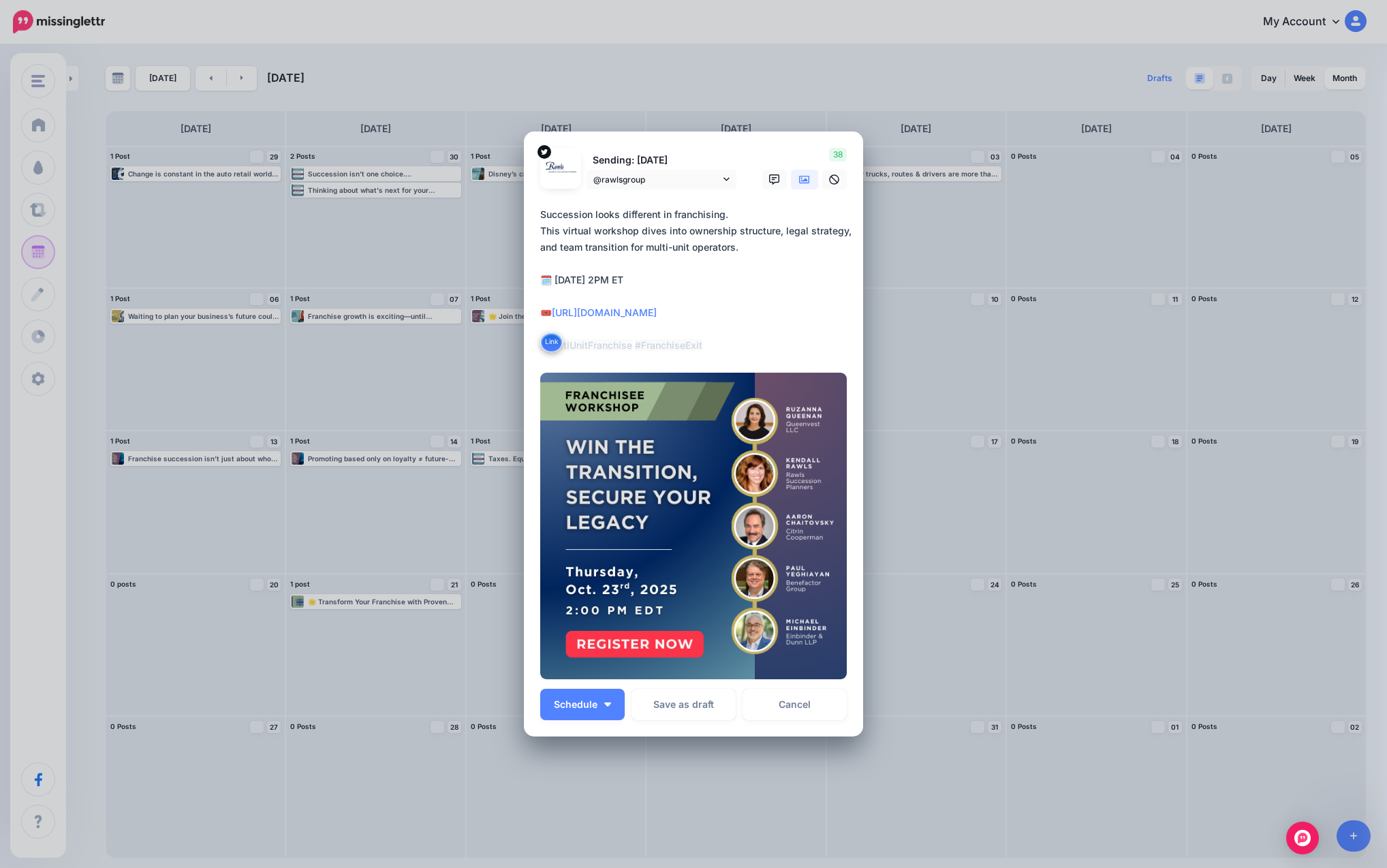
click at [621, 293] on textarea "**********" at bounding box center [696, 280] width 313 height 147
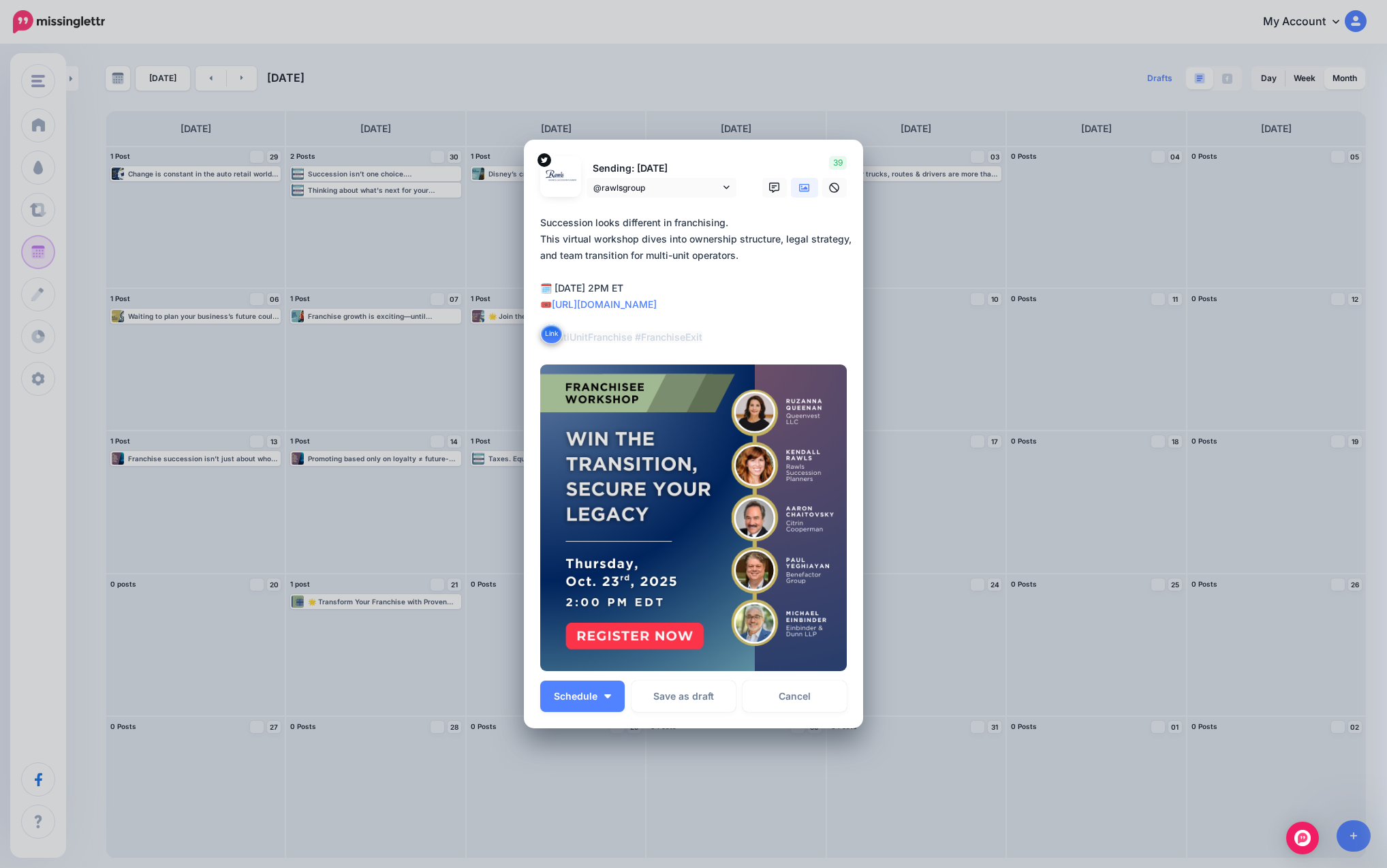
click at [739, 223] on textarea "**********" at bounding box center [696, 280] width 313 height 131
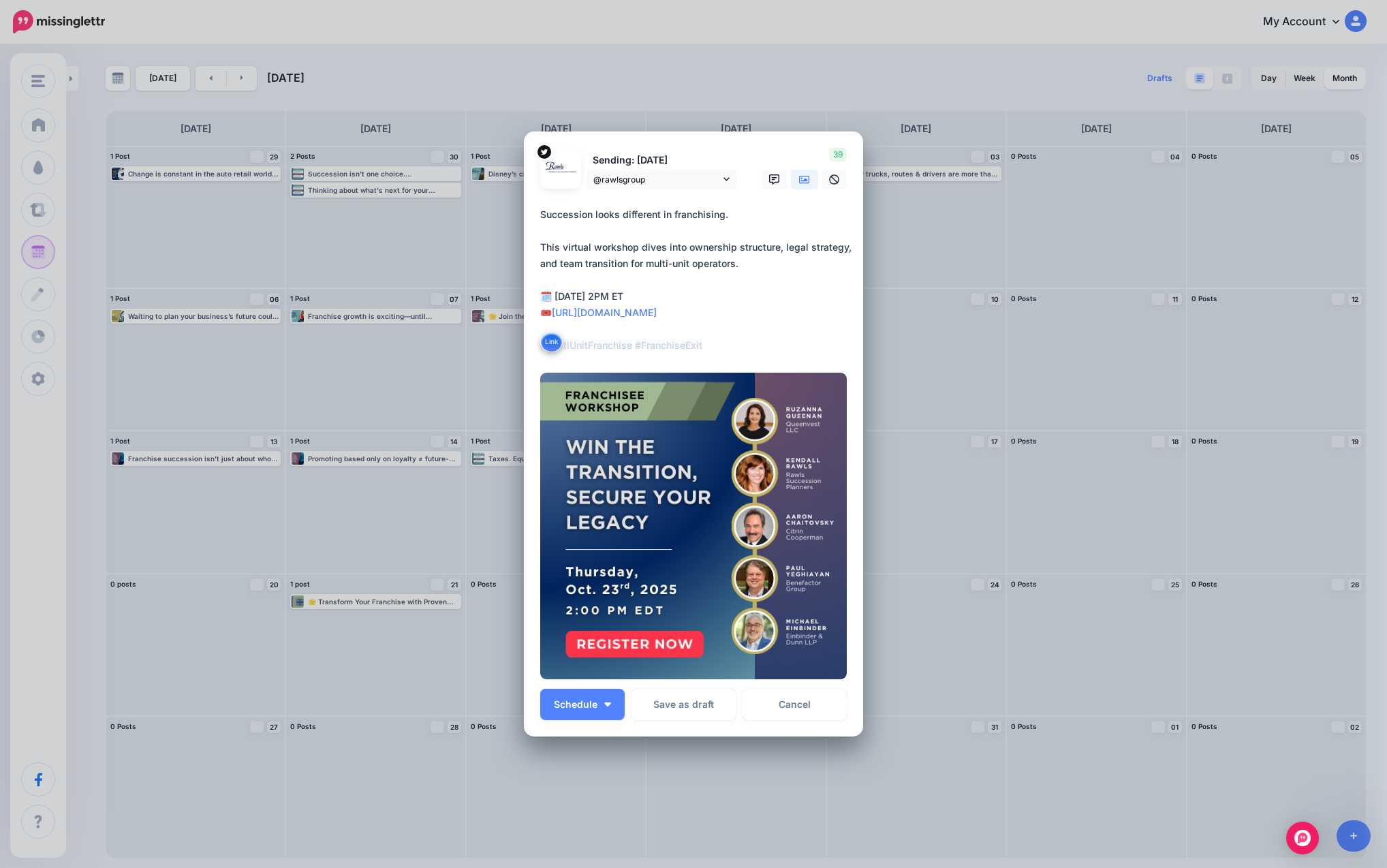
click at [752, 269] on textarea "**********" at bounding box center [696, 280] width 313 height 147
type textarea "**********"
click at [585, 703] on span "Schedule" at bounding box center [575, 704] width 44 height 9
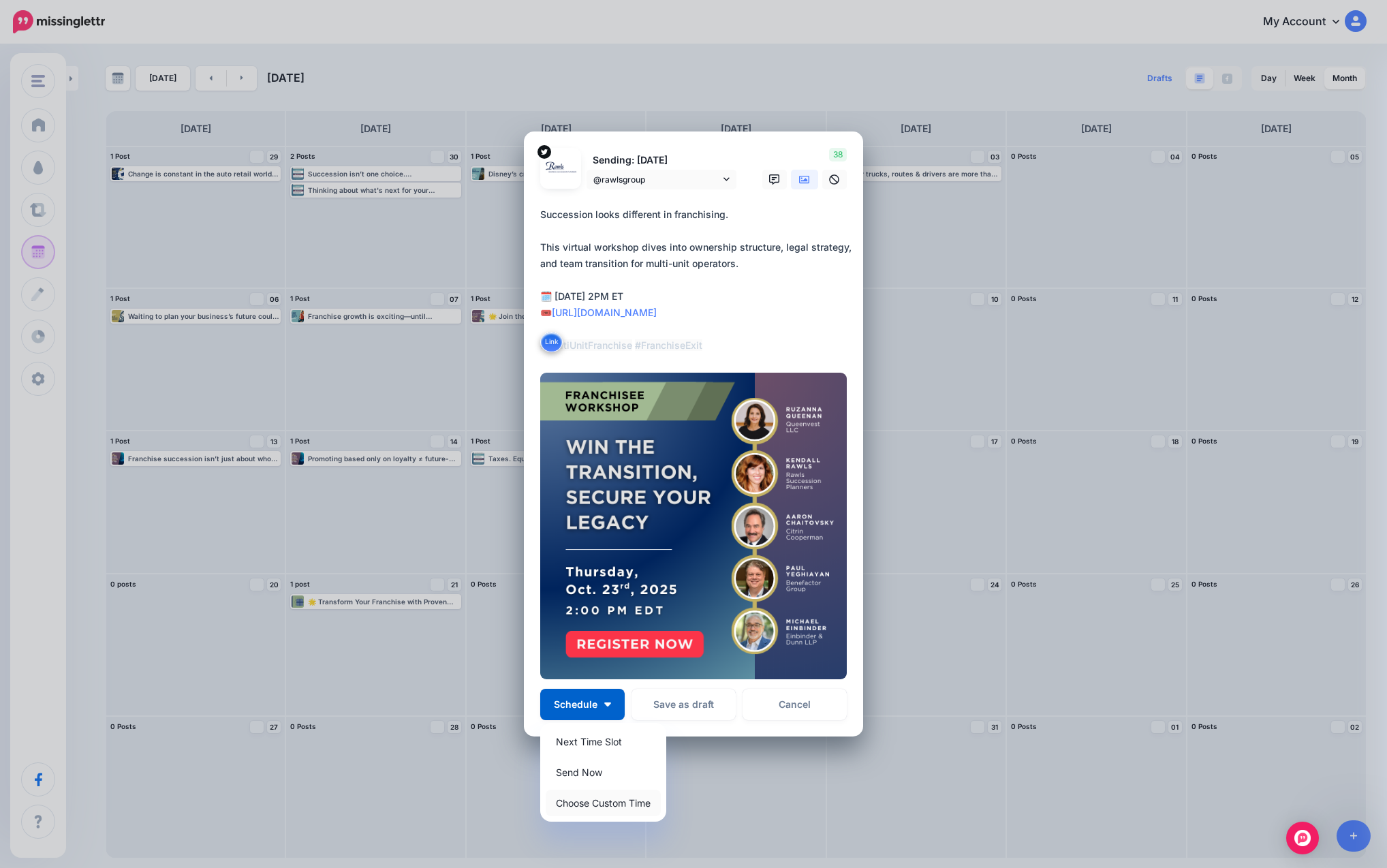
click at [578, 794] on link "Choose Custom Time" at bounding box center [602, 803] width 115 height 26
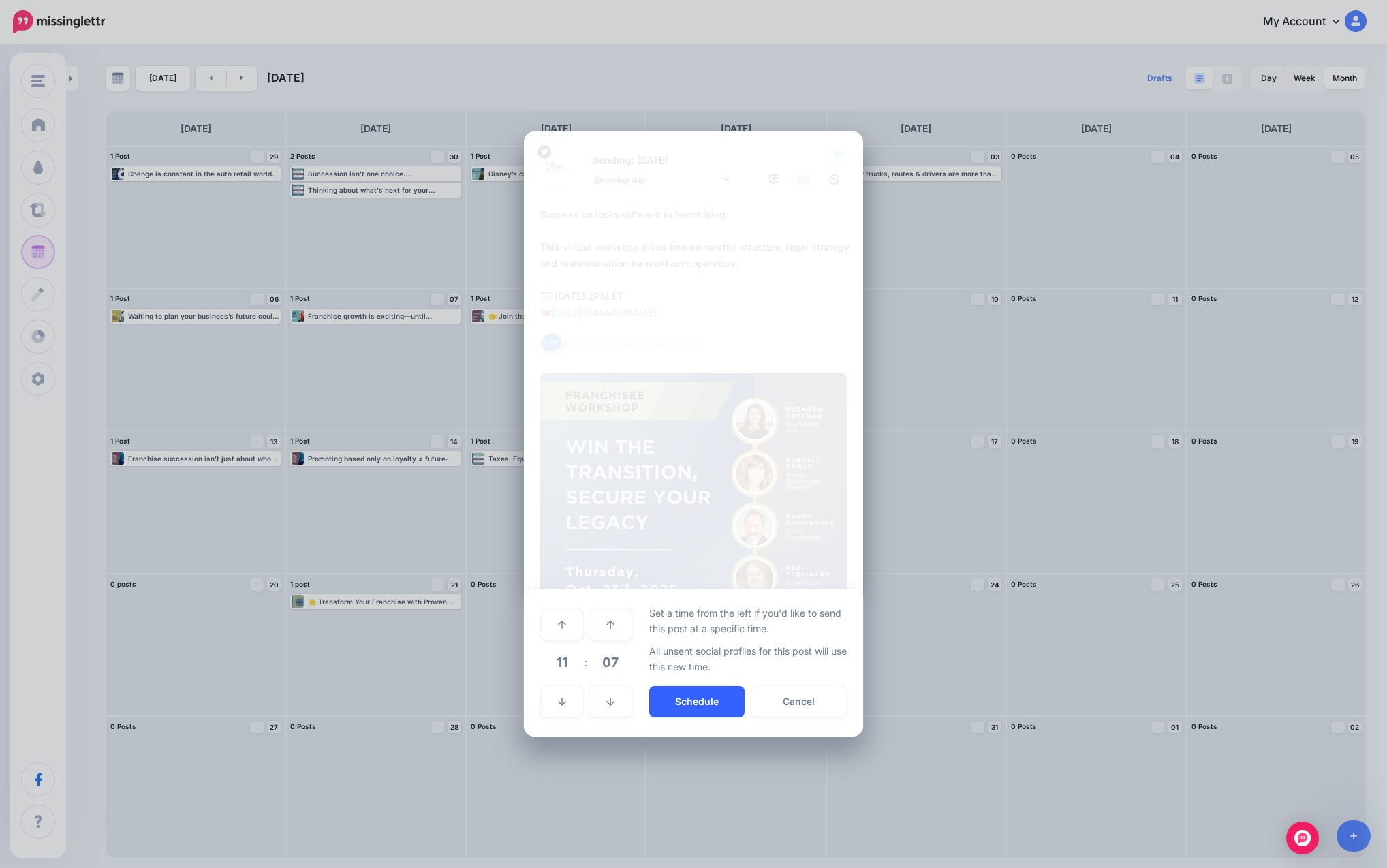
click at [687, 699] on button "Schedule" at bounding box center [697, 702] width 95 height 32
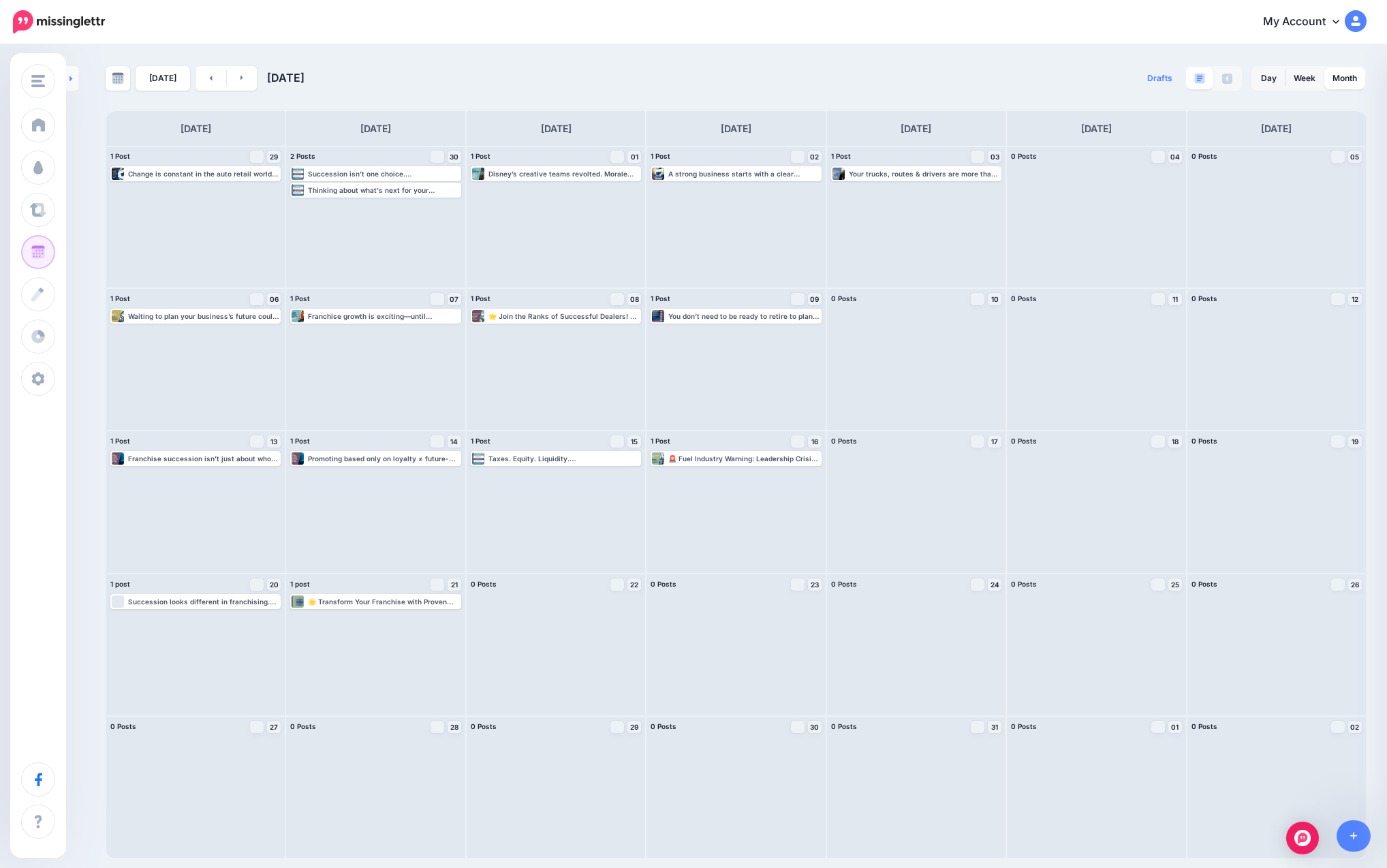
click at [76, 77] on link at bounding box center [72, 79] width 12 height 25
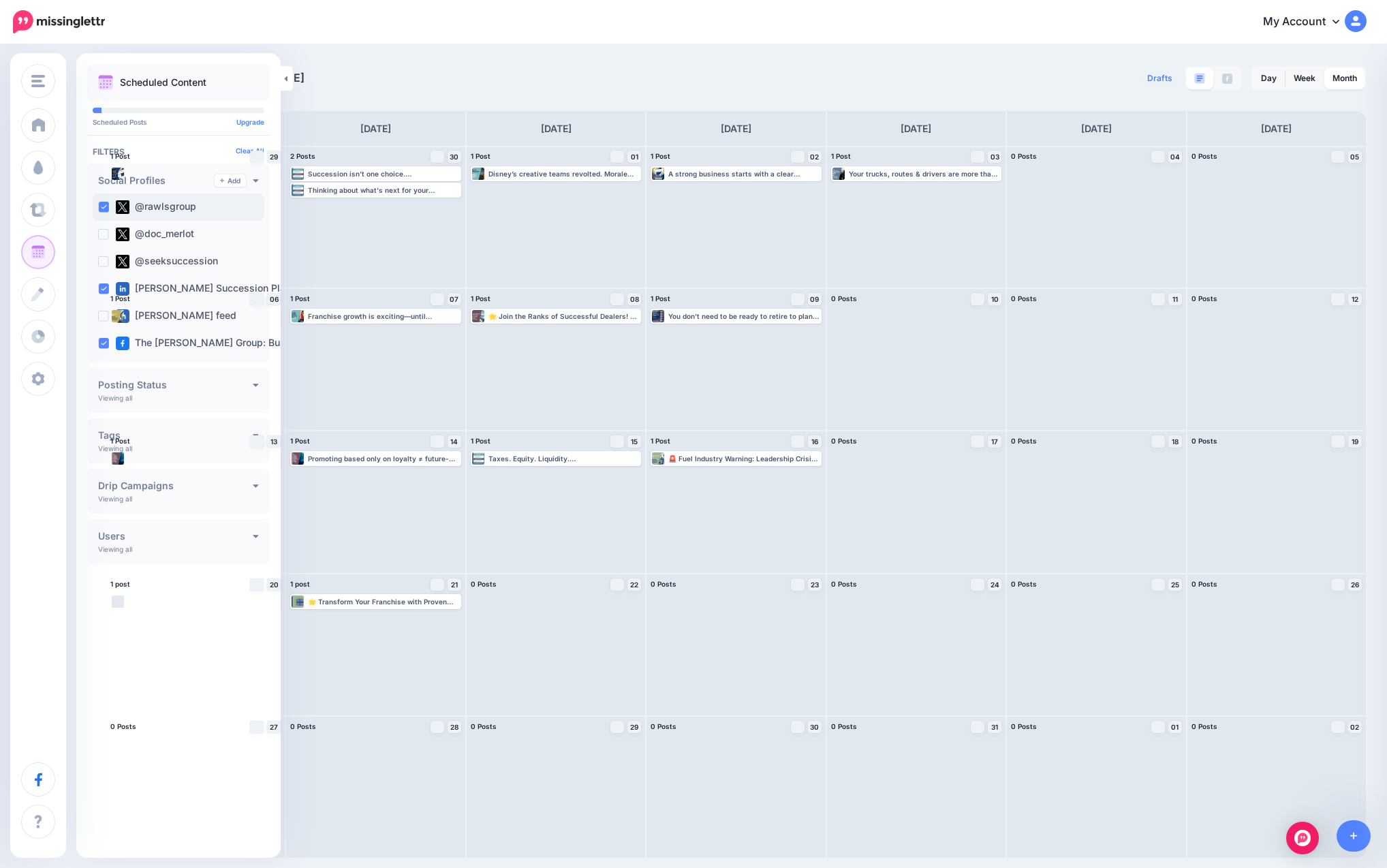
click at [103, 203] on ins at bounding box center [103, 207] width 11 height 11
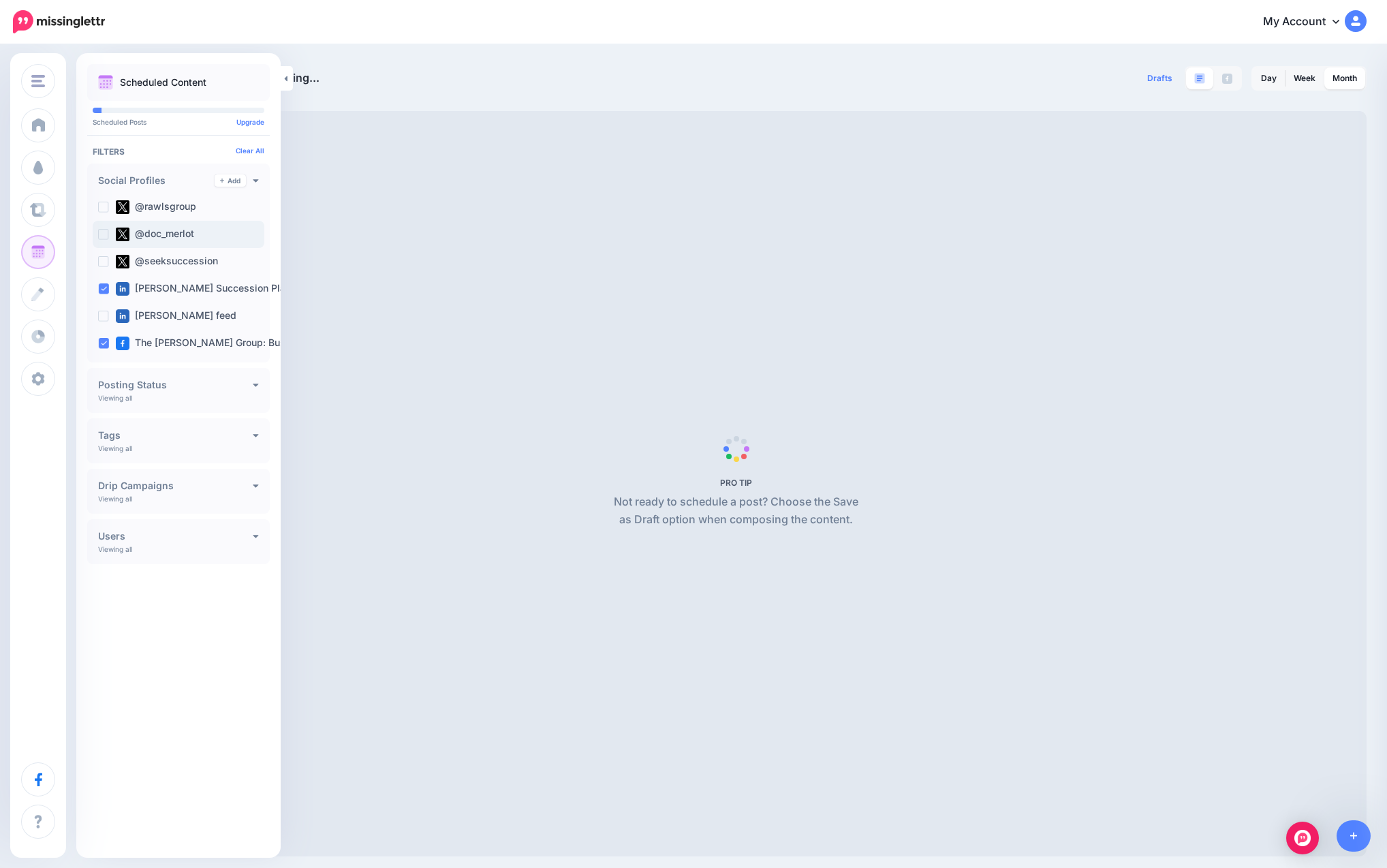
click at [108, 234] on ins at bounding box center [103, 234] width 11 height 11
click at [106, 262] on ins at bounding box center [103, 262] width 11 height 11
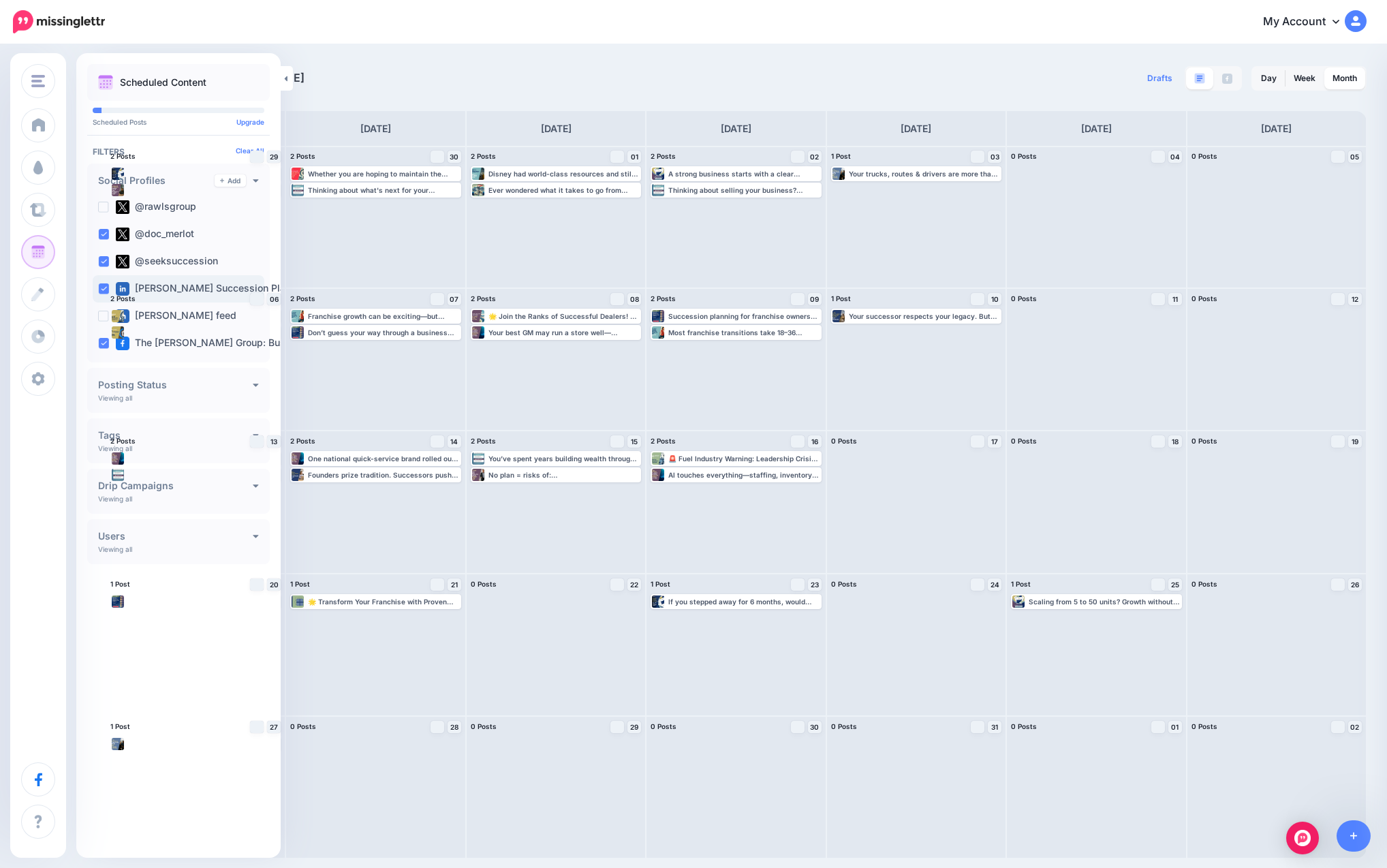
click at [108, 284] on ins at bounding box center [103, 289] width 11 height 11
click at [100, 310] on div "[PERSON_NAME] feed" at bounding box center [178, 316] width 172 height 27
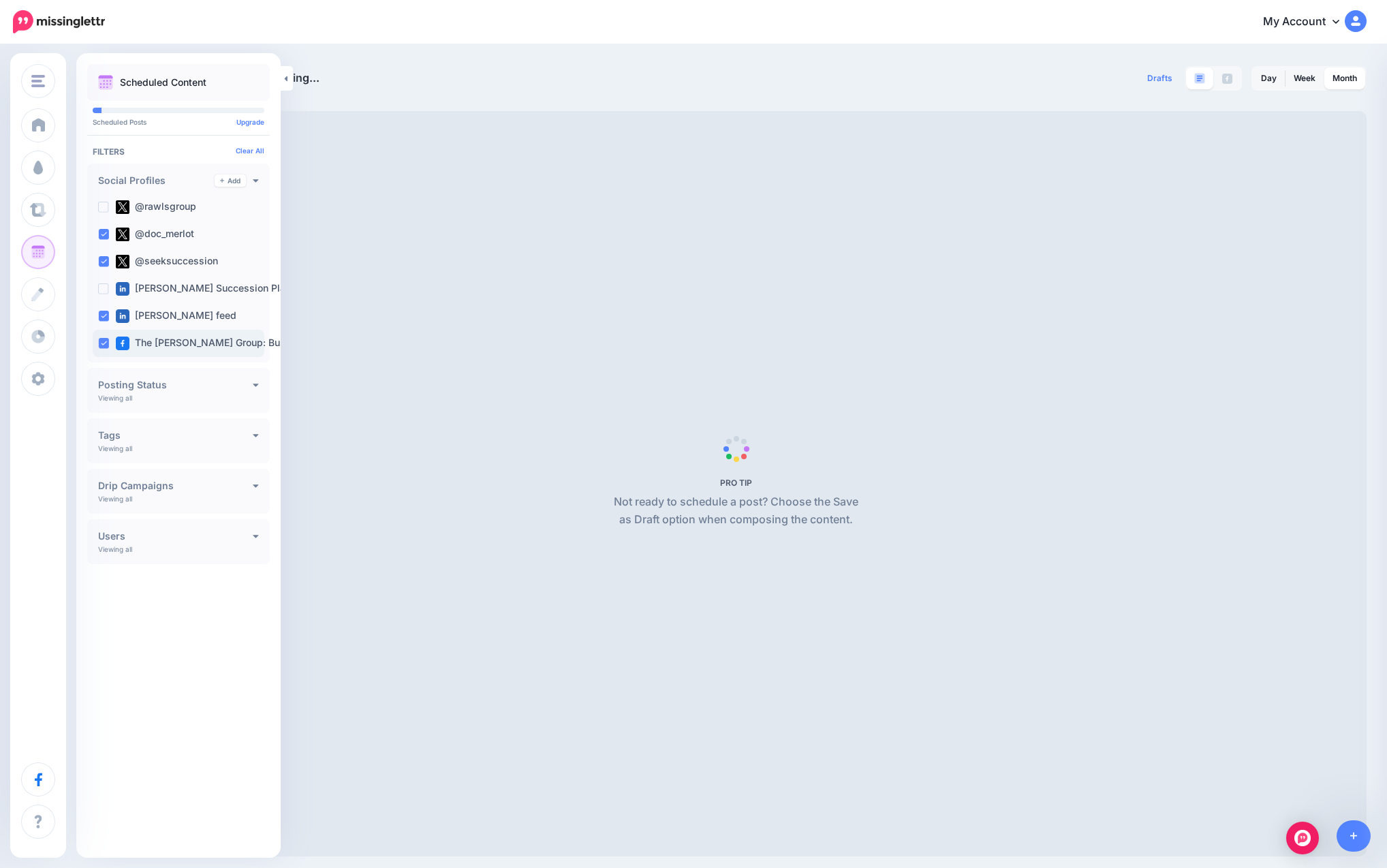
click at [101, 339] on ins at bounding box center [103, 344] width 11 height 11
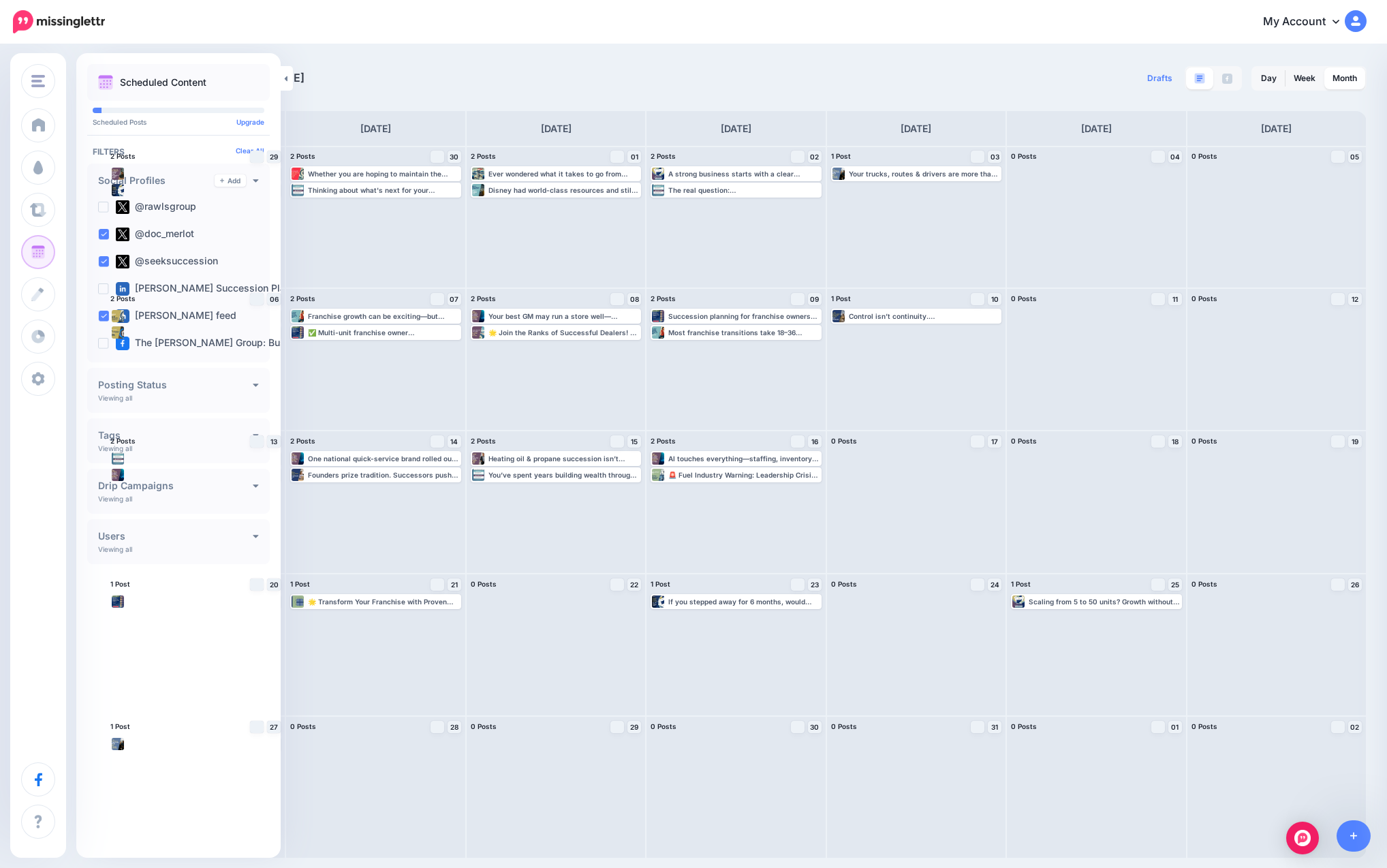
click at [583, 60] on div "[DATE] [DATE] Drafts 0 Day Week Month" at bounding box center [693, 451] width 1387 height 813
click at [510, 32] on div "My Account Dashboard My Account Billing Facebook Community Help Center Logout" at bounding box center [744, 22] width 1245 height 33
click at [283, 78] on link at bounding box center [286, 79] width 12 height 25
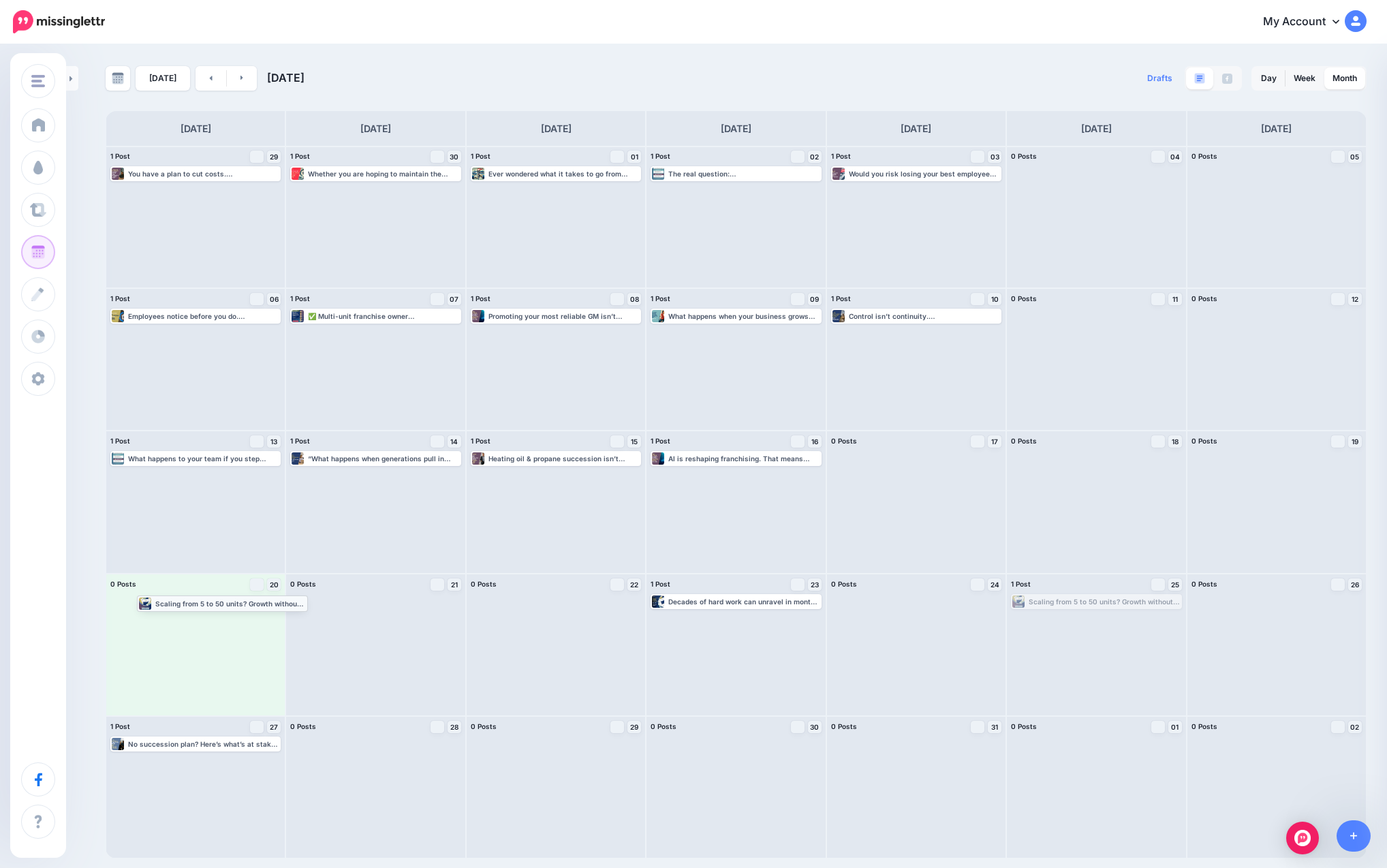
drag, startPoint x: 1074, startPoint y: 598, endPoint x: 200, endPoint y: 599, distance: 874.0
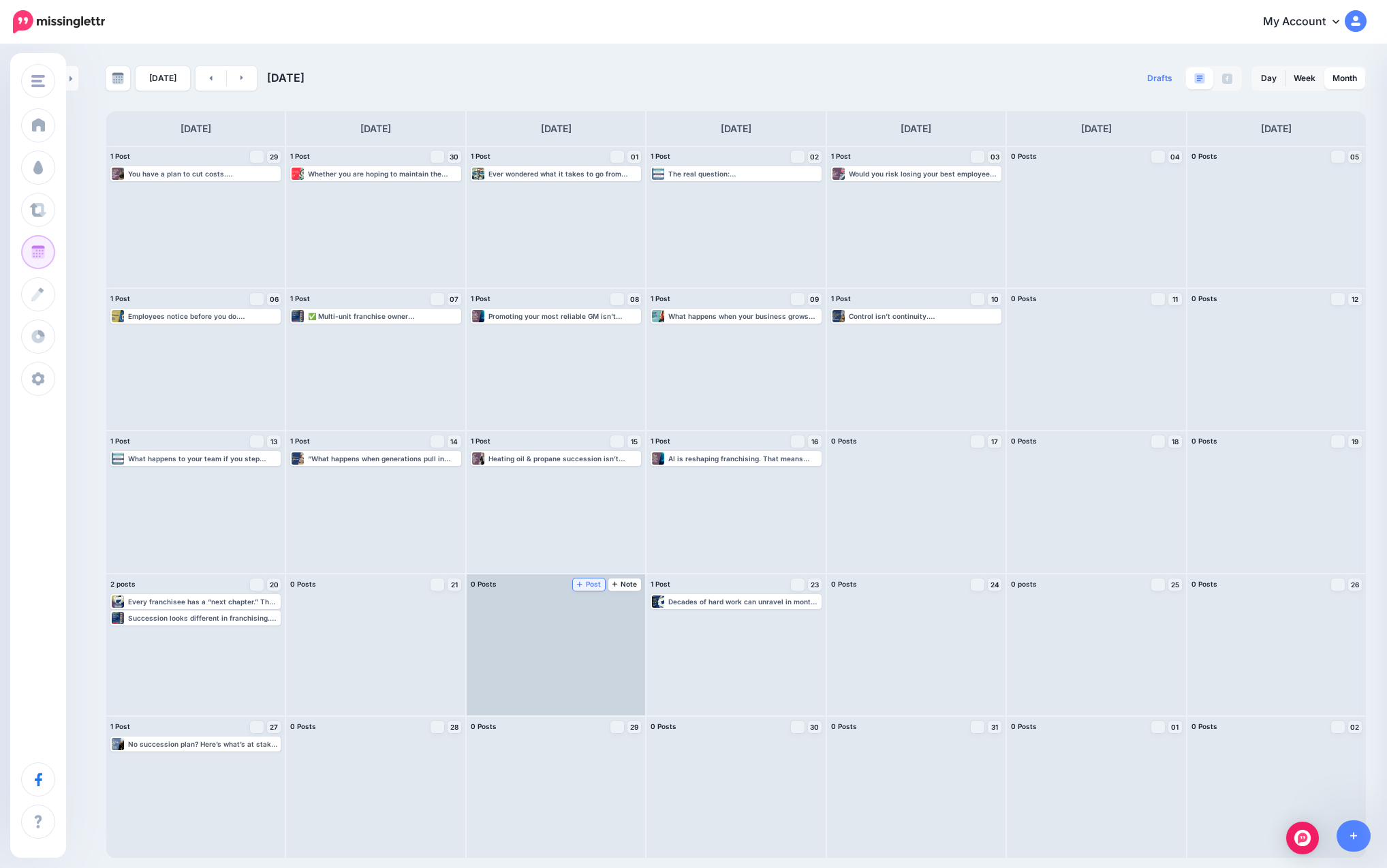
click at [588, 587] on span "Post" at bounding box center [588, 584] width 24 height 7
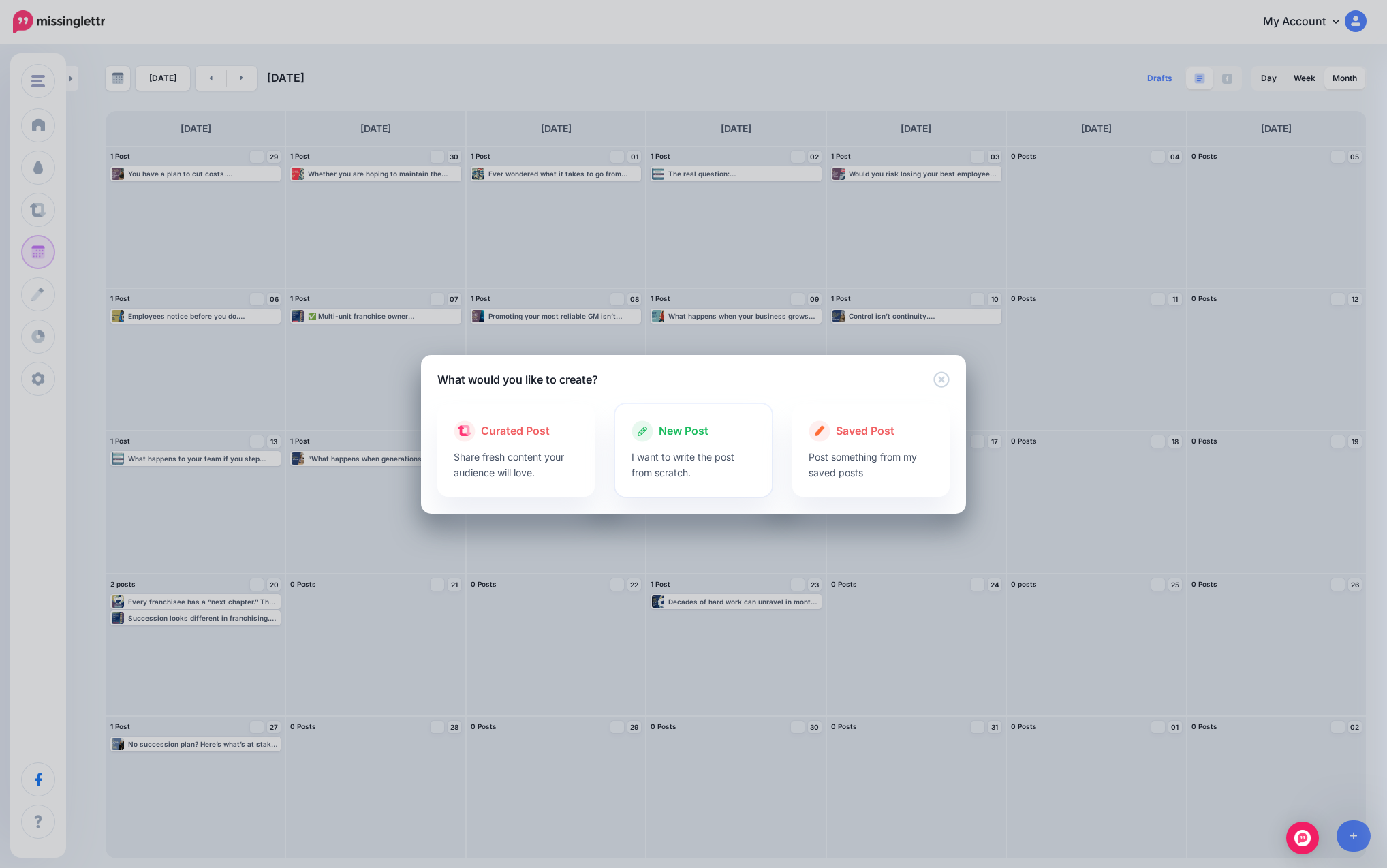
click at [685, 441] on div "New Post" at bounding box center [694, 431] width 125 height 22
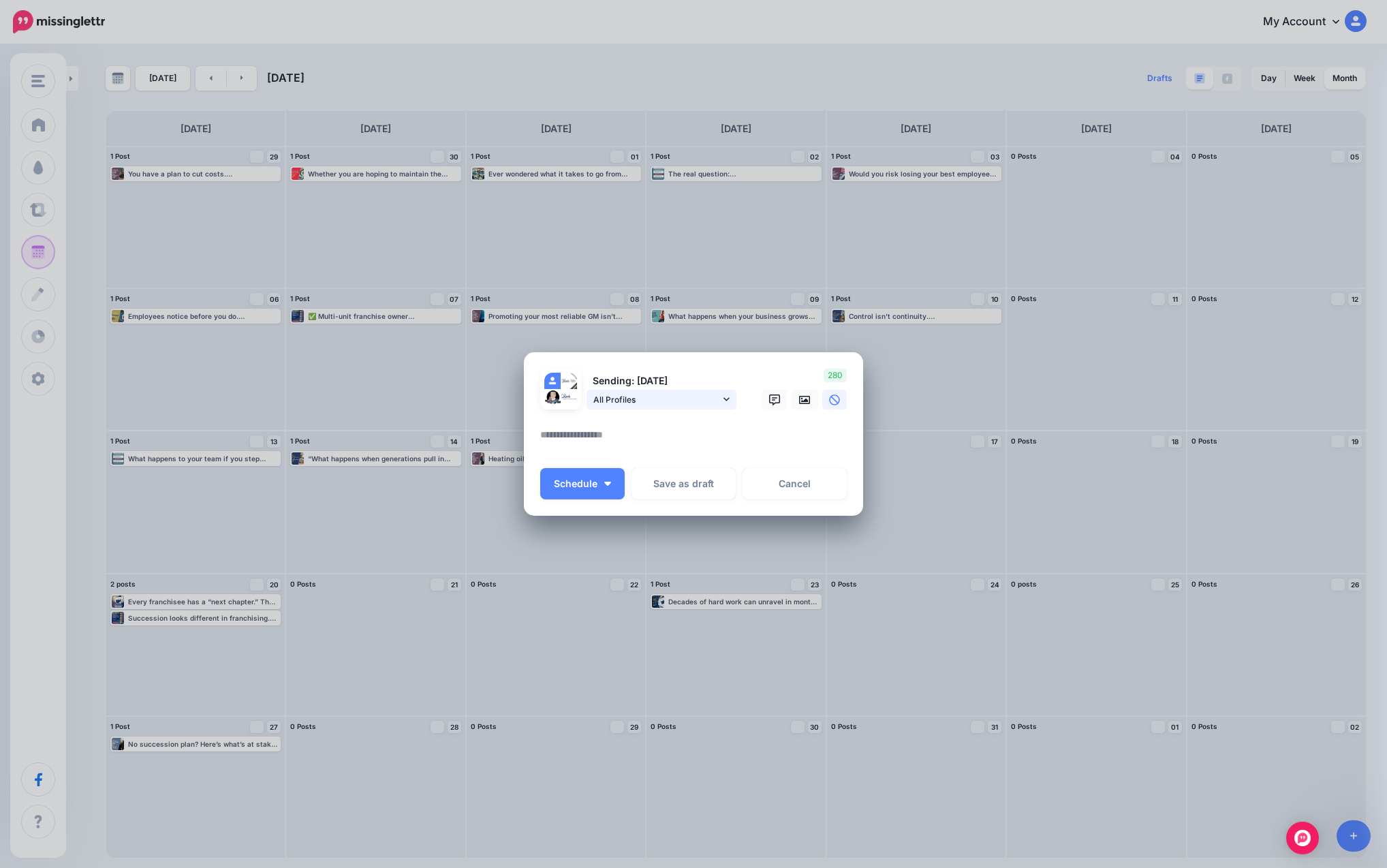
click at [664, 400] on span "All Profiles" at bounding box center [656, 399] width 127 height 15
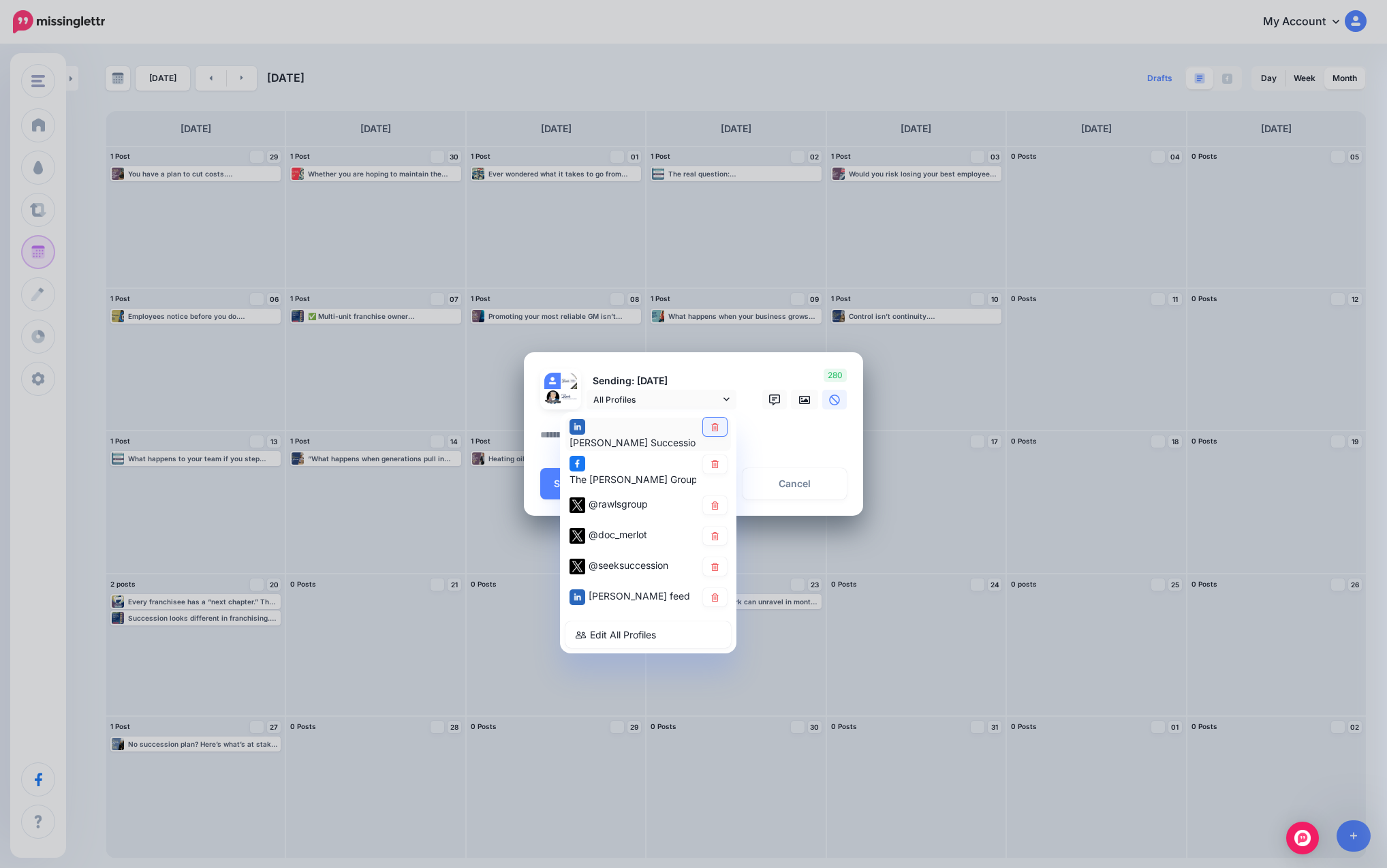
click at [712, 427] on icon at bounding box center [715, 427] width 10 height 8
click at [715, 471] on link at bounding box center [715, 464] width 24 height 18
click at [717, 497] on link at bounding box center [715, 506] width 24 height 18
click at [712, 602] on link at bounding box center [715, 598] width 24 height 18
click at [757, 427] on textarea at bounding box center [696, 440] width 313 height 26
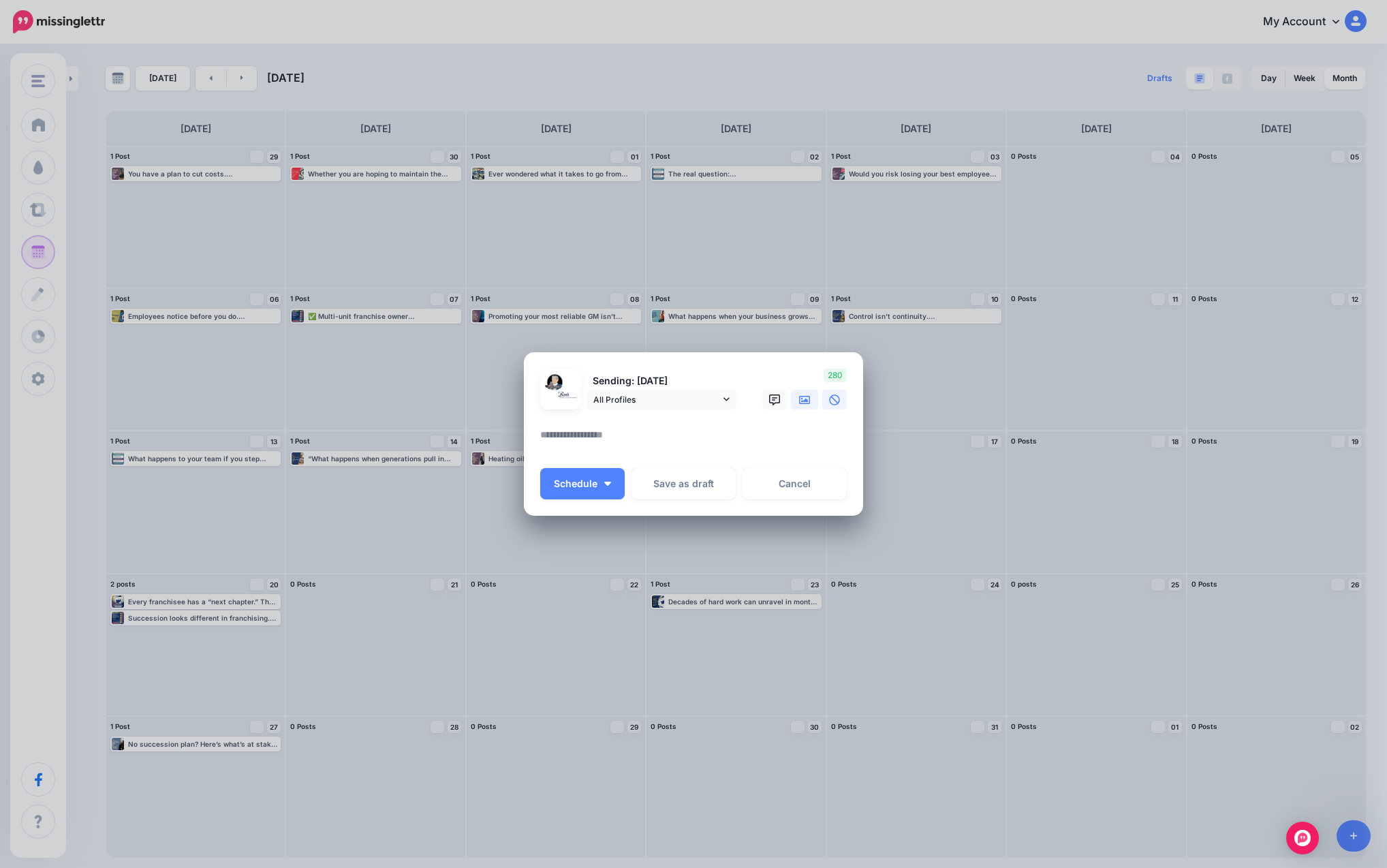
click at [757, 390] on link at bounding box center [804, 400] width 27 height 20
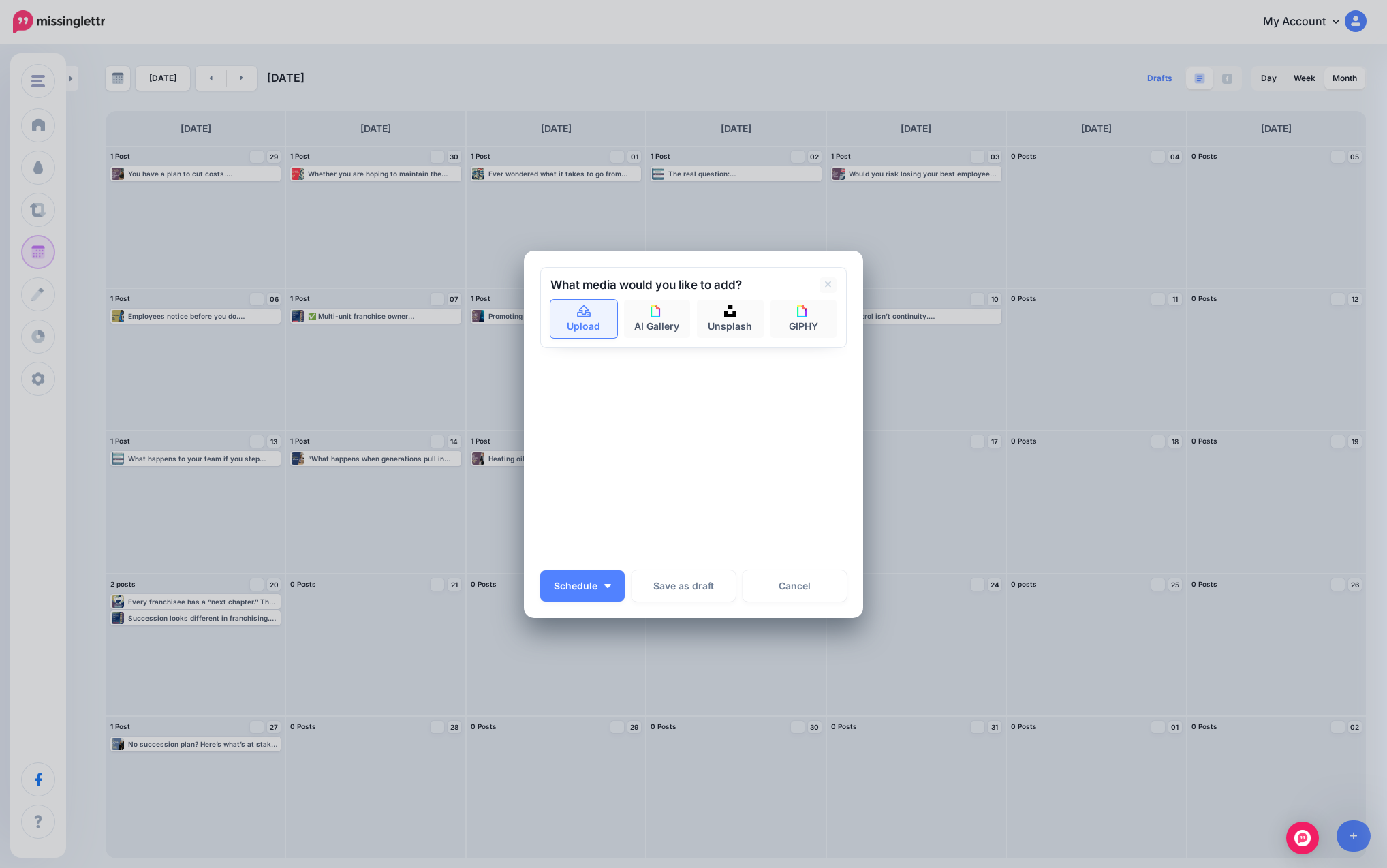
click at [571, 327] on link "Upload" at bounding box center [584, 319] width 67 height 39
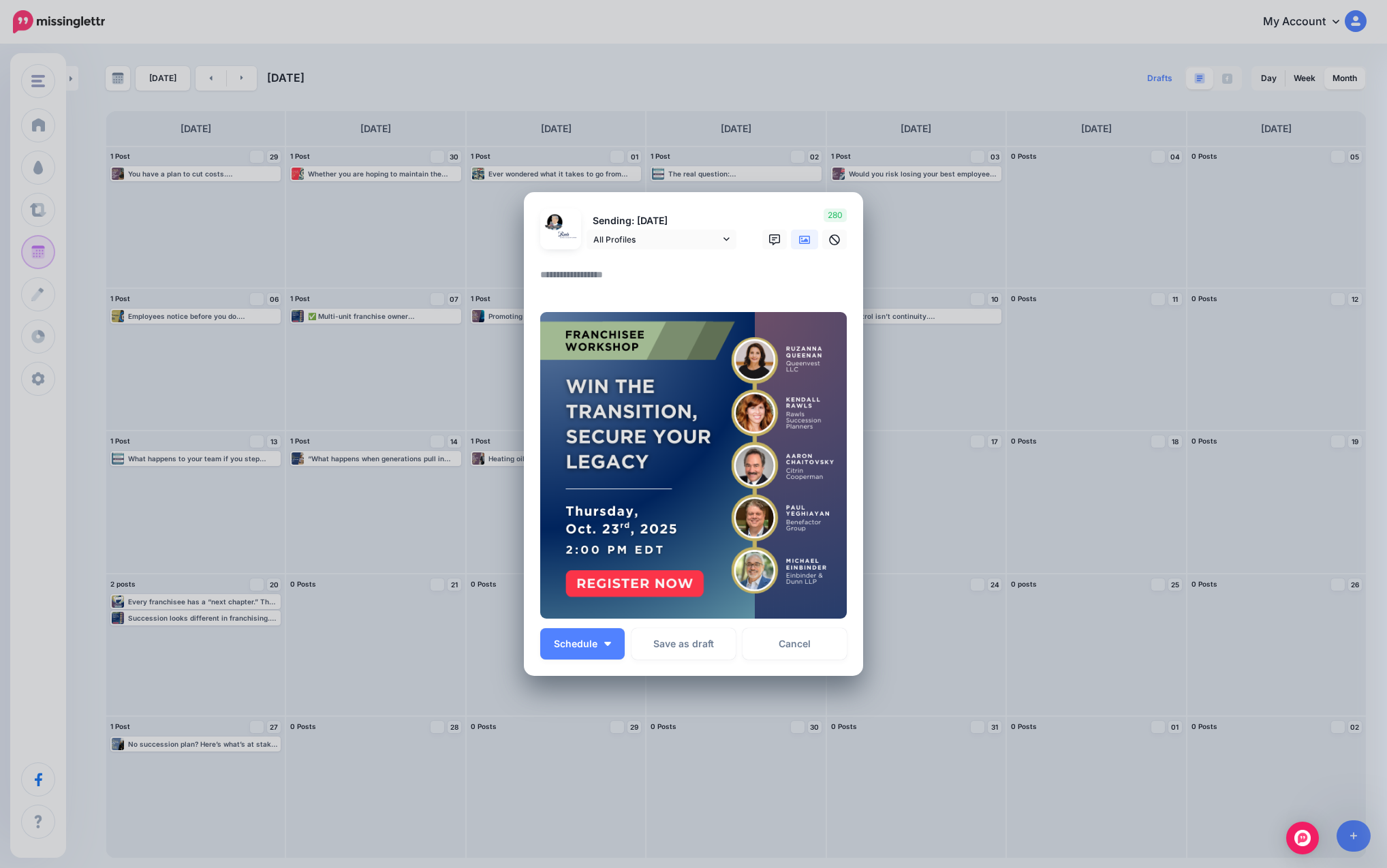
click at [627, 277] on textarea at bounding box center [696, 280] width 313 height 26
click at [681, 227] on p "Sending: [DATE]" at bounding box center [662, 221] width 150 height 15
click at [678, 240] on span "All Profiles" at bounding box center [656, 240] width 127 height 15
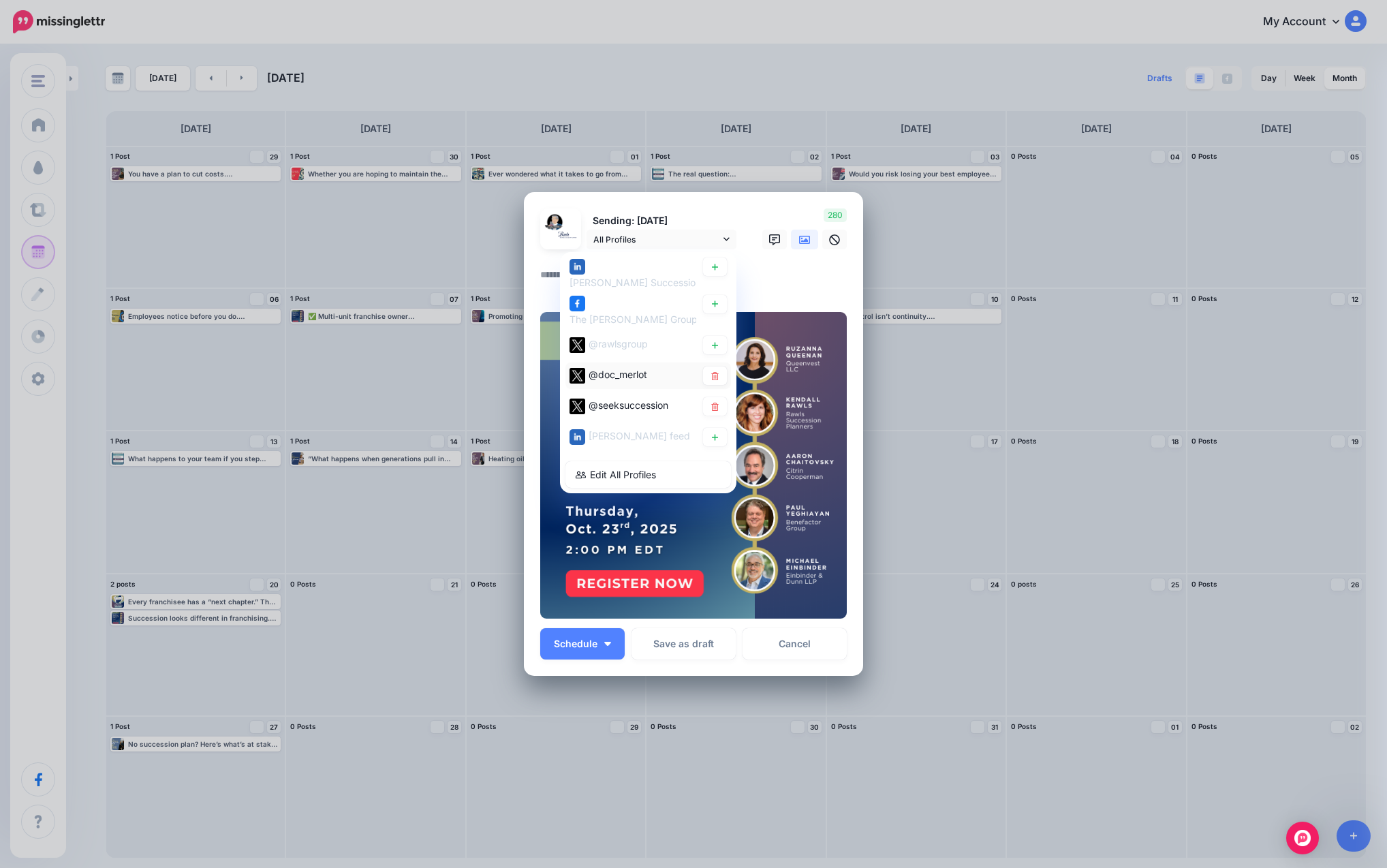
click at [610, 374] on span "@doc_merlot" at bounding box center [618, 374] width 59 height 12
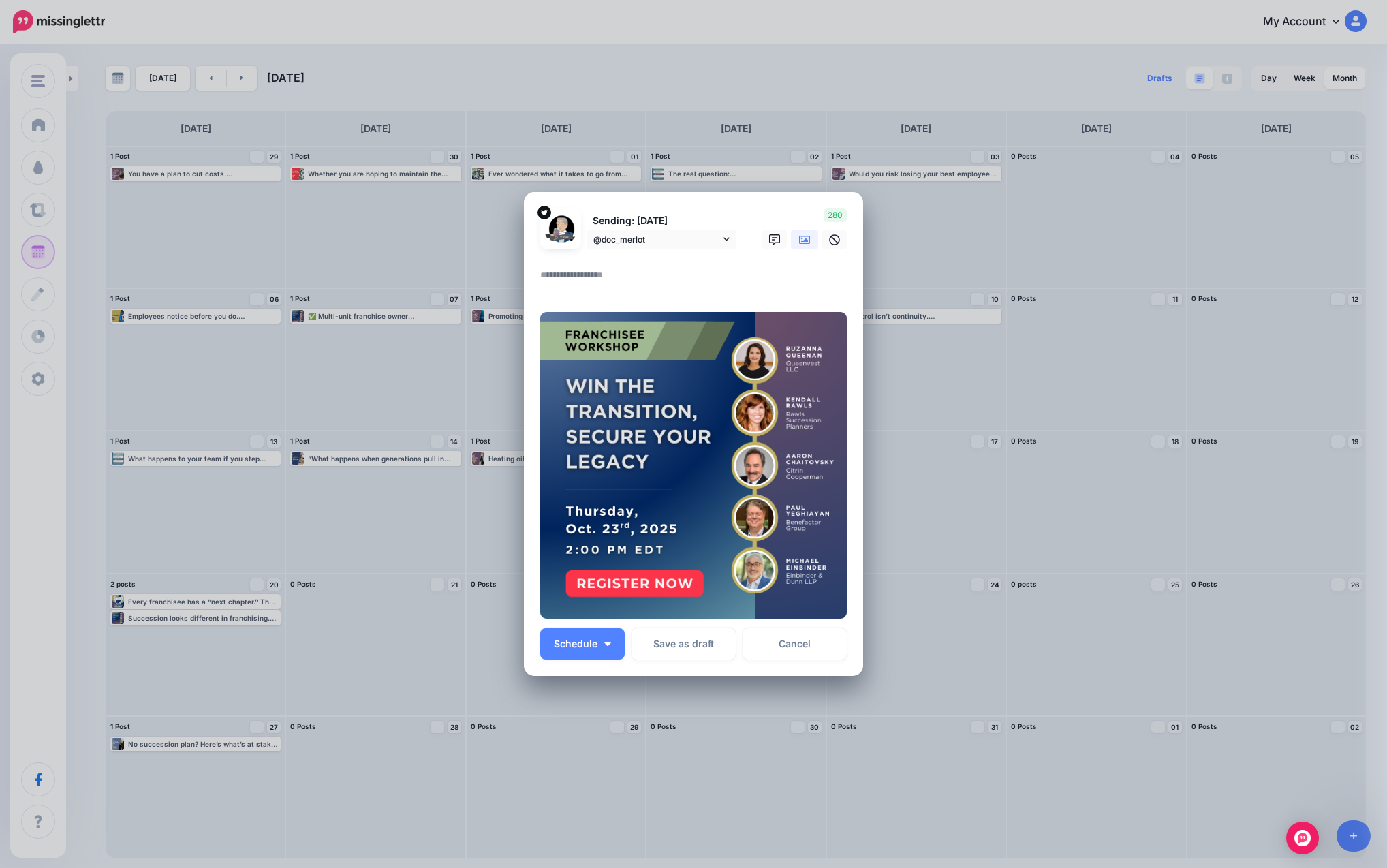
click at [615, 284] on textarea at bounding box center [696, 280] width 313 height 26
paste textarea "**********"
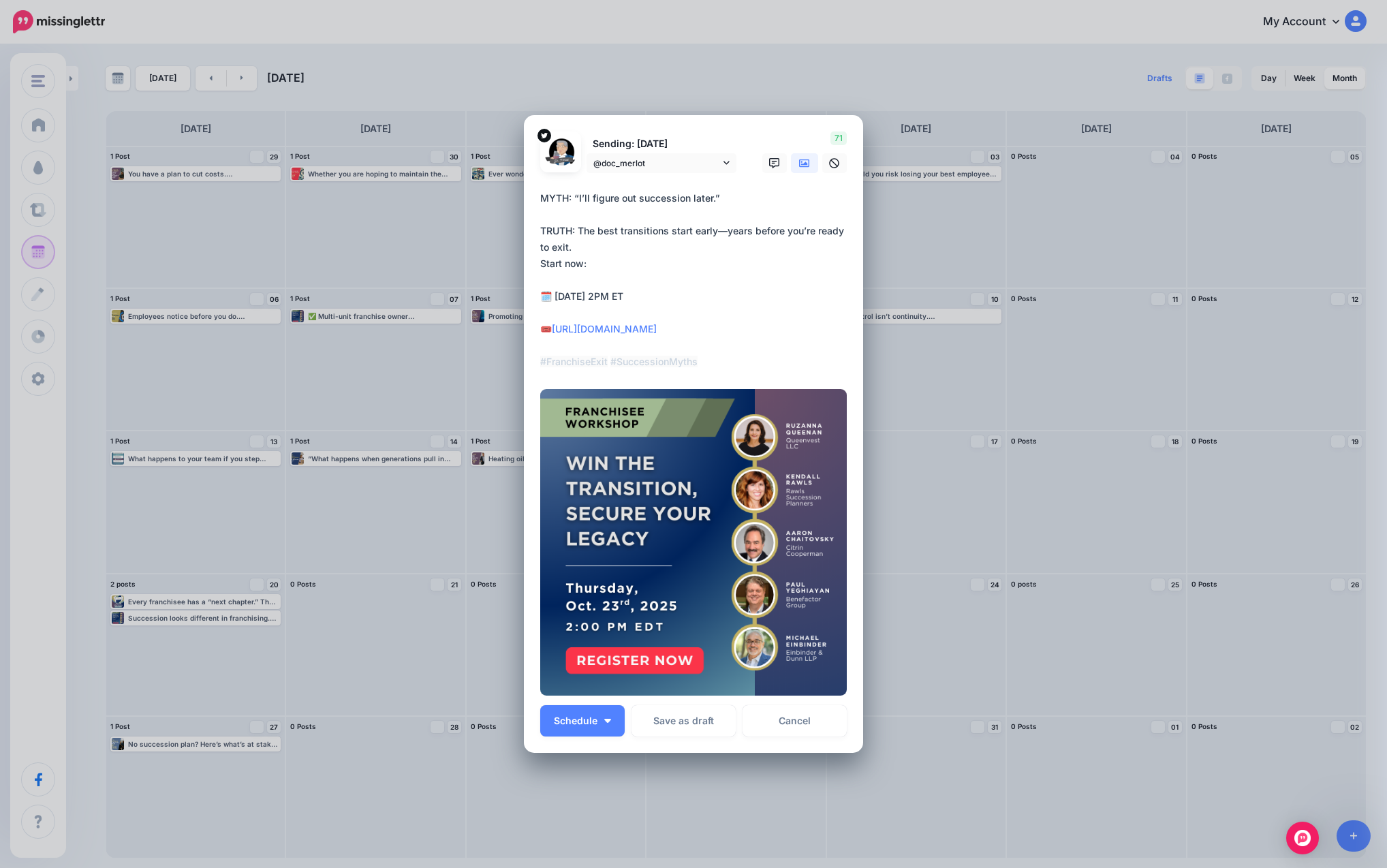
click at [602, 250] on textarea "**********" at bounding box center [696, 280] width 313 height 180
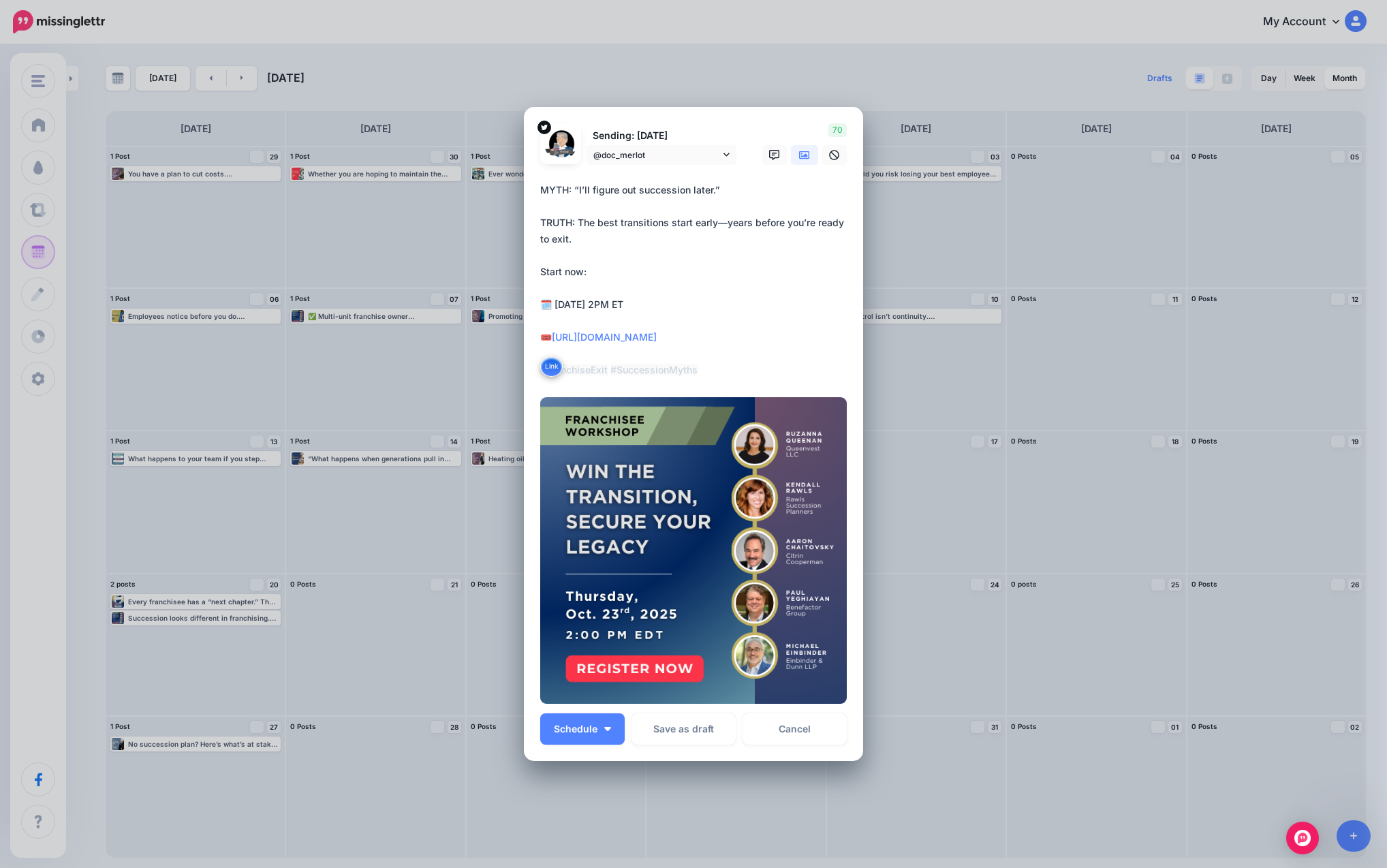
click at [581, 206] on textarea "**********" at bounding box center [696, 280] width 313 height 196
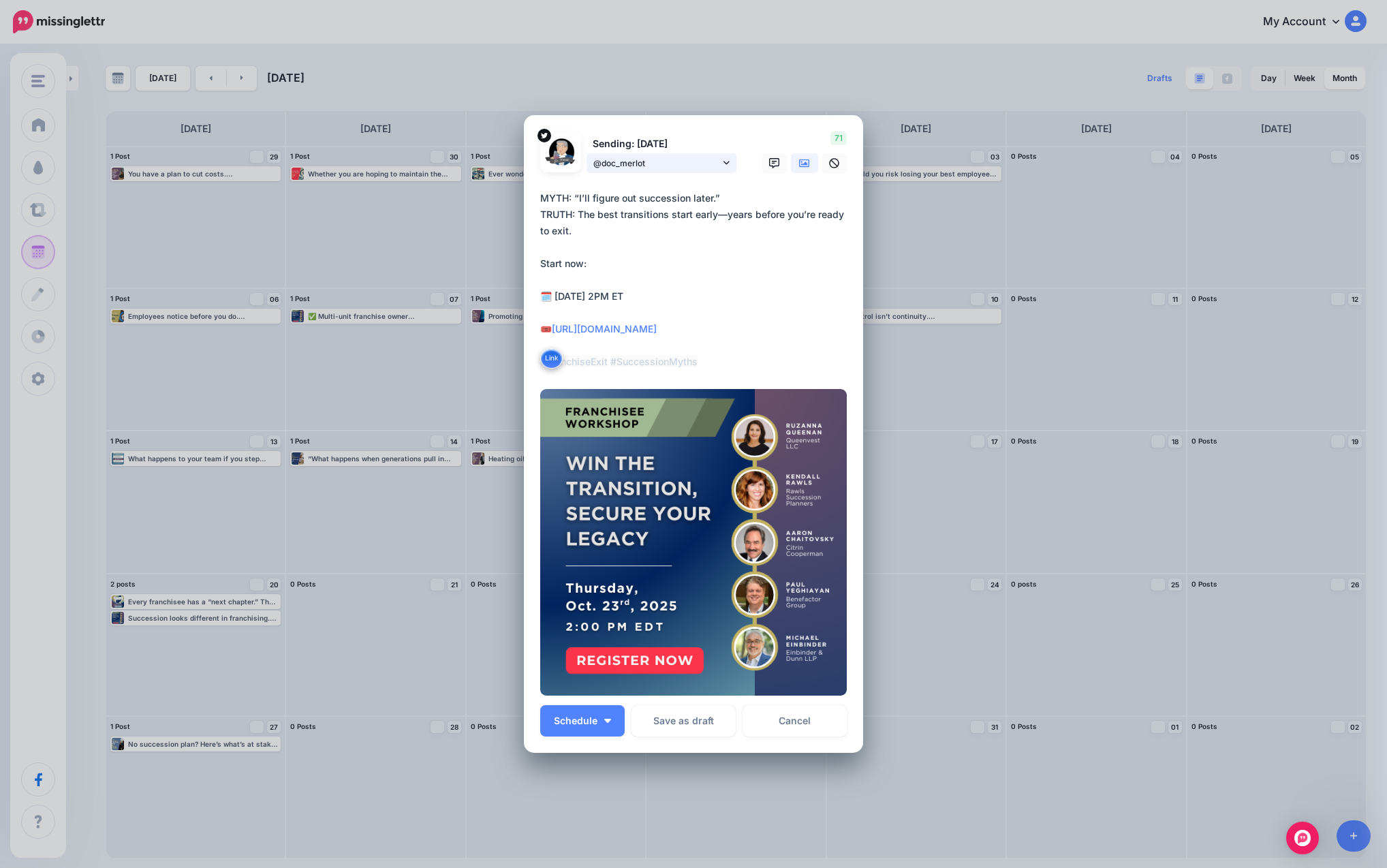
click at [698, 164] on span "@doc_merlot" at bounding box center [656, 163] width 127 height 15
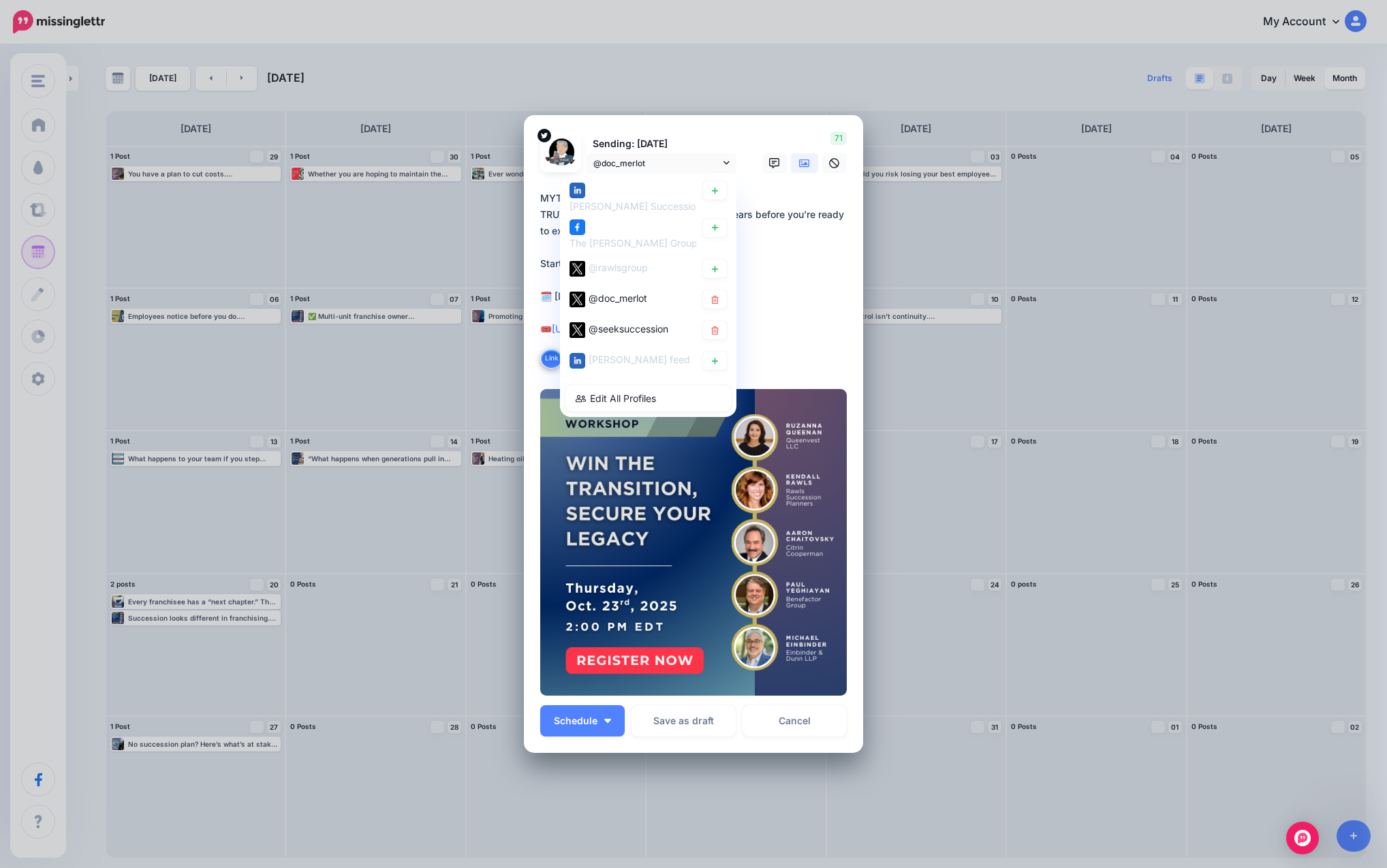
click at [757, 275] on textarea "**********" at bounding box center [696, 280] width 313 height 180
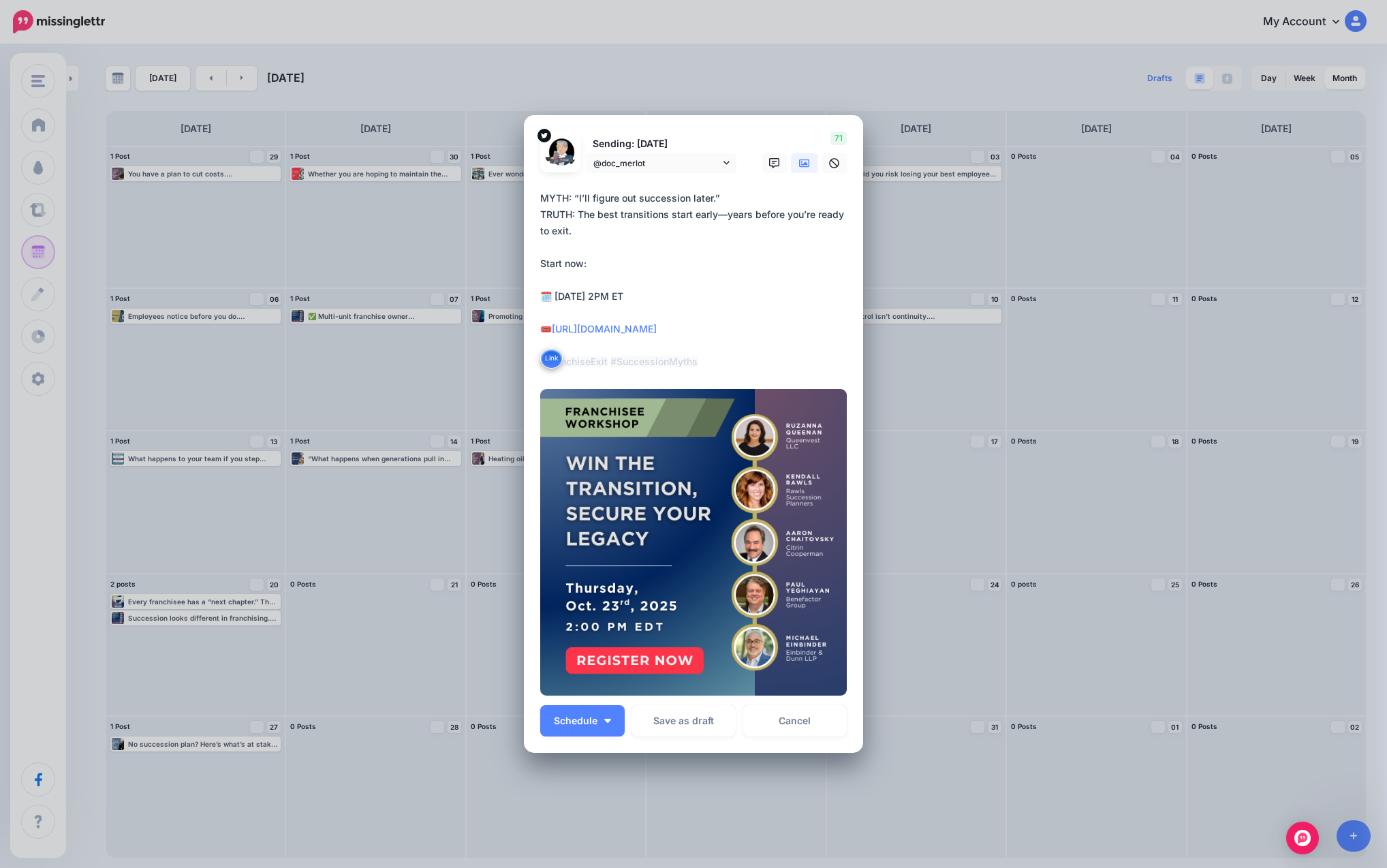
click at [618, 315] on textarea "**********" at bounding box center [696, 280] width 313 height 180
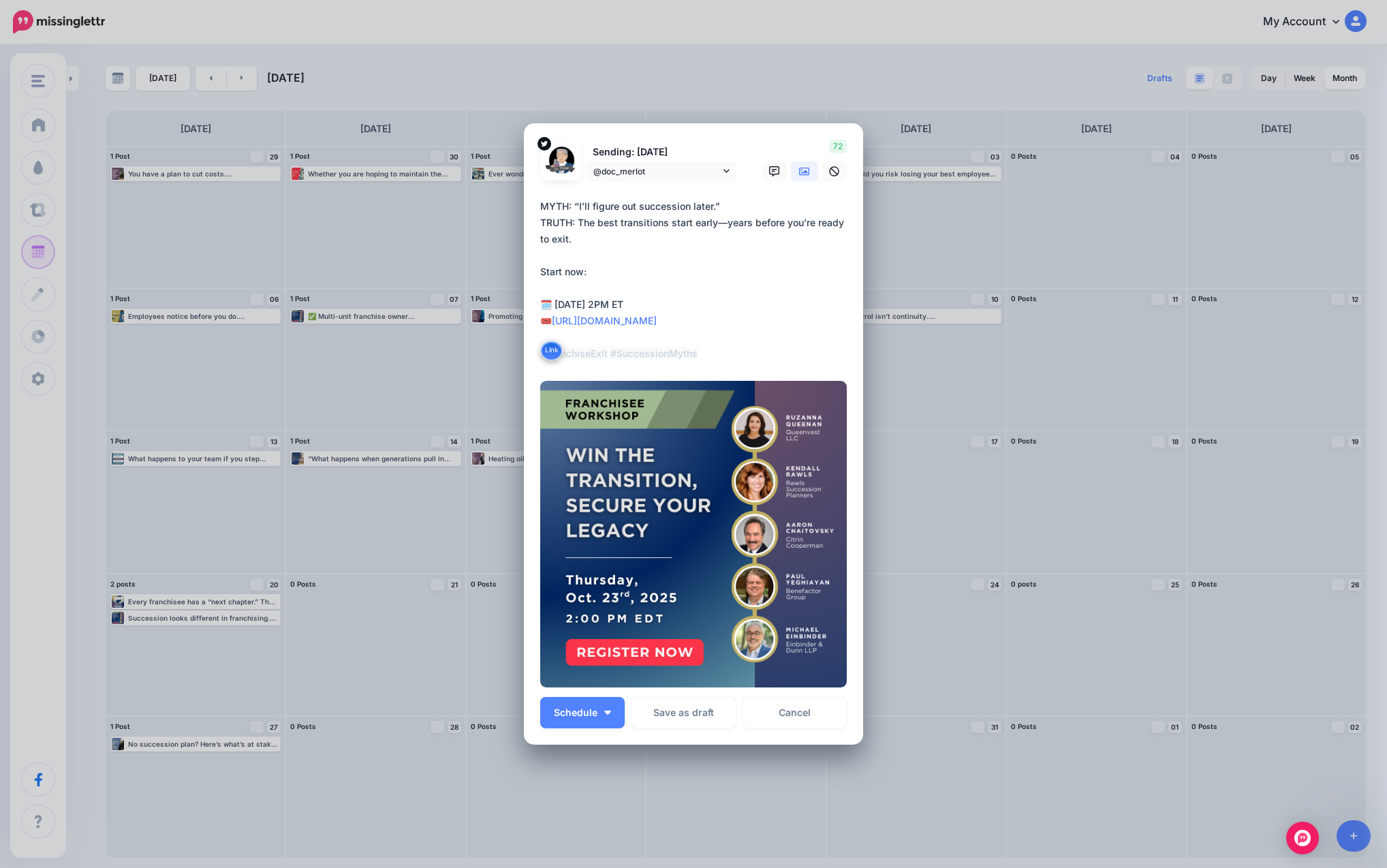
click at [595, 301] on textarea "**********" at bounding box center [696, 280] width 313 height 163
click at [585, 292] on textarea "**********" at bounding box center [696, 280] width 313 height 163
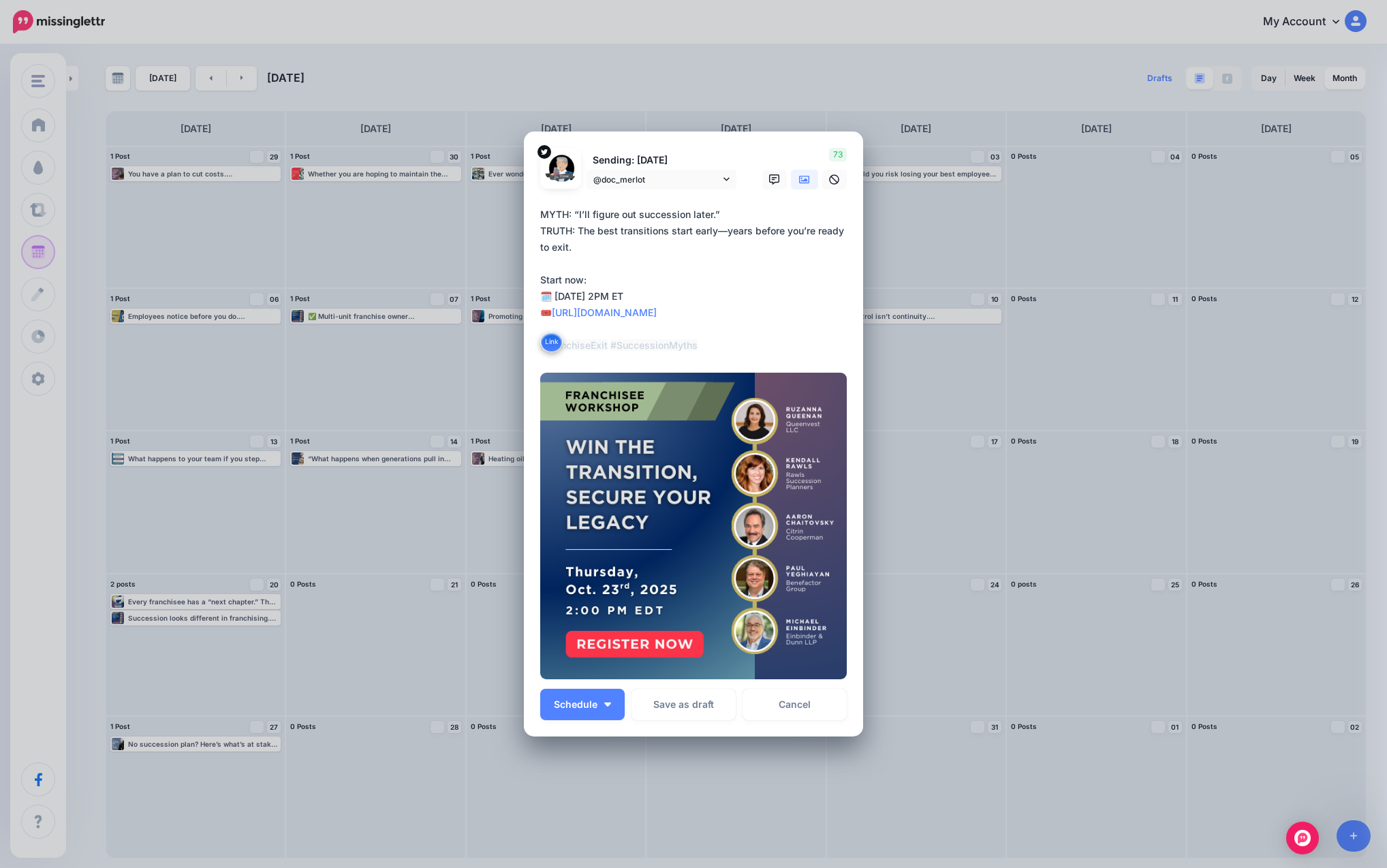
click at [601, 243] on textarea "**********" at bounding box center [696, 280] width 313 height 147
click at [688, 179] on span "@doc_merlot" at bounding box center [656, 179] width 127 height 15
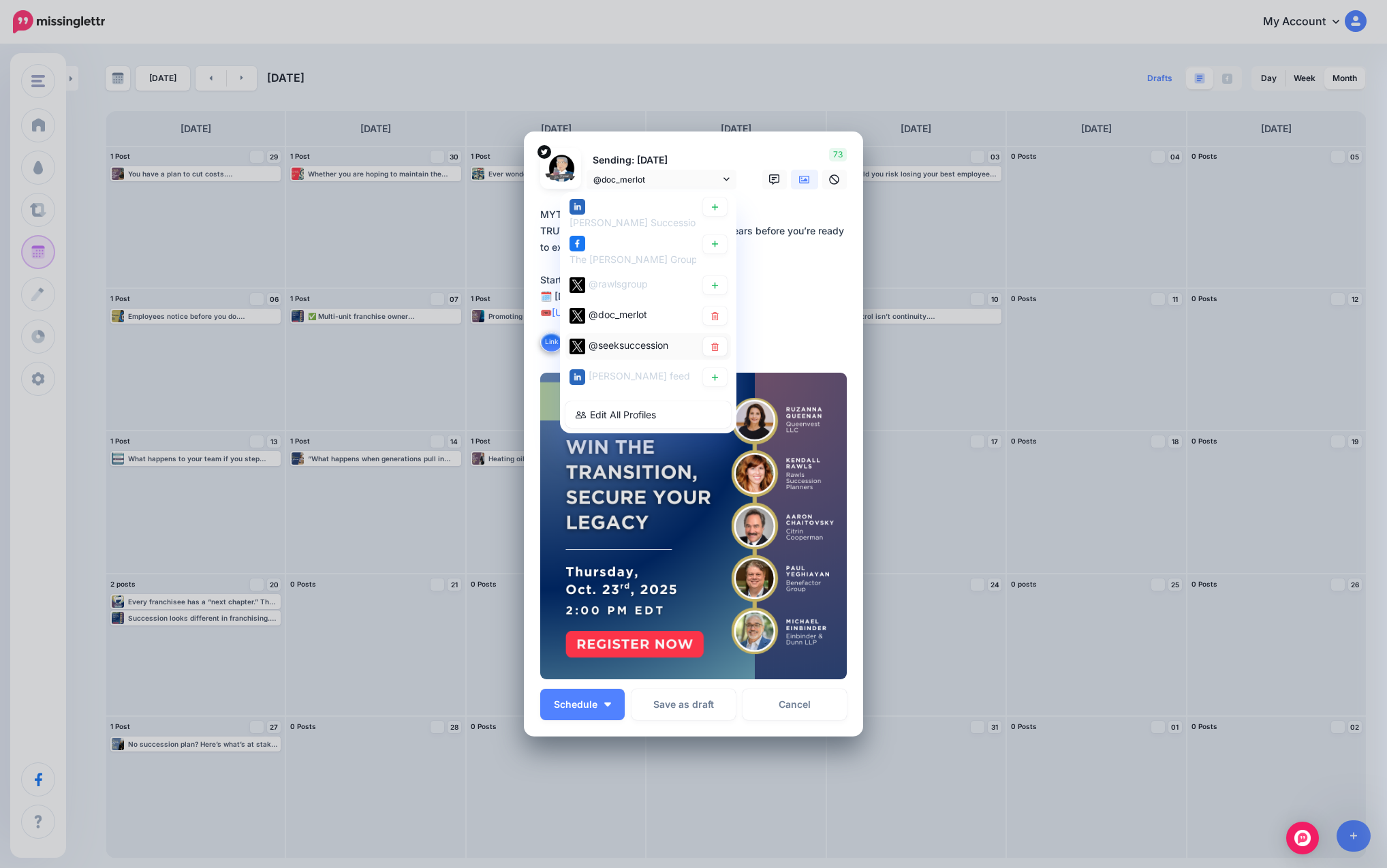
click at [624, 348] on span "@seeksuccession" at bounding box center [628, 344] width 79 height 12
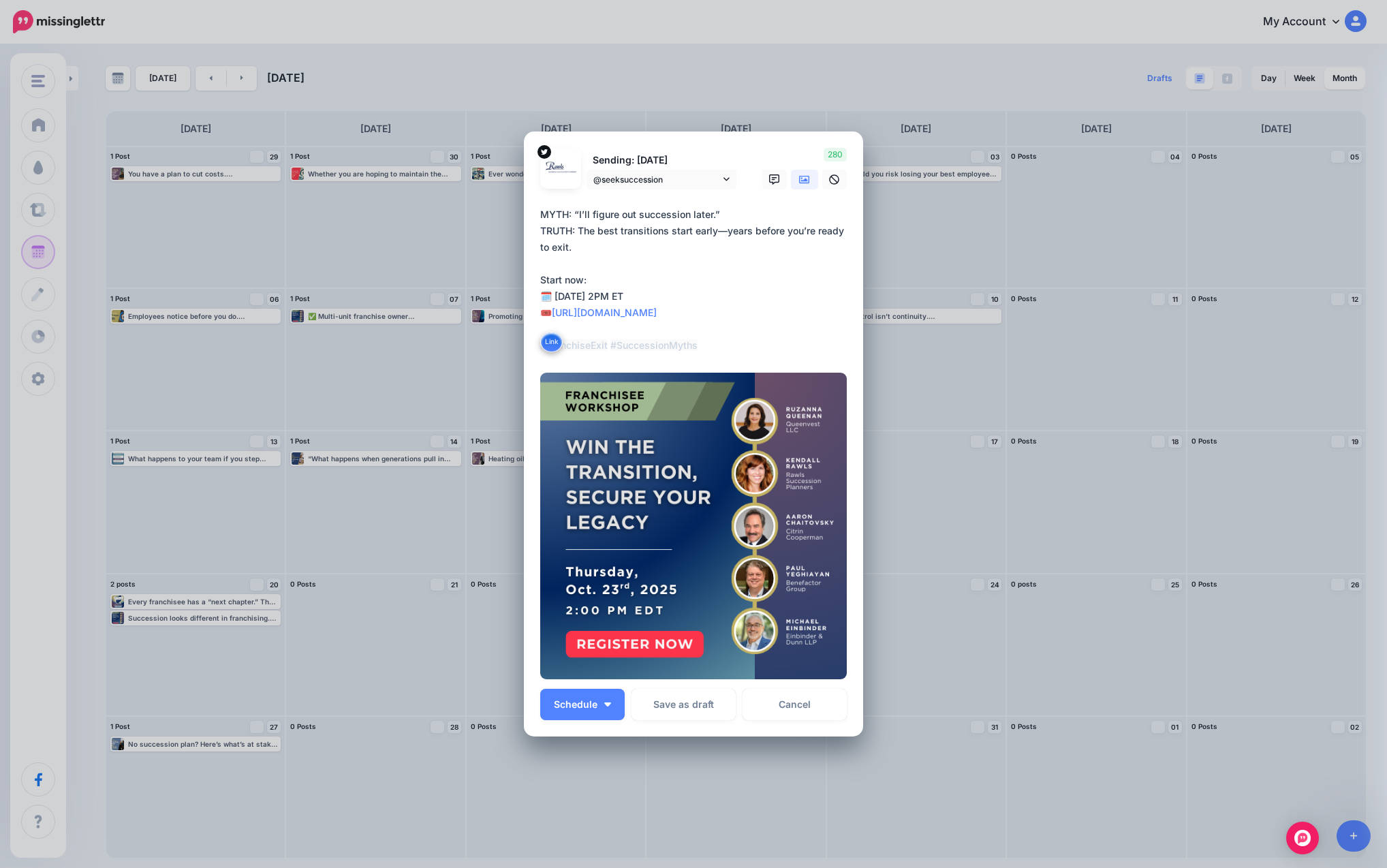
click at [650, 309] on textarea "**********" at bounding box center [696, 280] width 313 height 147
drag, startPoint x: 715, startPoint y: 344, endPoint x: 534, endPoint y: 205, distance: 228.2
click at [540, 205] on form "Sending: [DATE] @seeksuccession [PERSON_NAME] Succession Planners page" at bounding box center [693, 414] width 307 height 531
paste textarea "**********"
click at [646, 263] on textarea "**********" at bounding box center [696, 280] width 313 height 147
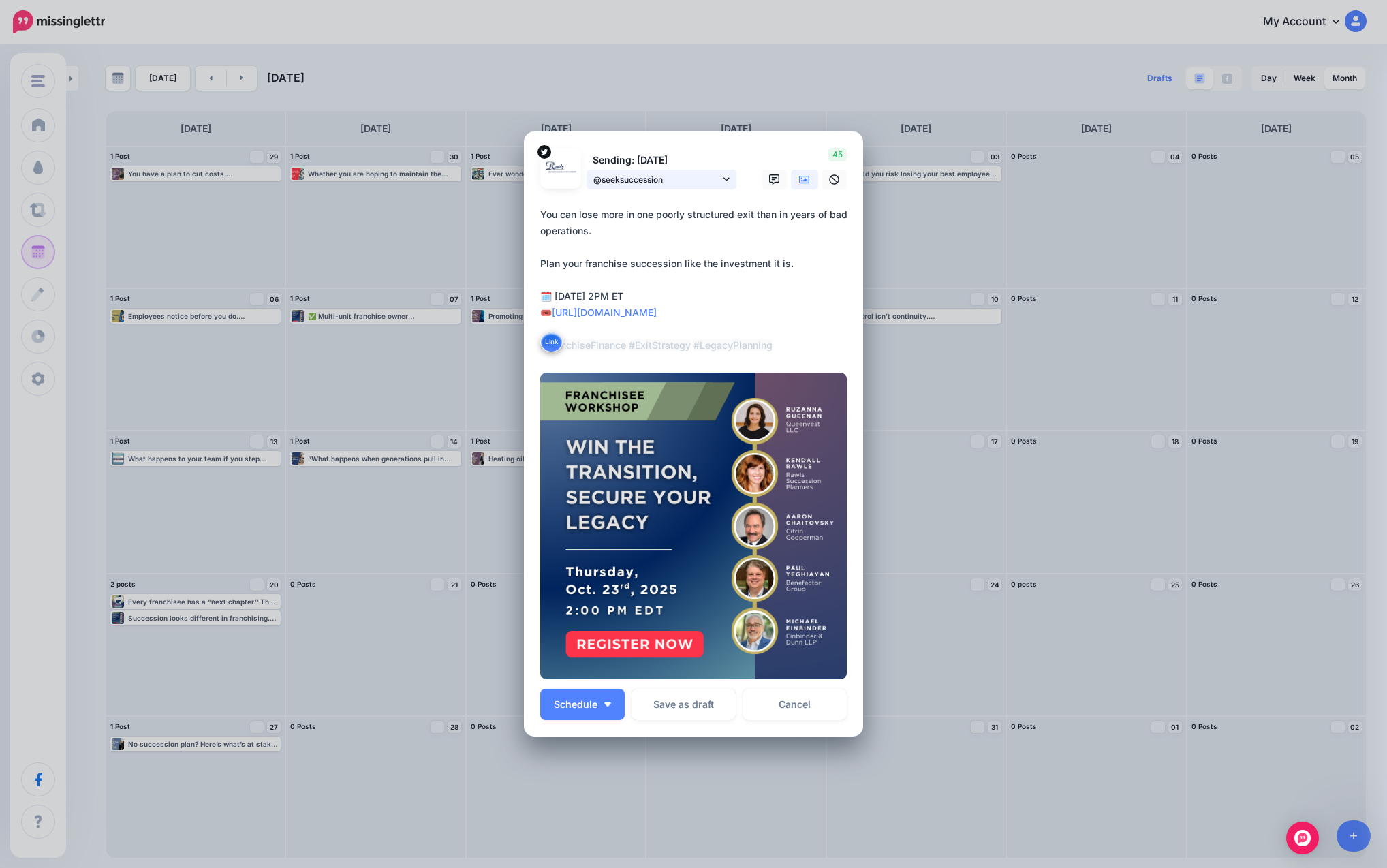
click at [658, 186] on span "@seeksuccession" at bounding box center [656, 179] width 127 height 15
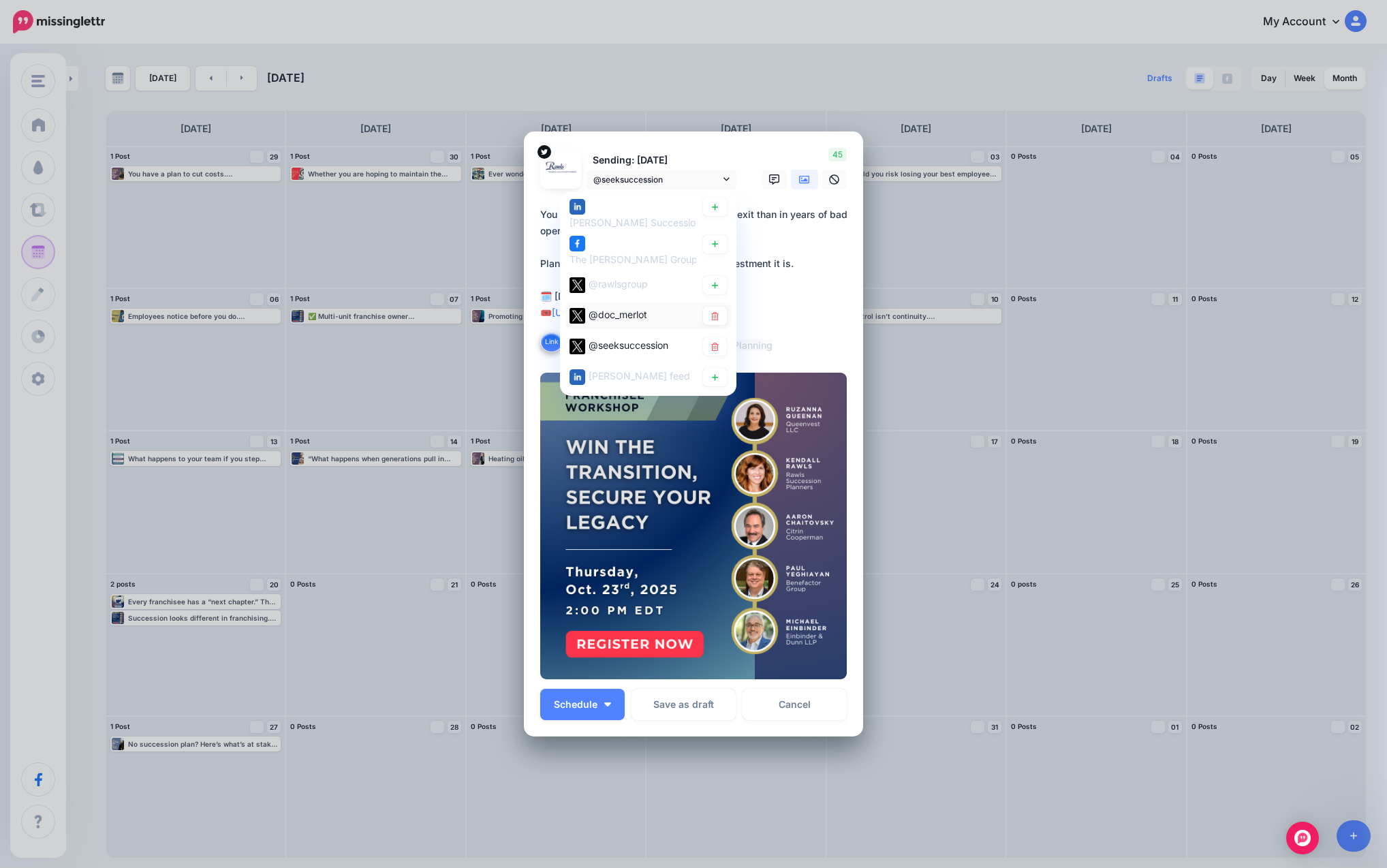
click at [601, 313] on span "@doc_merlot" at bounding box center [618, 314] width 59 height 12
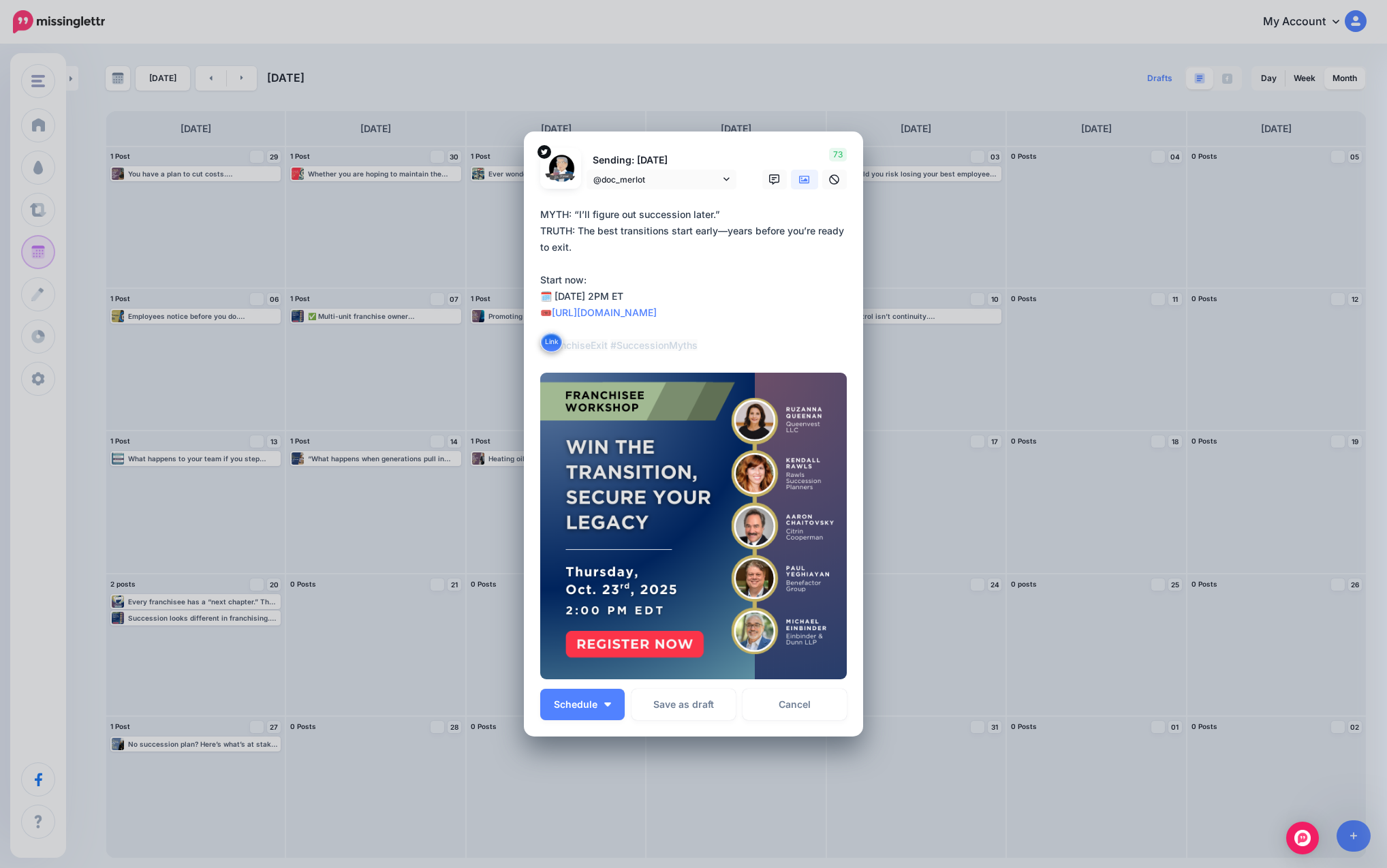
drag, startPoint x: 699, startPoint y: 345, endPoint x: 664, endPoint y: 345, distance: 35.0
click at [664, 345] on textarea "**********" at bounding box center [696, 280] width 313 height 147
click at [686, 316] on textarea "**********" at bounding box center [696, 280] width 313 height 147
type textarea "**********"
click at [587, 709] on span "Schedule" at bounding box center [575, 704] width 44 height 9
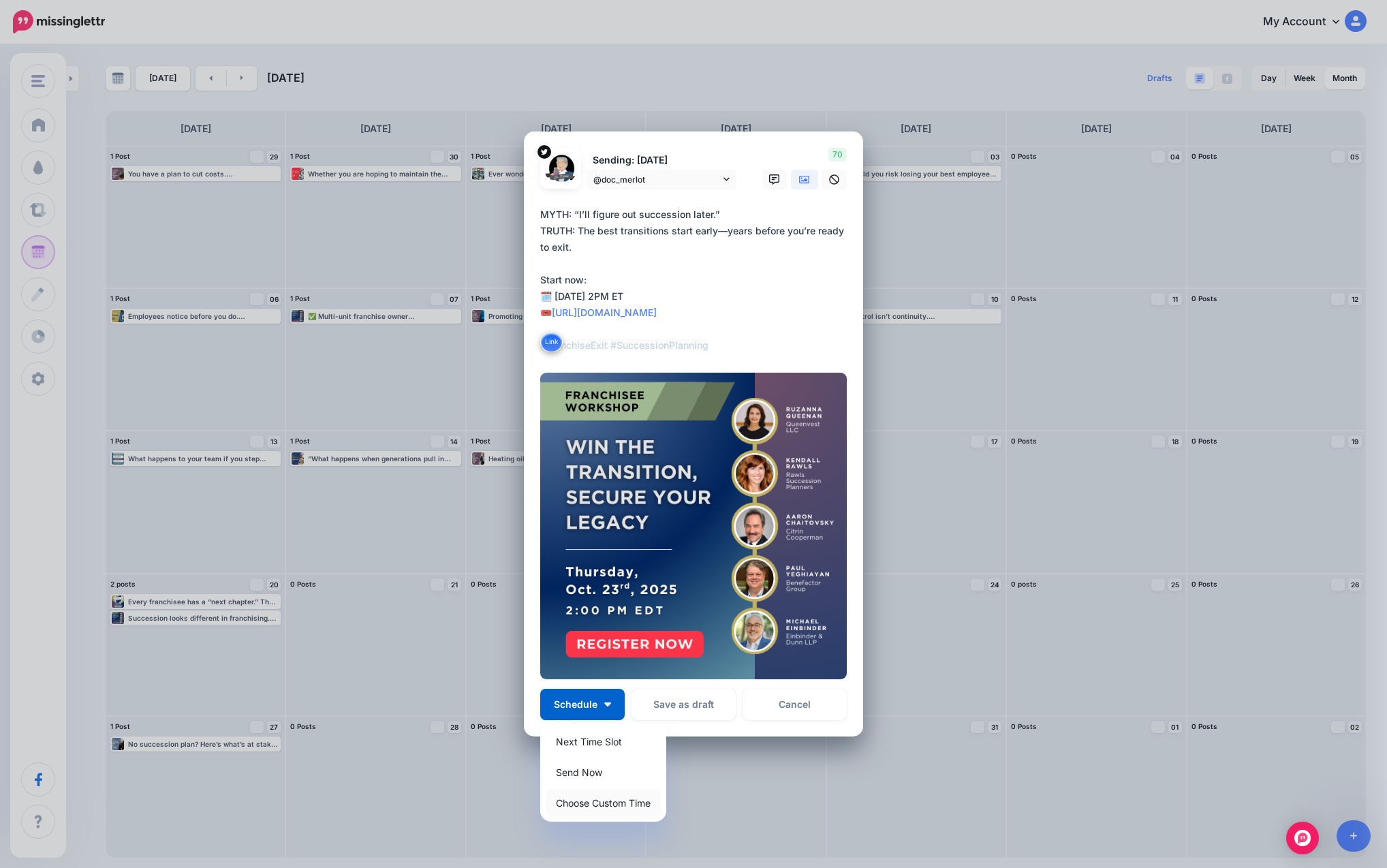
click at [587, 806] on link "Choose Custom Time" at bounding box center [602, 803] width 115 height 26
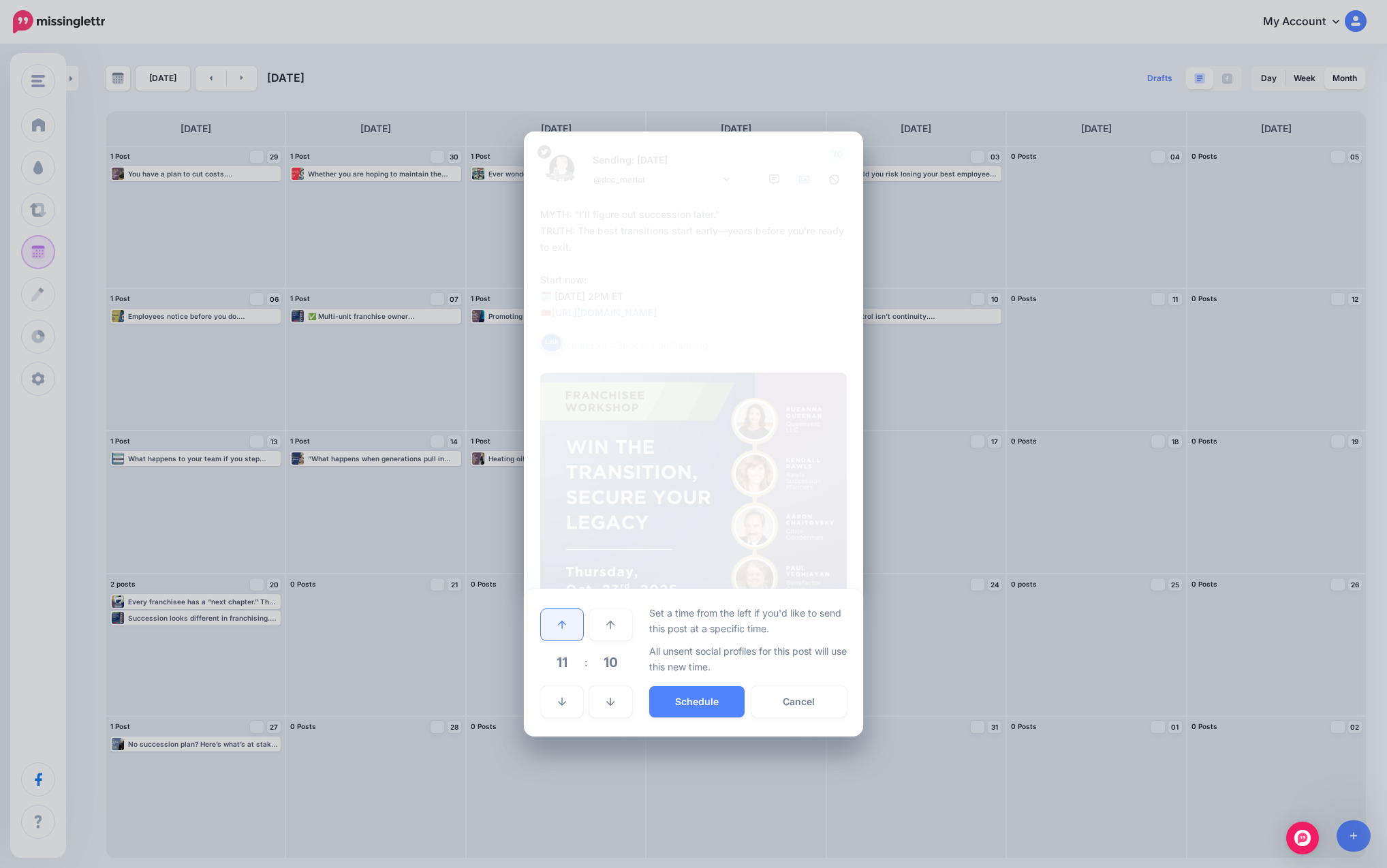
click at [560, 629] on icon at bounding box center [561, 625] width 8 height 9
click at [561, 705] on icon at bounding box center [561, 702] width 8 height 9
click at [688, 704] on button "Schedule" at bounding box center [697, 702] width 95 height 32
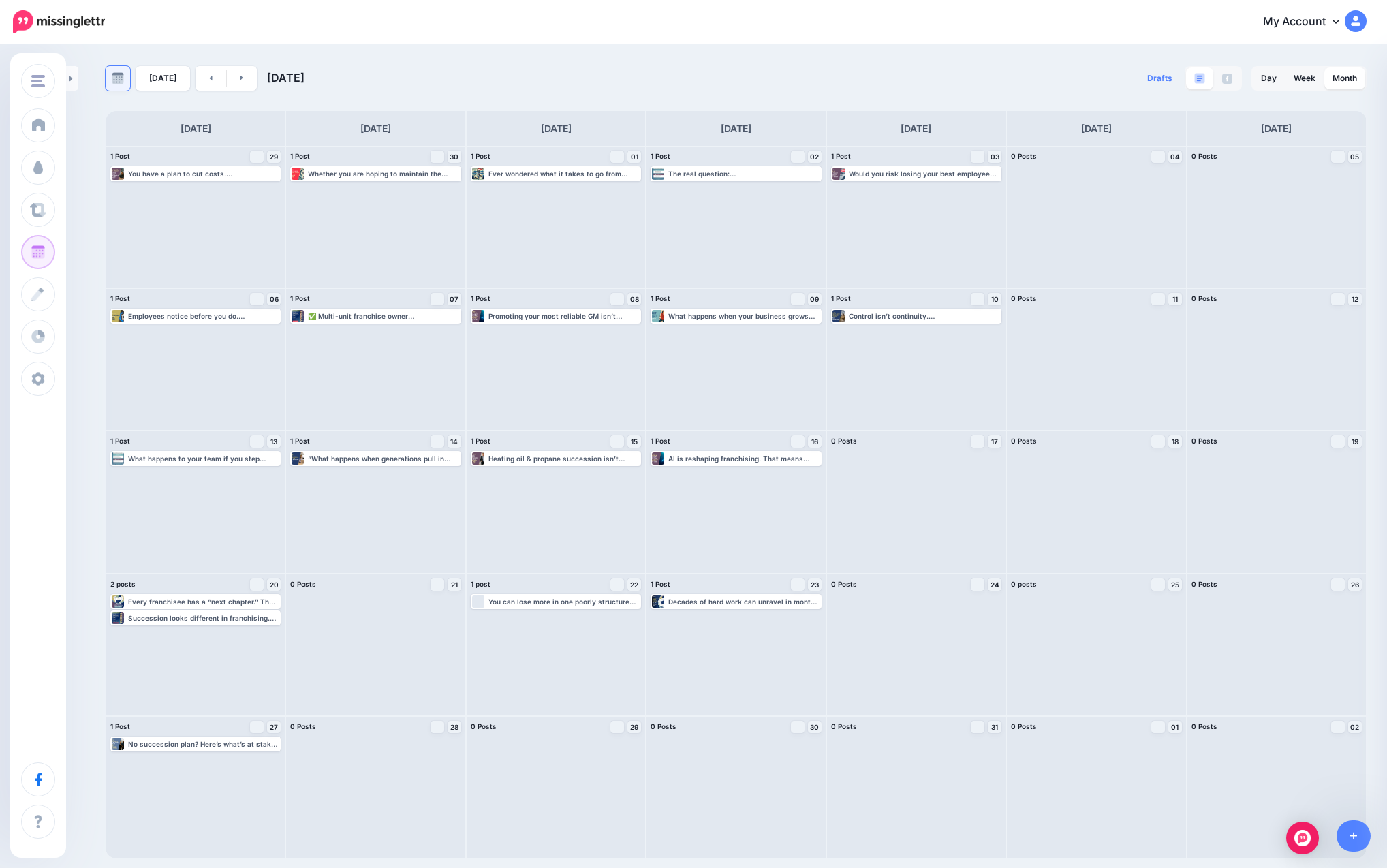
click at [112, 76] on img at bounding box center [118, 79] width 12 height 12
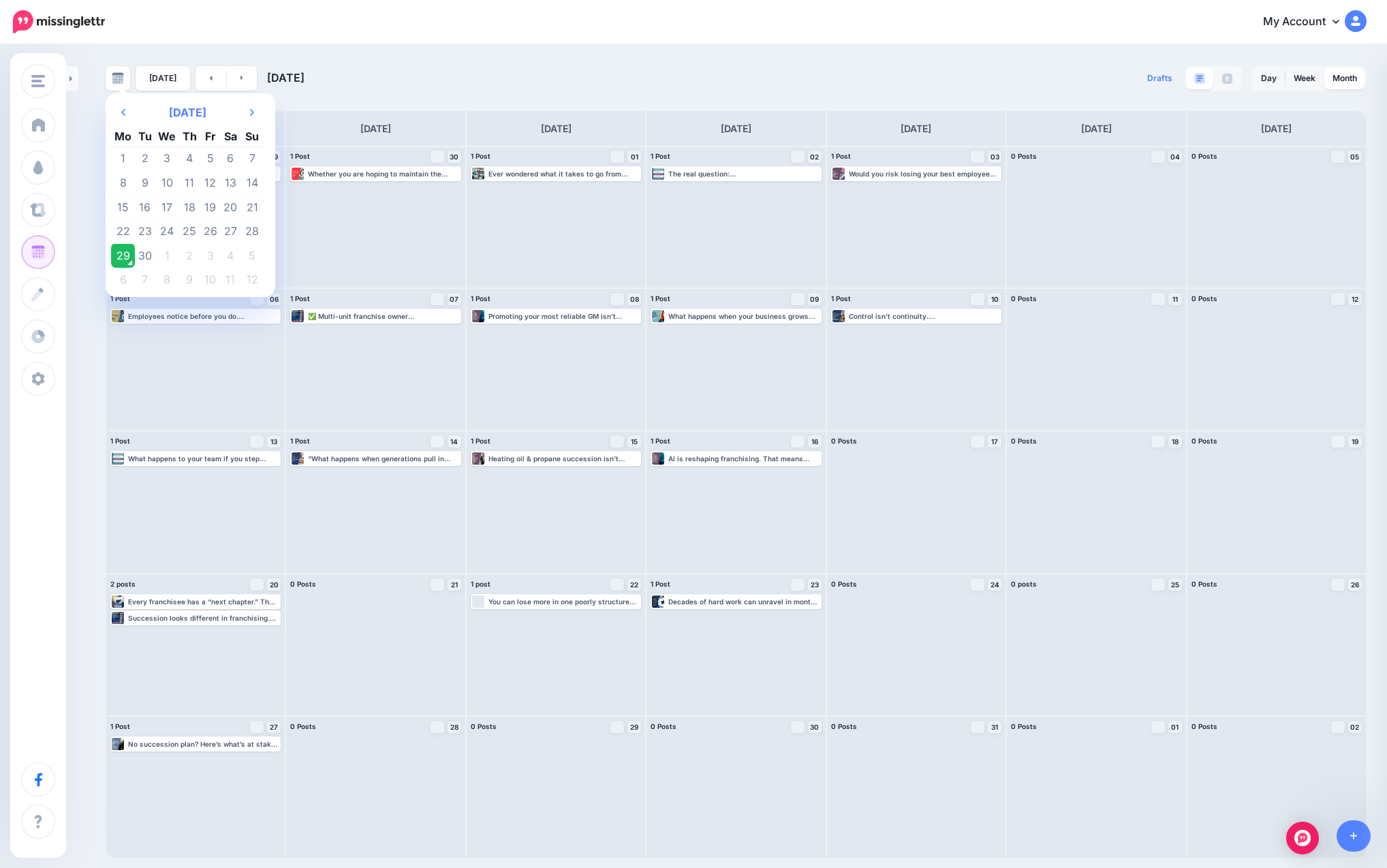
click at [206, 48] on div "Previous Month [DATE] Next Month Mo Tu We Th Fr Sa Su 1 2 3 4 5 6 7 8 9 10 11 1…" at bounding box center [693, 451] width 1387 height 813
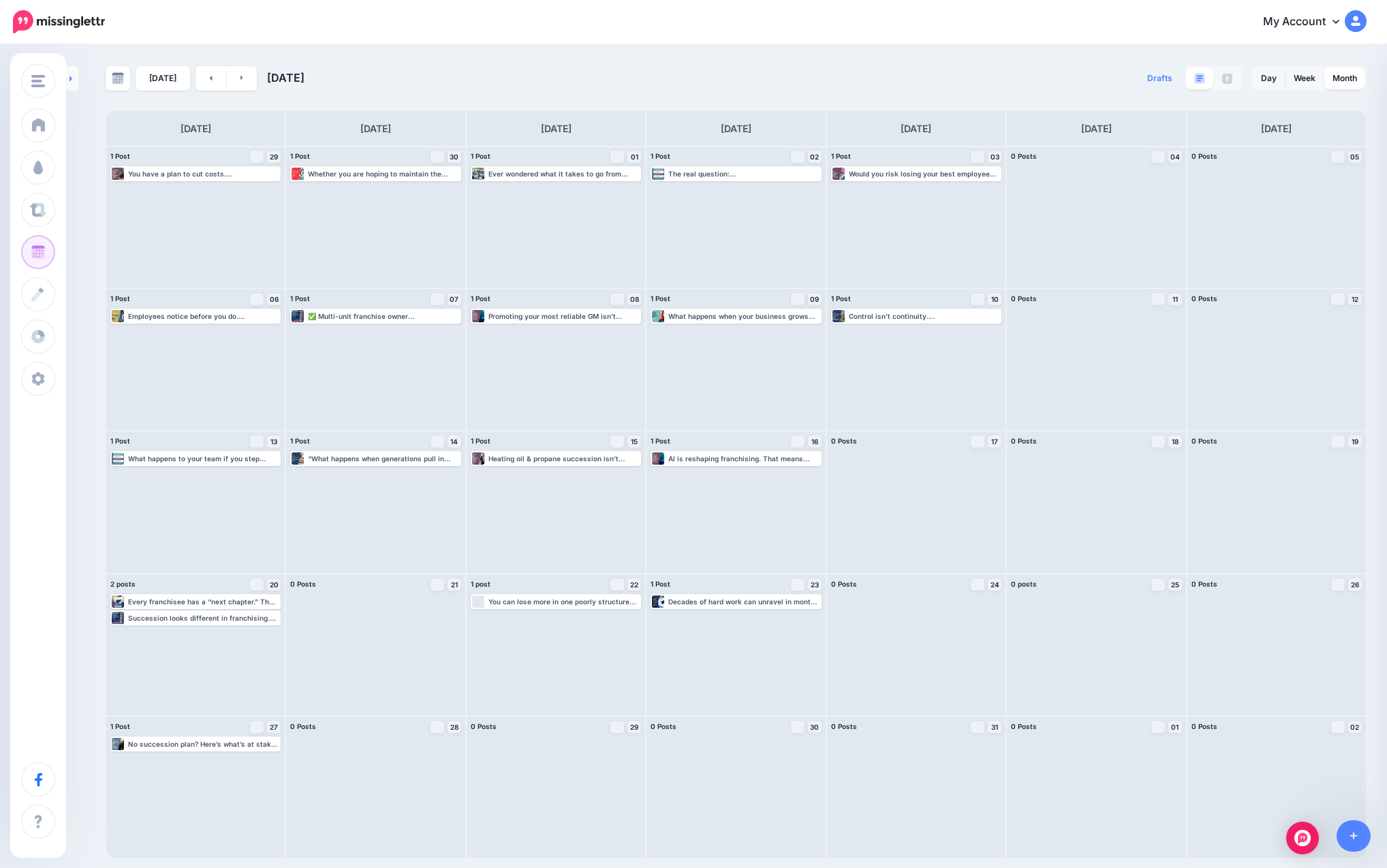
click at [72, 77] on icon at bounding box center [71, 78] width 3 height 8
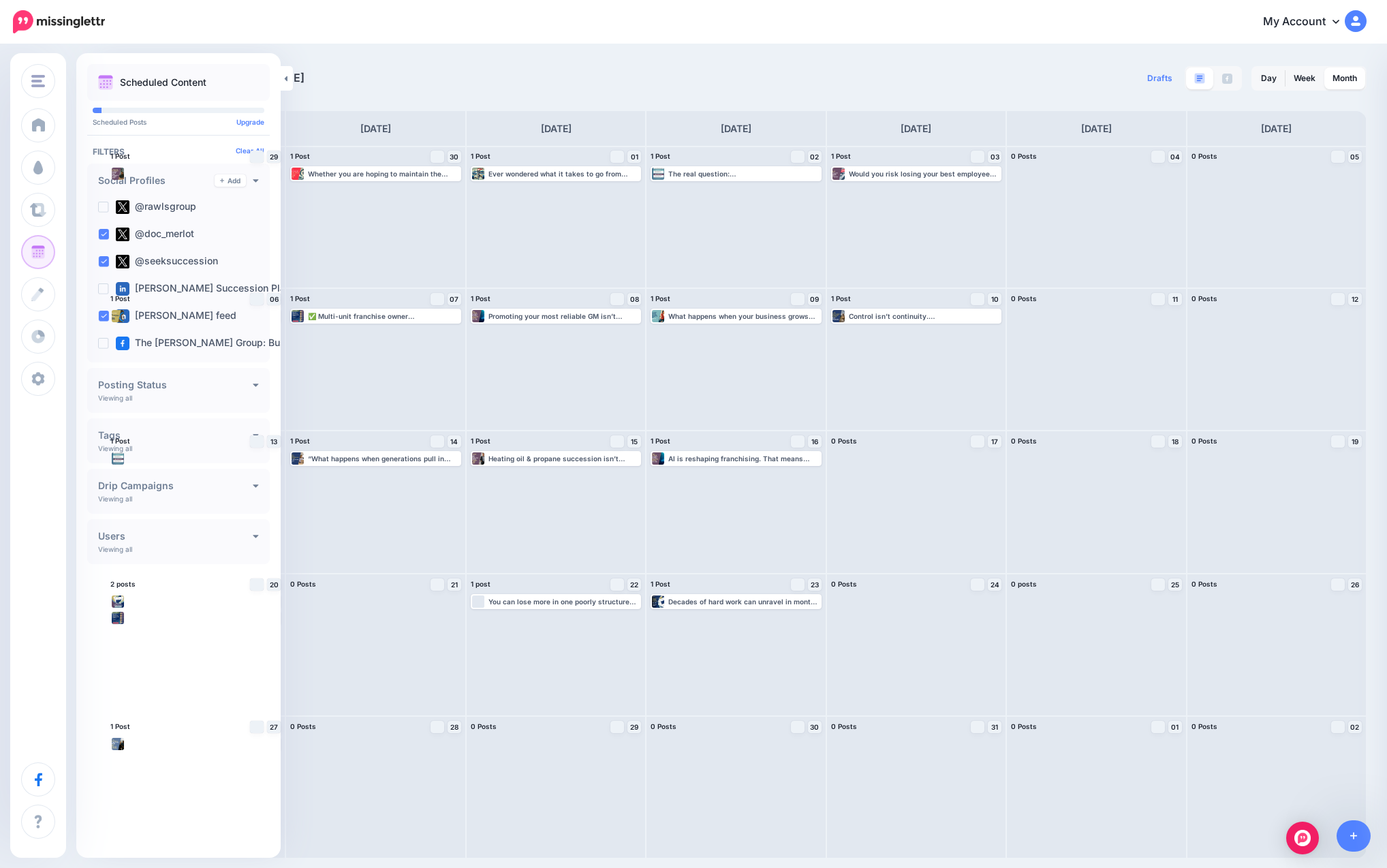
click at [357, 55] on div "[DATE] [DATE] Drafts 0 Day Week Month" at bounding box center [693, 451] width 1387 height 813
click at [108, 203] on ins at bounding box center [103, 207] width 11 height 11
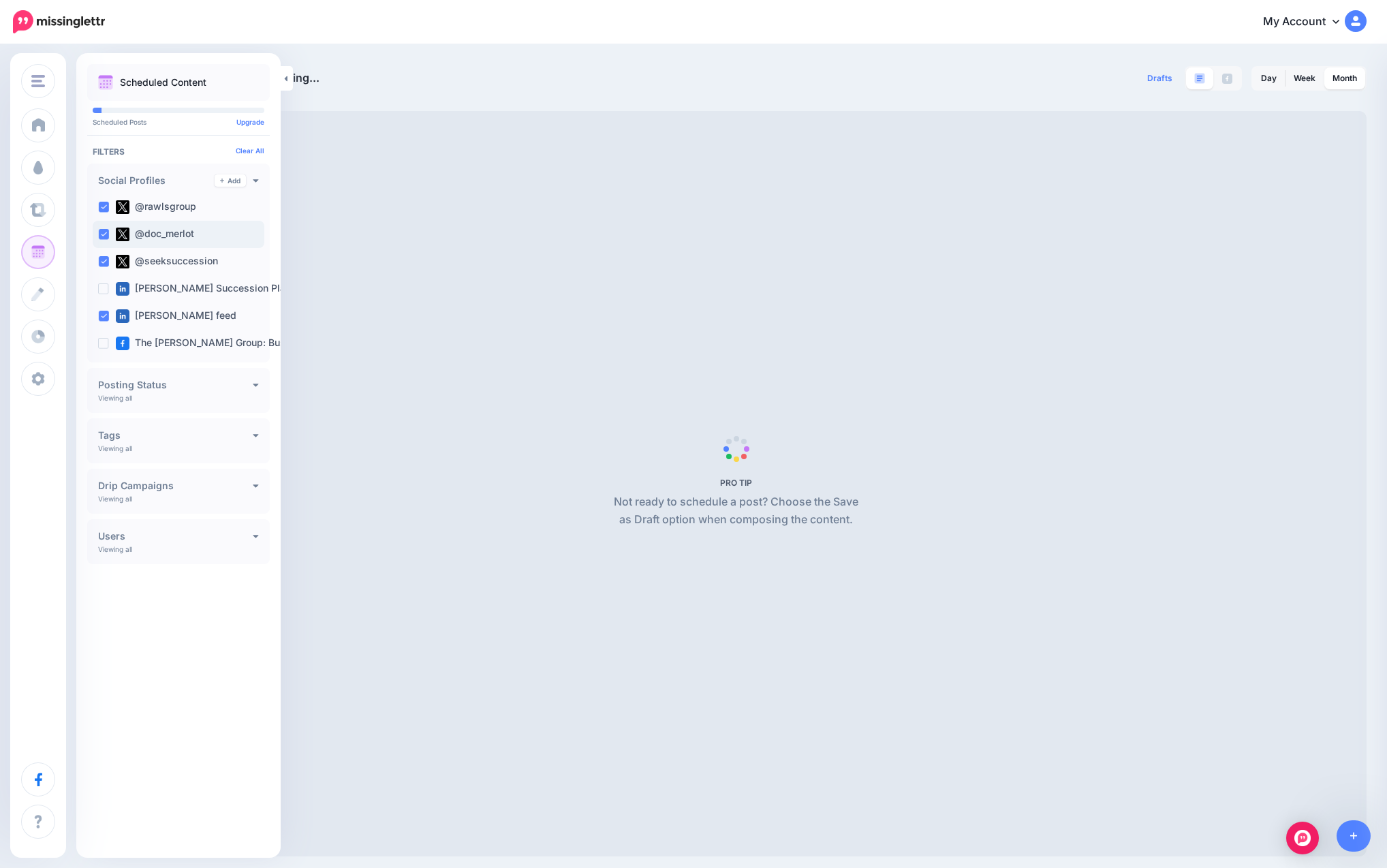
click at [104, 234] on ins at bounding box center [103, 234] width 11 height 11
click at [101, 258] on ins at bounding box center [103, 262] width 11 height 11
click at [106, 290] on ins at bounding box center [103, 289] width 11 height 11
click at [100, 318] on ins at bounding box center [103, 316] width 11 height 11
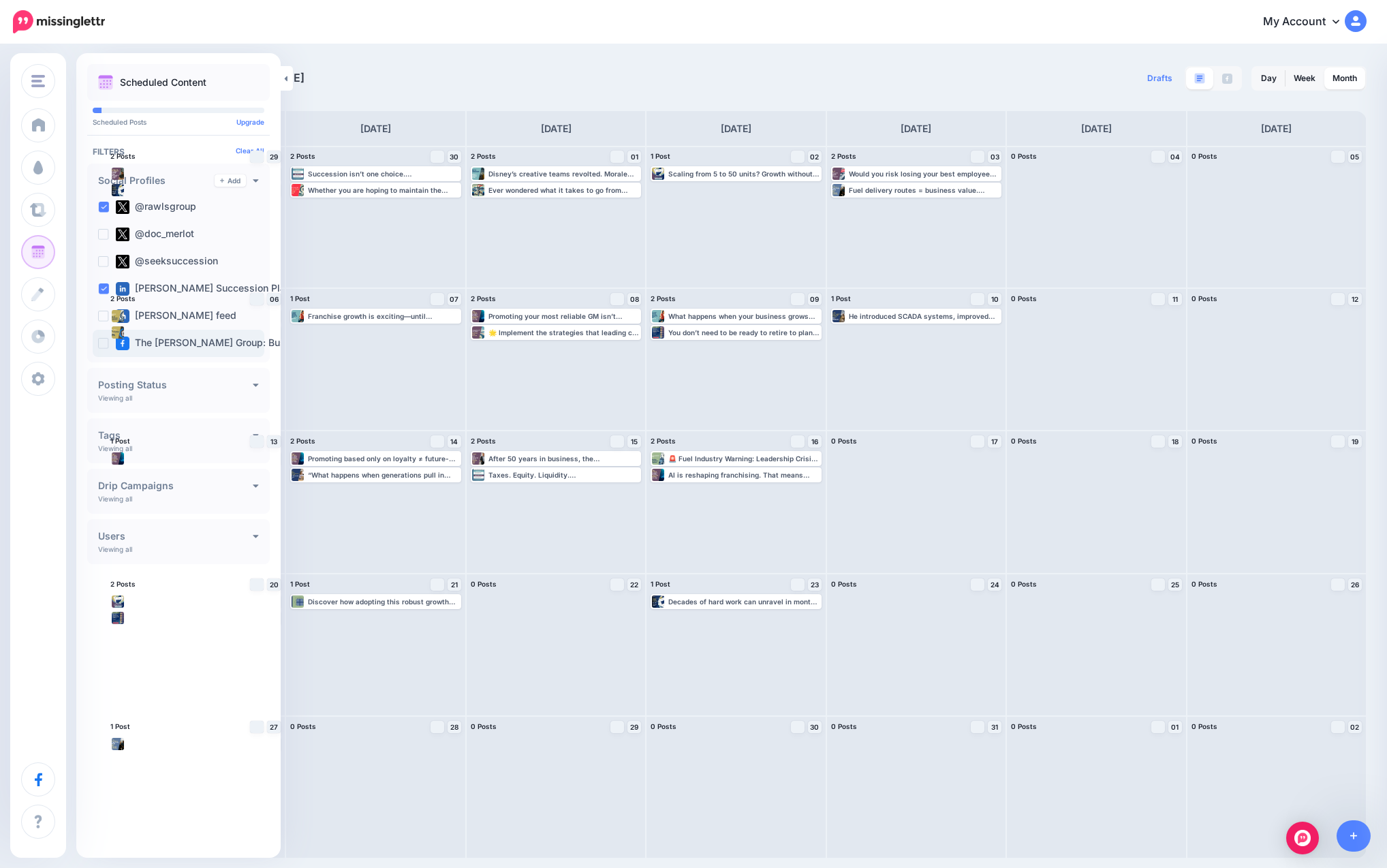
click at [107, 337] on div "The [PERSON_NAME] Group: Busin…" at bounding box center [178, 343] width 172 height 27
click at [412, 28] on div "My Account Dashboard My Account Billing Facebook Community Help Center Logout" at bounding box center [744, 22] width 1245 height 33
click at [287, 83] on link at bounding box center [286, 79] width 12 height 25
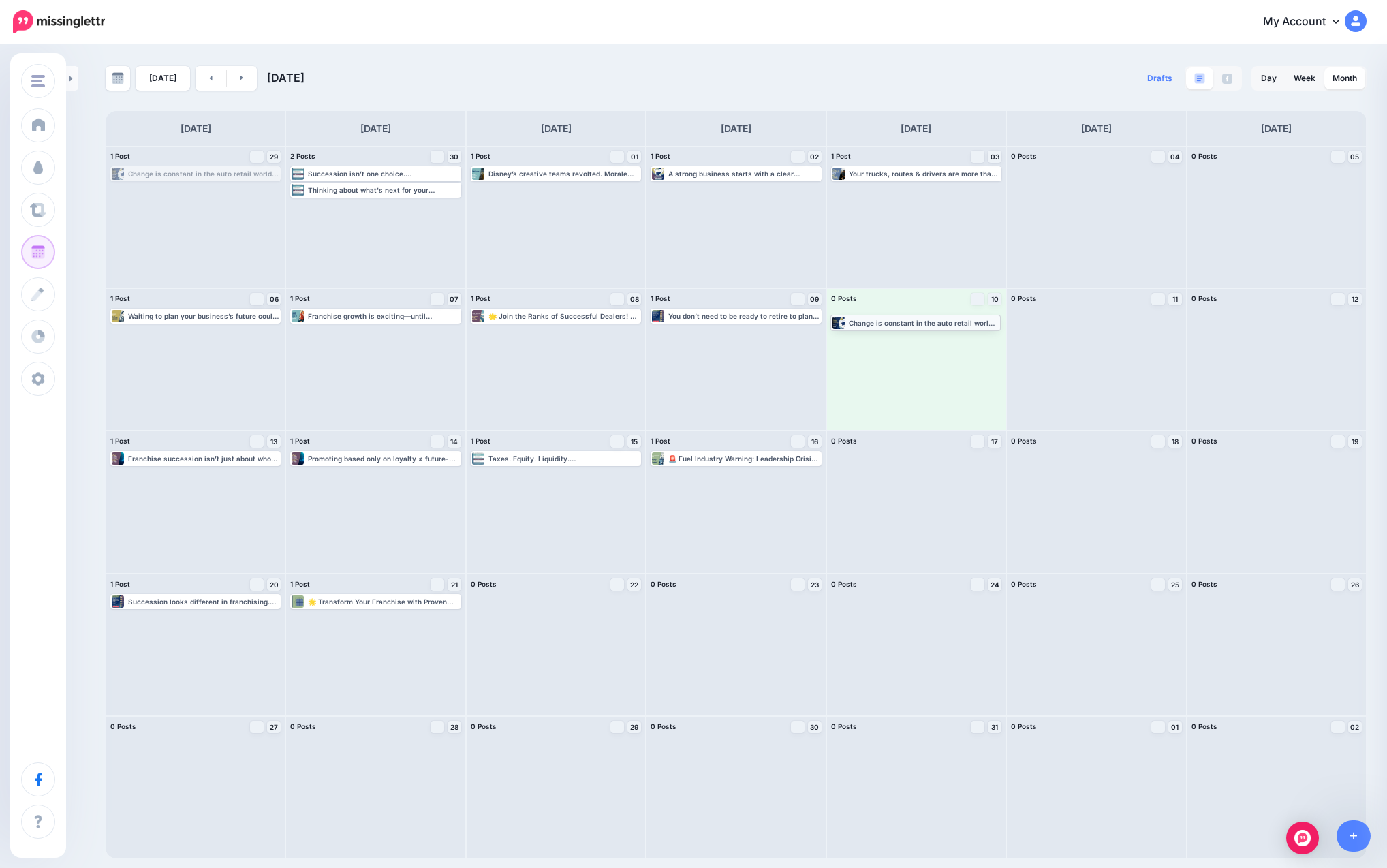
drag, startPoint x: 175, startPoint y: 174, endPoint x: 895, endPoint y: 323, distance: 735.3
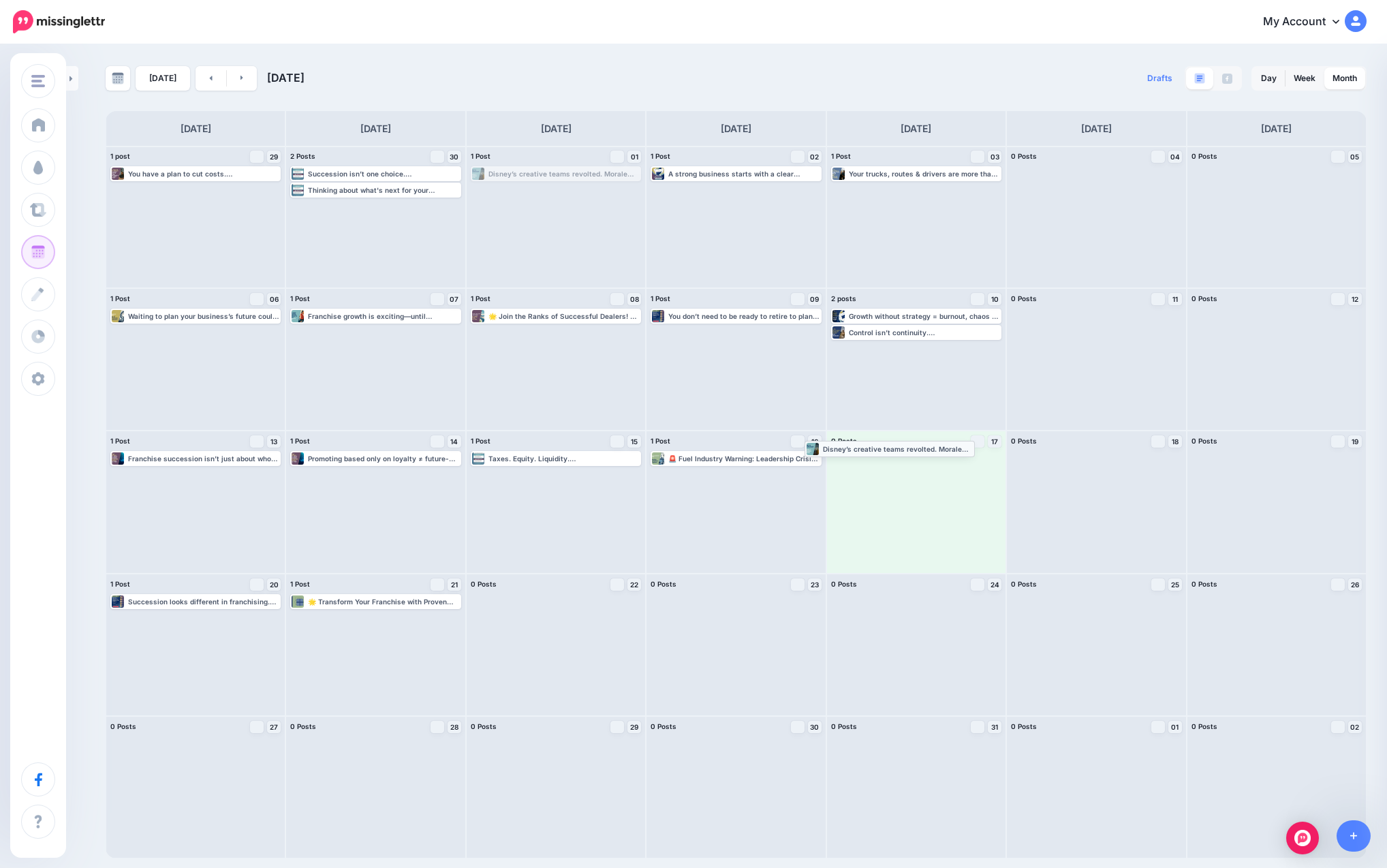
drag, startPoint x: 549, startPoint y: 171, endPoint x: 883, endPoint y: 445, distance: 432.0
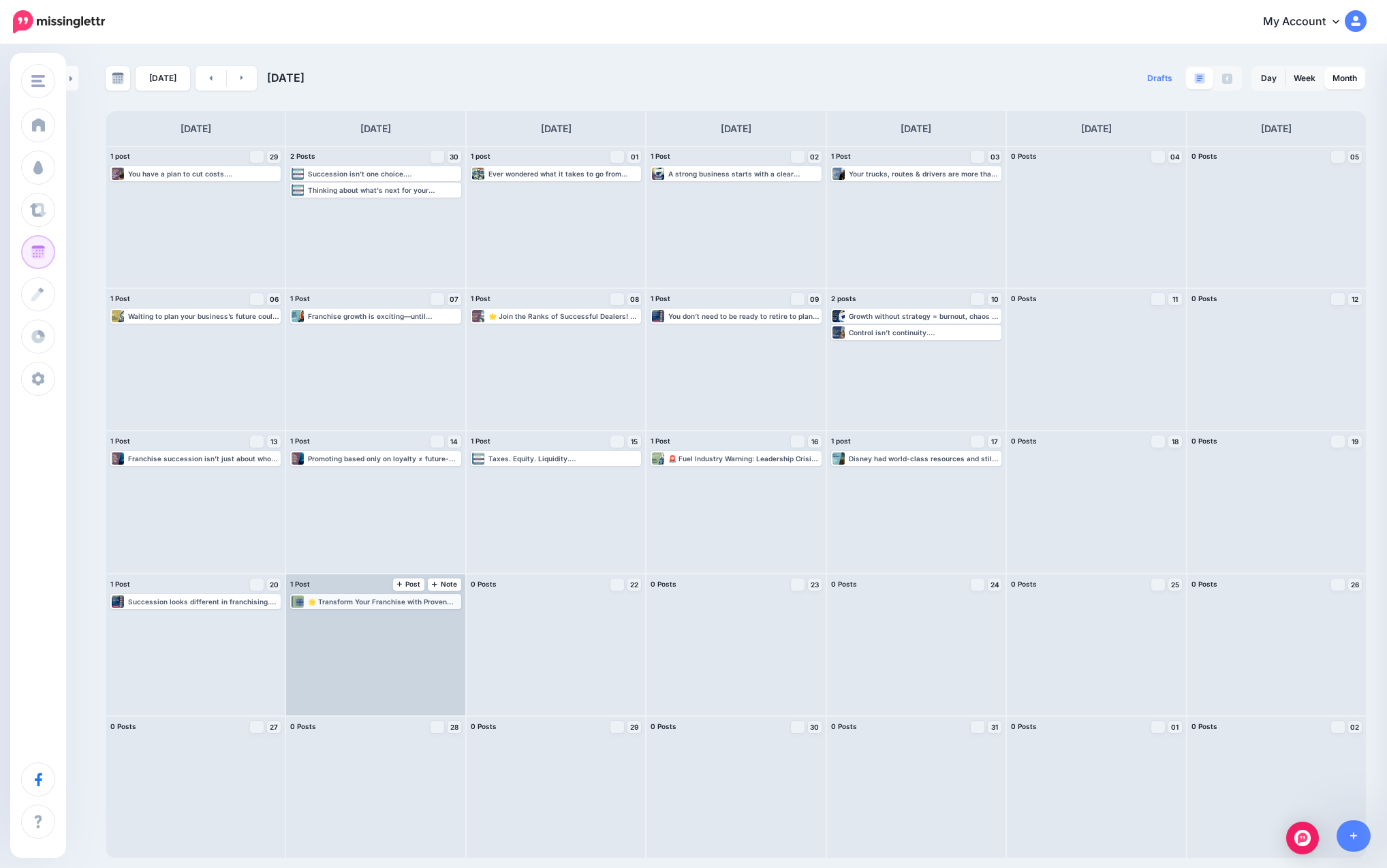
click at [377, 604] on div "🌟 Transform Your Franchise with Proven Growth Strategies 🌟 Every franchisee aim…" at bounding box center [384, 602] width 151 height 8
click at [374, 623] on link "Edit" at bounding box center [354, 618] width 126 height 12
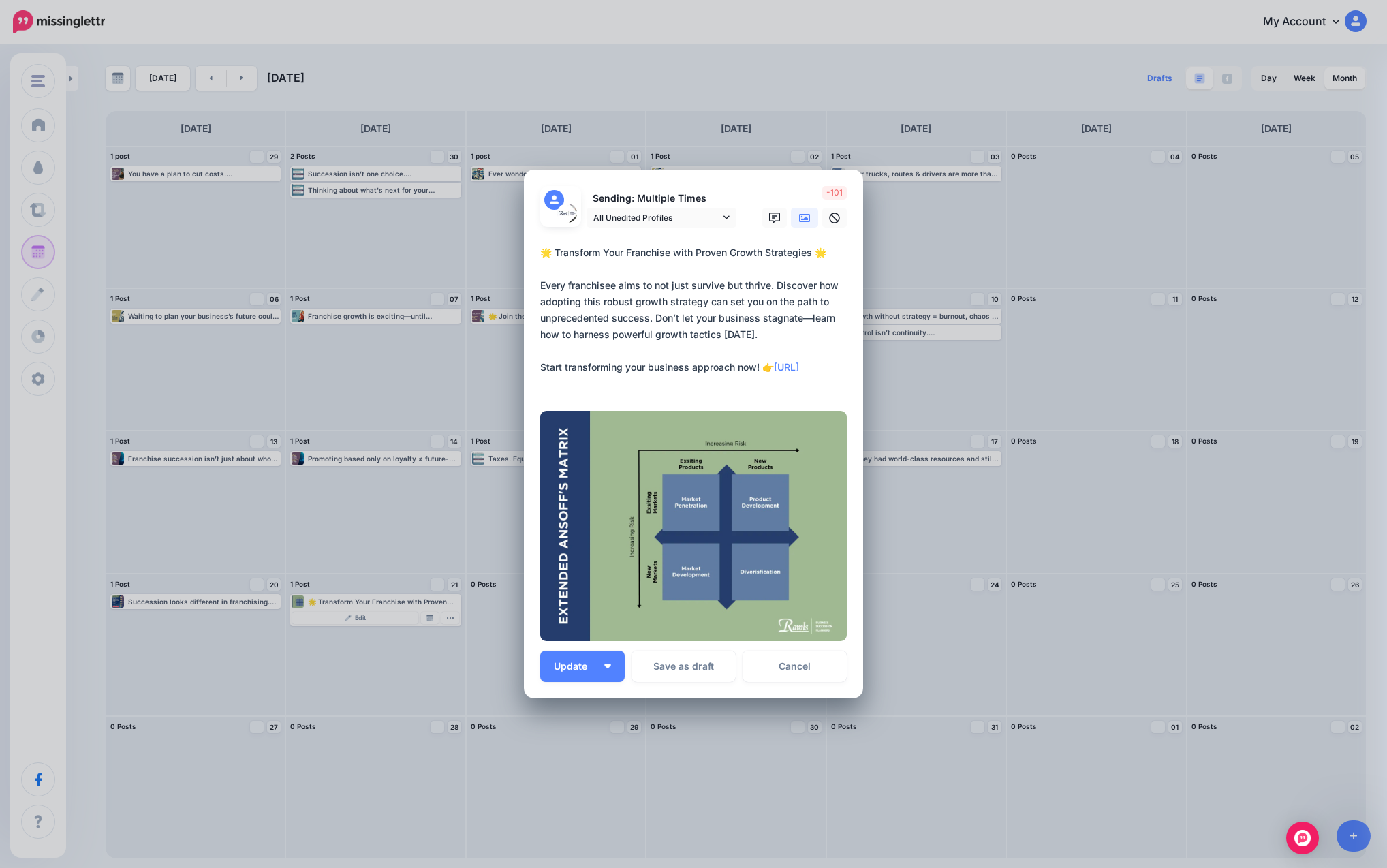
click at [757, 623] on div "Edit Post Loading Sending: Multiple Times All Unedited Profiles" at bounding box center [693, 434] width 1387 height 868
click at [757, 673] on link "Cancel" at bounding box center [794, 666] width 104 height 32
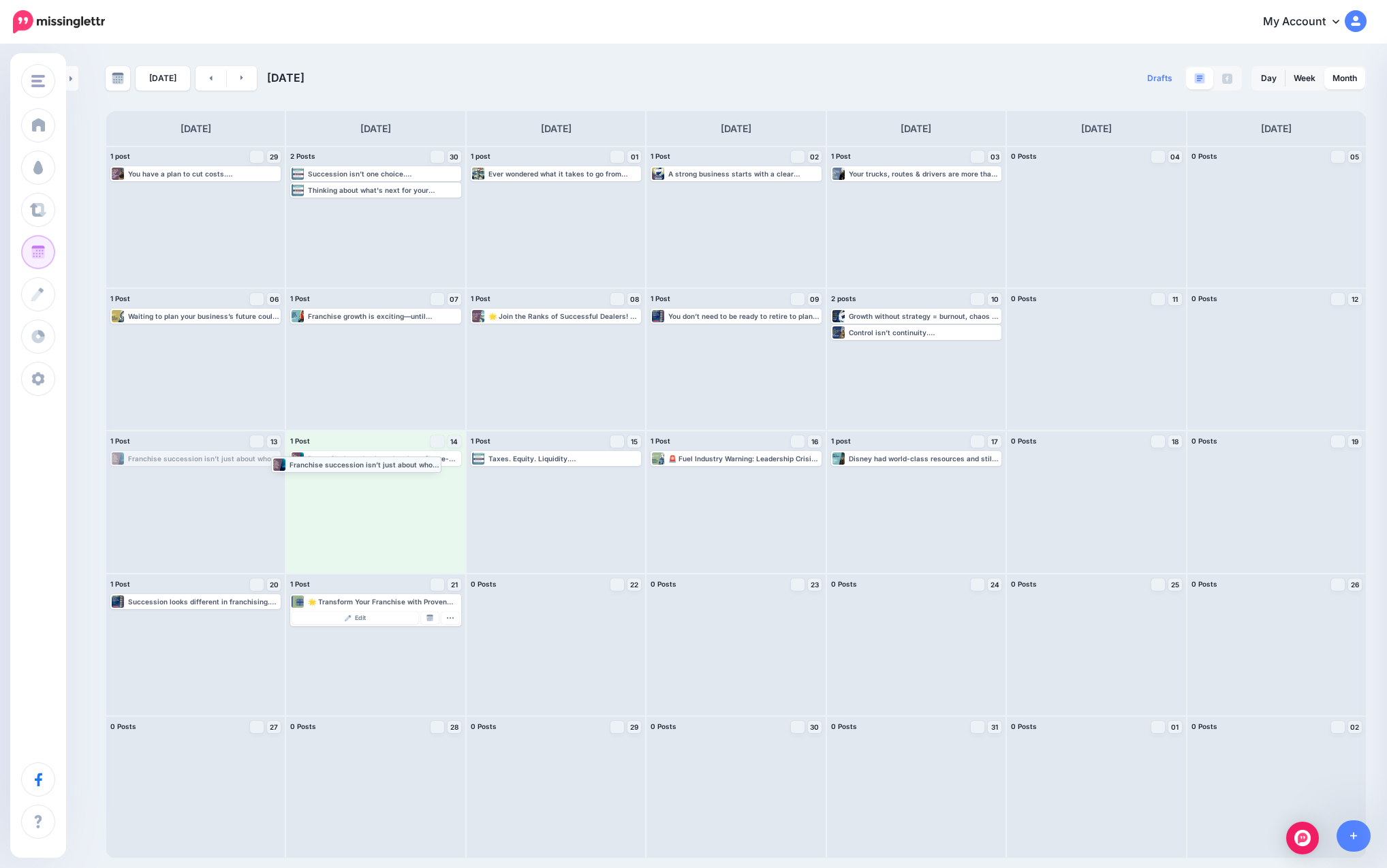
drag, startPoint x: 192, startPoint y: 457, endPoint x: 353, endPoint y: 462, distance: 161.1
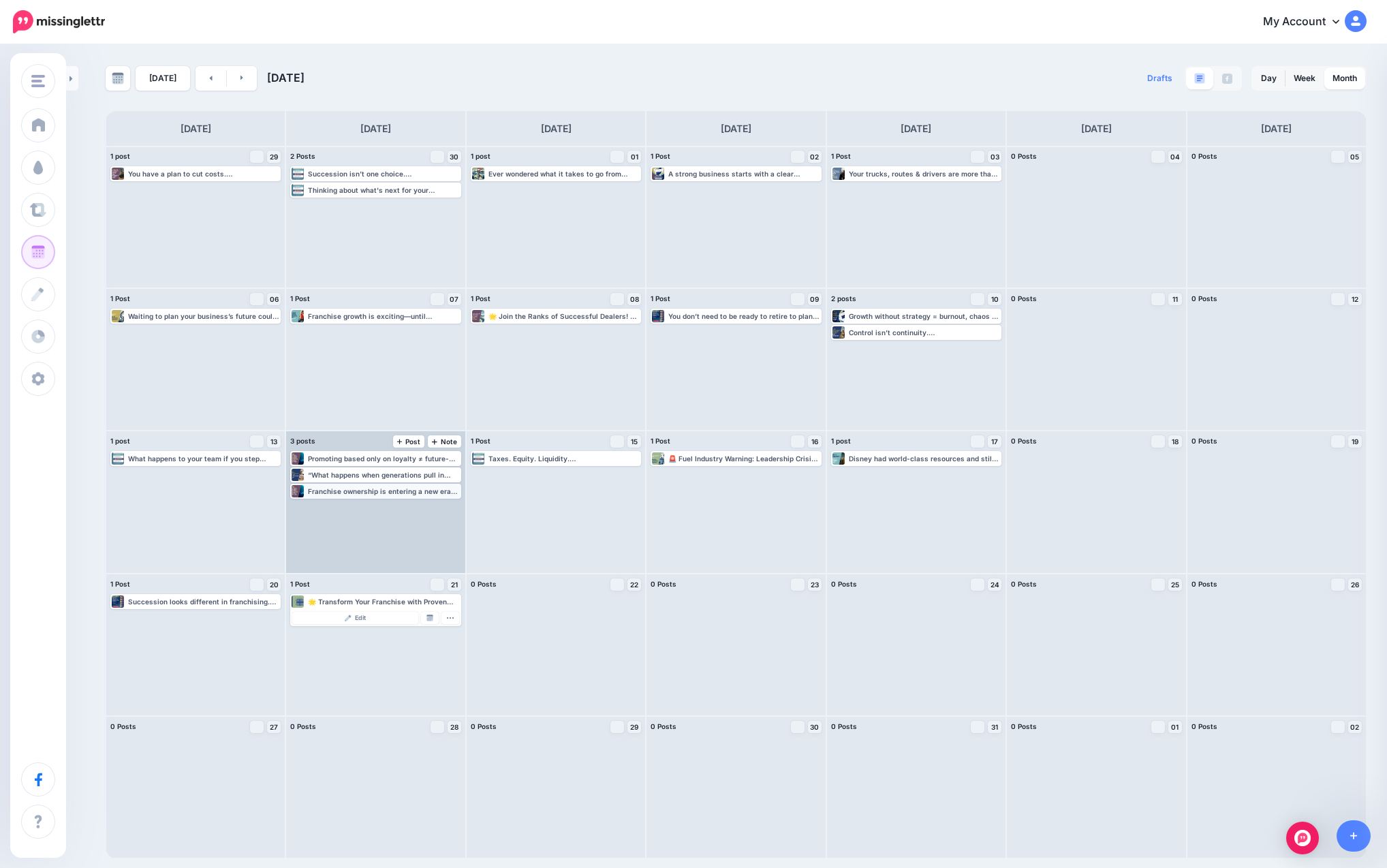
drag, startPoint x: 350, startPoint y: 464, endPoint x: 323, endPoint y: 494, distance: 40.4
click at [323, 494] on div "Franchise ownership is entering a new era. AI and automation are no longer “bac…" at bounding box center [384, 491] width 151 height 8
click at [388, 488] on div "Franchise ownership is entering a new era. AI and automation are no longer “bac…" at bounding box center [384, 491] width 151 height 8
click at [383, 494] on div "Franchise ownership is entering a new era. AI and automation are no longer “bac…" at bounding box center [384, 491] width 151 height 8
click at [376, 502] on link "Edit" at bounding box center [354, 508] width 126 height 12
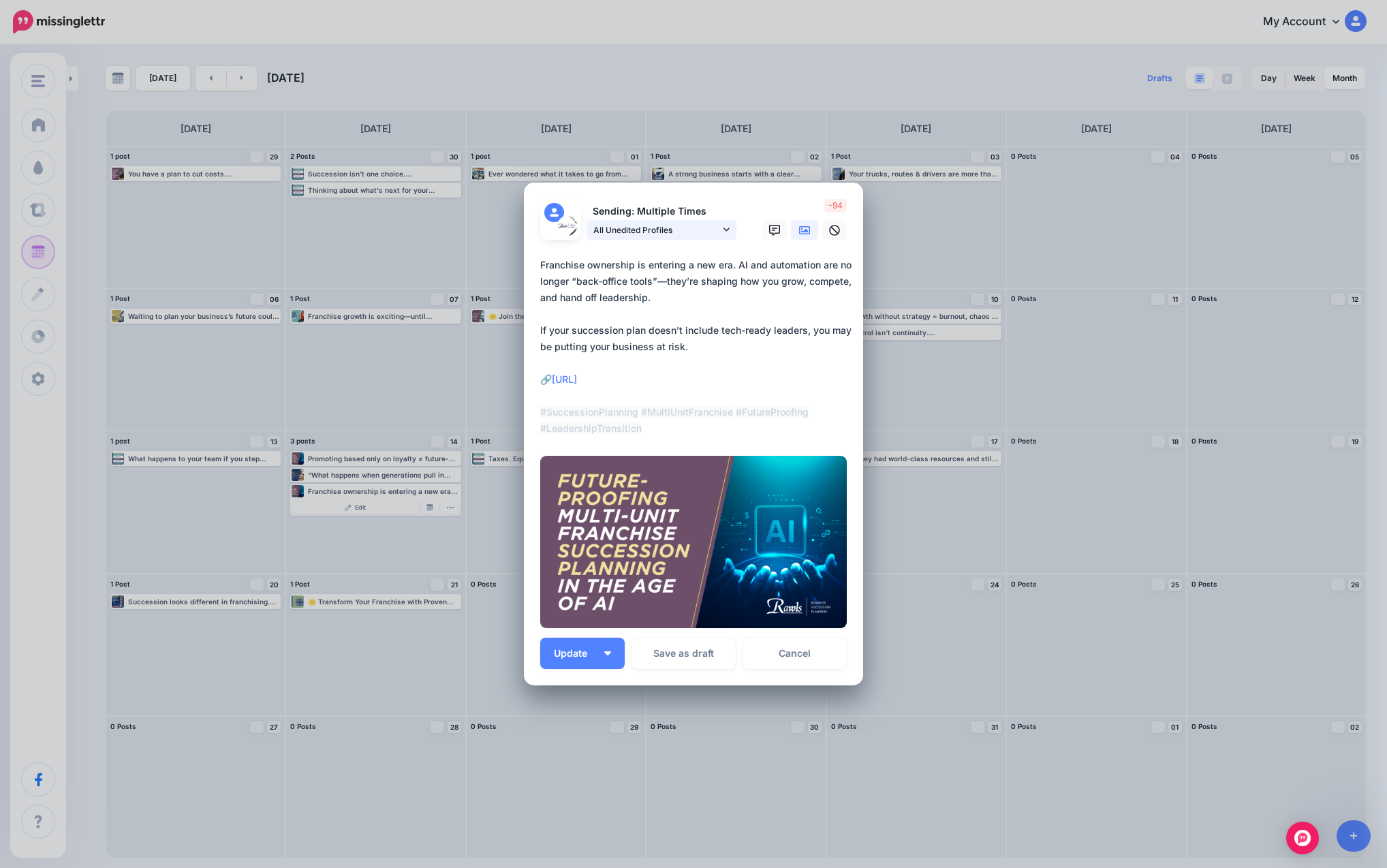
click at [707, 224] on span "All Unedited Profiles" at bounding box center [656, 230] width 127 height 15
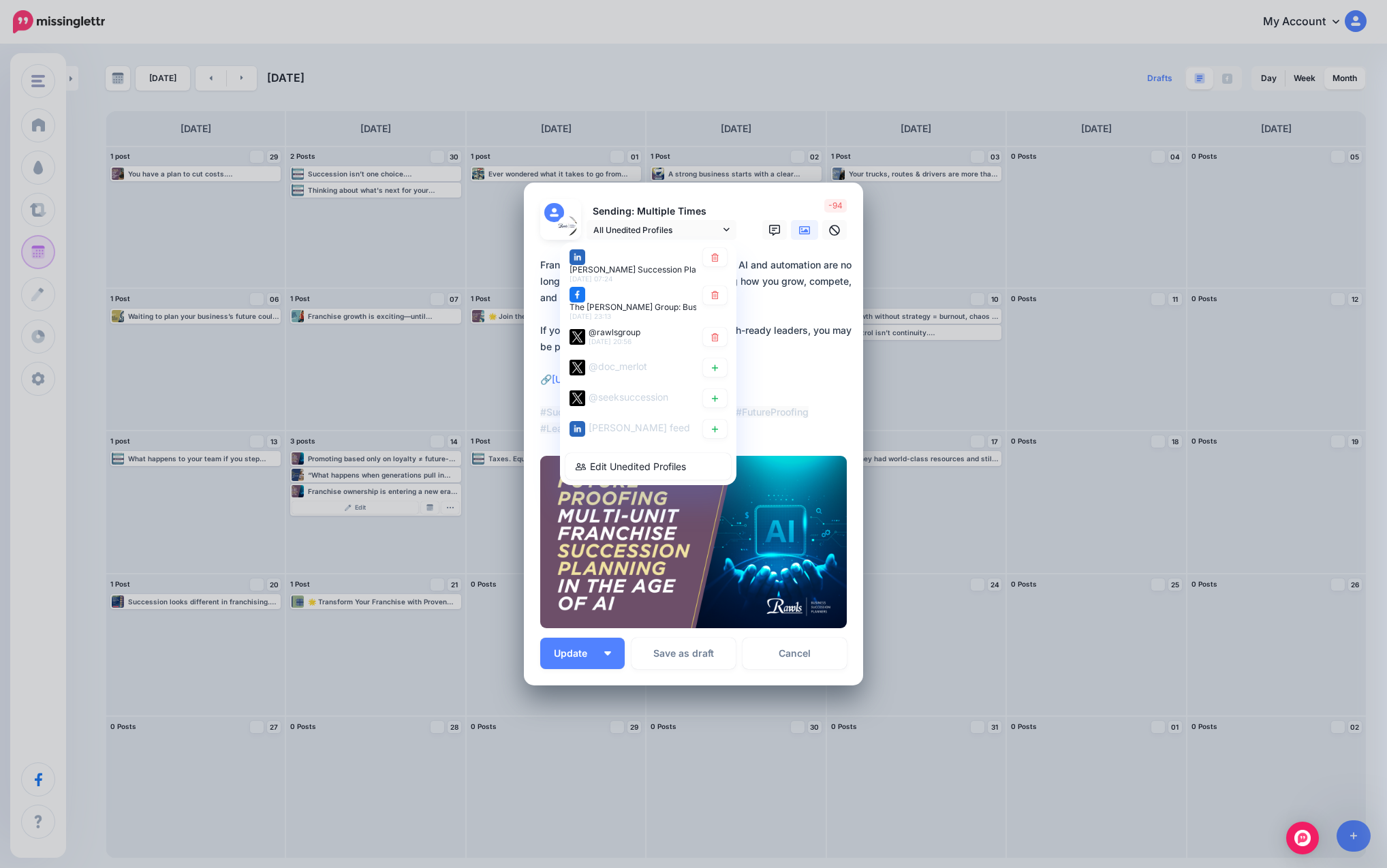
click at [388, 457] on div "Edit Post Loading Sending: Multiple Times All Unedited Profiles" at bounding box center [693, 434] width 1387 height 868
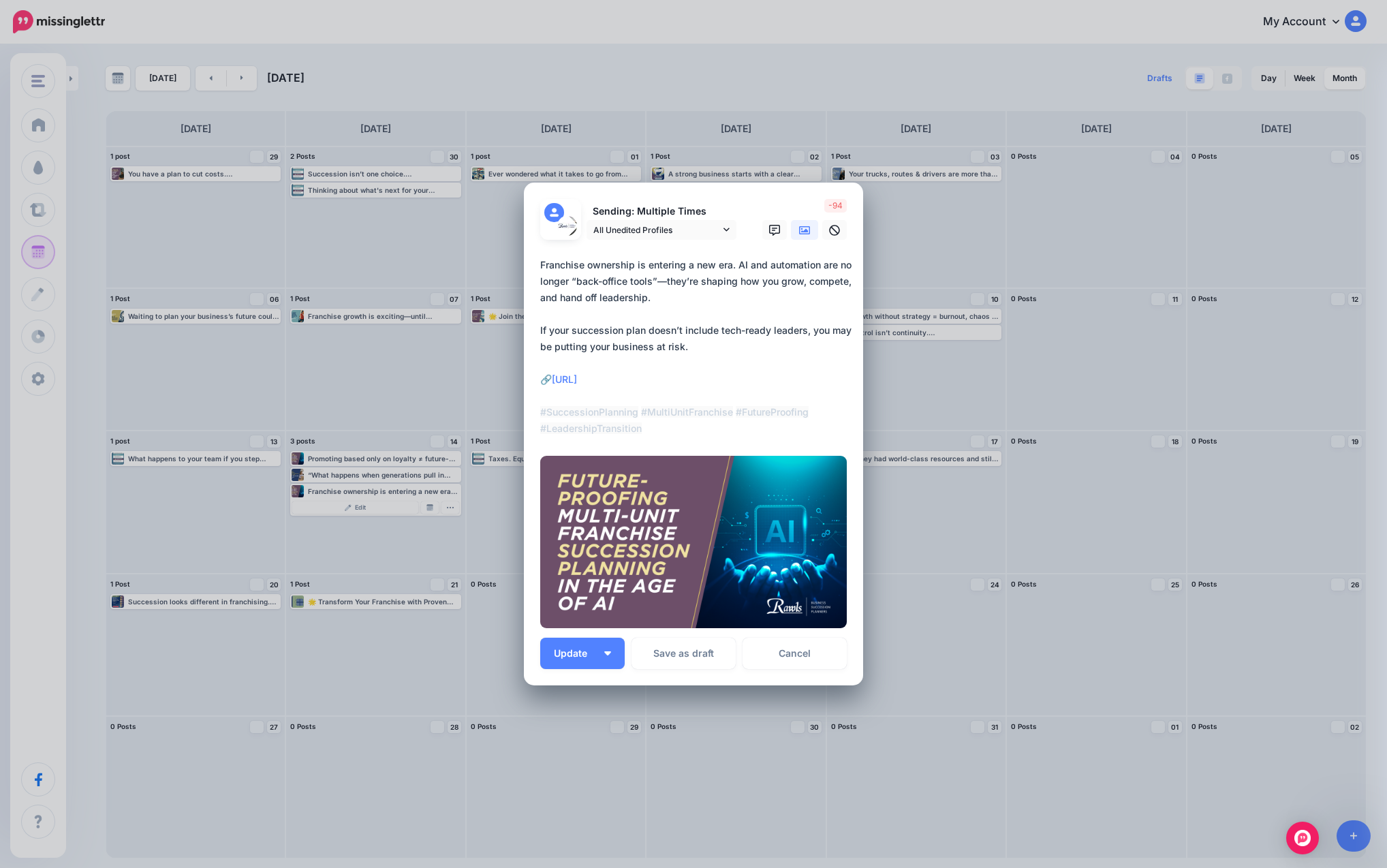
click at [384, 463] on div "Edit Post Loading Sending: Multiple Times All Unedited Profiles" at bounding box center [693, 434] width 1387 height 868
click at [757, 664] on link "Cancel" at bounding box center [794, 653] width 104 height 32
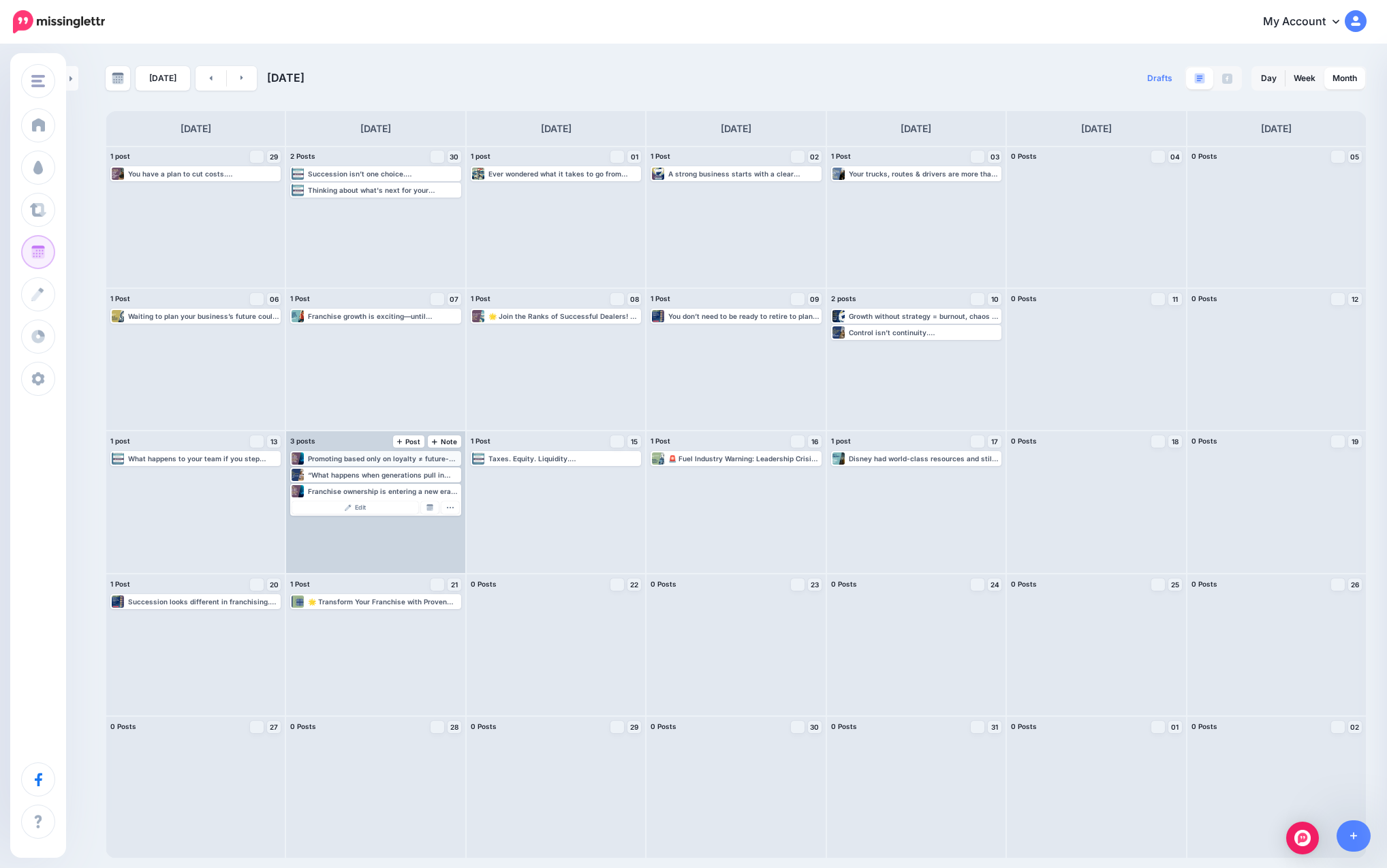
click at [369, 461] on div "Promoting based only on loyalty ≠ future-proofing. [DATE] leaders must: → Read …" at bounding box center [384, 458] width 151 height 8
click at [366, 471] on link "Edit" at bounding box center [354, 475] width 126 height 12
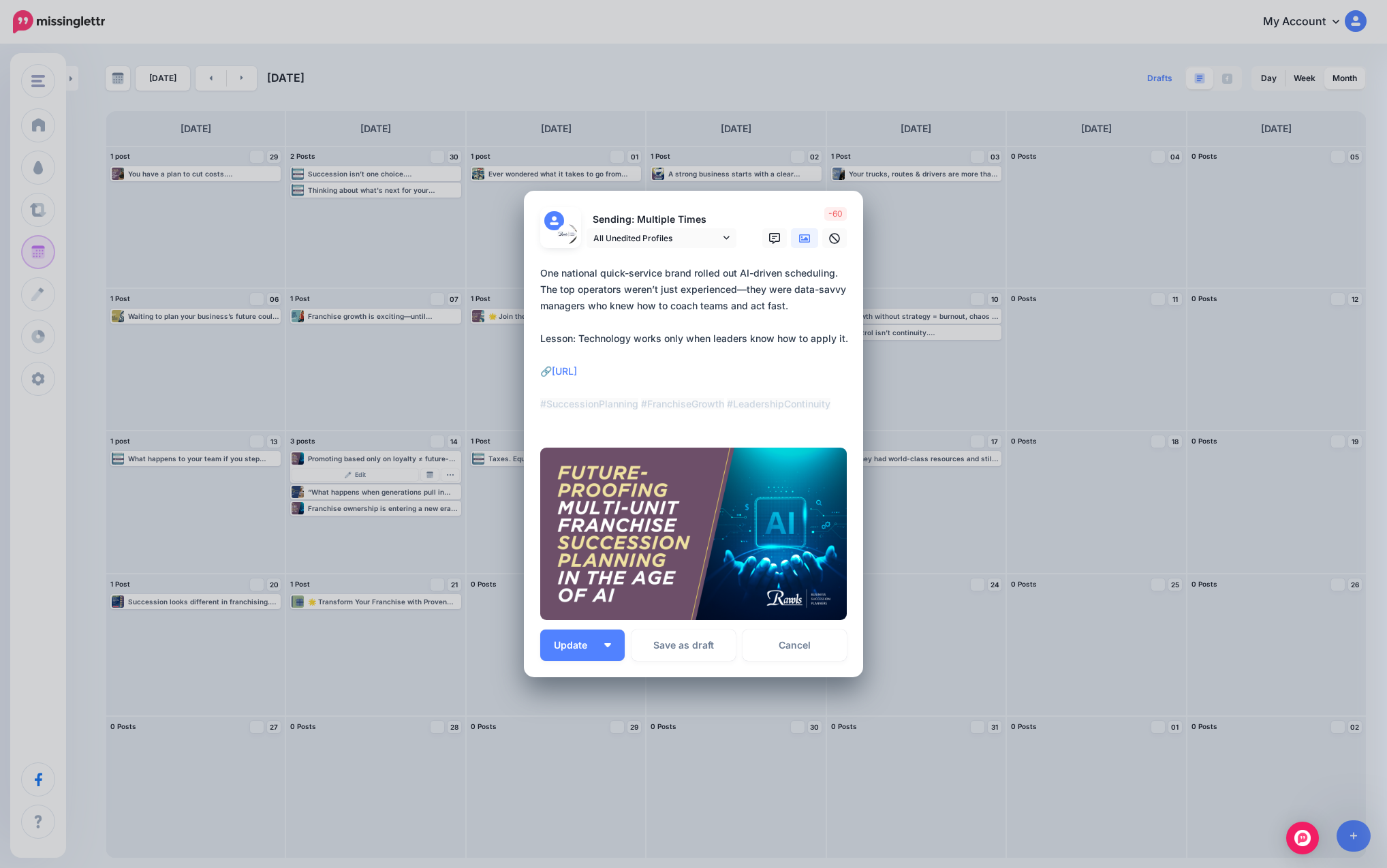
click at [735, 227] on div "Sending: Multiple Times All Unedited Profiles [PERSON_NAME] Succession Planners…" at bounding box center [638, 228] width 218 height 42
click at [725, 233] on icon at bounding box center [726, 238] width 6 height 9
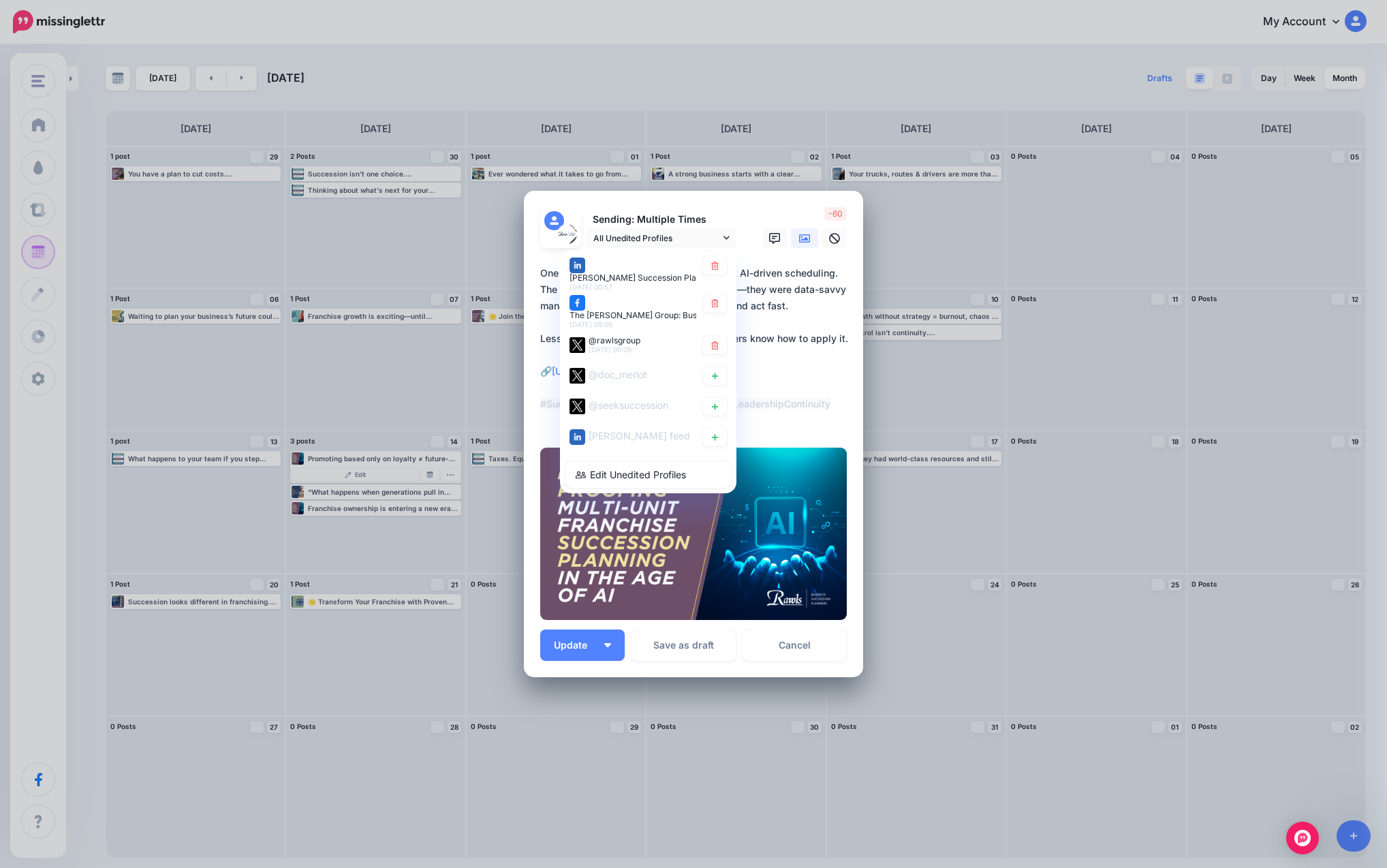
click at [757, 397] on div "Edit Post Loading Sending: Multiple Times All Unedited Profiles" at bounding box center [693, 434] width 1387 height 868
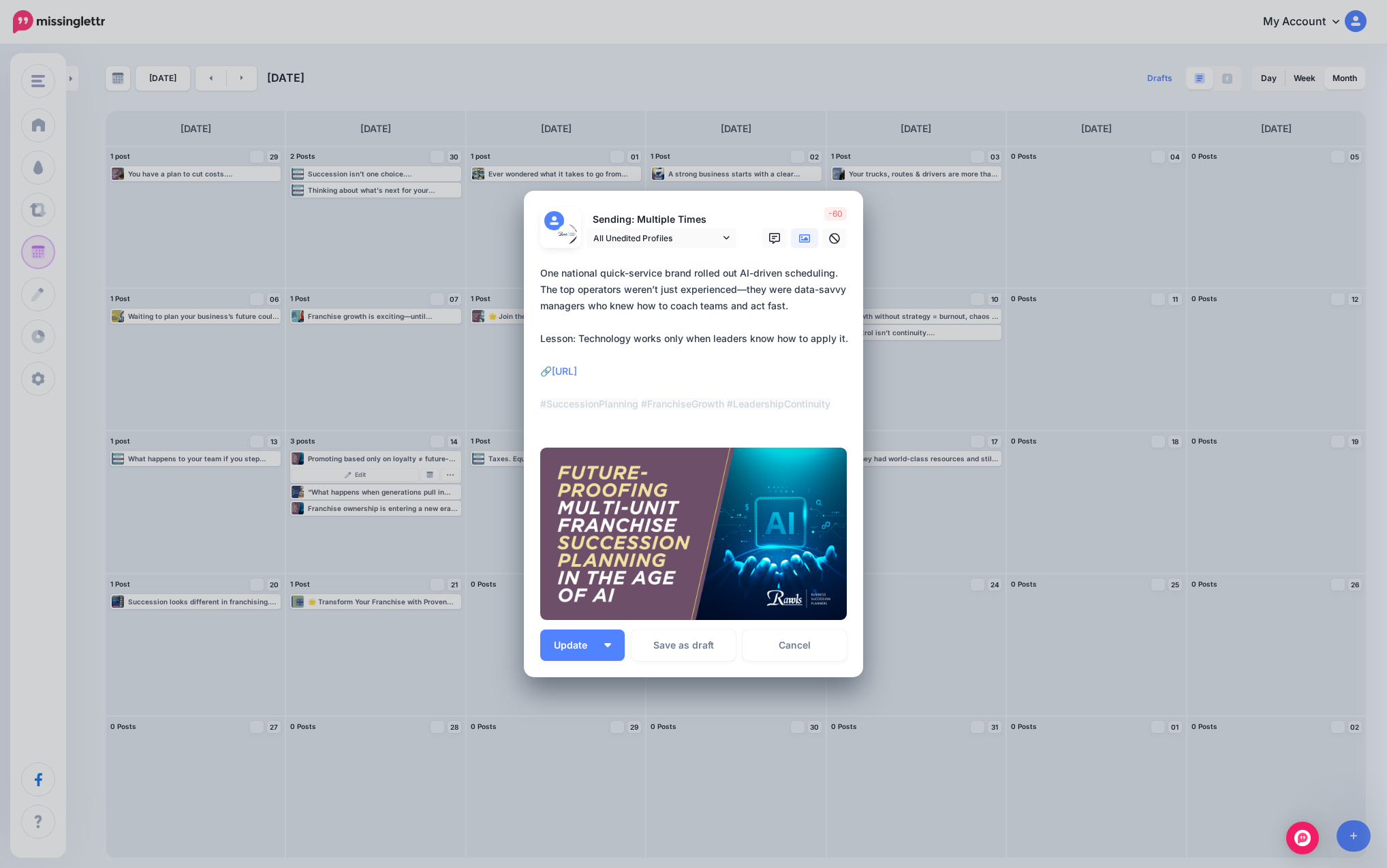
click at [757, 397] on div "Edit Post Loading Sending: Multiple Times All Unedited Profiles" at bounding box center [693, 434] width 1387 height 868
click at [757, 648] on link "Cancel" at bounding box center [794, 645] width 104 height 32
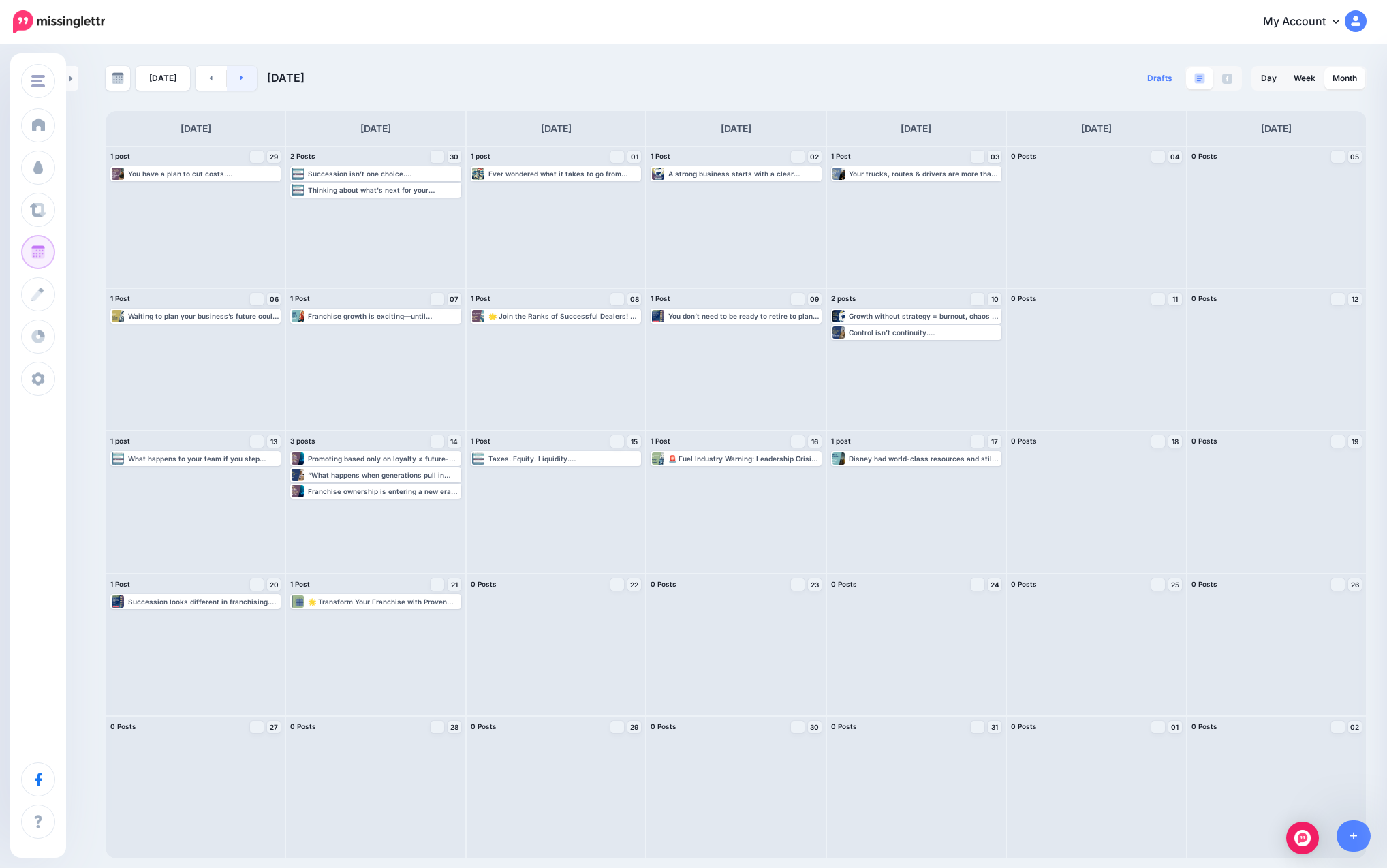
click at [240, 74] on icon at bounding box center [242, 78] width 3 height 8
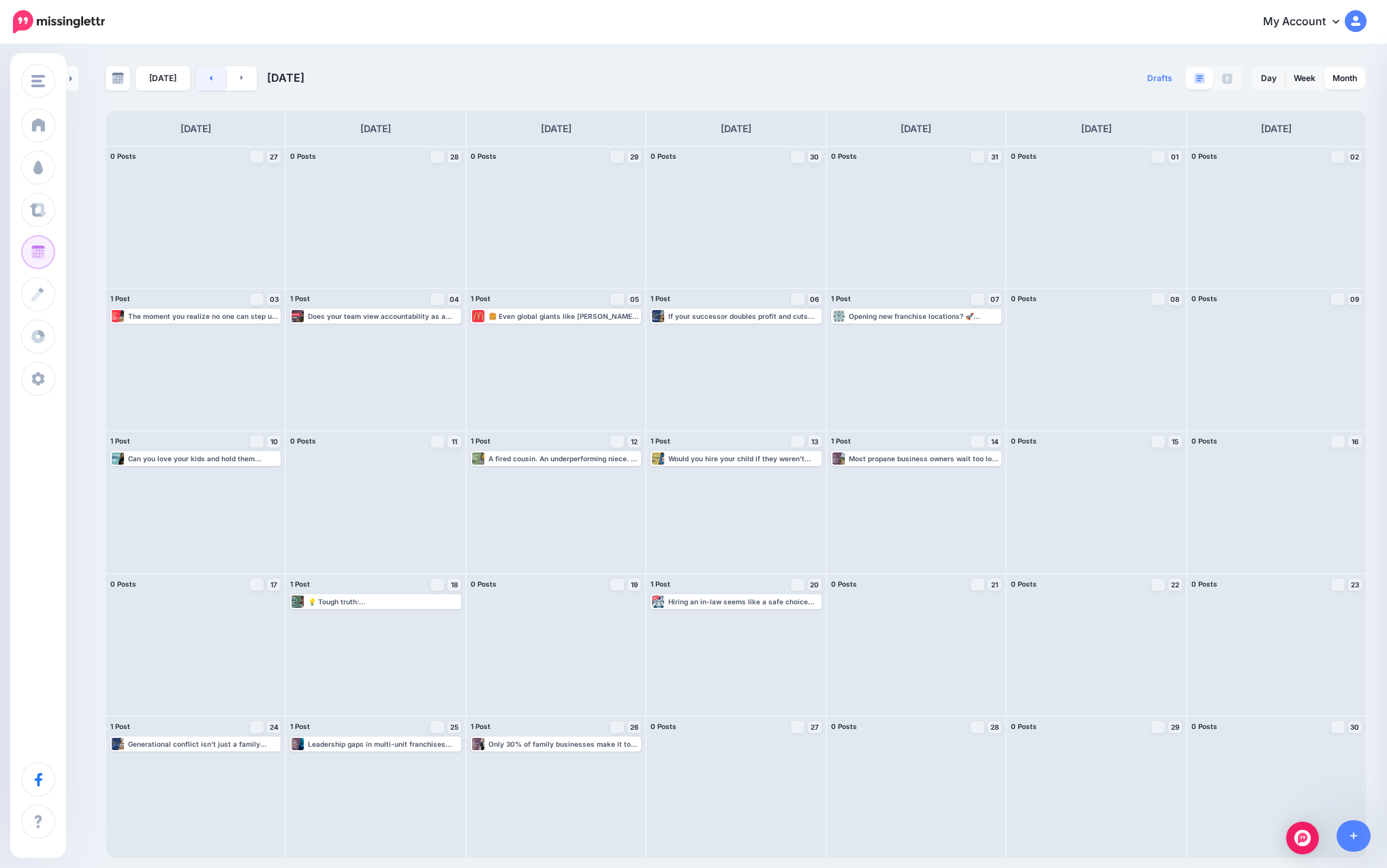
click at [217, 77] on link at bounding box center [211, 79] width 31 height 25
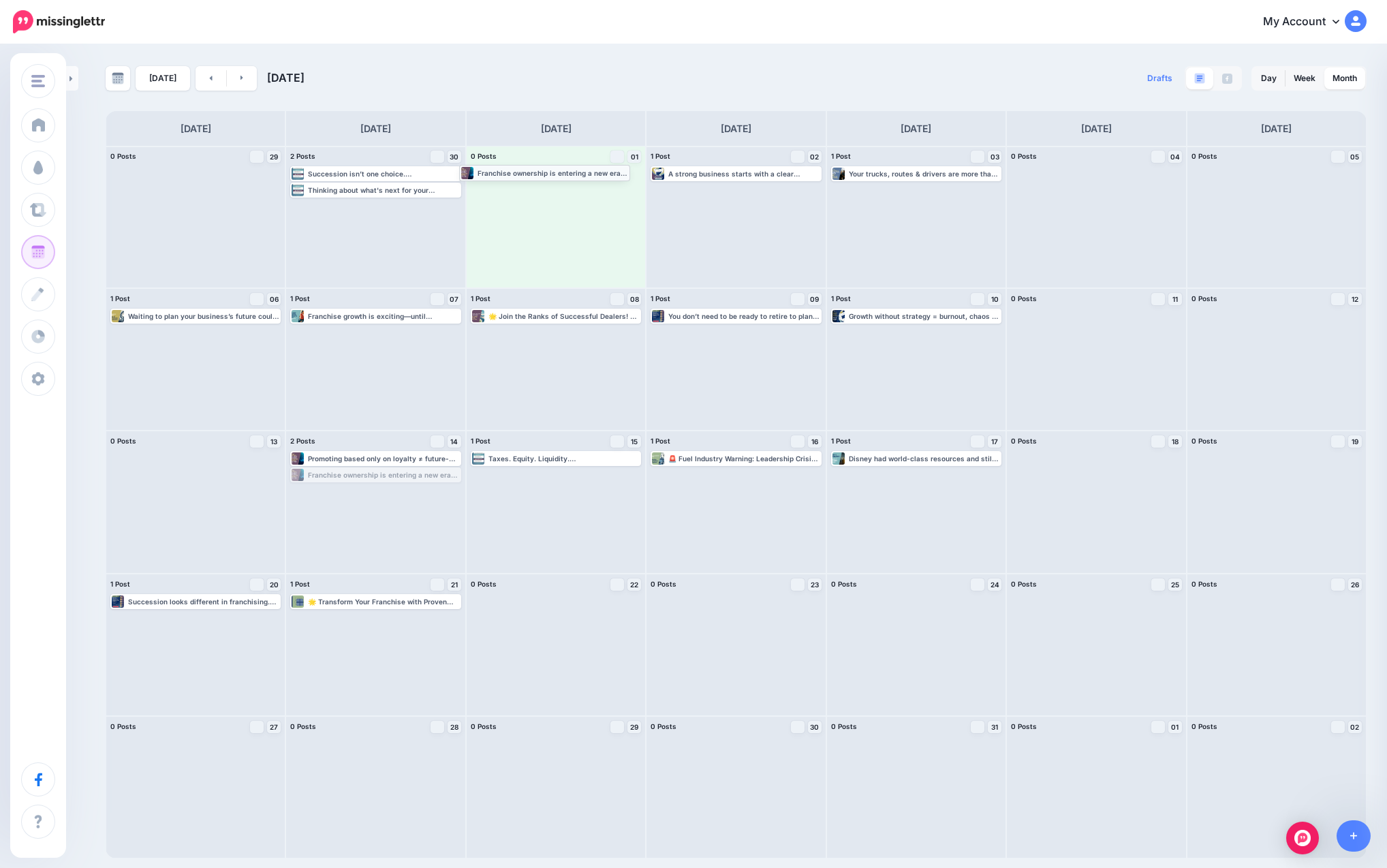
drag, startPoint x: 357, startPoint y: 478, endPoint x: 525, endPoint y: 175, distance: 346.5
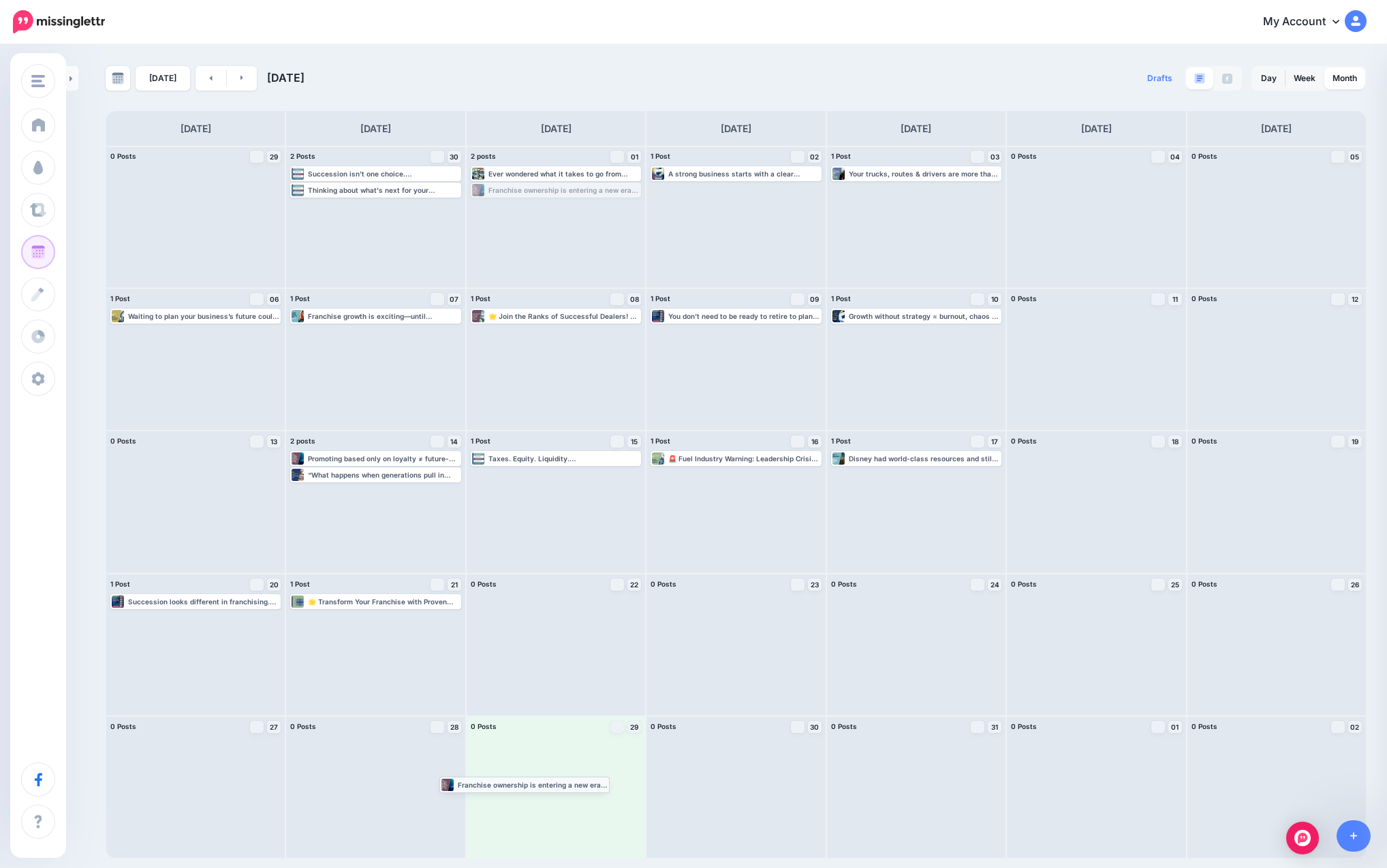
drag, startPoint x: 535, startPoint y: 192, endPoint x: 524, endPoint y: 764, distance: 572.1
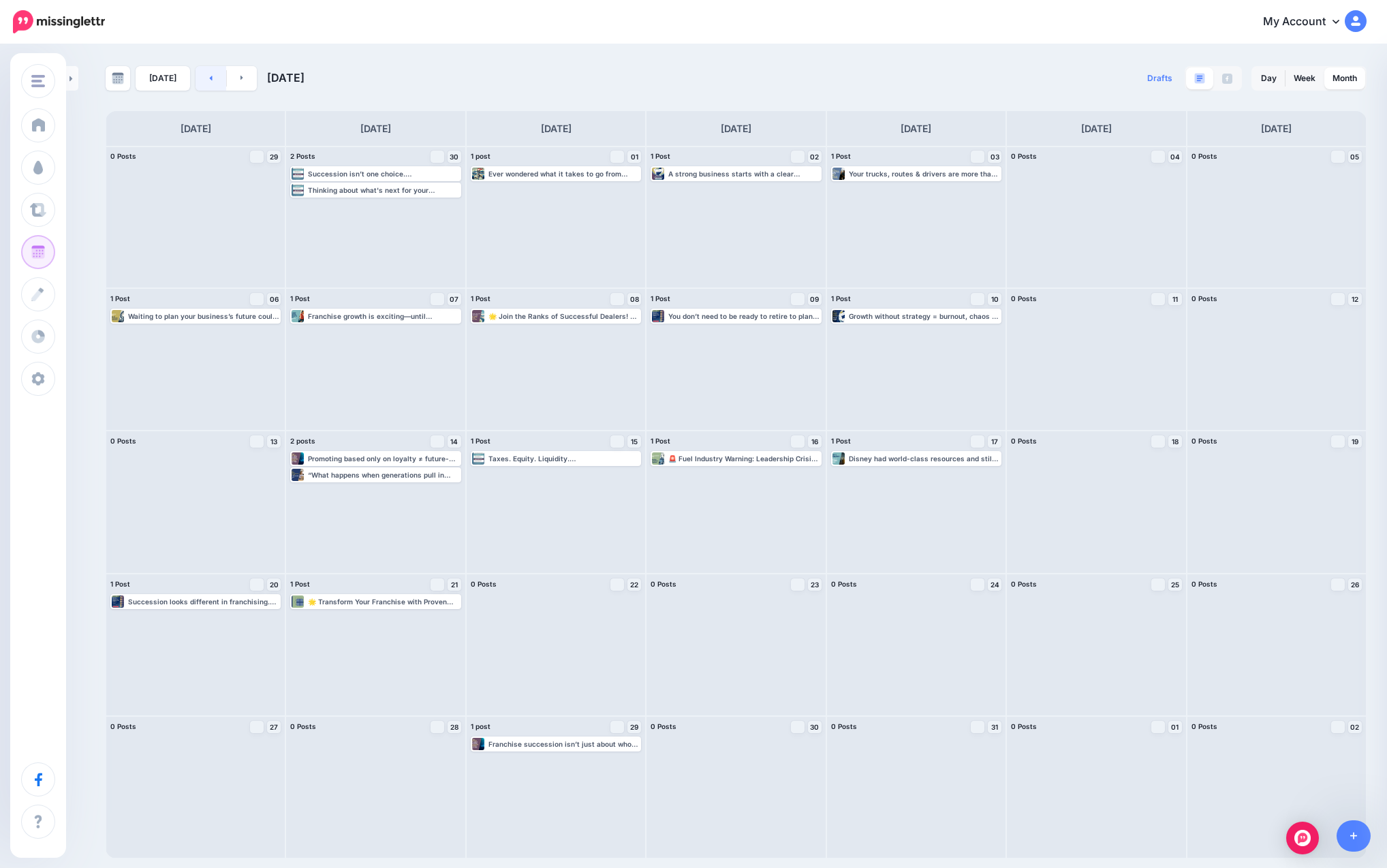
drag, startPoint x: 269, startPoint y: 56, endPoint x: 205, endPoint y: 79, distance: 68.0
click at [205, 79] on link at bounding box center [211, 79] width 31 height 25
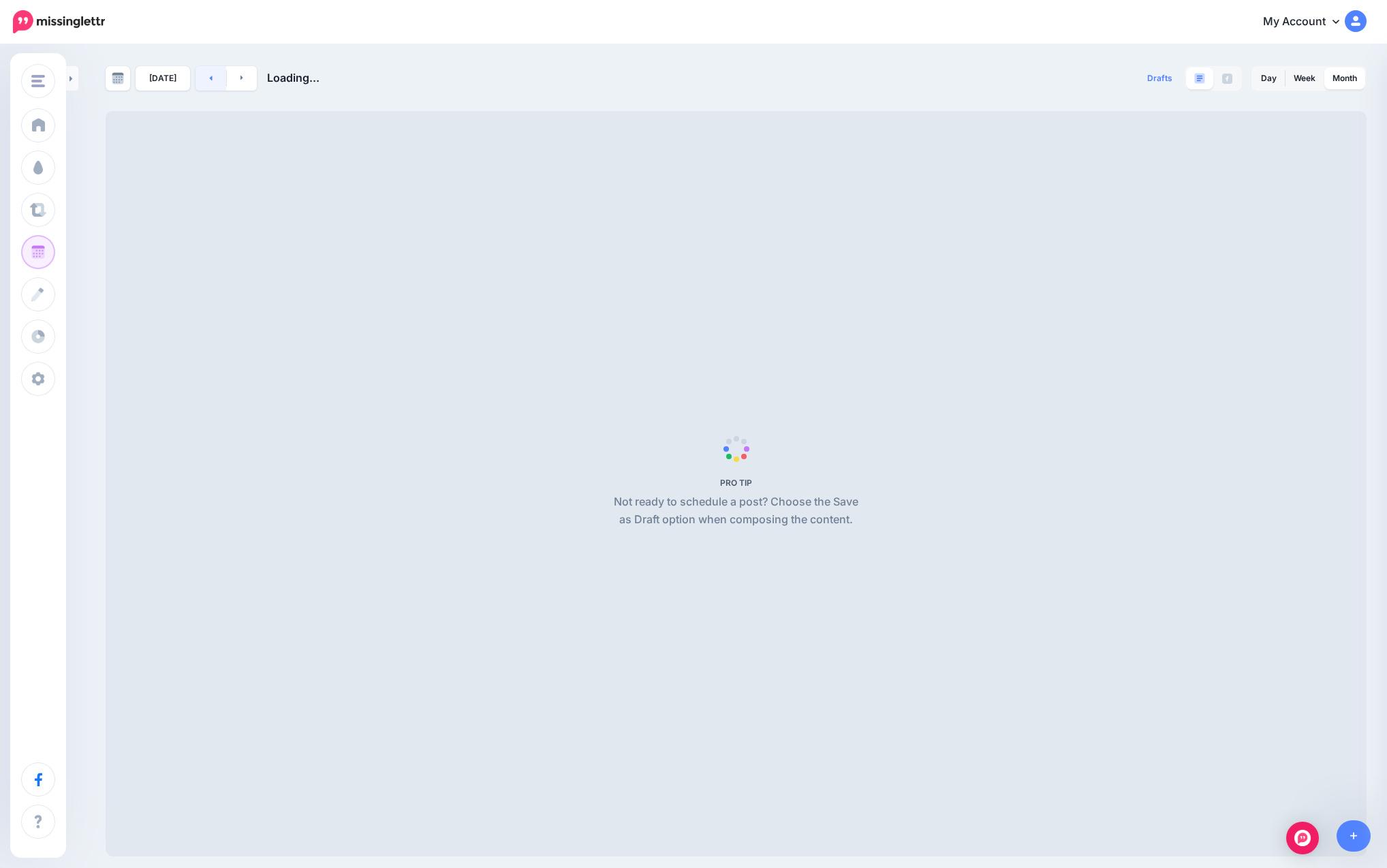
click at [205, 79] on link at bounding box center [211, 79] width 31 height 25
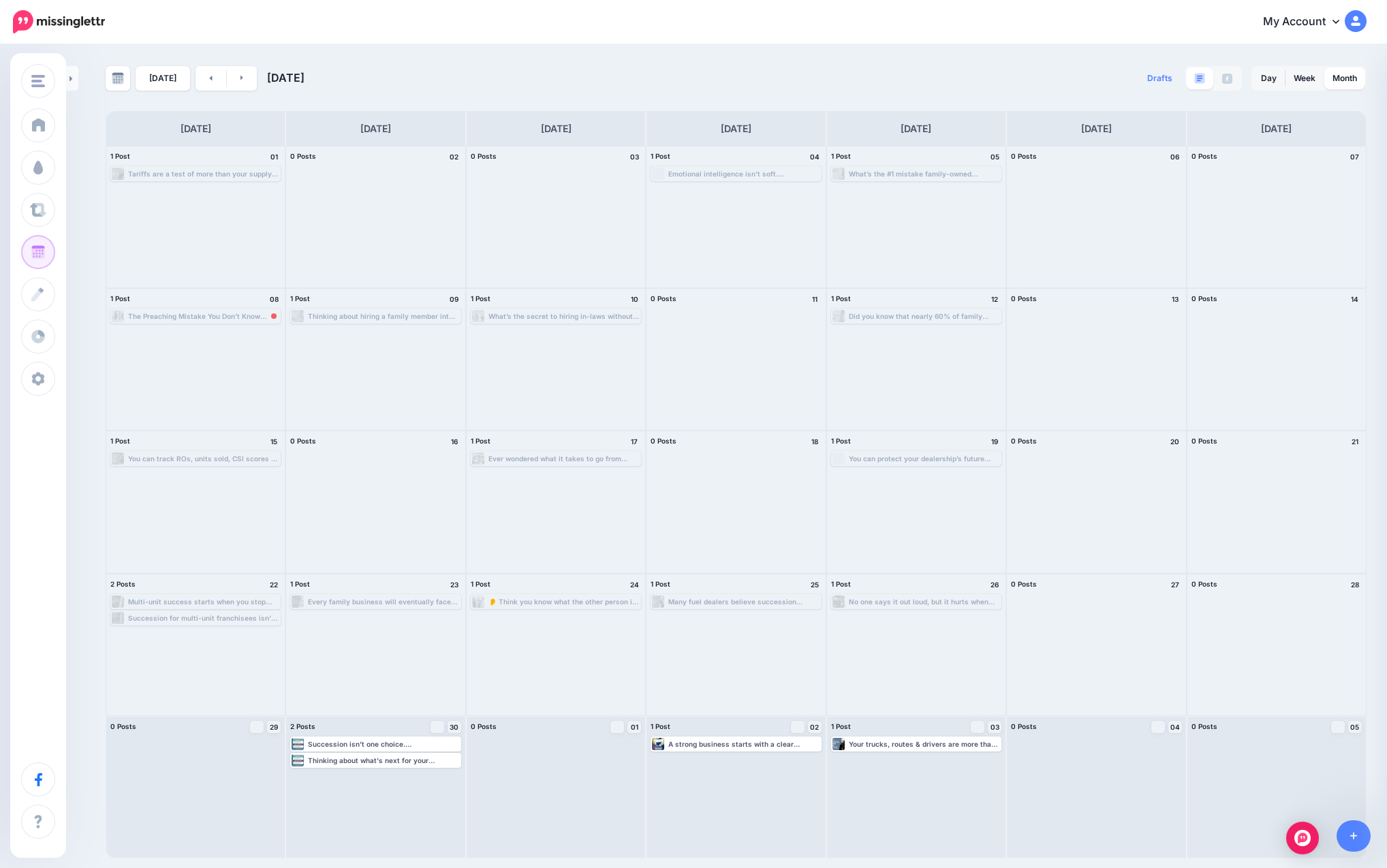
drag, startPoint x: 236, startPoint y: 79, endPoint x: 513, endPoint y: 50, distance: 278.5
click at [513, 50] on div "[DATE] [DATE] Drafts 0 Day Week Month" at bounding box center [693, 451] width 1387 height 813
